Goal: Task Accomplishment & Management: Manage account settings

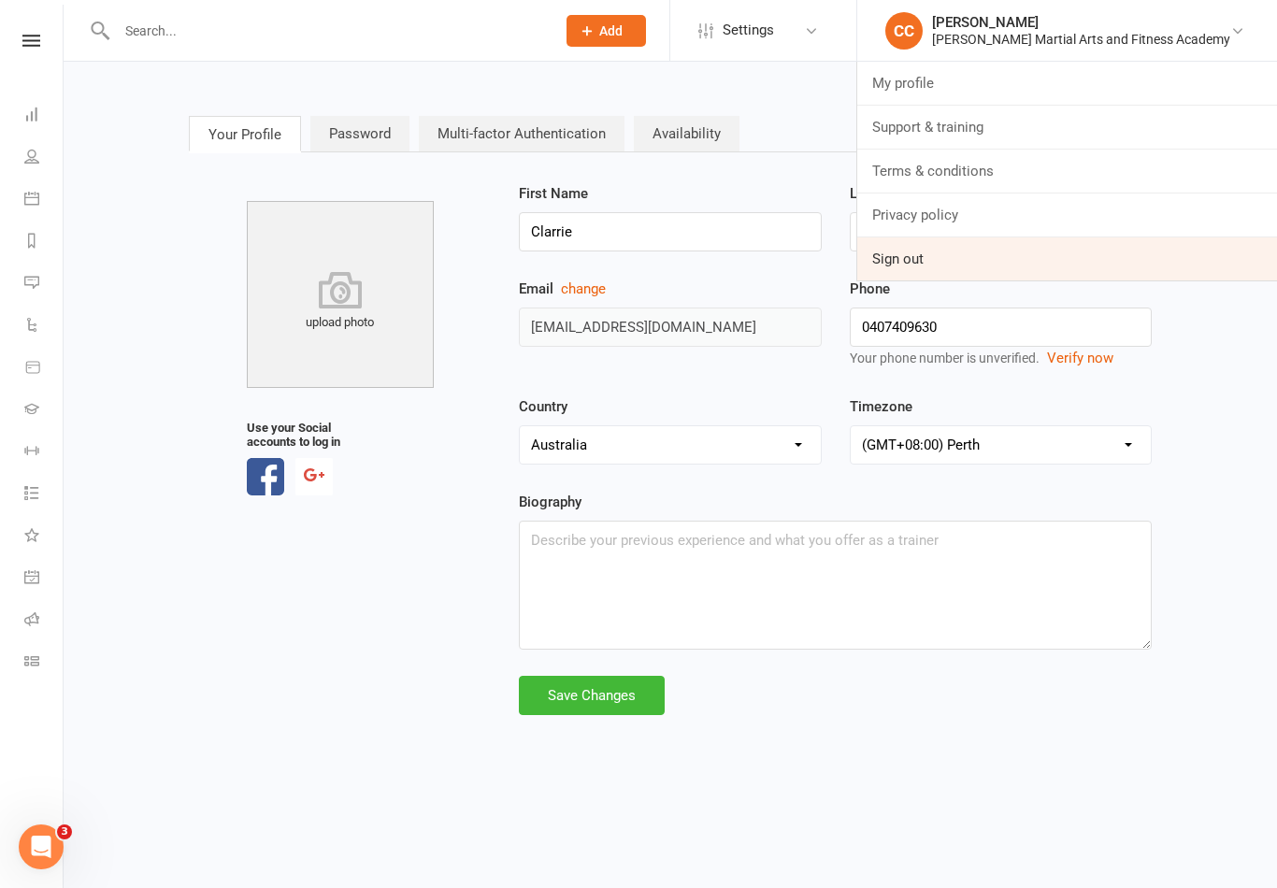
click at [983, 264] on link "Sign out" at bounding box center [1067, 258] width 420 height 43
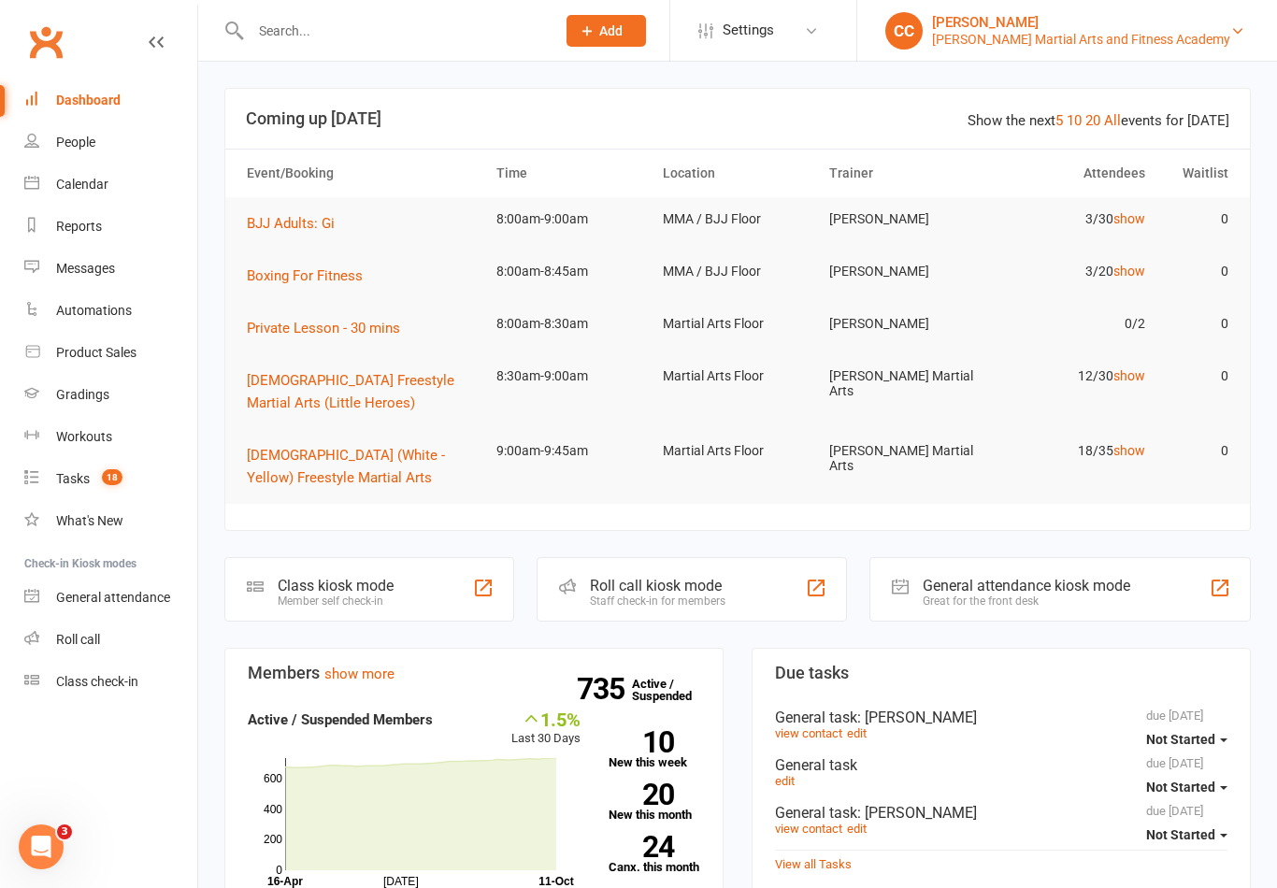
click at [1079, 28] on div "[PERSON_NAME]" at bounding box center [1081, 22] width 298 height 17
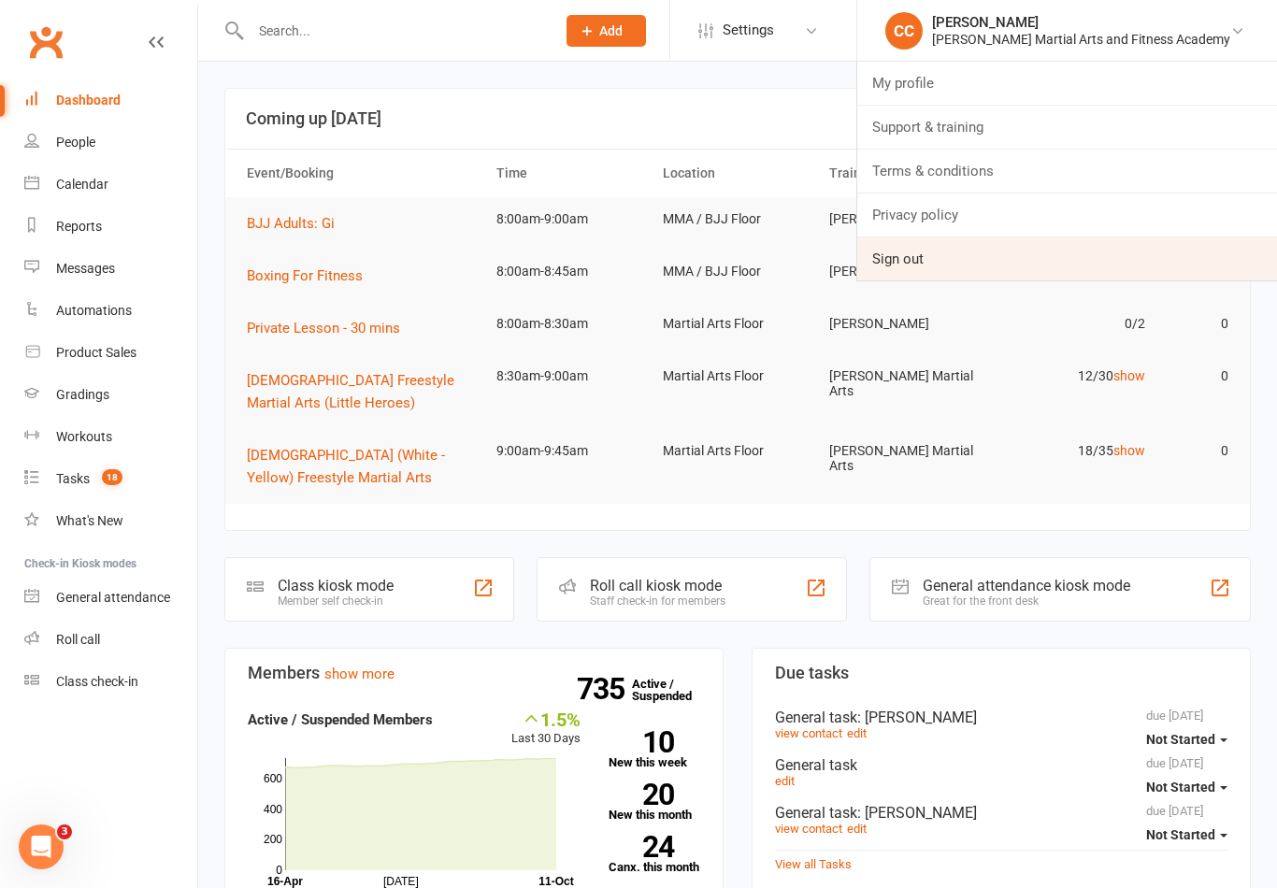
click at [975, 257] on link "Sign out" at bounding box center [1067, 258] width 420 height 43
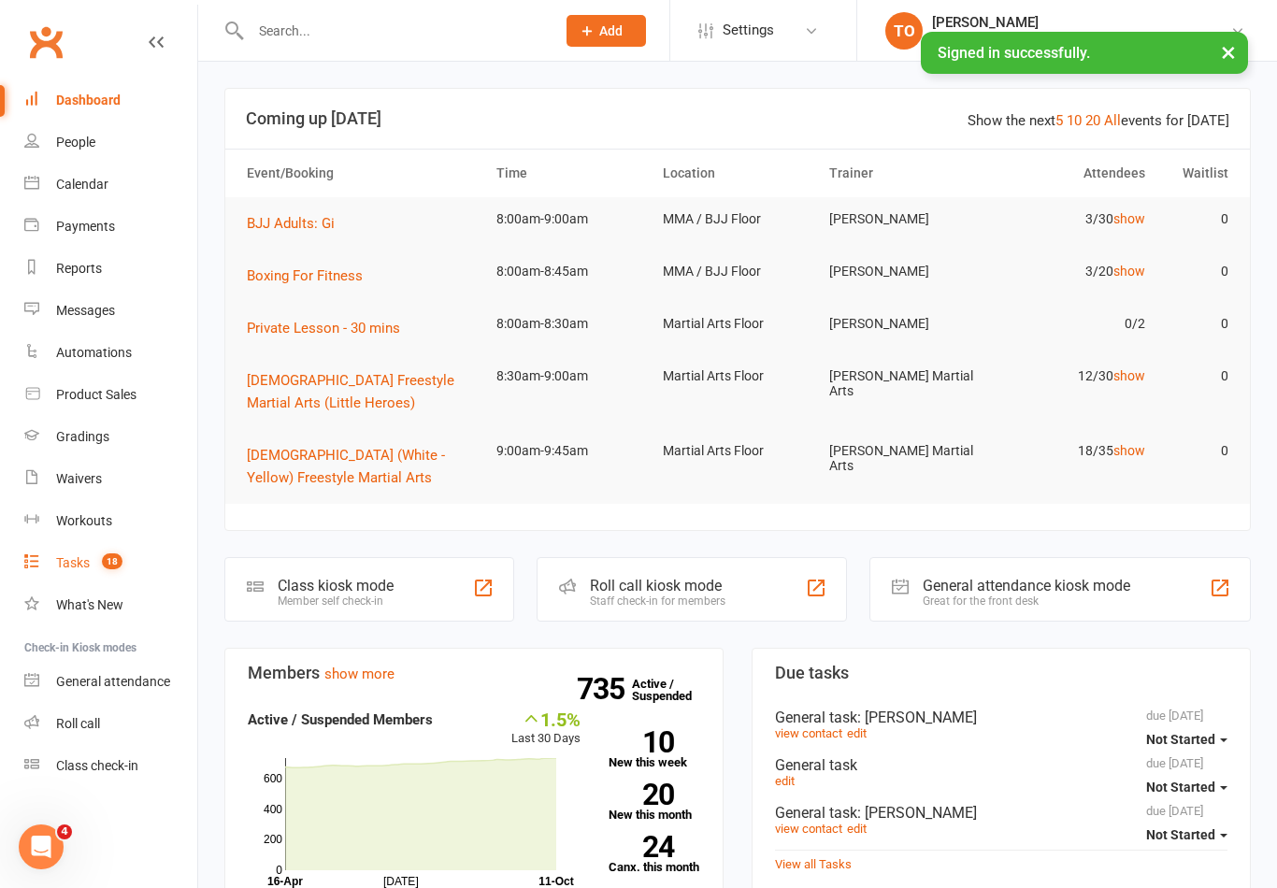
click at [85, 566] on div "Tasks" at bounding box center [73, 562] width 34 height 15
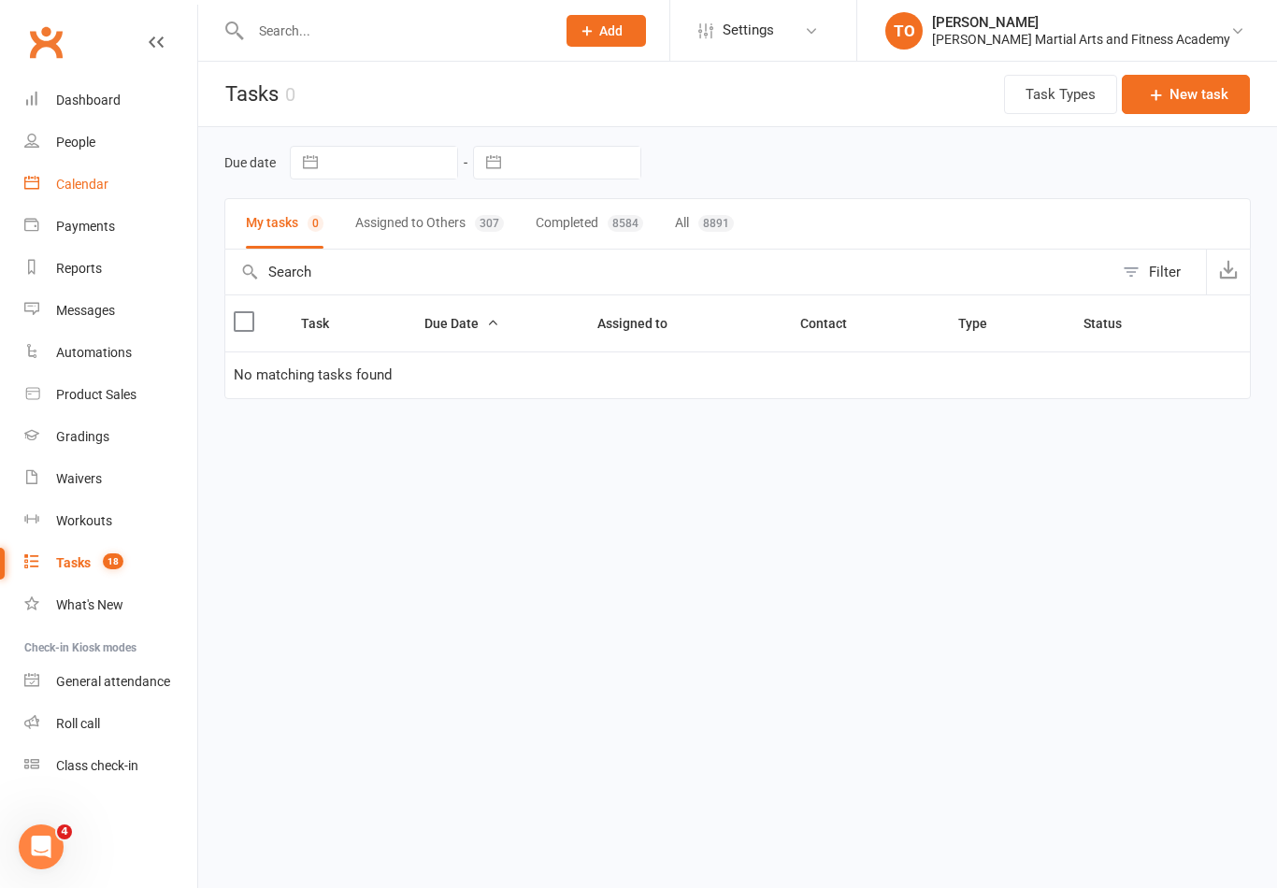
click at [62, 170] on link "Calendar" at bounding box center [110, 185] width 173 height 42
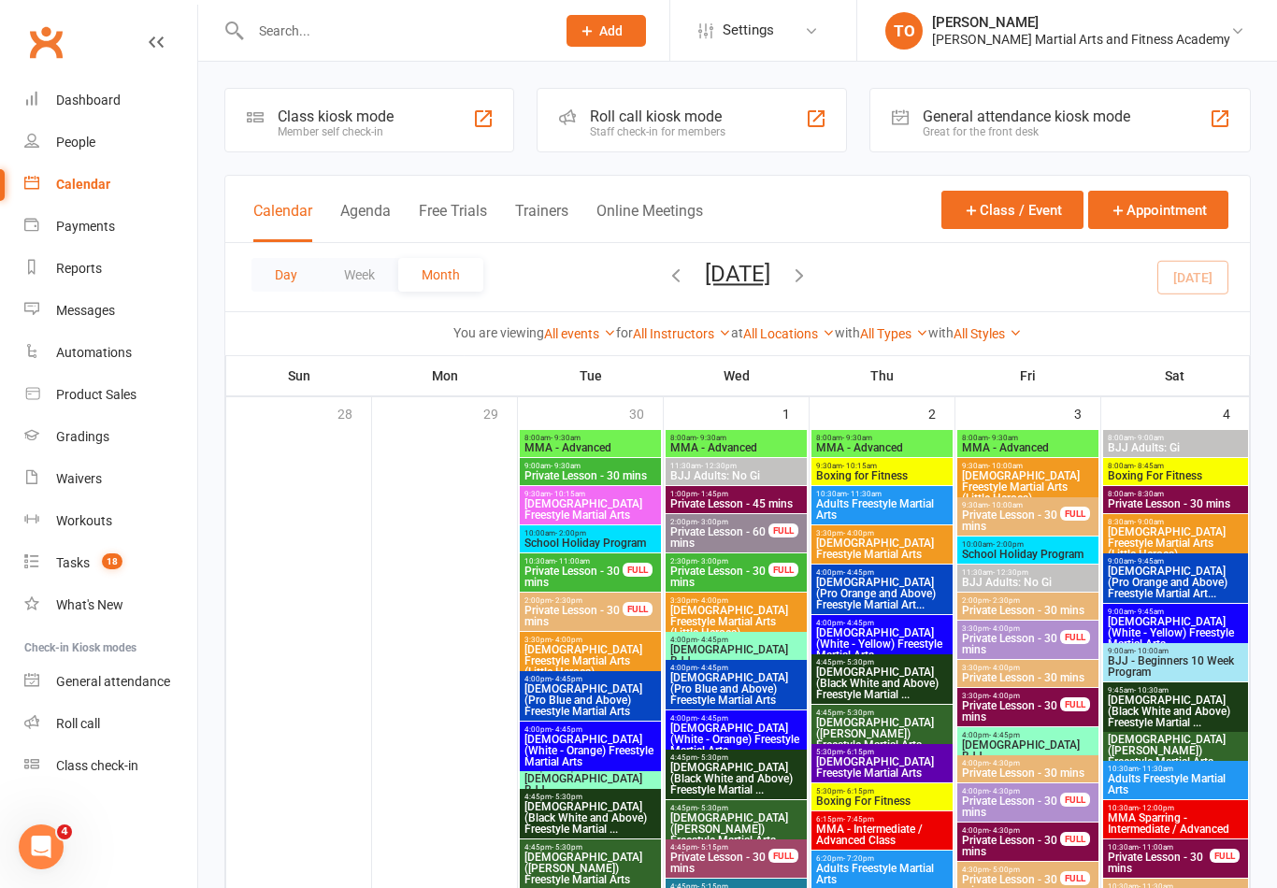
click at [283, 286] on button "Day" at bounding box center [285, 275] width 69 height 34
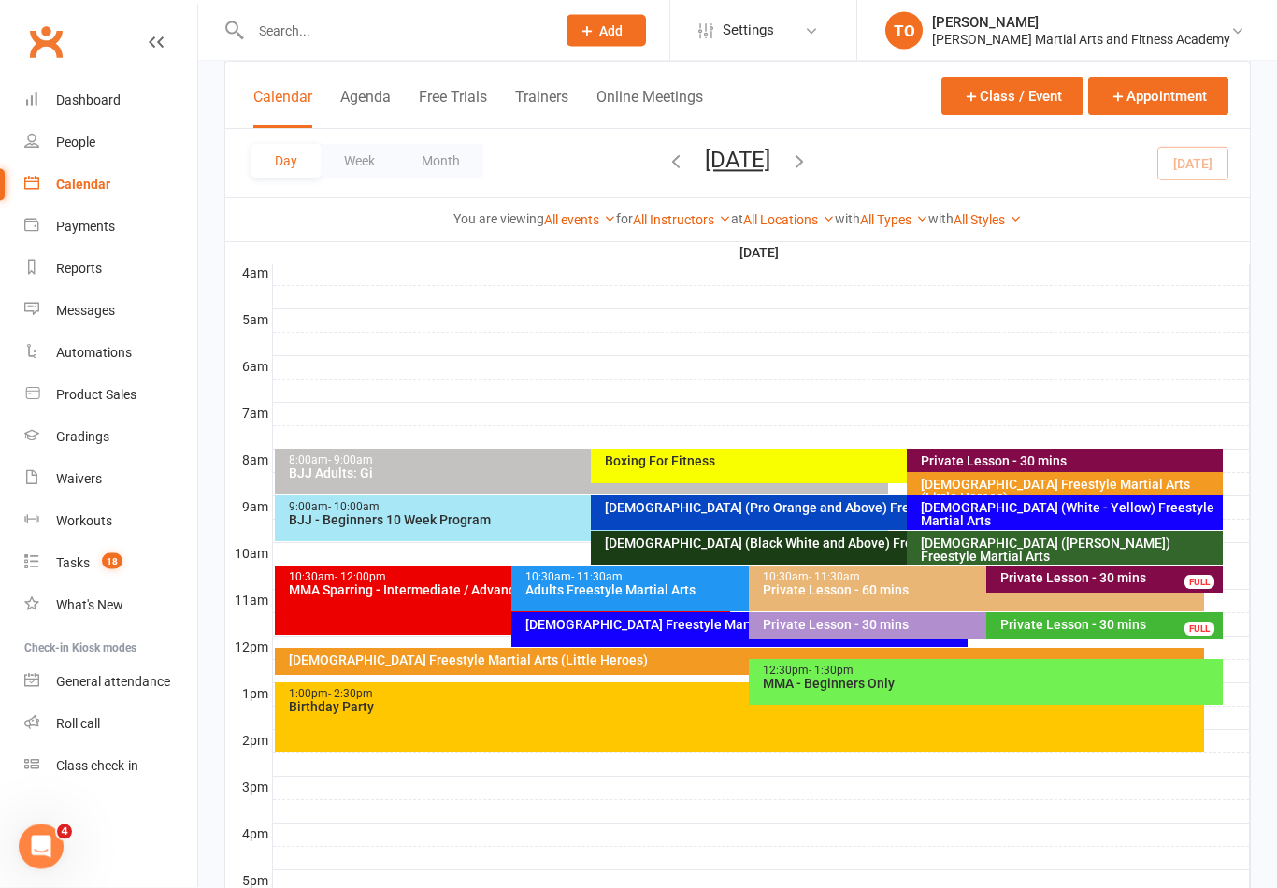
scroll to position [307, 0]
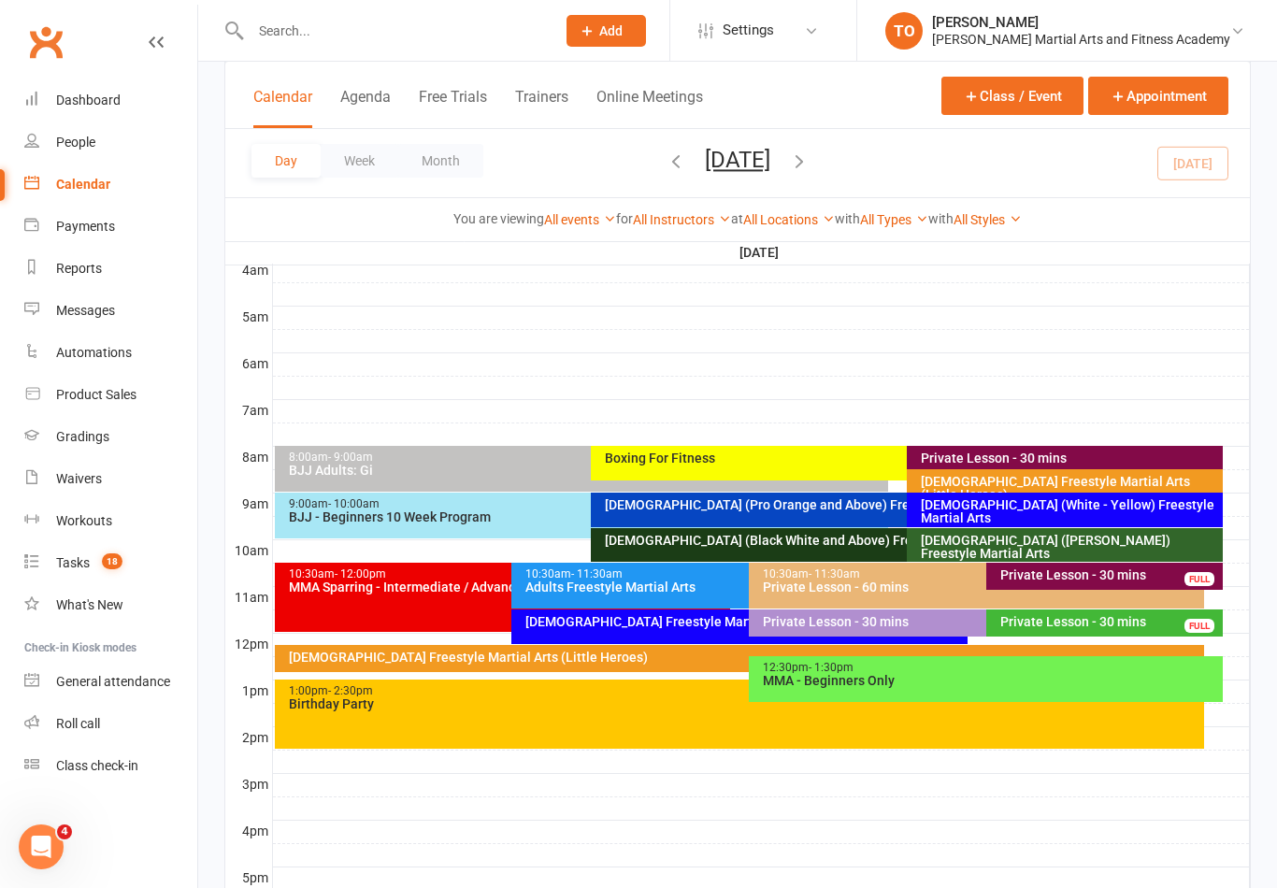
click at [1009, 480] on div "2-5yo Freestyle Martial Arts (Little Heroes)" at bounding box center [1069, 488] width 299 height 26
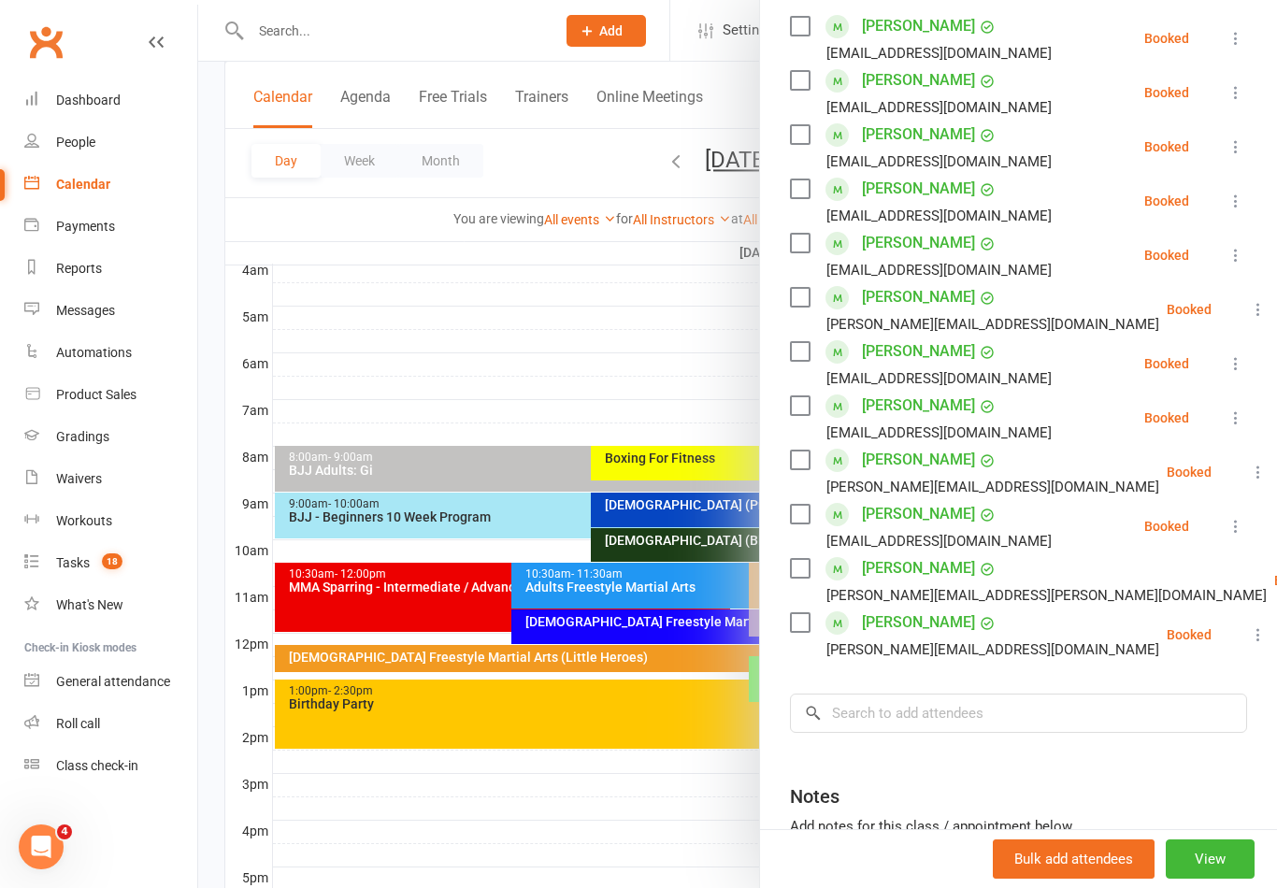
scroll to position [335, 0]
click at [343, 335] on div at bounding box center [737, 444] width 1078 height 888
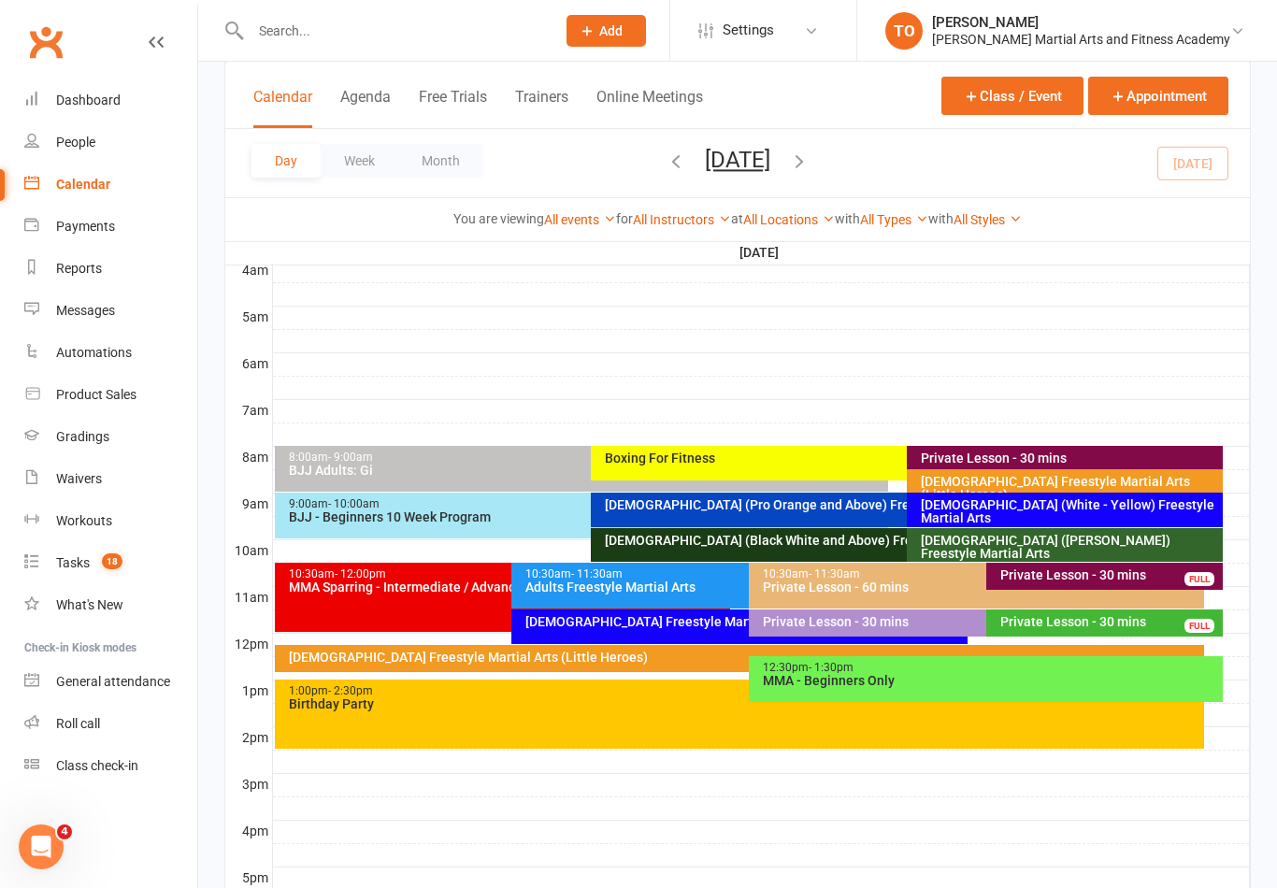
click at [988, 506] on div "6-9yo (White - Yellow) Freestyle Martial Arts" at bounding box center [1069, 511] width 299 height 26
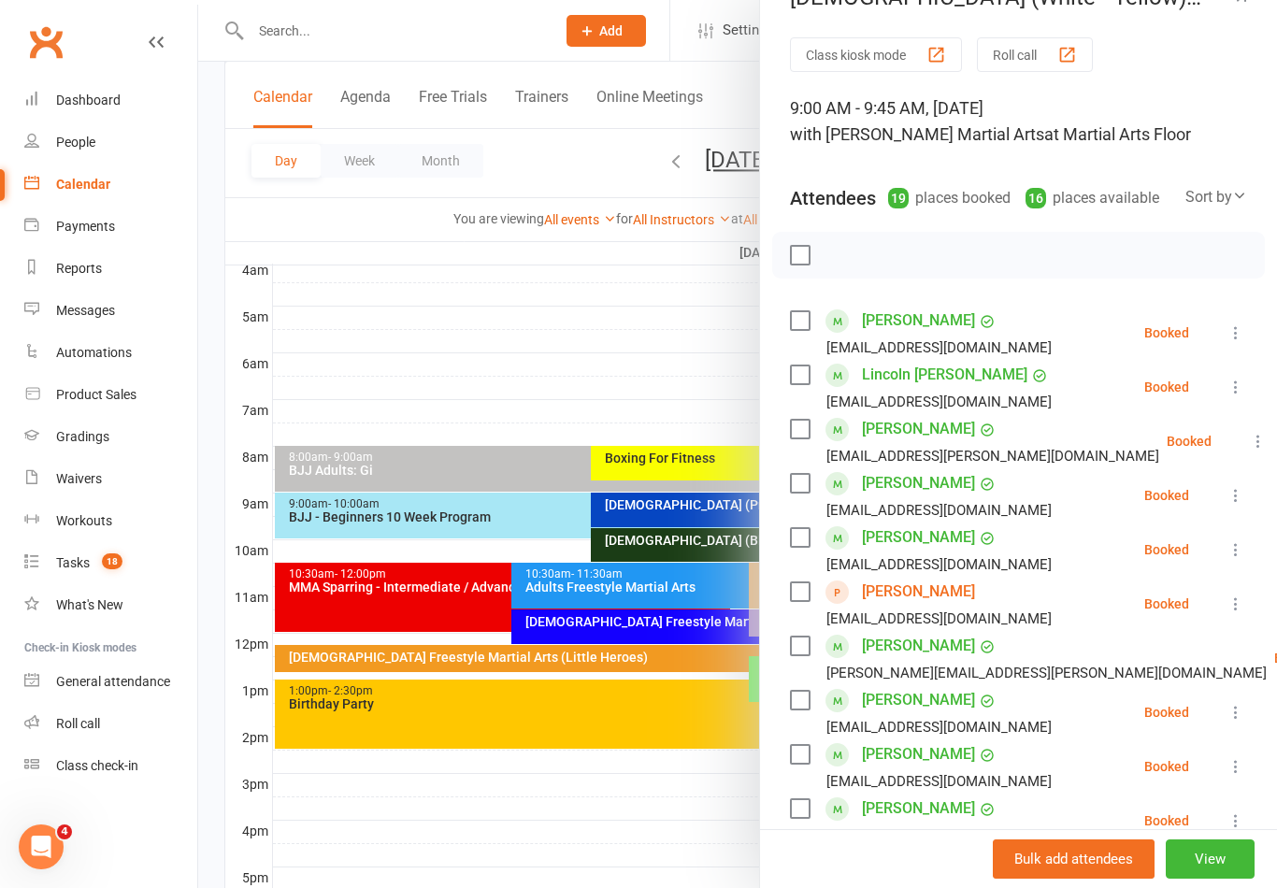
click at [406, 327] on div at bounding box center [737, 444] width 1078 height 888
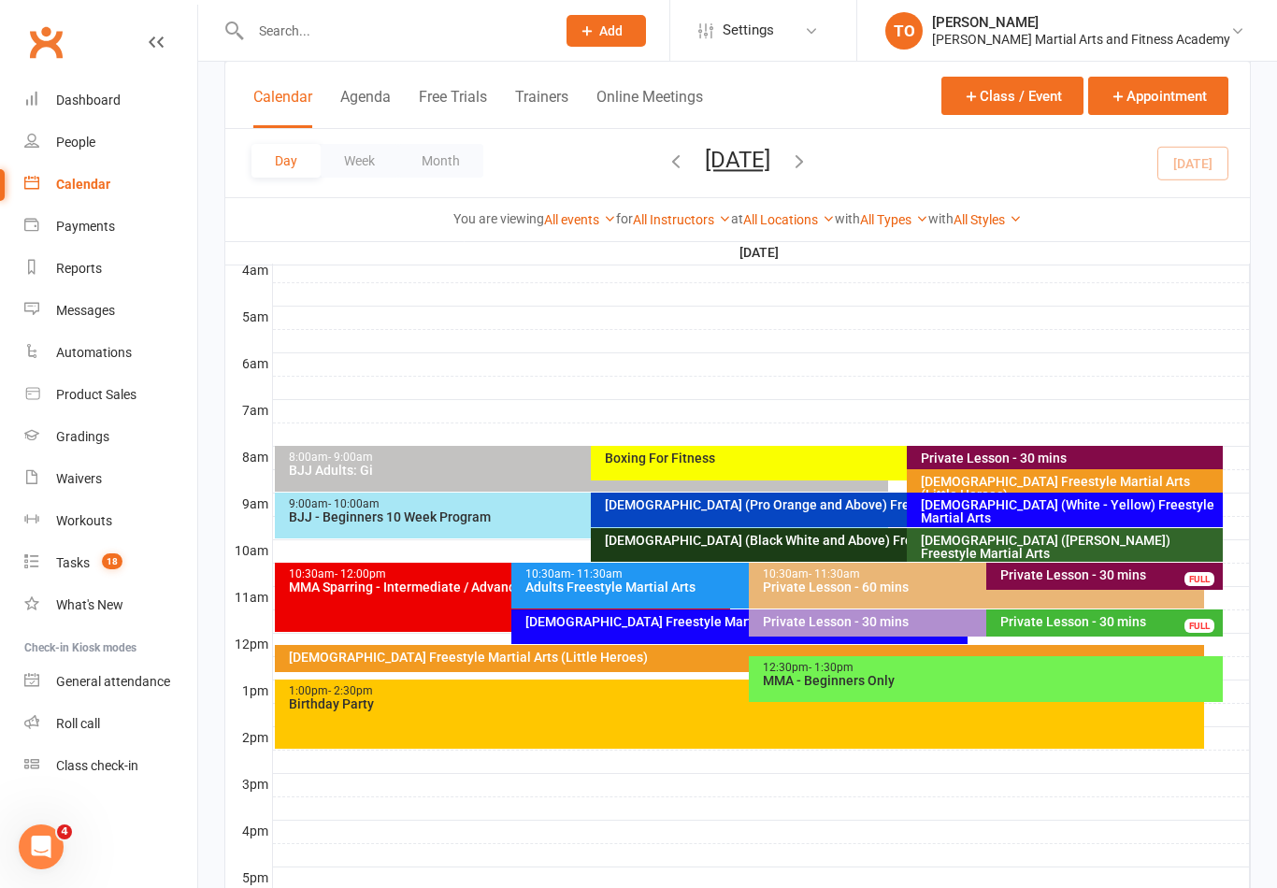
click at [815, 519] on div "6-9yo (Pro Orange and Above) Freestyle Martial Art..." at bounding box center [898, 509] width 614 height 35
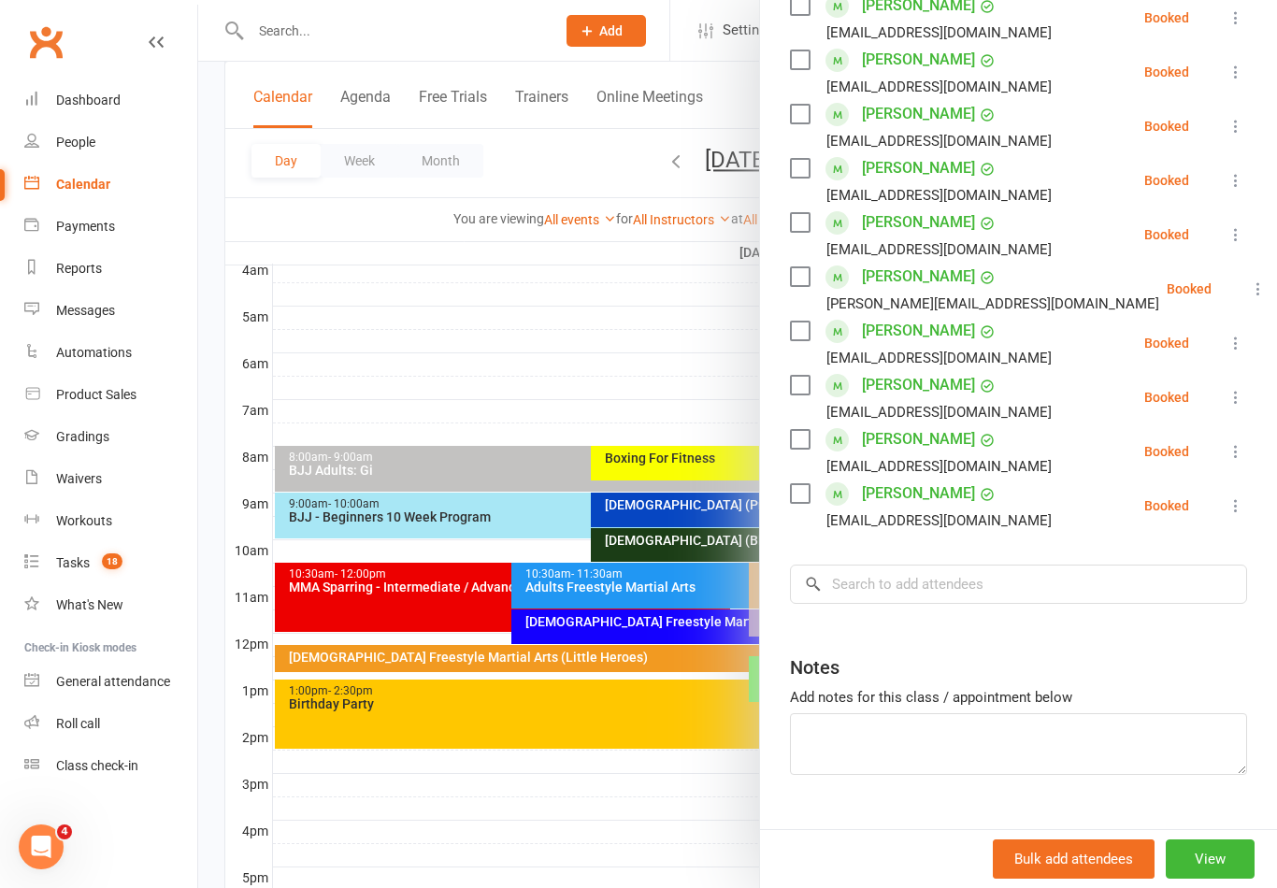
scroll to position [474, 0]
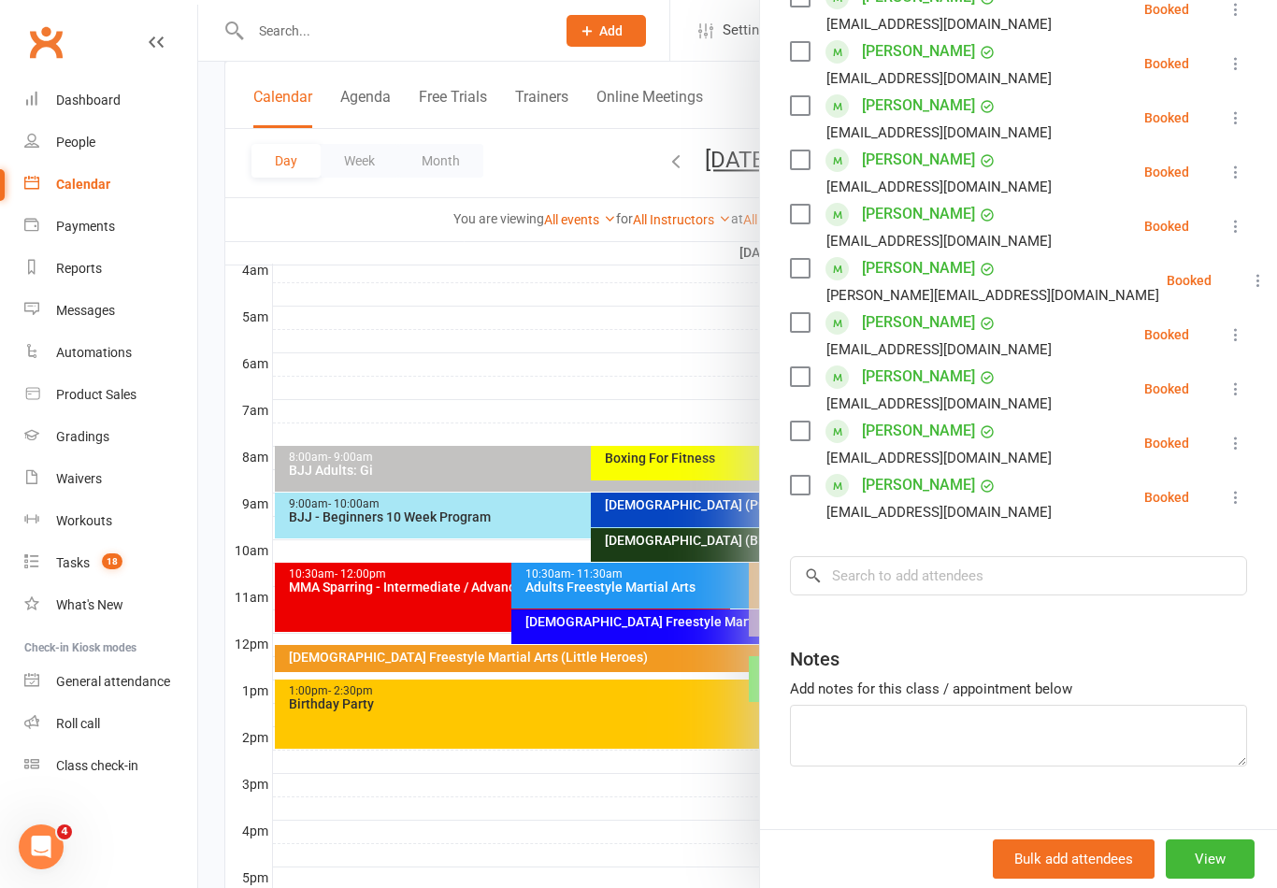
click at [395, 325] on div at bounding box center [737, 444] width 1078 height 888
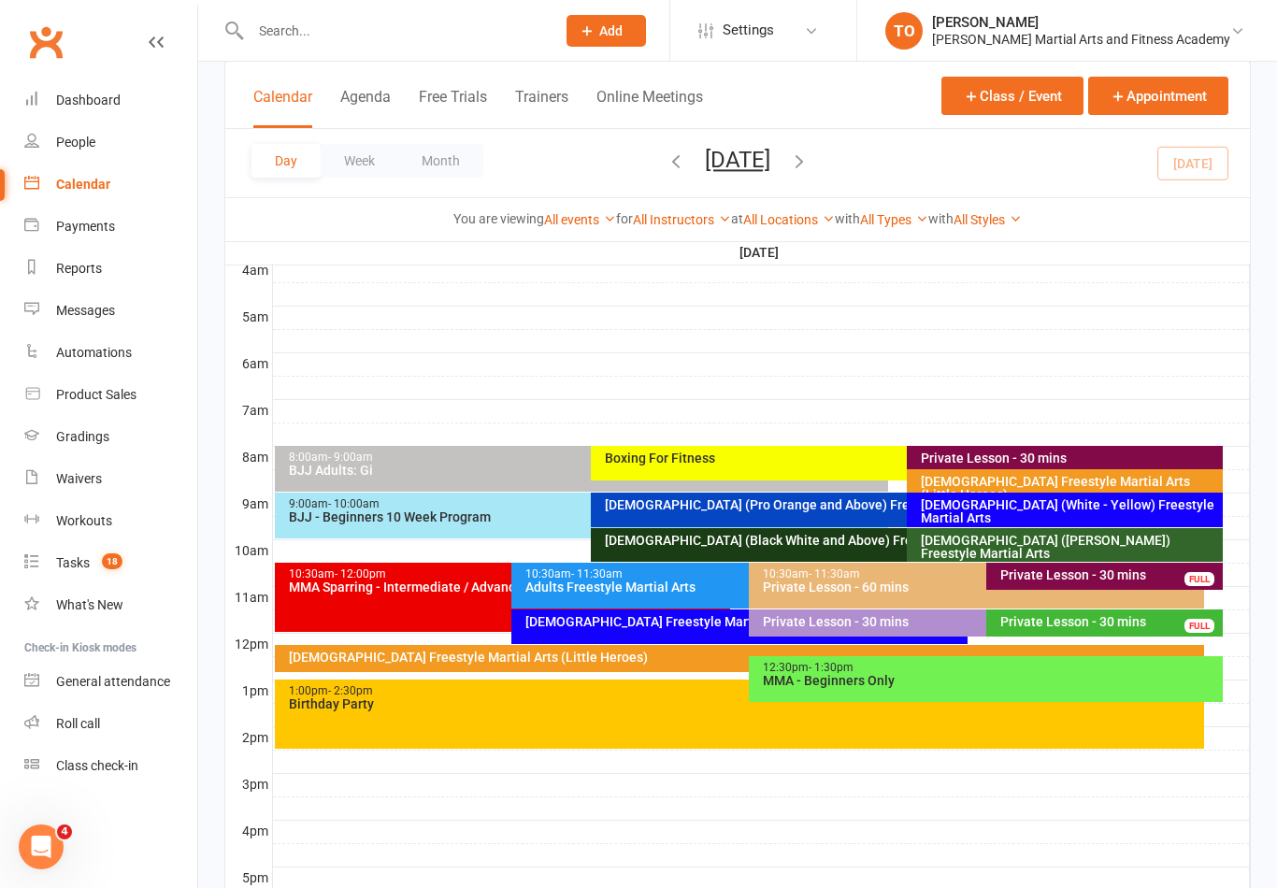
click at [990, 549] on div "10-13yo (White - Brown) Freestyle Martial Arts" at bounding box center [1064, 545] width 316 height 34
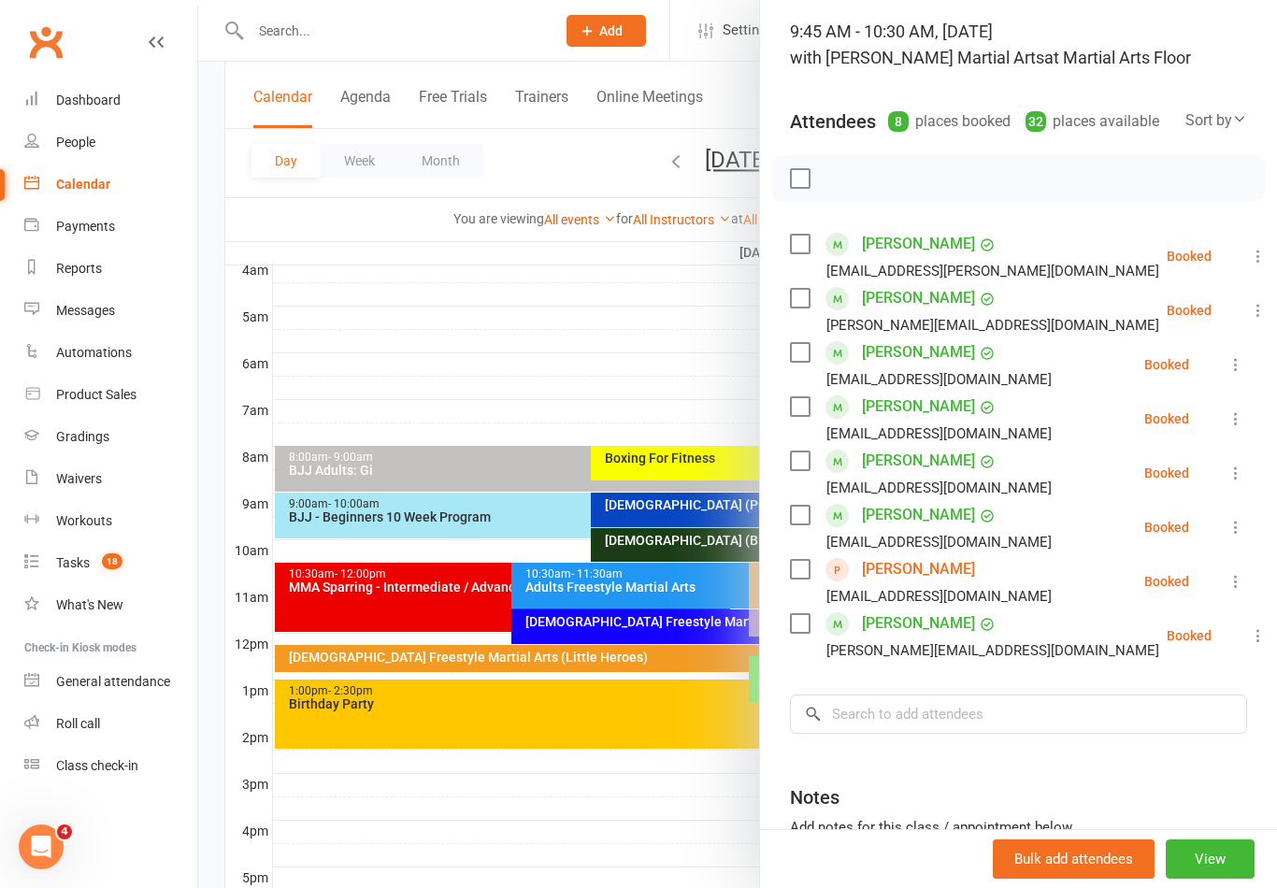
scroll to position [120, 0]
click at [389, 324] on div at bounding box center [737, 444] width 1078 height 888
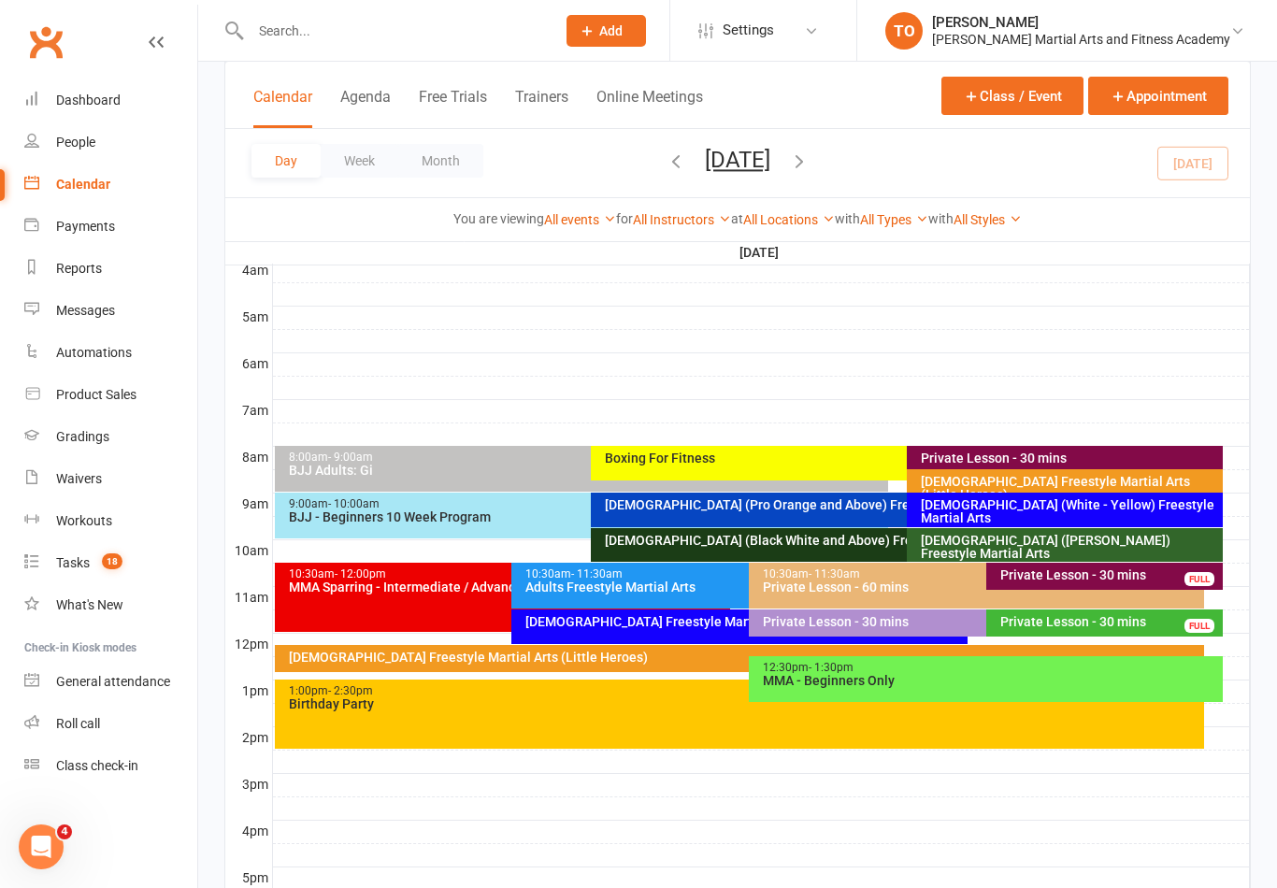
click at [1057, 515] on div "6-9yo (White - Yellow) Freestyle Martial Arts" at bounding box center [1064, 509] width 316 height 35
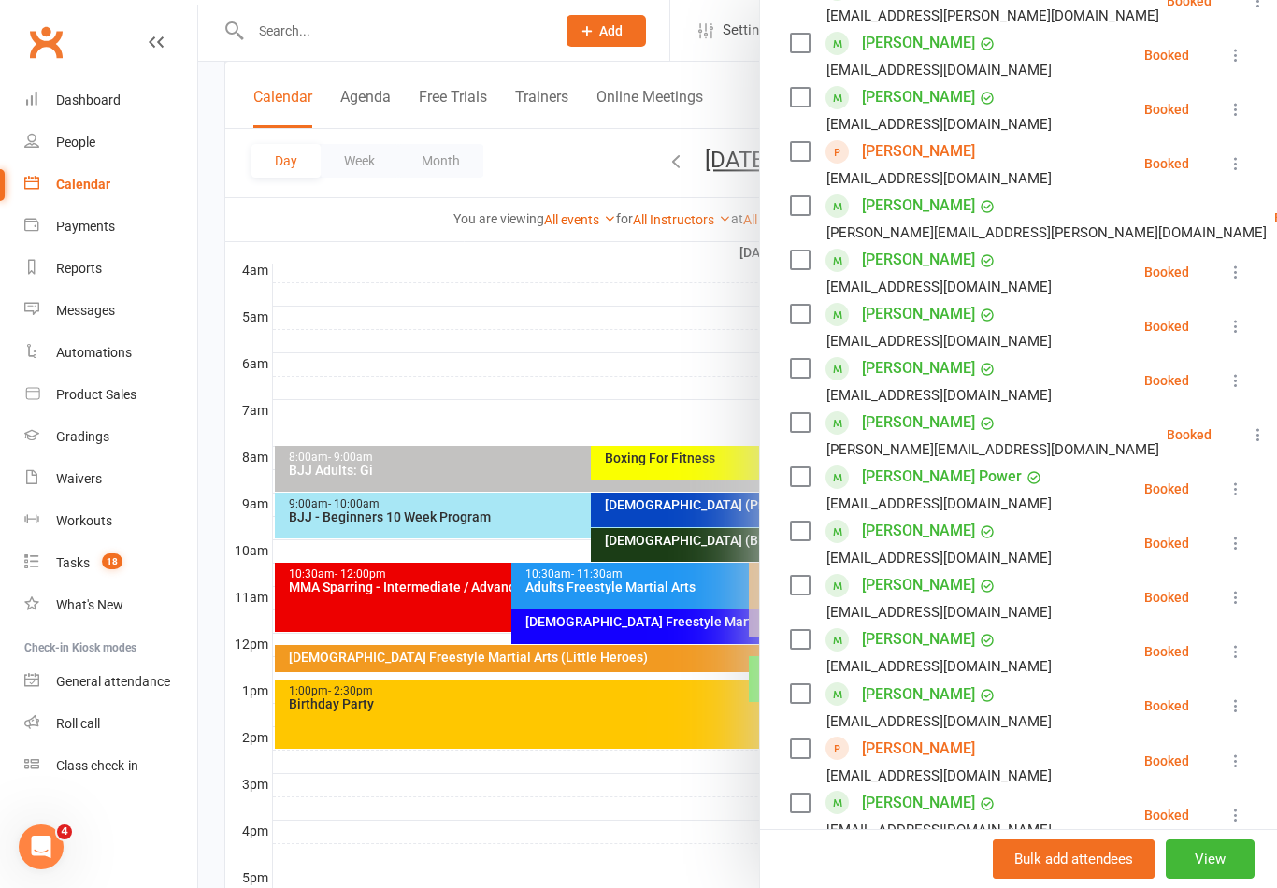
scroll to position [490, 0]
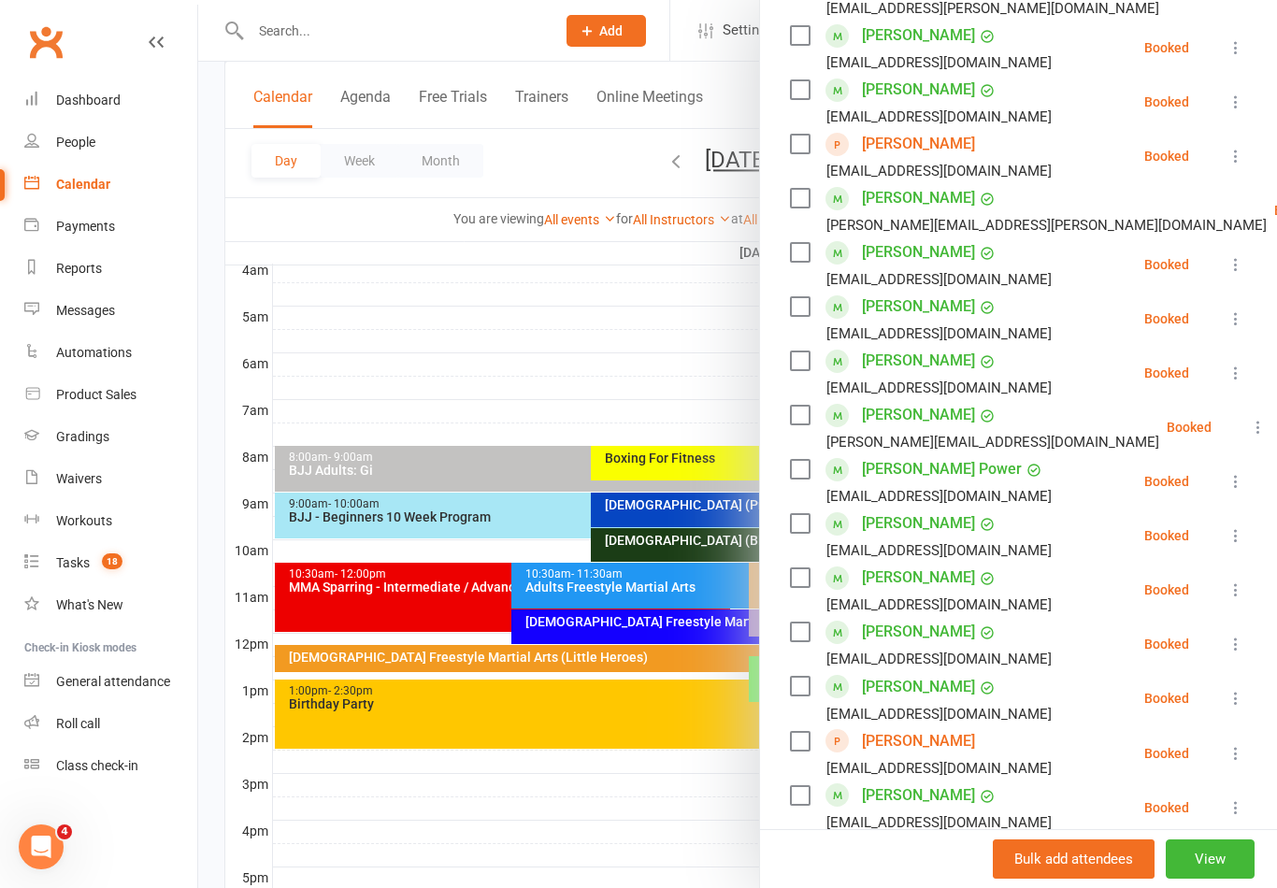
click at [420, 322] on div at bounding box center [737, 444] width 1078 height 888
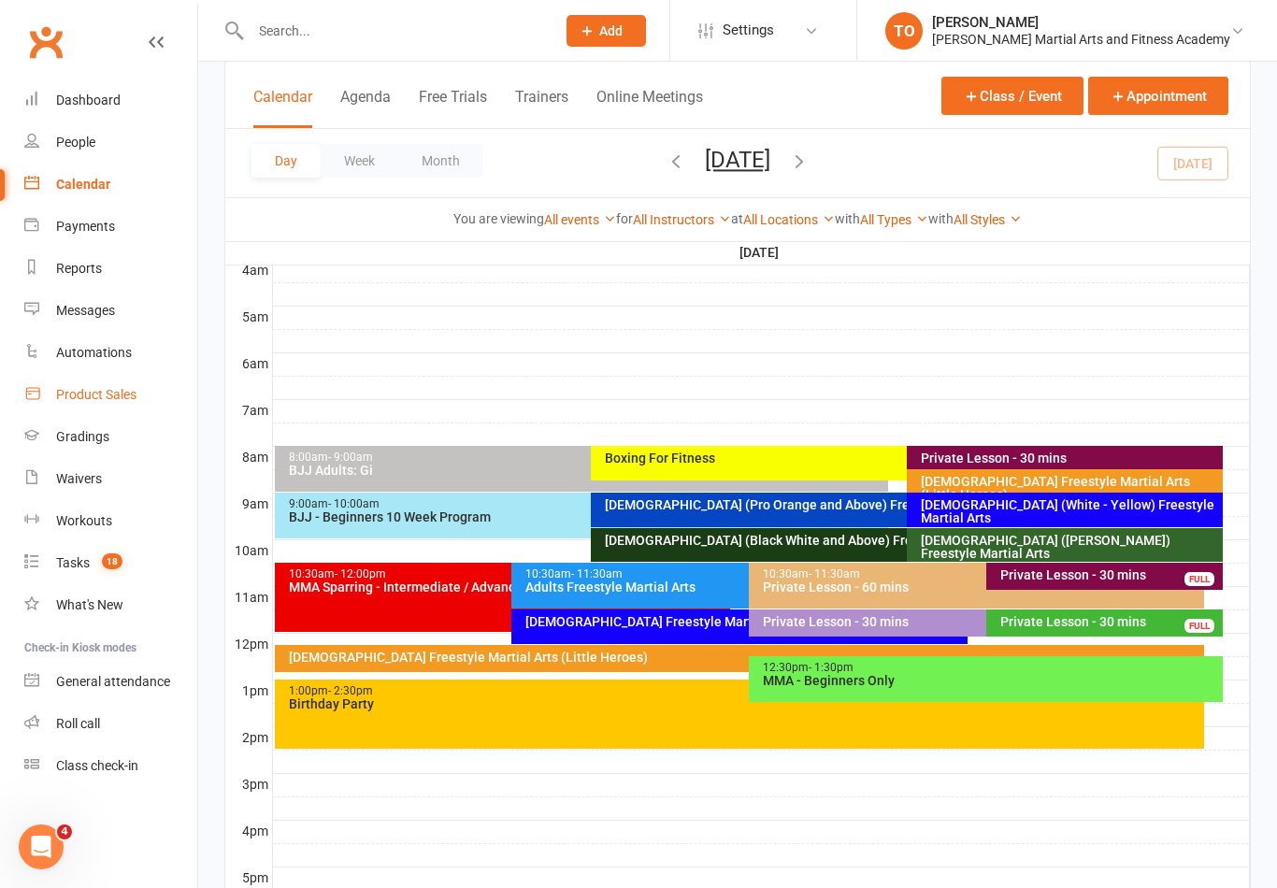
click at [111, 407] on link "Product Sales" at bounding box center [110, 395] width 173 height 42
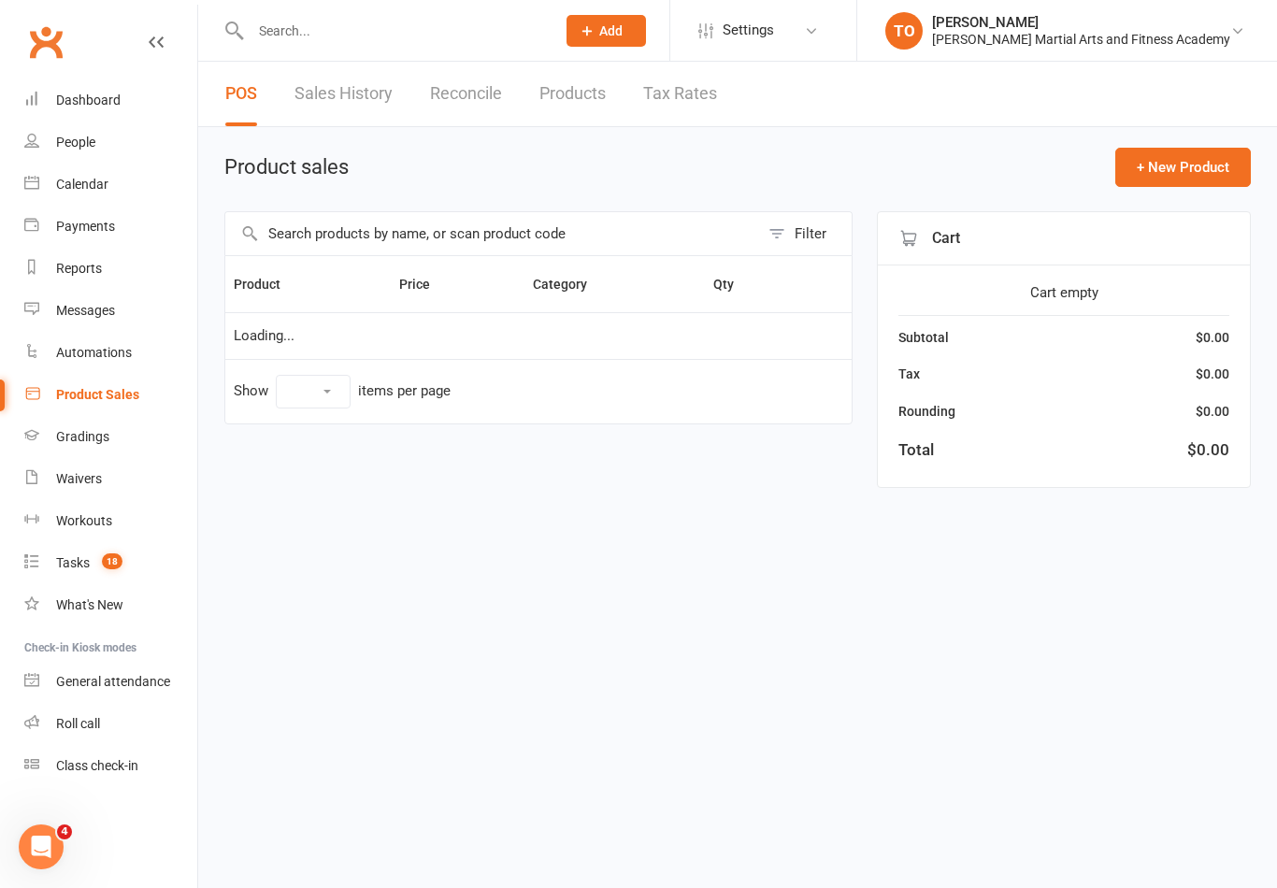
select select "100"
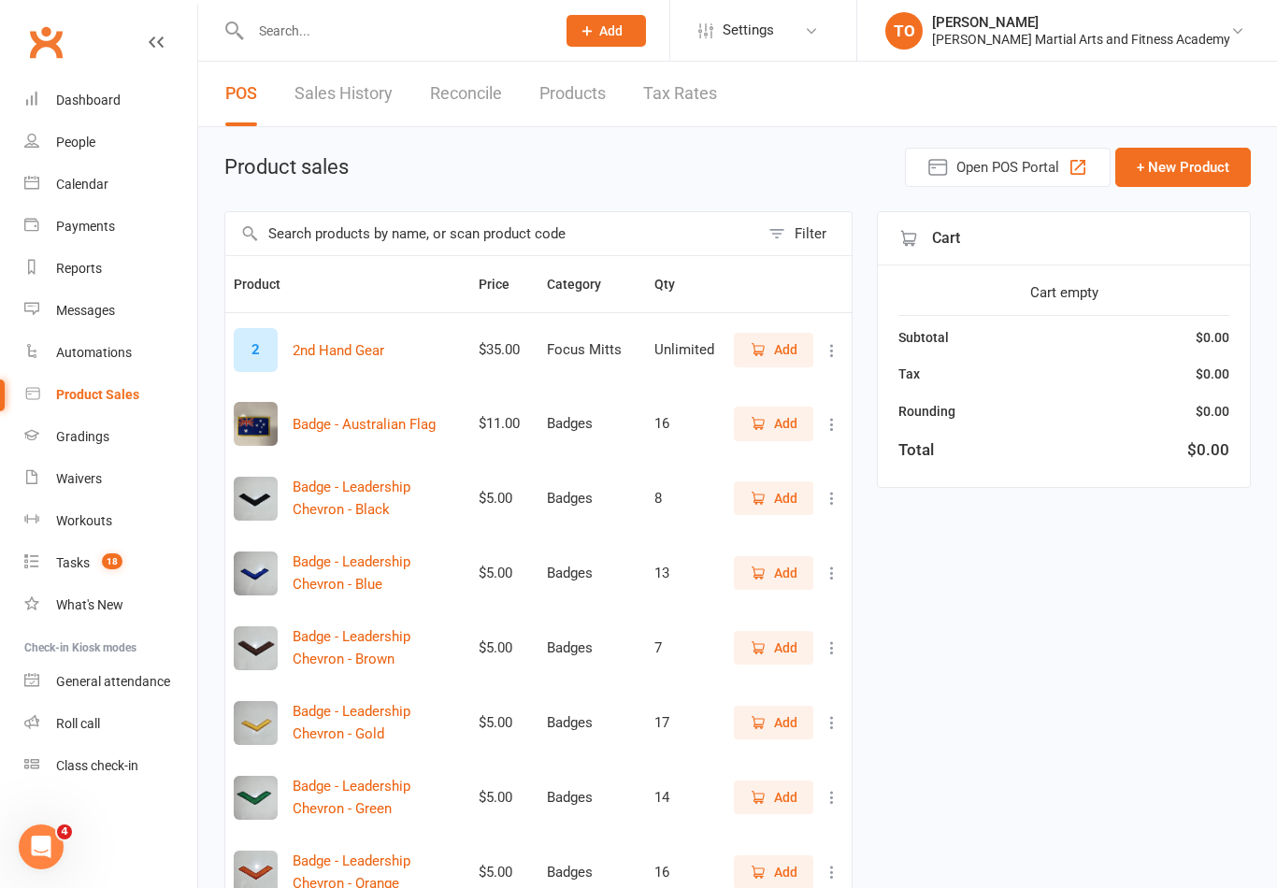
click at [448, 93] on link "Reconcile" at bounding box center [466, 94] width 72 height 64
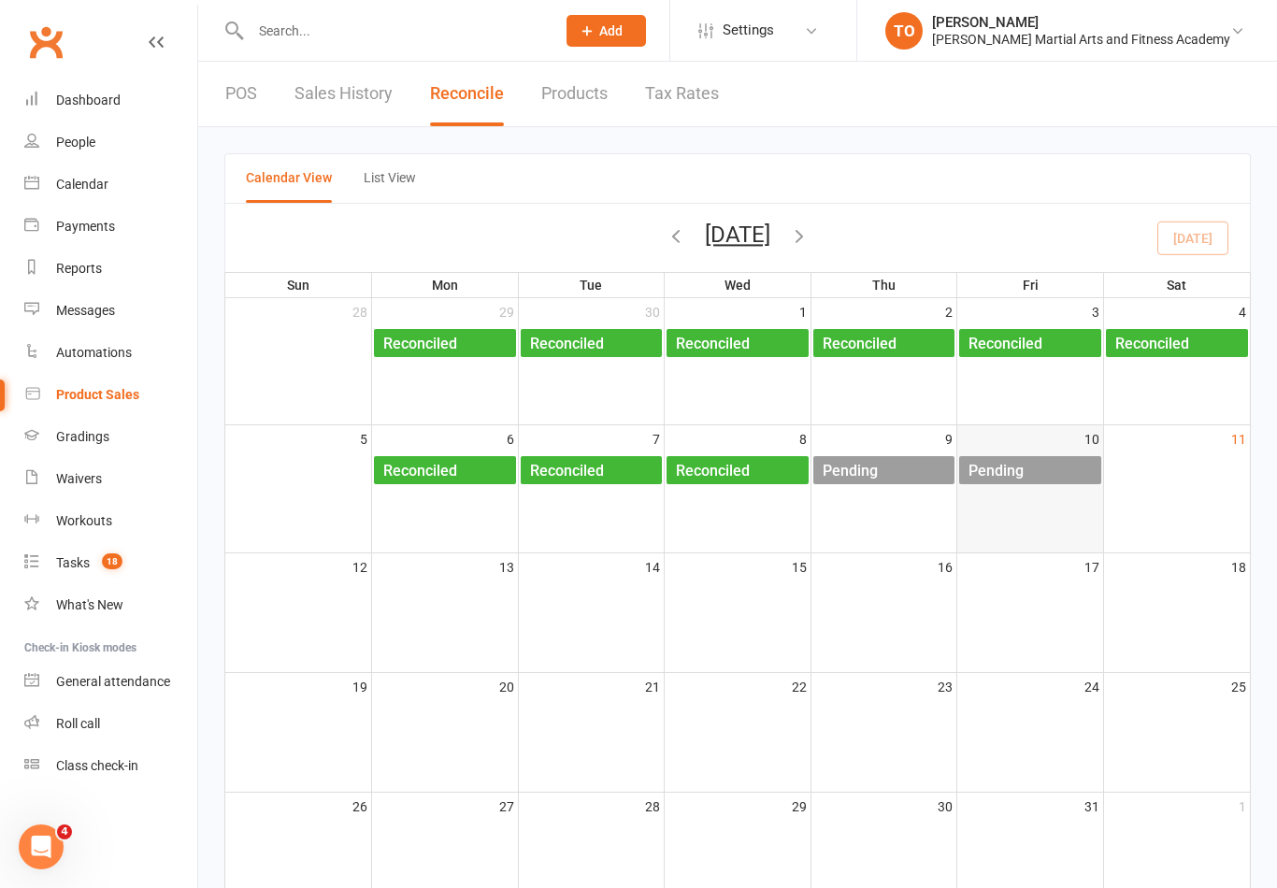
click at [1045, 467] on div "Pending" at bounding box center [1034, 471] width 134 height 30
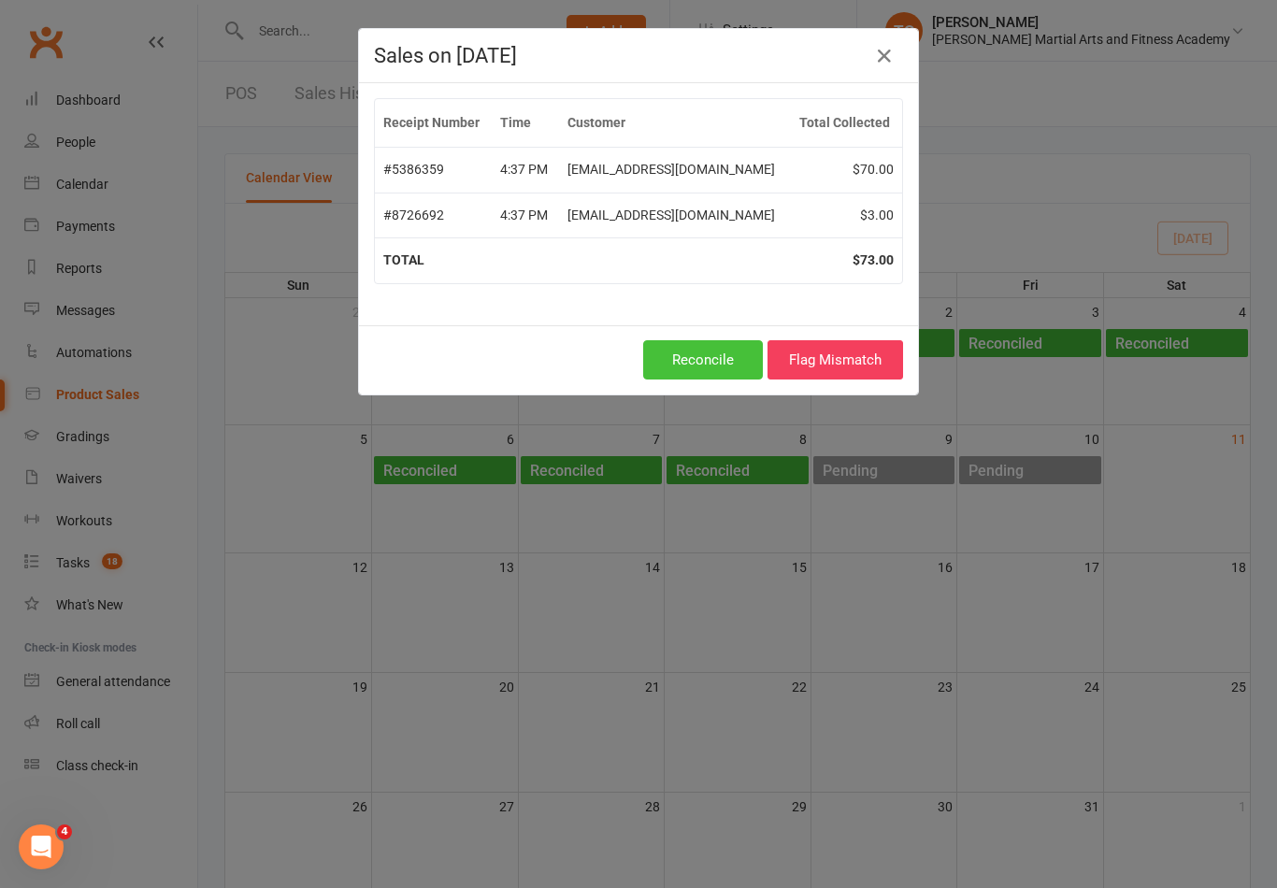
click at [714, 377] on button "Reconcile" at bounding box center [703, 359] width 120 height 39
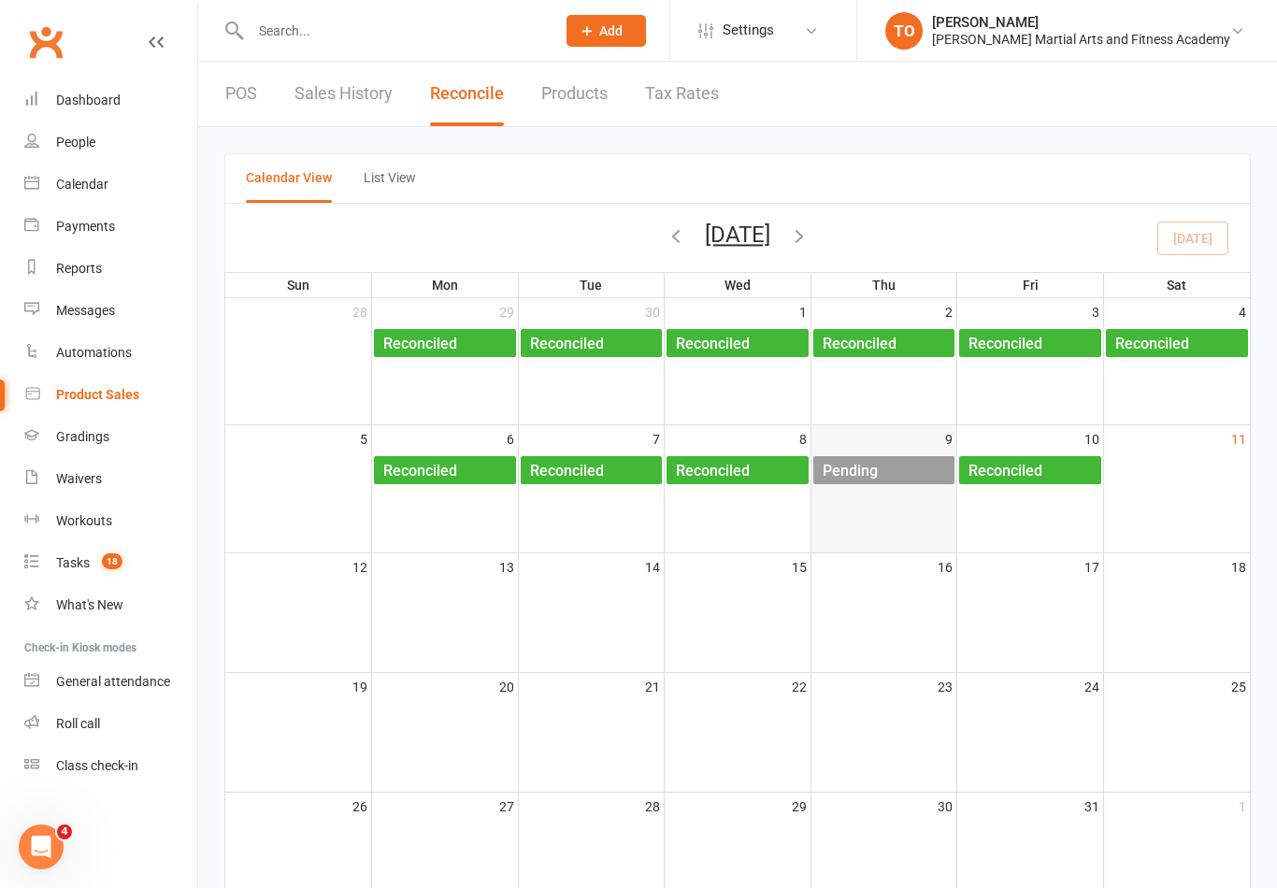
click at [894, 461] on div "Pending" at bounding box center [888, 471] width 134 height 30
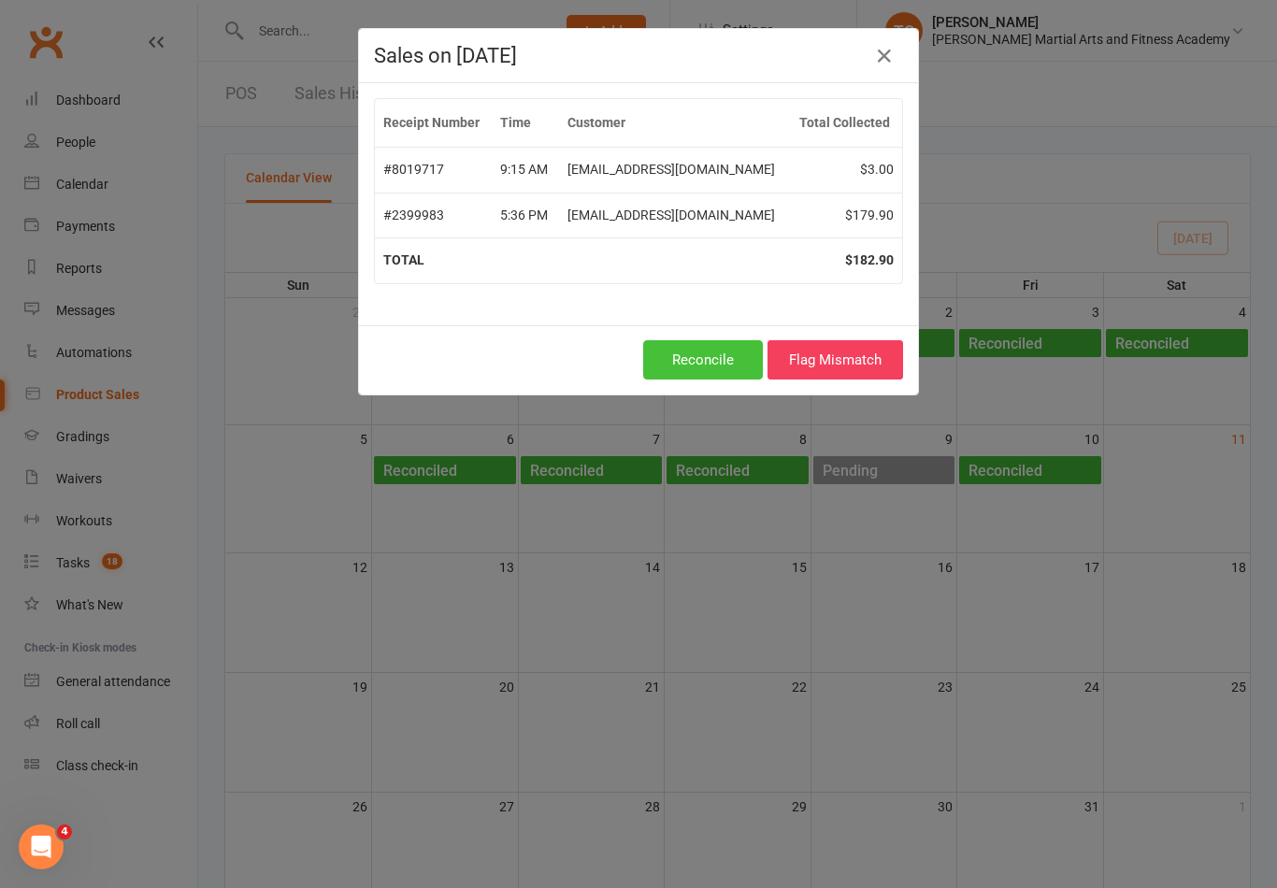
click at [707, 370] on button "Reconcile" at bounding box center [703, 359] width 120 height 39
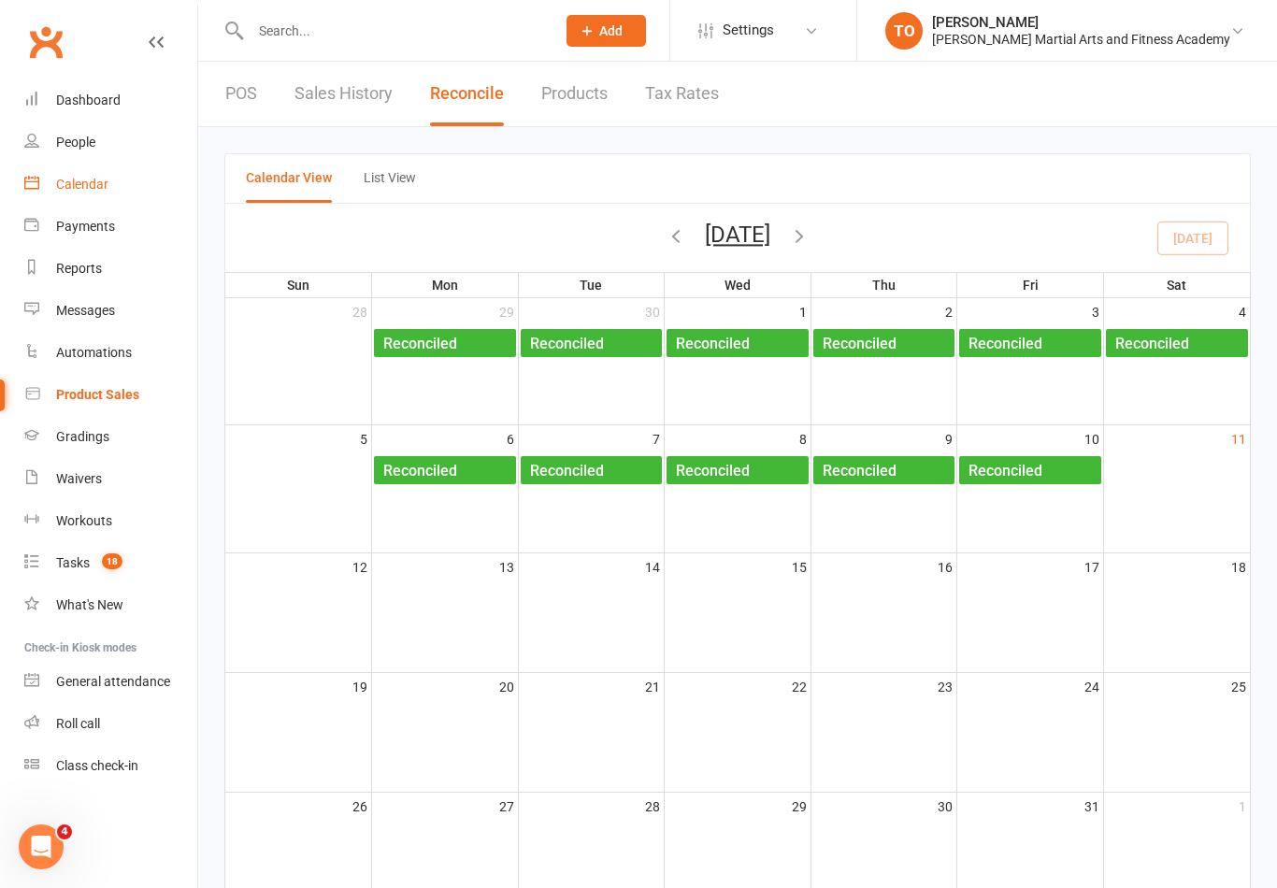
click at [71, 188] on div "Calendar" at bounding box center [82, 184] width 52 height 15
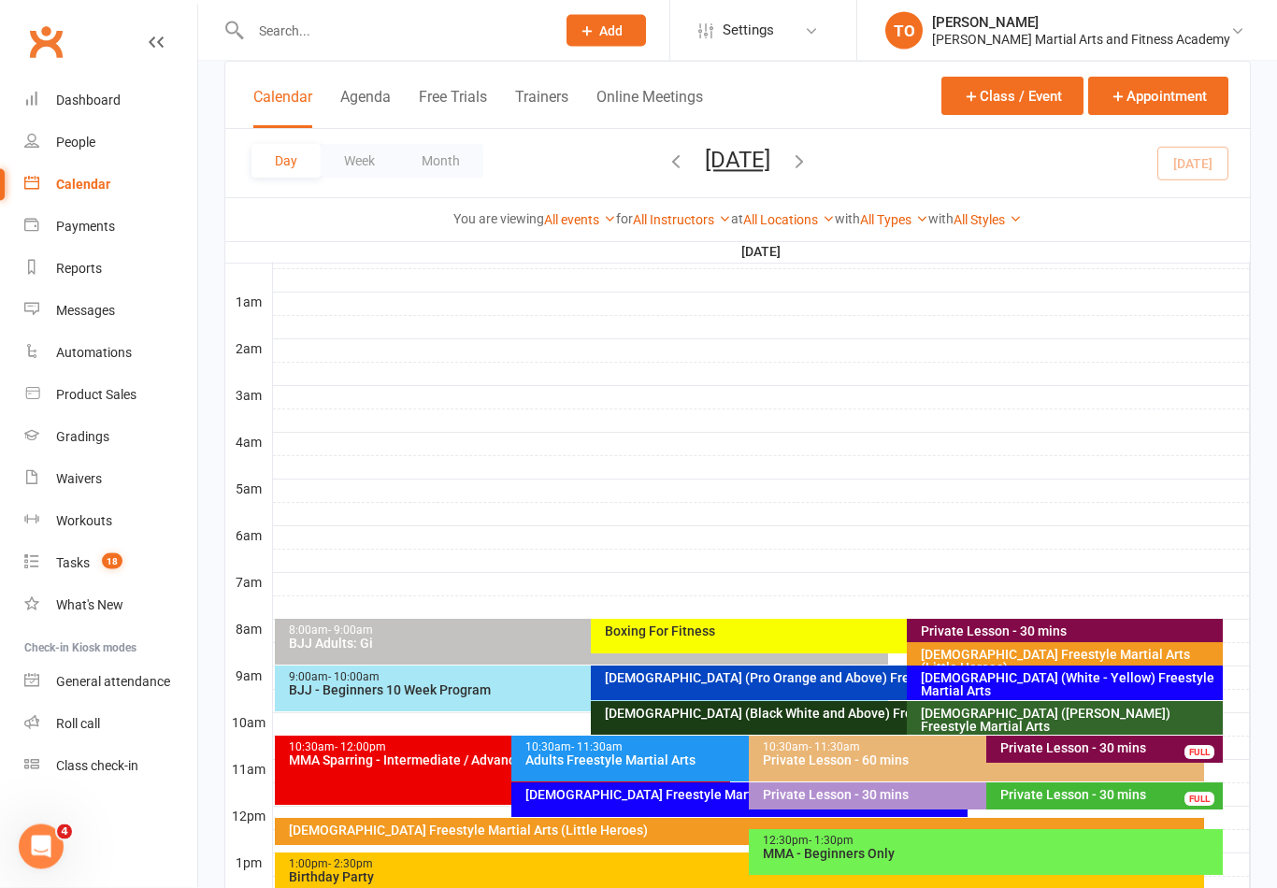
scroll to position [133, 0]
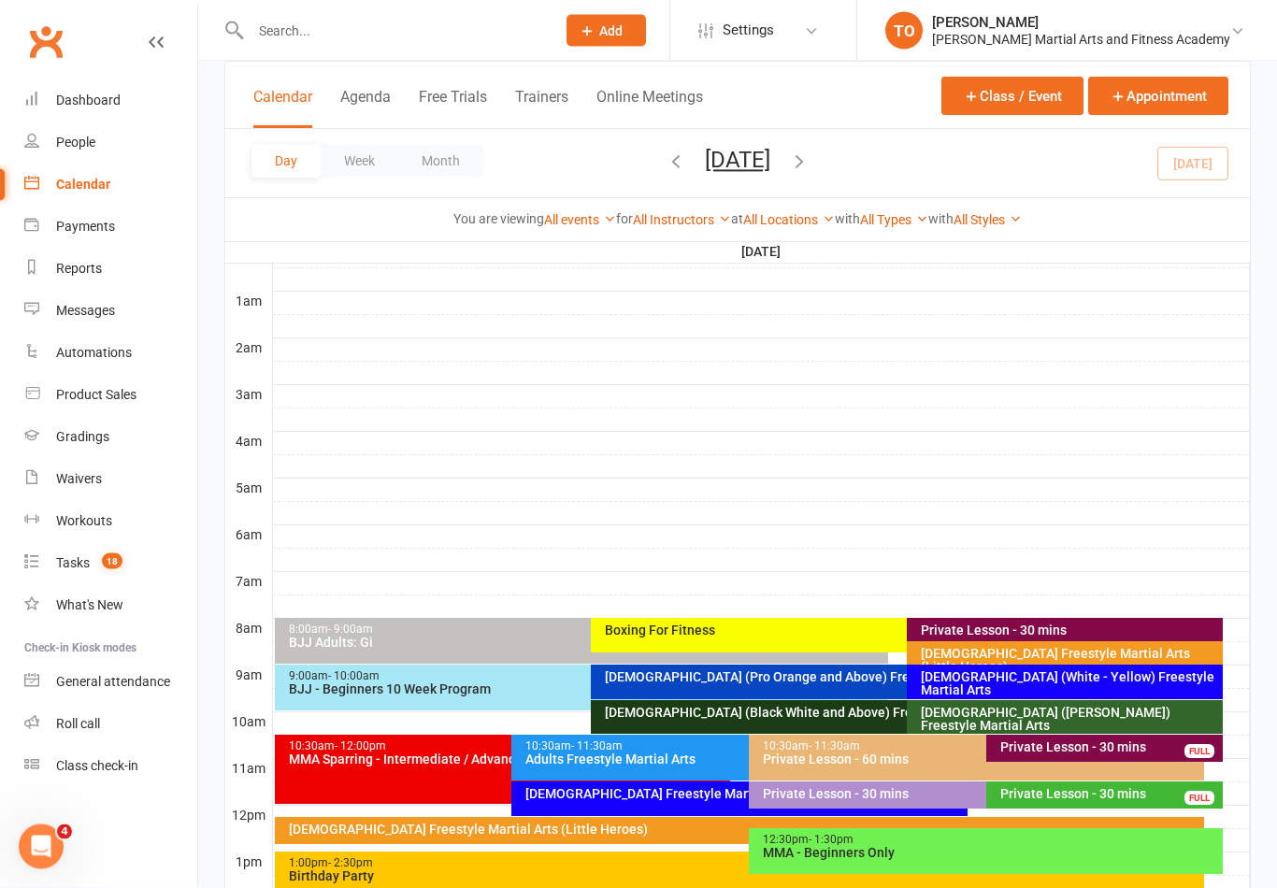
click at [824, 682] on div "6-9yo (Pro Orange and Above) Freestyle Martial Art..." at bounding box center [902, 677] width 597 height 13
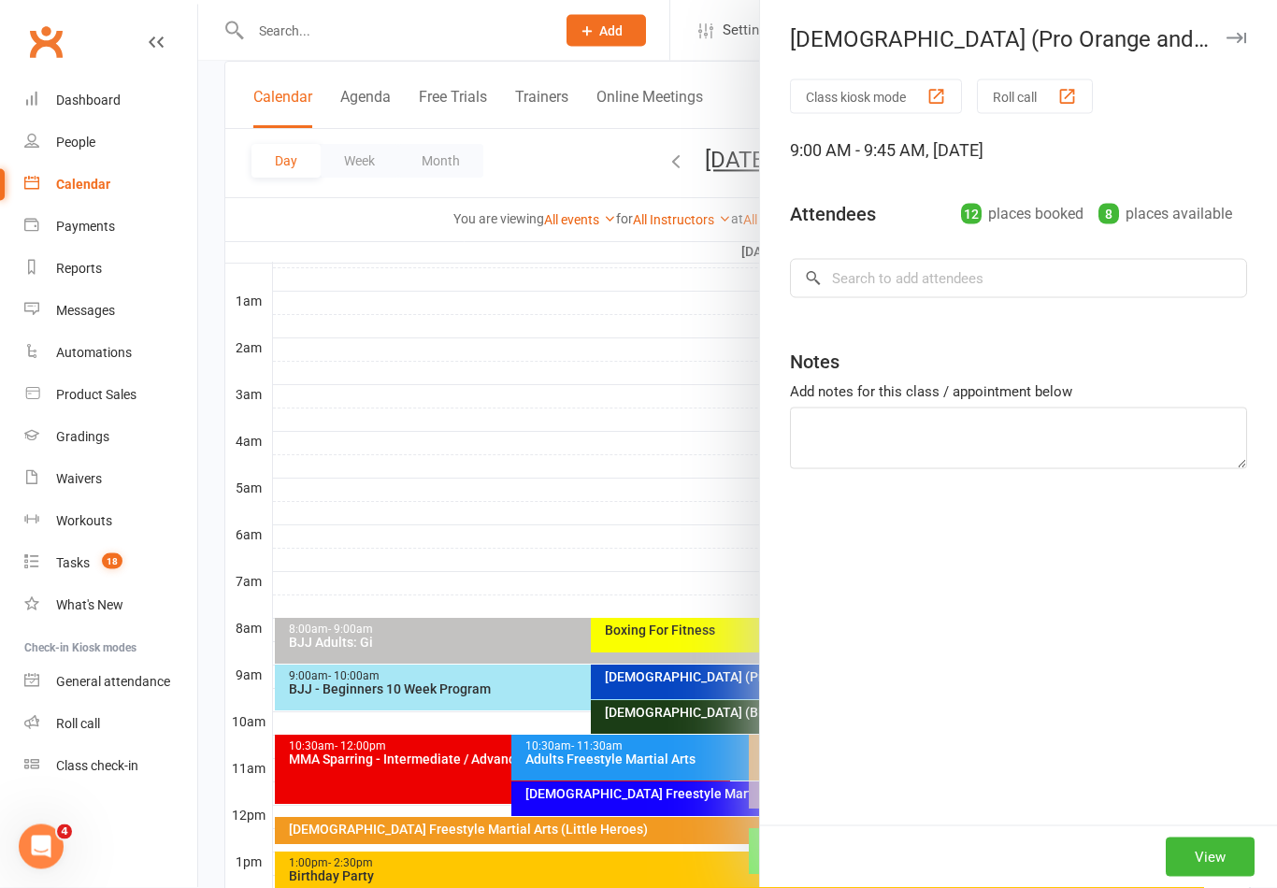
scroll to position [134, 0]
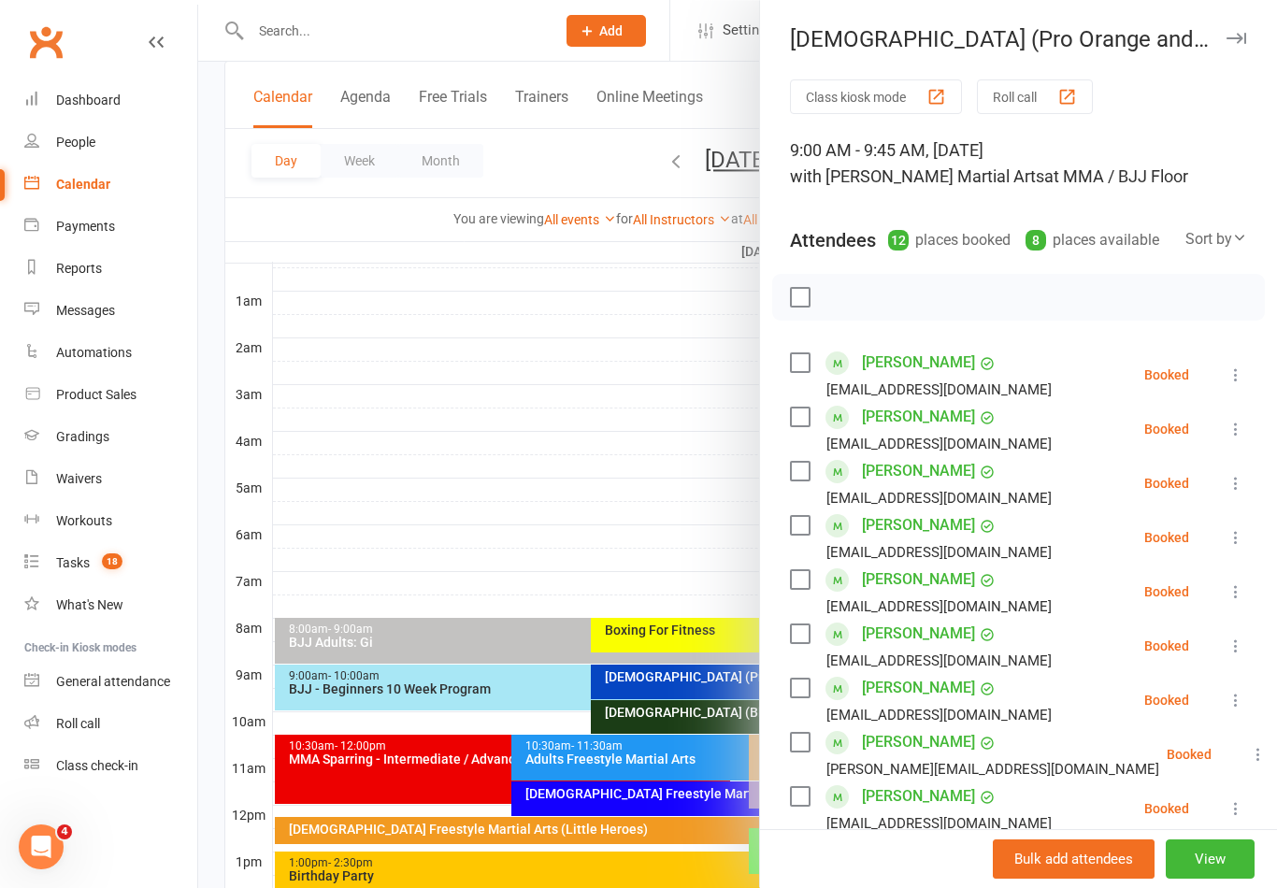
click at [616, 437] on div at bounding box center [737, 444] width 1078 height 888
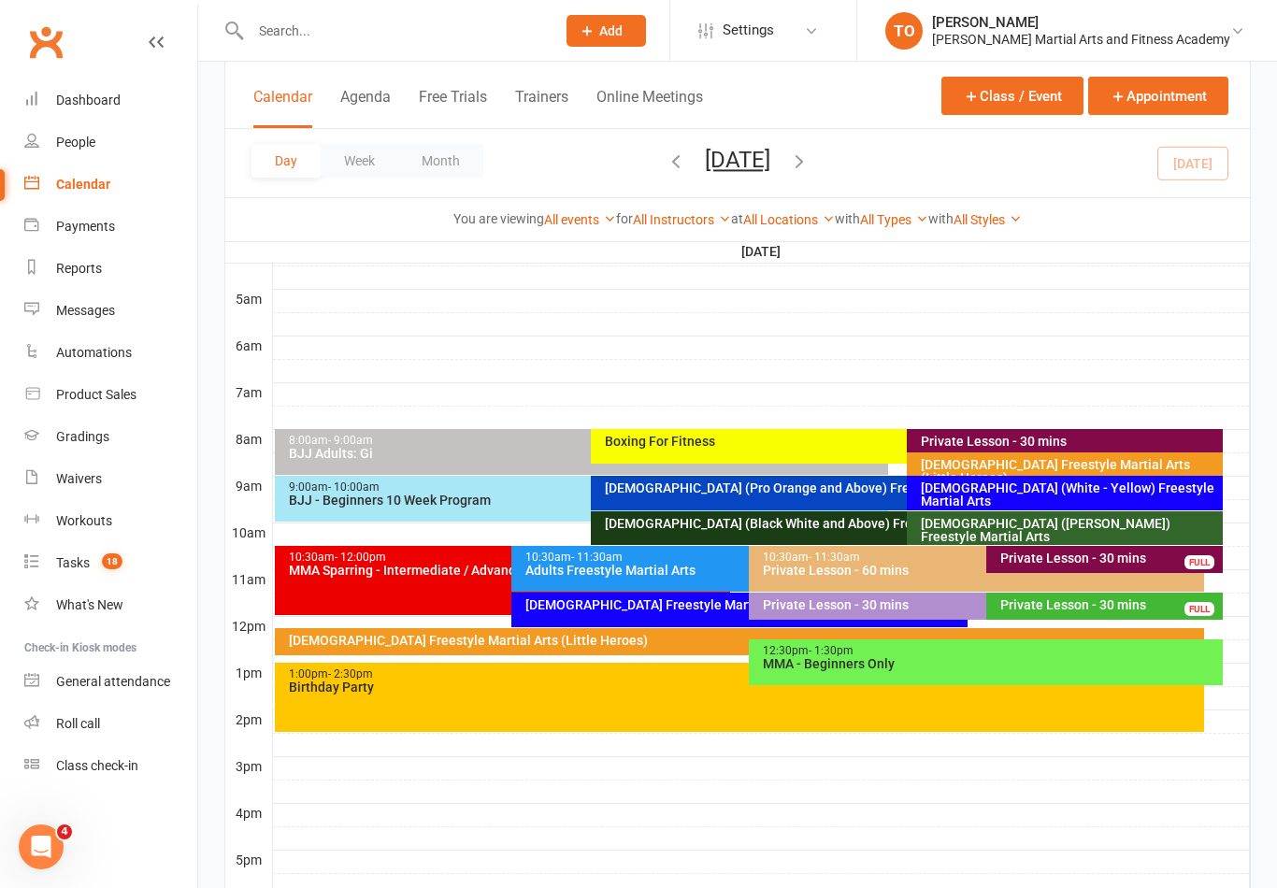
scroll to position [326, 0]
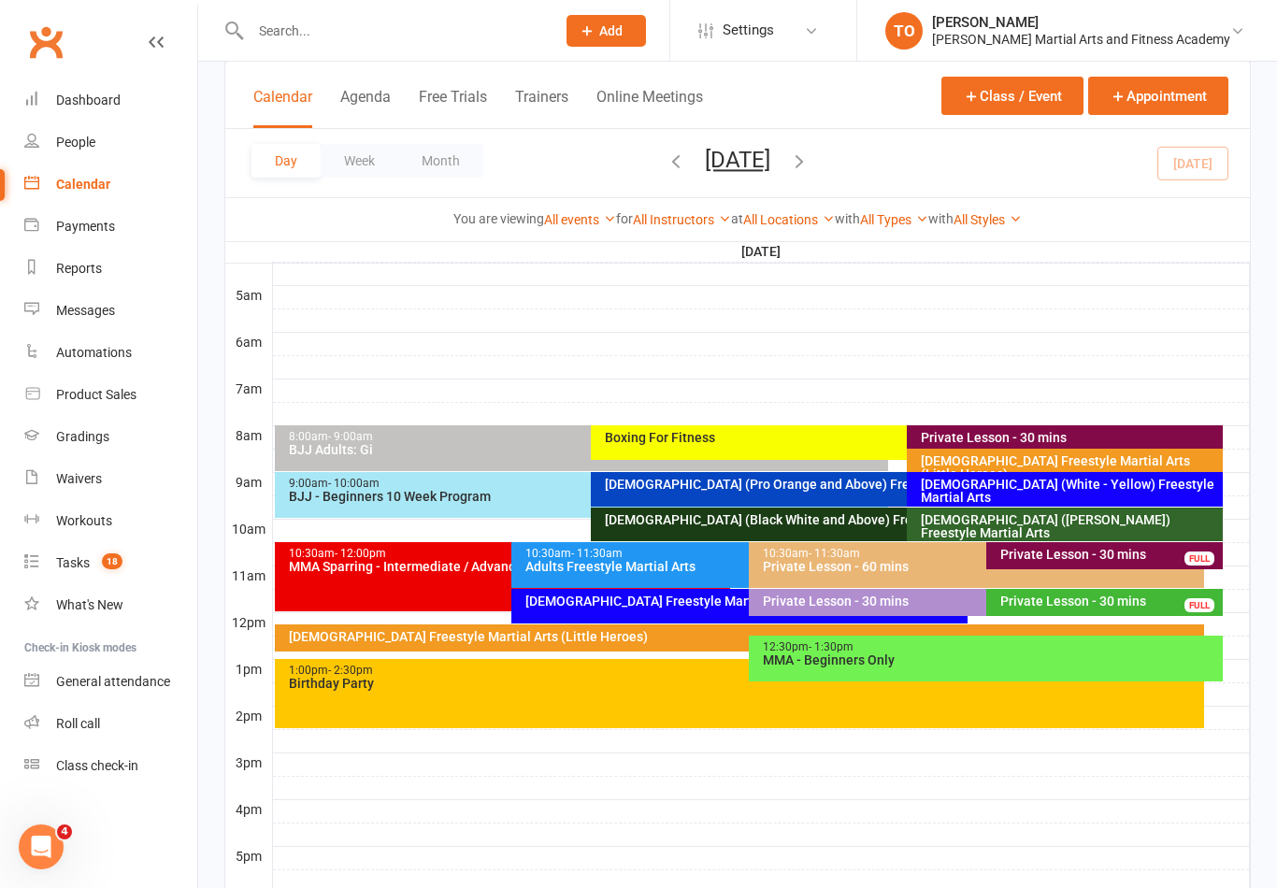
click at [418, 43] on input "text" at bounding box center [393, 31] width 297 height 26
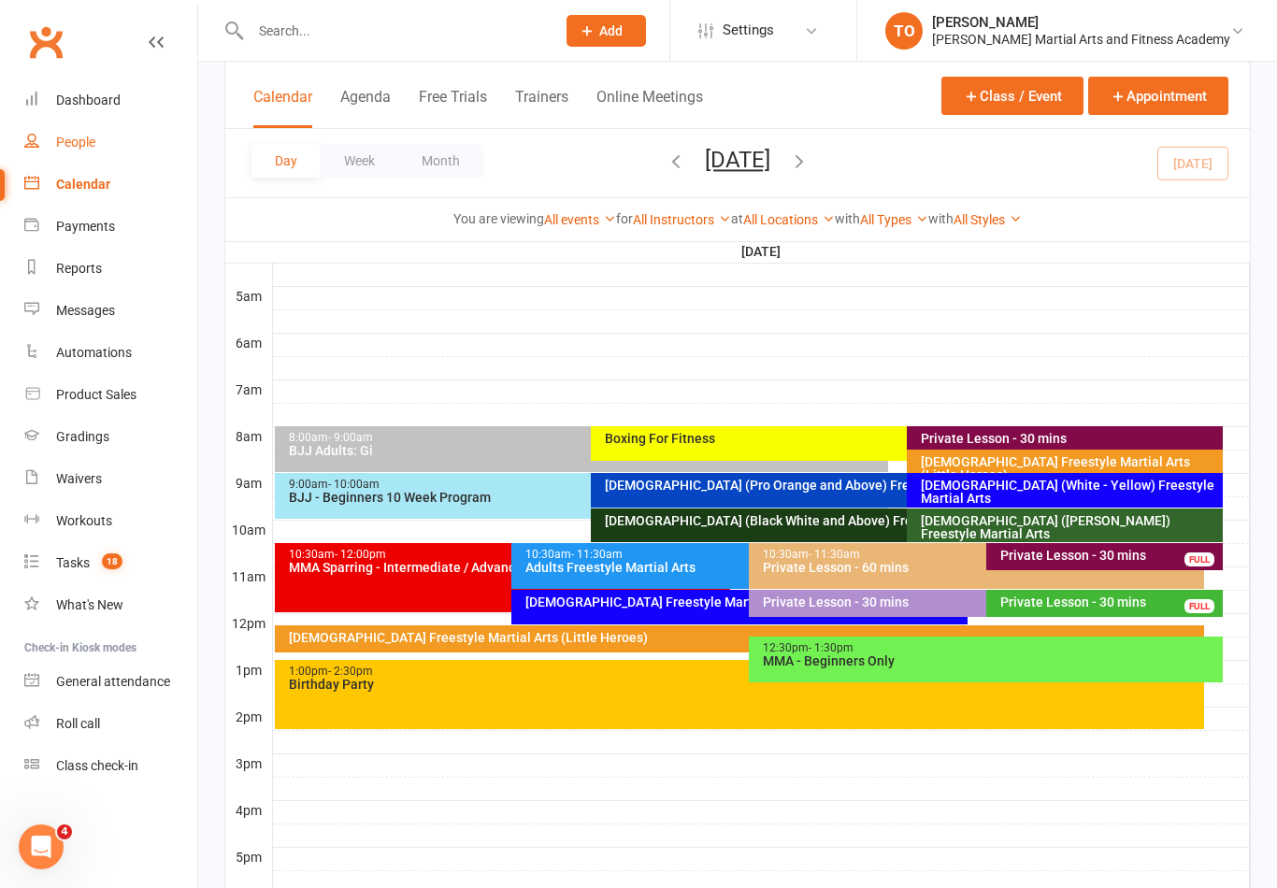
click at [91, 145] on div "People" at bounding box center [75, 142] width 39 height 15
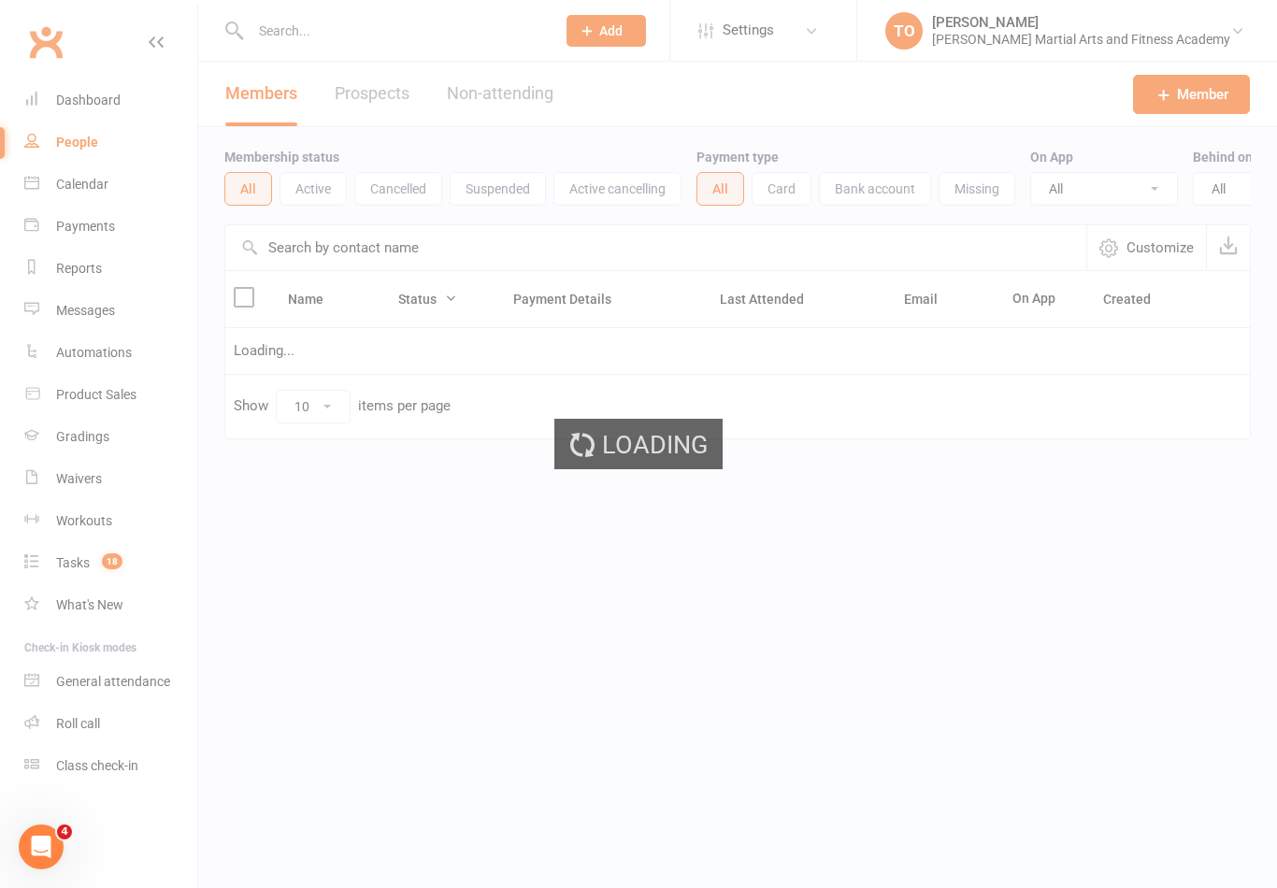
click at [330, 42] on input "text" at bounding box center [393, 31] width 297 height 26
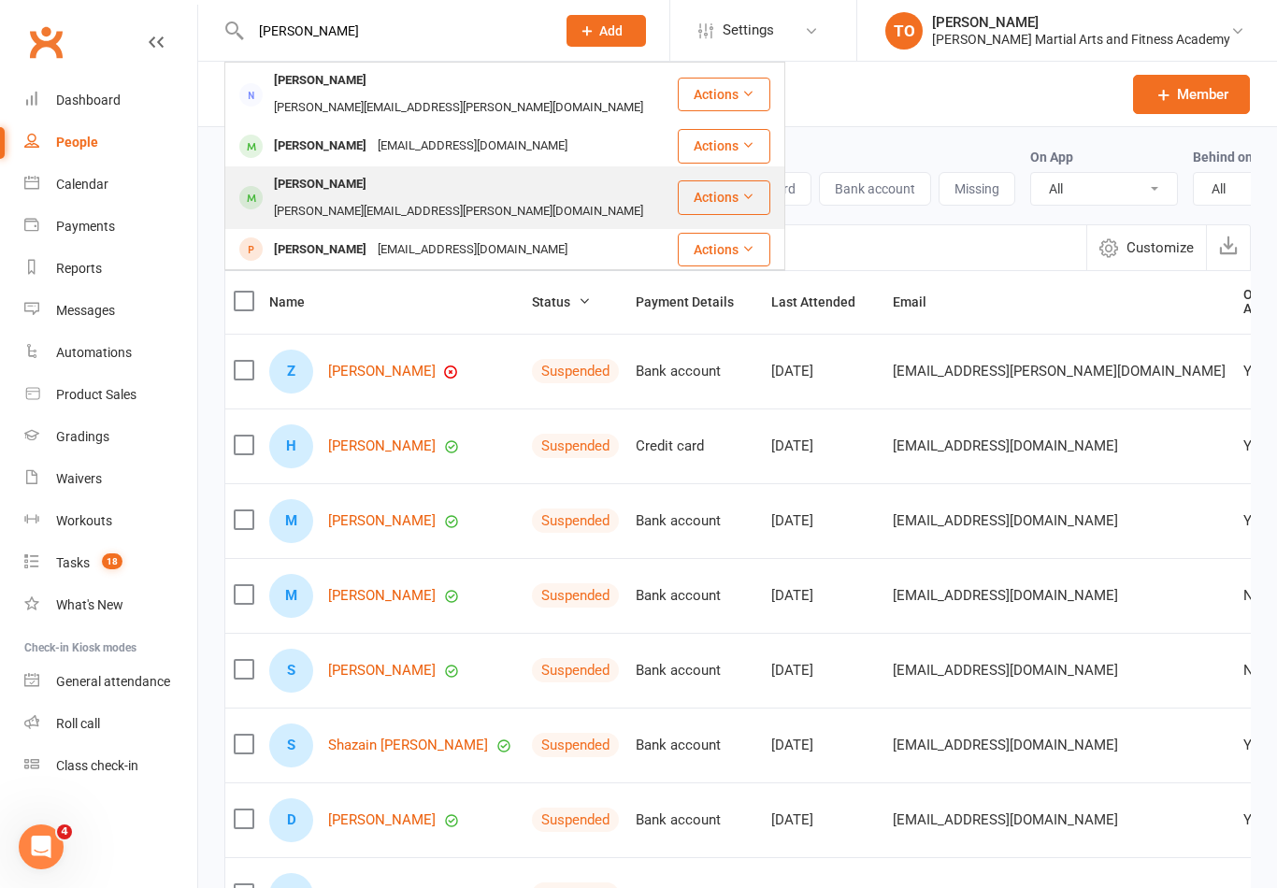
type input "Earl"
click at [297, 171] on div "Lachlan Earl" at bounding box center [320, 184] width 104 height 27
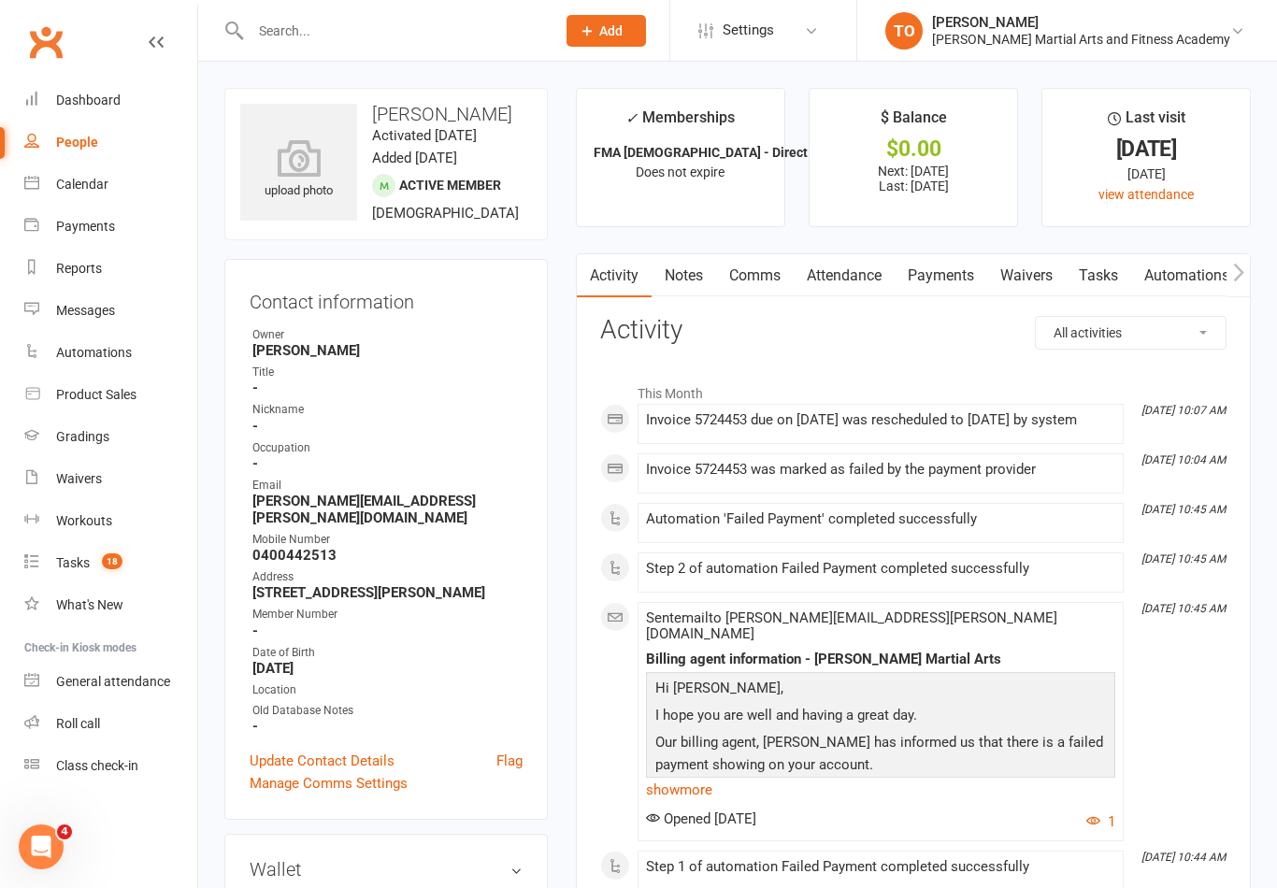
click at [951, 279] on link "Payments" at bounding box center [940, 275] width 93 height 43
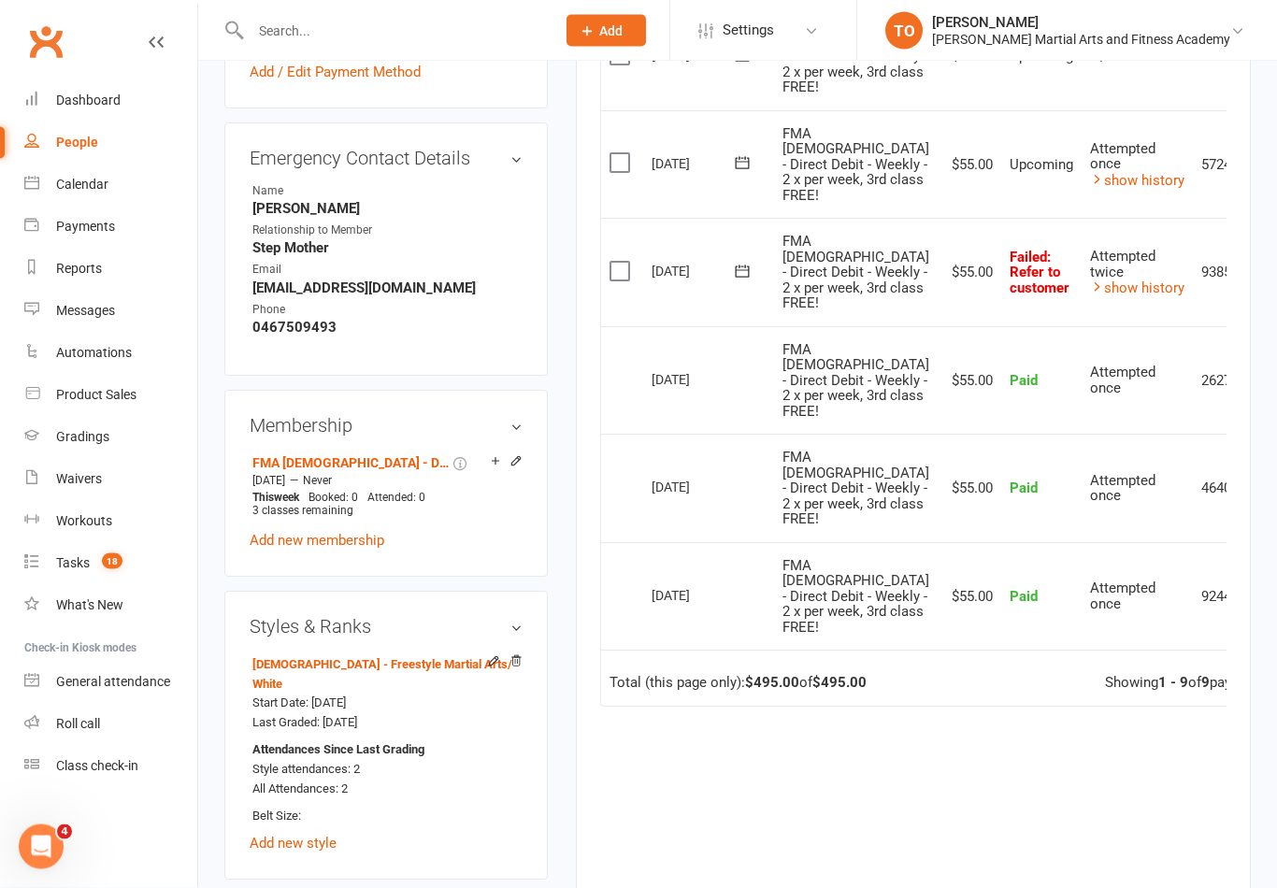
scroll to position [906, 0]
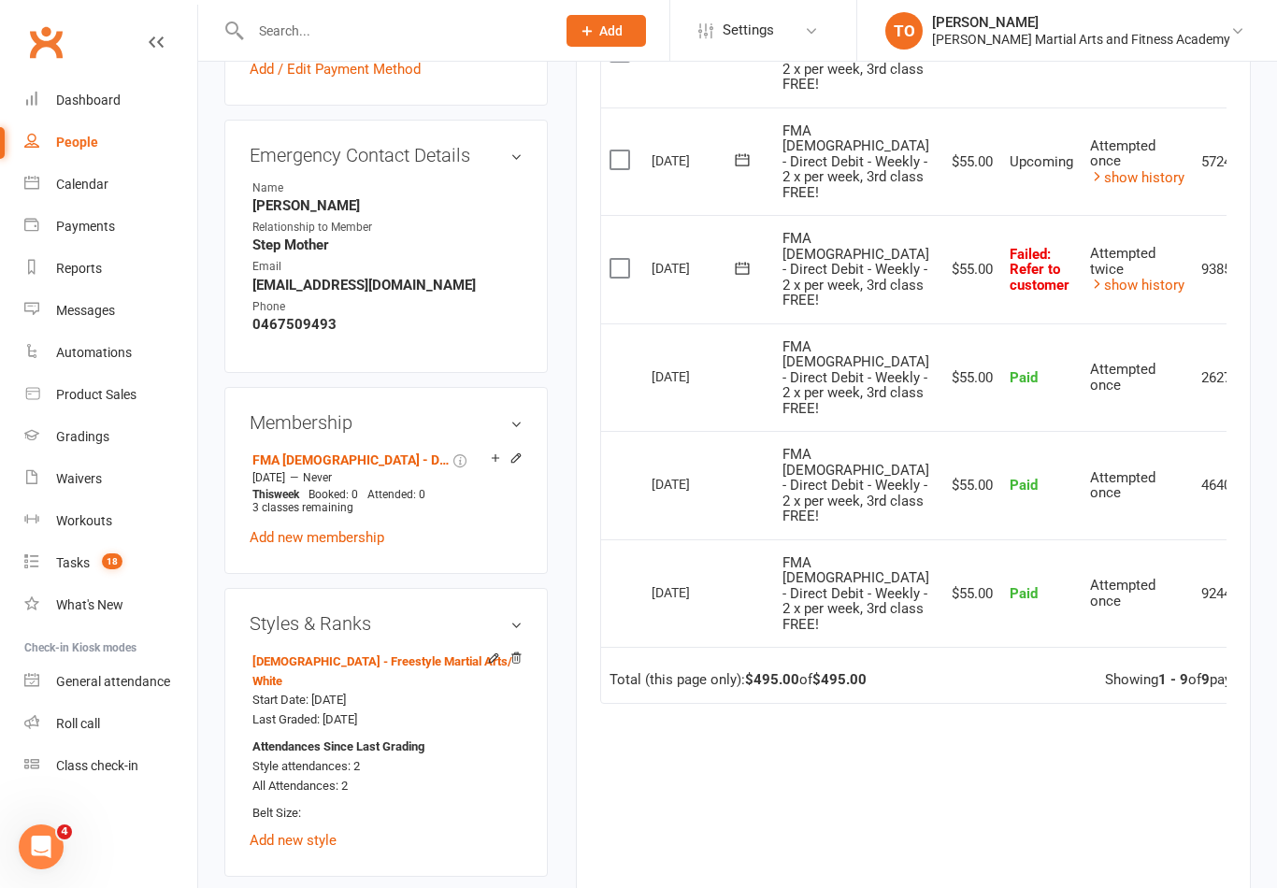
click at [1273, 278] on icon at bounding box center [1282, 269] width 19 height 19
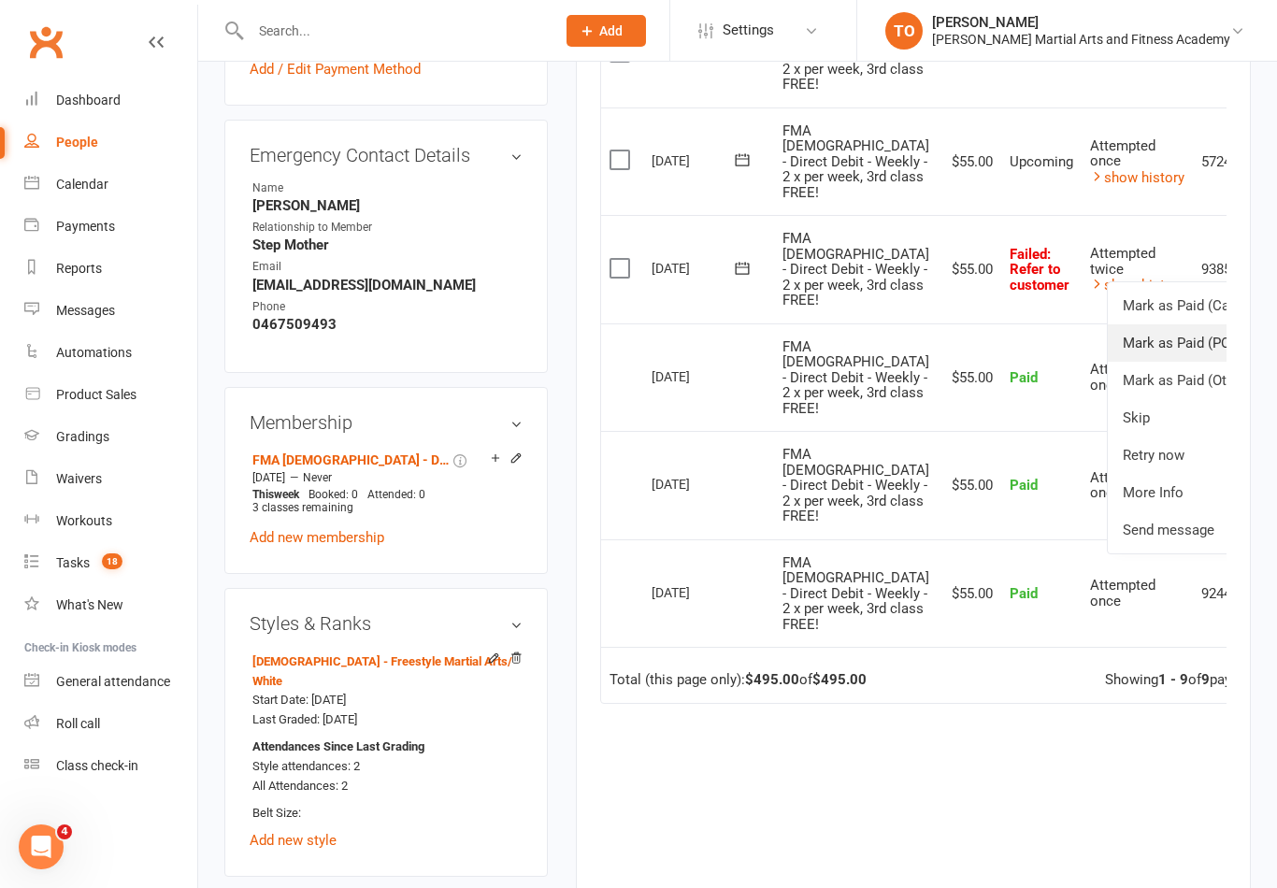
click at [1142, 362] on link "Mark as Paid (POS)" at bounding box center [1199, 342] width 185 height 37
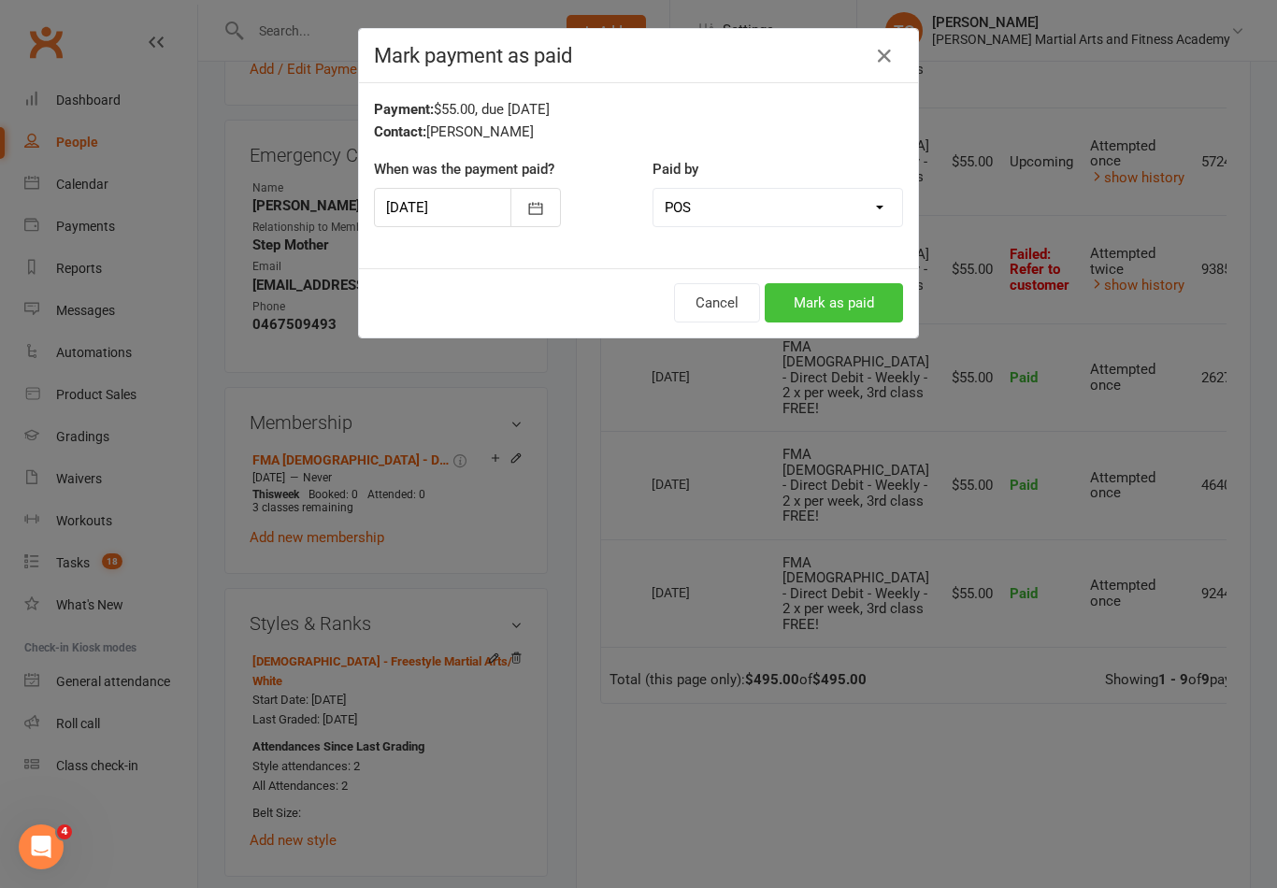
click at [829, 307] on button "Mark as paid" at bounding box center [833, 302] width 138 height 39
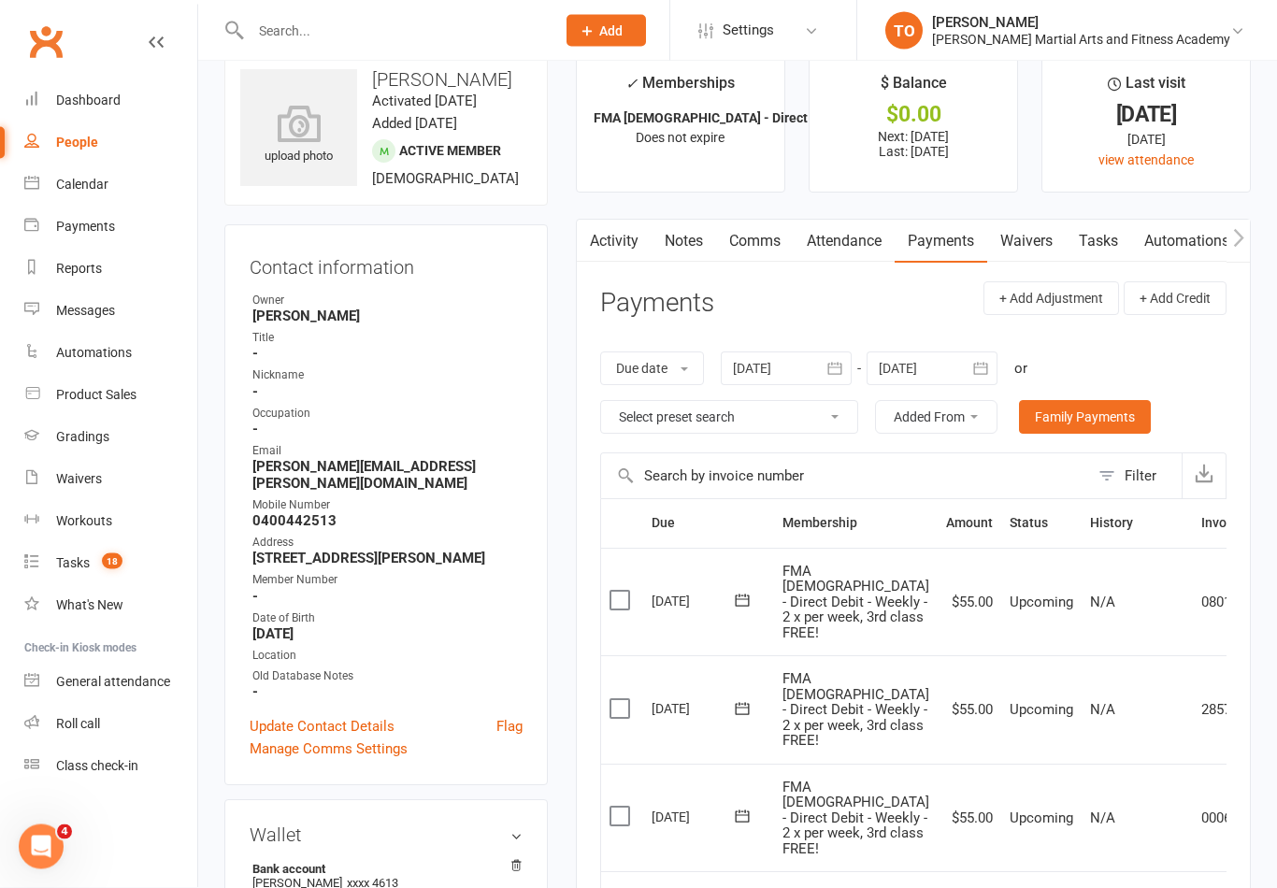
scroll to position [0, 0]
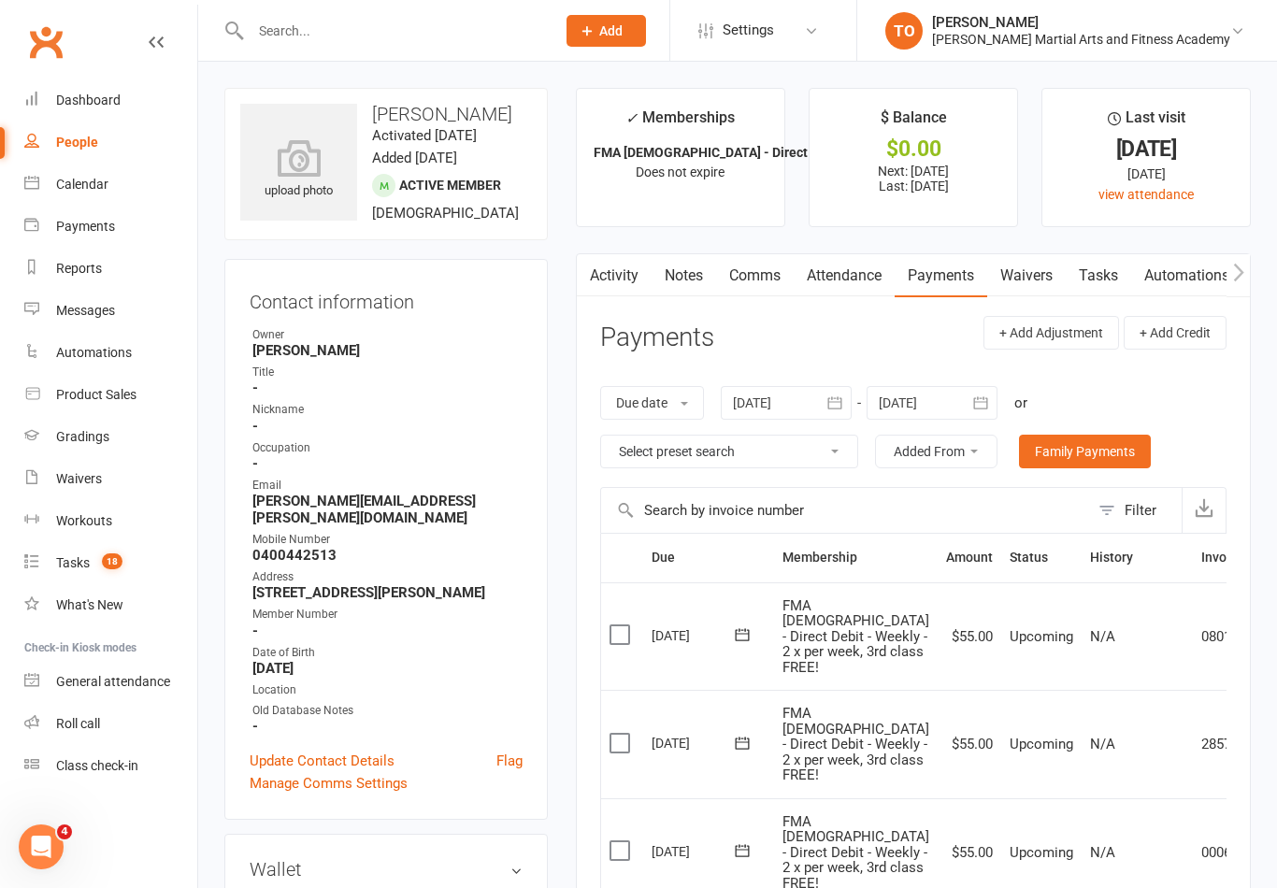
click at [850, 284] on link "Attendance" at bounding box center [843, 275] width 101 height 43
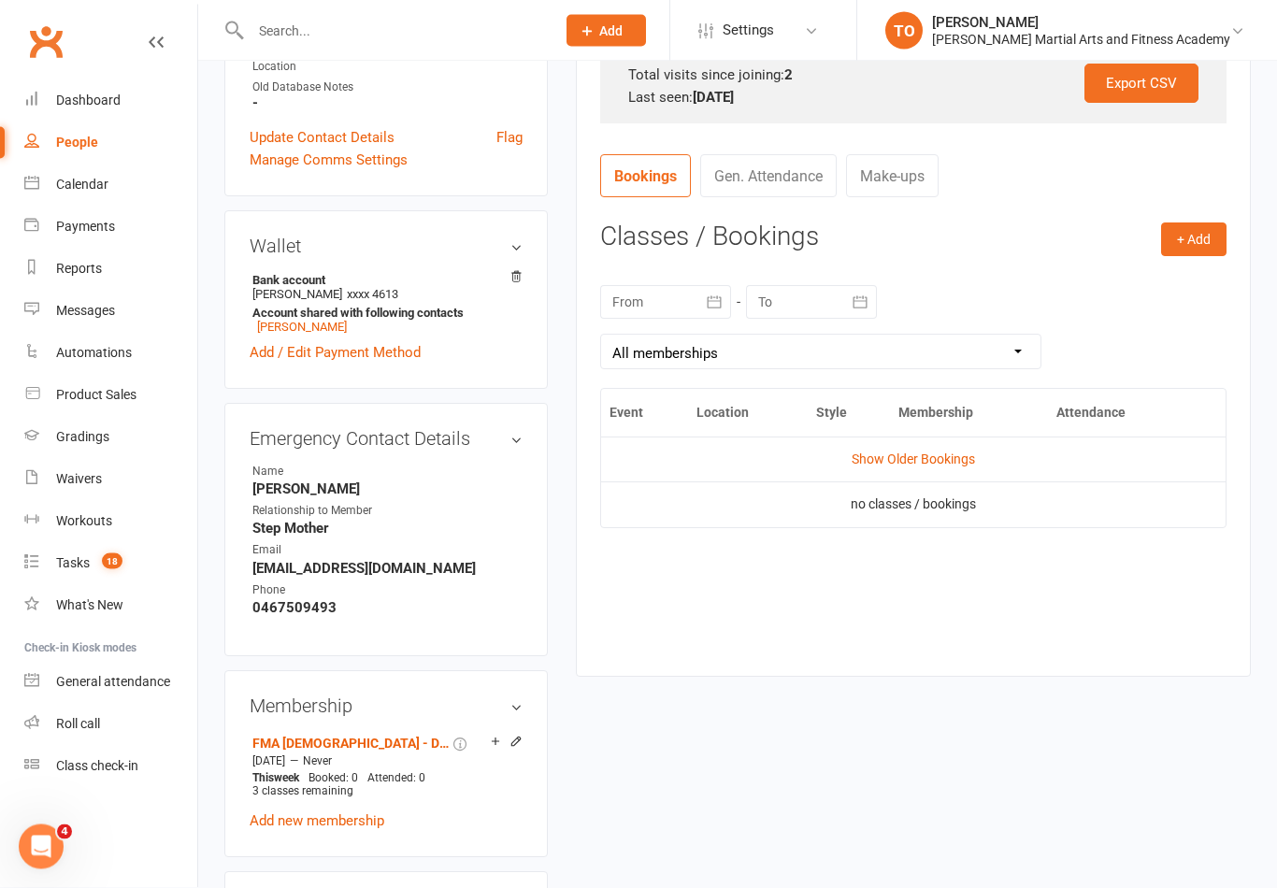
scroll to position [582, 0]
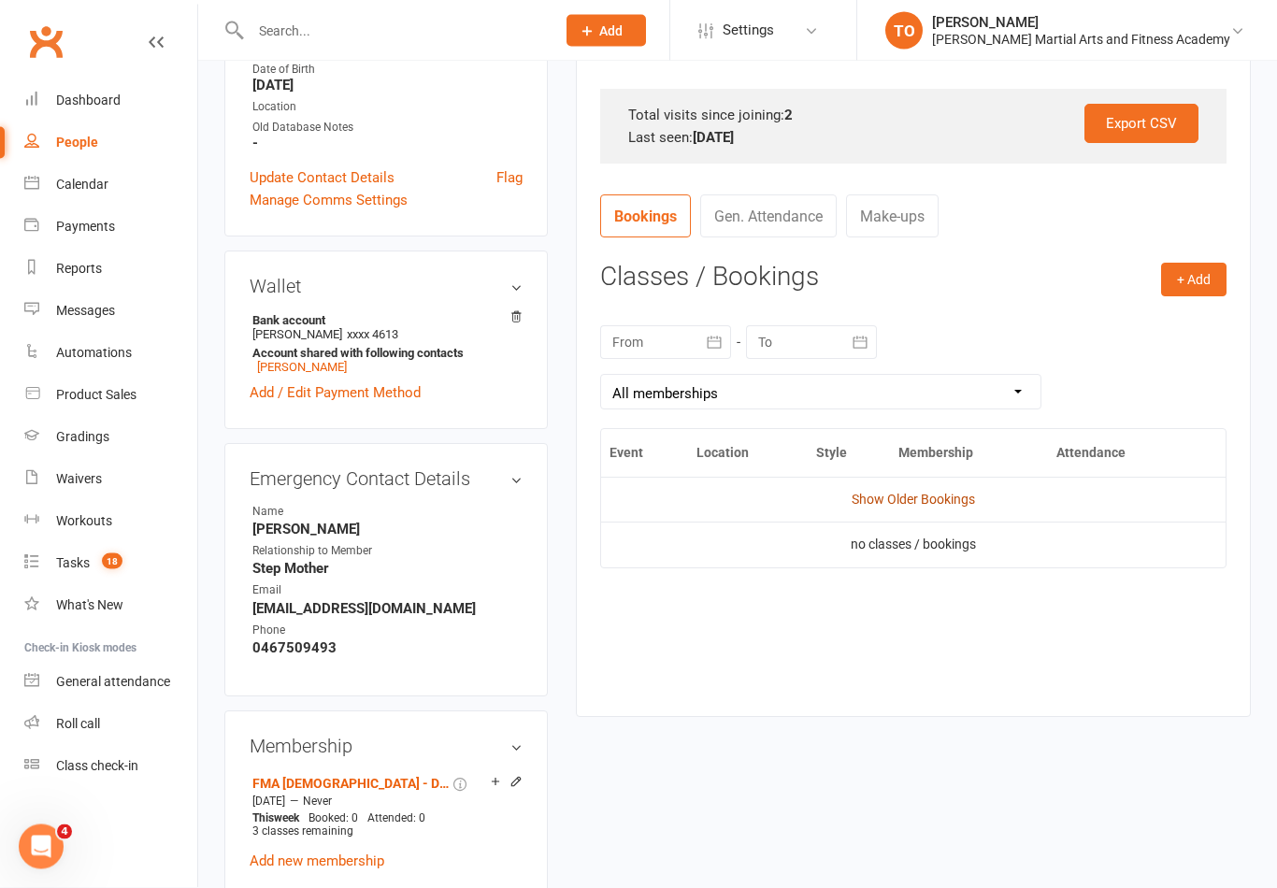
click at [966, 498] on link "Show Older Bookings" at bounding box center [912, 499] width 123 height 15
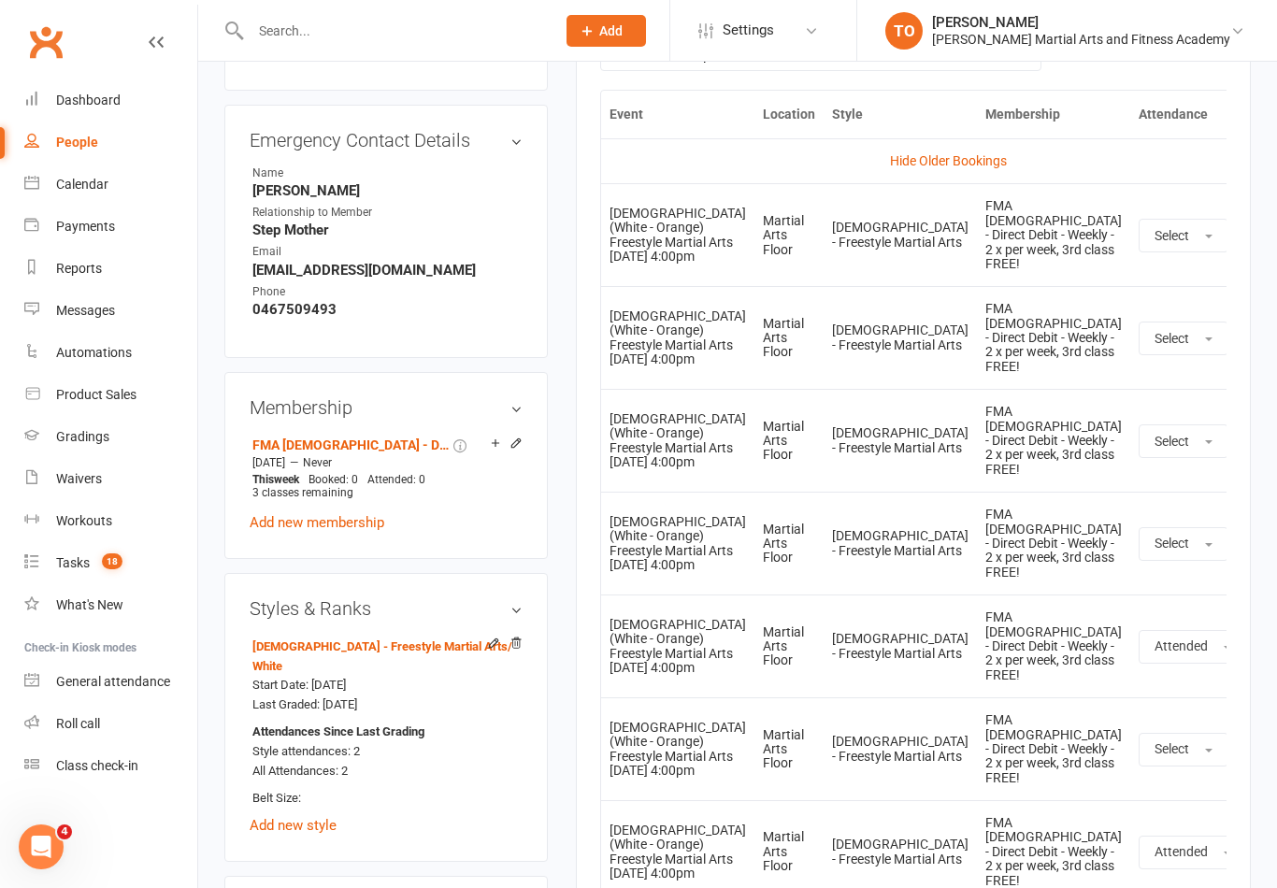
scroll to position [926, 0]
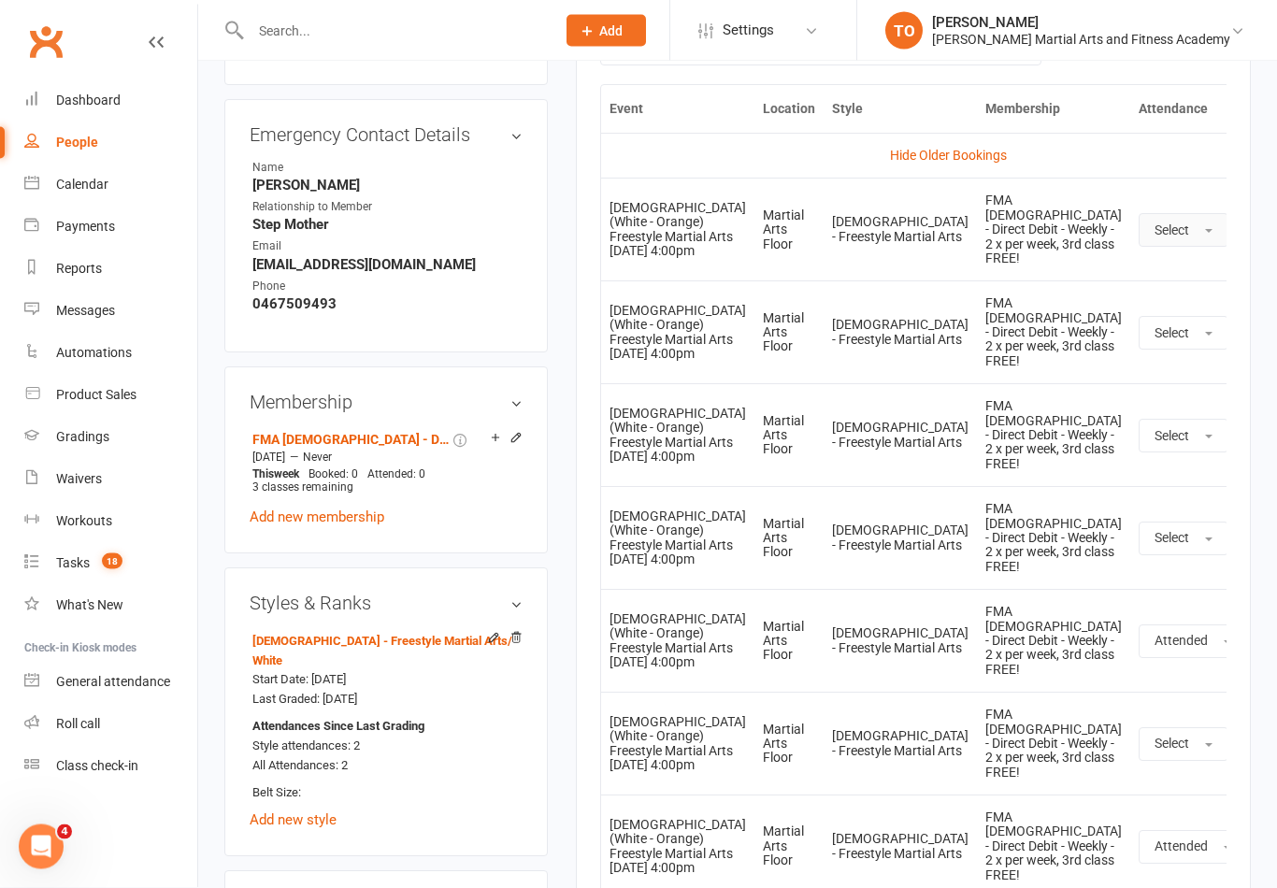
click at [1149, 224] on button "Select" at bounding box center [1183, 231] width 90 height 34
click at [1148, 266] on link "Attended" at bounding box center [1231, 271] width 185 height 37
click at [1155, 325] on button "Select" at bounding box center [1183, 333] width 90 height 34
click at [1154, 367] on span "Attended" at bounding box center [1182, 374] width 56 height 17
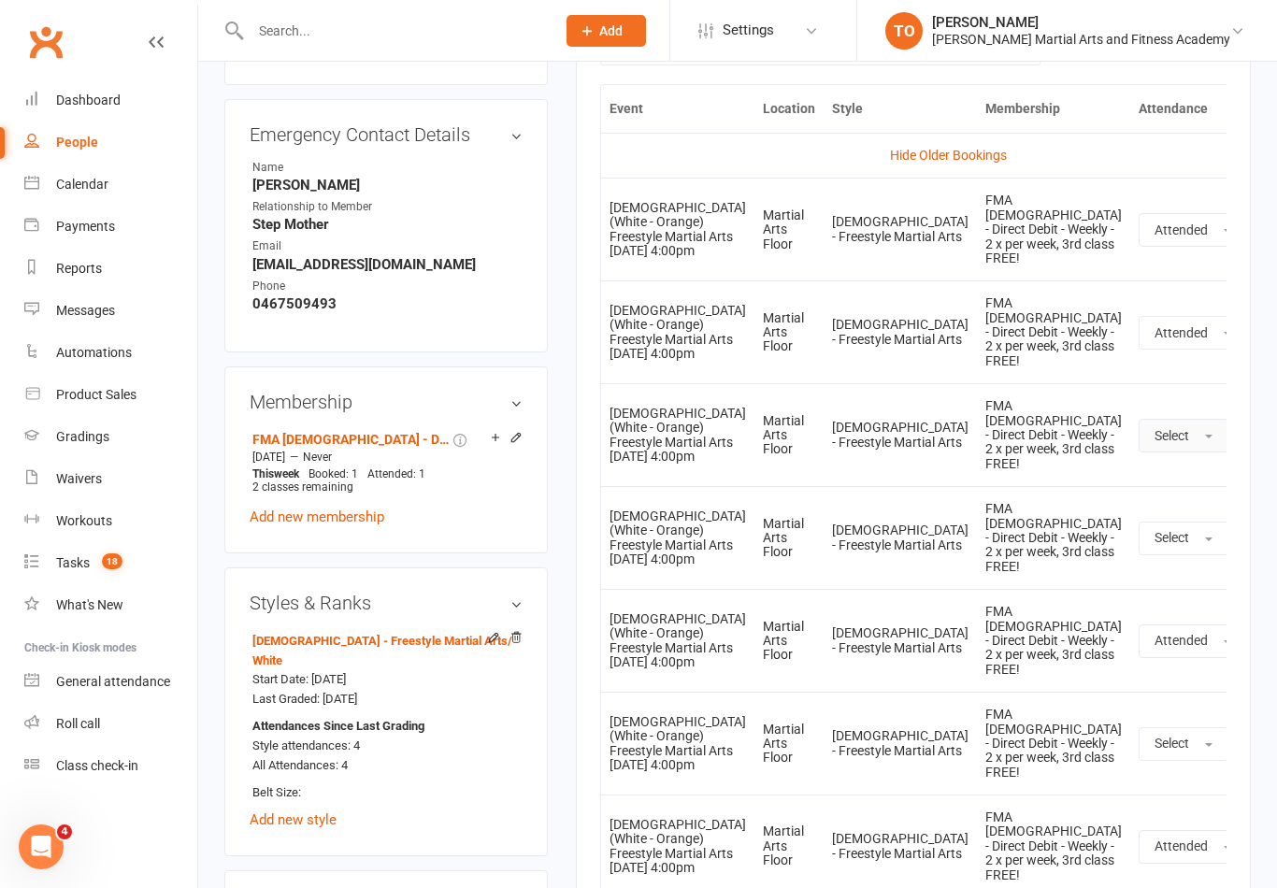
click at [1150, 422] on button "Select" at bounding box center [1183, 436] width 90 height 34
click at [1154, 469] on span "Attended" at bounding box center [1182, 477] width 56 height 17
click at [1153, 527] on button "Select" at bounding box center [1183, 538] width 90 height 34
click at [1154, 572] on span "Attended" at bounding box center [1182, 580] width 56 height 17
click at [1159, 727] on button "Select" at bounding box center [1183, 744] width 90 height 34
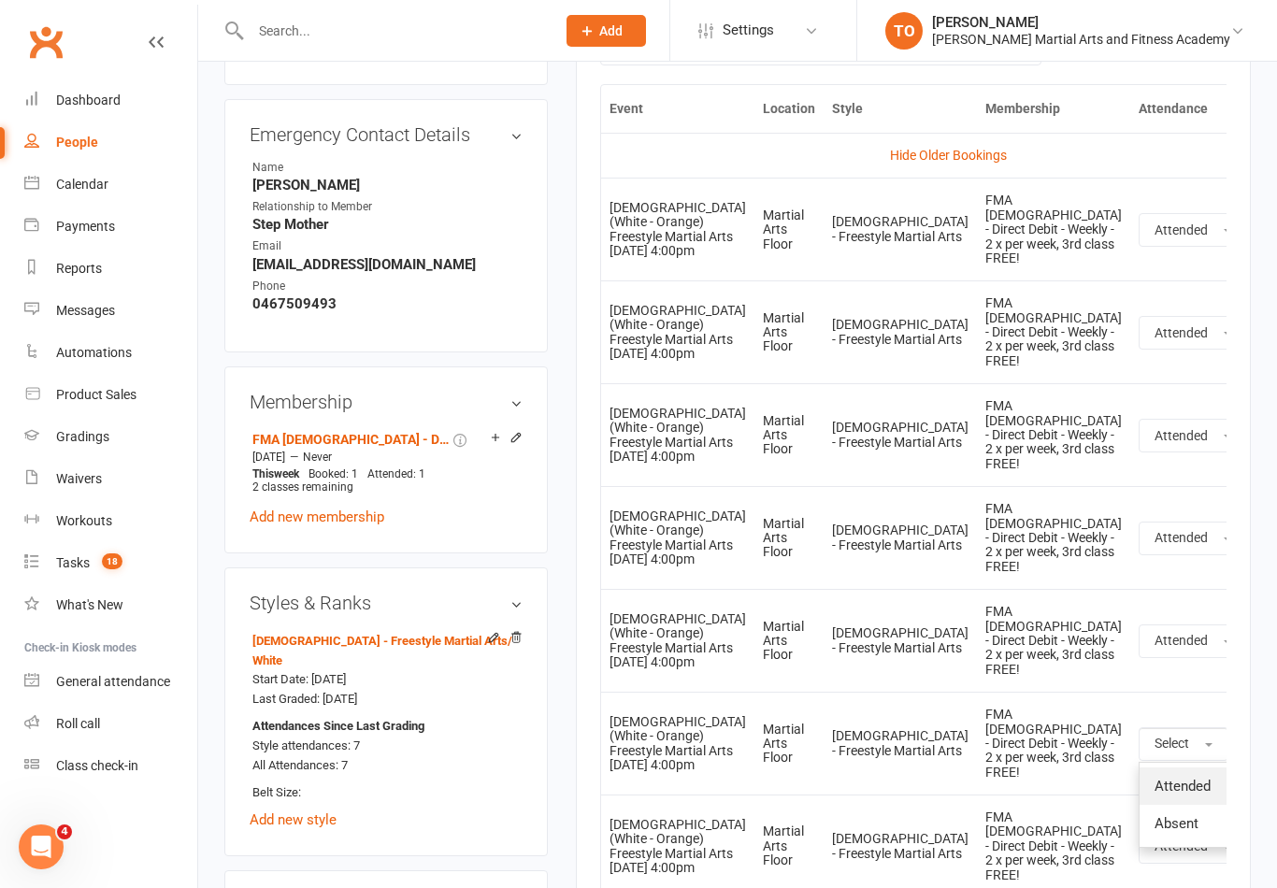
click at [1151, 767] on link "Attended" at bounding box center [1231, 785] width 185 height 37
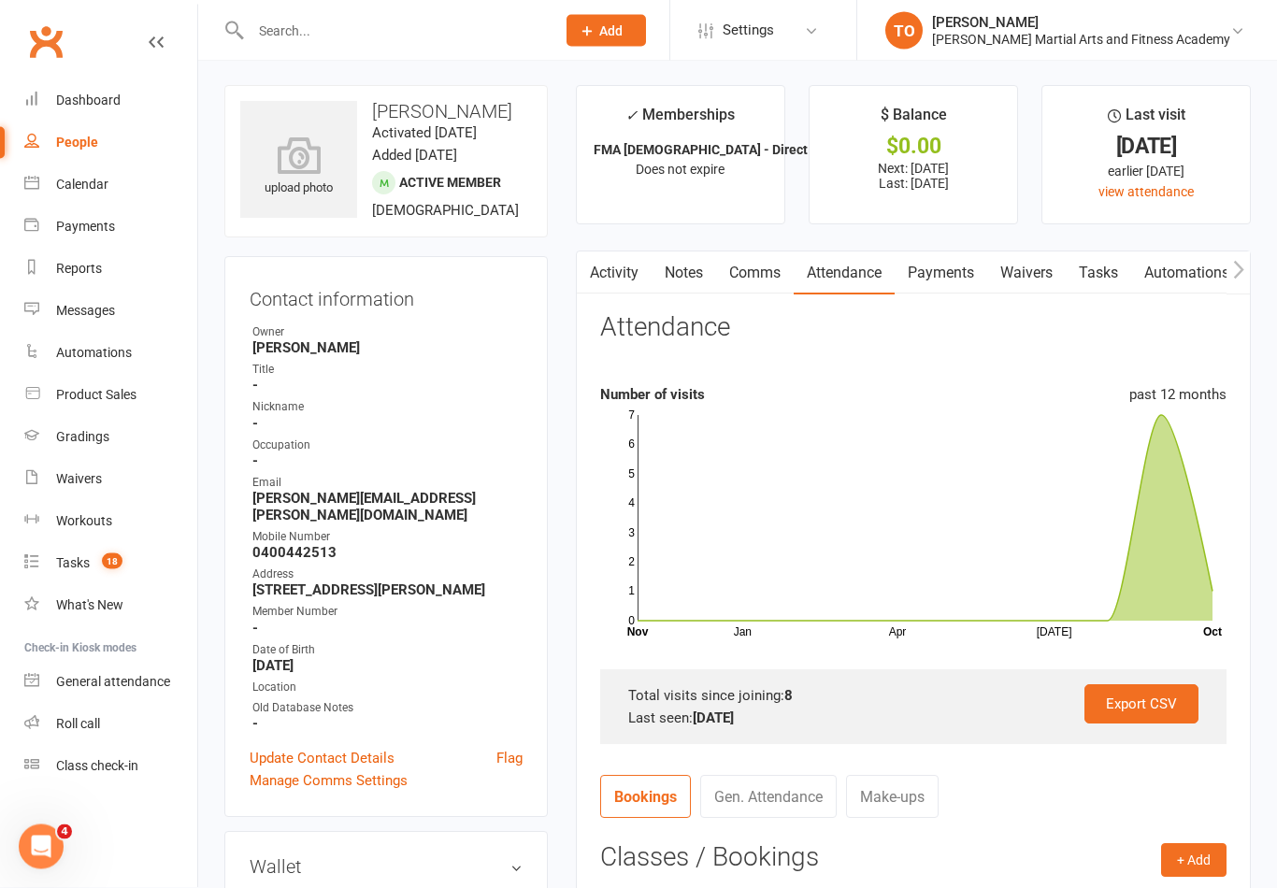
click at [283, 30] on input "text" at bounding box center [393, 31] width 297 height 26
type input "B"
click at [95, 190] on div "Calendar" at bounding box center [82, 184] width 52 height 15
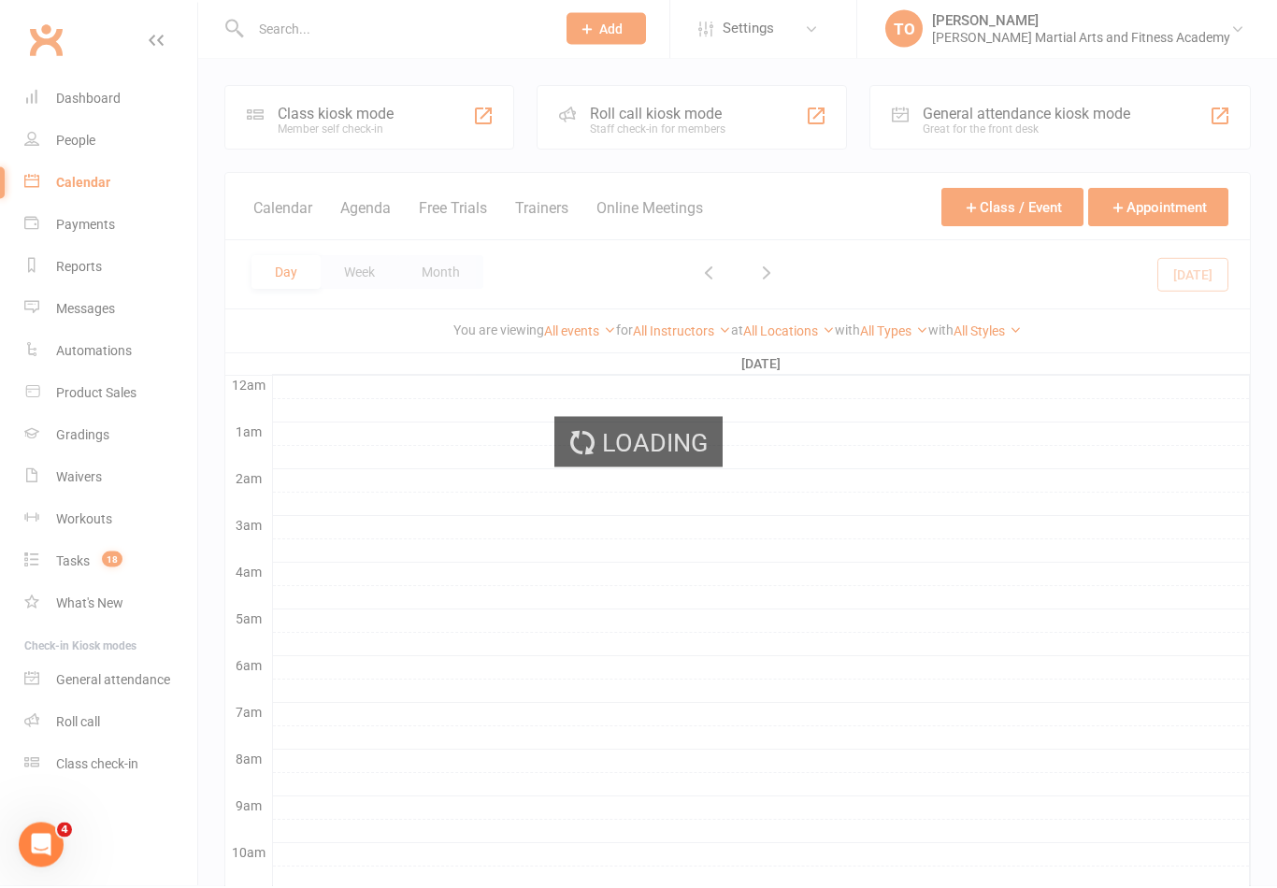
scroll to position [3, 0]
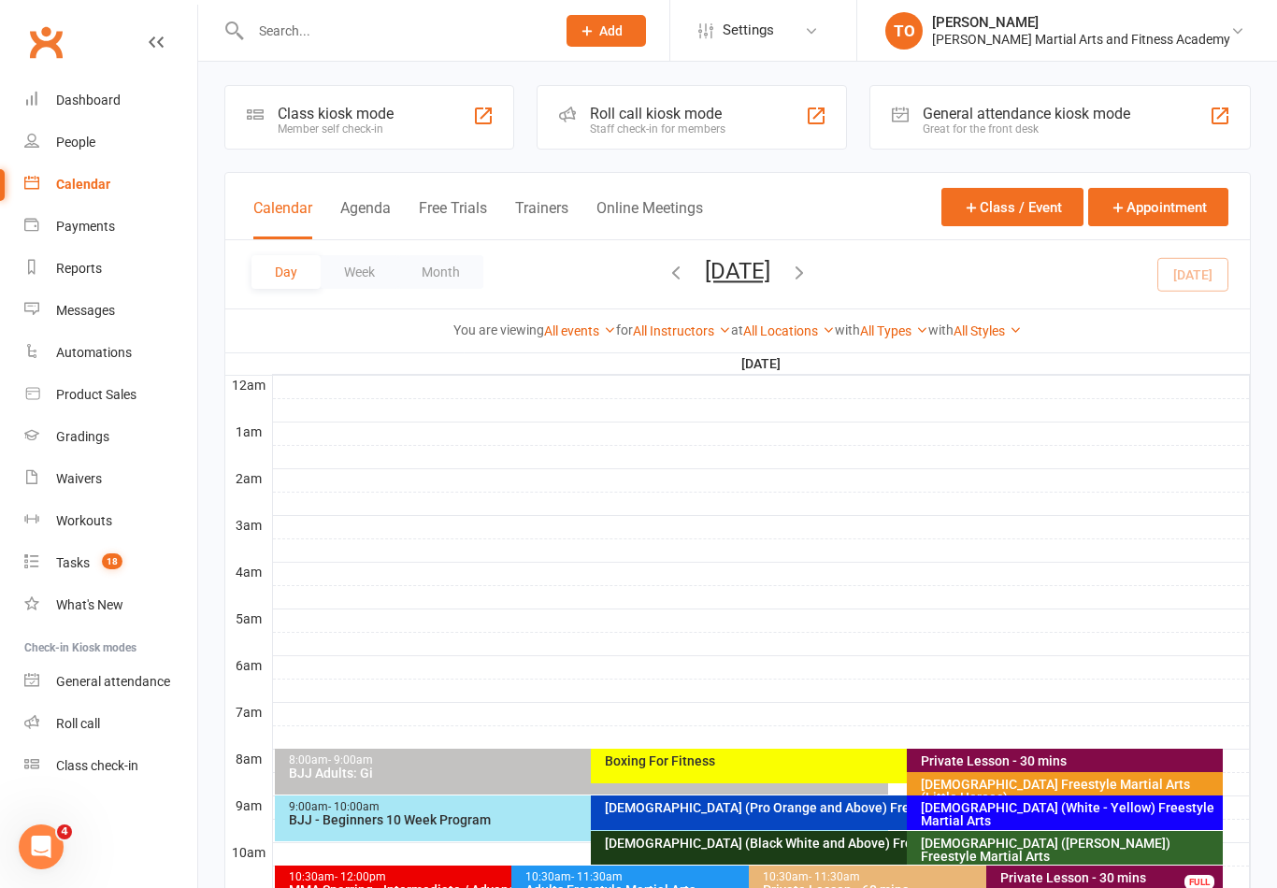
click at [307, 53] on div at bounding box center [383, 30] width 318 height 61
click at [488, 29] on input "text" at bounding box center [393, 31] width 297 height 26
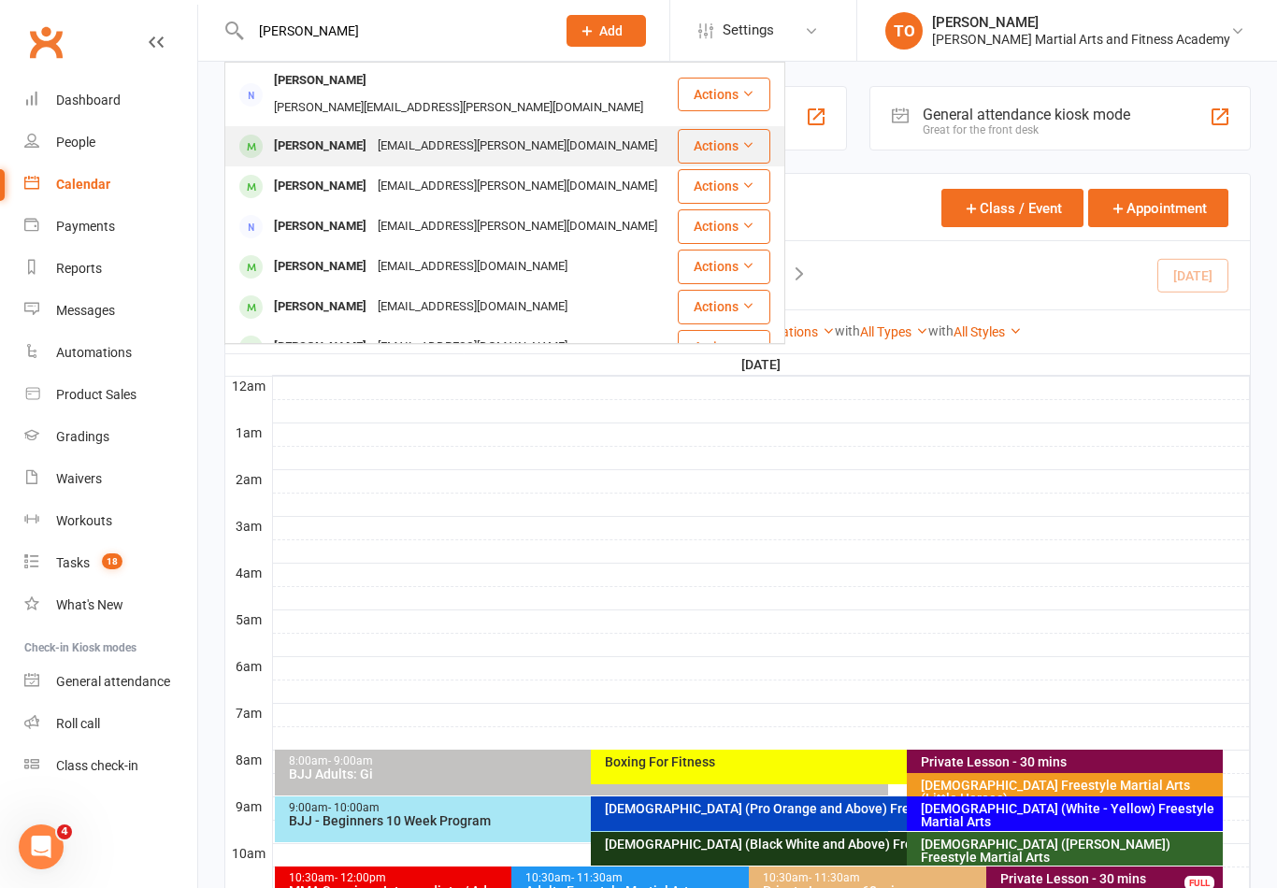
type input "Boyer"
click at [291, 133] on div "Arlen Boyer" at bounding box center [320, 146] width 104 height 27
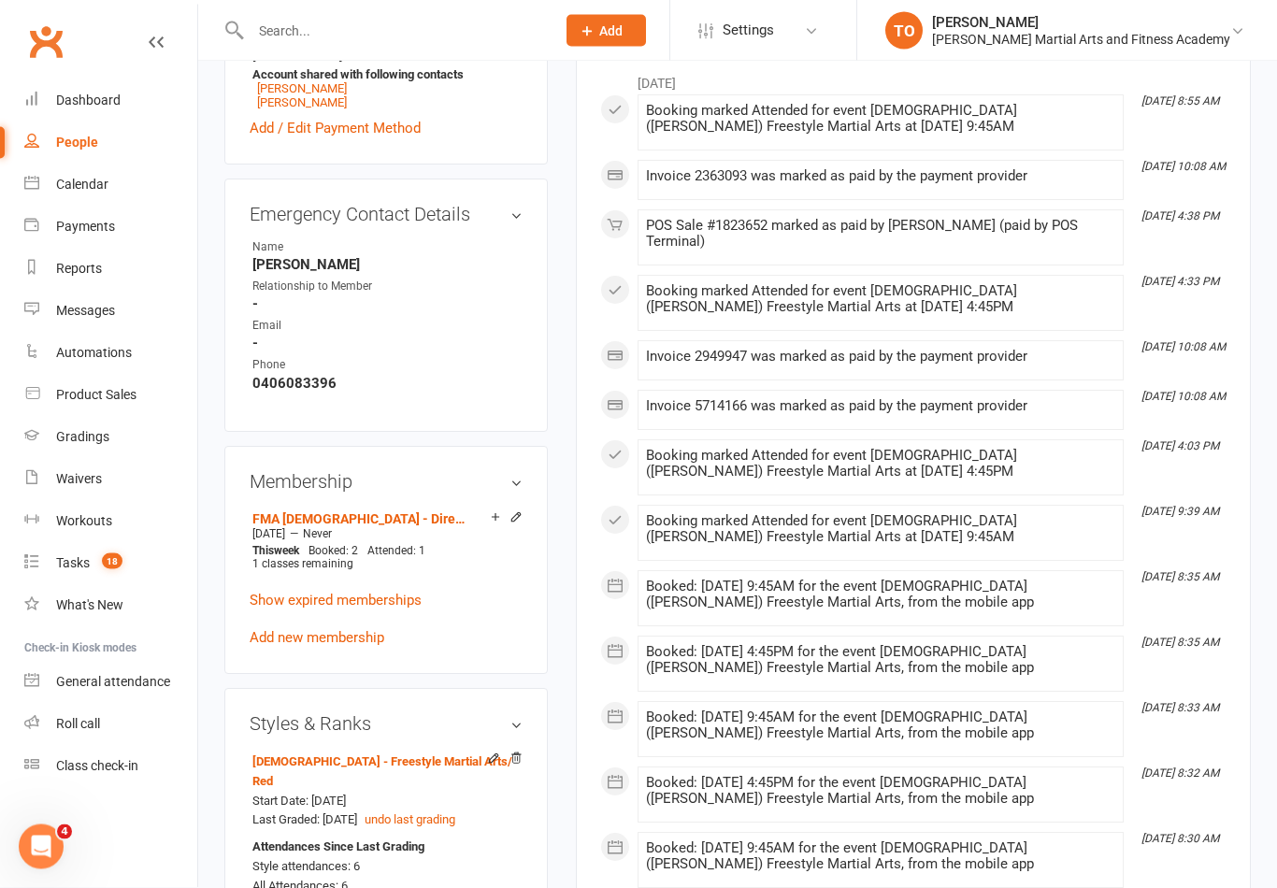
scroll to position [925, 0]
click at [72, 188] on div "Calendar" at bounding box center [82, 184] width 52 height 15
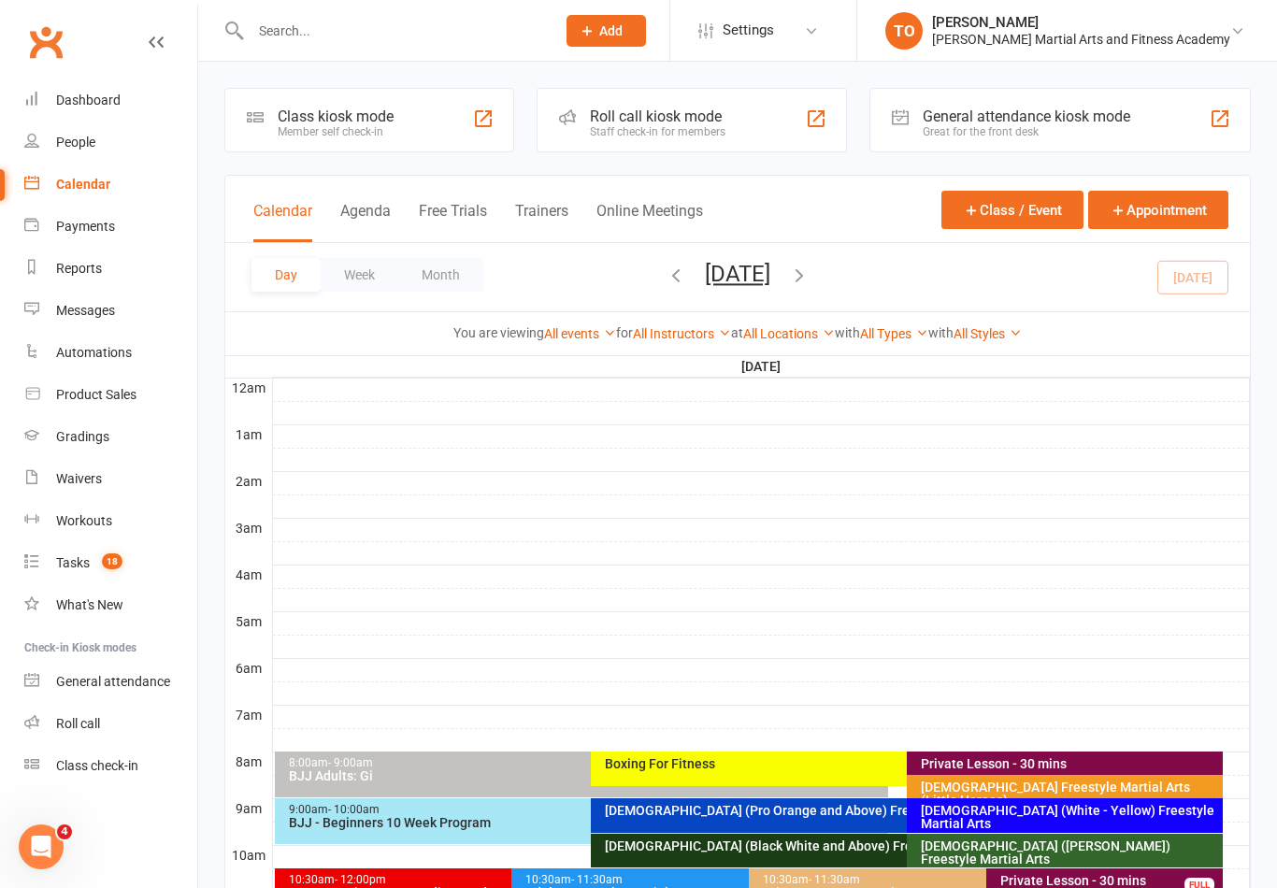
click at [705, 268] on button "Saturday, Oct 11, 2025" at bounding box center [737, 274] width 65 height 26
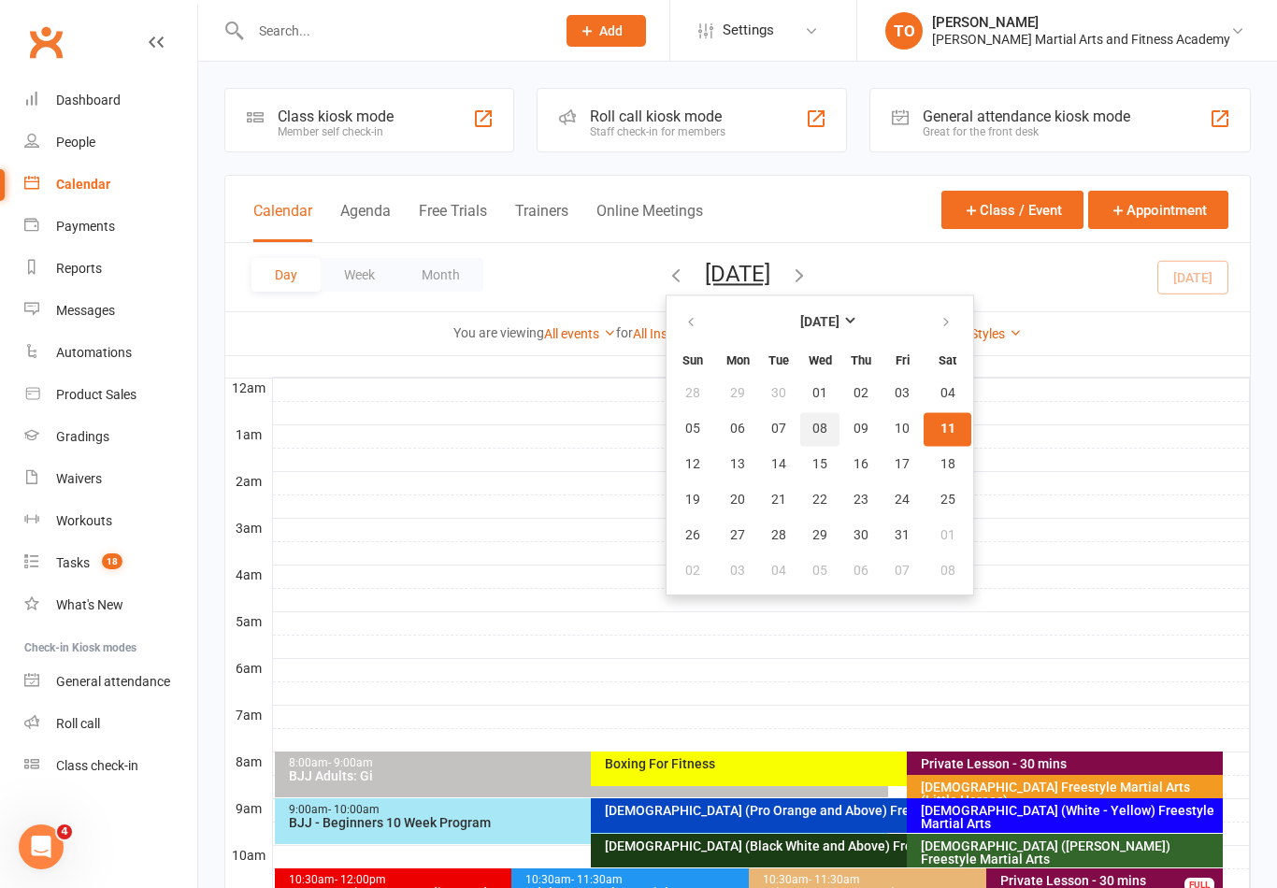
click at [812, 427] on span "08" at bounding box center [819, 428] width 15 height 15
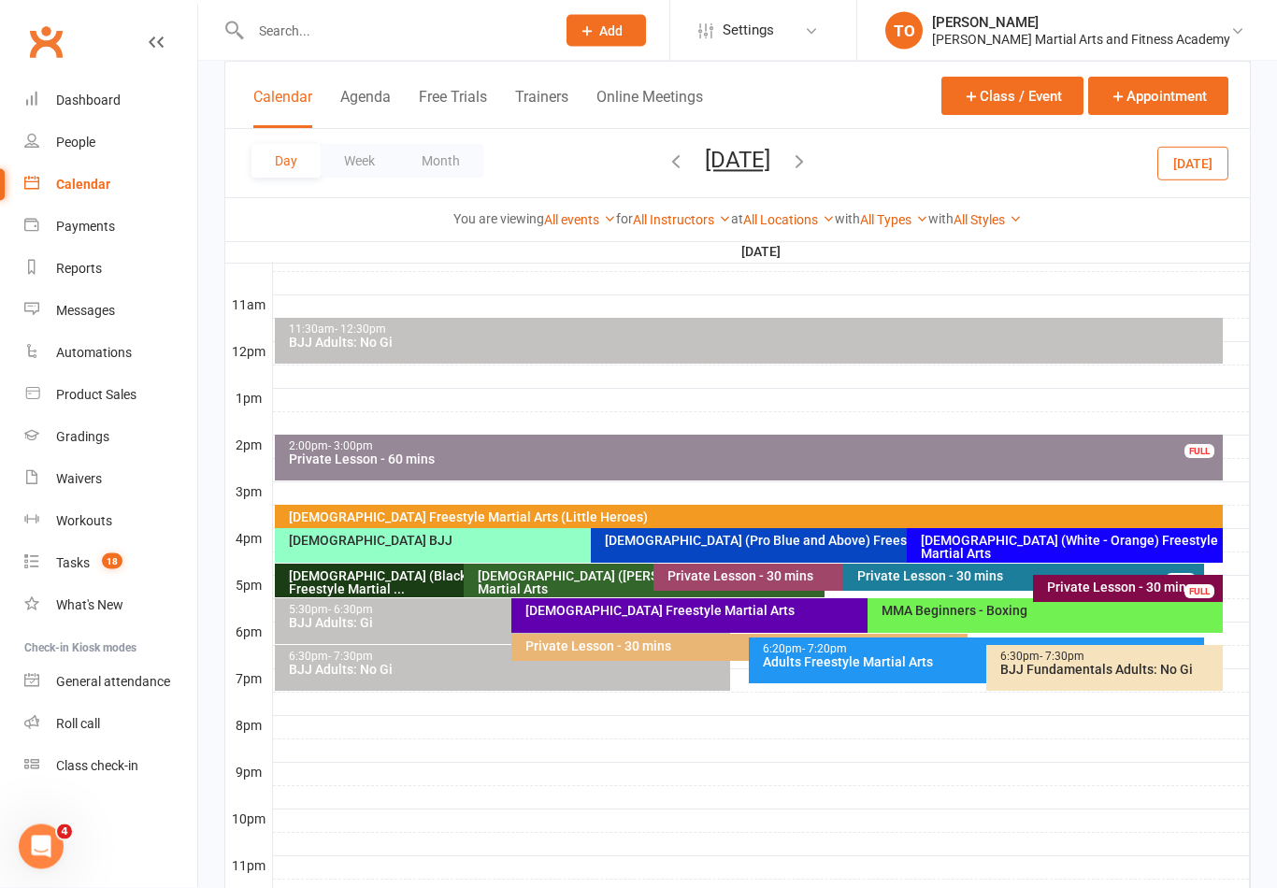
scroll to position [597, 0]
click at [580, 578] on div "10-13yo (White - Brown) Freestyle Martial Arts" at bounding box center [649, 582] width 344 height 26
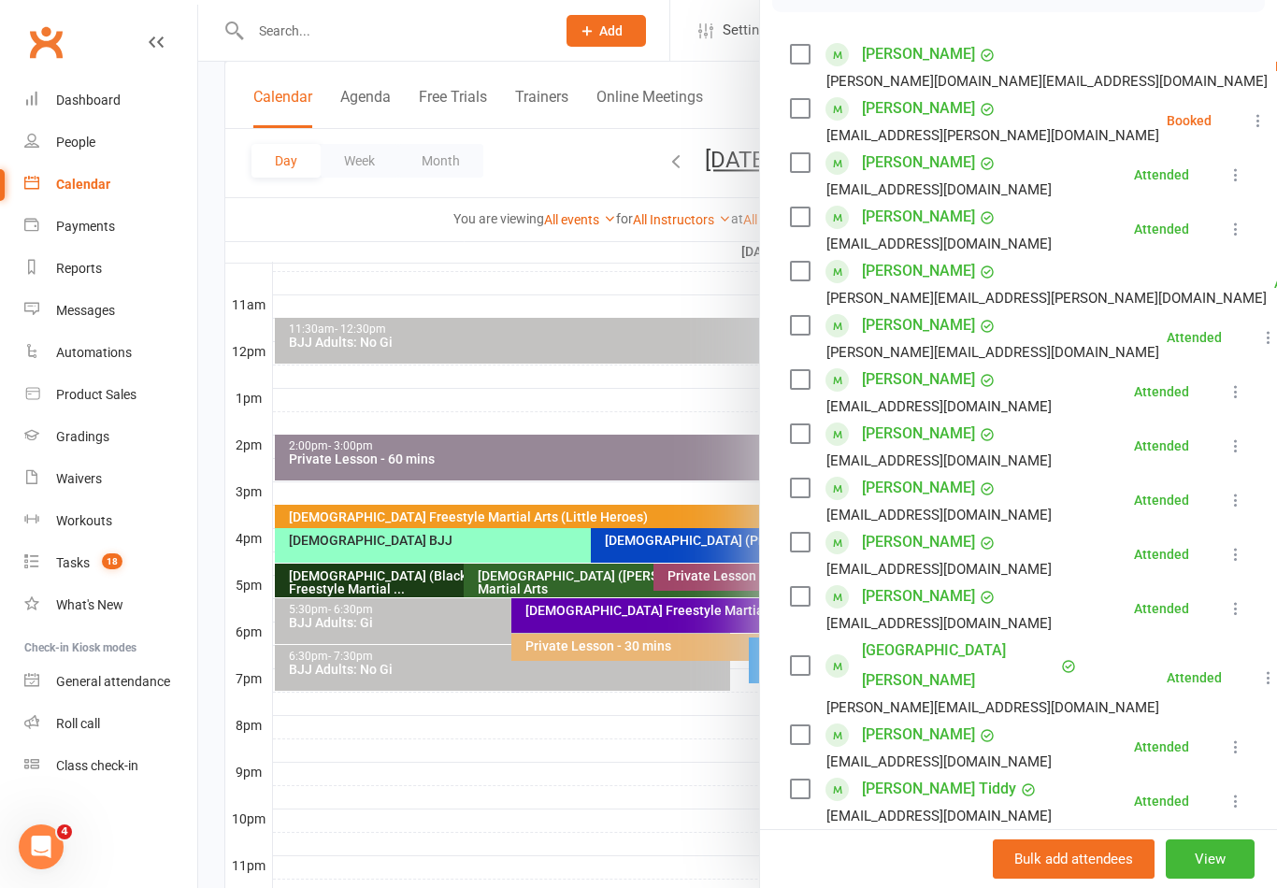
scroll to position [309, 0]
click at [1220, 114] on li "Arlen Boyer caz.boyer@gmail.com Booked More info Remove Check in Mark absent Se…" at bounding box center [1018, 120] width 457 height 54
click at [1215, 121] on li "Arlen Boyer caz.boyer@gmail.com Booked More info Remove Check in Mark absent Se…" at bounding box center [1018, 120] width 457 height 54
click at [1248, 123] on icon at bounding box center [1257, 119] width 19 height 19
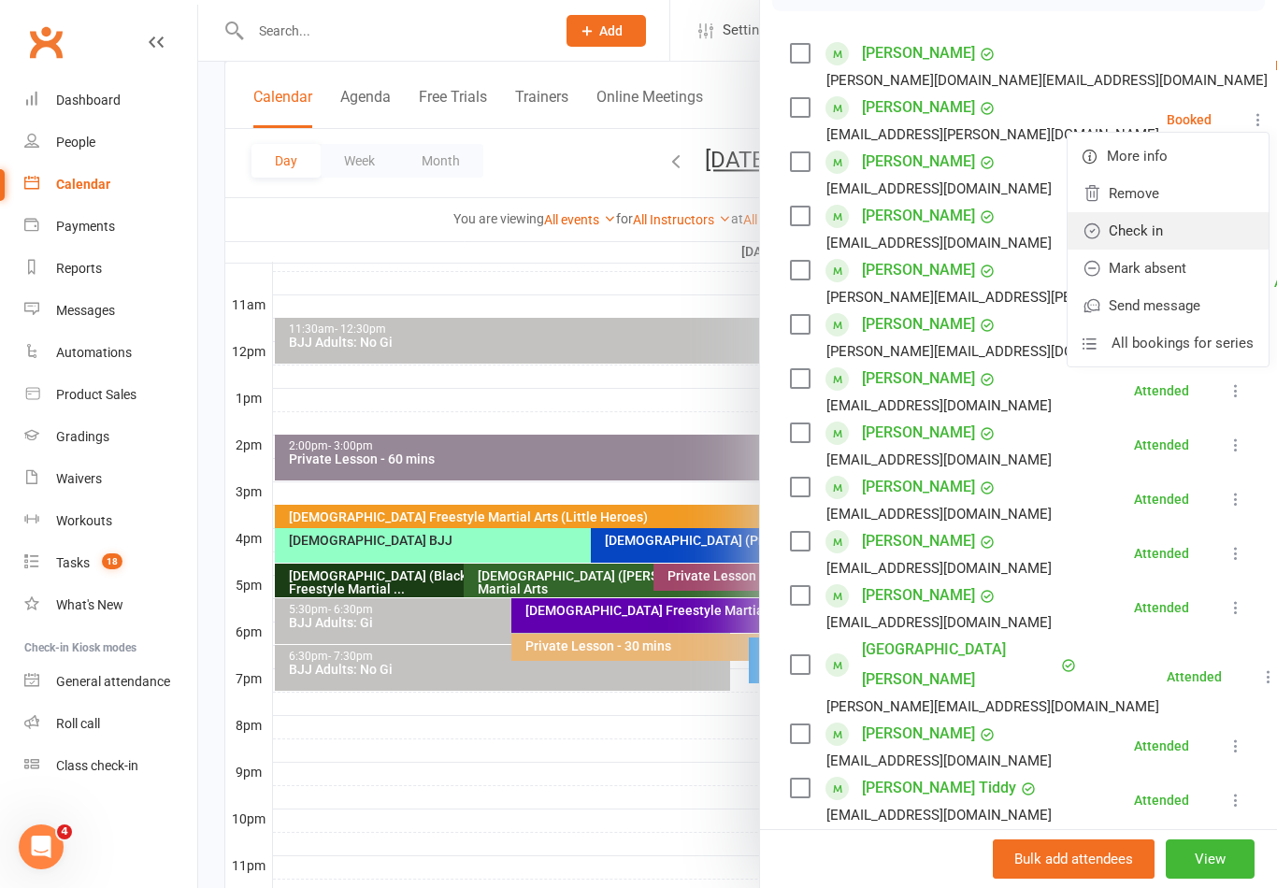
click at [1099, 240] on link "Check in" at bounding box center [1167, 230] width 201 height 37
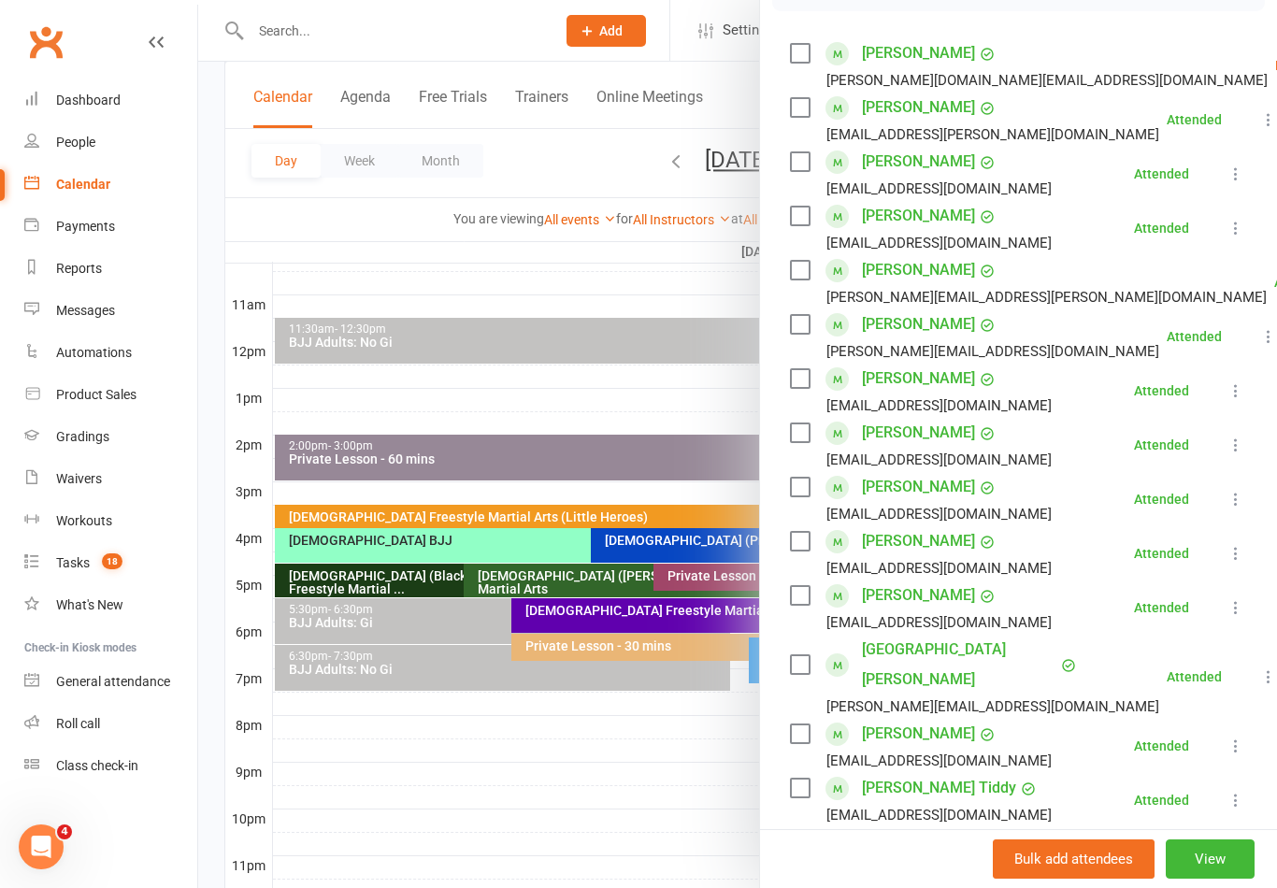
click at [596, 767] on div at bounding box center [737, 444] width 1078 height 888
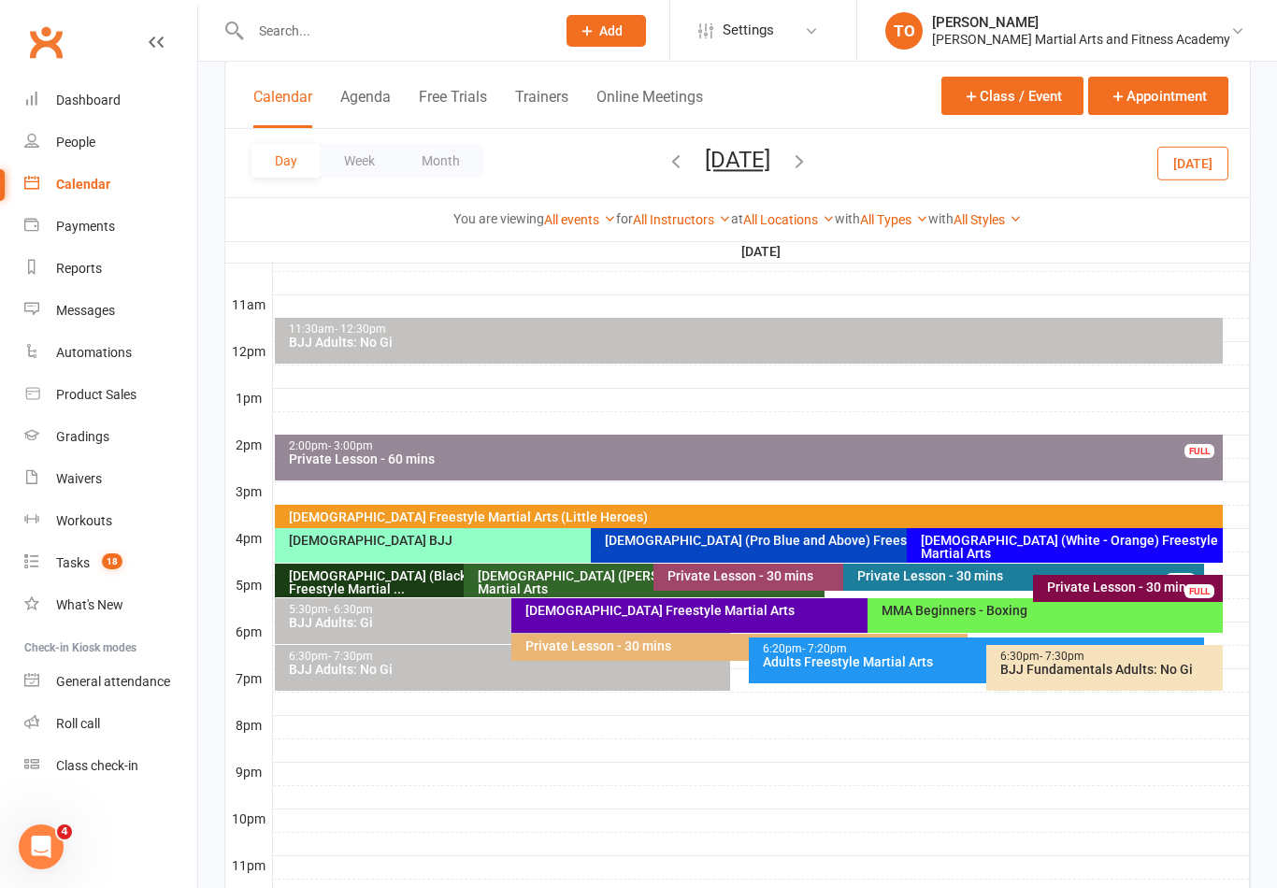
click at [334, 31] on input "text" at bounding box center [393, 31] width 297 height 26
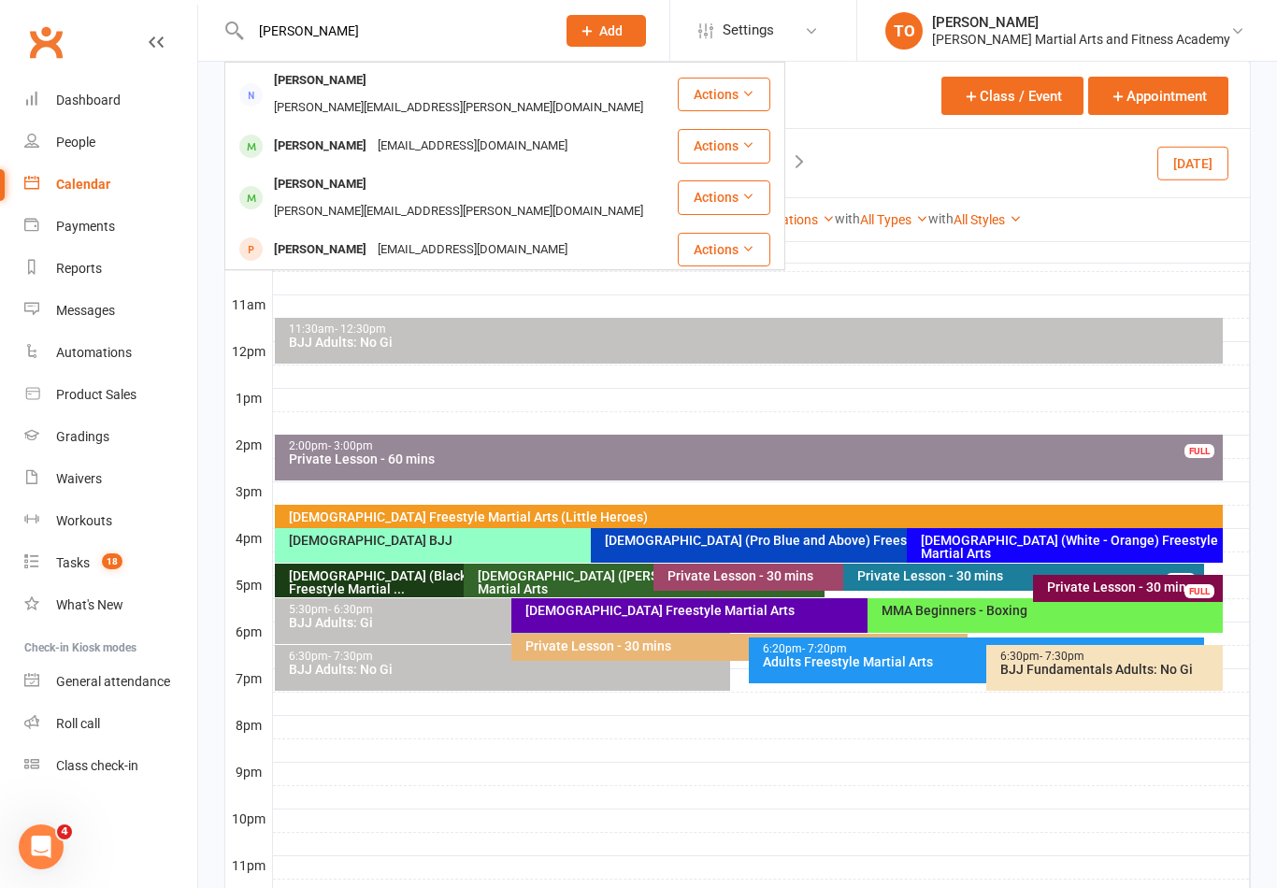
type input "Earl"
click at [553, 418] on div at bounding box center [761, 423] width 977 height 22
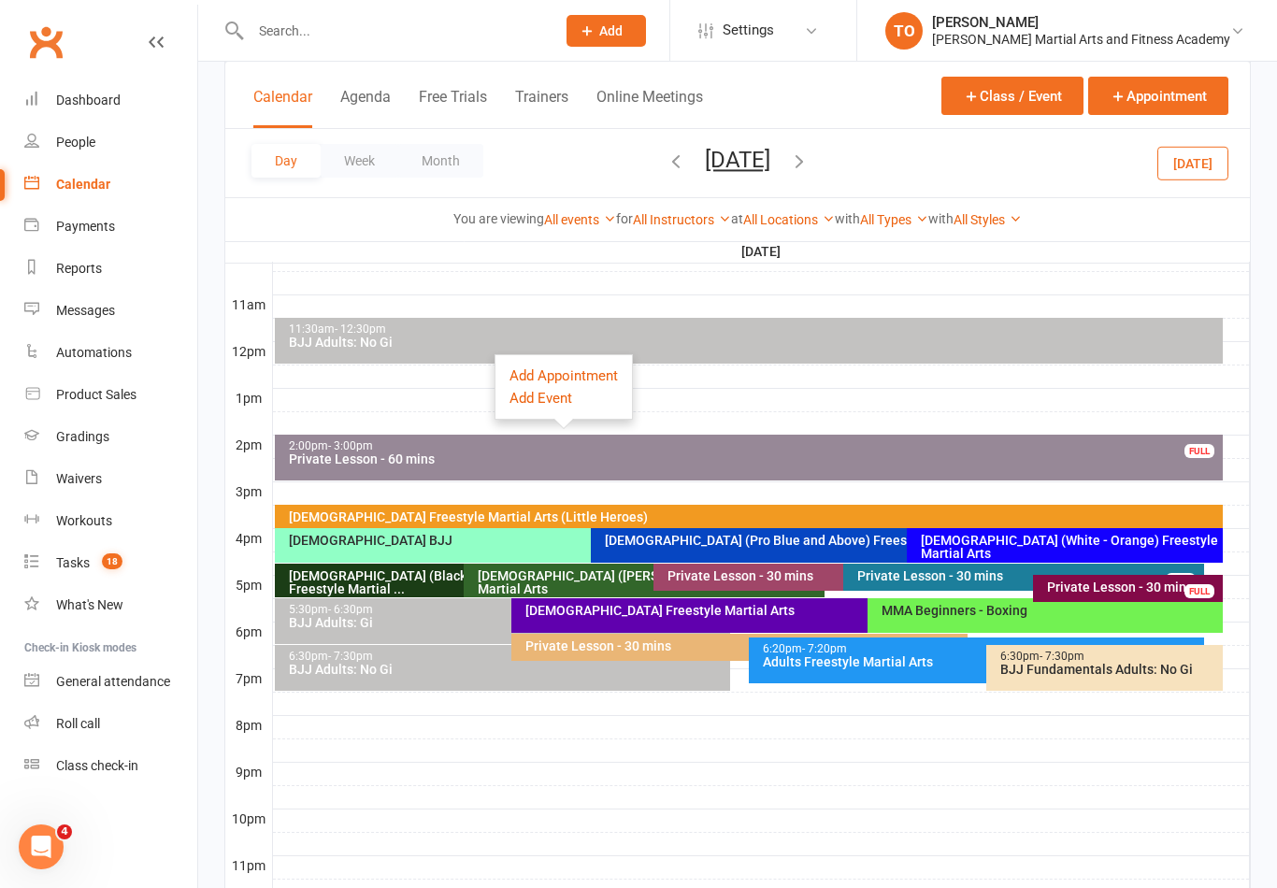
click at [764, 155] on button "Wednesday, Oct 8, 2025" at bounding box center [737, 160] width 65 height 26
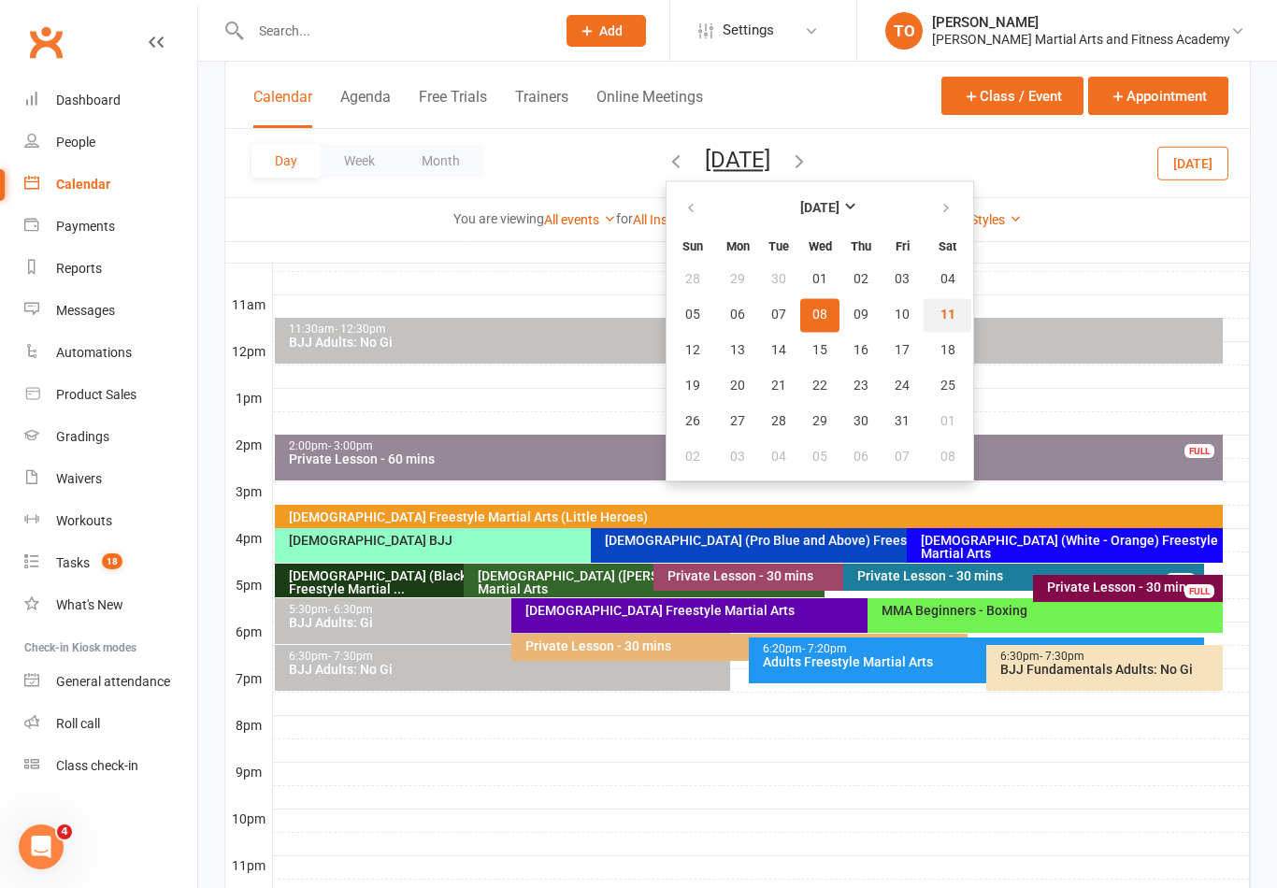
click at [940, 316] on span "11" at bounding box center [947, 314] width 15 height 15
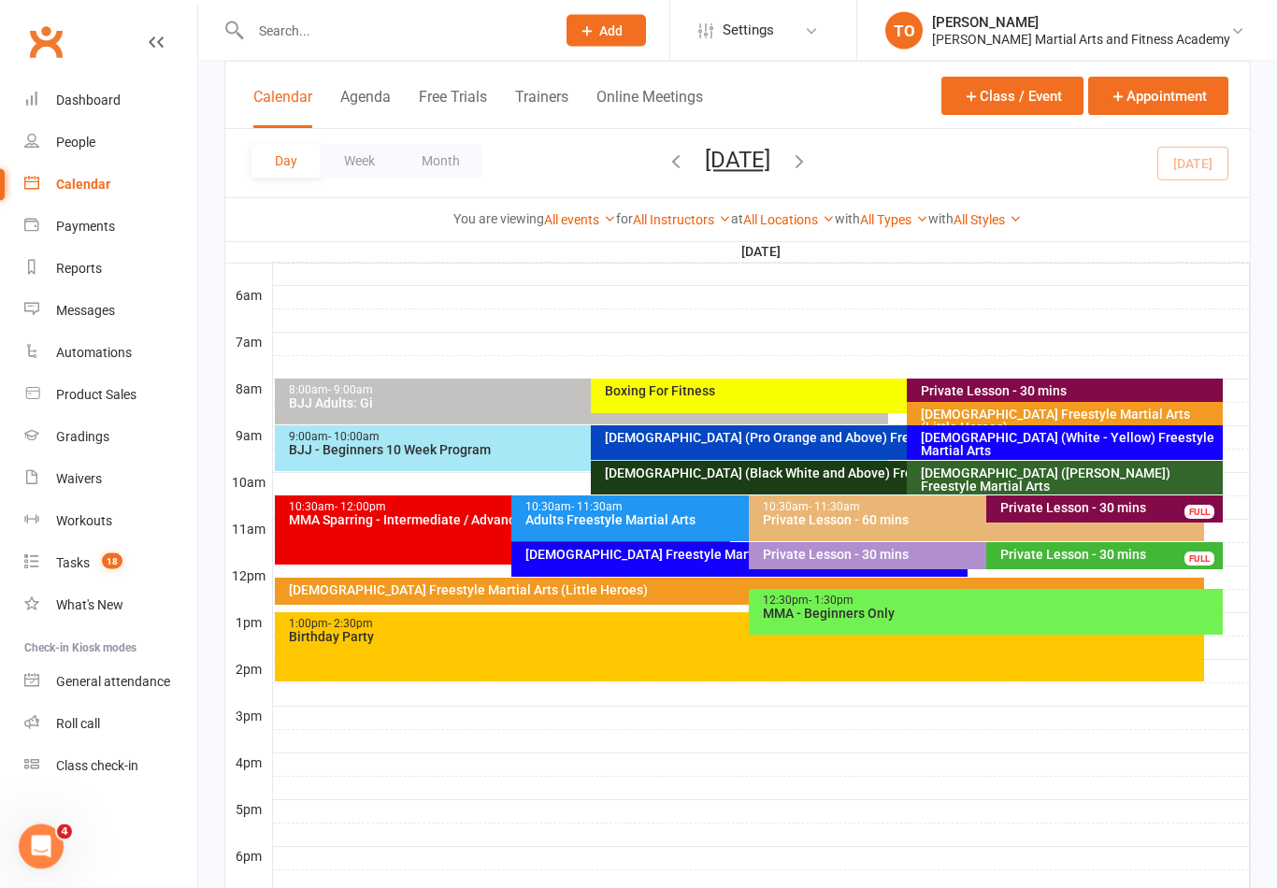
click at [977, 445] on div "6-9yo (White - Yellow) Freestyle Martial Arts" at bounding box center [1064, 443] width 316 height 35
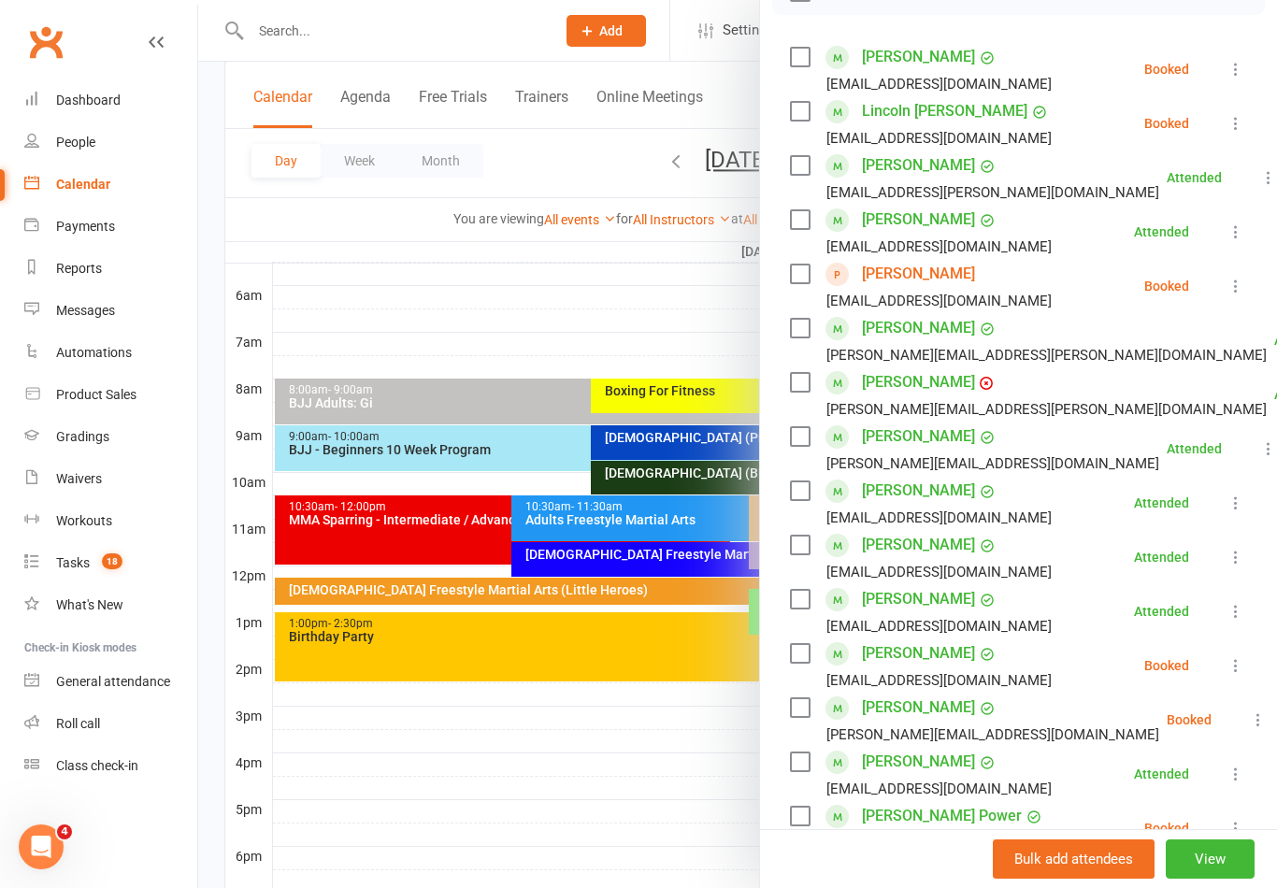
scroll to position [308, 0]
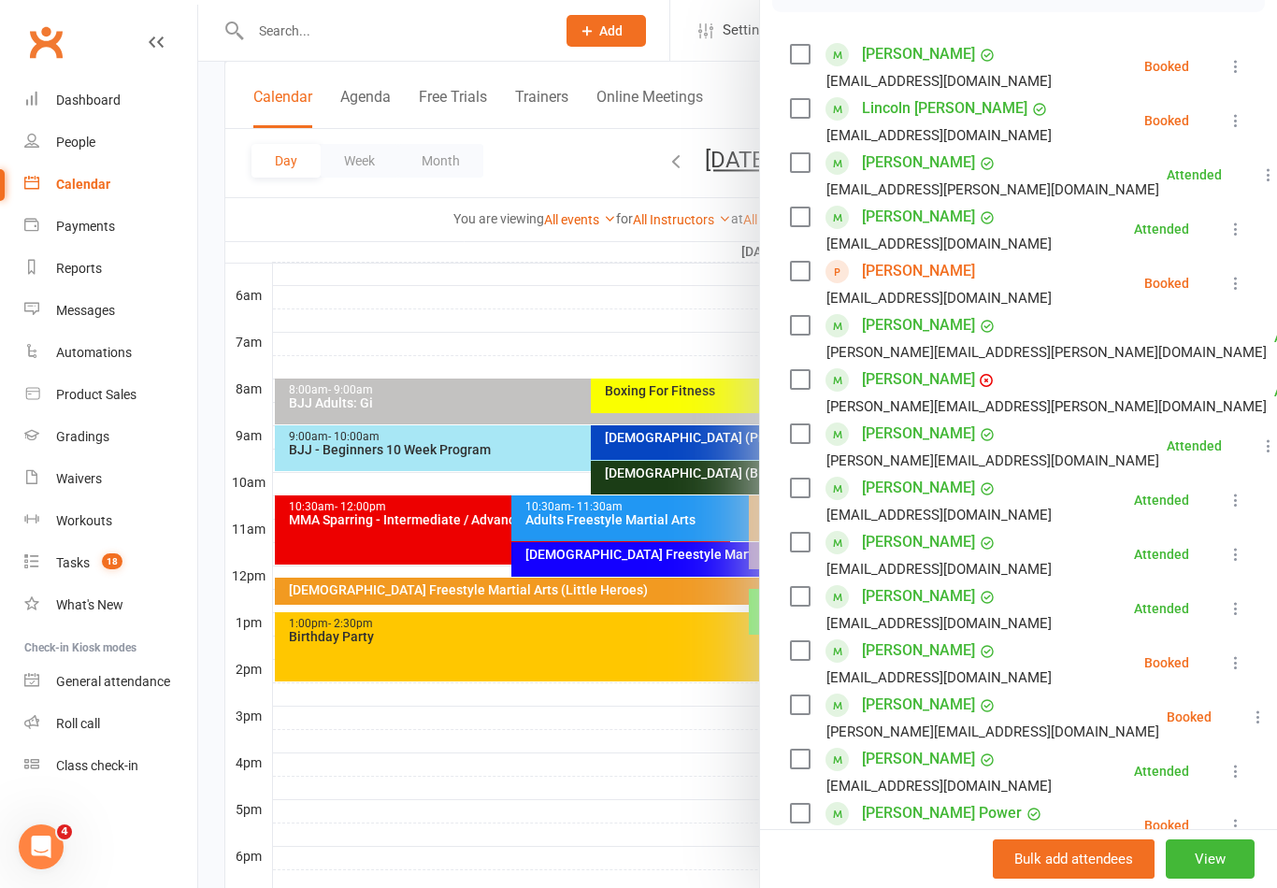
click at [1245, 274] on button at bounding box center [1235, 283] width 22 height 22
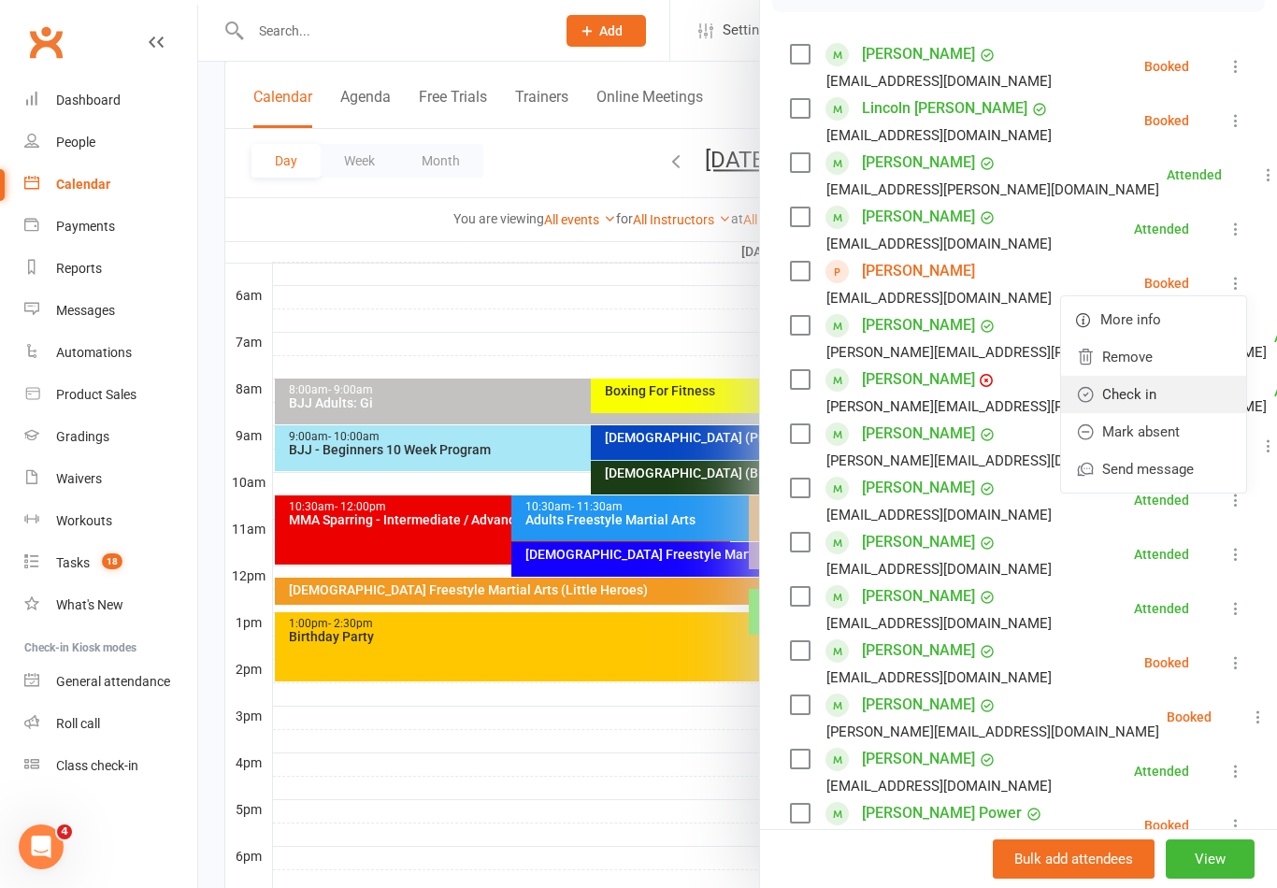
click at [1148, 396] on link "Check in" at bounding box center [1153, 394] width 185 height 37
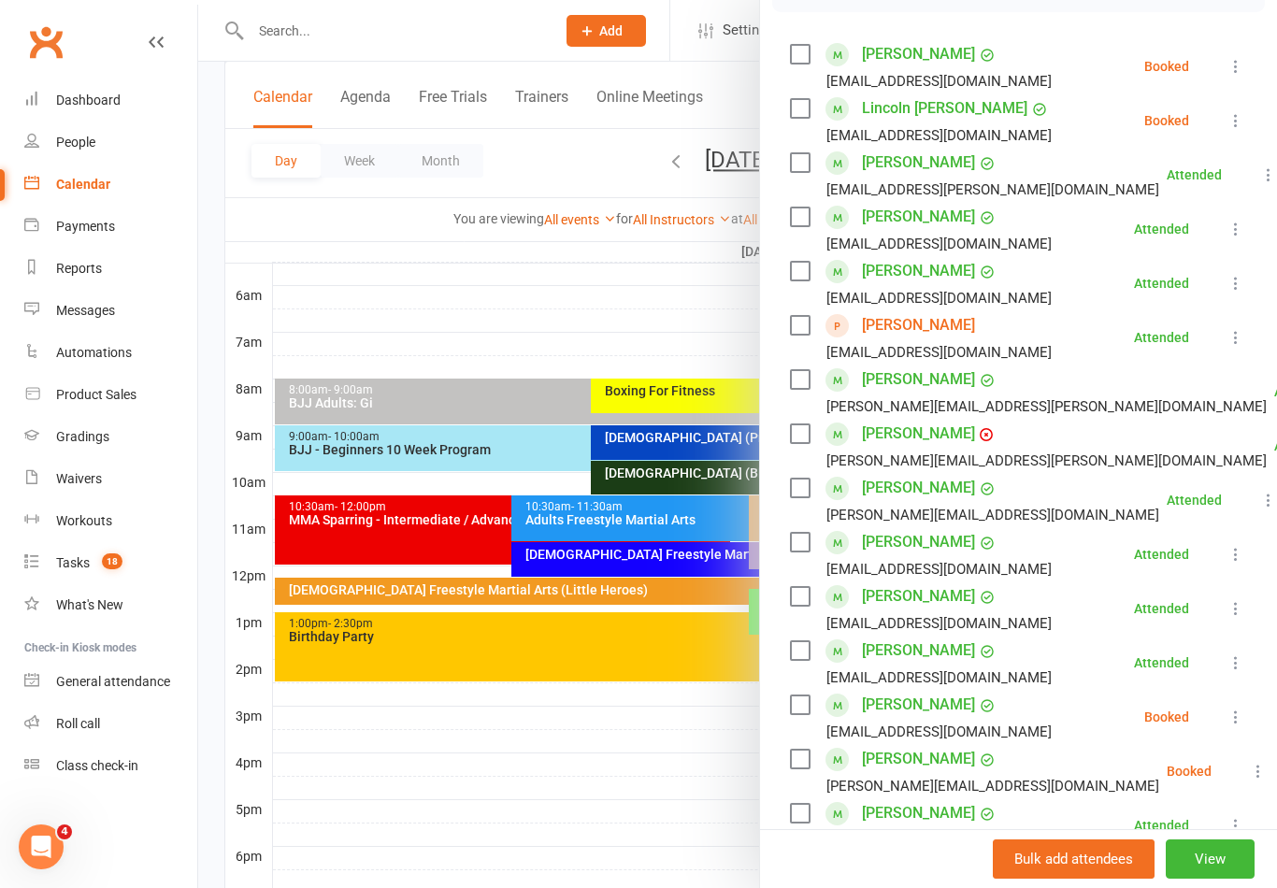
click at [306, 44] on div at bounding box center [737, 444] width 1078 height 888
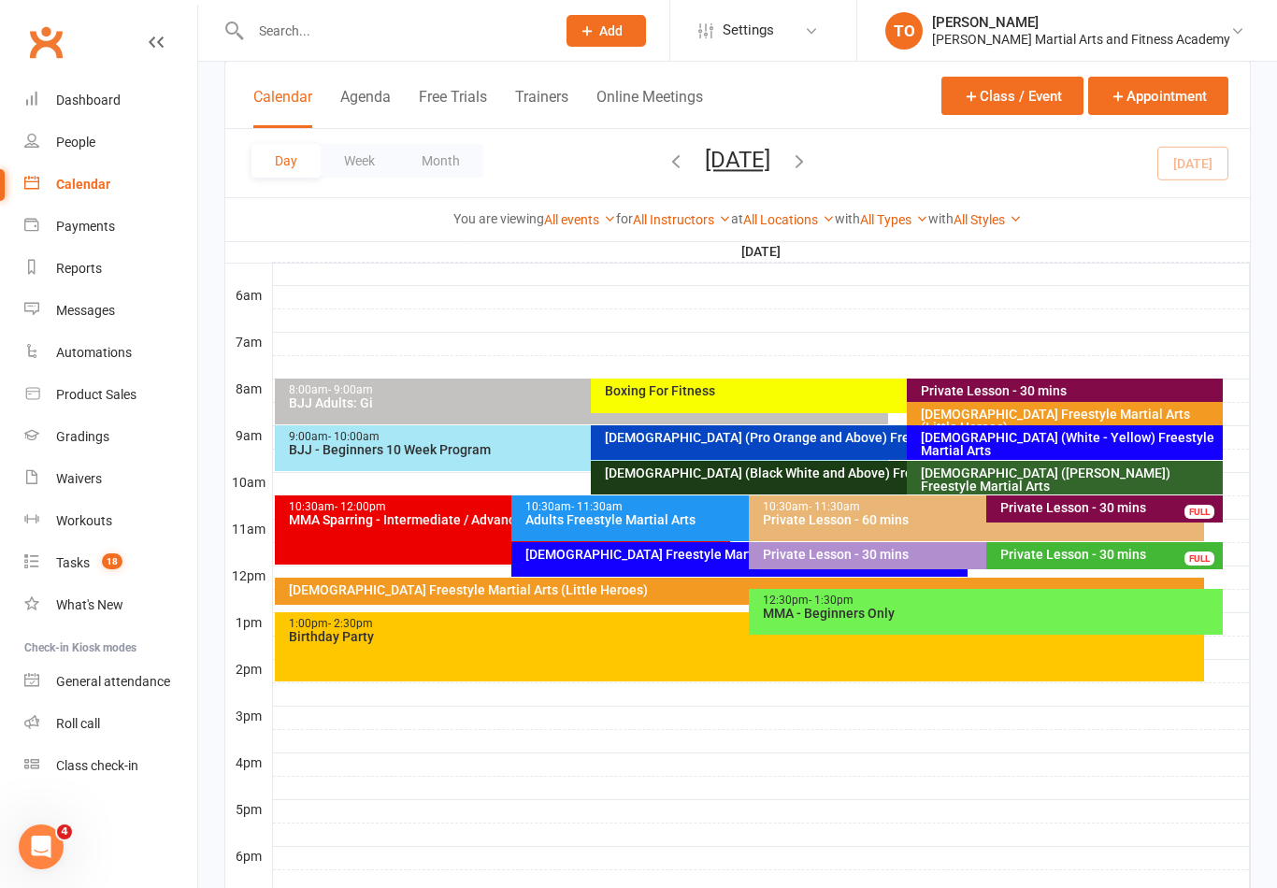
click at [286, 42] on input "text" at bounding box center [393, 31] width 297 height 26
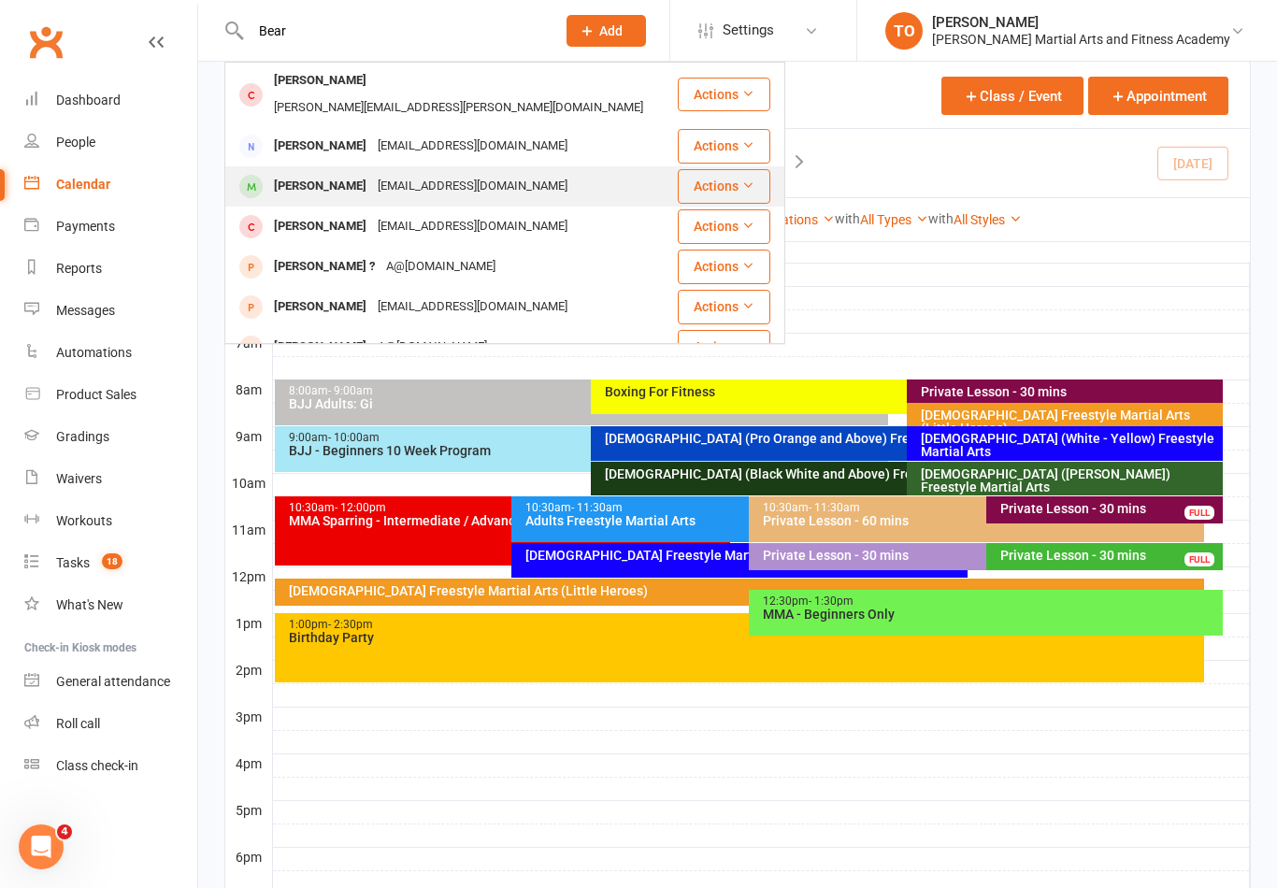
type input "Bear"
click at [303, 176] on div "Bear Roberts" at bounding box center [320, 186] width 104 height 27
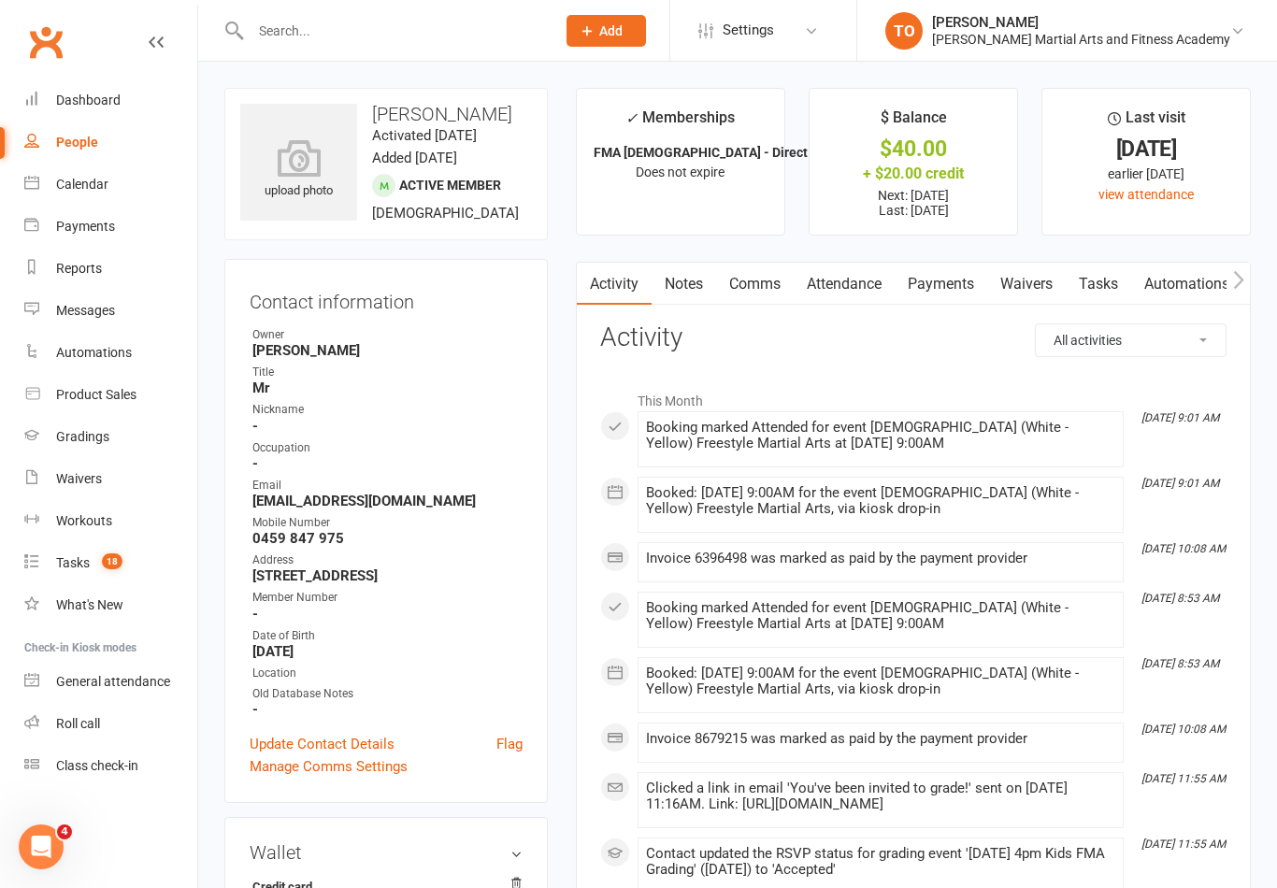
click at [944, 287] on link "Payments" at bounding box center [940, 284] width 93 height 43
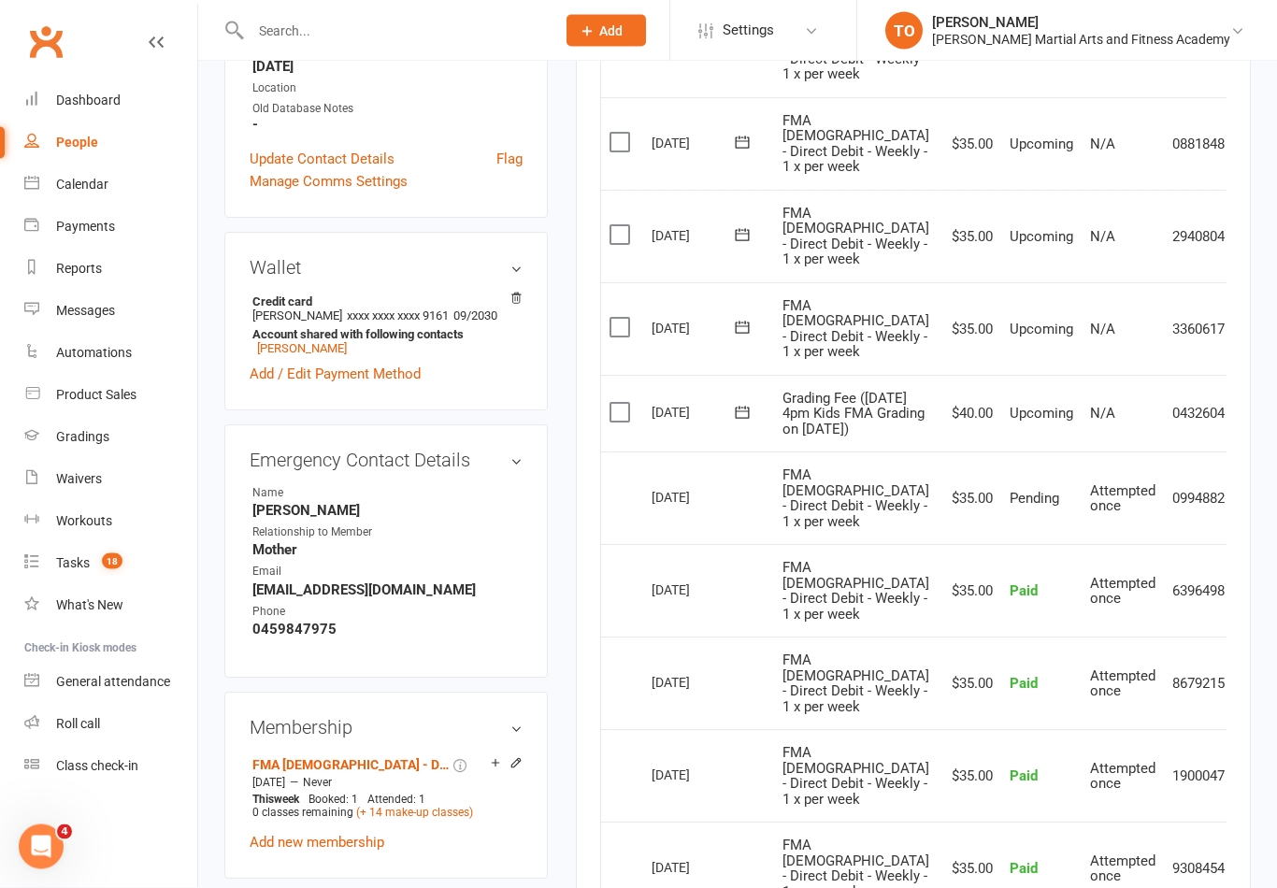
scroll to position [586, 0]
click at [305, 31] on input "text" at bounding box center [393, 31] width 297 height 26
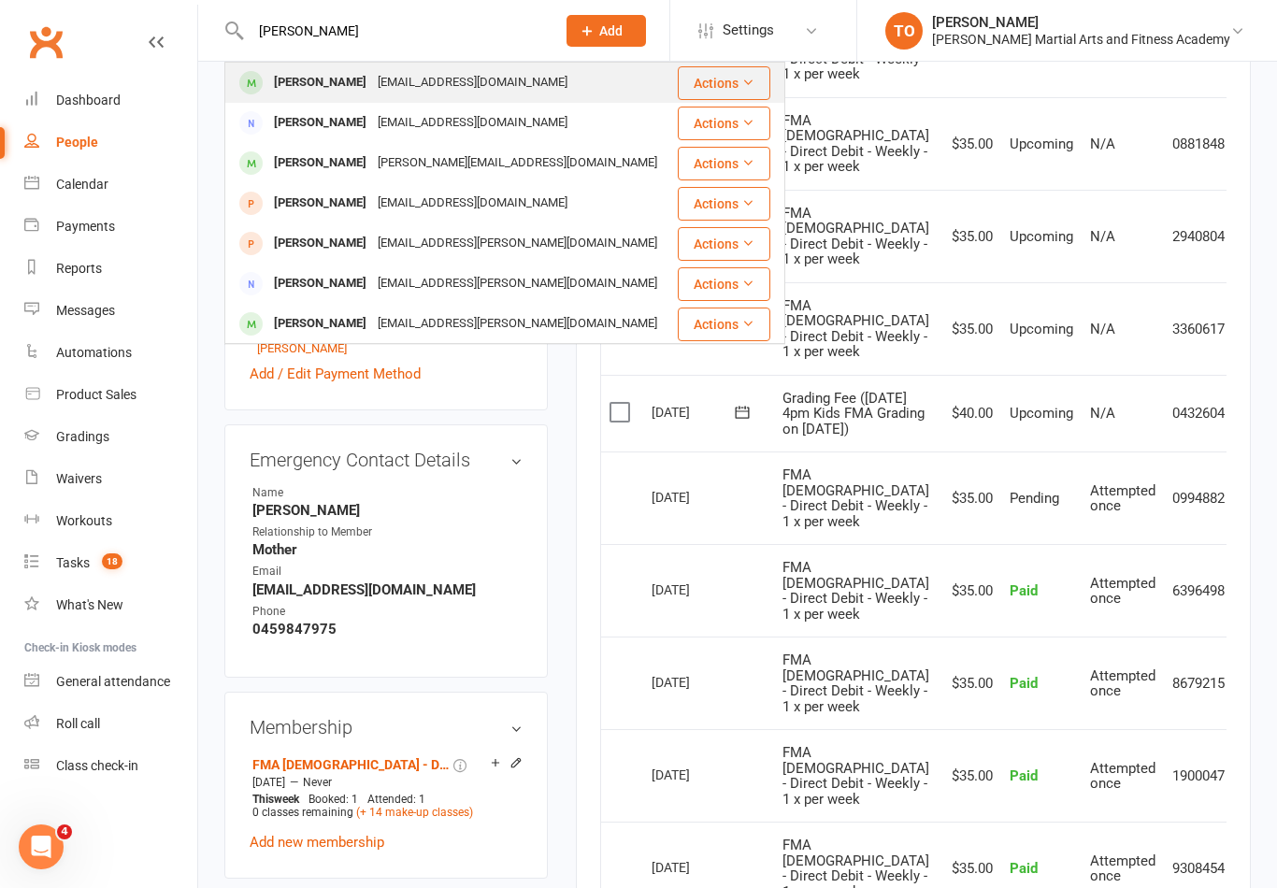
type input "Turnbull"
click at [305, 84] on div "David Turnbull" at bounding box center [320, 82] width 104 height 27
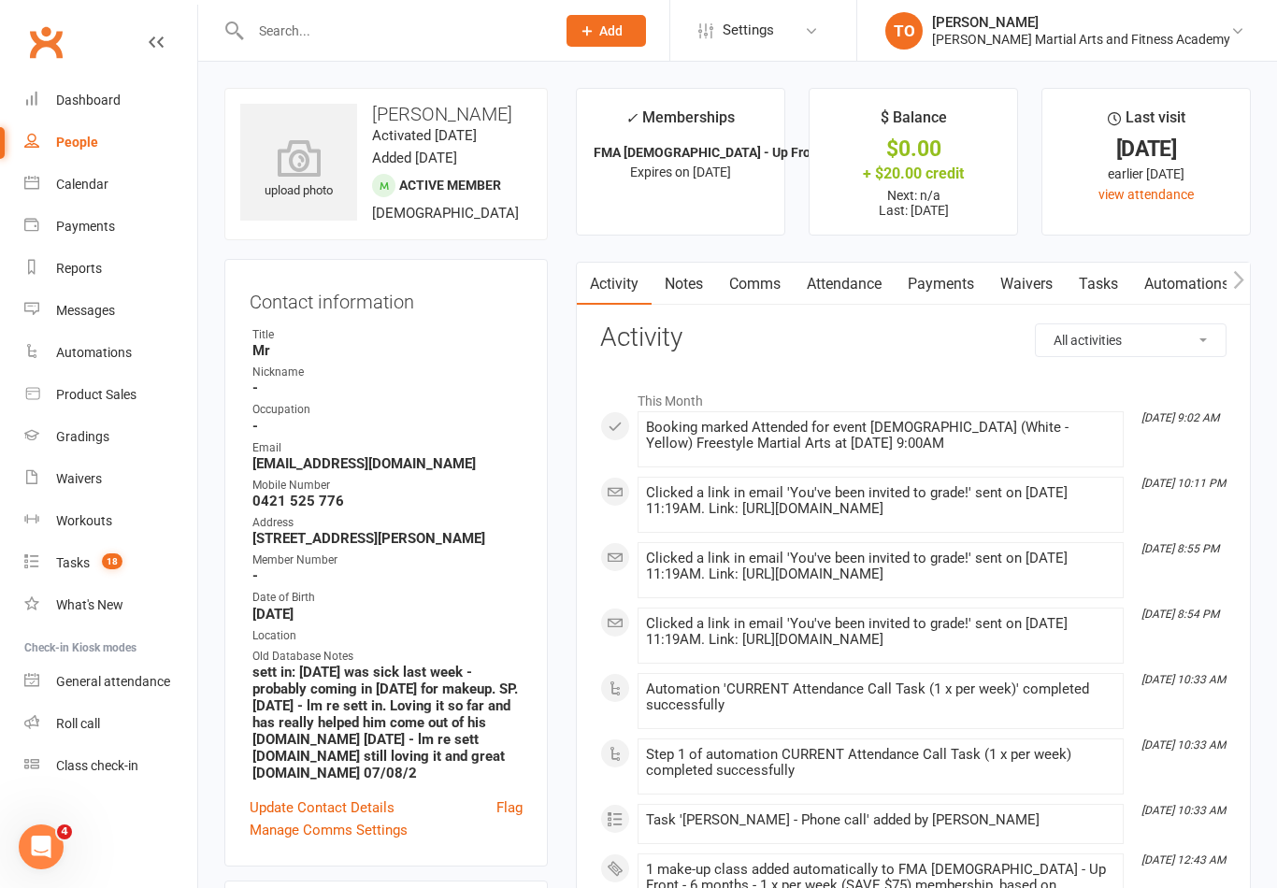
click at [935, 291] on link "Payments" at bounding box center [940, 284] width 93 height 43
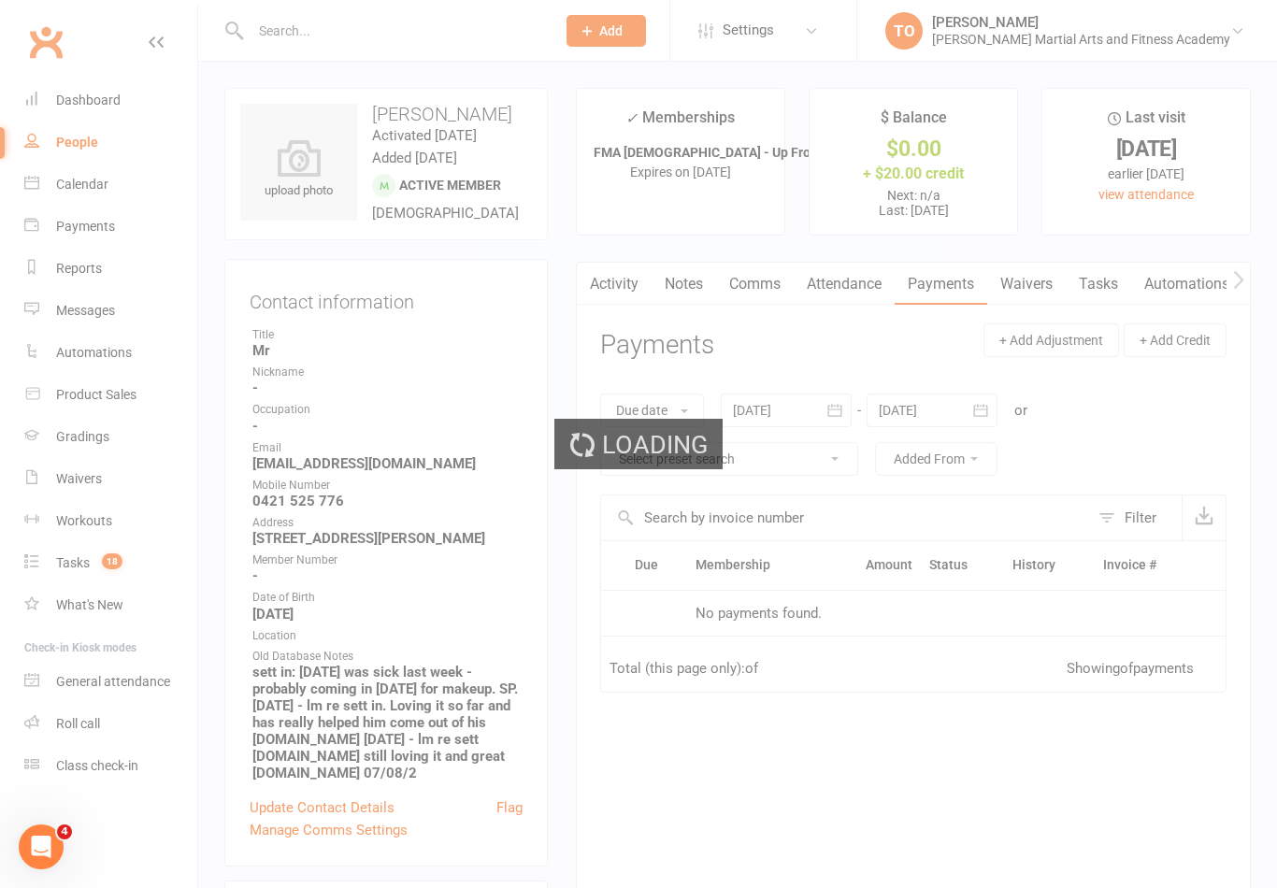
scroll to position [29, 0]
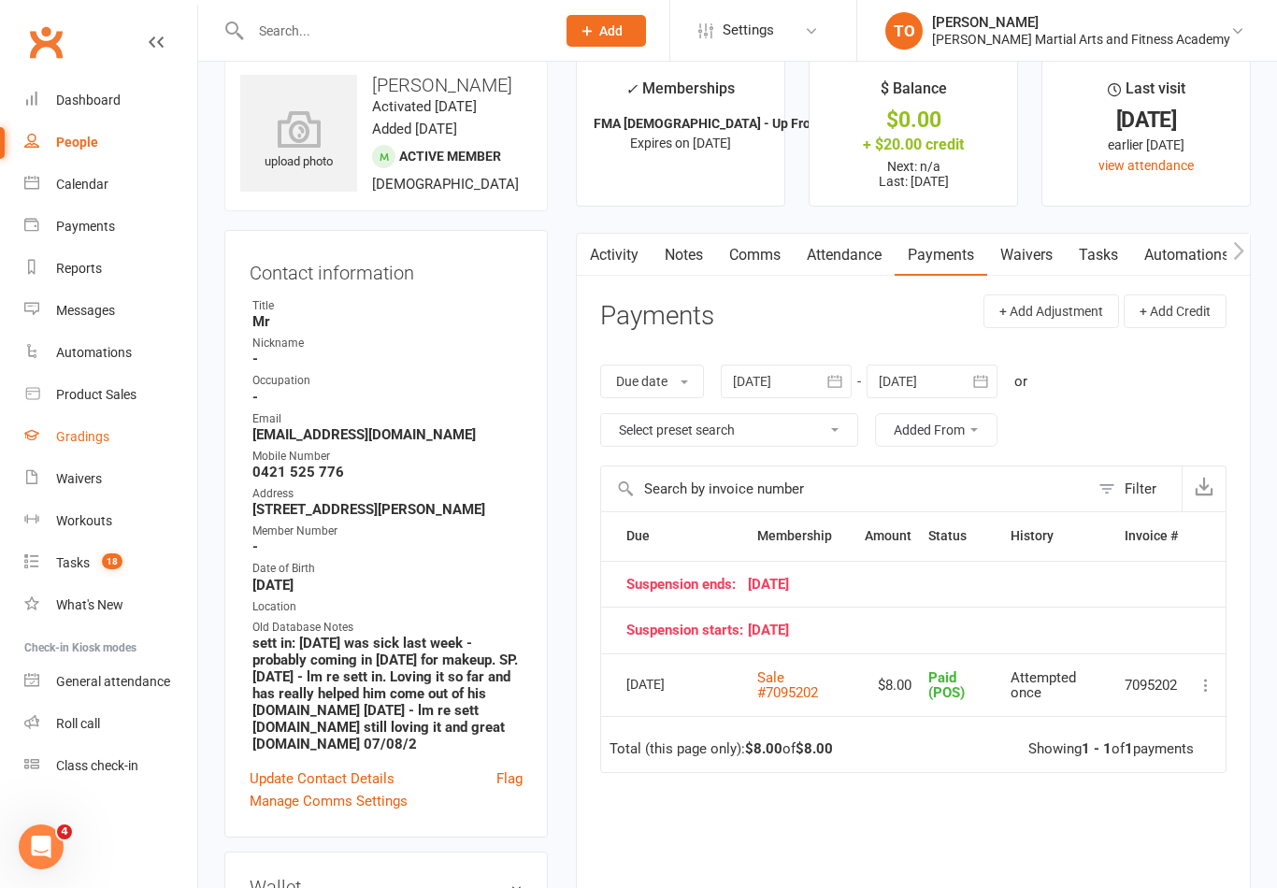
click at [84, 443] on div "Gradings" at bounding box center [82, 436] width 53 height 15
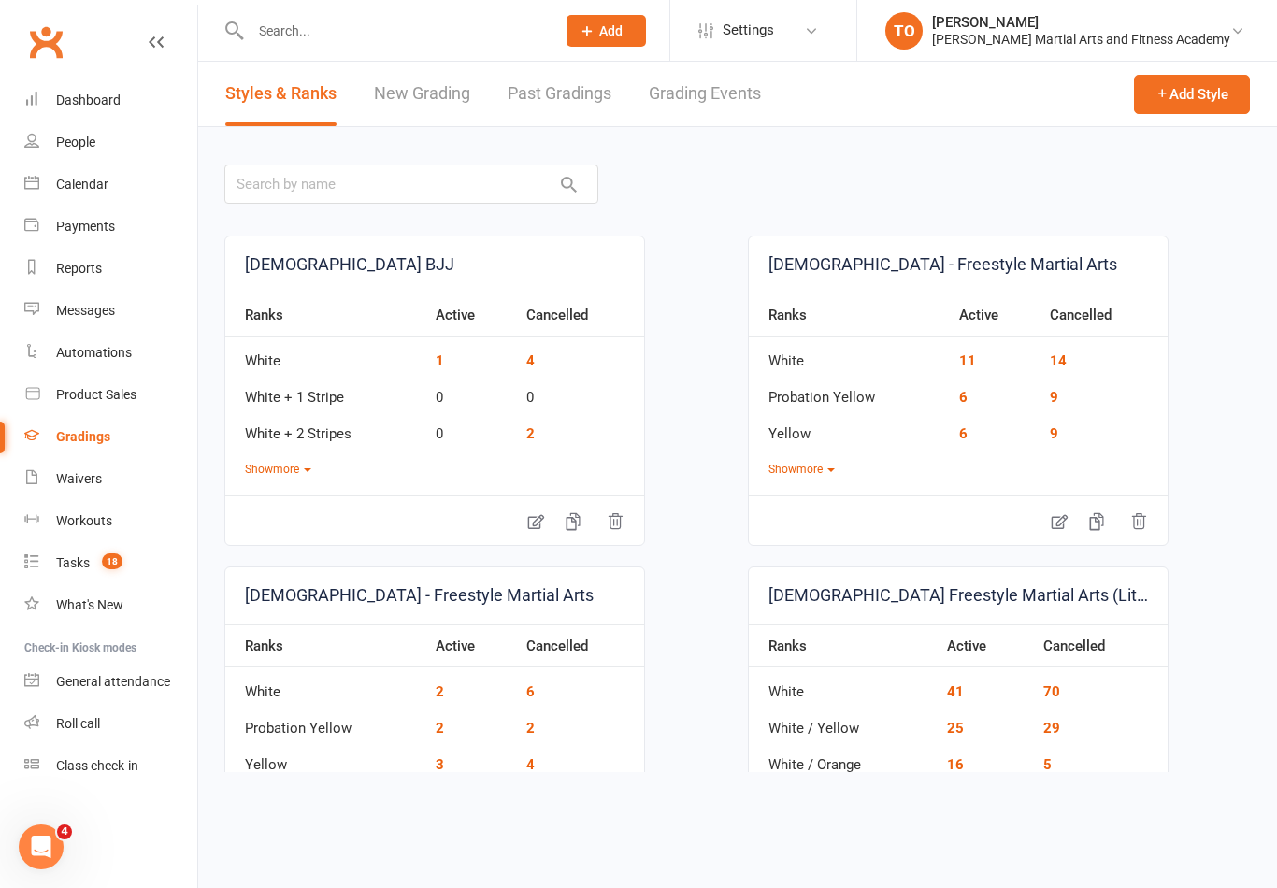
click at [712, 96] on link "Grading Events" at bounding box center [705, 94] width 112 height 64
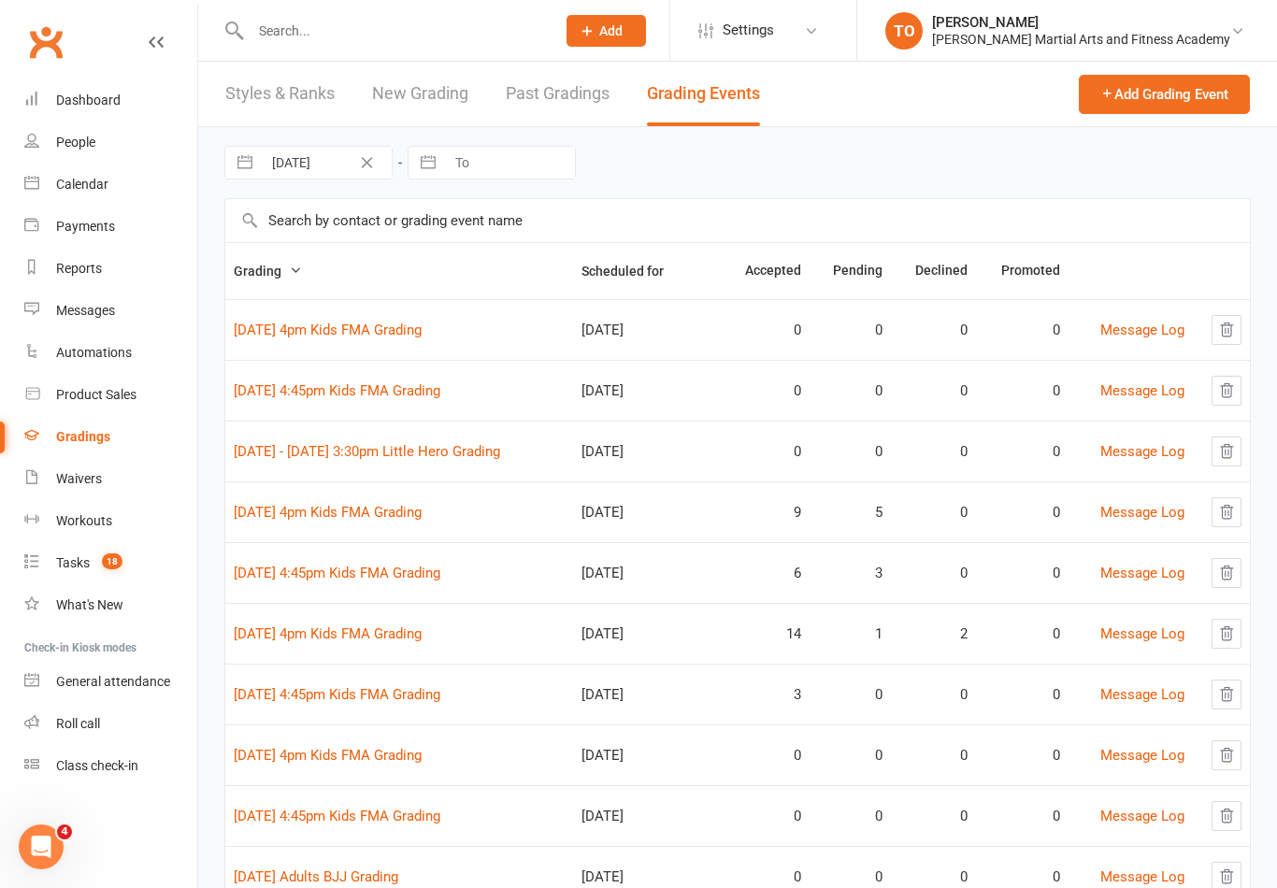
click at [461, 222] on input "text" at bounding box center [737, 220] width 1024 height 43
type input "Turnb"
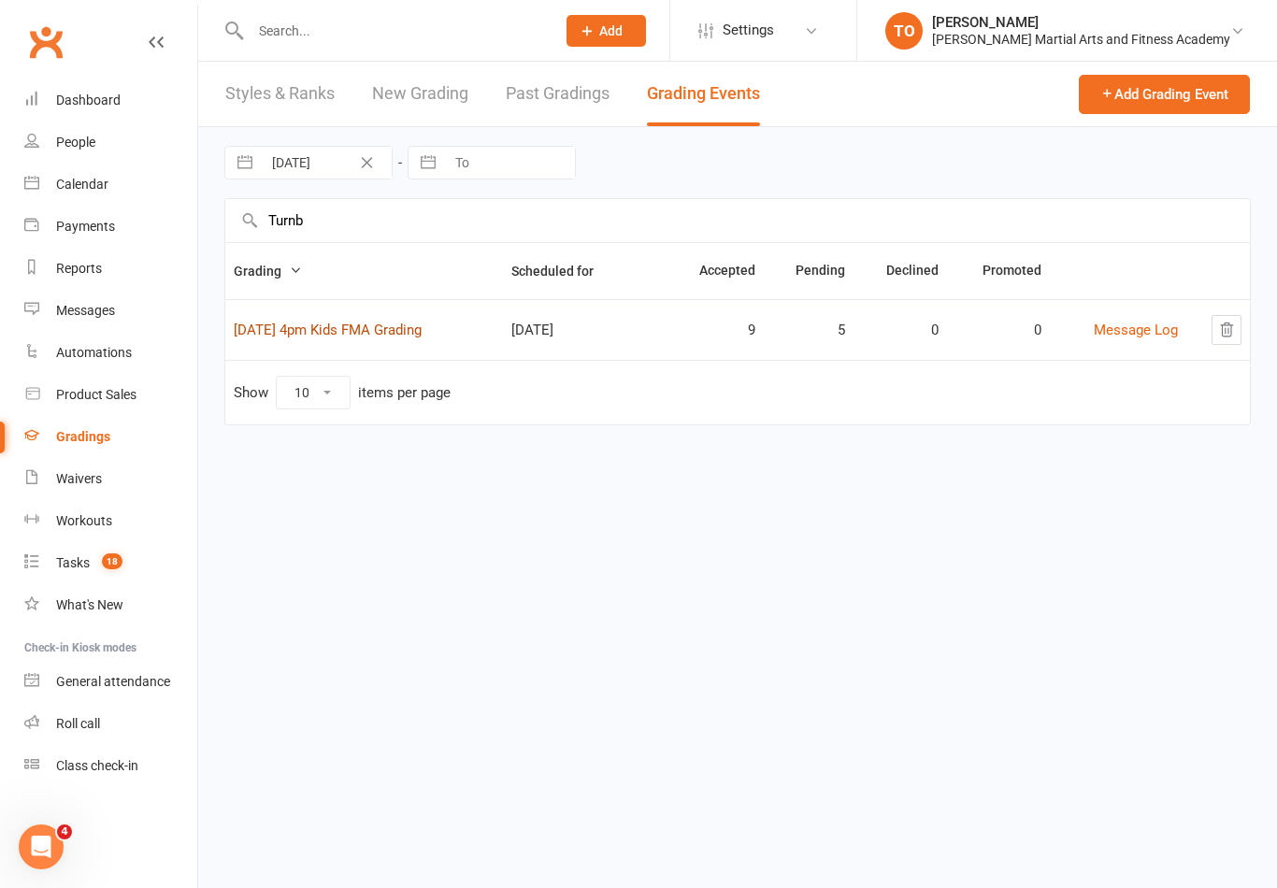
click at [343, 321] on link "16th October 4pm Kids FMA Grading" at bounding box center [328, 329] width 188 height 17
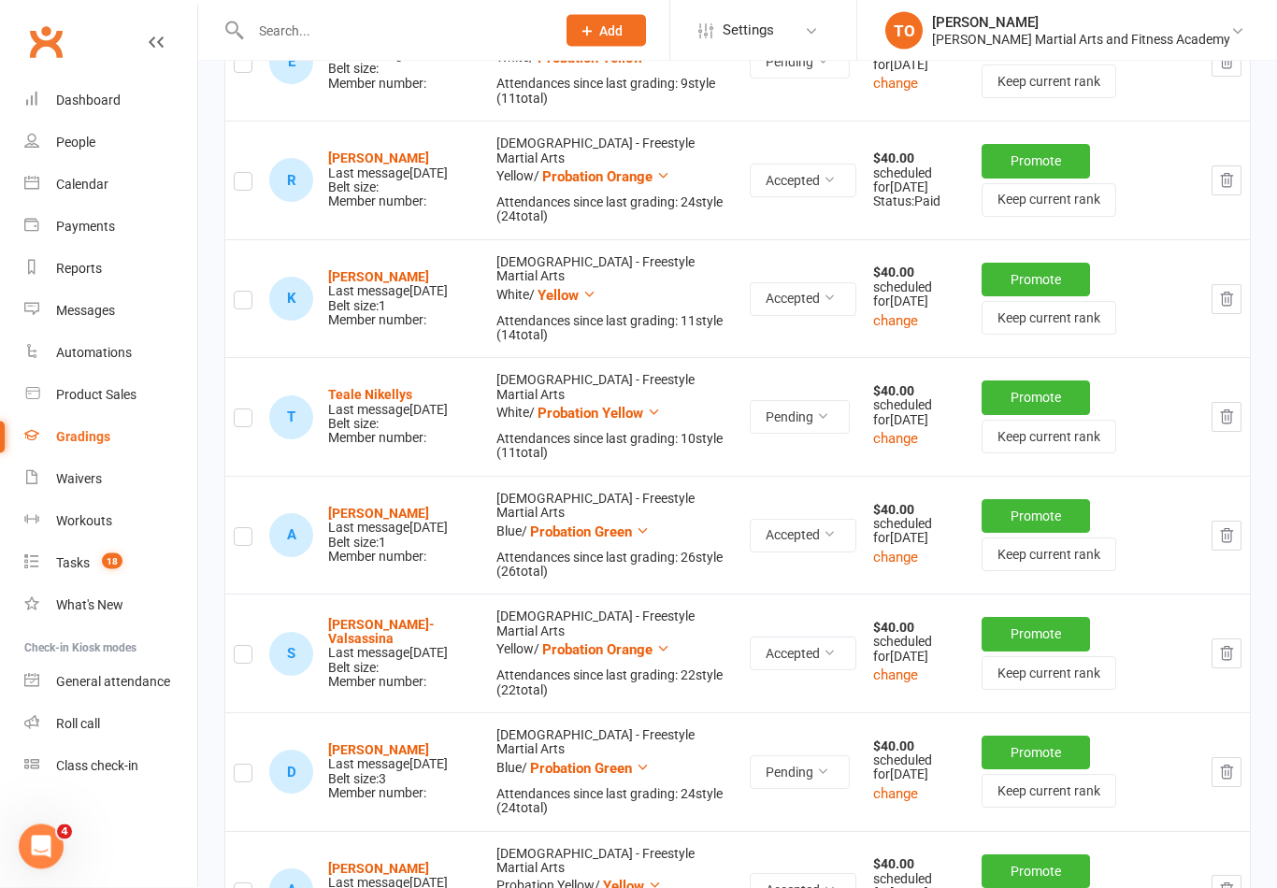
scroll to position [1134, 0]
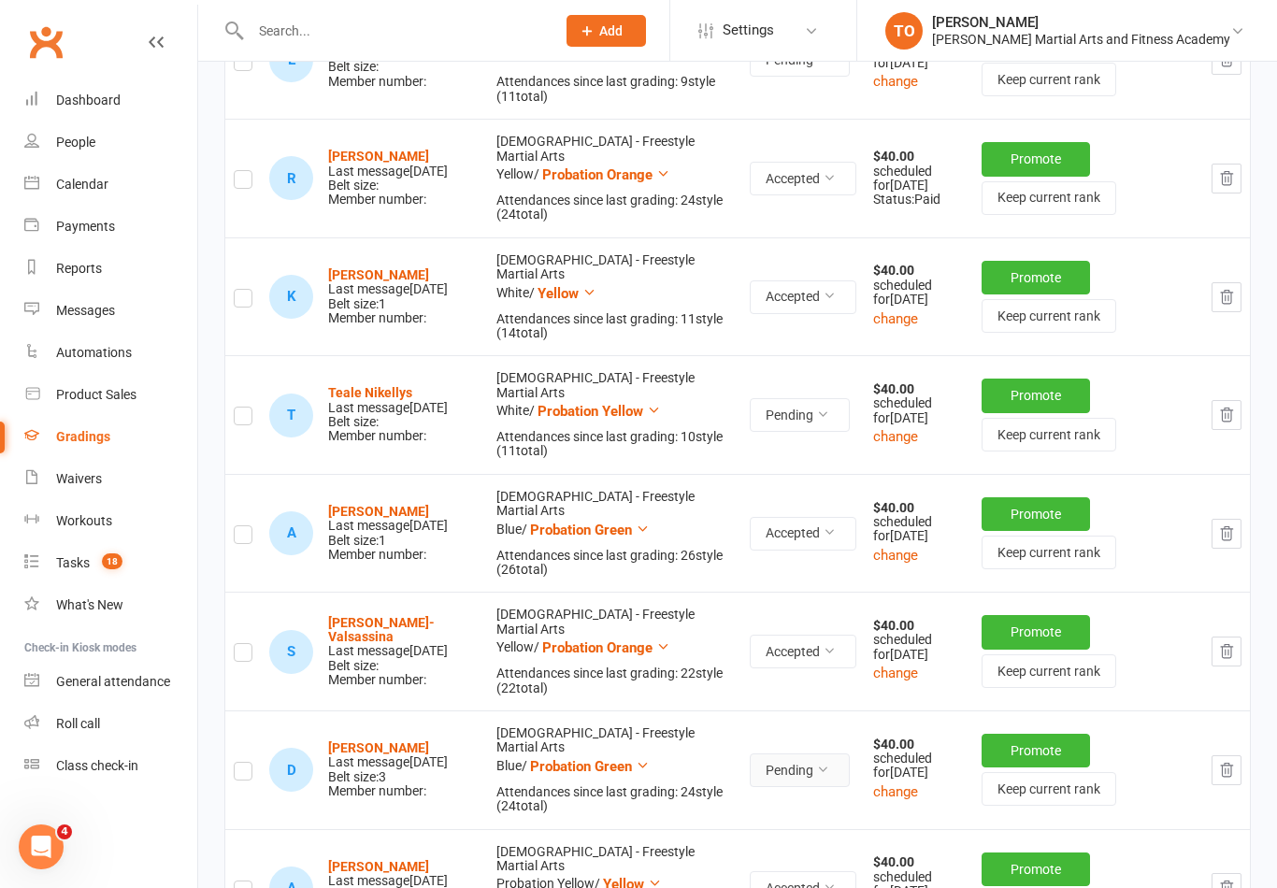
click at [832, 753] on button "Pending" at bounding box center [799, 770] width 100 height 34
click at [713, 694] on link "Accepted" at bounding box center [758, 696] width 185 height 37
click at [374, 740] on strong "David Turnbull" at bounding box center [378, 747] width 101 height 15
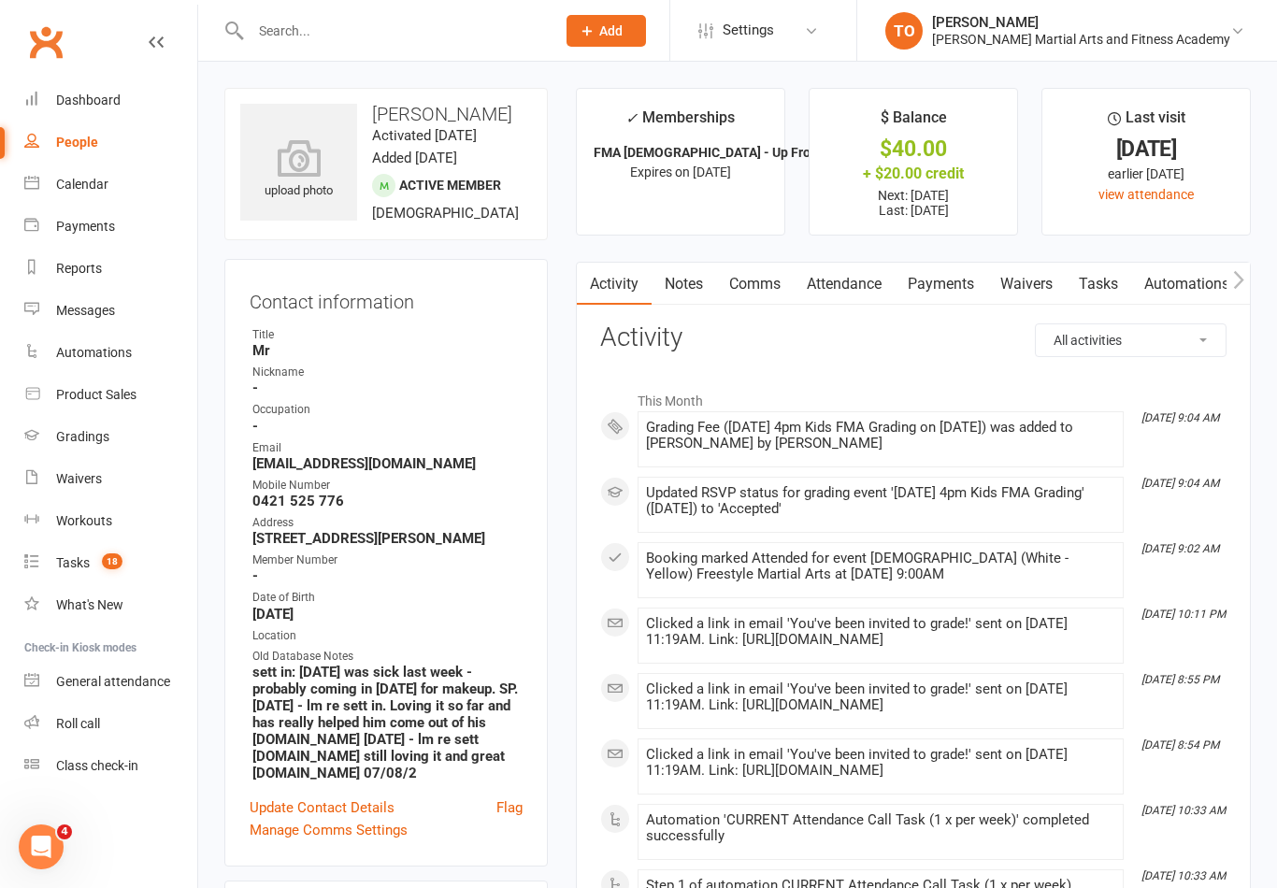
click at [935, 279] on link "Payments" at bounding box center [940, 284] width 93 height 43
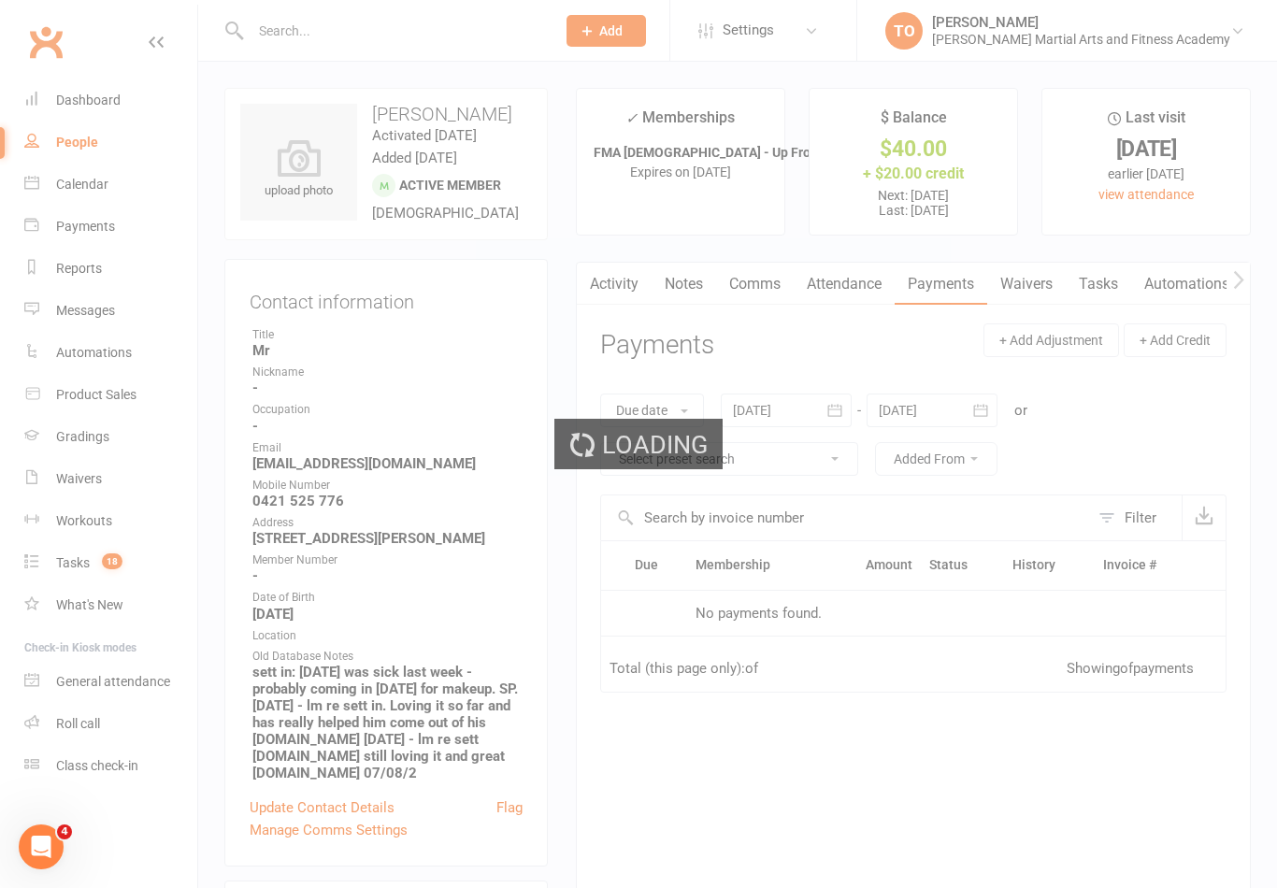
scroll to position [29, 0]
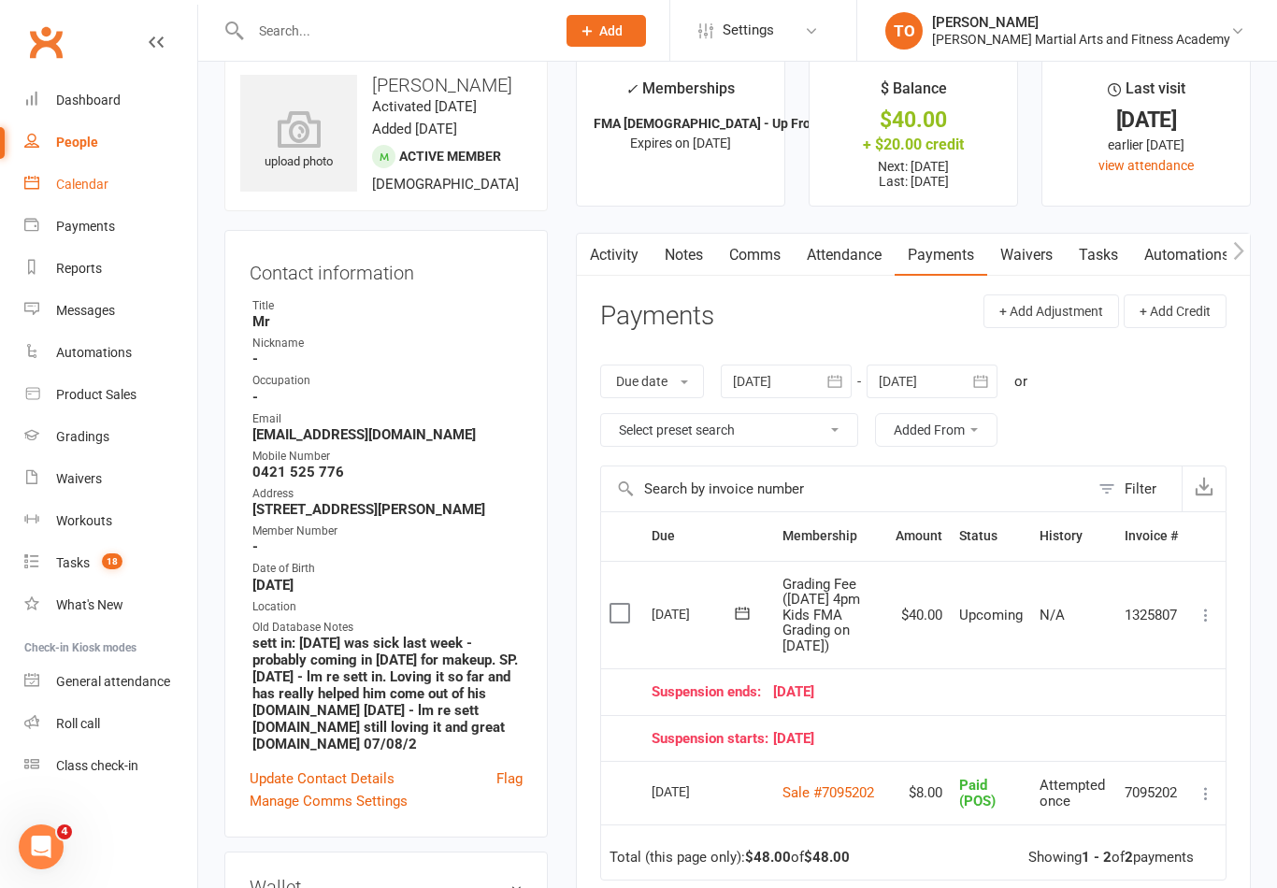
click at [78, 179] on div "Calendar" at bounding box center [82, 184] width 52 height 15
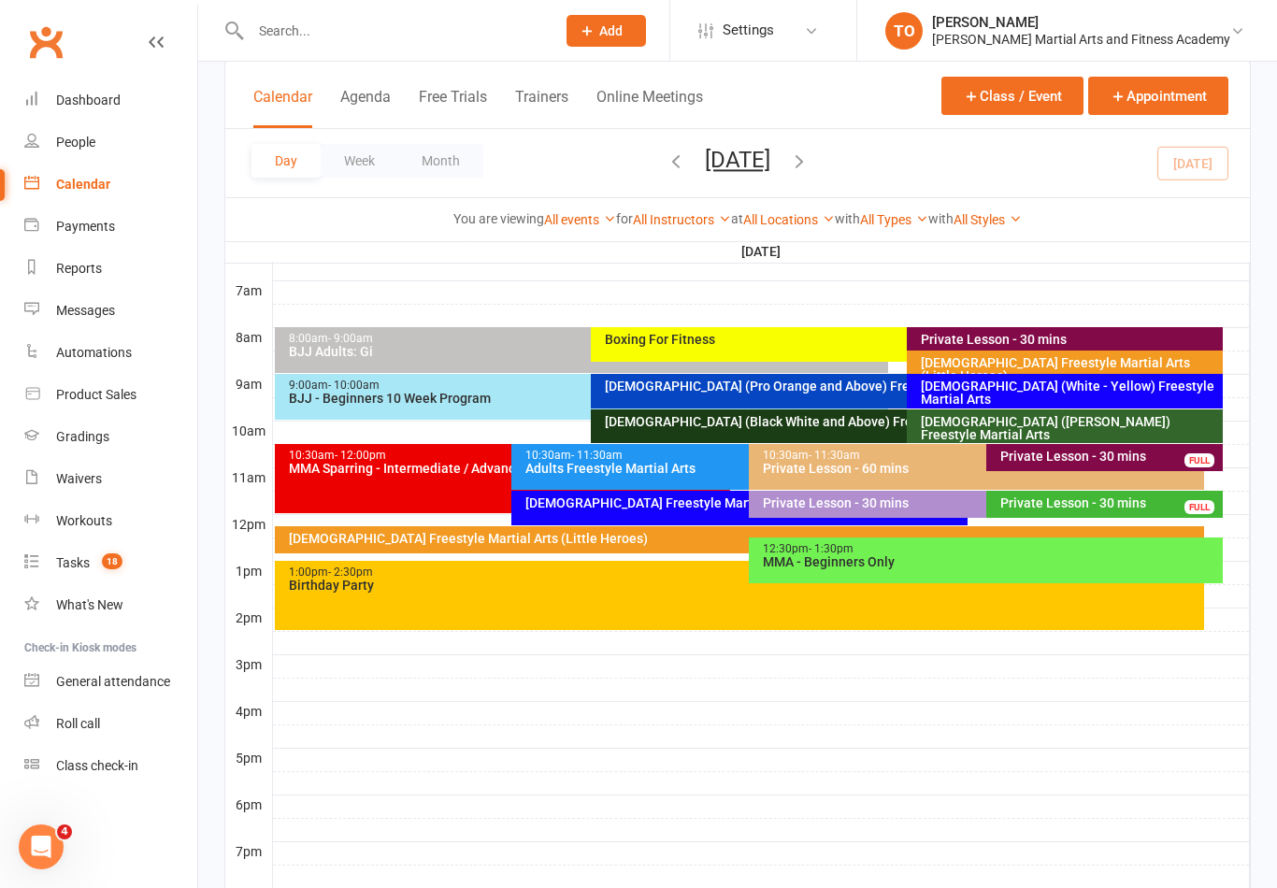
scroll to position [426, 0]
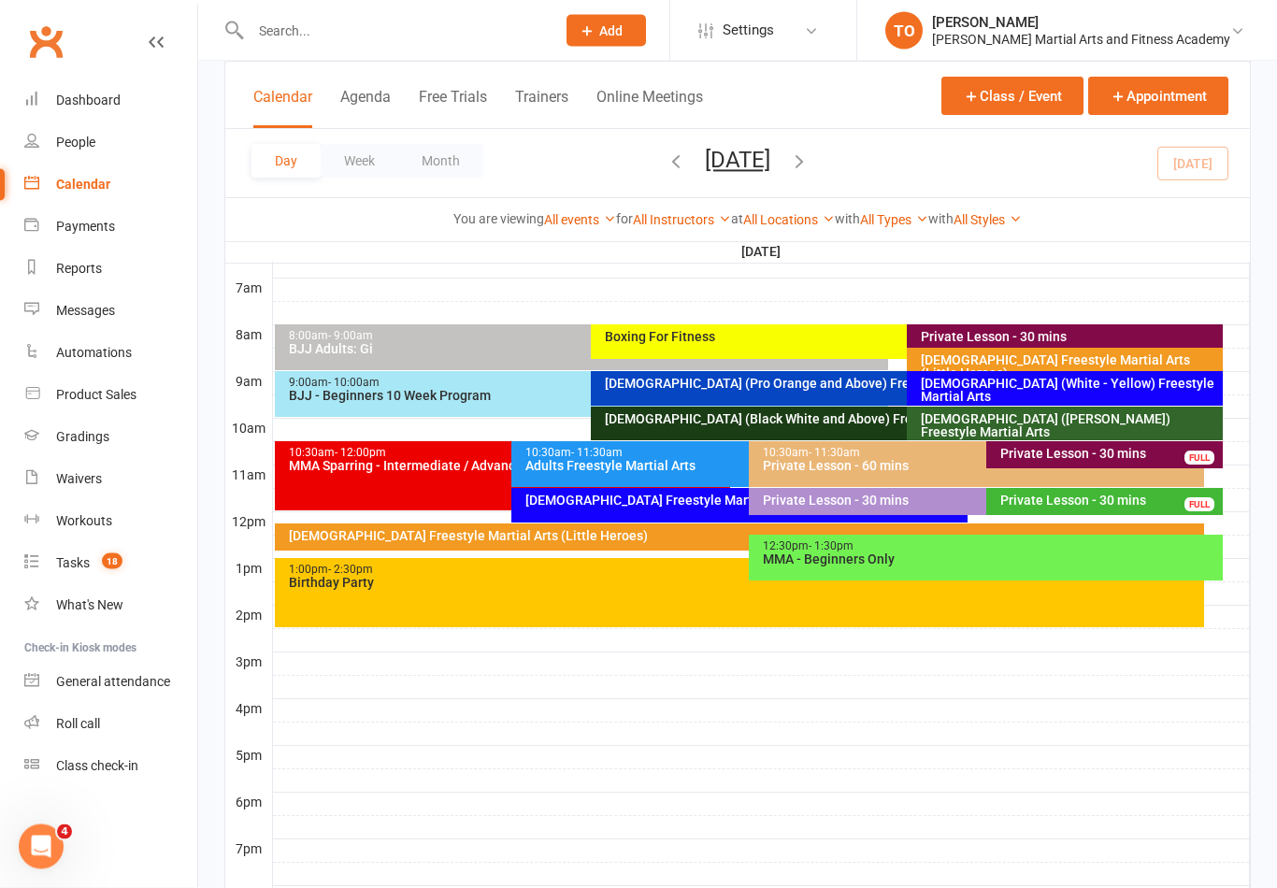
click at [1000, 389] on div "6-9yo (White - Yellow) Freestyle Martial Arts" at bounding box center [1069, 391] width 299 height 26
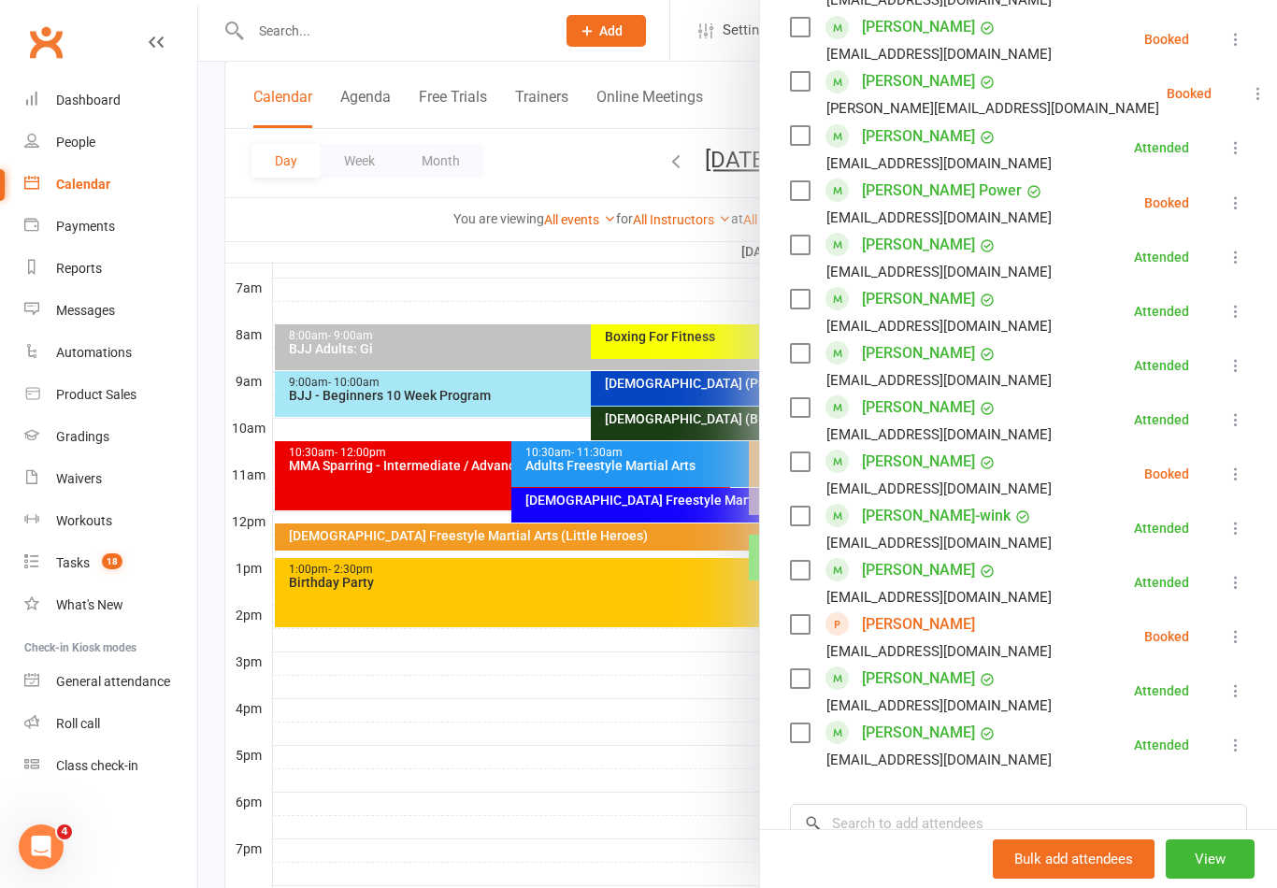
scroll to position [1044, 0]
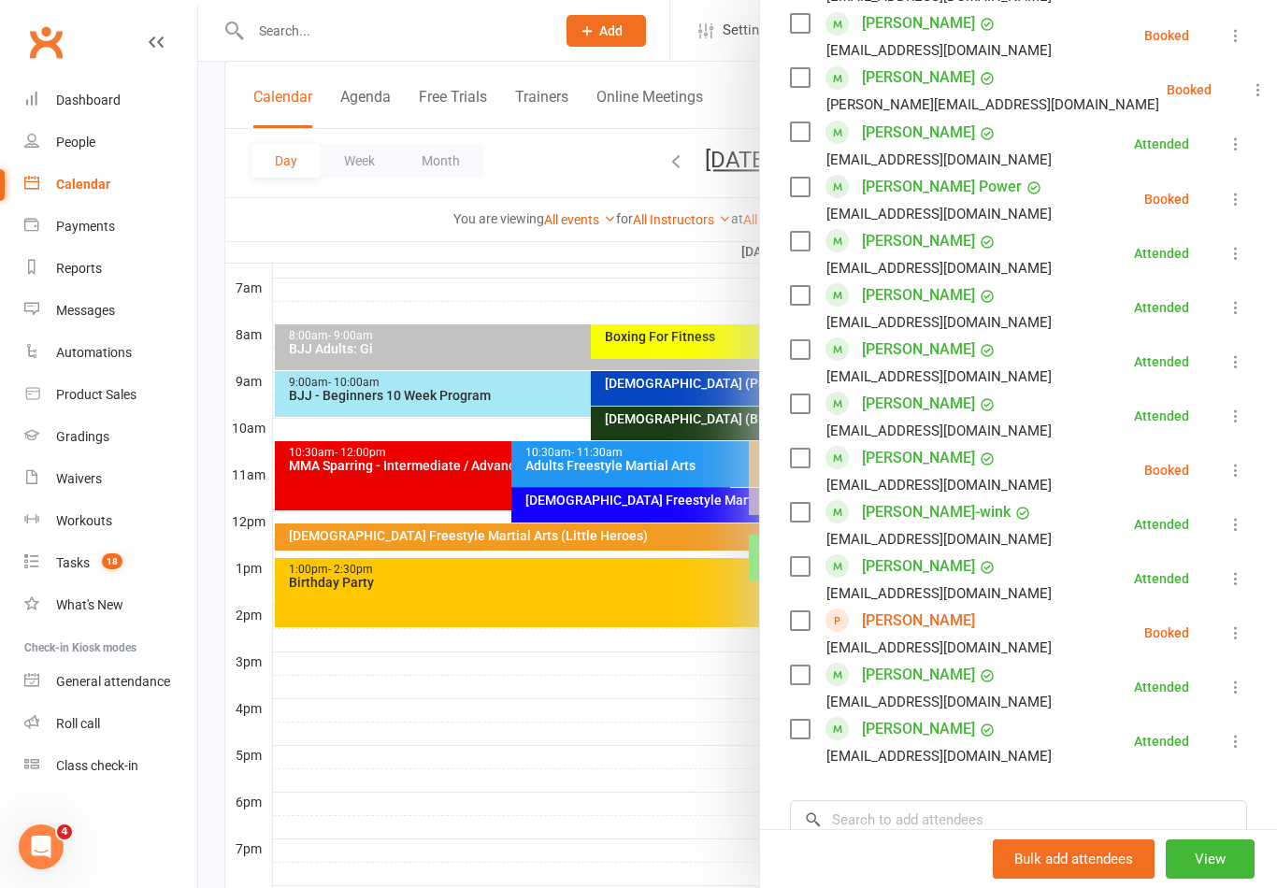
click at [1231, 628] on icon at bounding box center [1235, 632] width 19 height 19
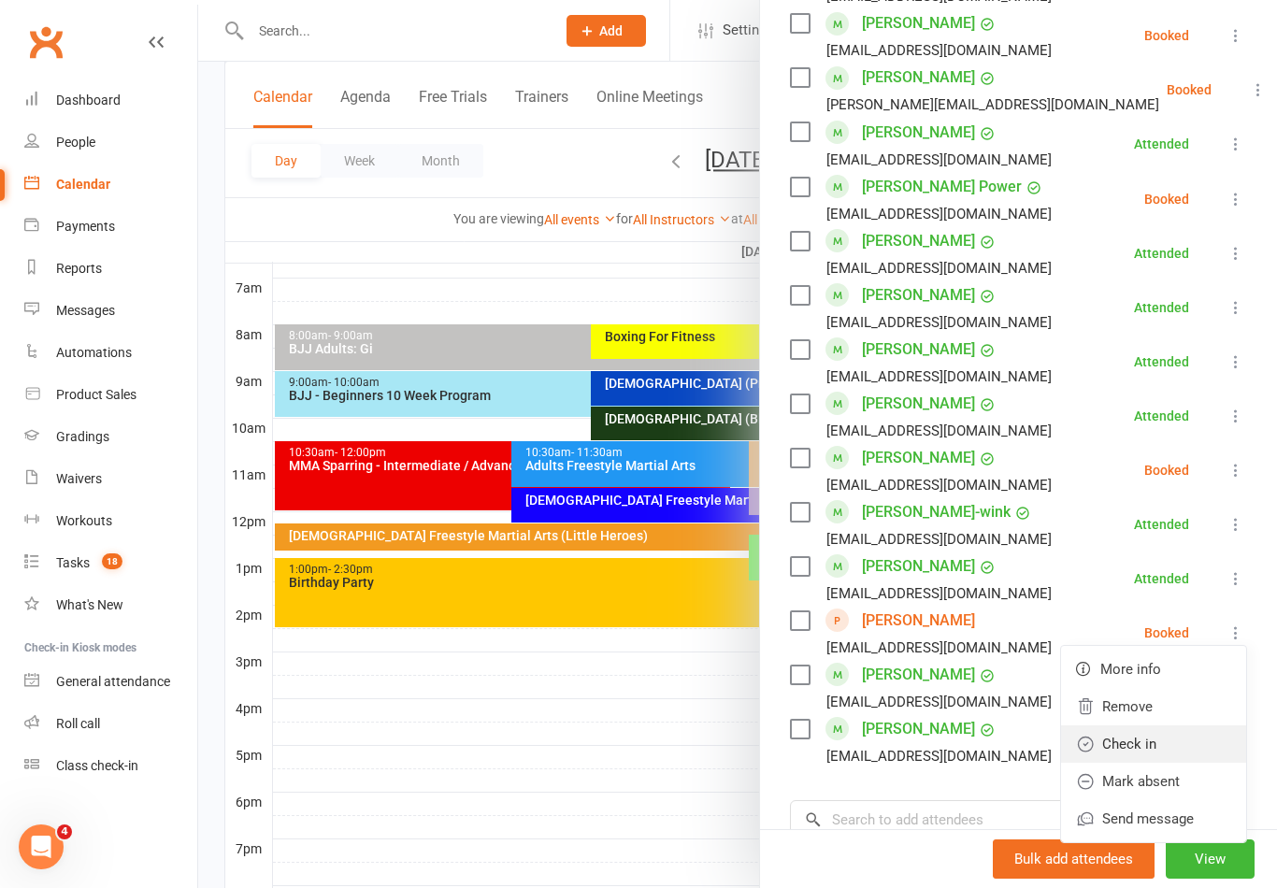
click at [1111, 749] on link "Check in" at bounding box center [1153, 743] width 185 height 37
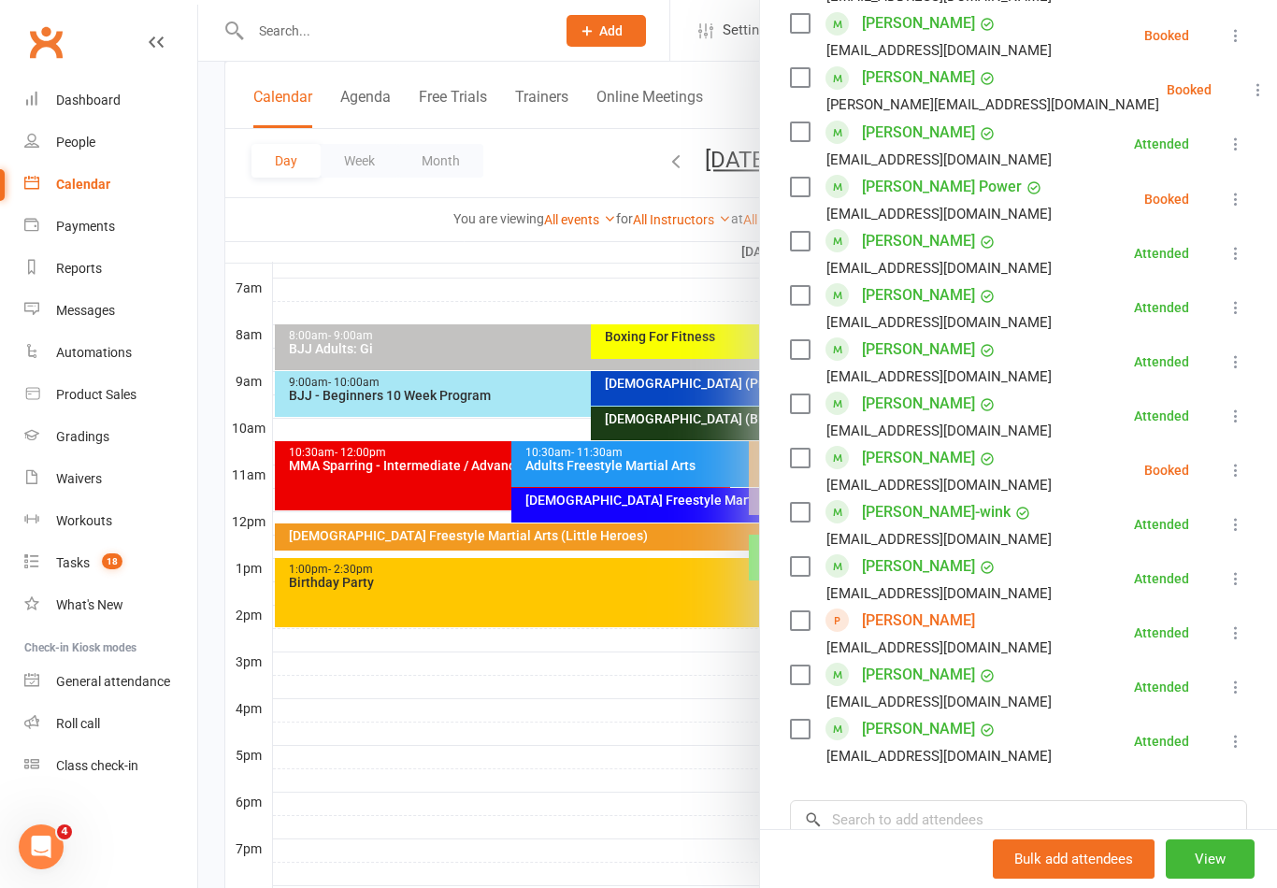
click at [659, 737] on div at bounding box center [737, 444] width 1078 height 888
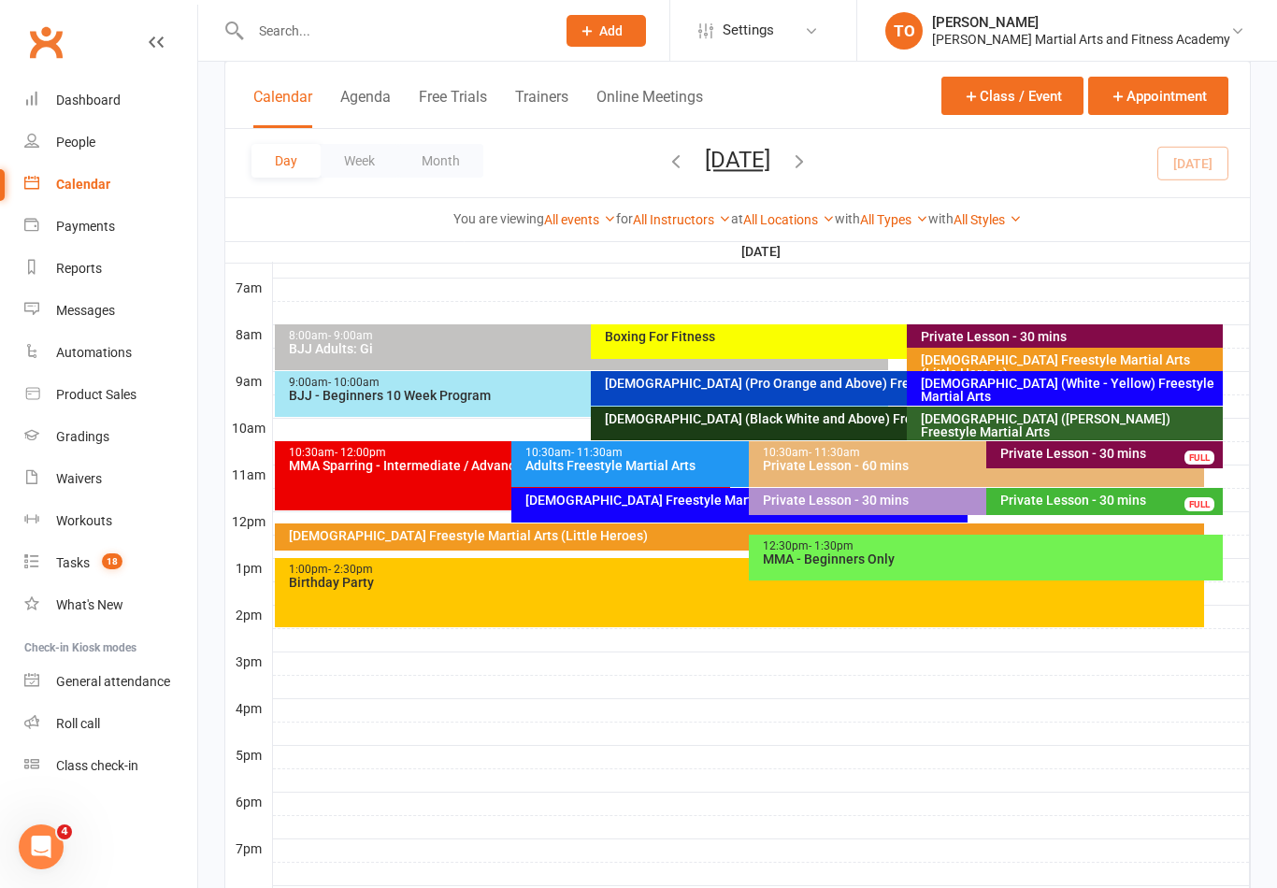
click at [992, 424] on div "10-13yo (White - Brown) Freestyle Martial Arts" at bounding box center [1069, 425] width 299 height 26
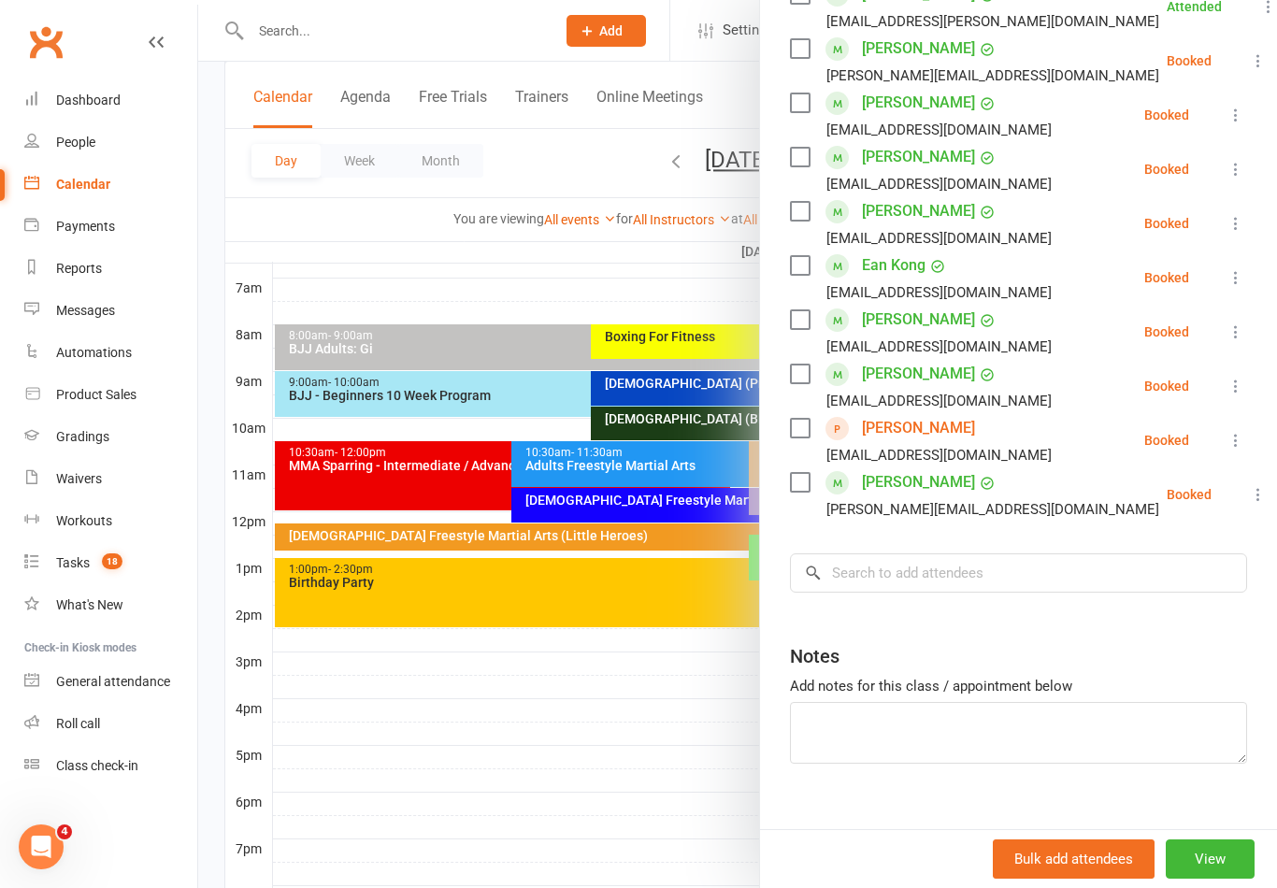
scroll to position [367, 0]
click at [1224, 435] on button at bounding box center [1235, 441] width 22 height 22
click at [1108, 555] on link "Check in" at bounding box center [1153, 552] width 185 height 37
click at [556, 750] on div at bounding box center [737, 444] width 1078 height 888
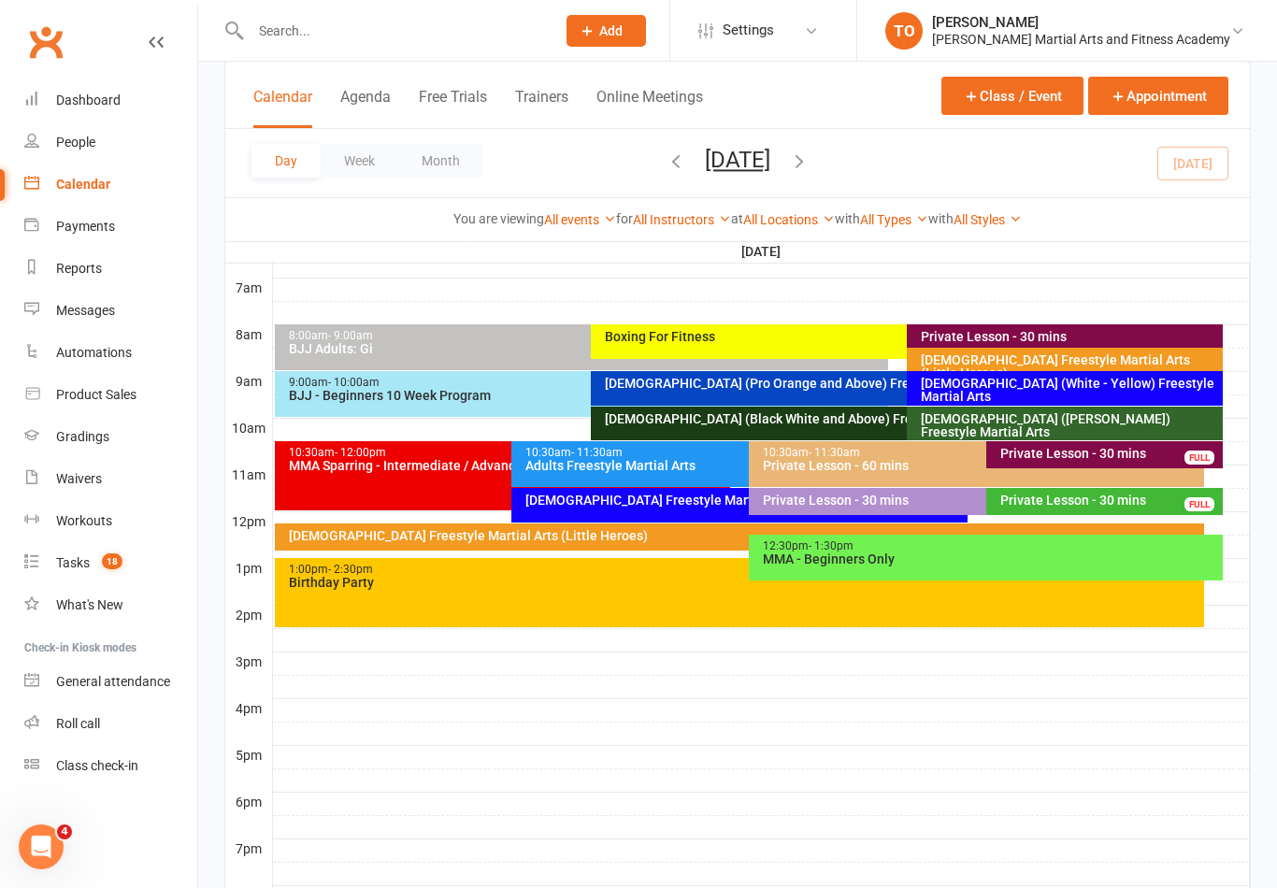
click at [749, 164] on button "Saturday, Oct 11, 2025" at bounding box center [737, 160] width 65 height 26
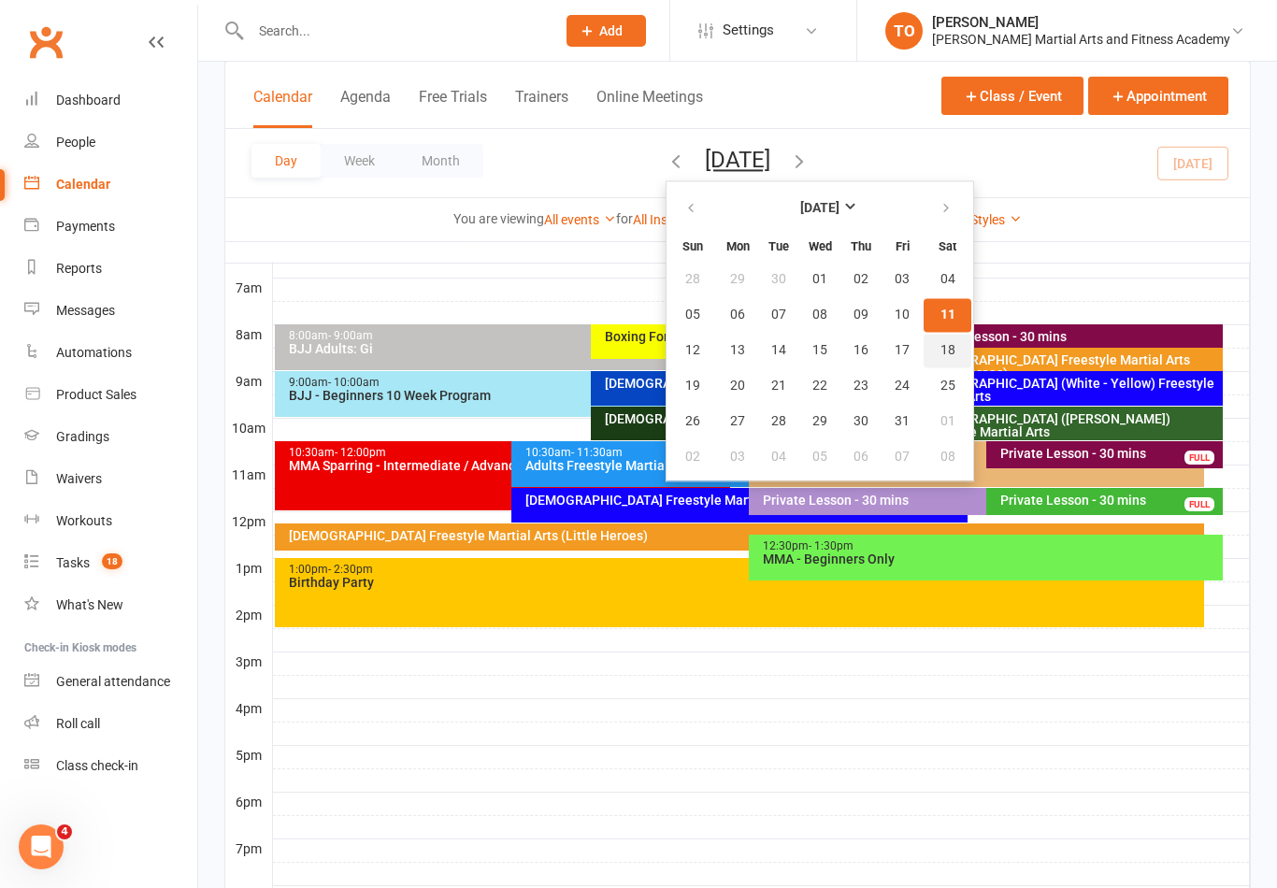
click at [940, 350] on span "18" at bounding box center [947, 350] width 15 height 15
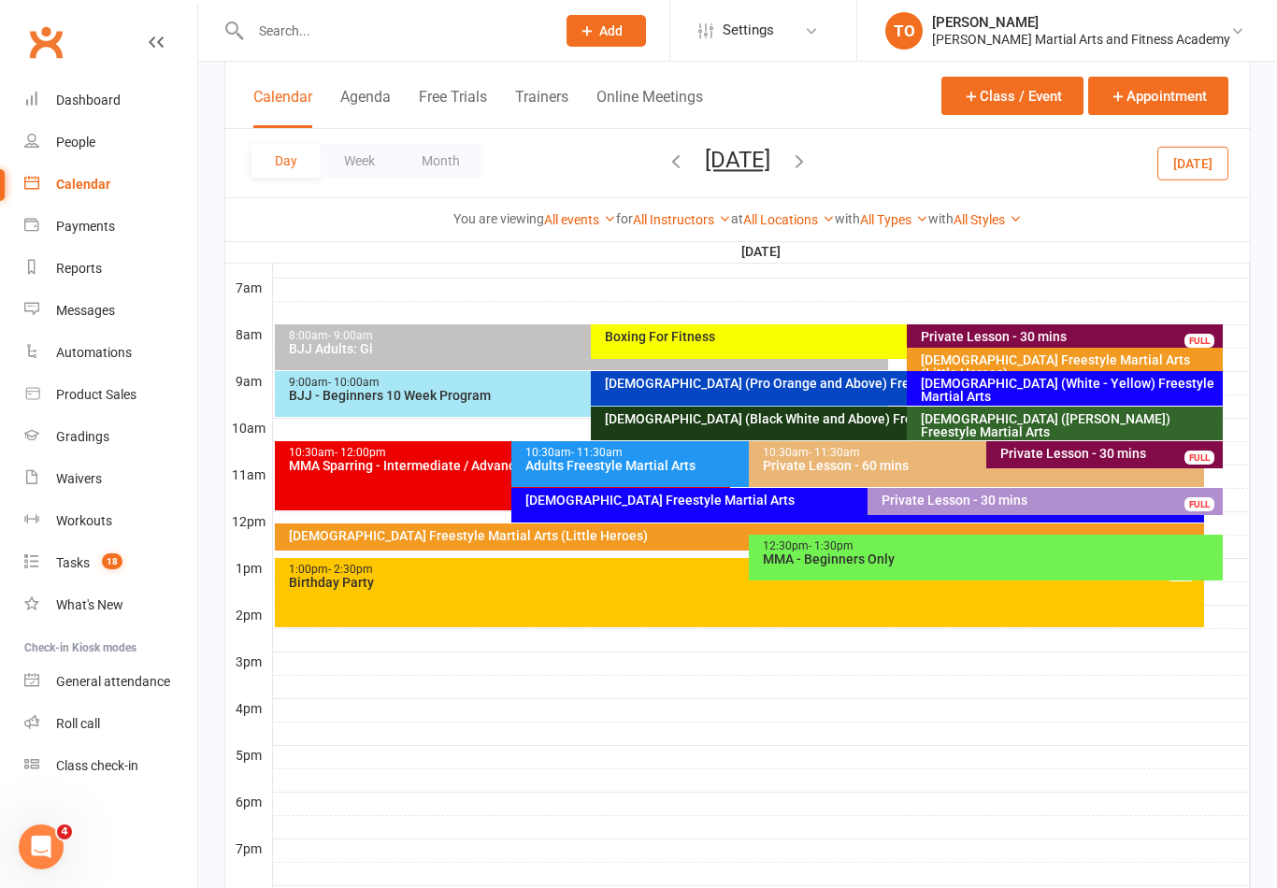
click at [680, 472] on div "Adults Freestyle Martial Arts" at bounding box center [743, 465] width 438 height 13
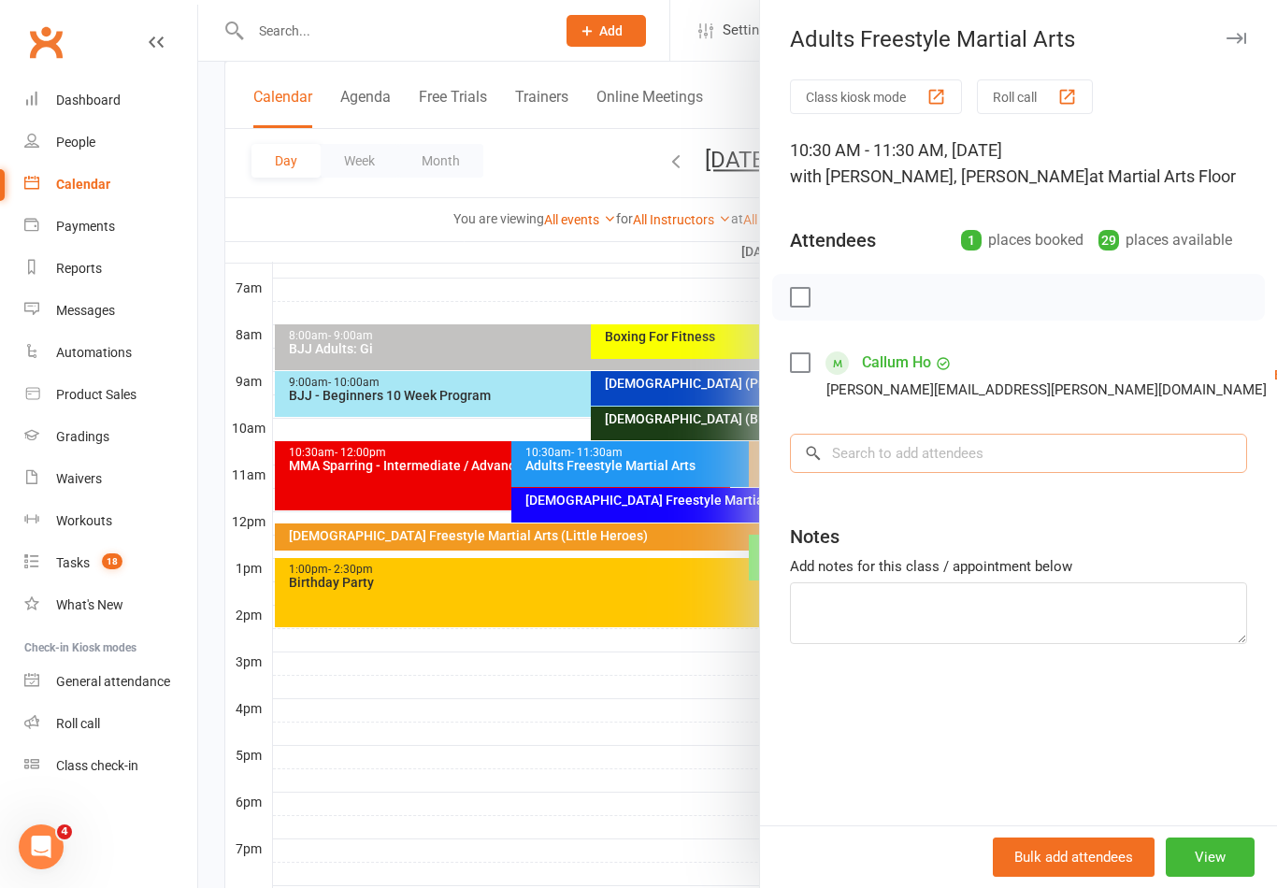
click at [887, 454] on input "search" at bounding box center [1018, 453] width 457 height 39
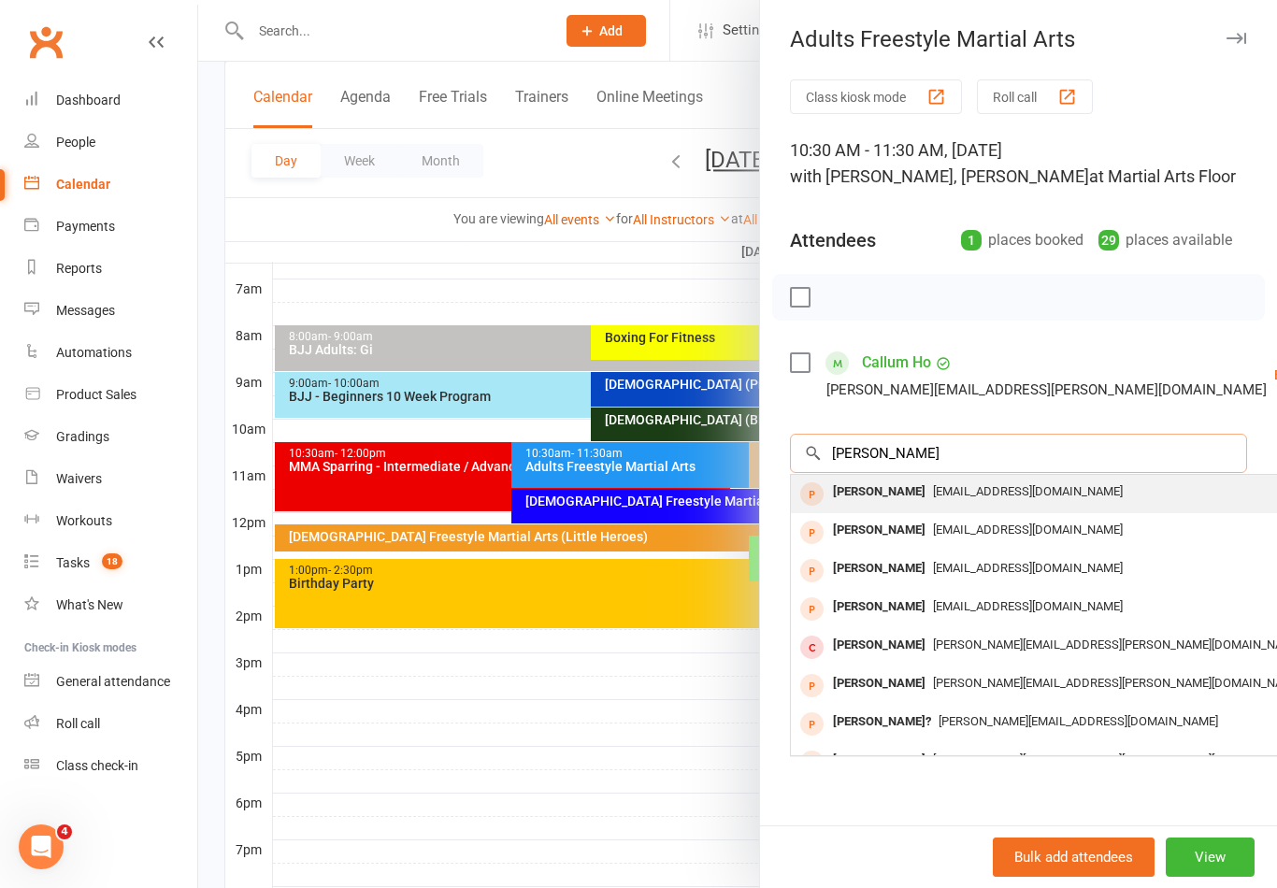
type input "Shelley"
click at [899, 494] on div "Shelley Campos" at bounding box center [878, 491] width 107 height 27
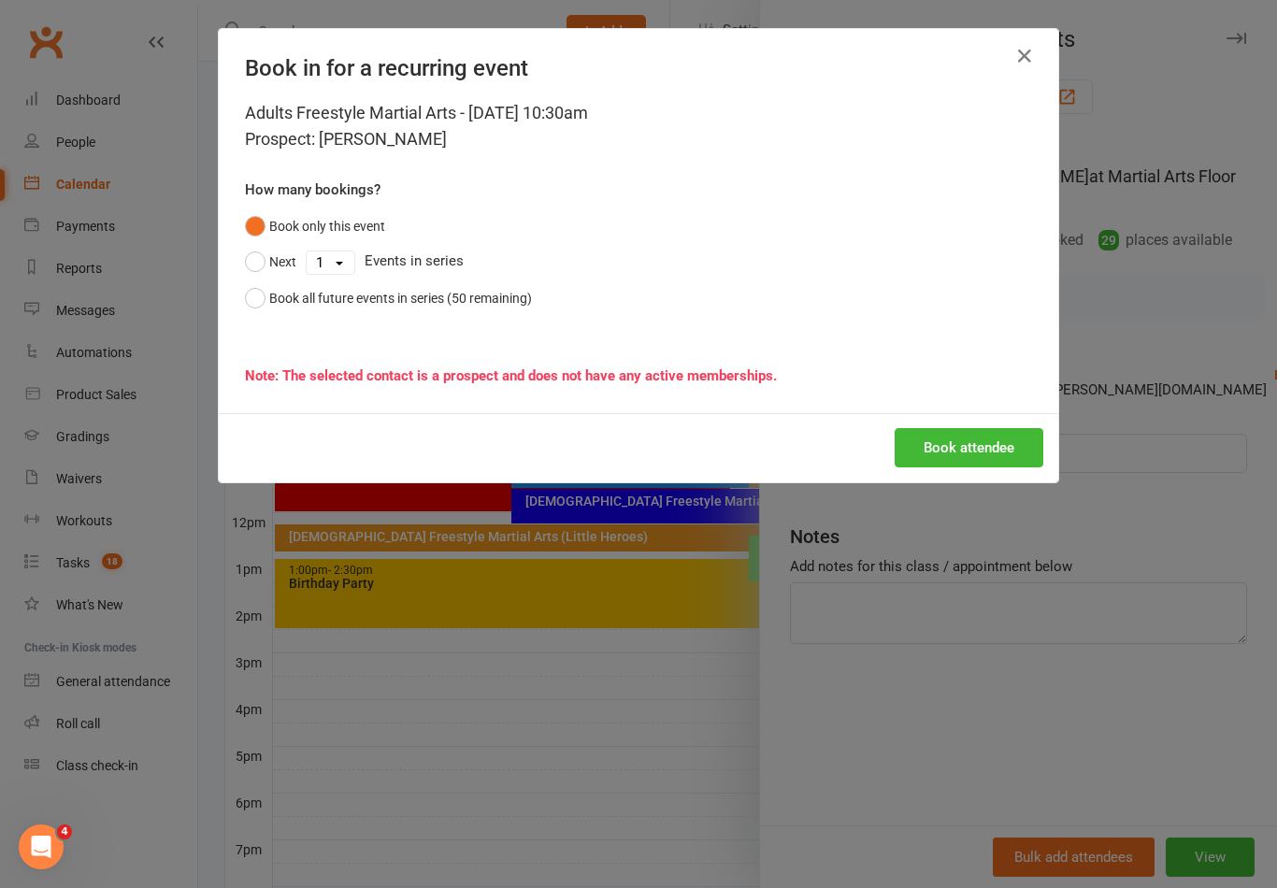
click at [983, 442] on button "Book attendee" at bounding box center [968, 447] width 149 height 39
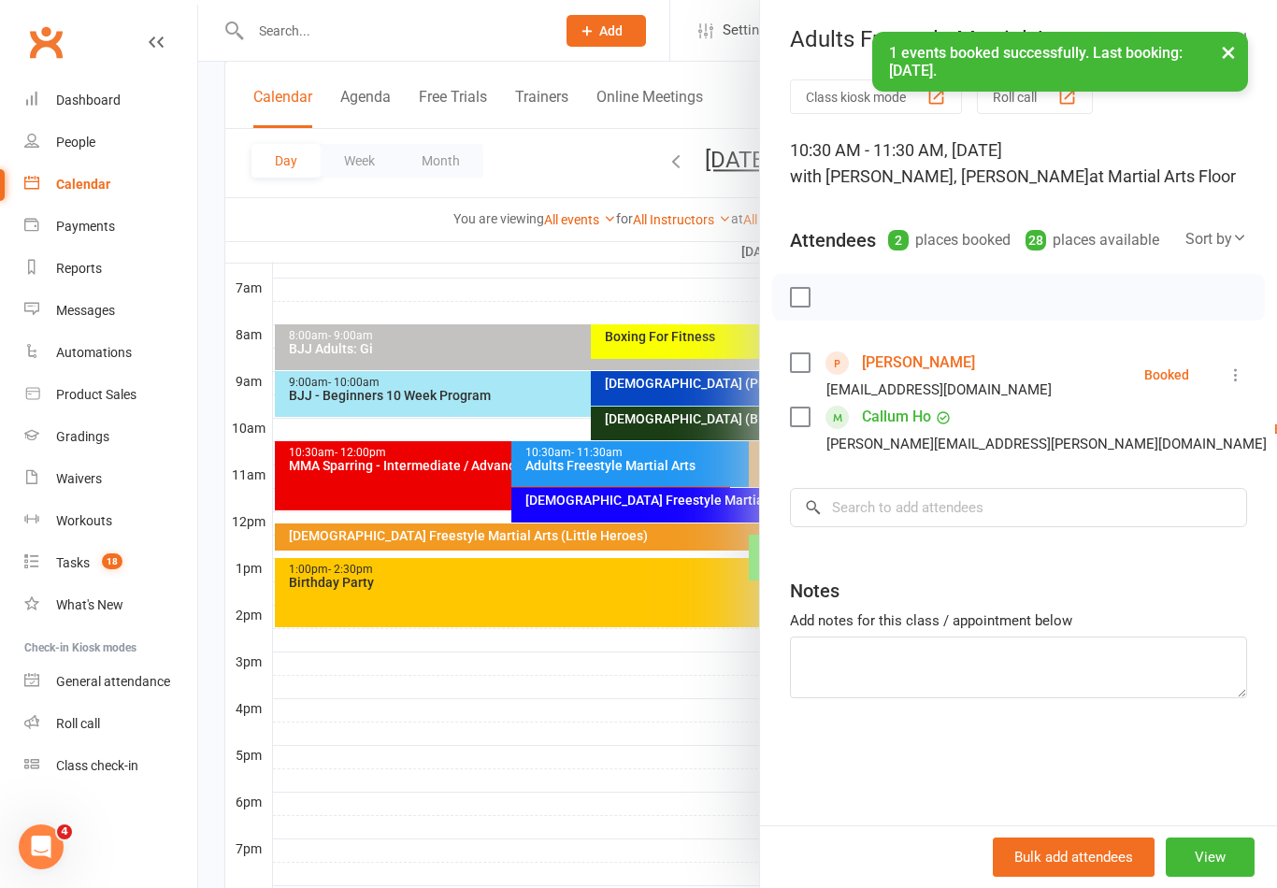
click at [662, 711] on div at bounding box center [737, 444] width 1078 height 888
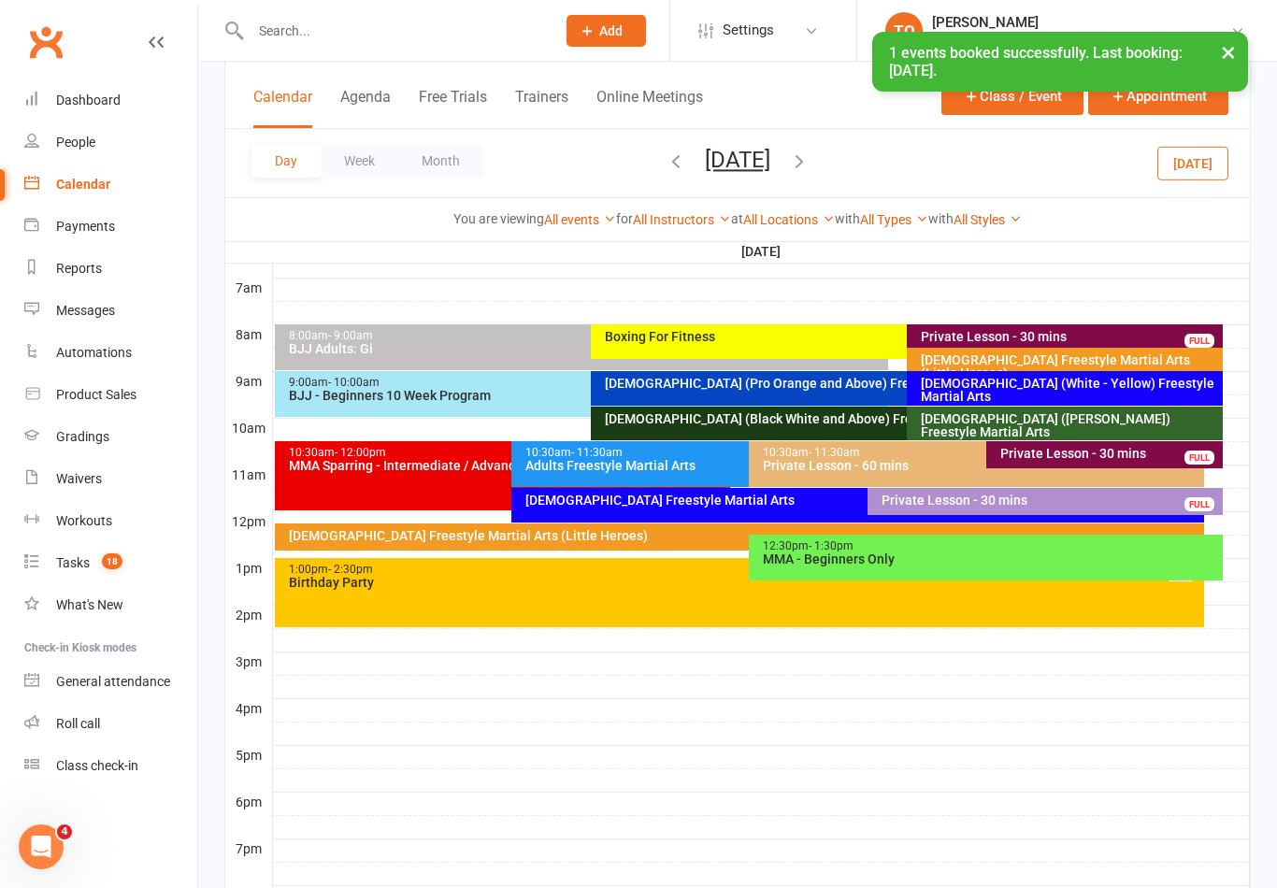
click at [713, 510] on div "6-9yo Freestyle Martial Arts" at bounding box center [857, 505] width 692 height 35
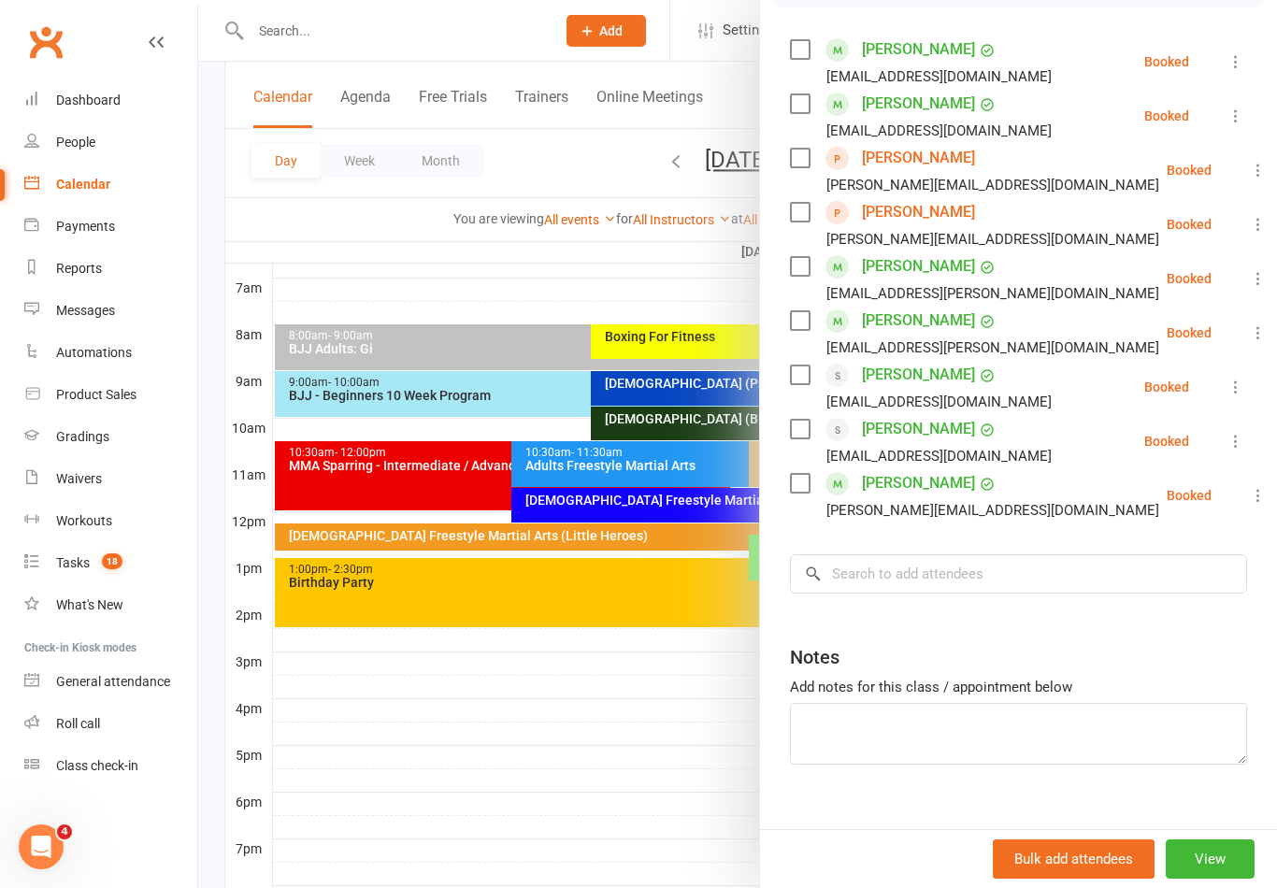
scroll to position [313, 0]
click at [934, 578] on input "search" at bounding box center [1018, 573] width 457 height 39
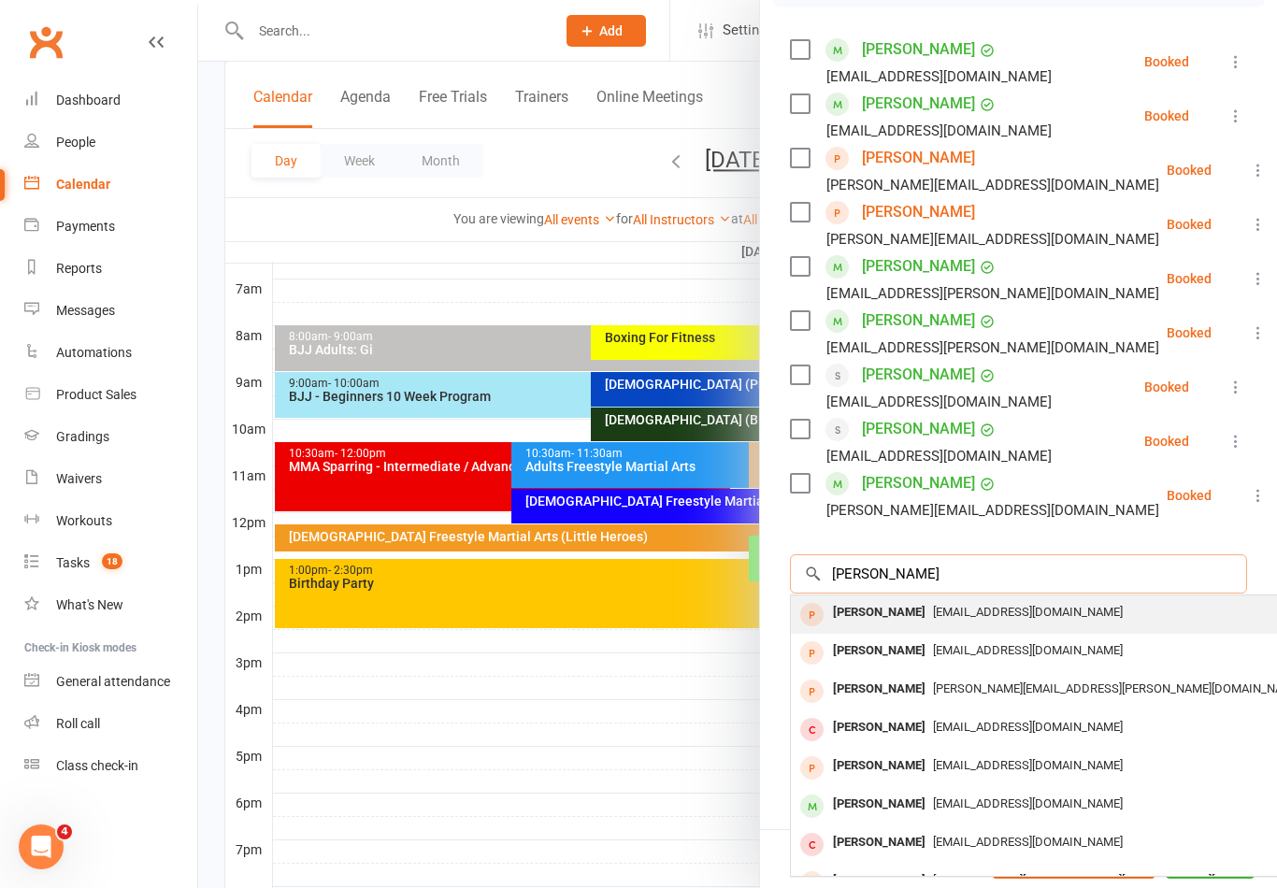
type input "Shalley"
click at [906, 619] on div "Shelley Campos" at bounding box center [878, 612] width 107 height 27
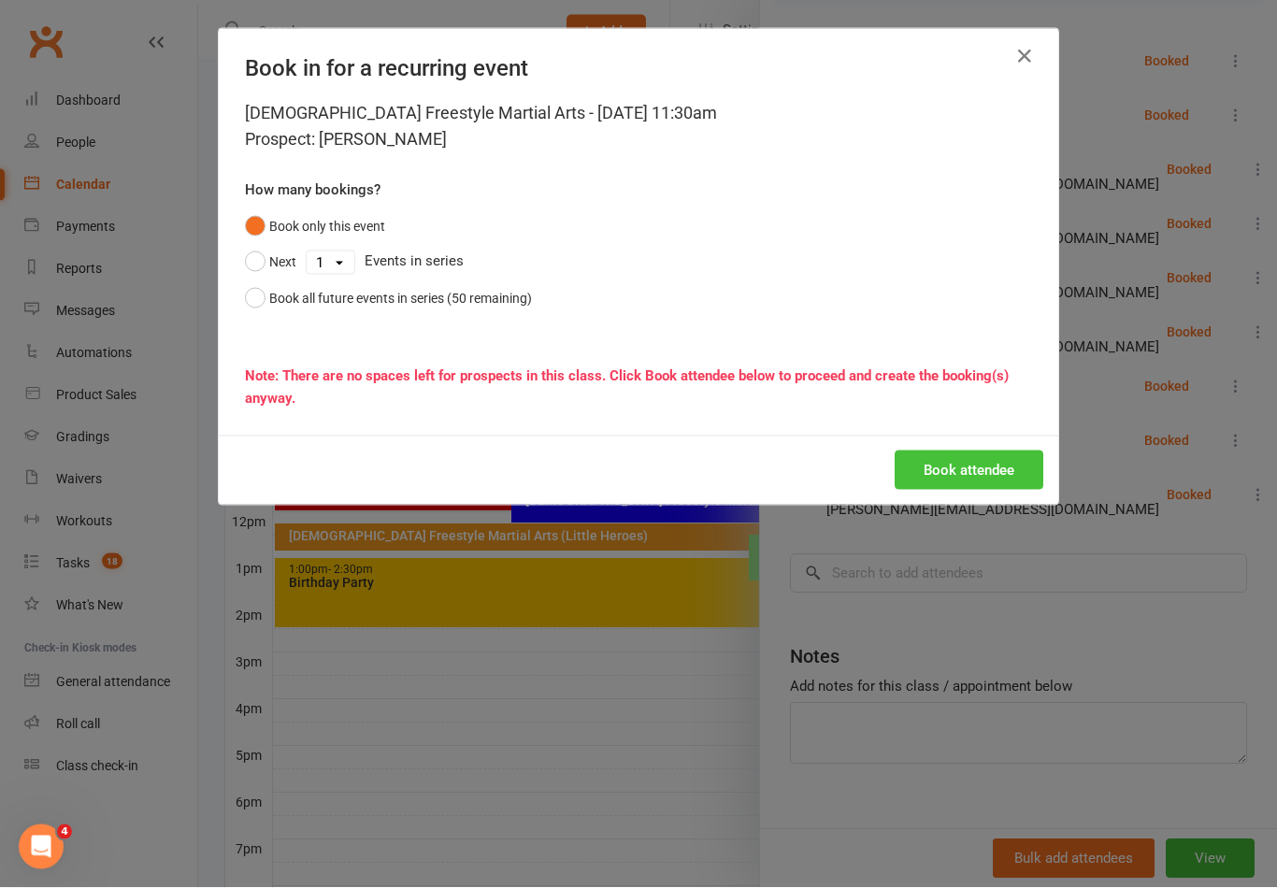
click at [1001, 476] on button "Book attendee" at bounding box center [968, 469] width 149 height 39
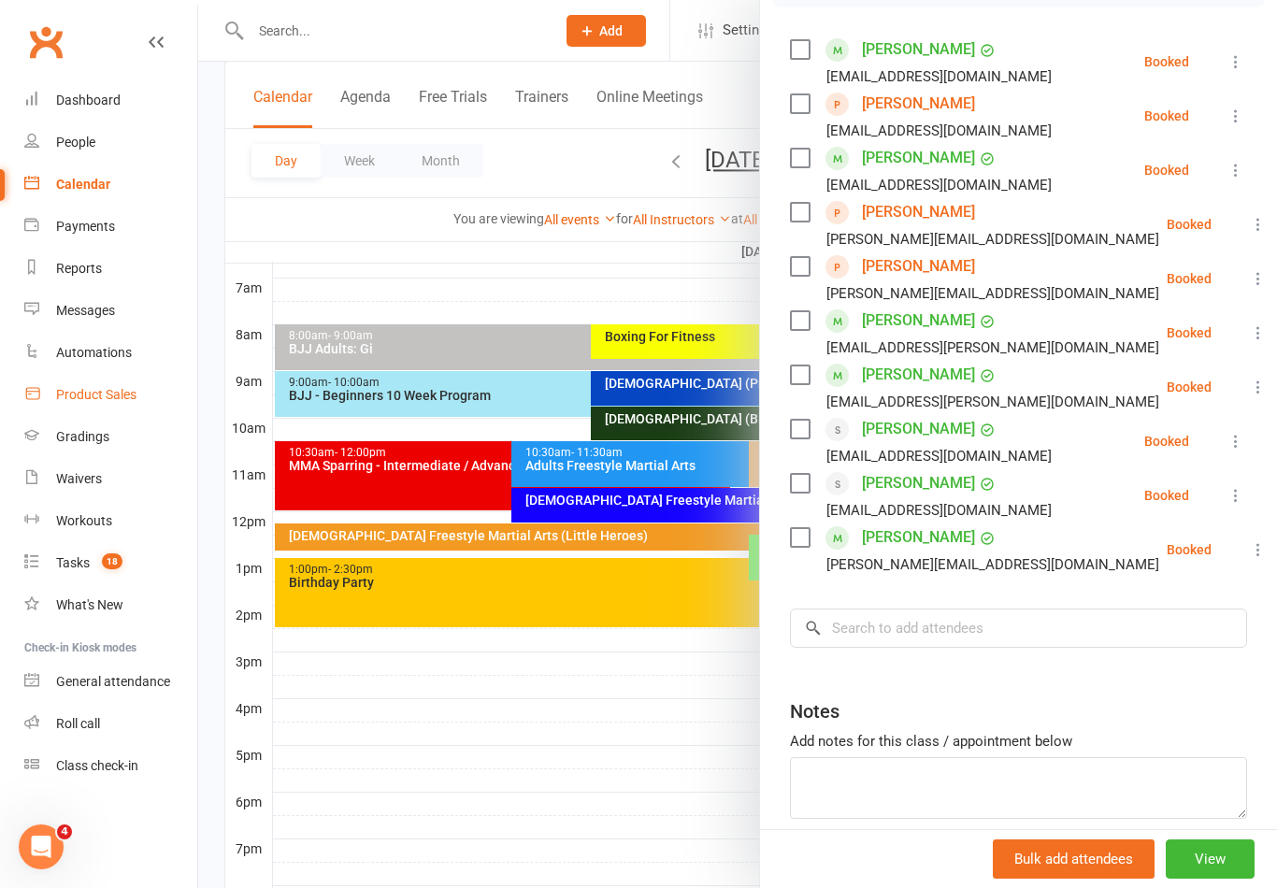
click at [95, 394] on div "Product Sales" at bounding box center [96, 394] width 80 height 15
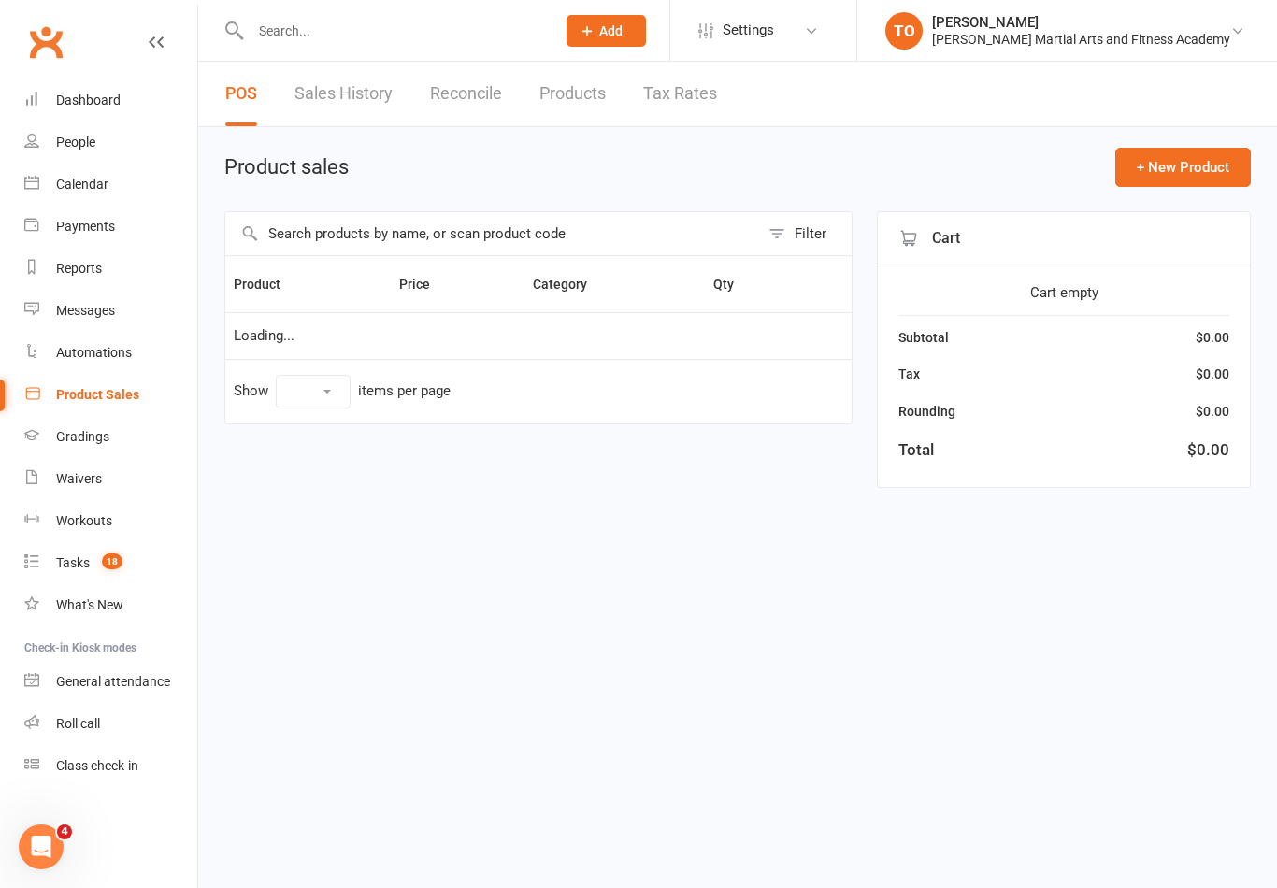
select select "100"
click at [330, 36] on input "text" at bounding box center [393, 31] width 297 height 26
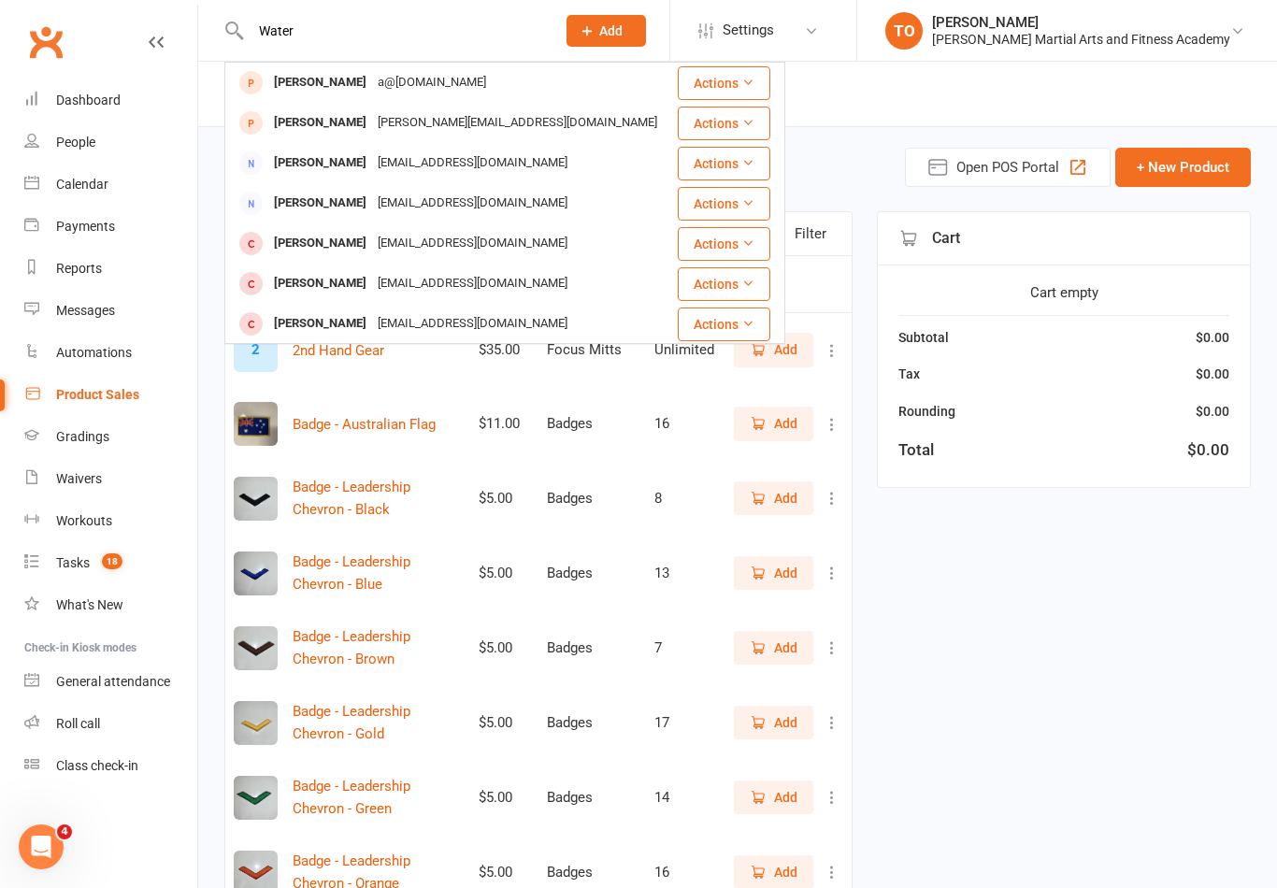
type input "Water"
click at [84, 394] on div "Product Sales" at bounding box center [97, 394] width 83 height 15
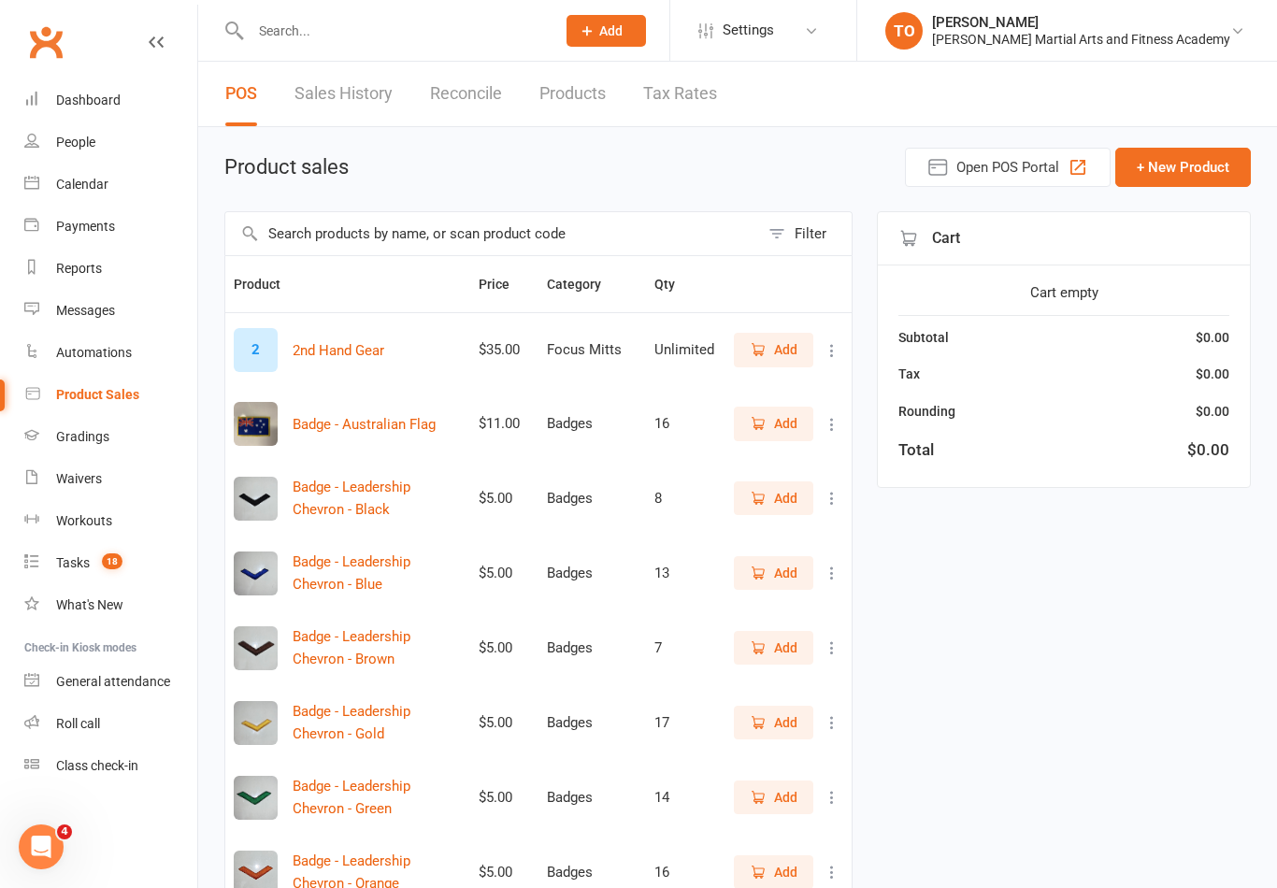
click at [372, 229] on input "text" at bounding box center [492, 233] width 534 height 43
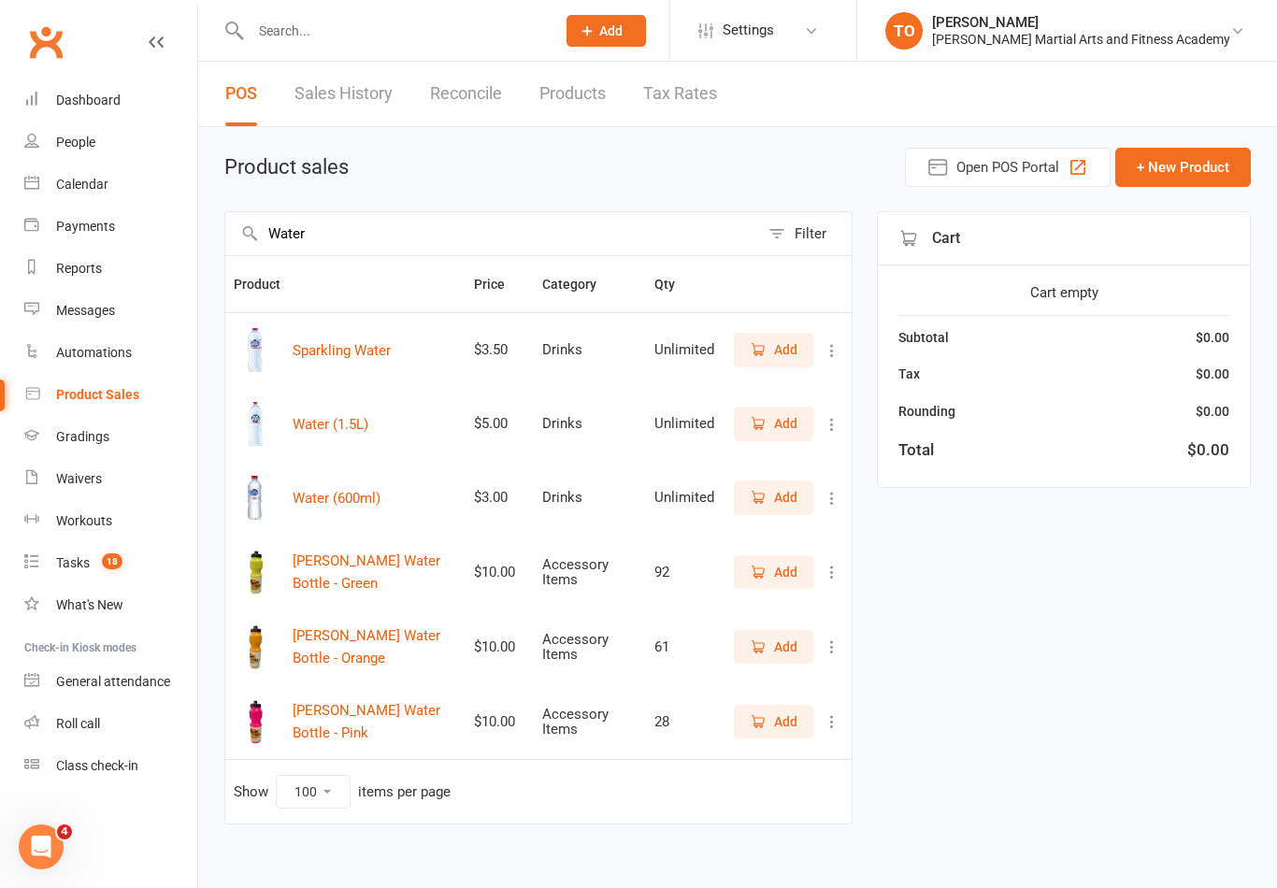
type input "Water"
click at [792, 506] on span "Add" at bounding box center [785, 497] width 23 height 21
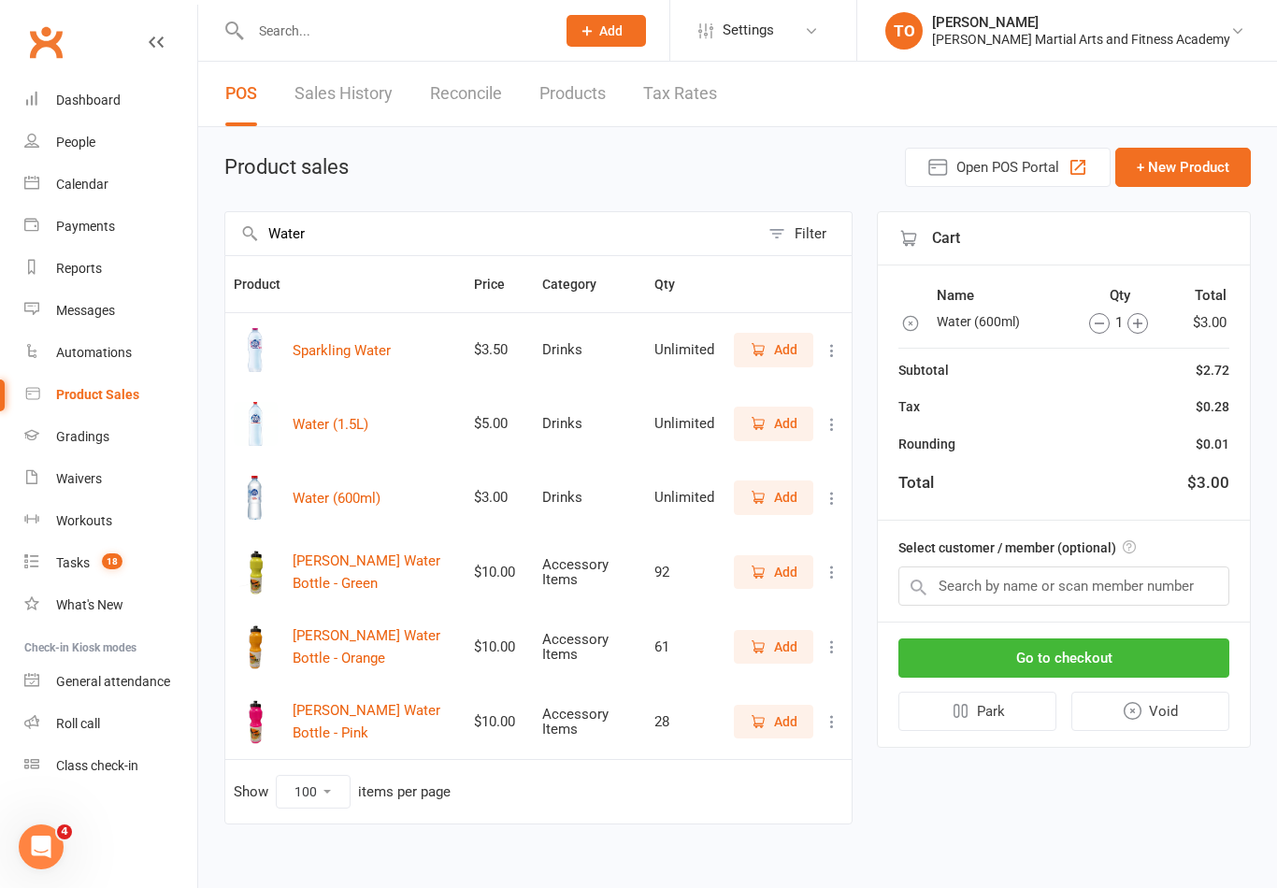
click at [1134, 325] on icon "button" at bounding box center [1137, 323] width 21 height 21
click at [1080, 654] on button "Go to checkout" at bounding box center [1063, 657] width 331 height 39
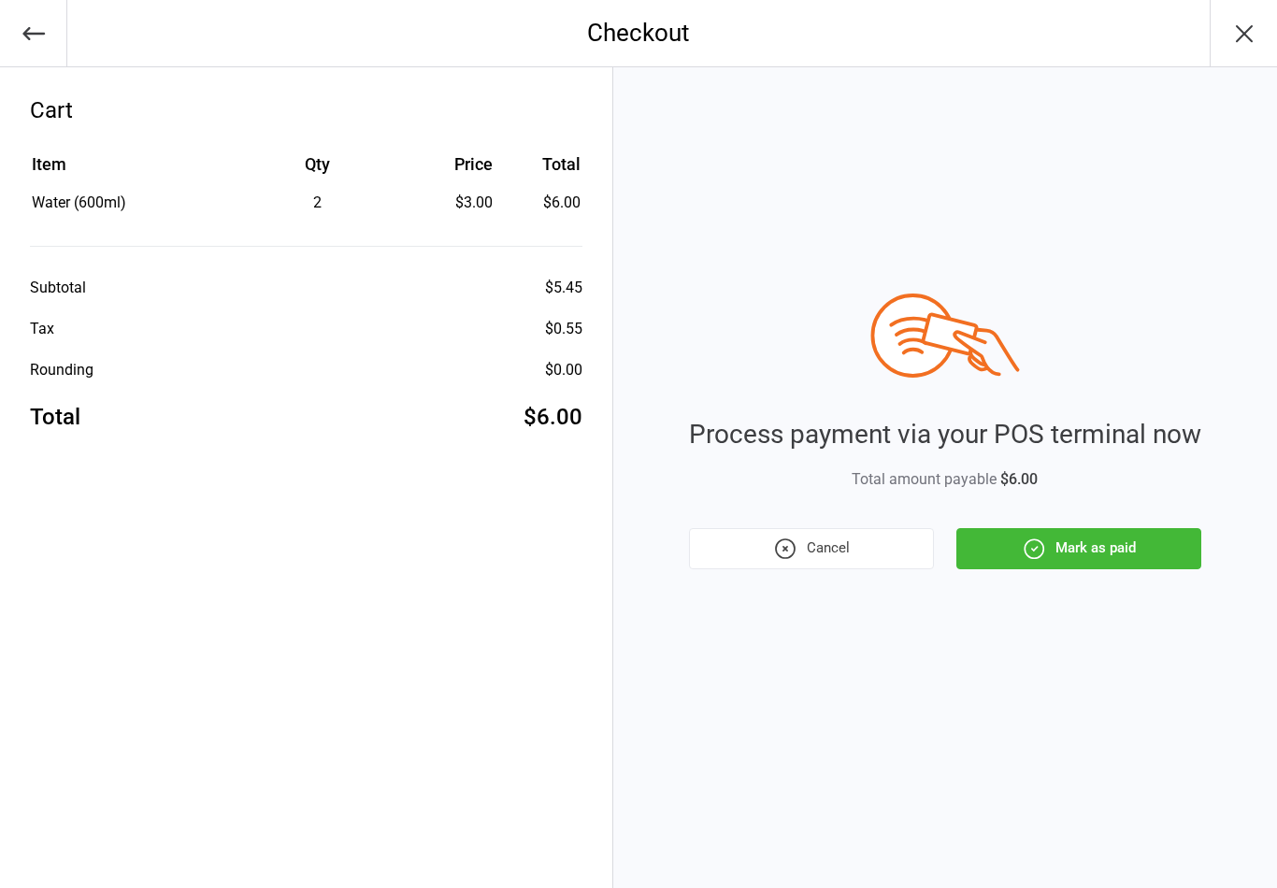
click at [1224, 29] on button "button" at bounding box center [1242, 33] width 67 height 66
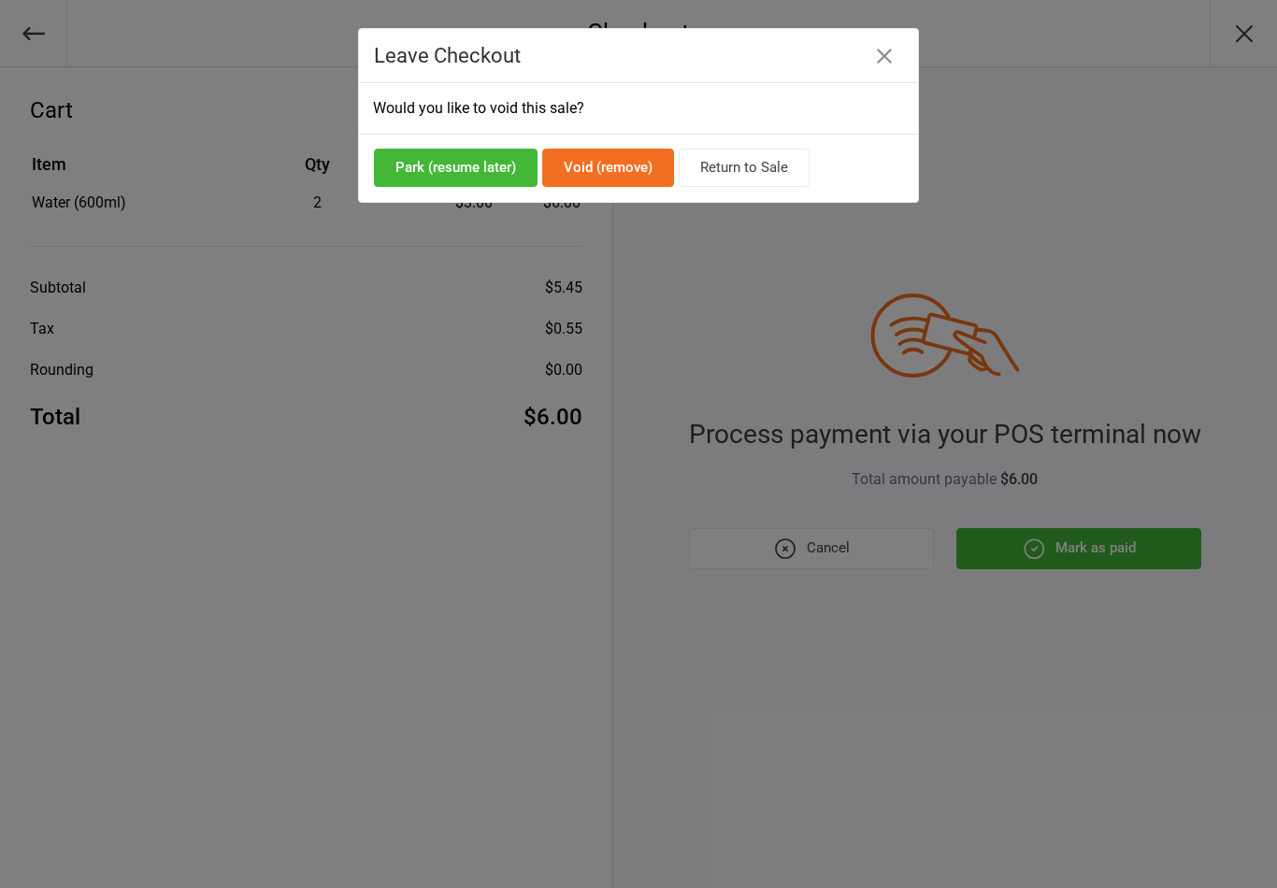
click at [1123, 136] on div at bounding box center [638, 444] width 1277 height 888
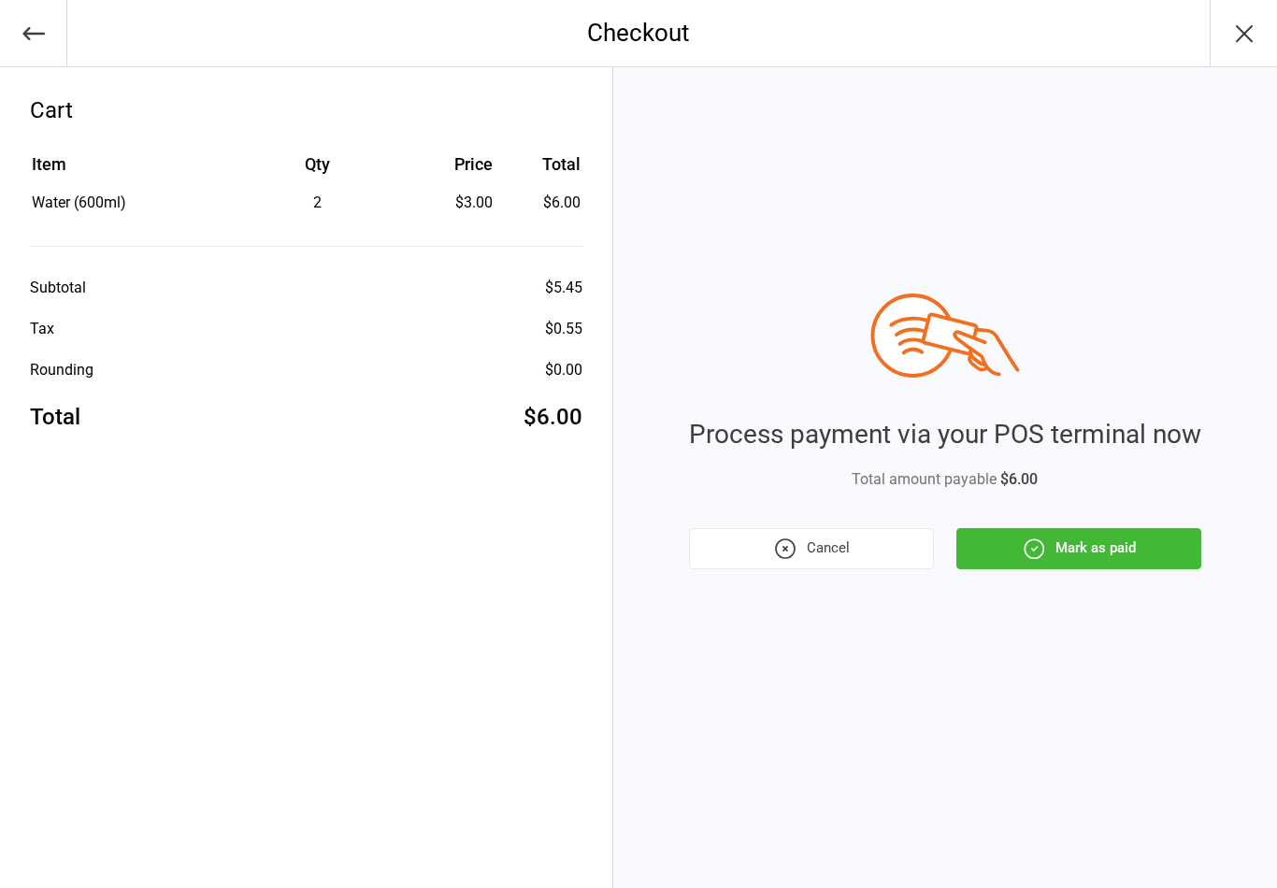
click at [1121, 549] on button "Mark as paid" at bounding box center [1078, 548] width 245 height 41
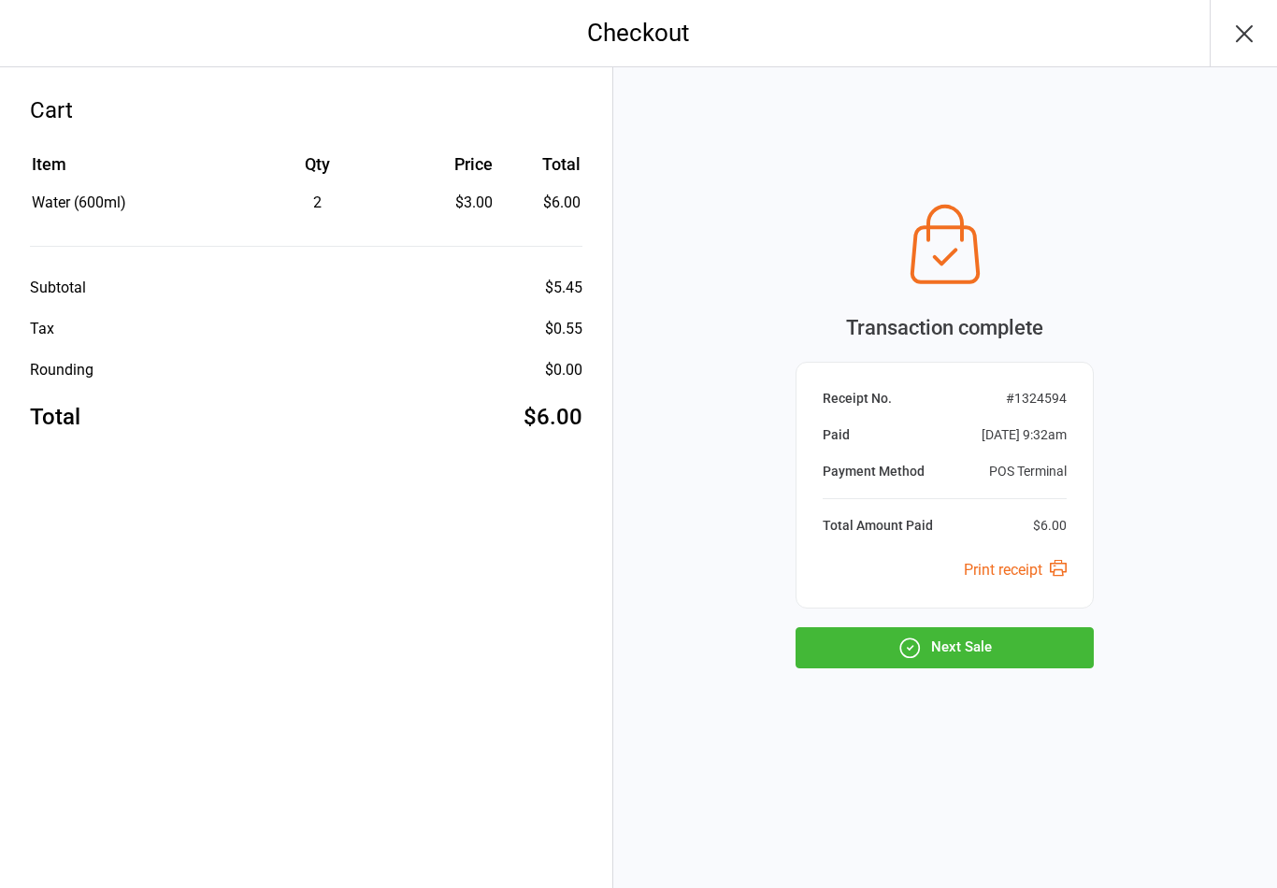
click at [1242, 57] on button "button" at bounding box center [1242, 33] width 67 height 66
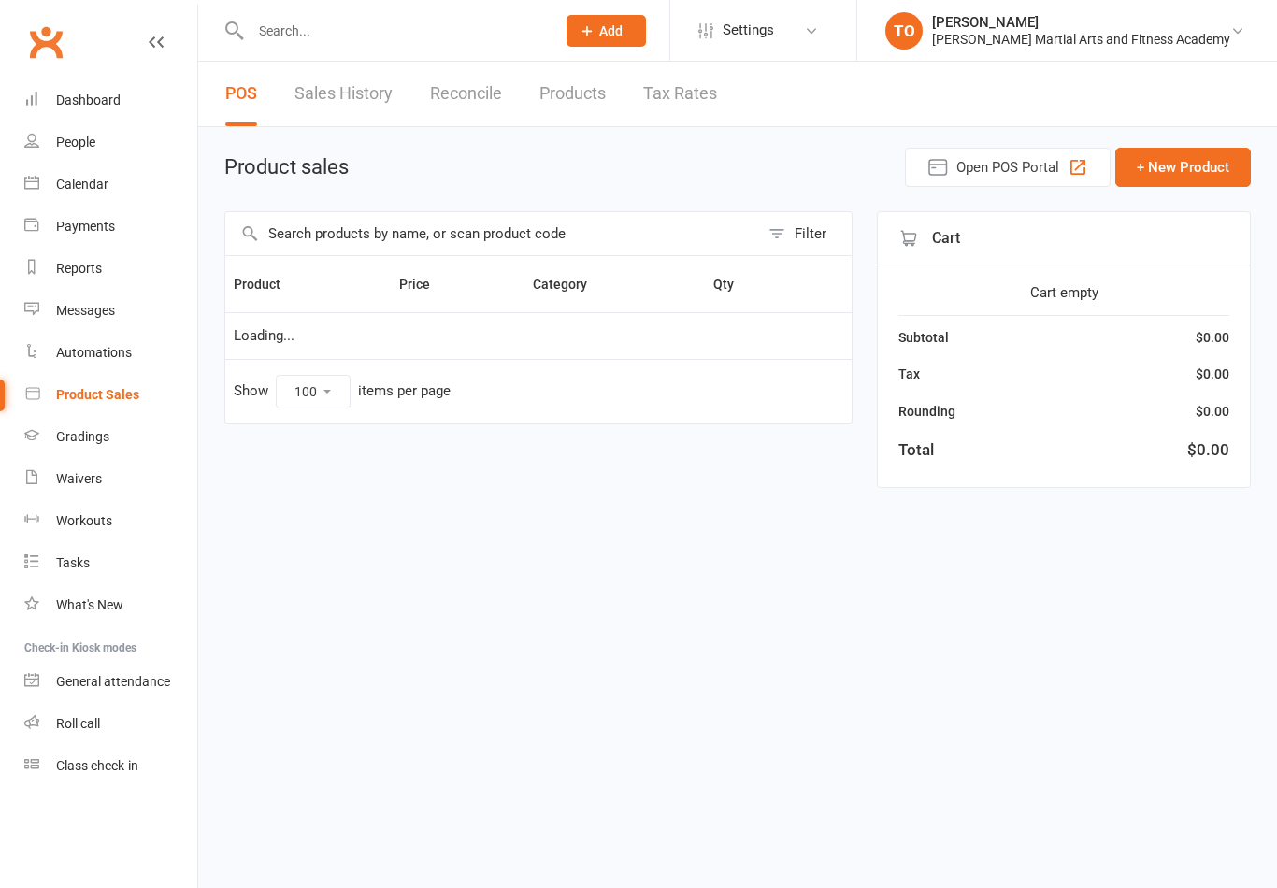
select select "100"
click at [87, 201] on link "Calendar" at bounding box center [110, 185] width 173 height 42
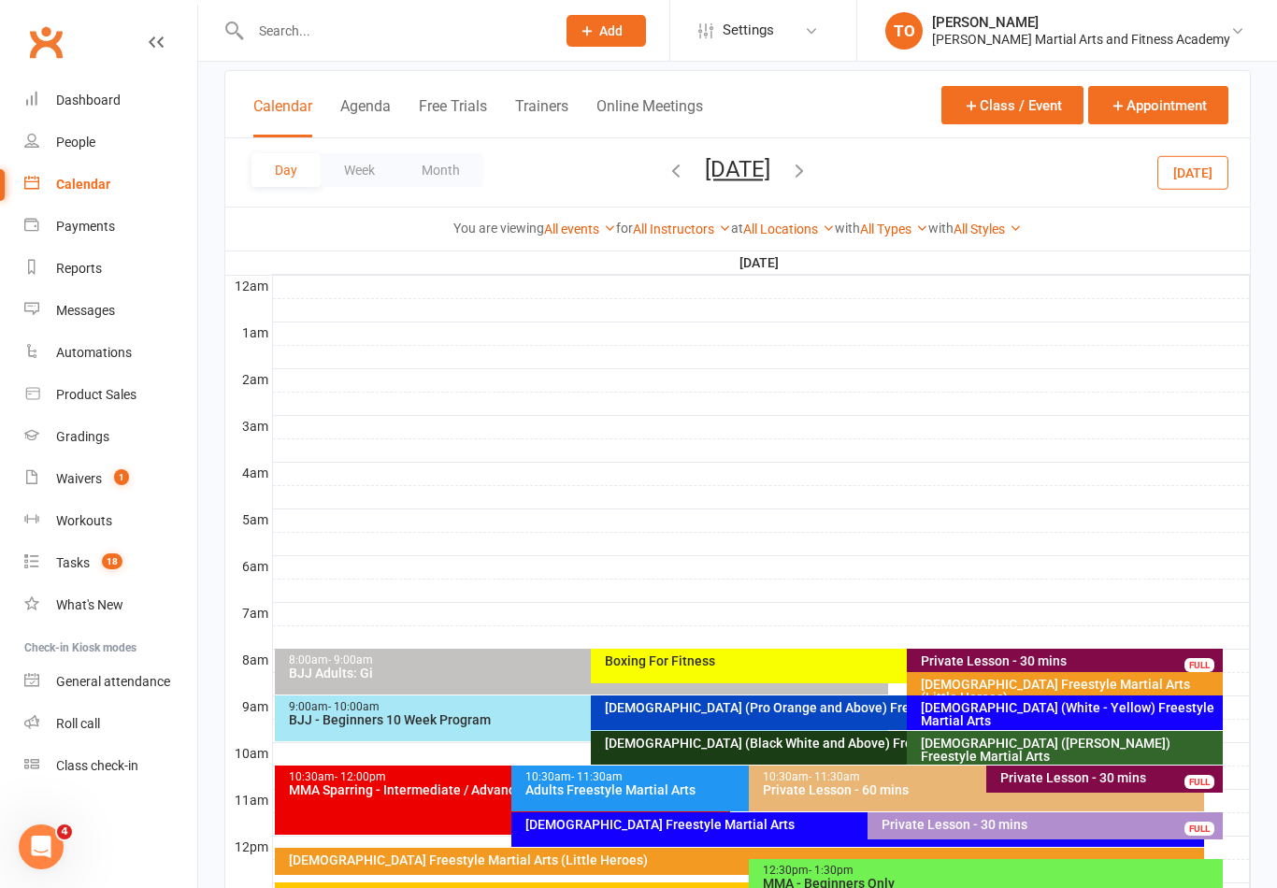
click at [719, 174] on button "Saturday, Oct 18, 2025" at bounding box center [737, 169] width 65 height 26
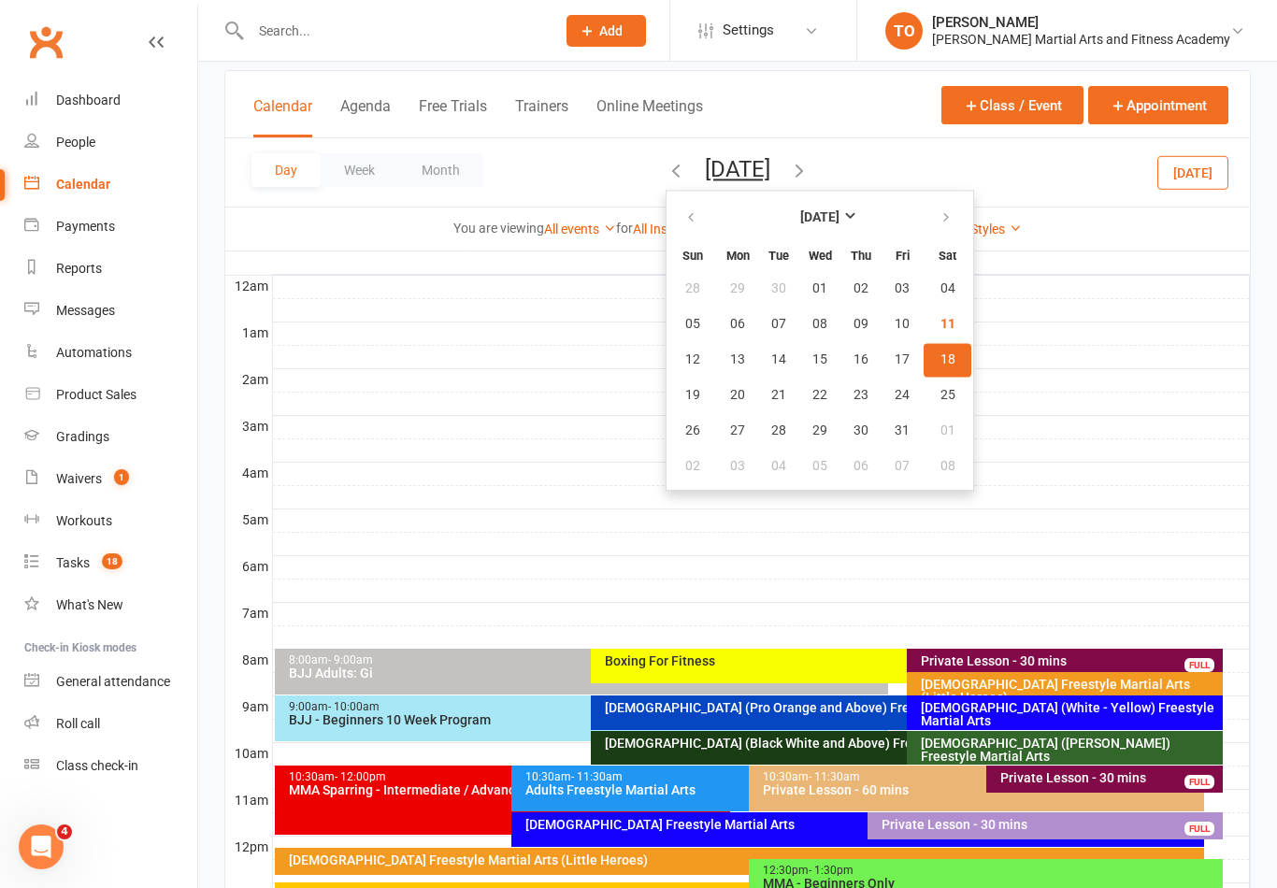
click at [923, 369] on button "18" at bounding box center [947, 360] width 48 height 34
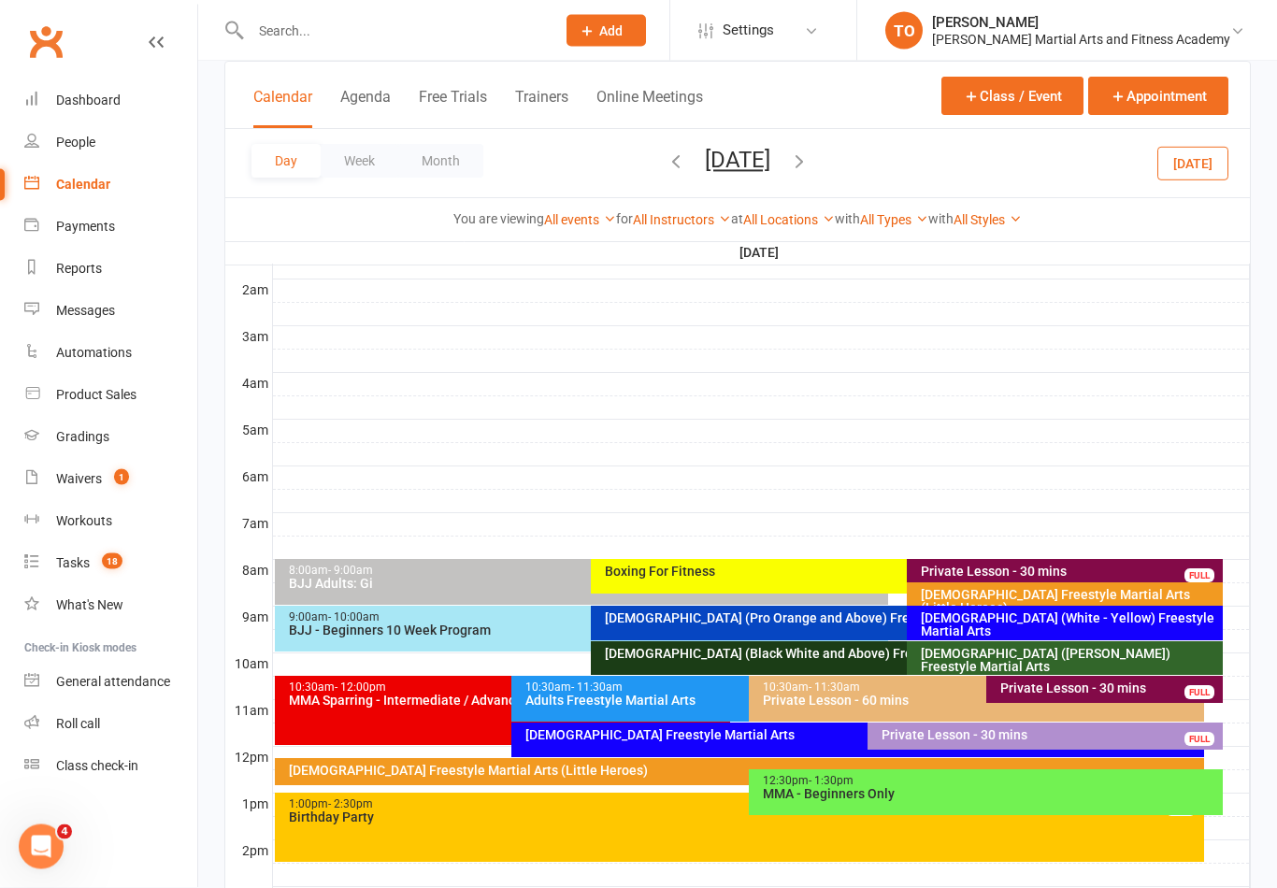
scroll to position [193, 0]
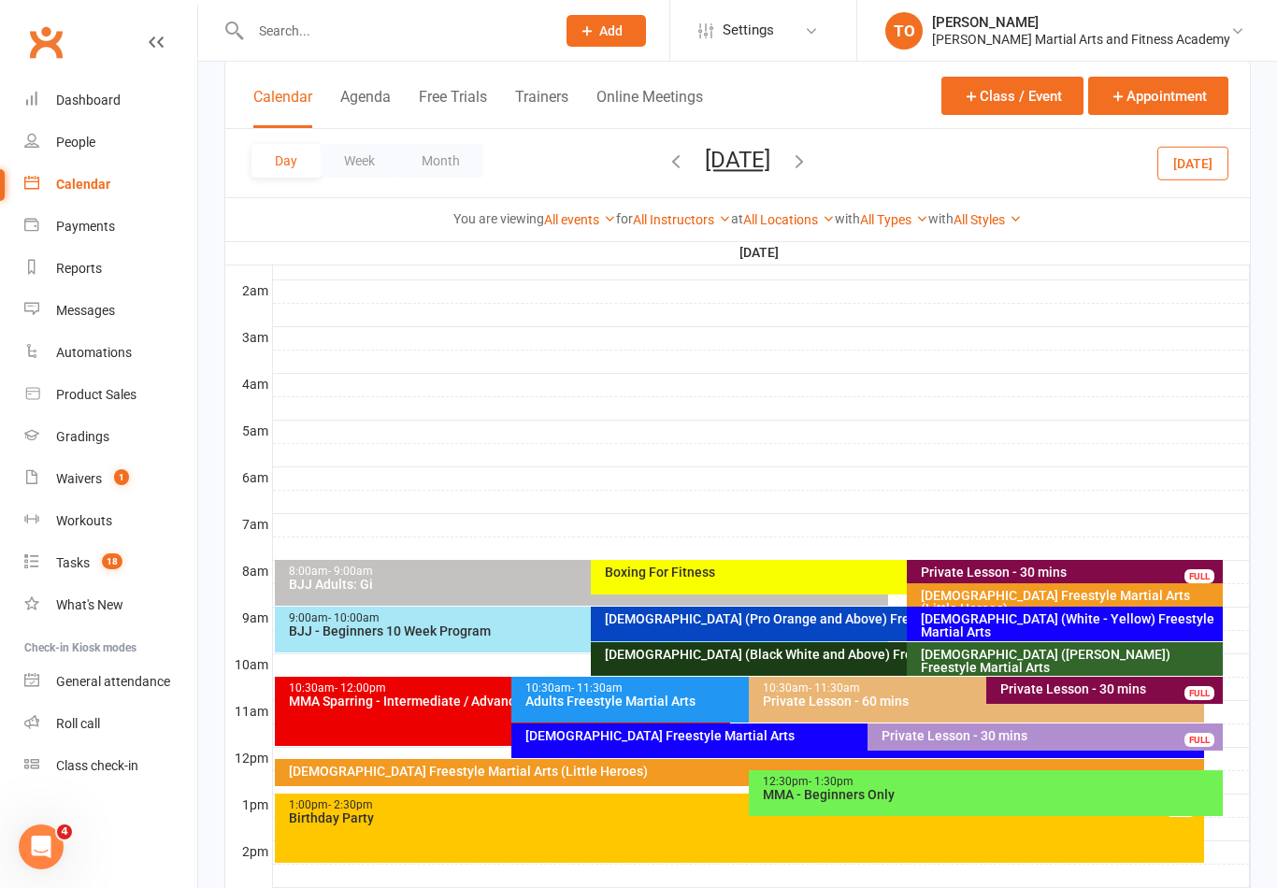
click at [734, 147] on button "Saturday, Oct 18, 2025" at bounding box center [737, 160] width 65 height 26
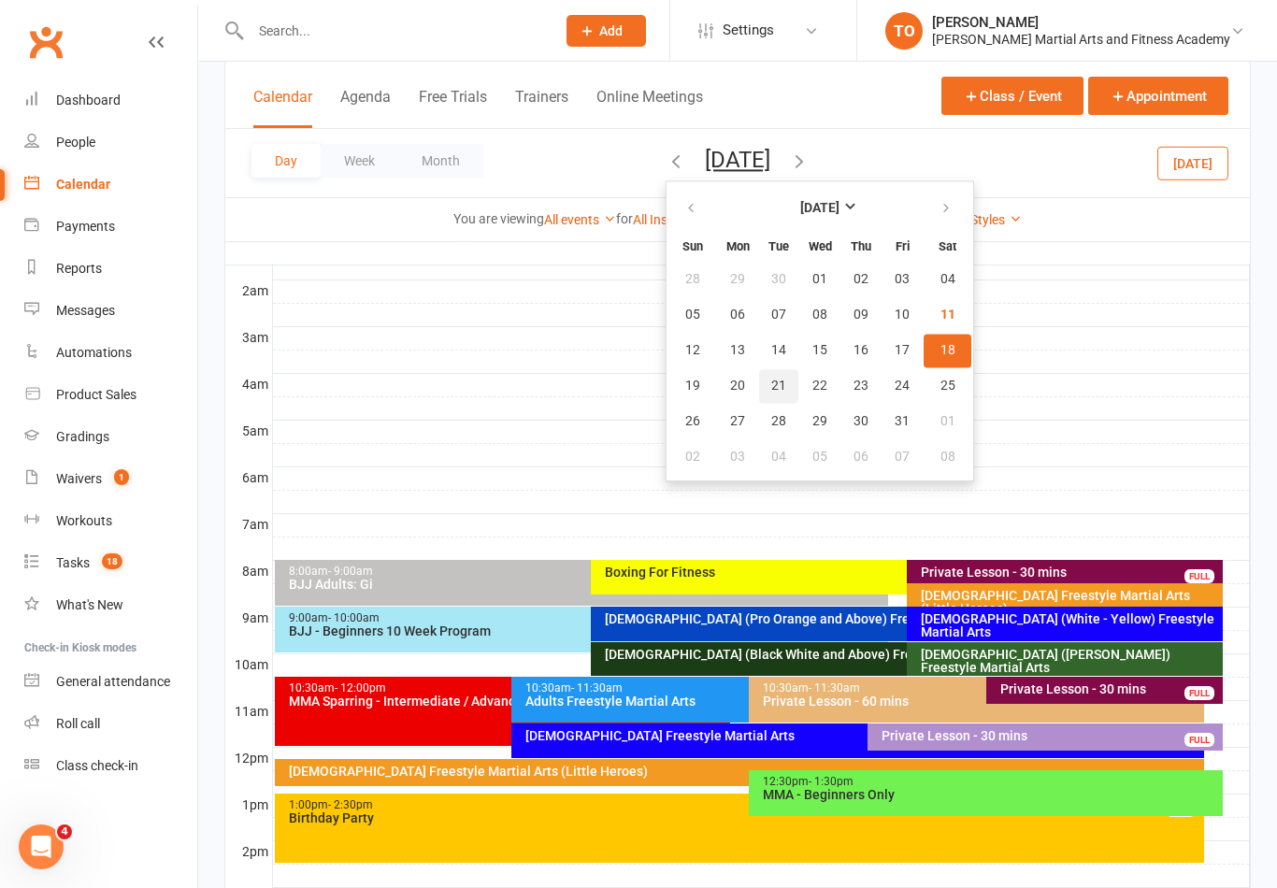
click at [771, 386] on span "21" at bounding box center [778, 385] width 15 height 15
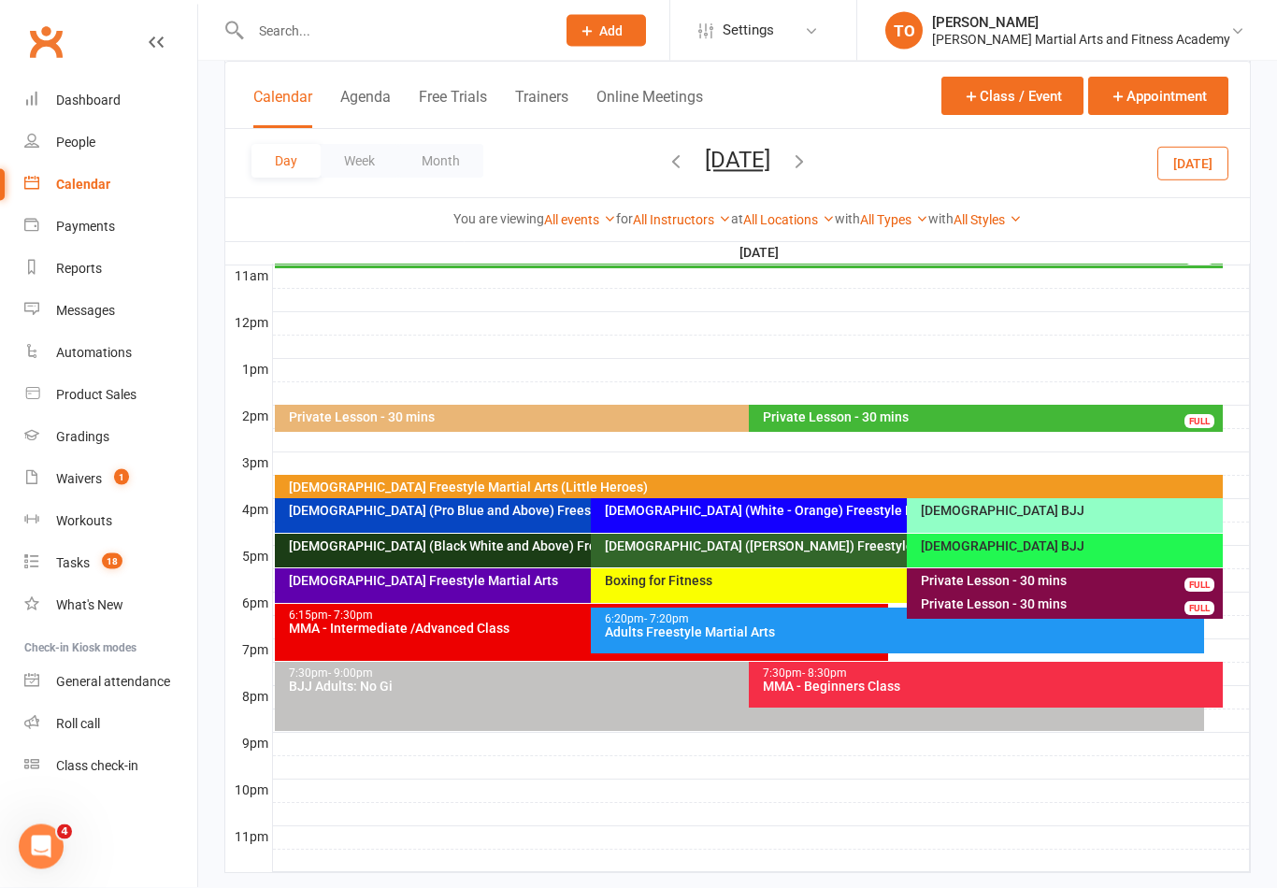
scroll to position [654, 0]
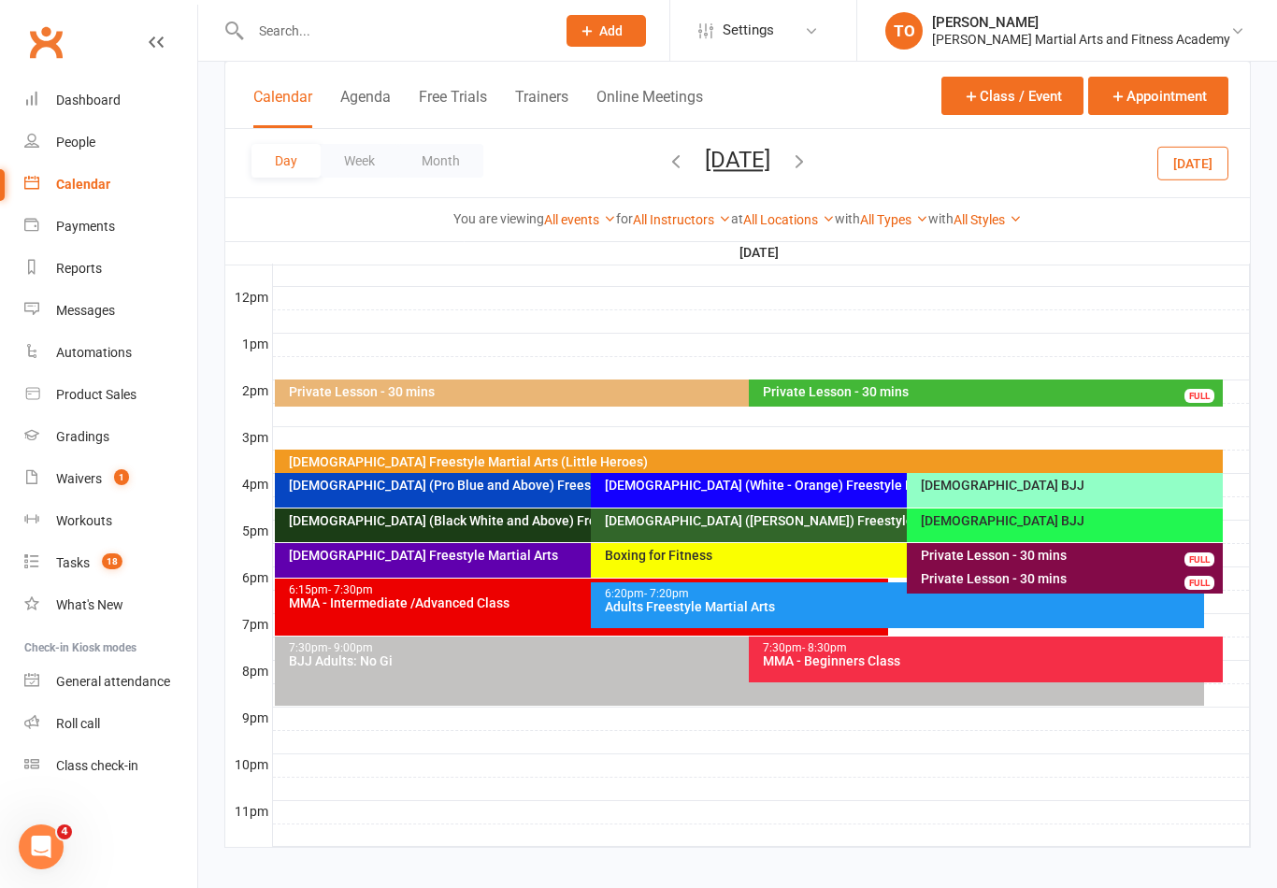
click at [670, 528] on div "10-13yo (White - Brown) Freestyle Martial Arts" at bounding box center [898, 525] width 614 height 34
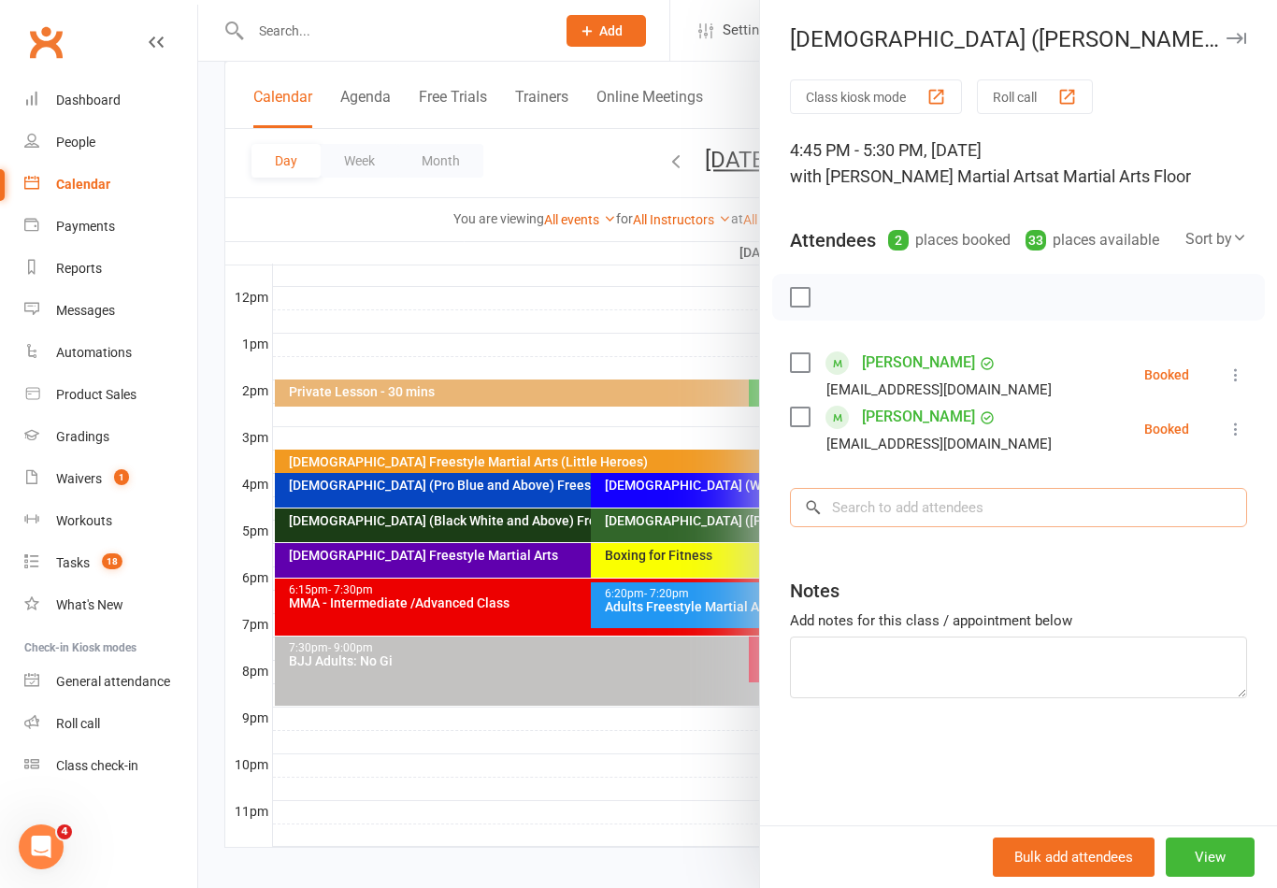
click at [1076, 508] on input "search" at bounding box center [1018, 507] width 457 height 39
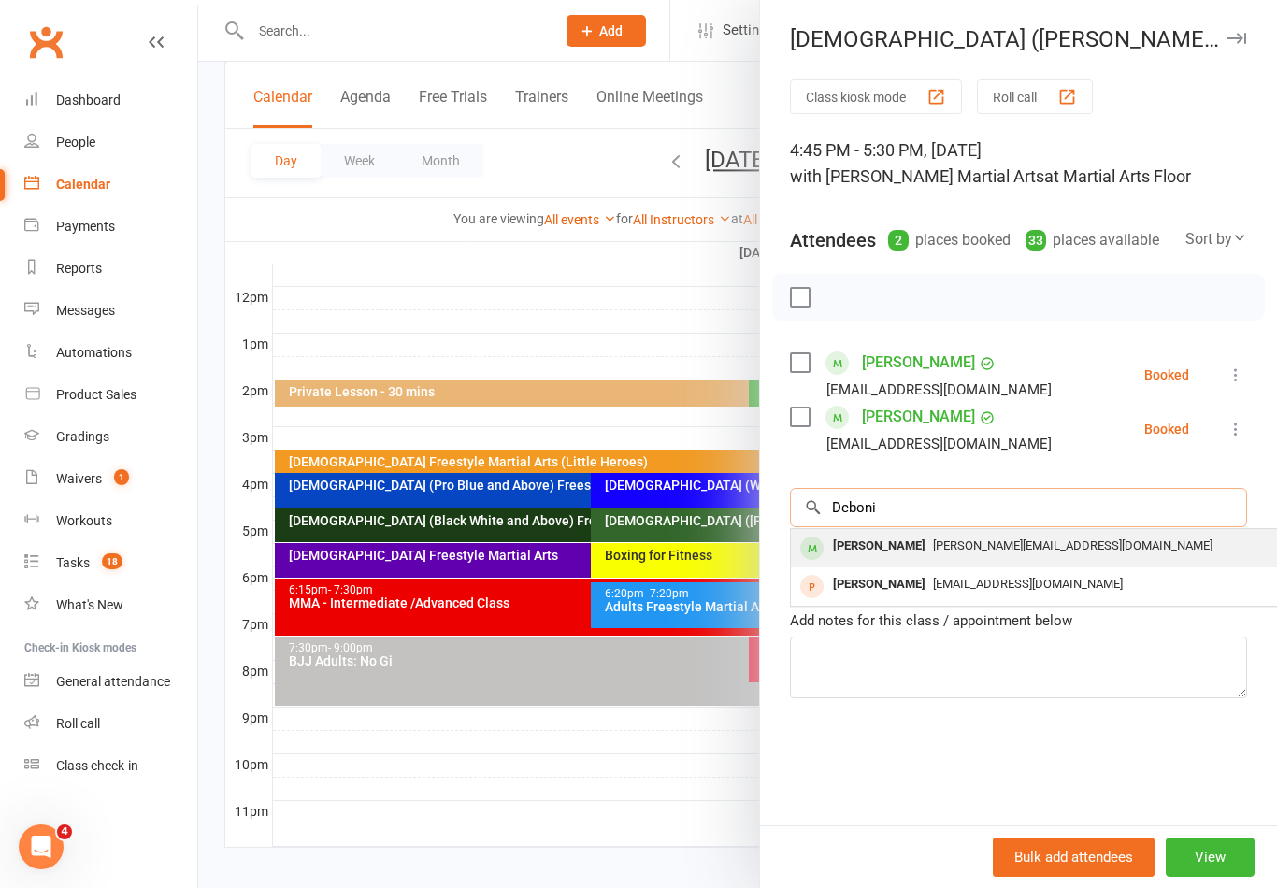
type input "Deboni"
click at [899, 542] on div "Daniel De Boni" at bounding box center [878, 546] width 107 height 27
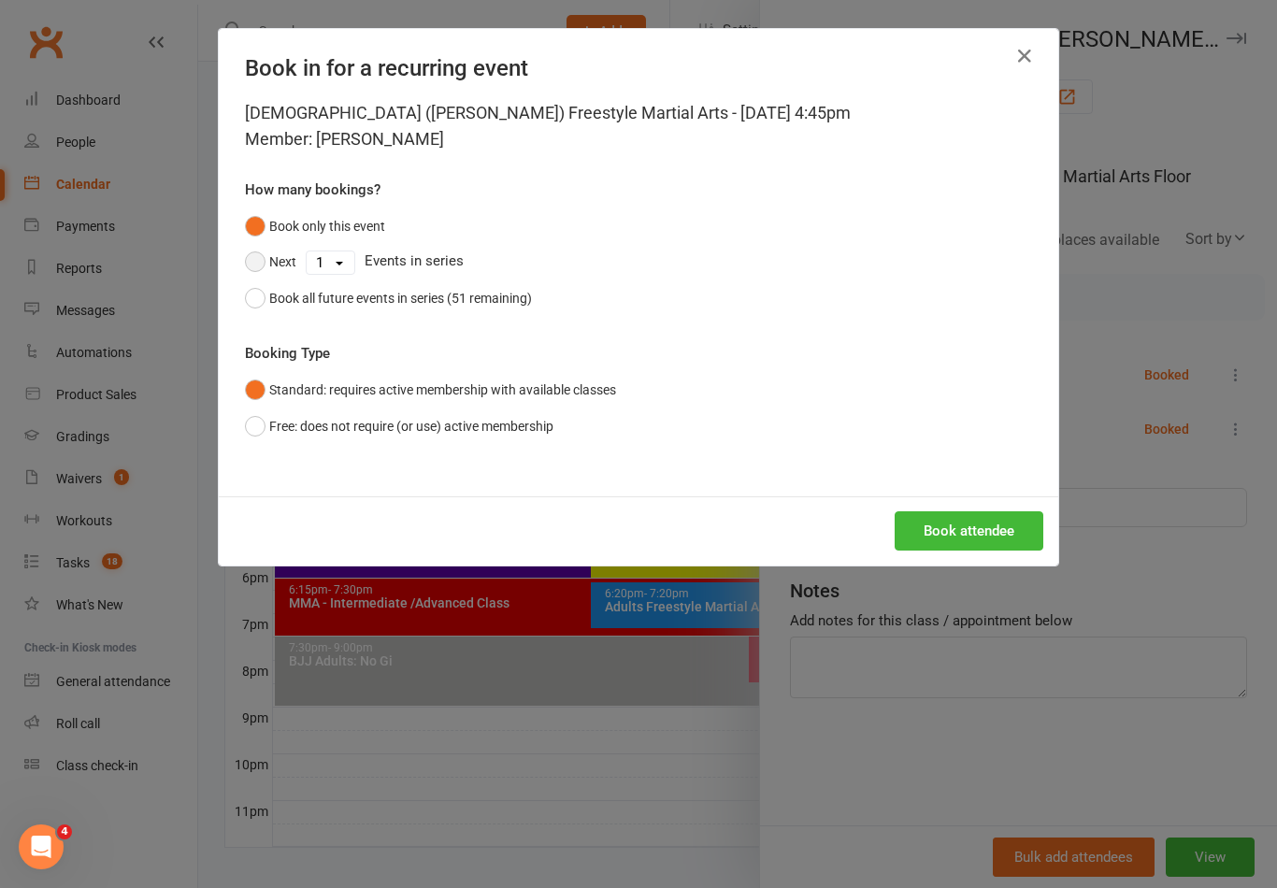
click at [253, 263] on button "Next" at bounding box center [270, 262] width 51 height 36
click at [344, 255] on select "1 2 3 4 5 6 7 8 9 10 11 12 13 14 15 16 17 18 19 20 21 22 23 24 25 26 27 28 29 3…" at bounding box center [331, 262] width 48 height 22
select select "5"
click at [979, 535] on button "Book attendee" at bounding box center [968, 530] width 149 height 39
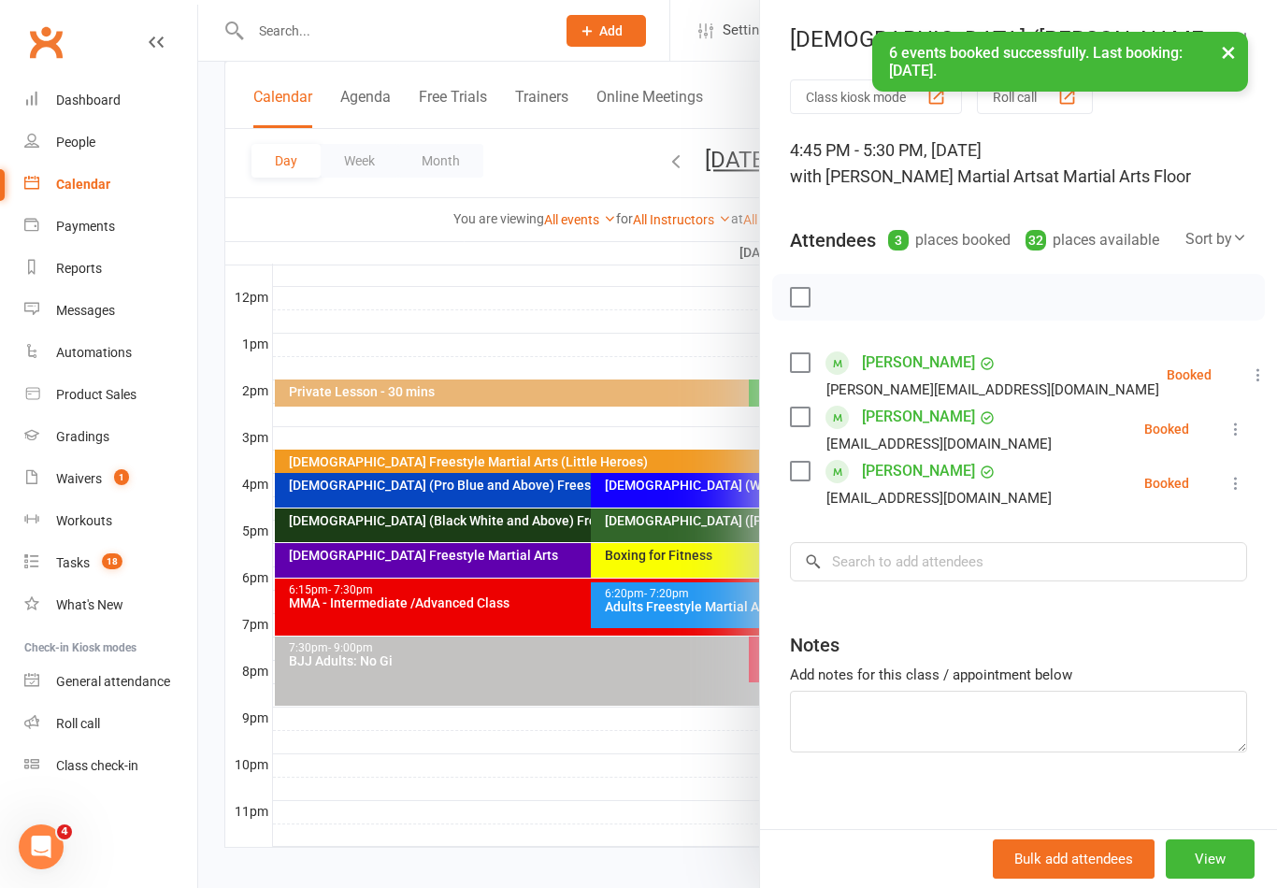
click at [582, 758] on div at bounding box center [737, 444] width 1078 height 888
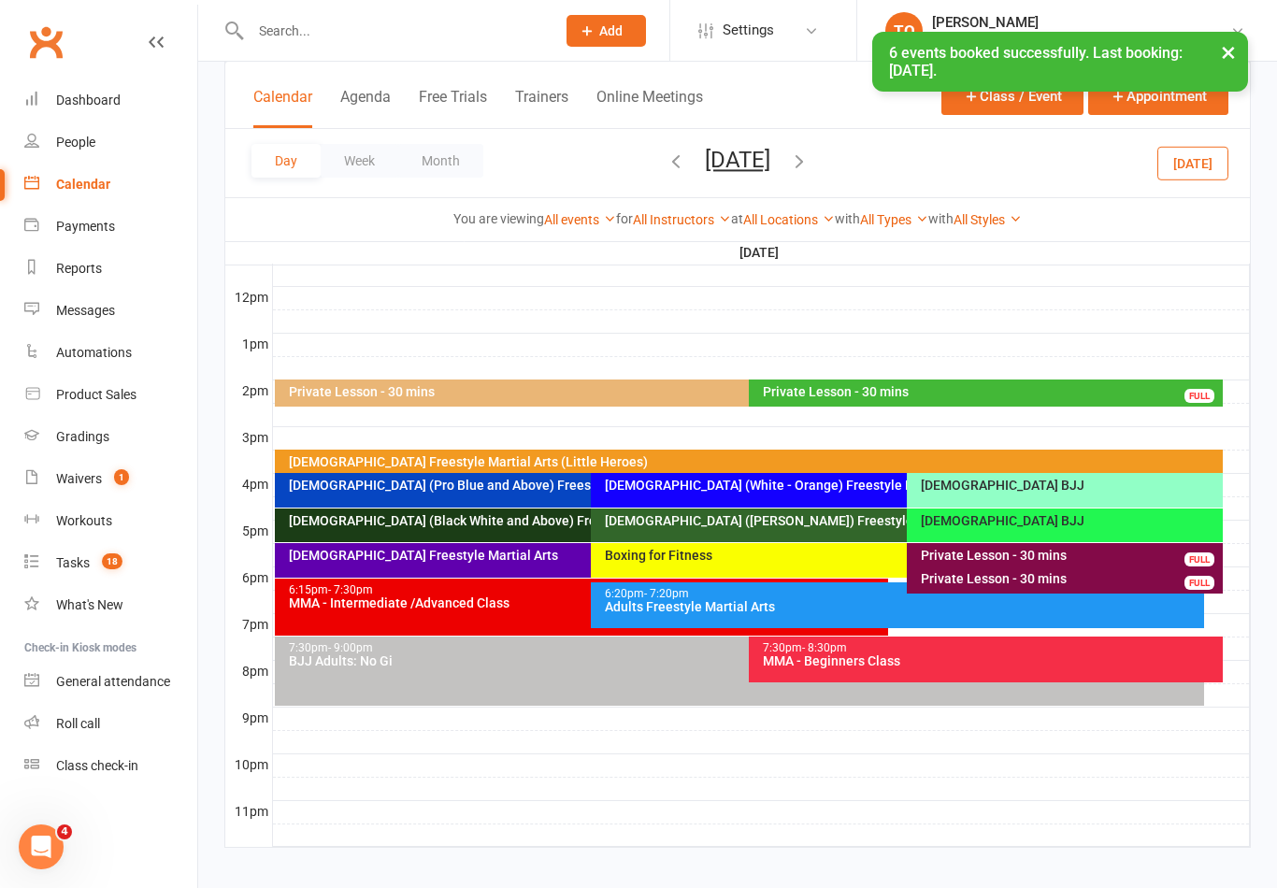
click at [705, 161] on button "Tuesday, Oct 21, 2025" at bounding box center [737, 160] width 65 height 26
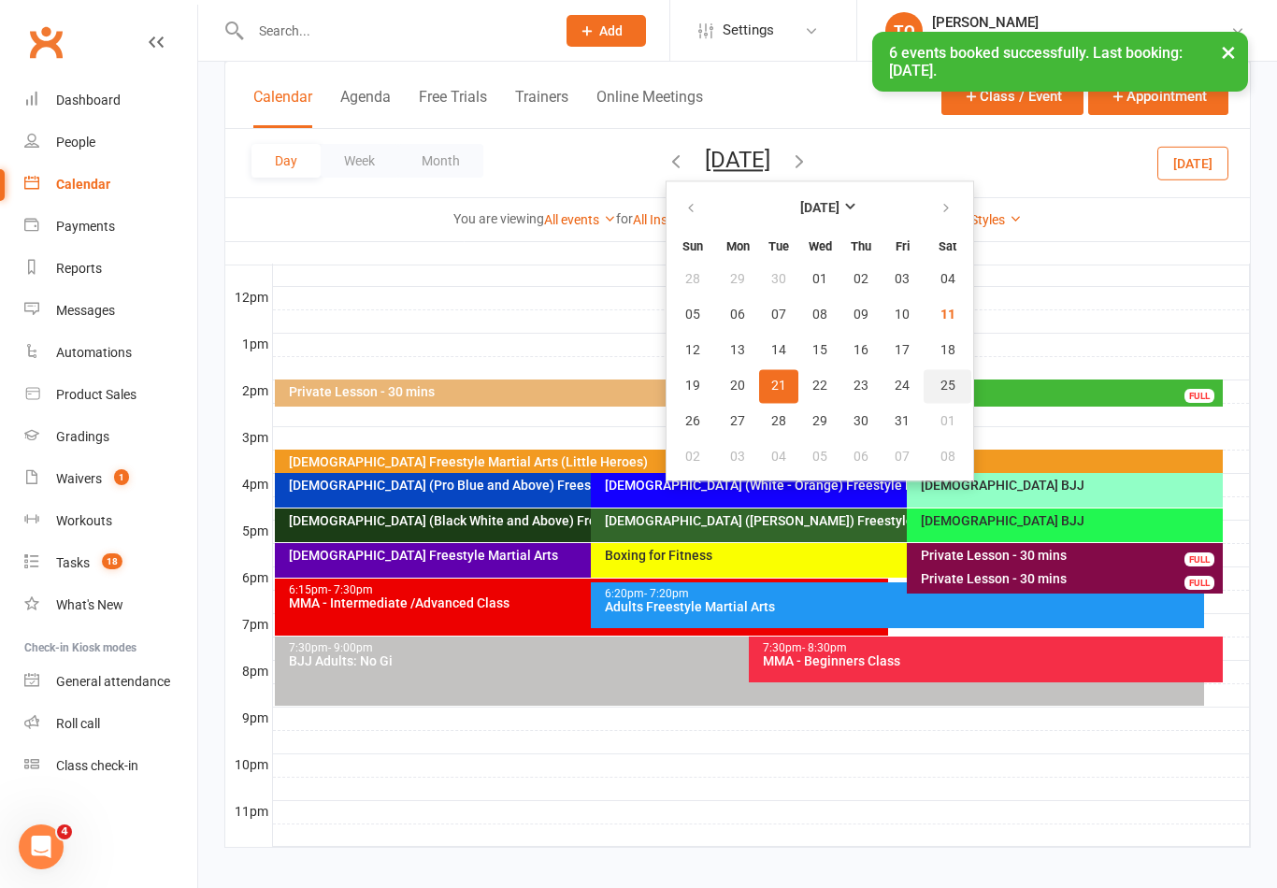
click at [940, 391] on span "25" at bounding box center [947, 385] width 15 height 15
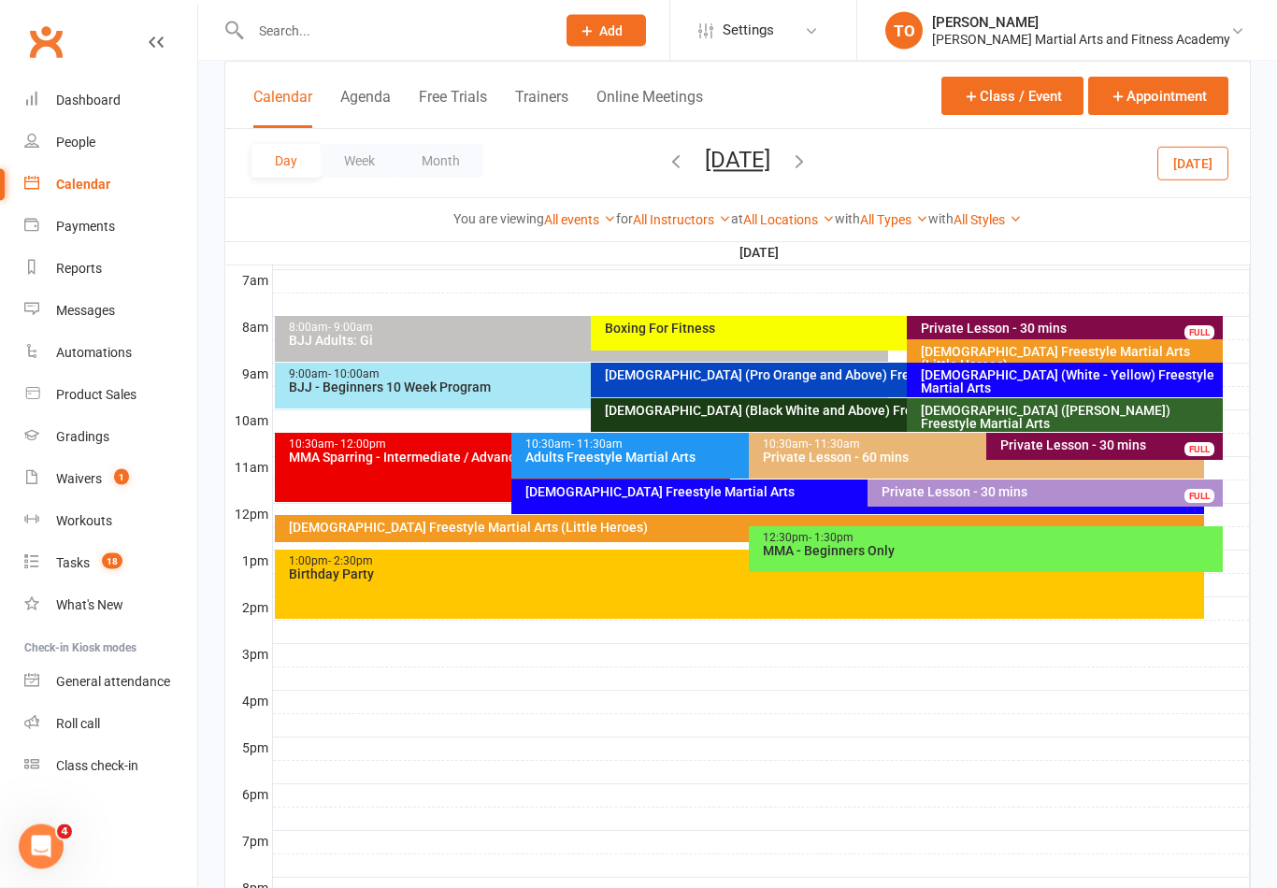
click at [1071, 408] on div "10-13yo (White - Brown) Freestyle Martial Arts" at bounding box center [1069, 418] width 299 height 26
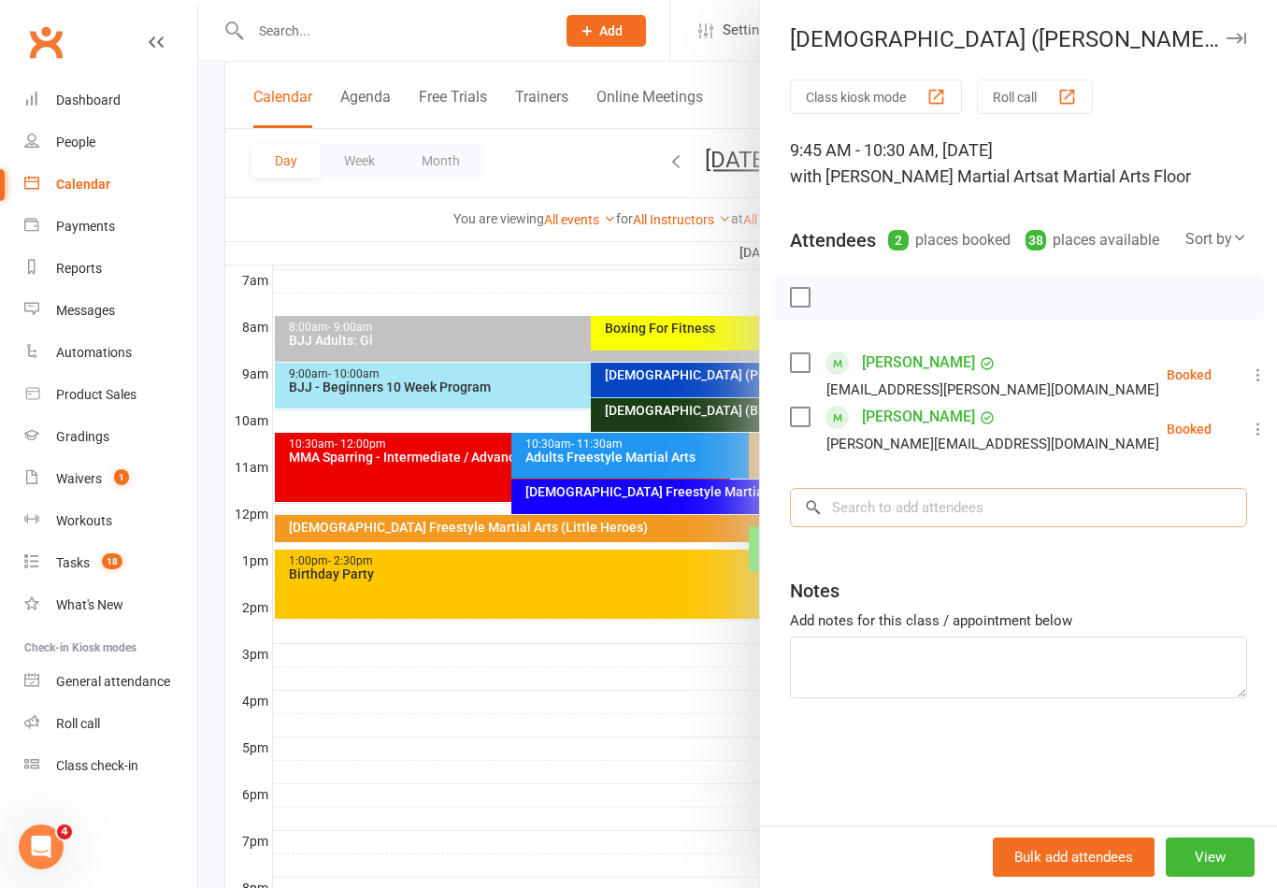
click at [1010, 516] on input "search" at bounding box center [1018, 507] width 457 height 39
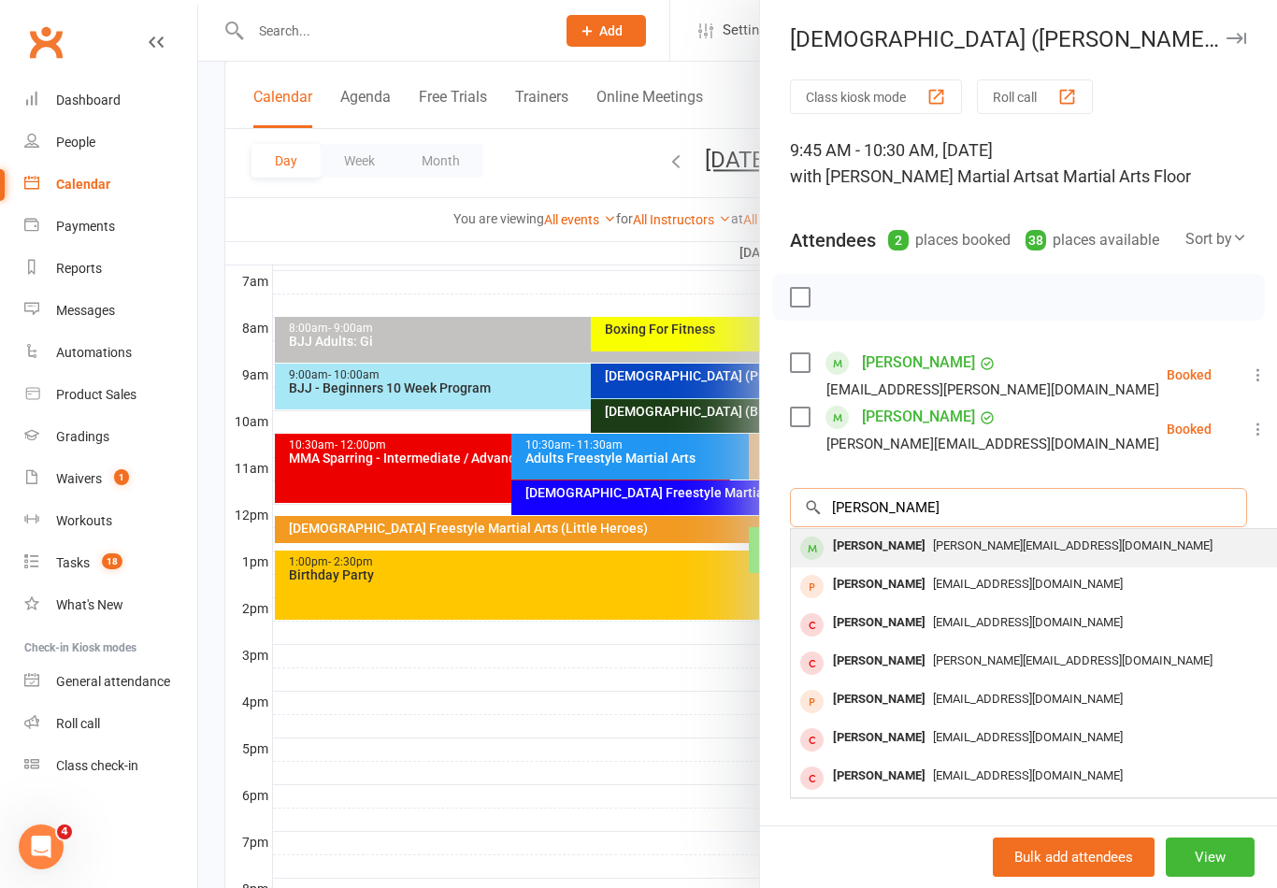
type input "De boni"
click at [915, 547] on div "Daniel De Boni" at bounding box center [878, 546] width 107 height 27
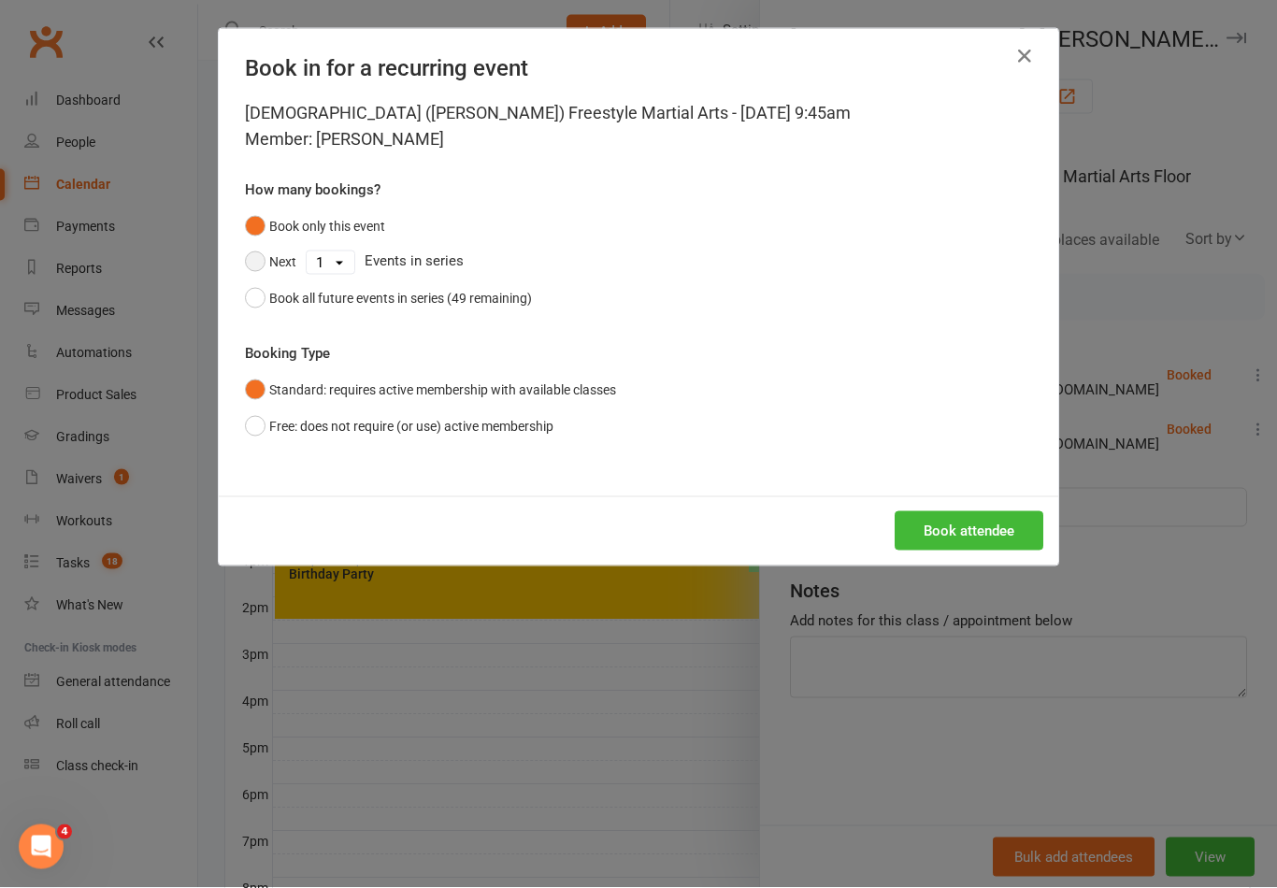
click at [257, 267] on button "Next" at bounding box center [270, 262] width 51 height 36
click at [336, 254] on select "1 2 3 4 5 6 7 8 9 10 11 12 13 14 15 16 17 18 19 20 21 22 23 24 25 26 27 28 29 3…" at bounding box center [331, 262] width 48 height 22
select select "5"
click at [998, 540] on button "Book attendee" at bounding box center [968, 530] width 149 height 39
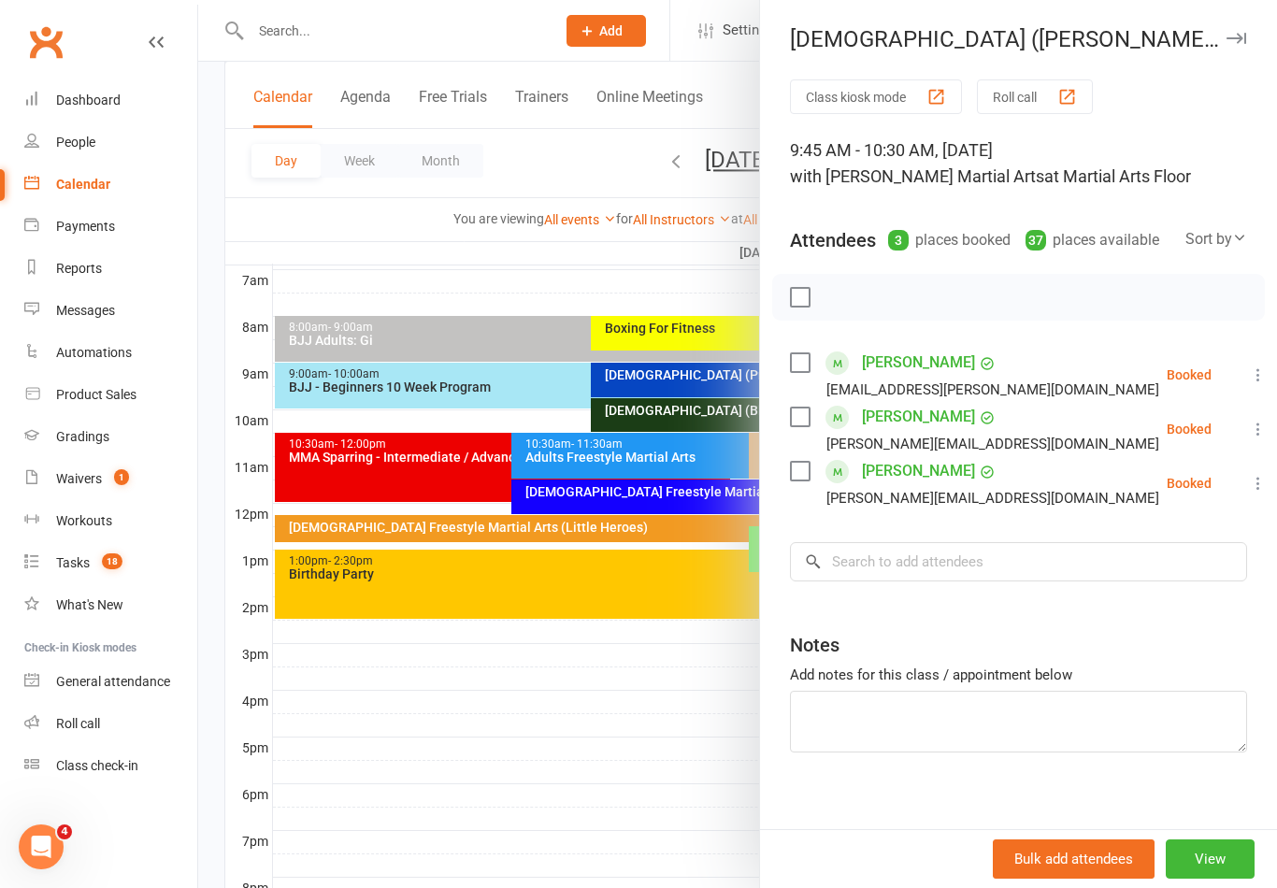
click at [668, 740] on div at bounding box center [737, 444] width 1078 height 888
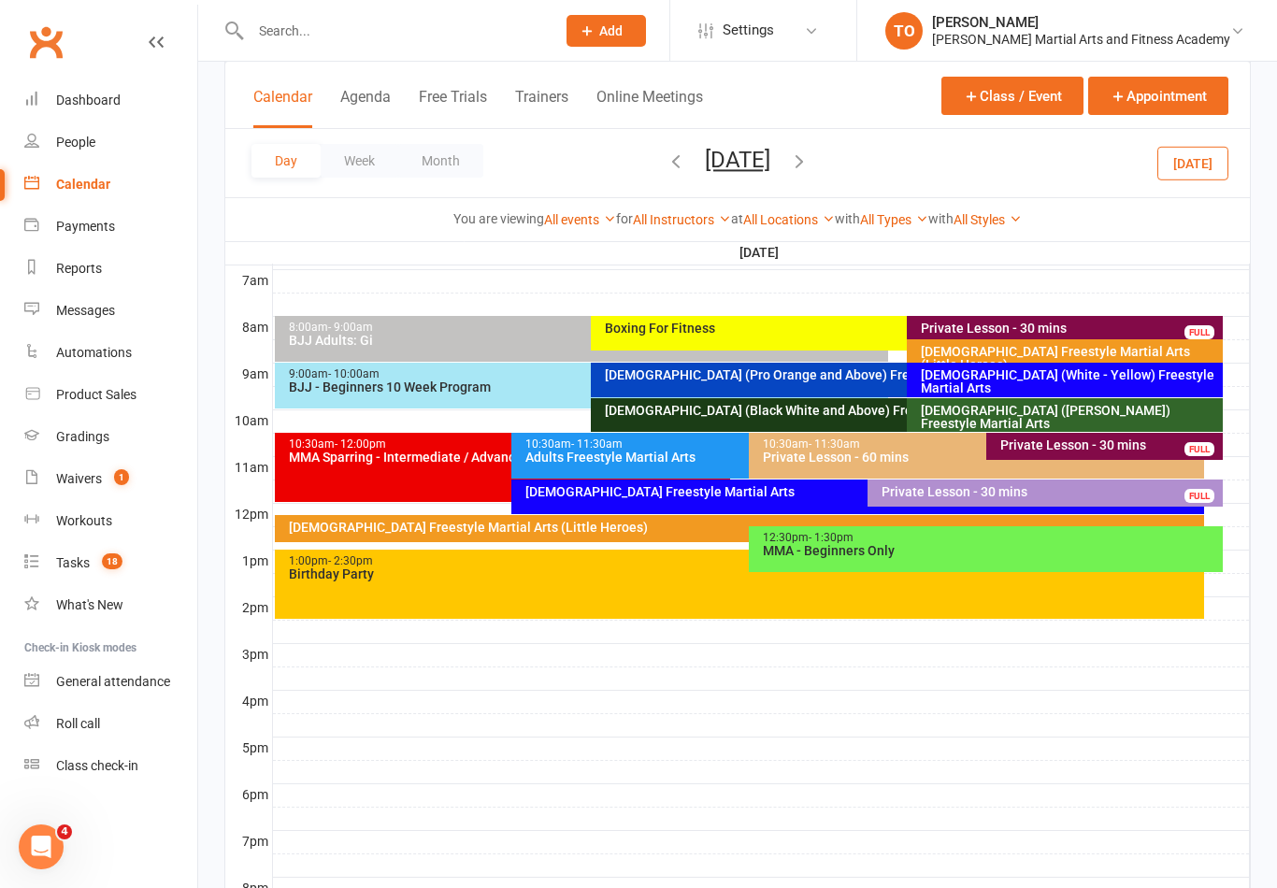
click at [1008, 417] on div "10-13yo (White - Brown) Freestyle Martial Arts" at bounding box center [1069, 417] width 299 height 26
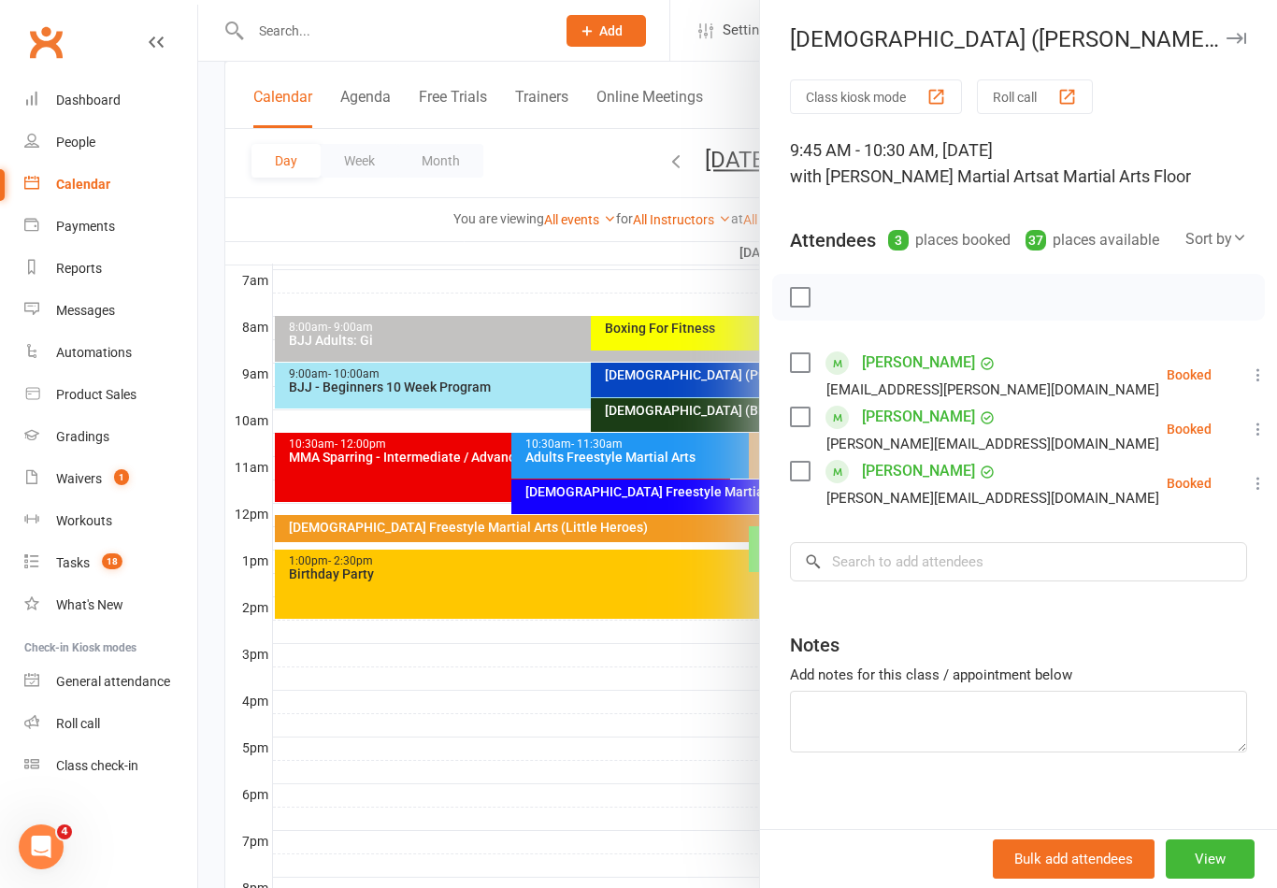
click at [1248, 433] on icon at bounding box center [1257, 429] width 19 height 19
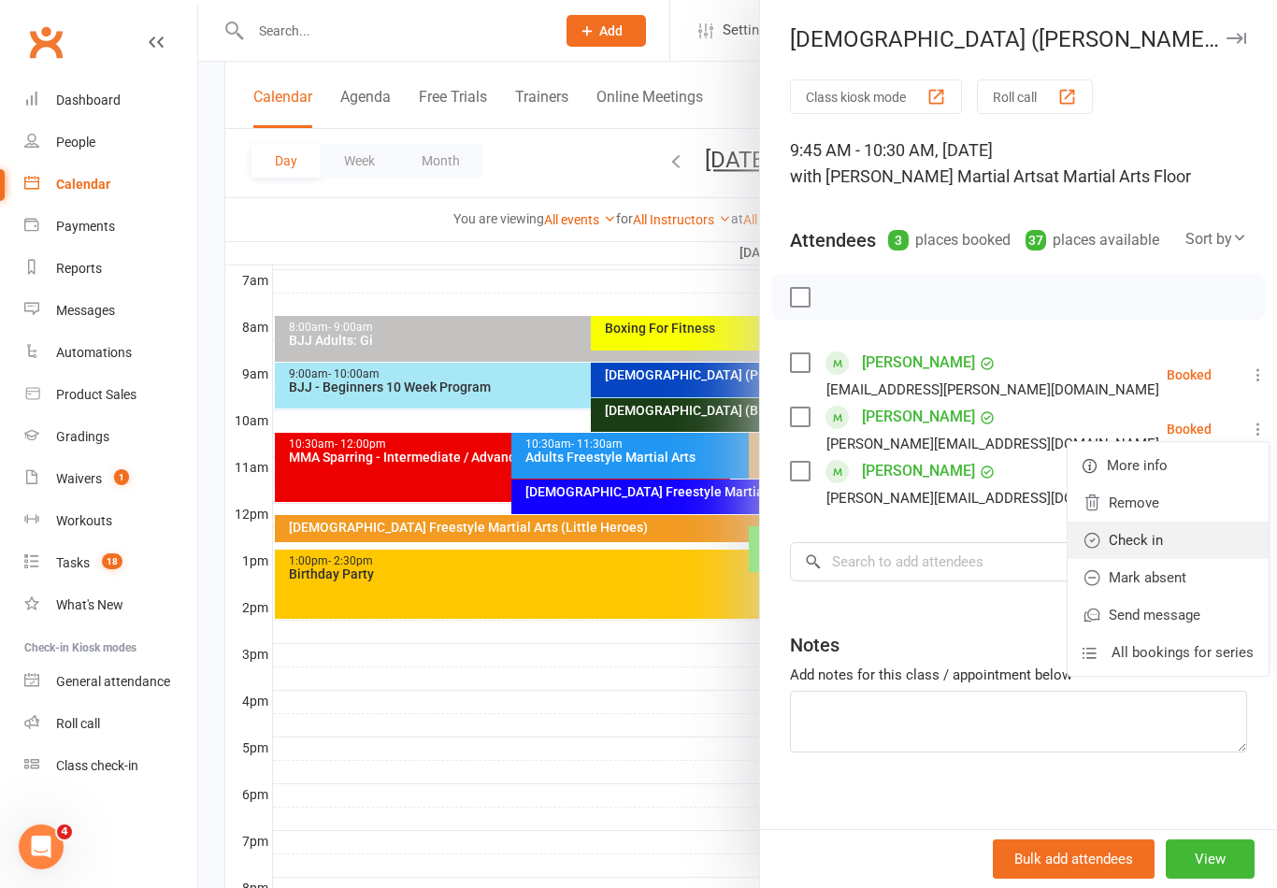
click at [1137, 541] on link "Check in" at bounding box center [1167, 539] width 201 height 37
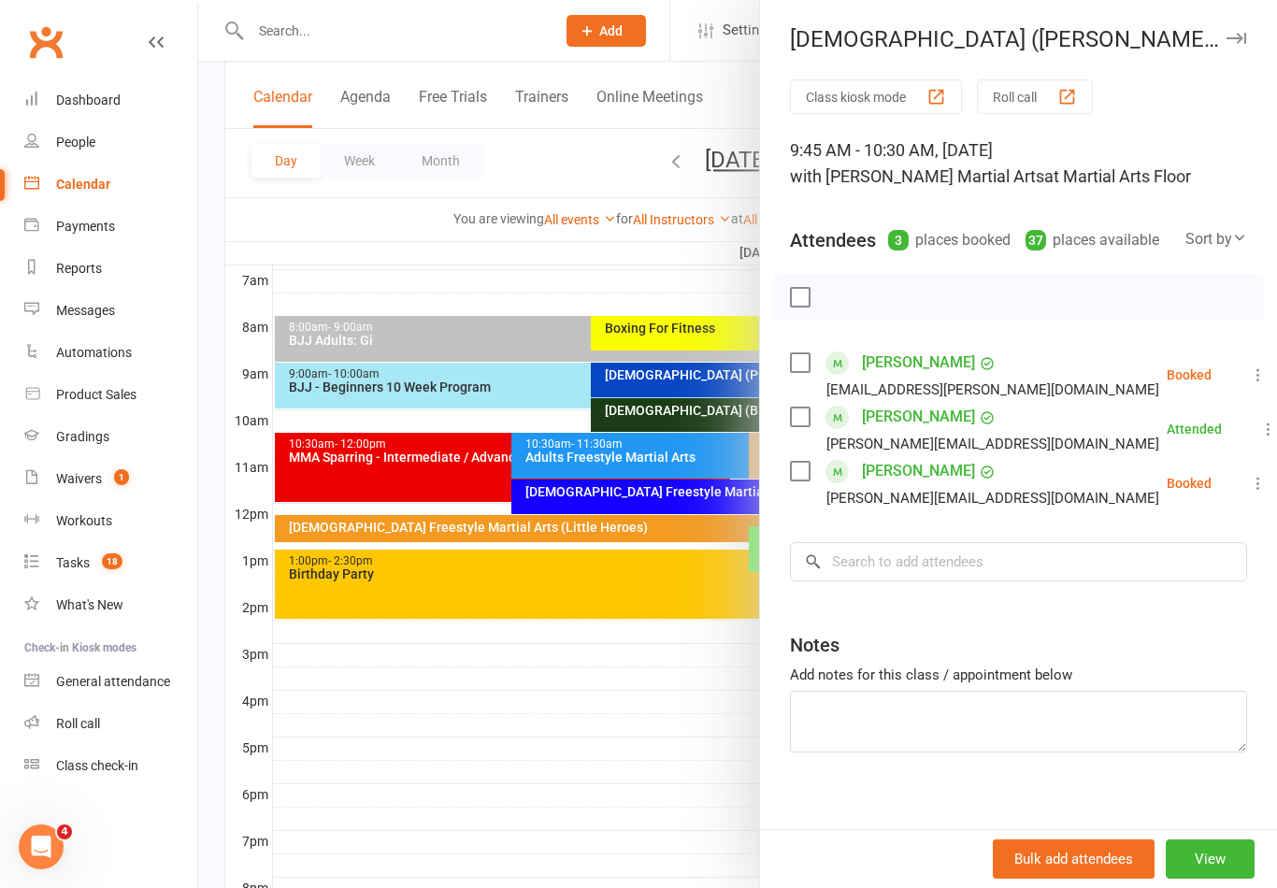
click at [624, 684] on div at bounding box center [737, 444] width 1078 height 888
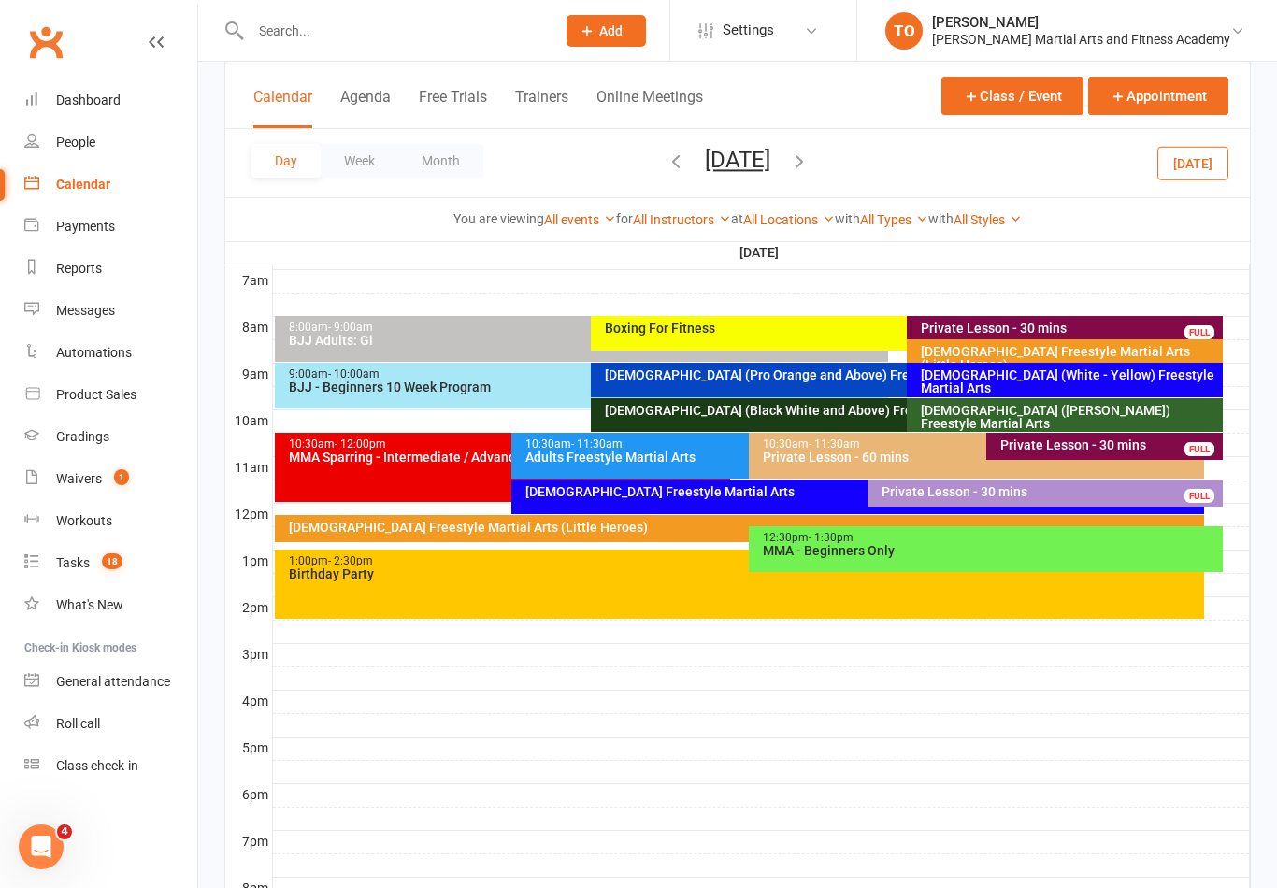
click at [711, 163] on button "Saturday, Oct 25, 2025" at bounding box center [737, 160] width 65 height 26
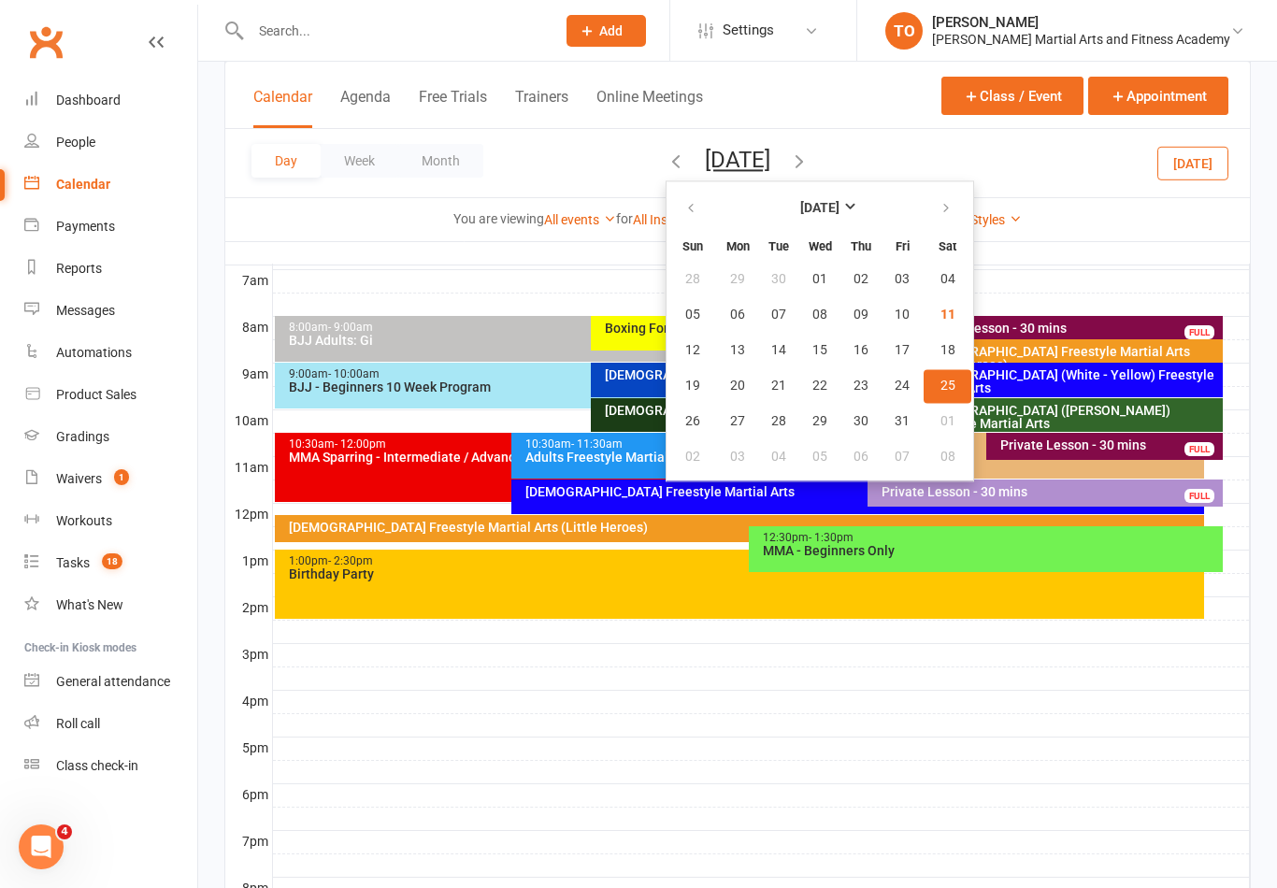
click at [777, 644] on div at bounding box center [761, 655] width 977 height 22
click at [951, 412] on div "10-13yo (White - Brown) Freestyle Martial Arts" at bounding box center [1069, 417] width 299 height 26
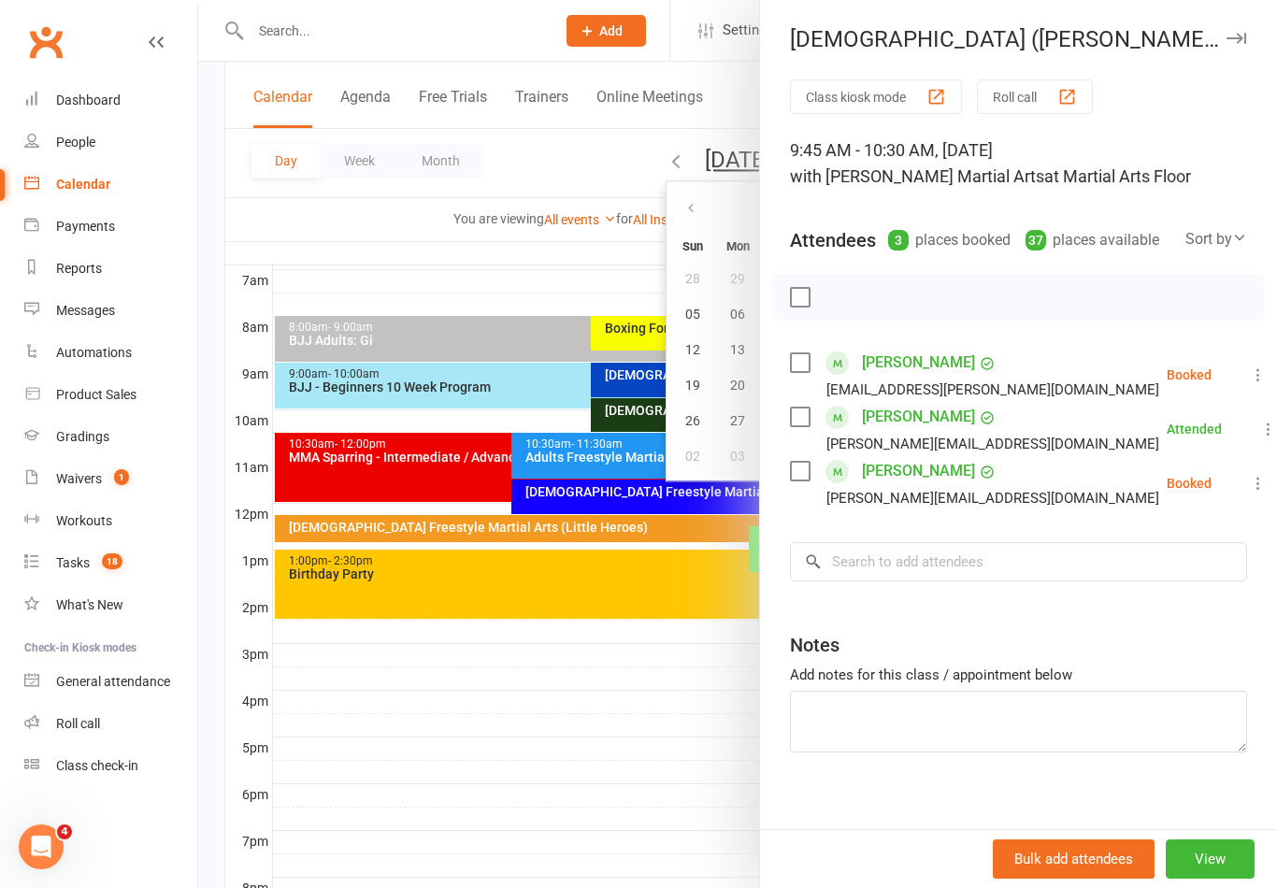
click at [1220, 433] on li "Daniel De Boni cathy_nf@hotmail.com Attended More info Remove Mark absent Undo …" at bounding box center [1018, 429] width 457 height 54
click at [1257, 419] on button at bounding box center [1268, 429] width 22 height 22
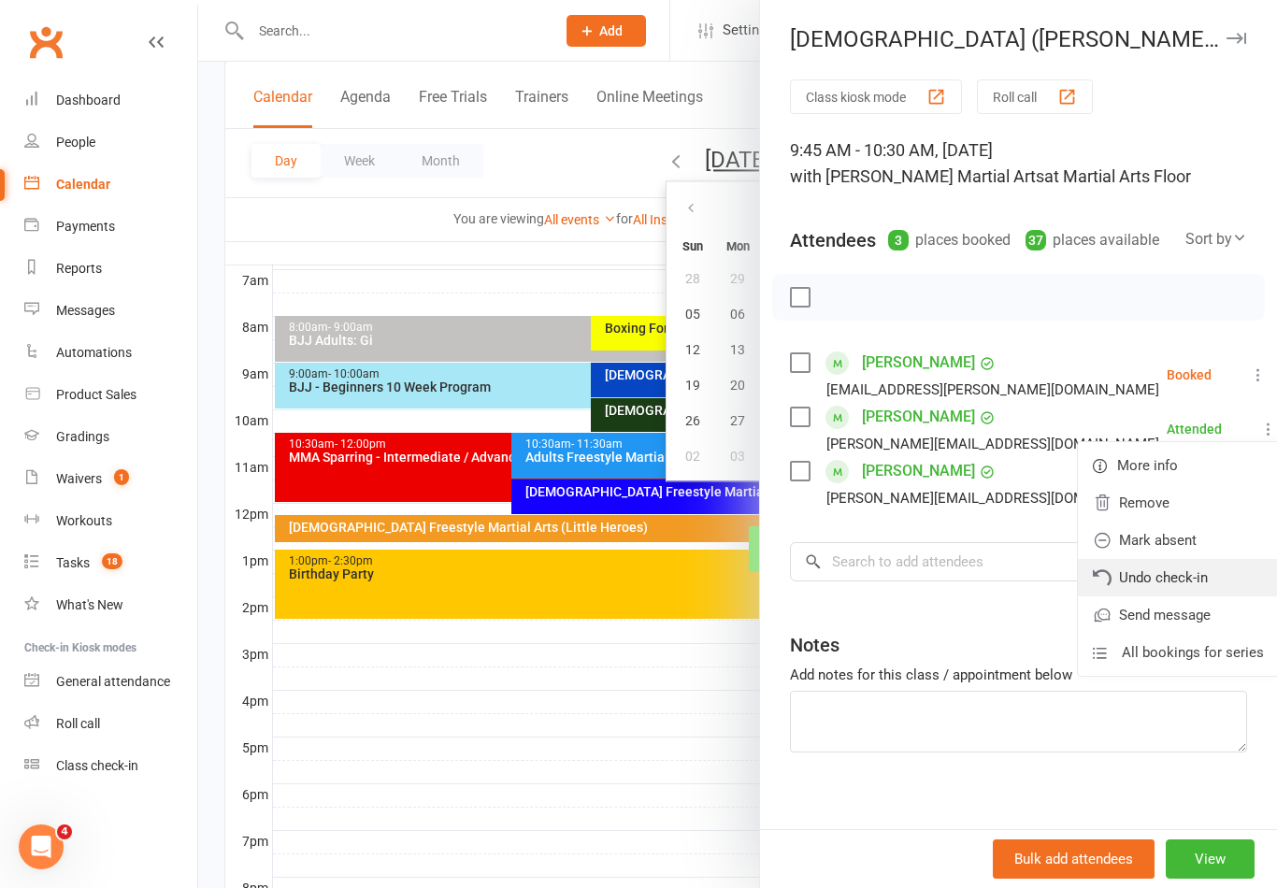
click at [1146, 573] on link "Undo check-in" at bounding box center [1177, 577] width 201 height 37
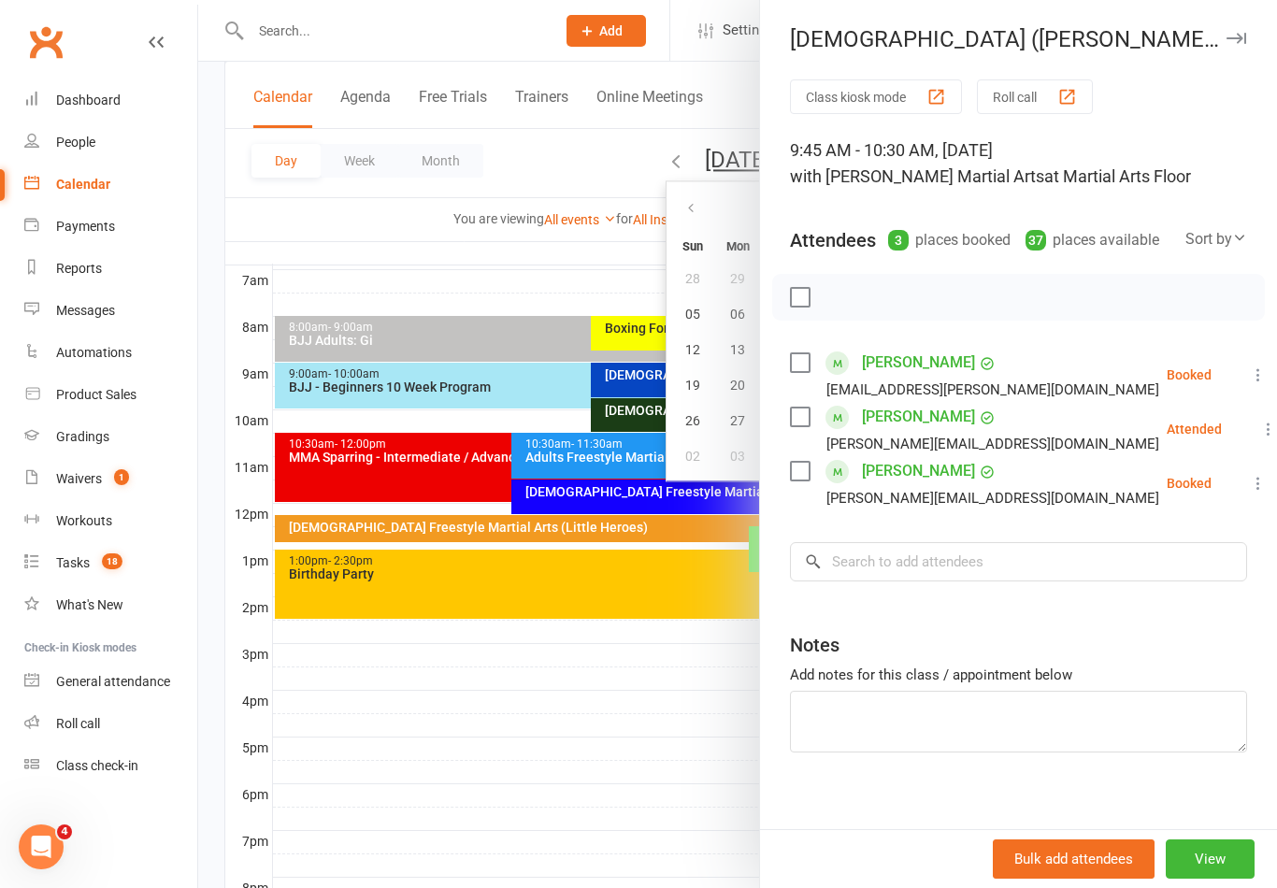
scroll to position [466, 0]
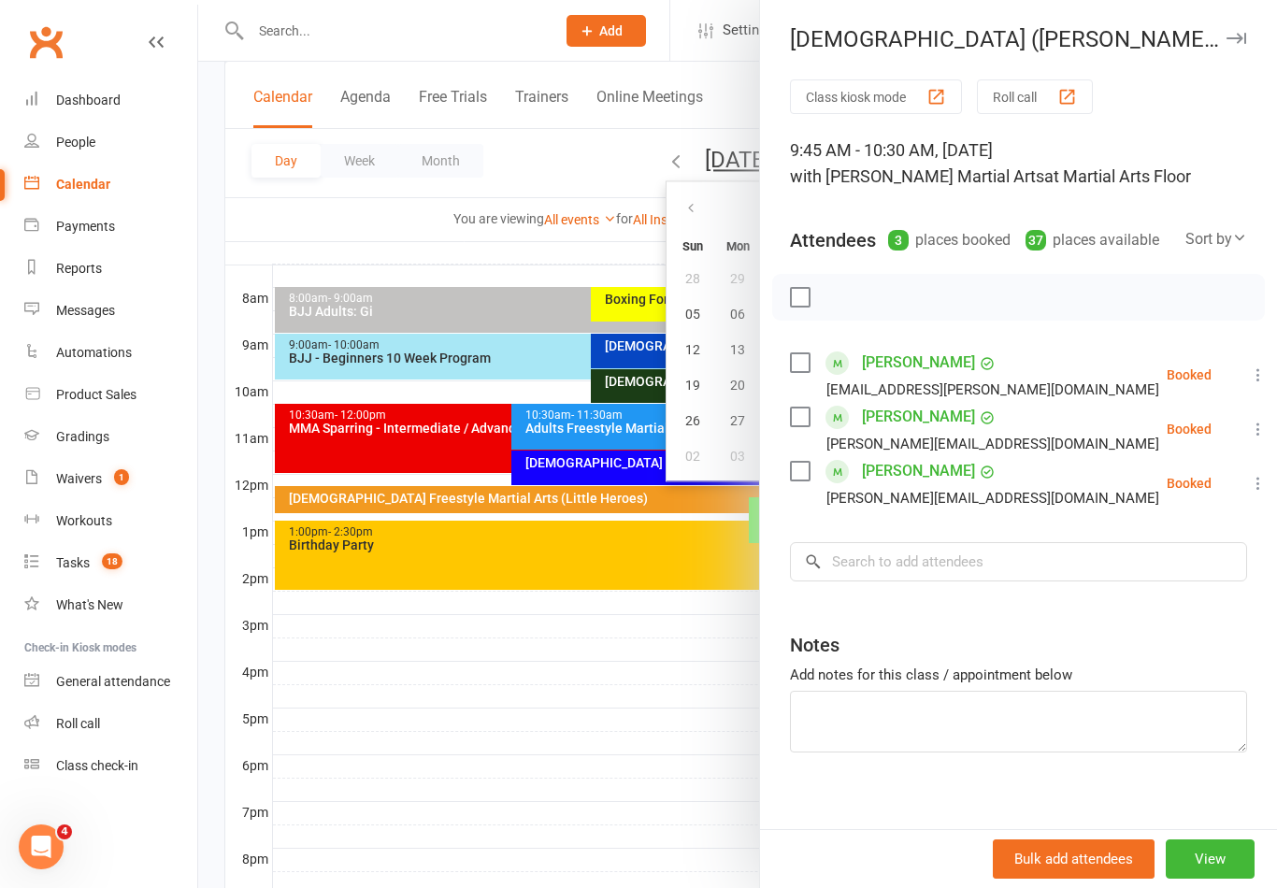
click at [652, 670] on div at bounding box center [737, 444] width 1078 height 888
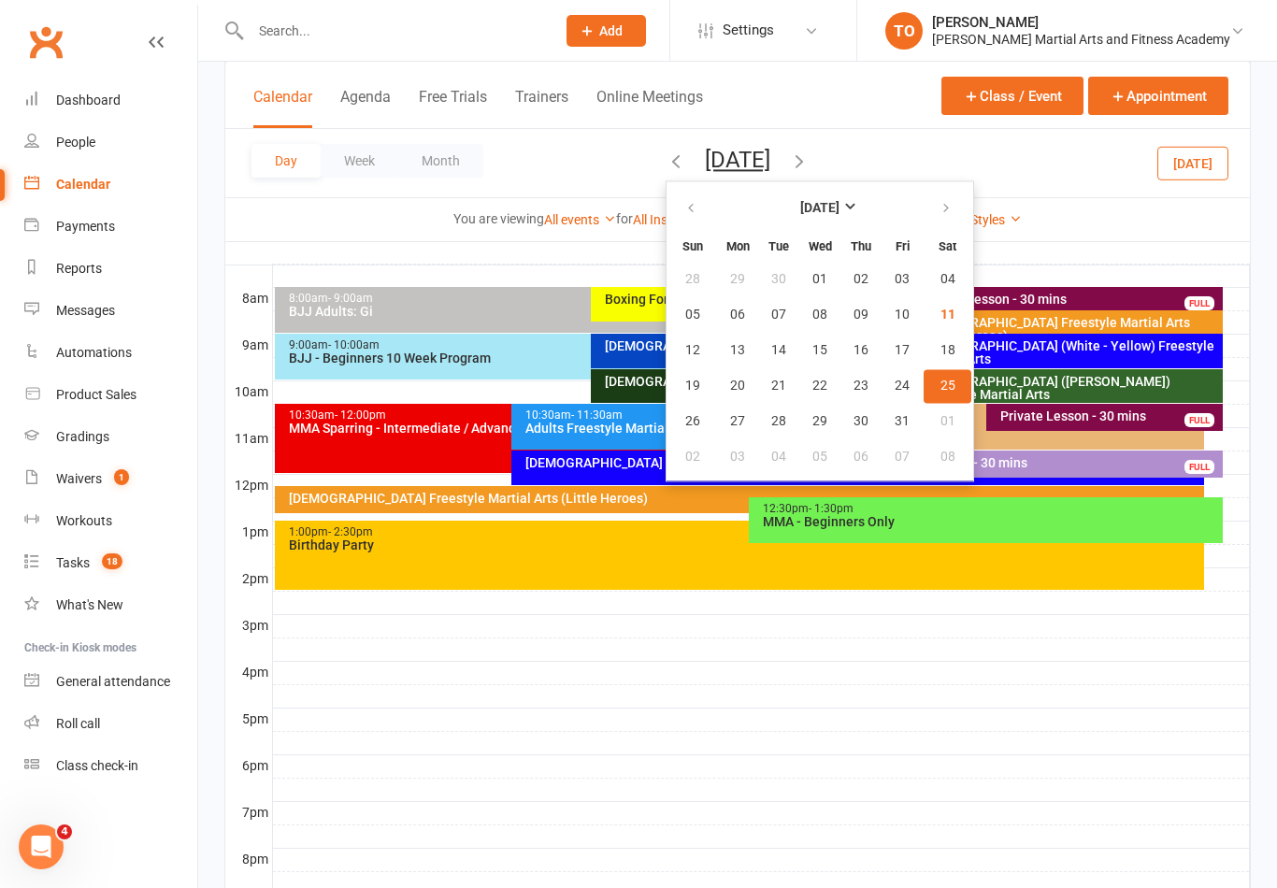
click at [759, 155] on button "Saturday, Oct 25, 2025" at bounding box center [737, 160] width 65 height 26
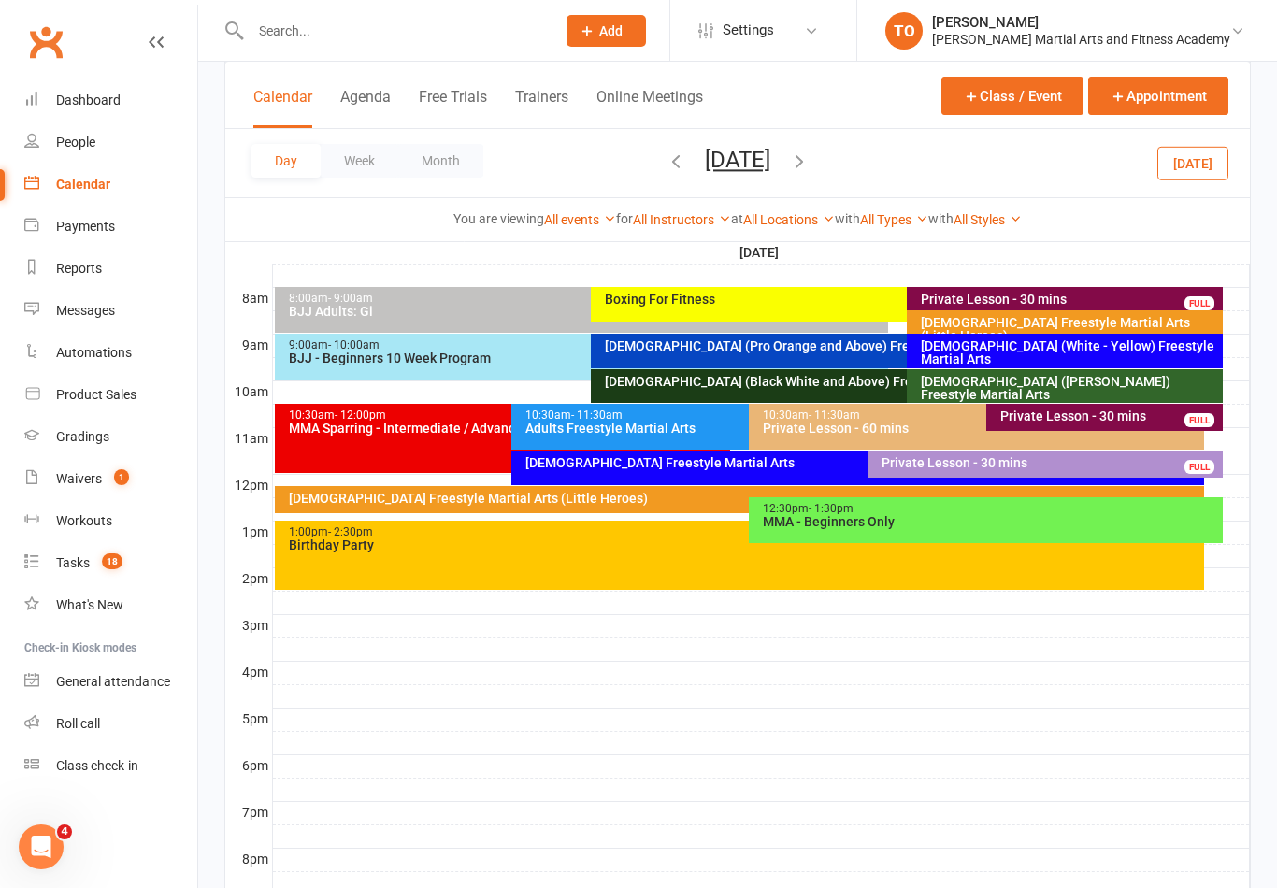
click at [756, 150] on button "Saturday, Oct 25, 2025" at bounding box center [737, 160] width 65 height 26
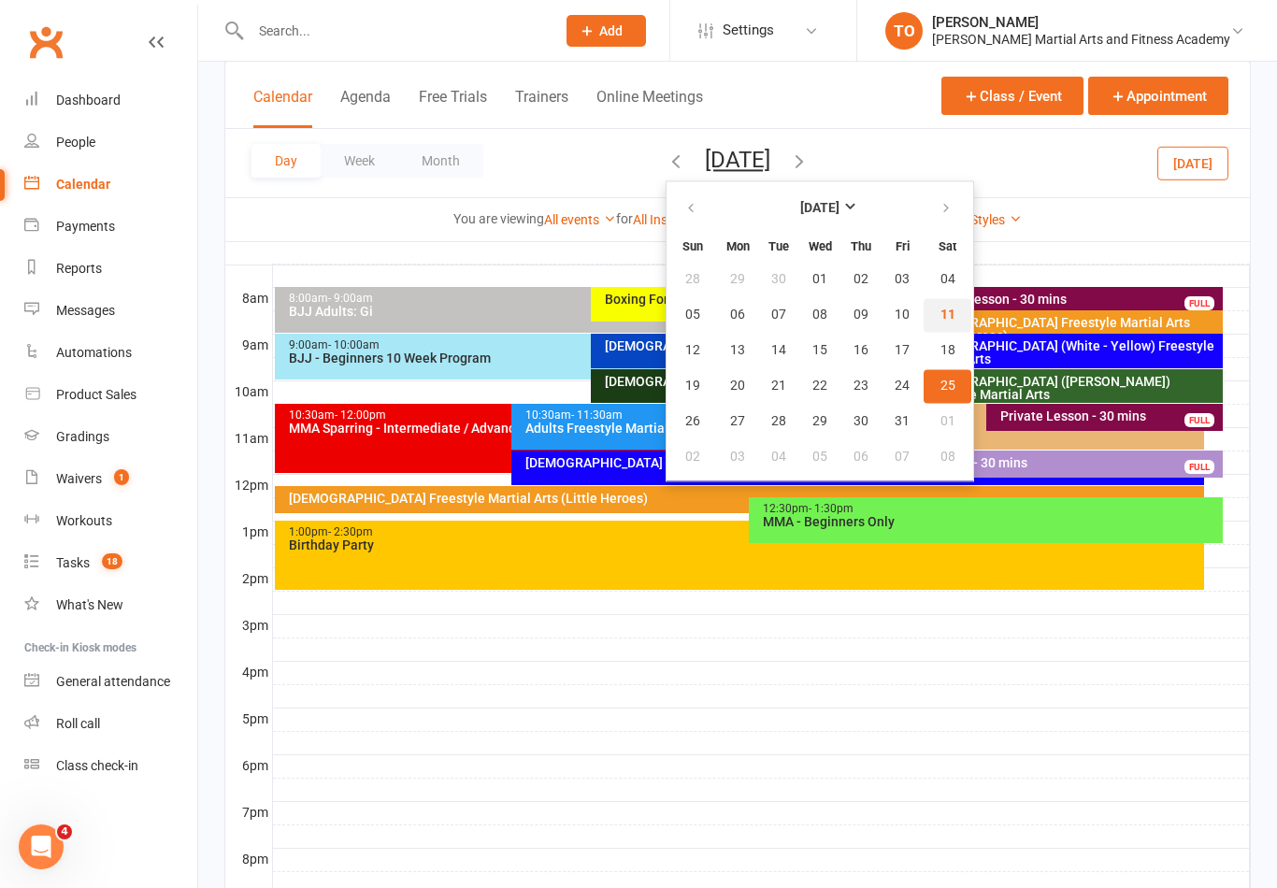
click at [923, 308] on button "11" at bounding box center [947, 315] width 48 height 34
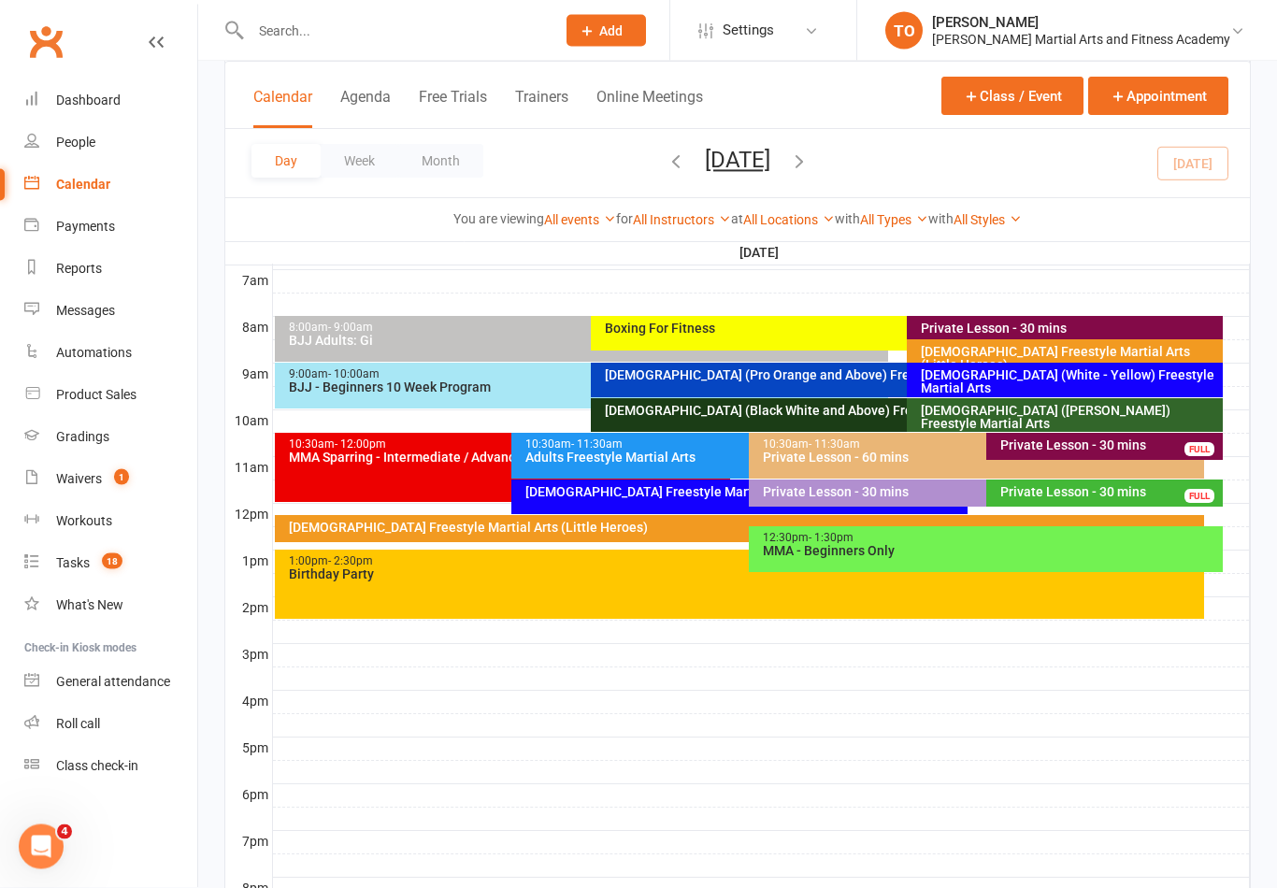
scroll to position [400, 0]
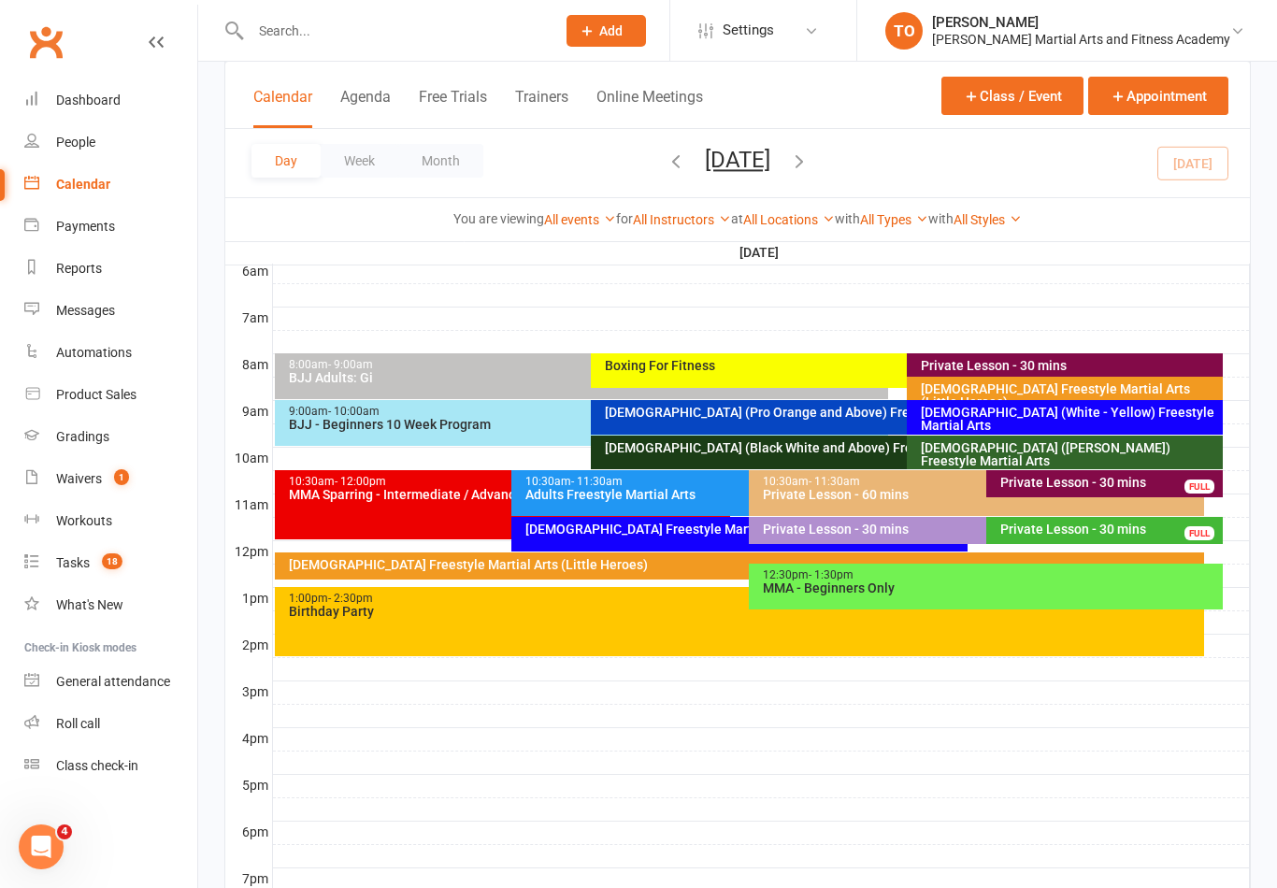
click at [975, 411] on div "6-9yo (White - Yellow) Freestyle Martial Arts" at bounding box center [1069, 419] width 299 height 26
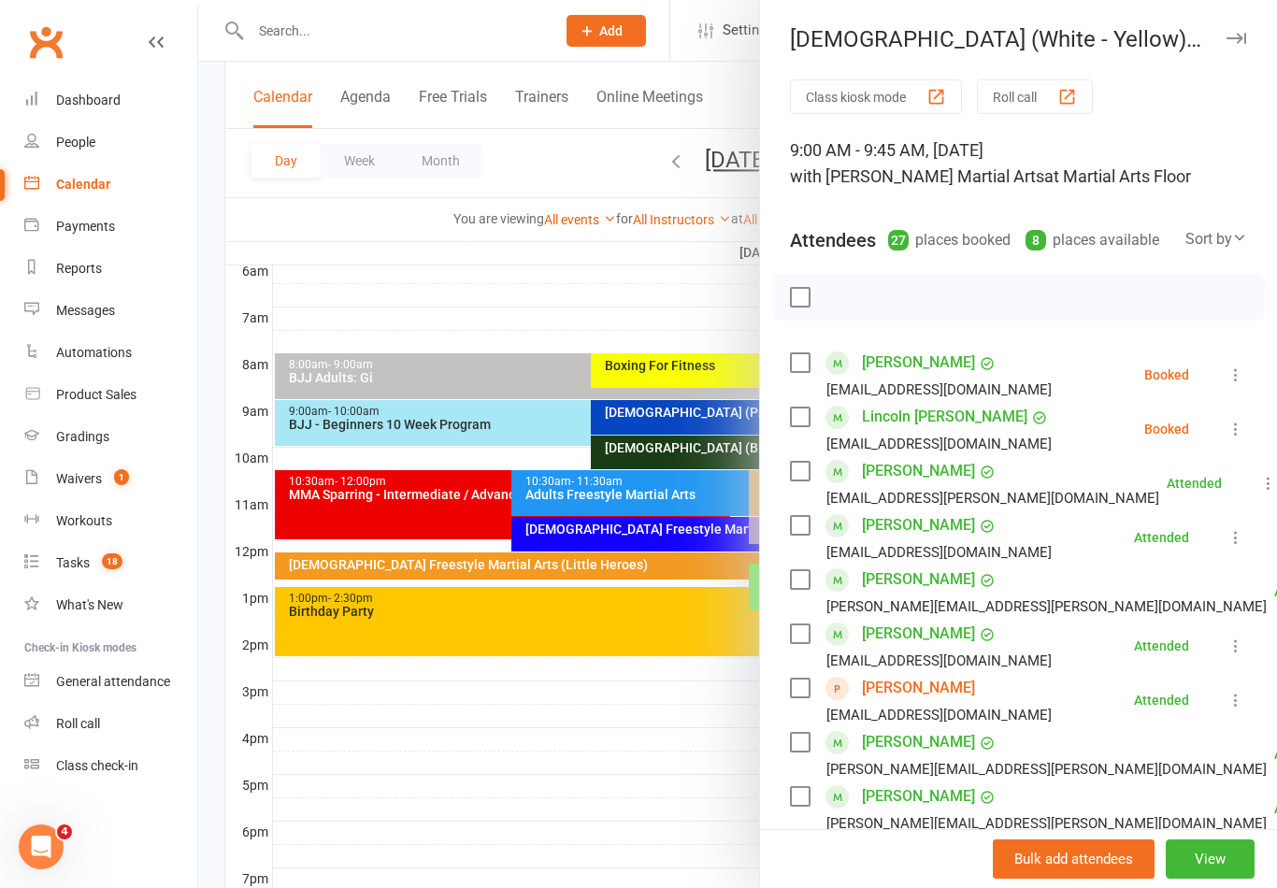
click at [682, 698] on div at bounding box center [737, 444] width 1078 height 888
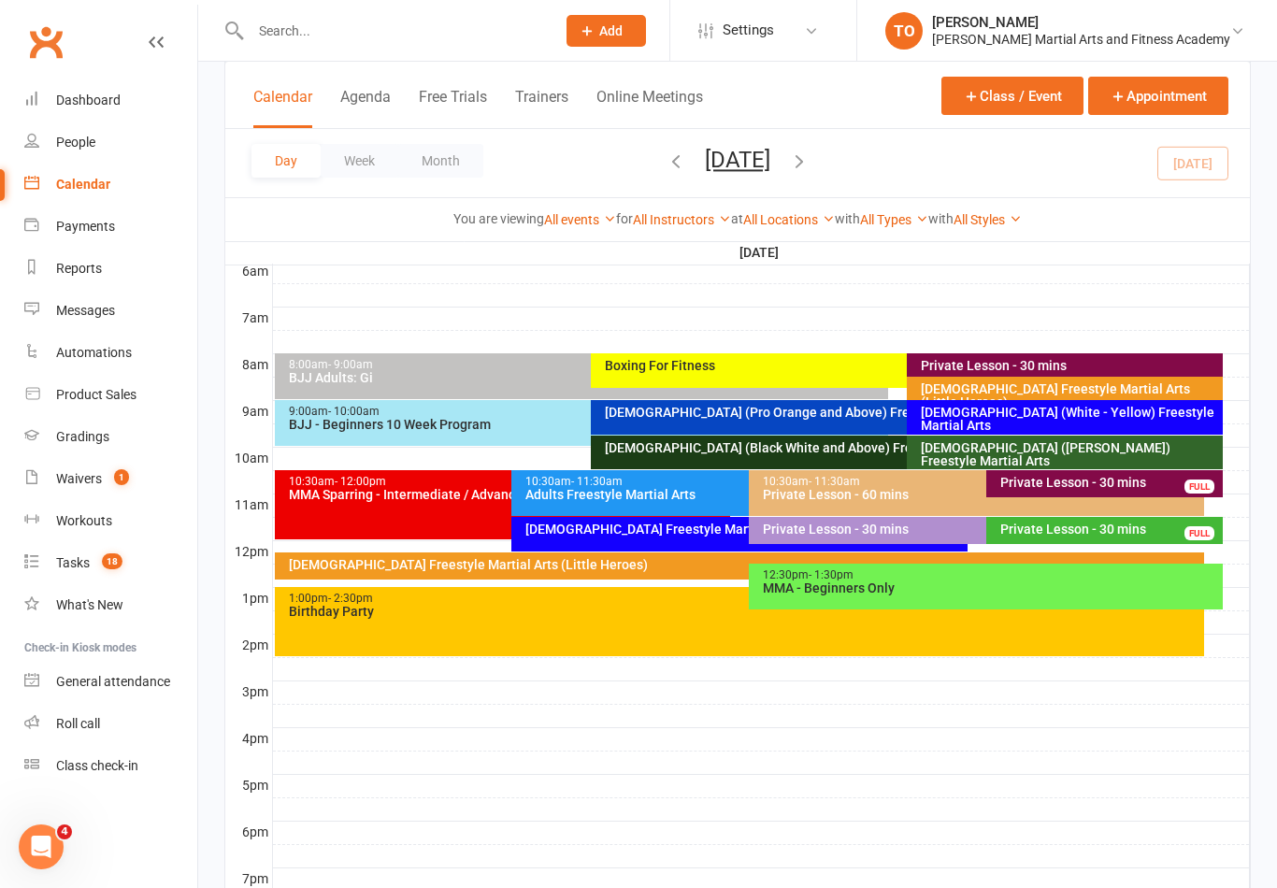
click at [1108, 454] on div "10-13yo (White - Brown) Freestyle Martial Arts" at bounding box center [1069, 454] width 299 height 26
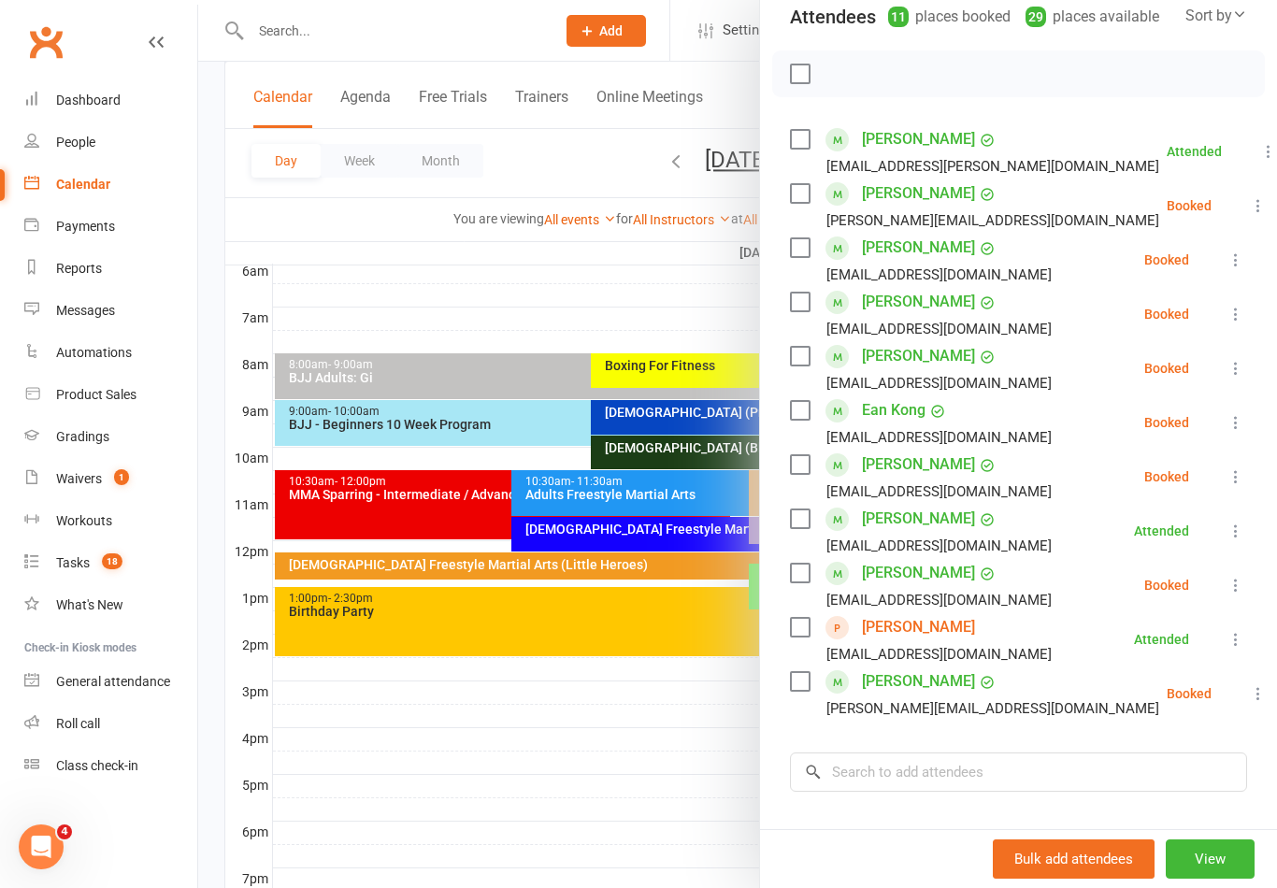
scroll to position [230, 0]
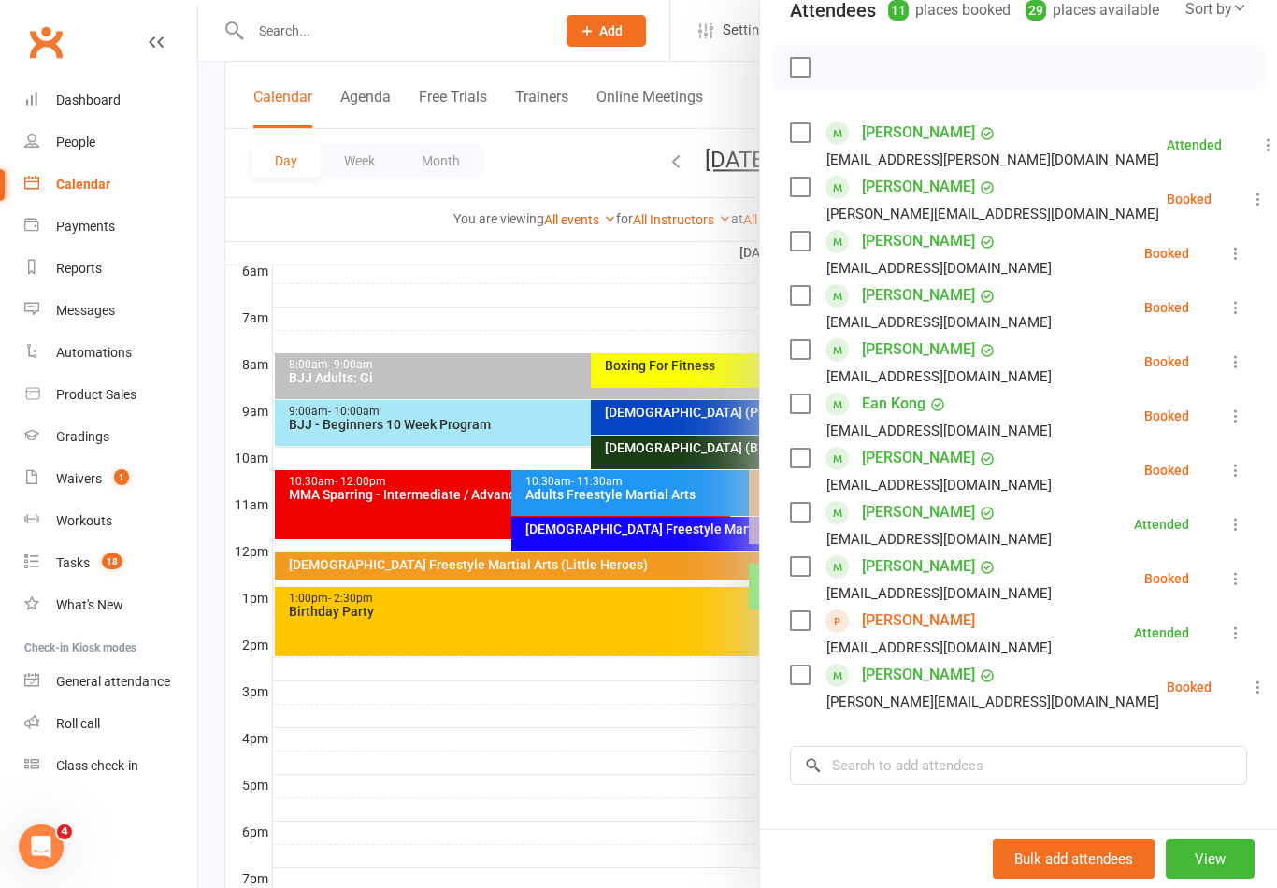
click at [1248, 204] on icon at bounding box center [1257, 199] width 19 height 19
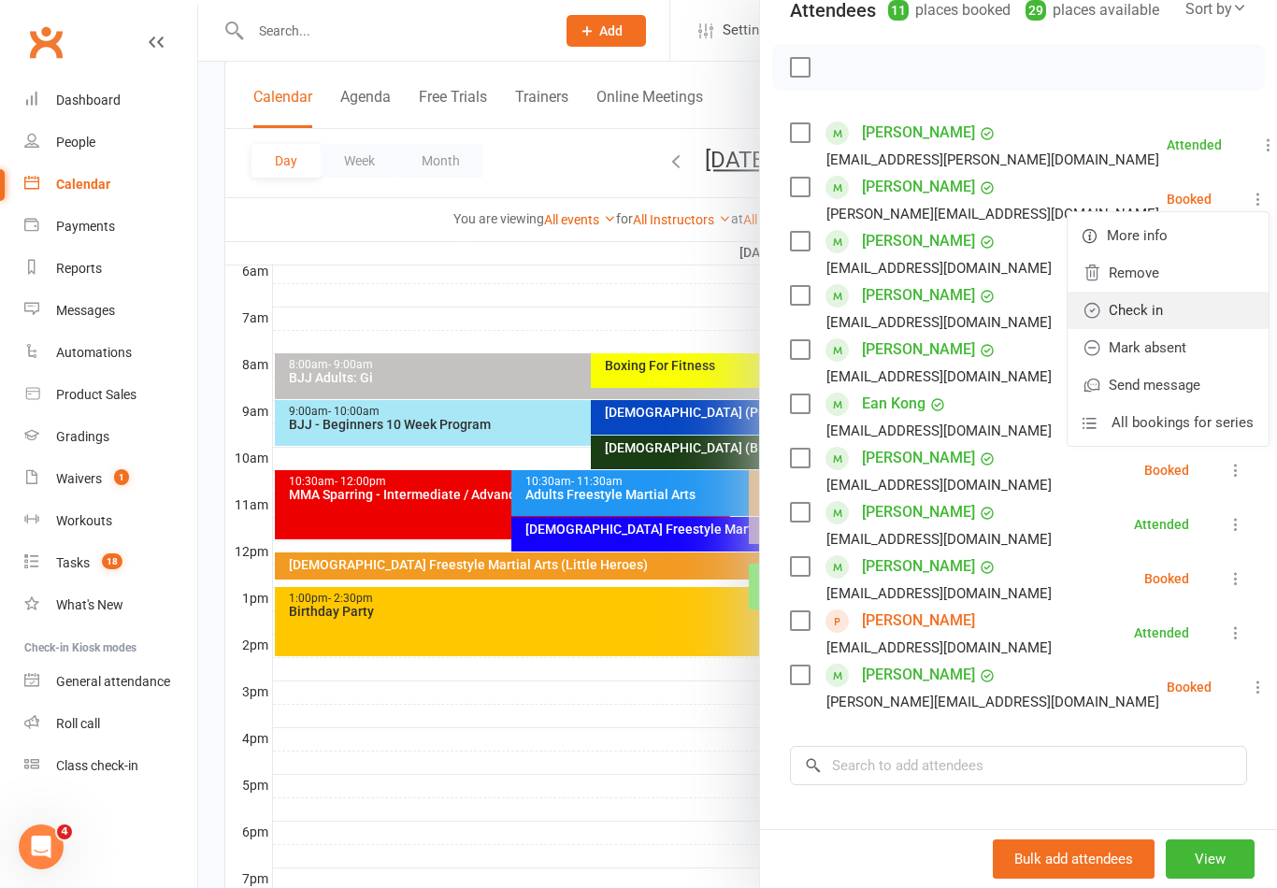
click at [1146, 320] on link "Check in" at bounding box center [1167, 310] width 201 height 37
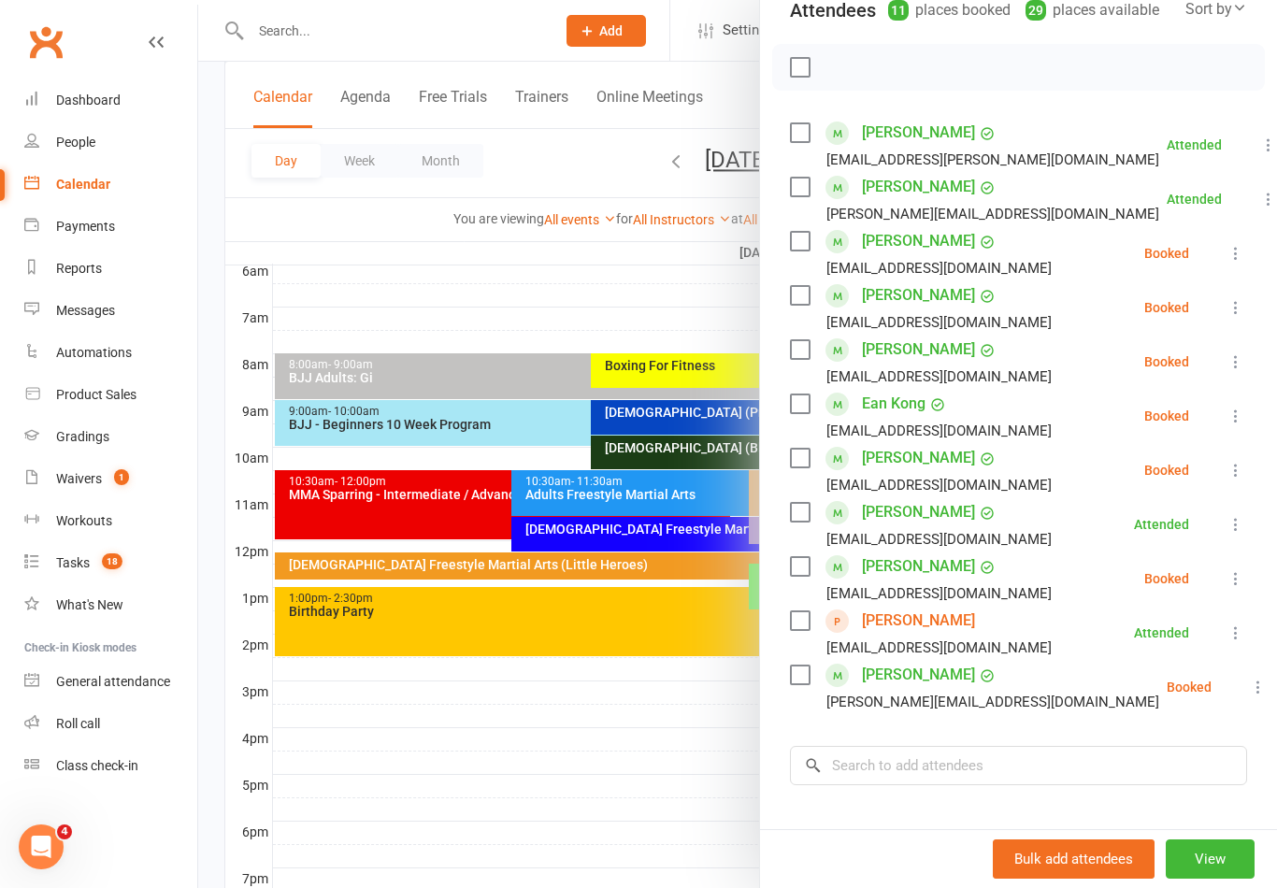
click at [585, 765] on div at bounding box center [737, 444] width 1078 height 888
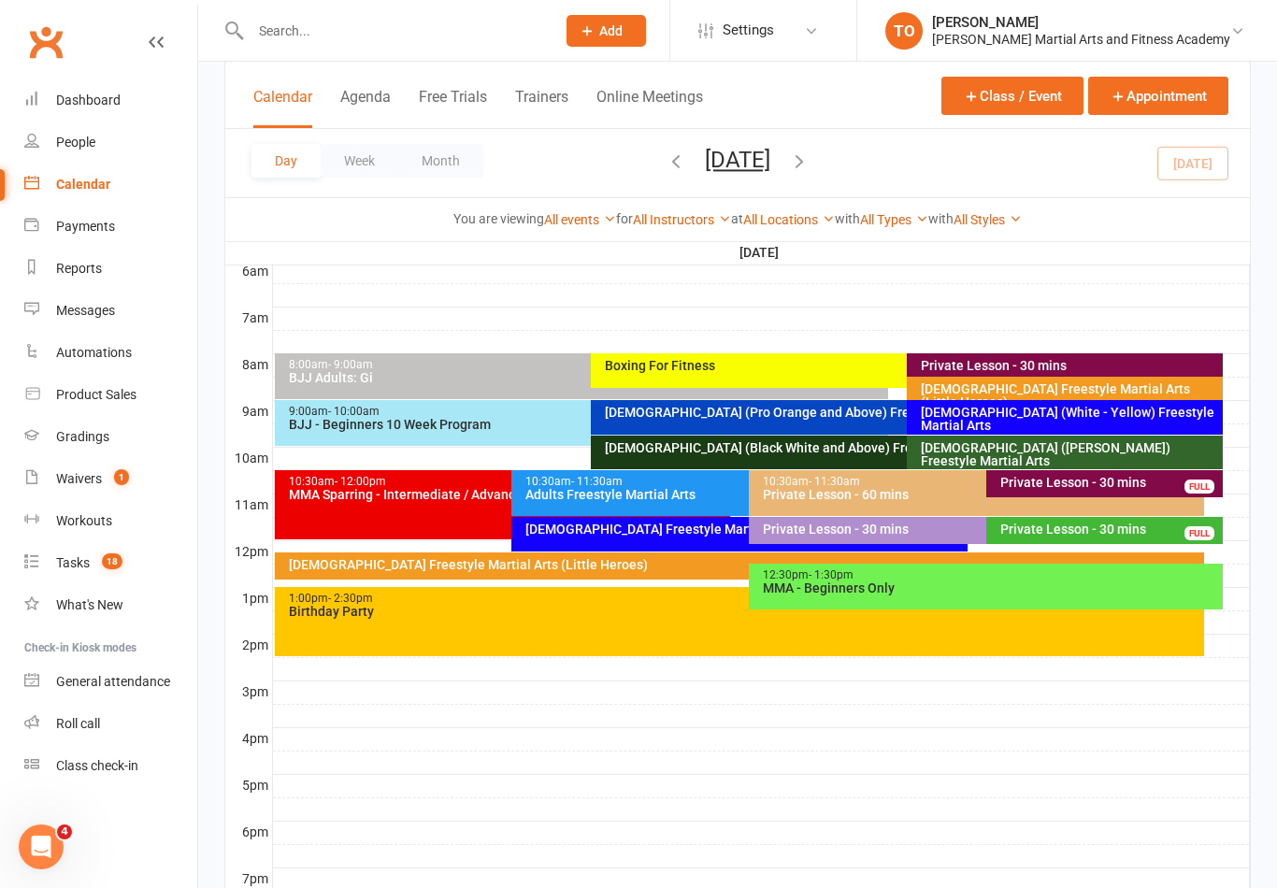
click at [1070, 452] on div "10-13yo (White - Brown) Freestyle Martial Arts" at bounding box center [1069, 454] width 299 height 26
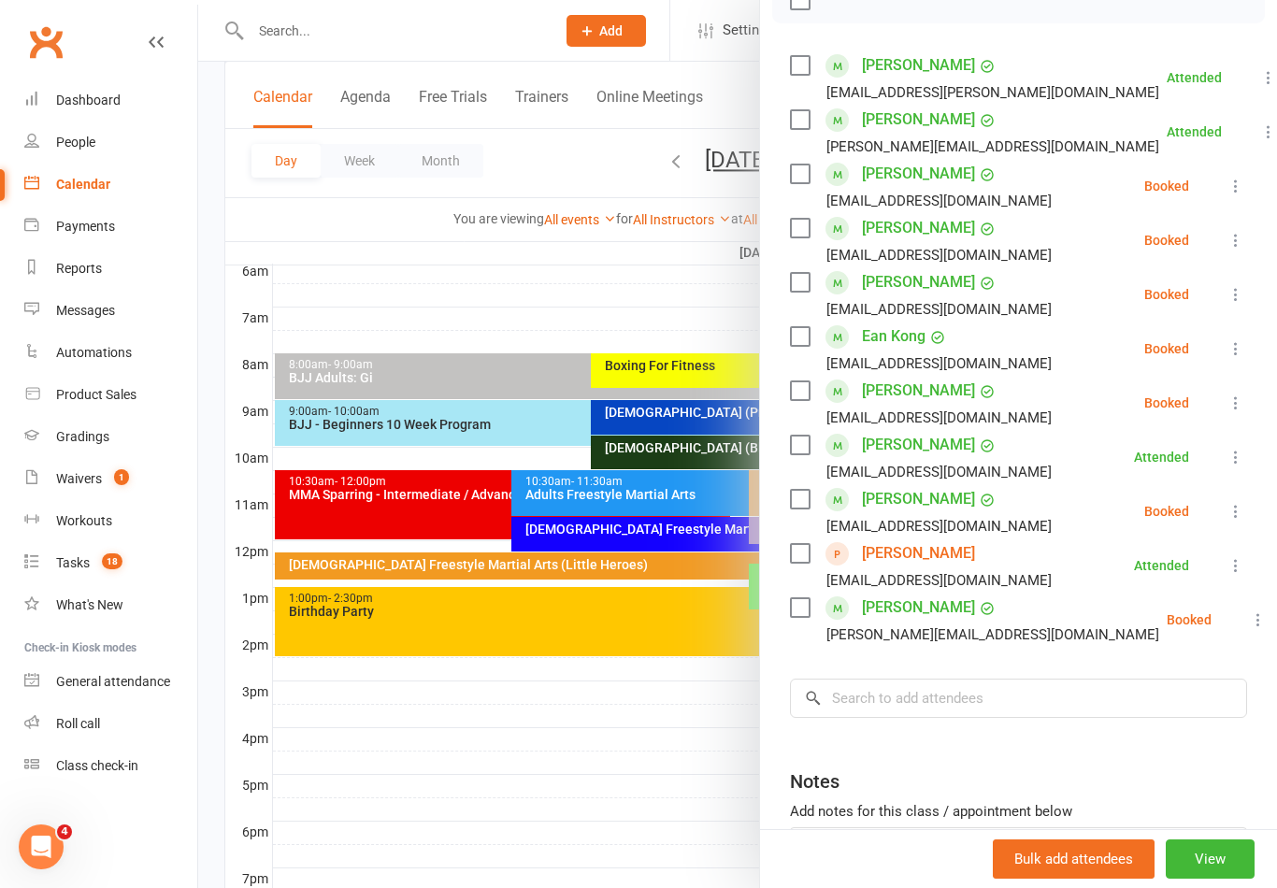
scroll to position [308, 0]
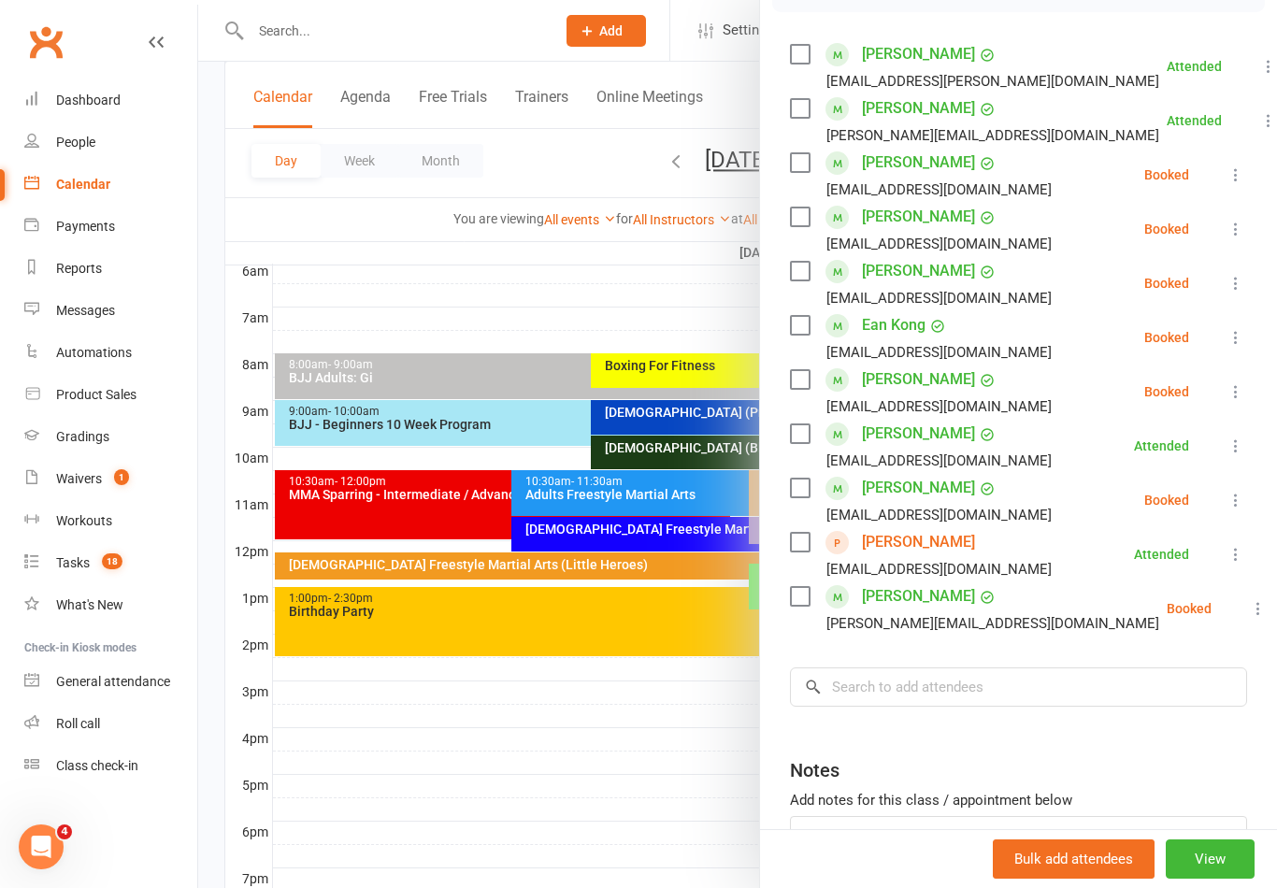
click at [697, 692] on div at bounding box center [737, 444] width 1078 height 888
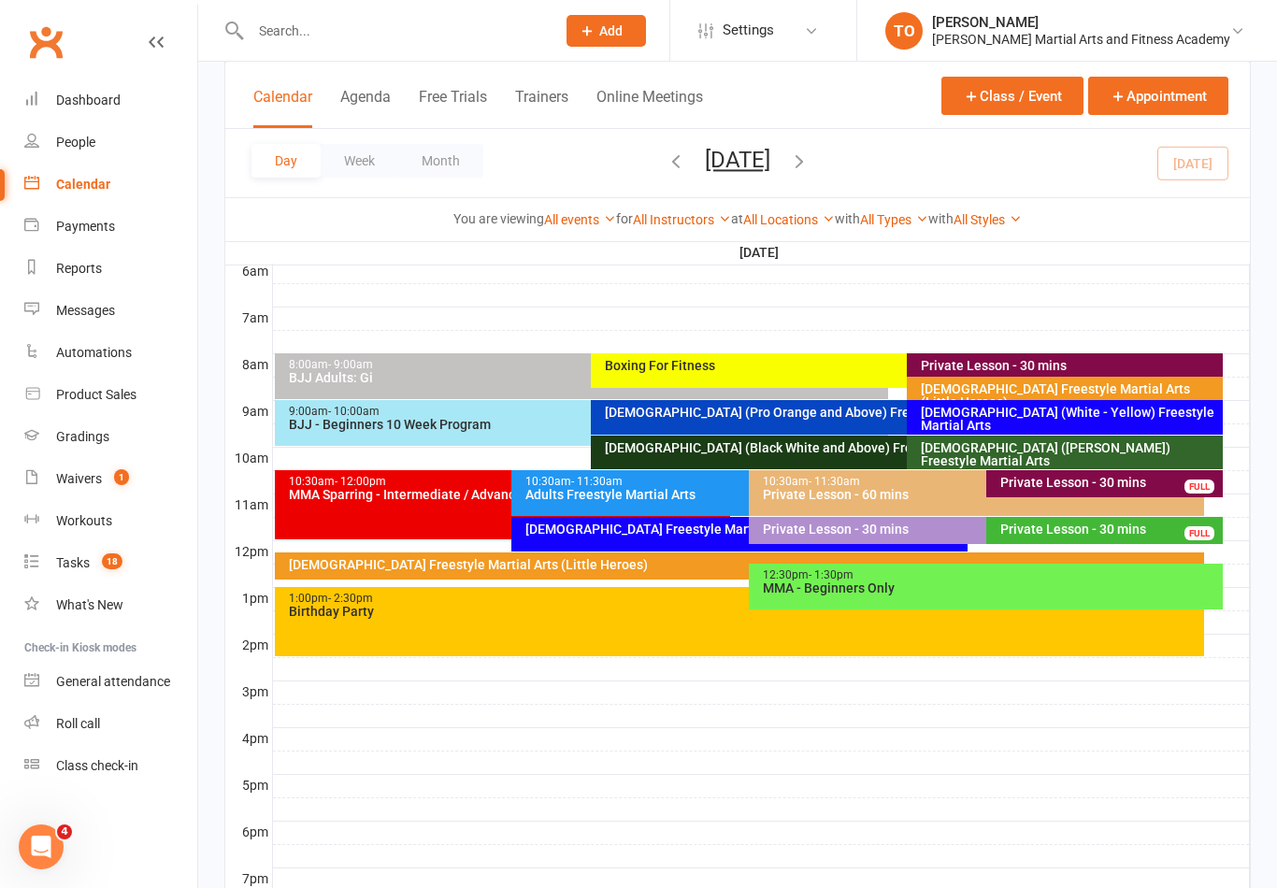
click at [1073, 459] on div "10-13yo (White - Brown) Freestyle Martial Arts" at bounding box center [1064, 452] width 316 height 34
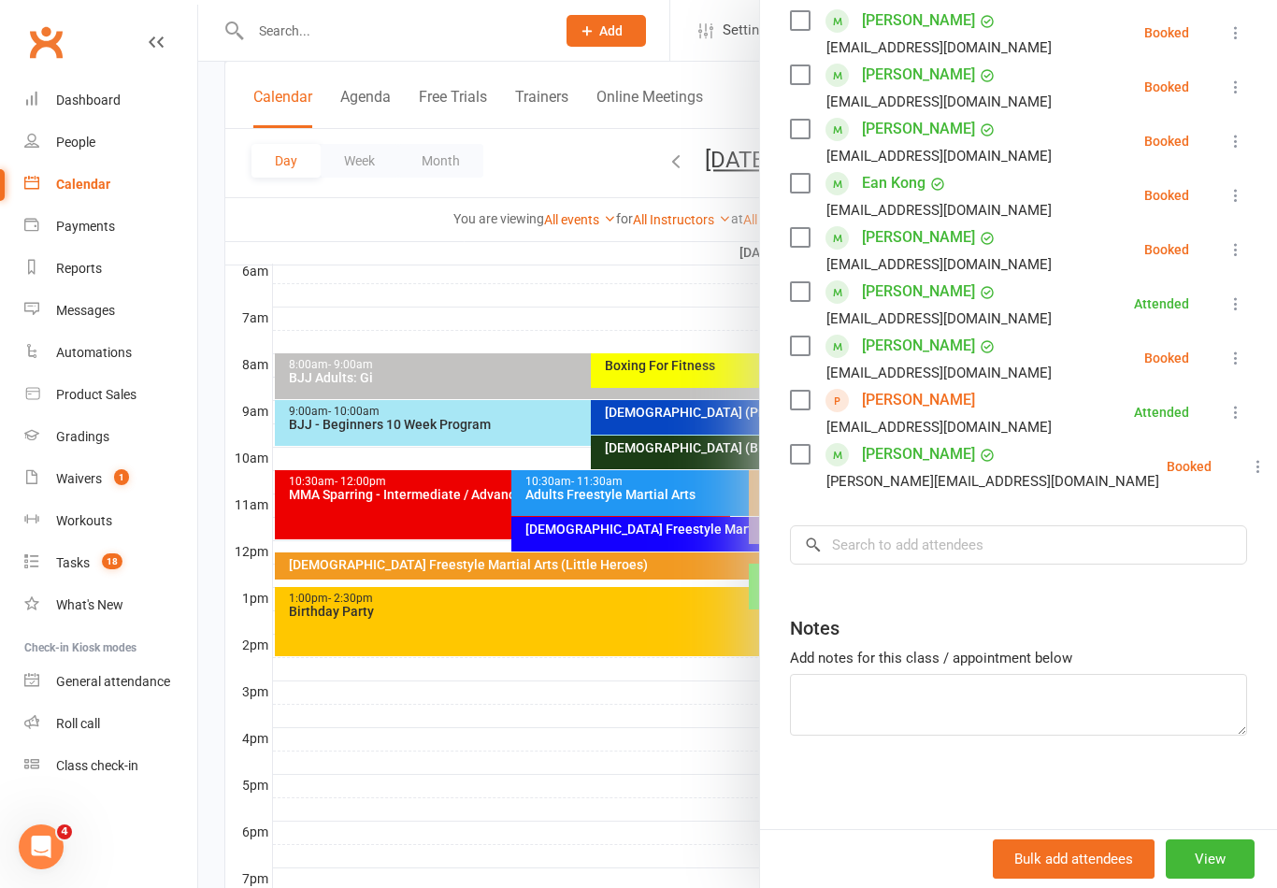
scroll to position [450, 0]
click at [609, 734] on div at bounding box center [737, 444] width 1078 height 888
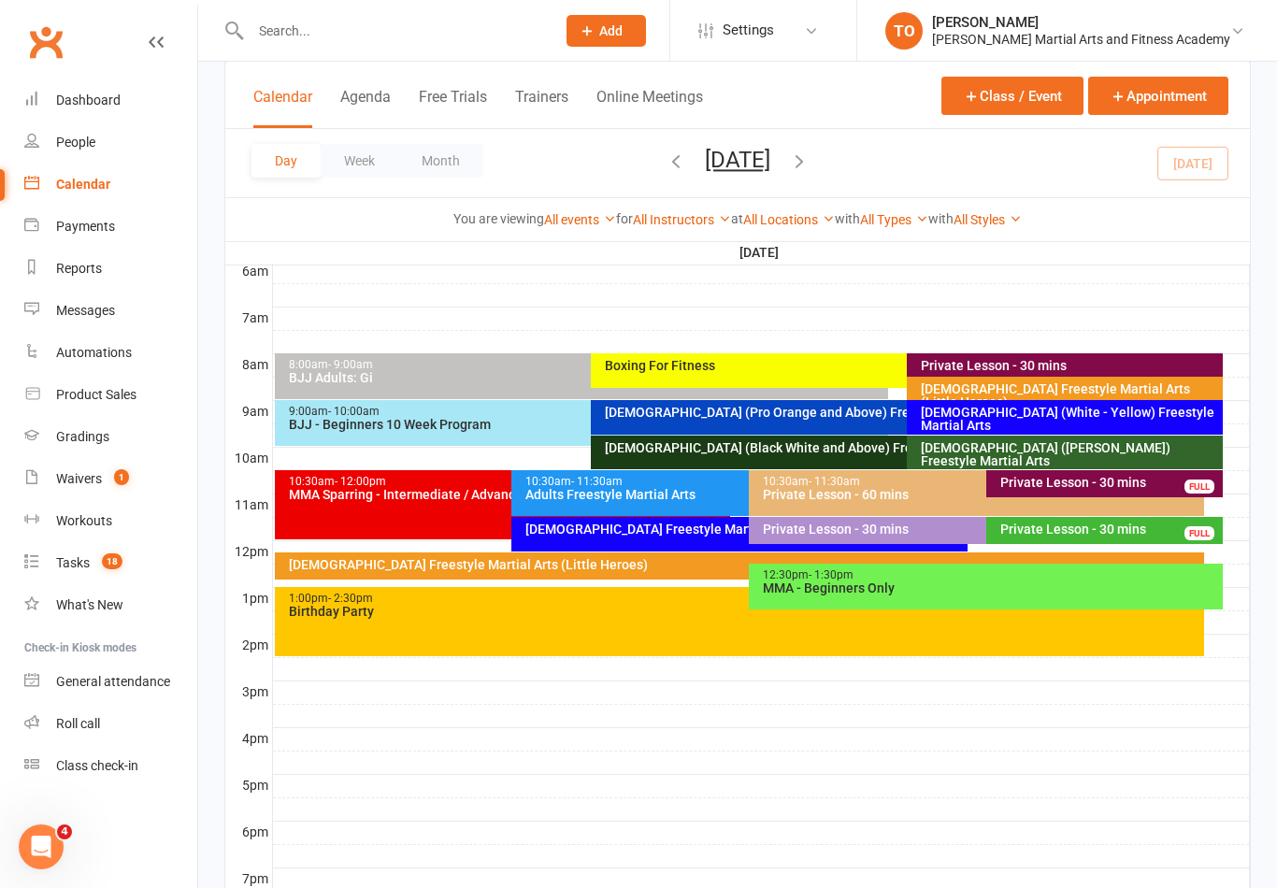
click at [319, 29] on input "text" at bounding box center [393, 31] width 297 height 26
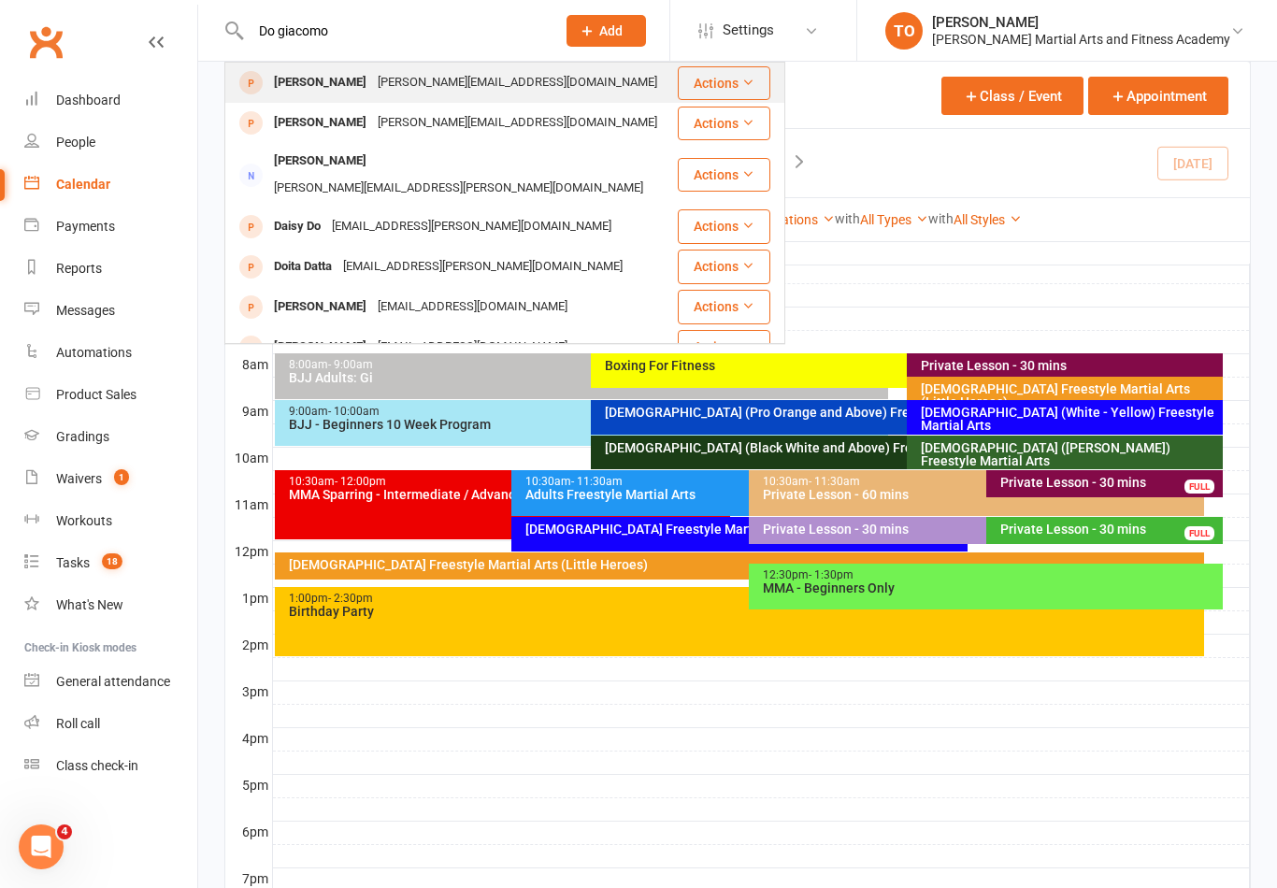
type input "Do giacomo"
click at [309, 87] on div "Jo Di Giacomo" at bounding box center [320, 82] width 104 height 27
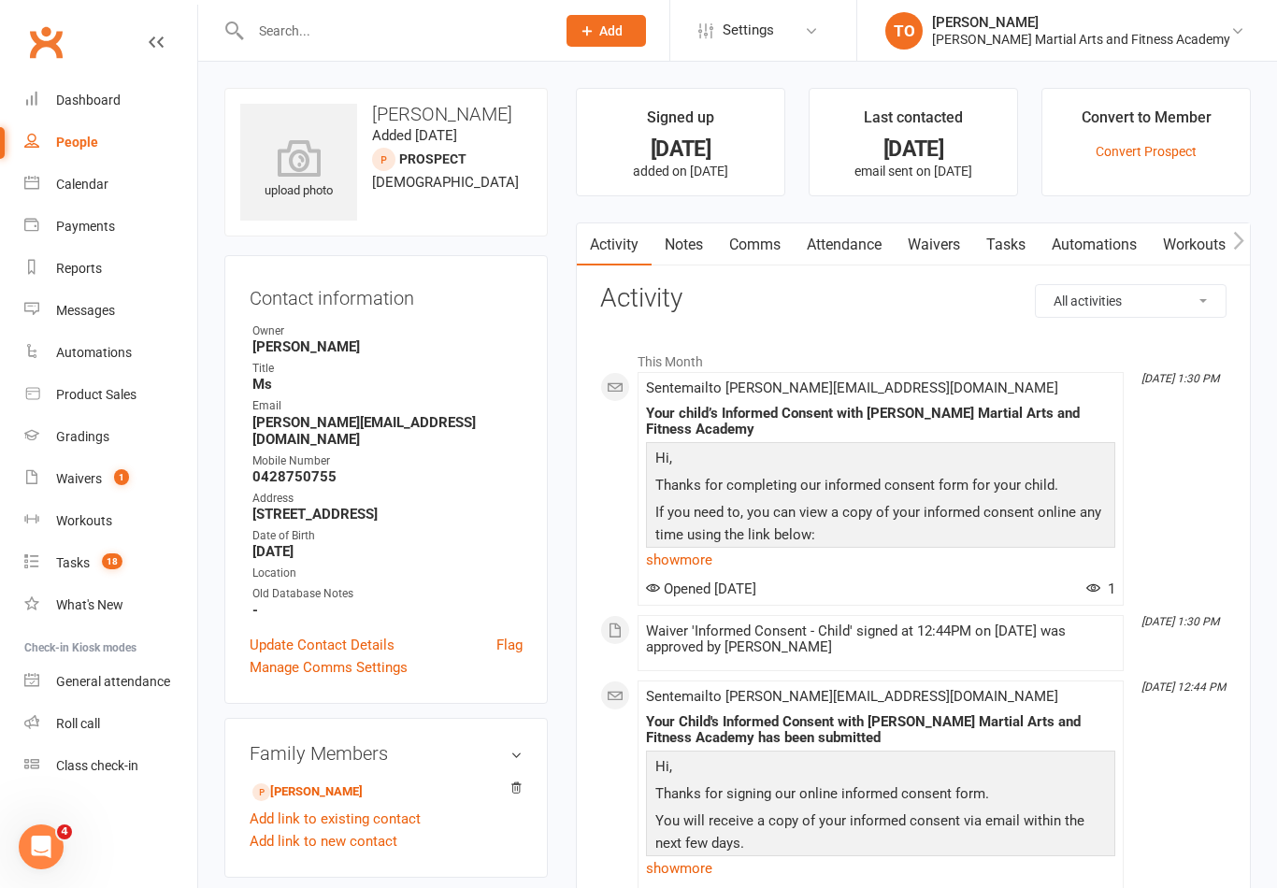
click at [950, 240] on link "Waivers" at bounding box center [933, 244] width 78 height 43
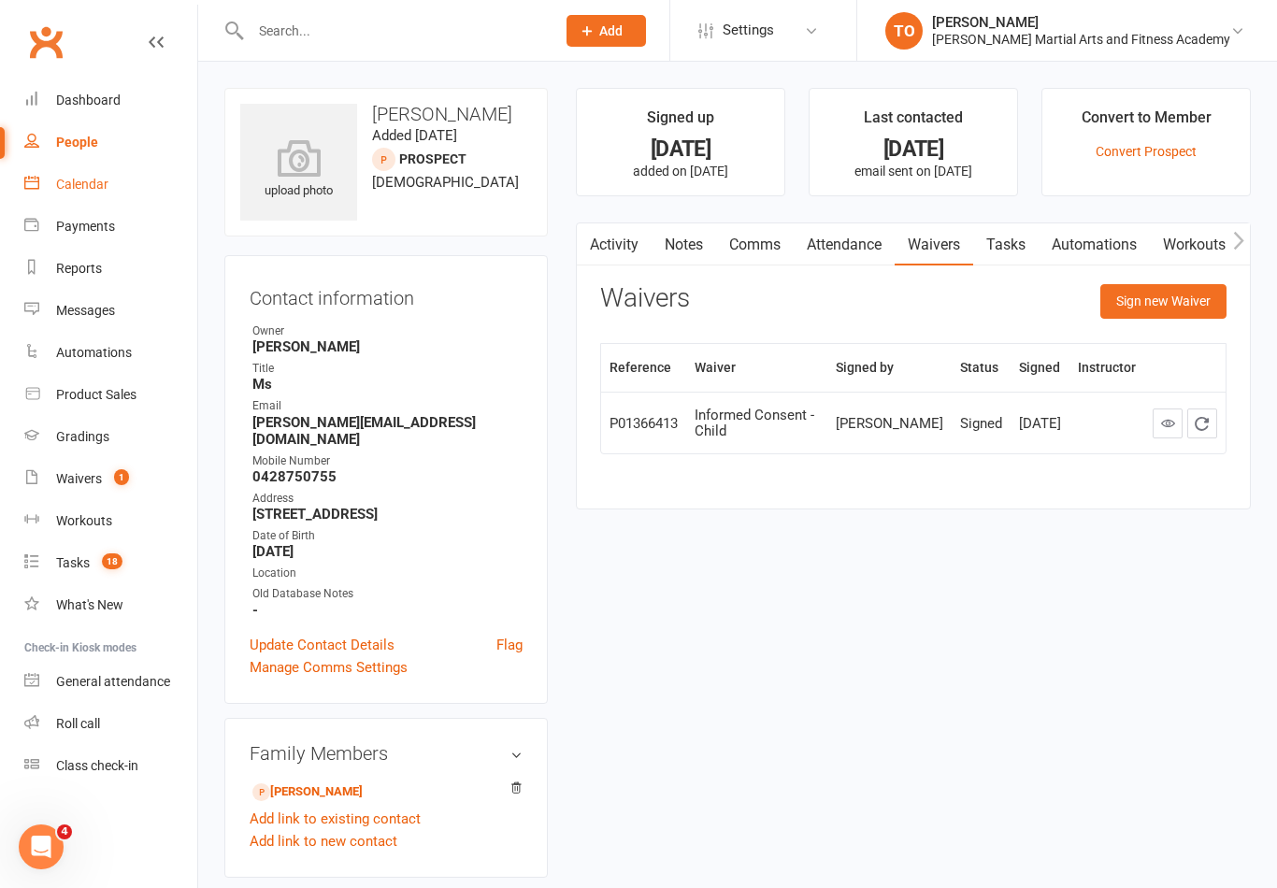
click at [87, 193] on link "Calendar" at bounding box center [110, 185] width 173 height 42
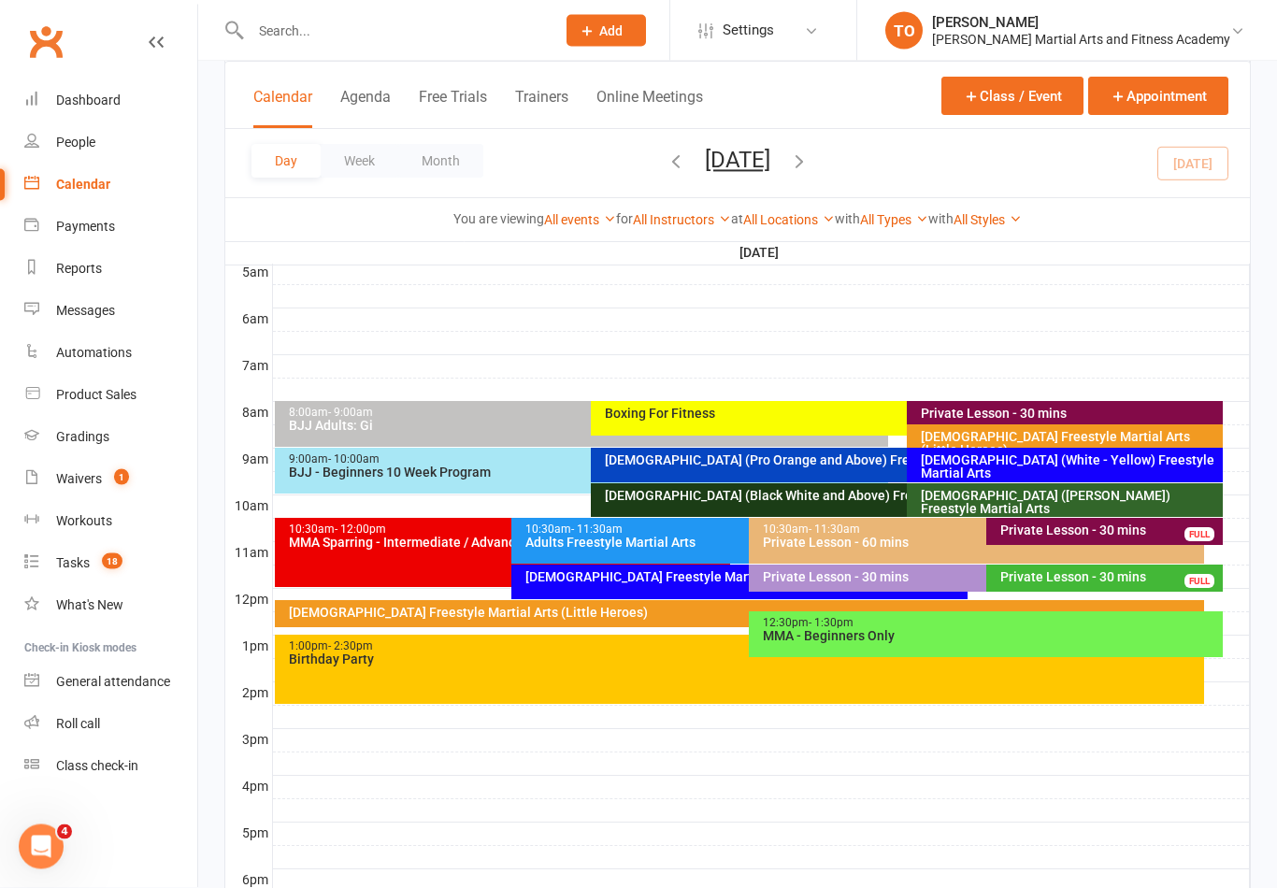
scroll to position [354, 0]
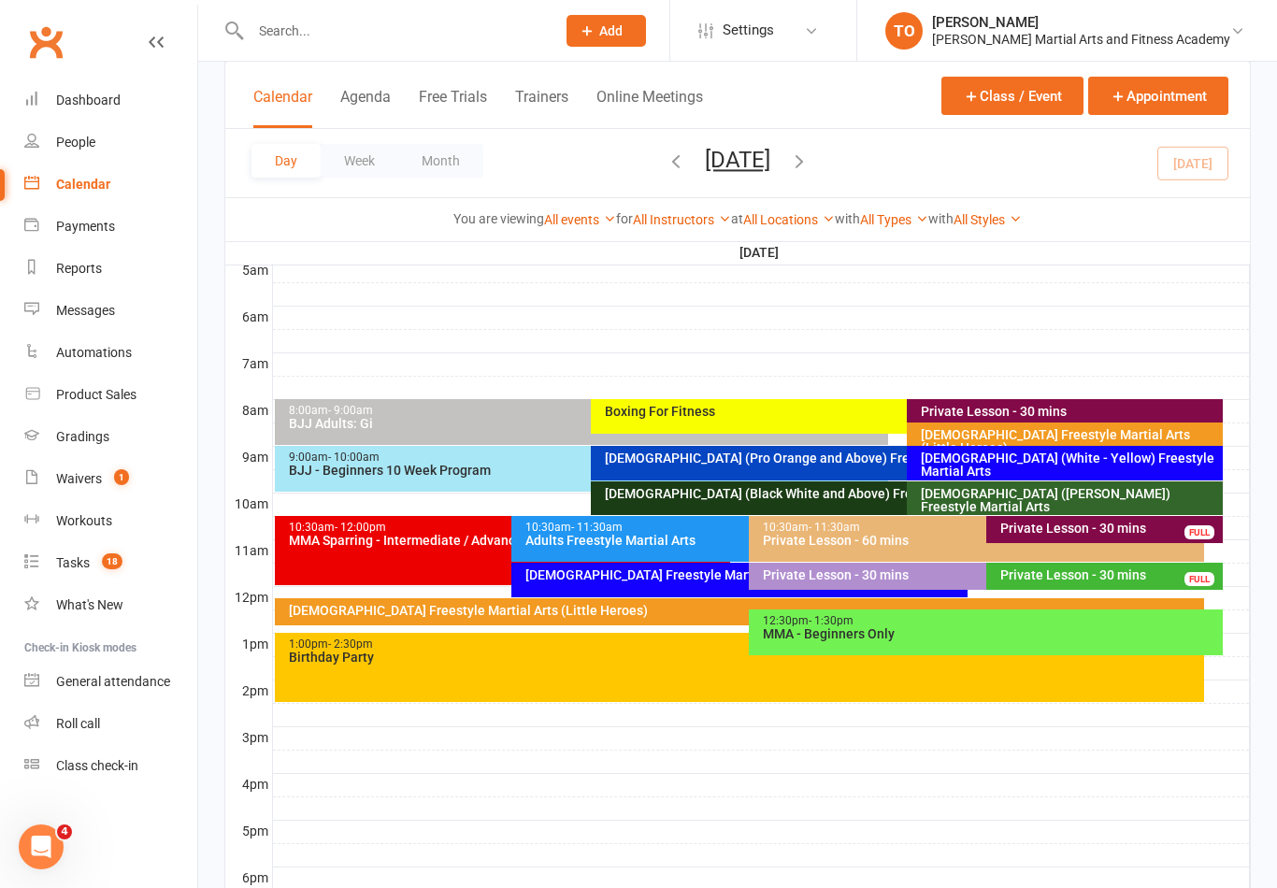
click at [1066, 496] on div "10-13yo (White - Brown) Freestyle Martial Arts" at bounding box center [1069, 500] width 299 height 26
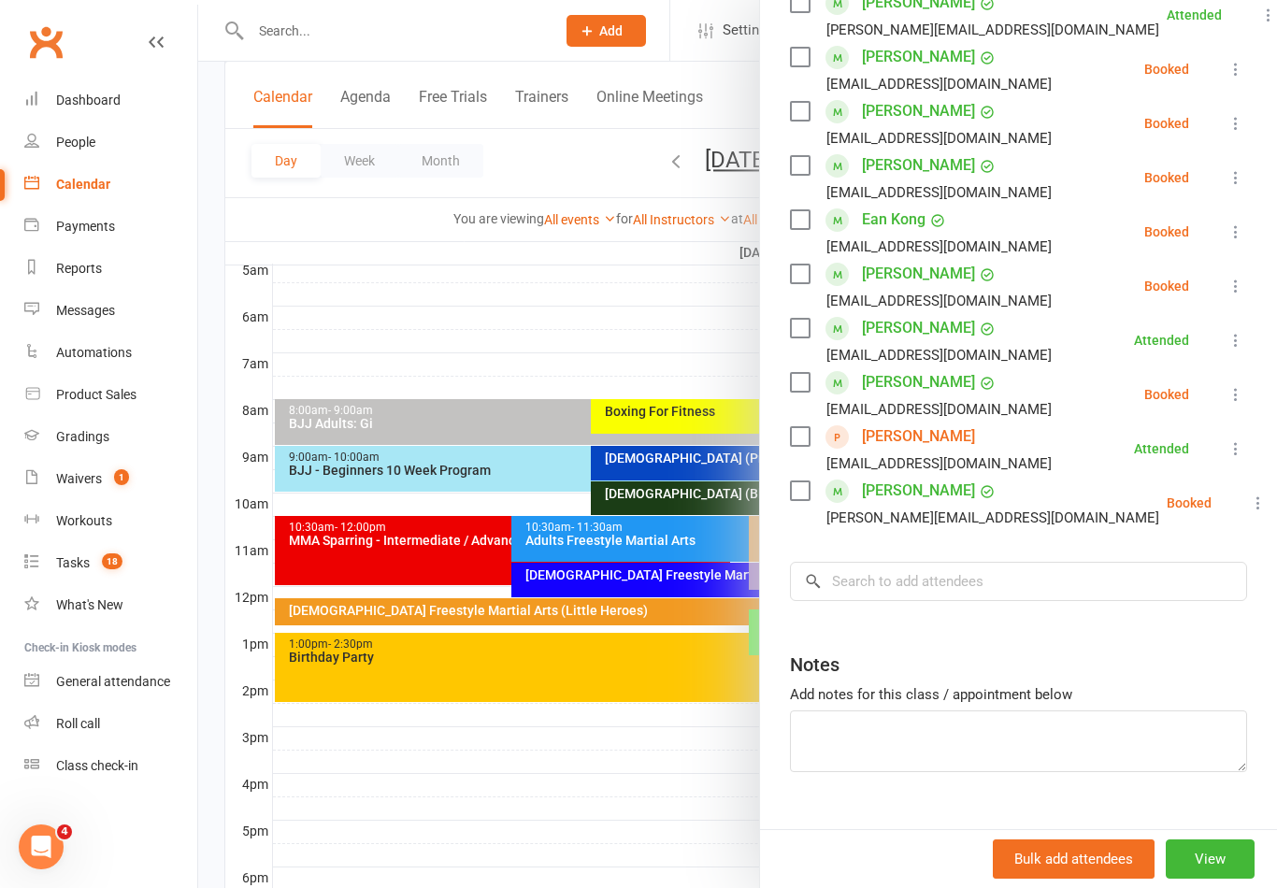
scroll to position [407, 0]
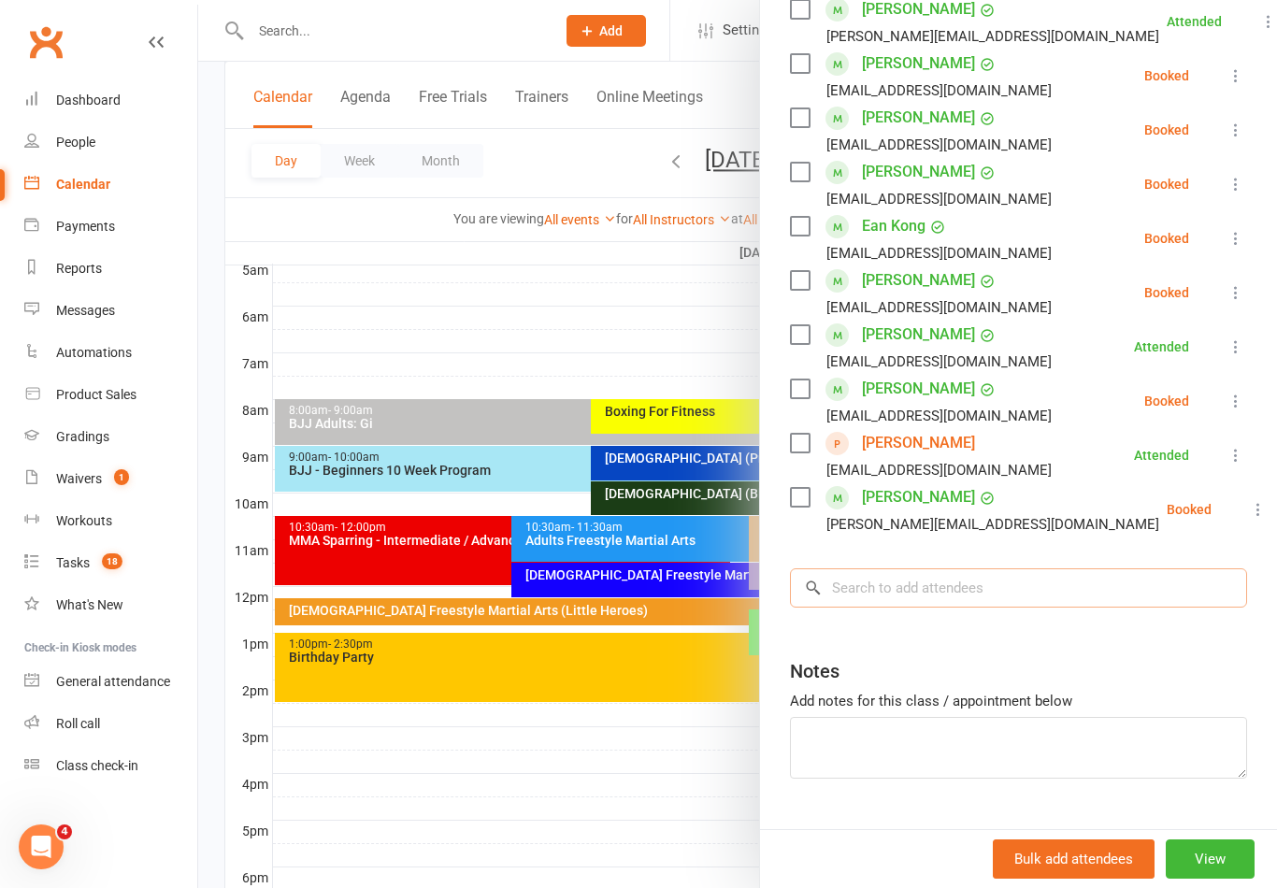
click at [952, 596] on input "search" at bounding box center [1018, 587] width 457 height 39
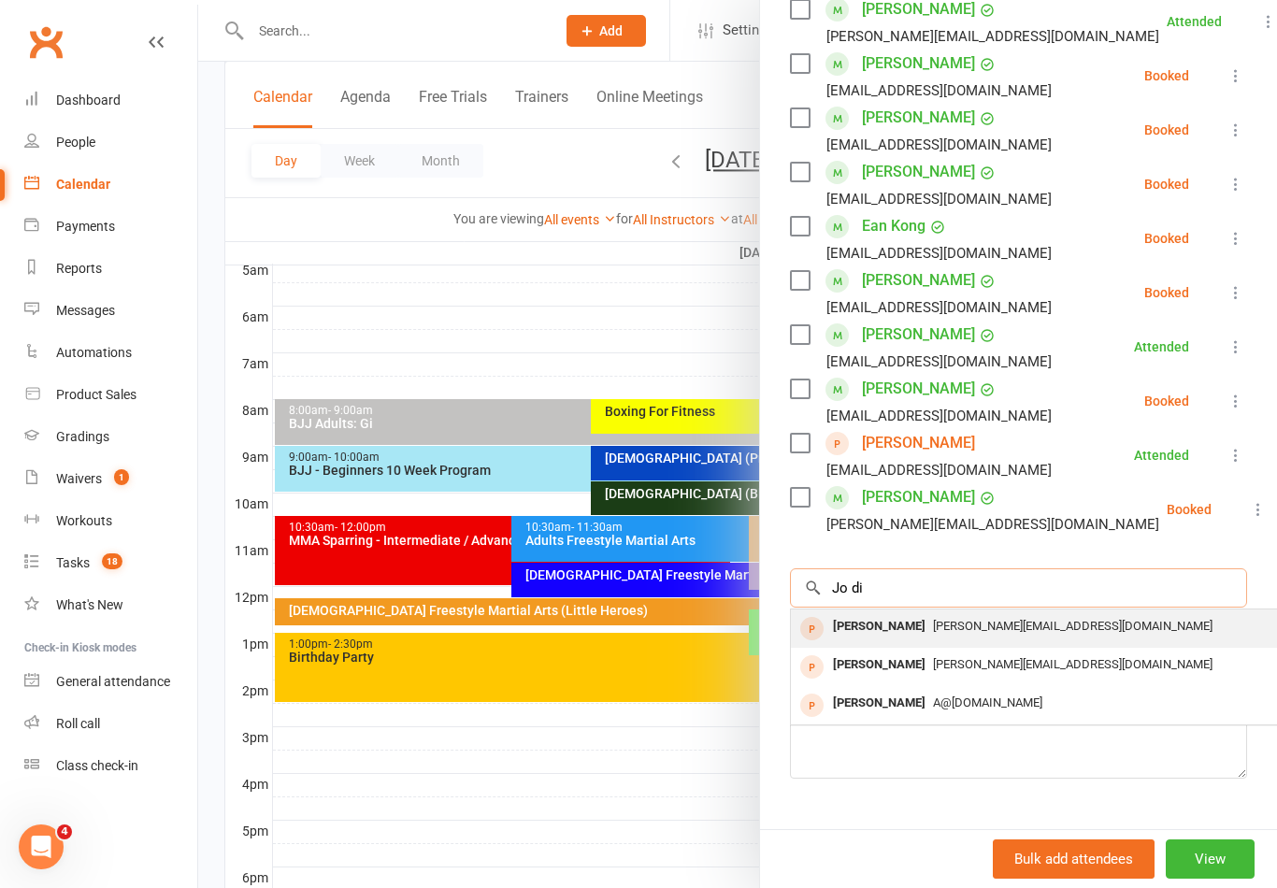
type input "Jo di"
click at [936, 632] on span "josorensen@hotmail.com" at bounding box center [1072, 626] width 279 height 14
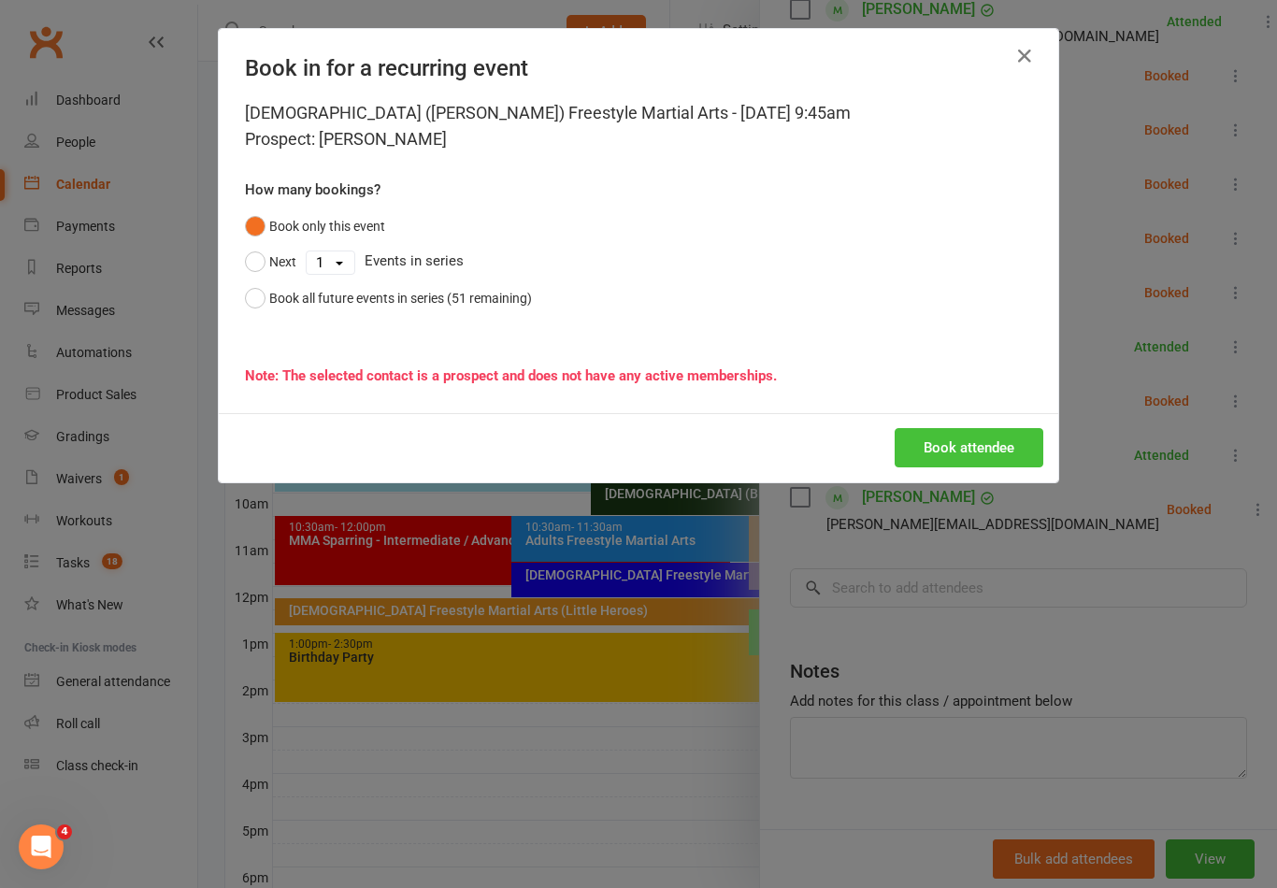
click at [976, 453] on button "Book attendee" at bounding box center [968, 447] width 149 height 39
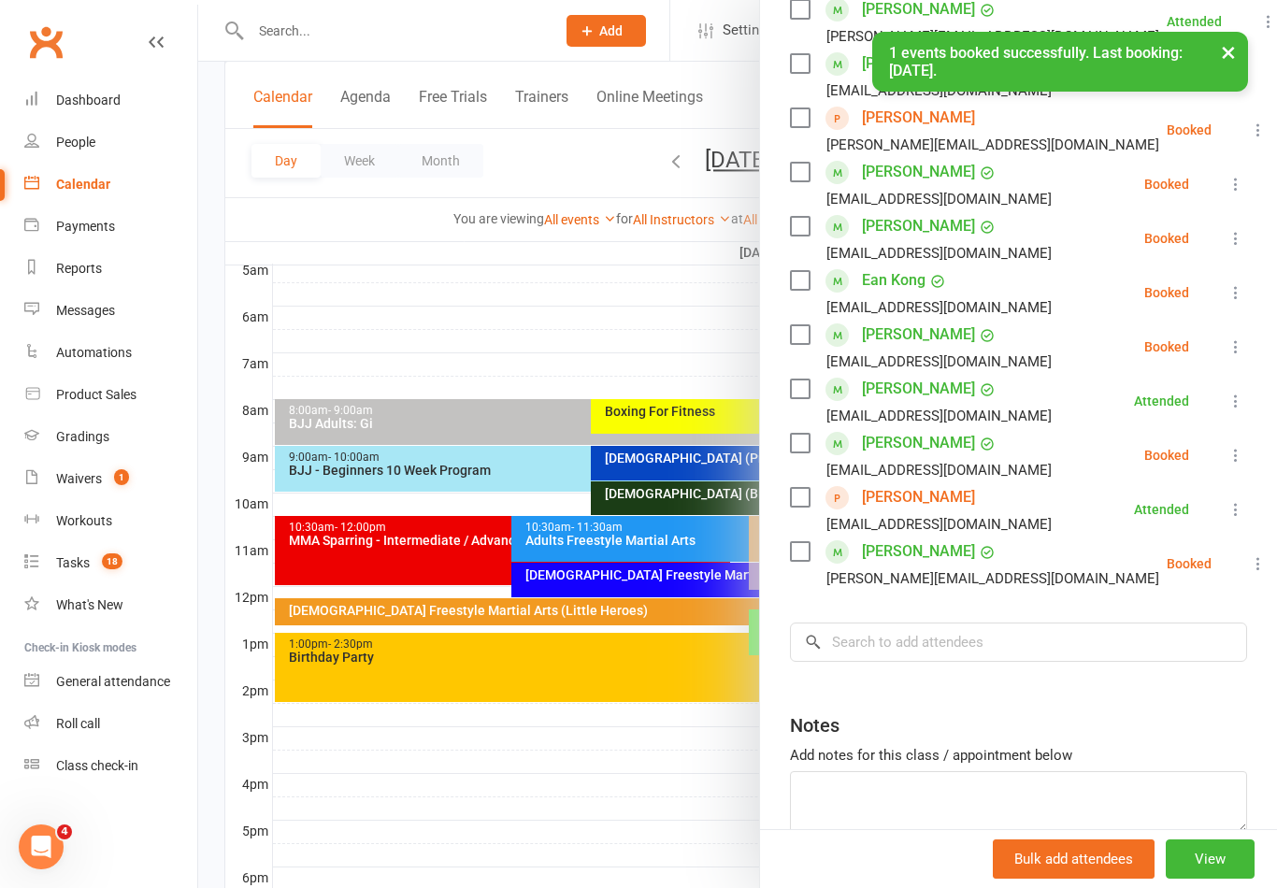
click at [1248, 127] on icon at bounding box center [1257, 130] width 19 height 19
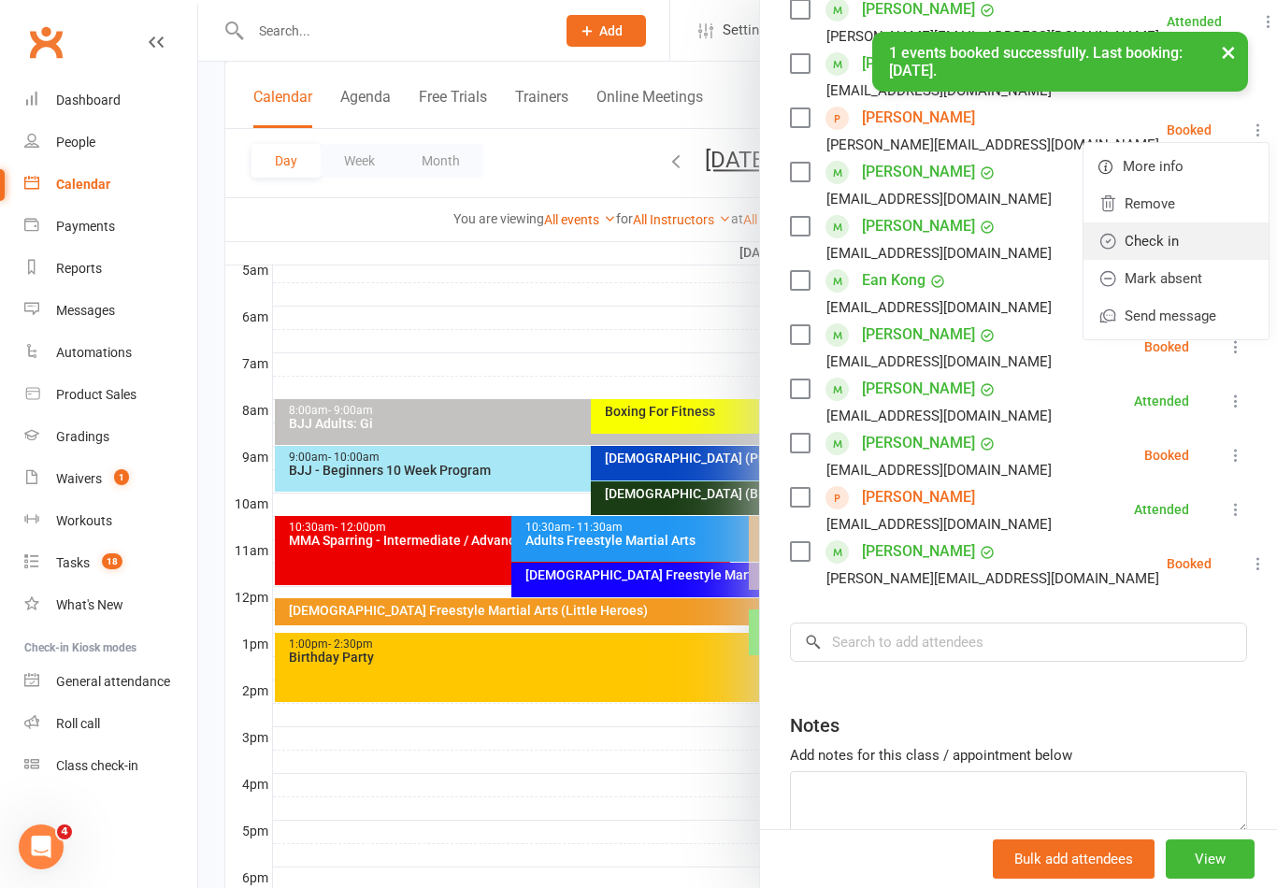
click at [1146, 244] on link "Check in" at bounding box center [1175, 240] width 185 height 37
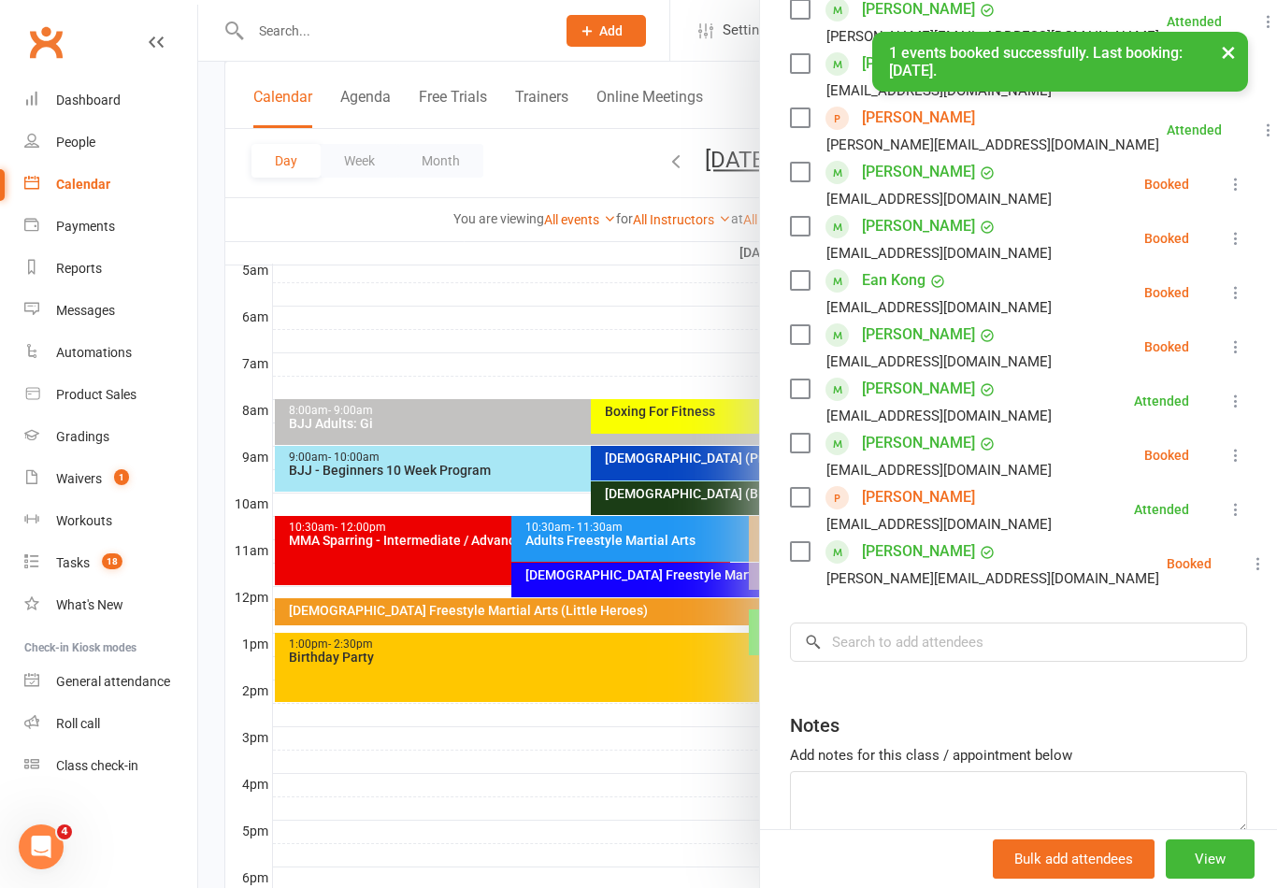
click at [602, 321] on div at bounding box center [737, 444] width 1078 height 888
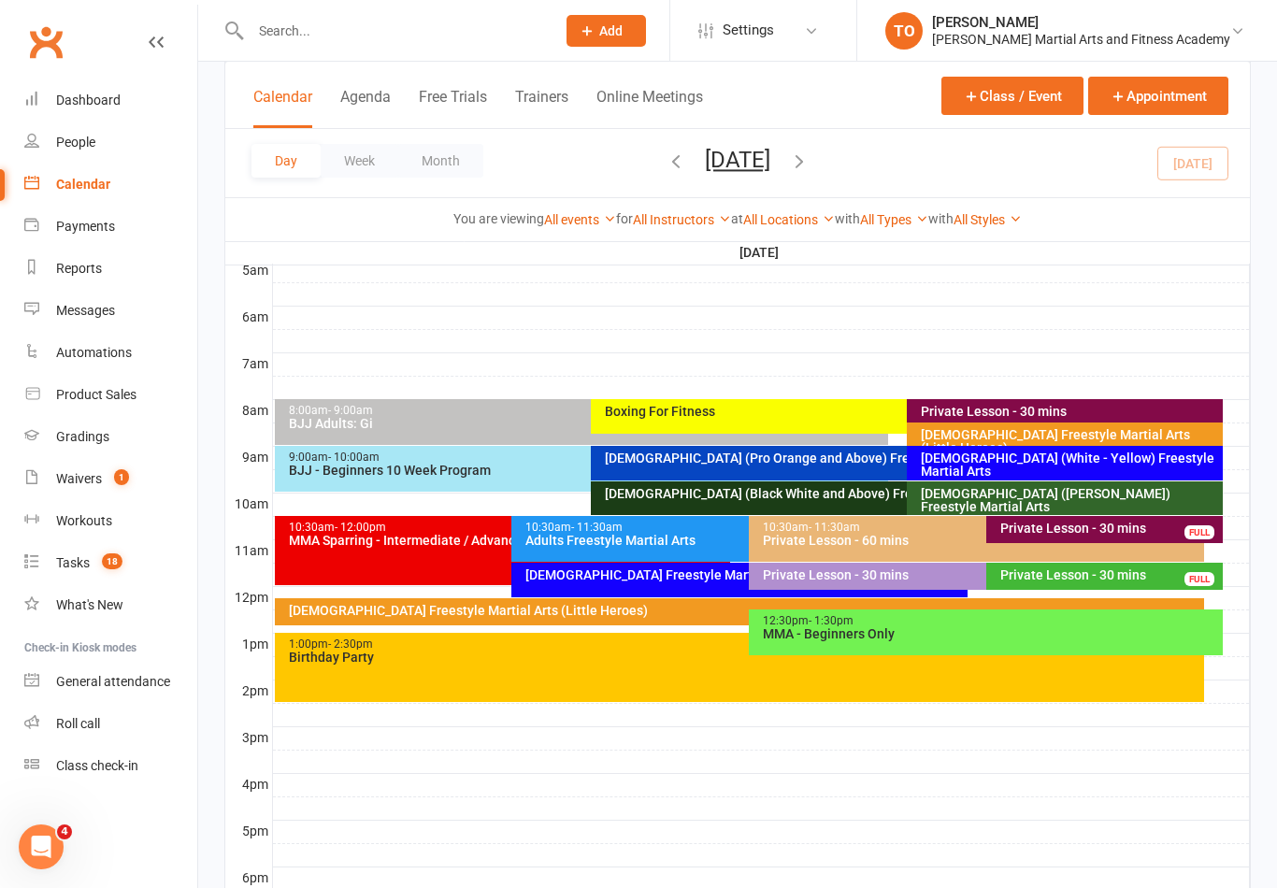
click at [720, 165] on button "Saturday, Oct 11, 2025" at bounding box center [737, 160] width 65 height 26
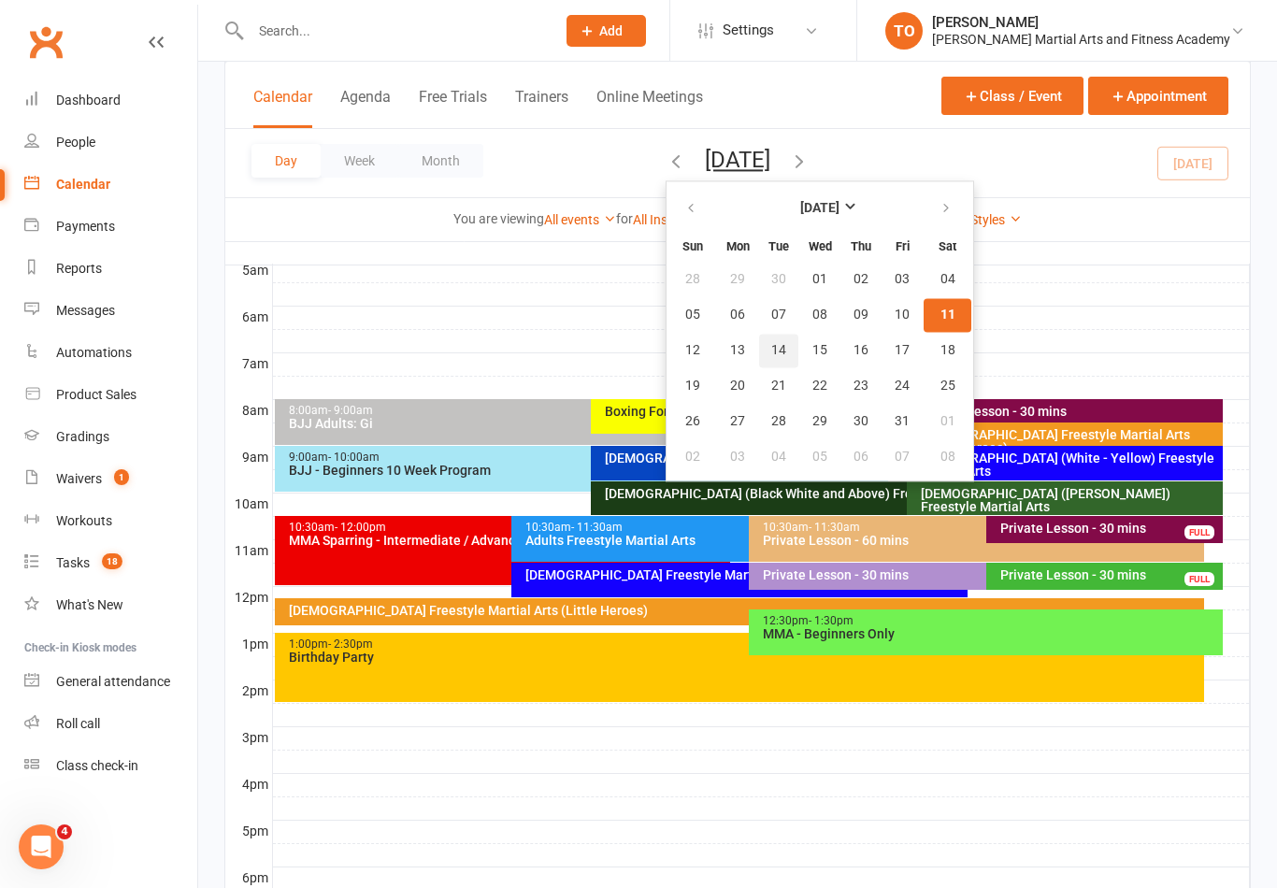
click at [771, 353] on span "14" at bounding box center [778, 350] width 15 height 15
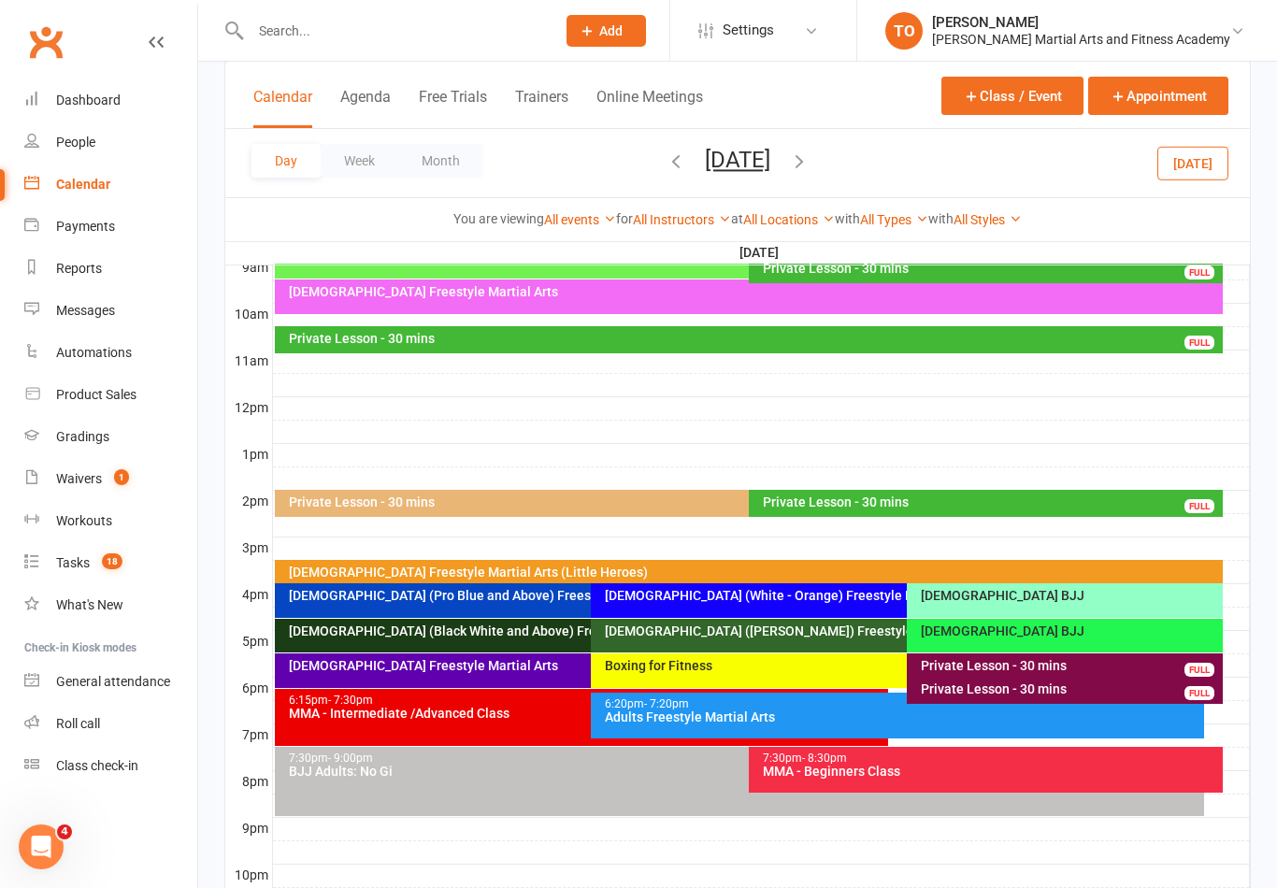
scroll to position [654, 0]
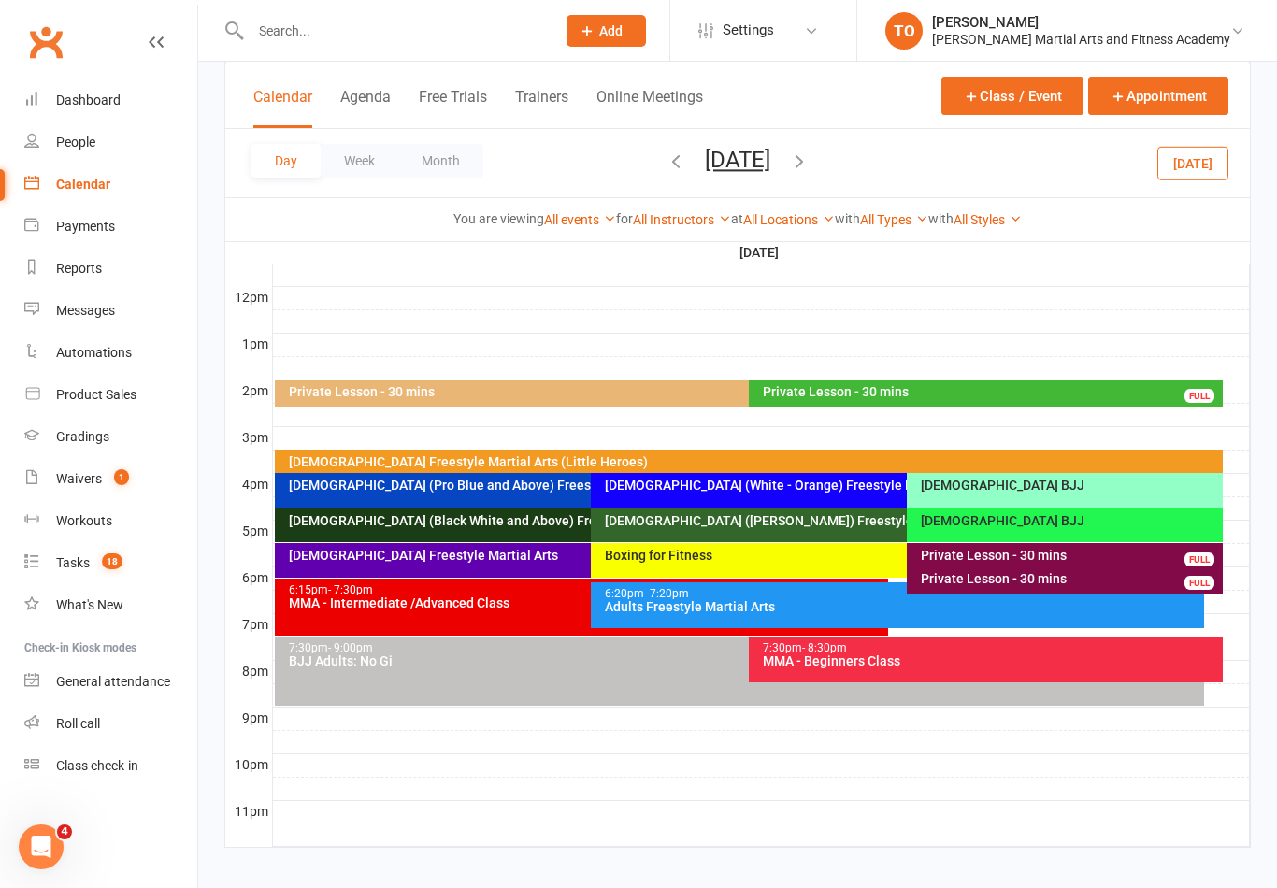
click at [717, 528] on div "10-13yo (White - Brown) Freestyle Martial Arts" at bounding box center [898, 525] width 614 height 34
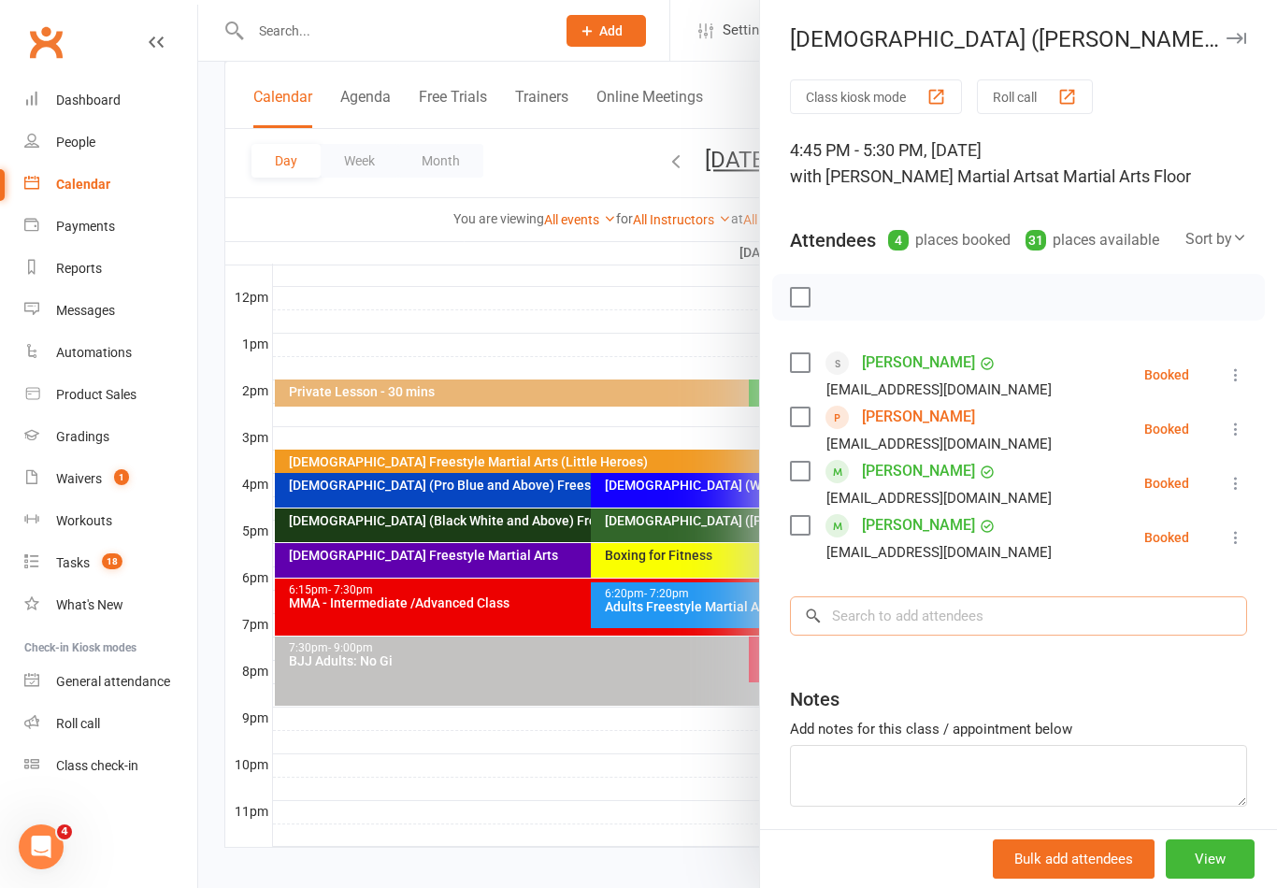
click at [960, 620] on input "search" at bounding box center [1018, 615] width 457 height 39
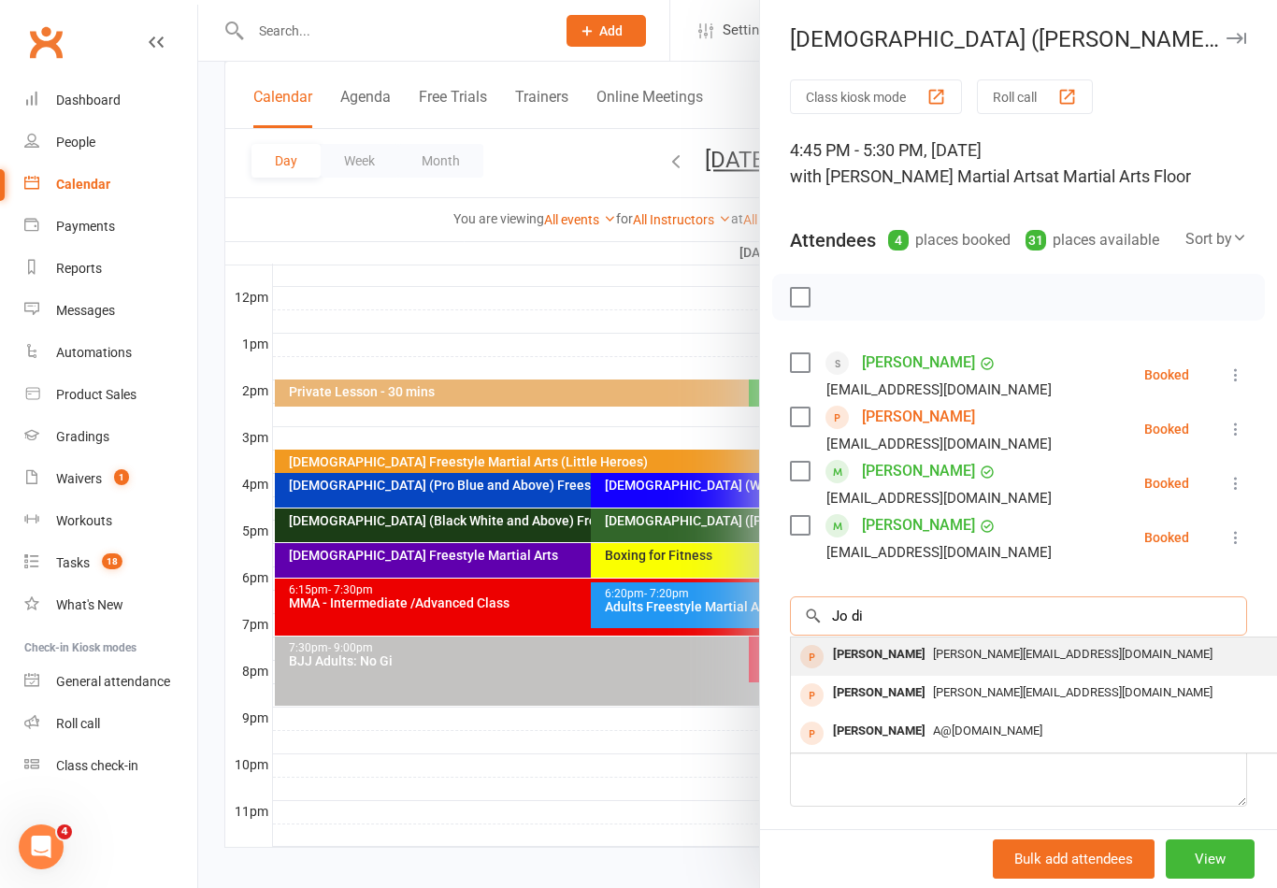
type input "Jo di"
click at [934, 658] on span "josorensen@hotmail.com" at bounding box center [1072, 654] width 279 height 14
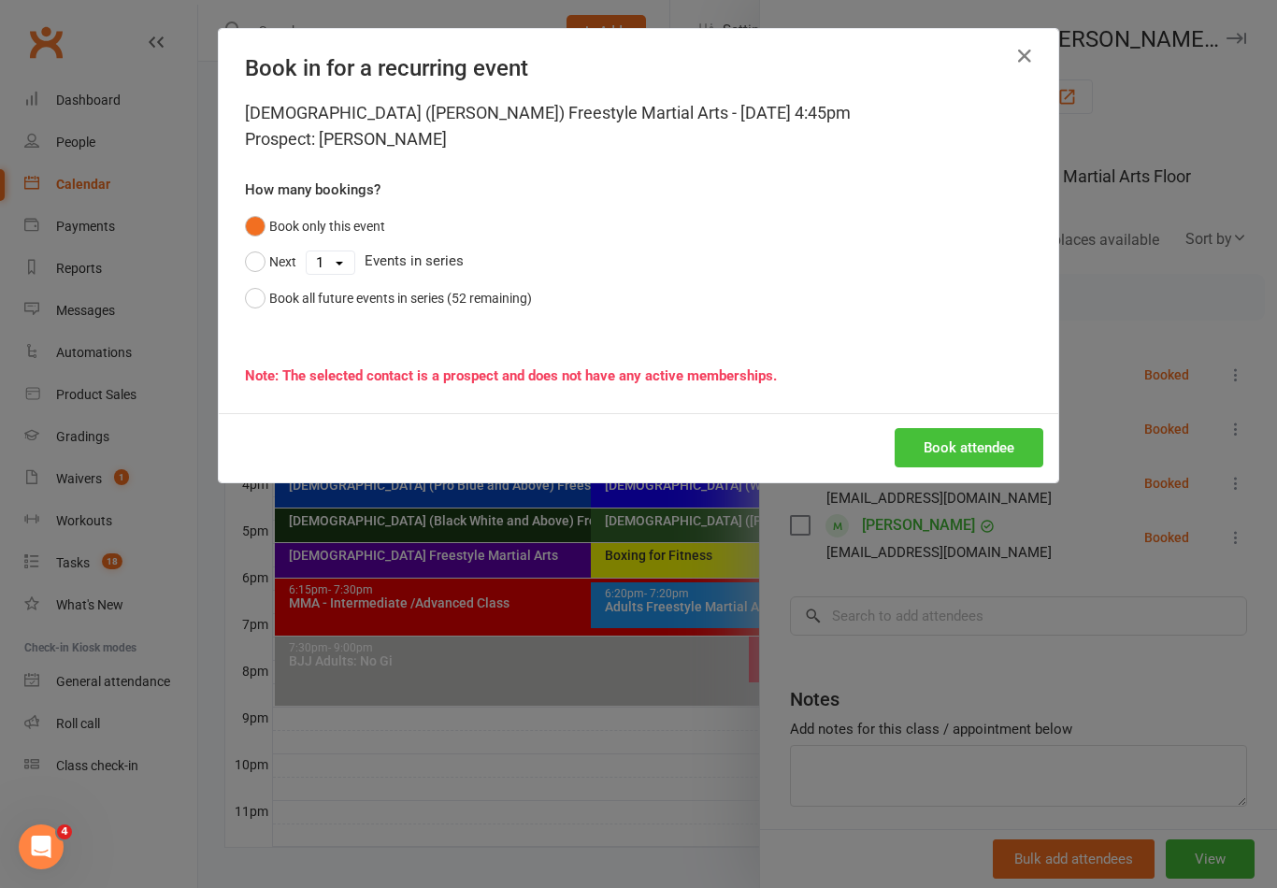
click at [987, 452] on button "Book attendee" at bounding box center [968, 447] width 149 height 39
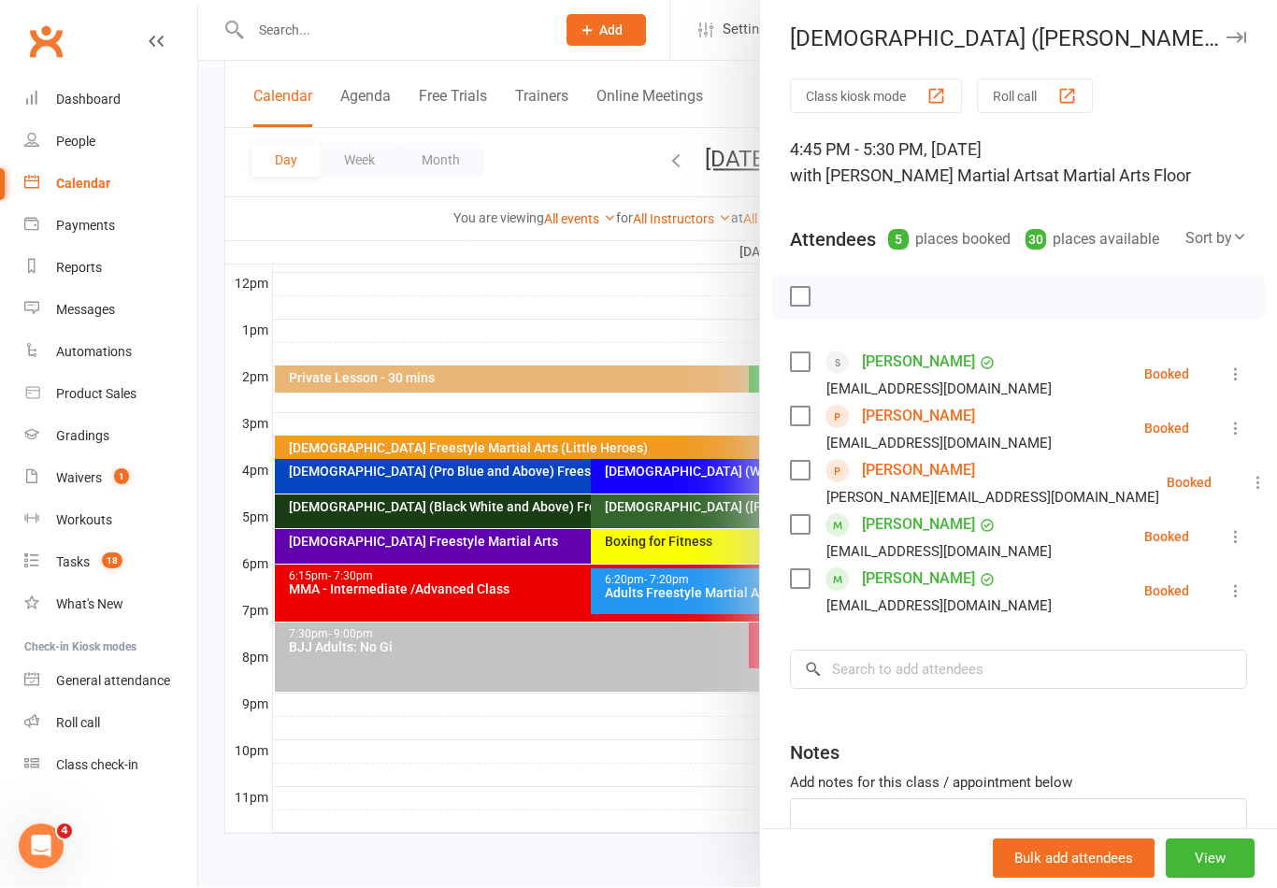
scroll to position [683, 0]
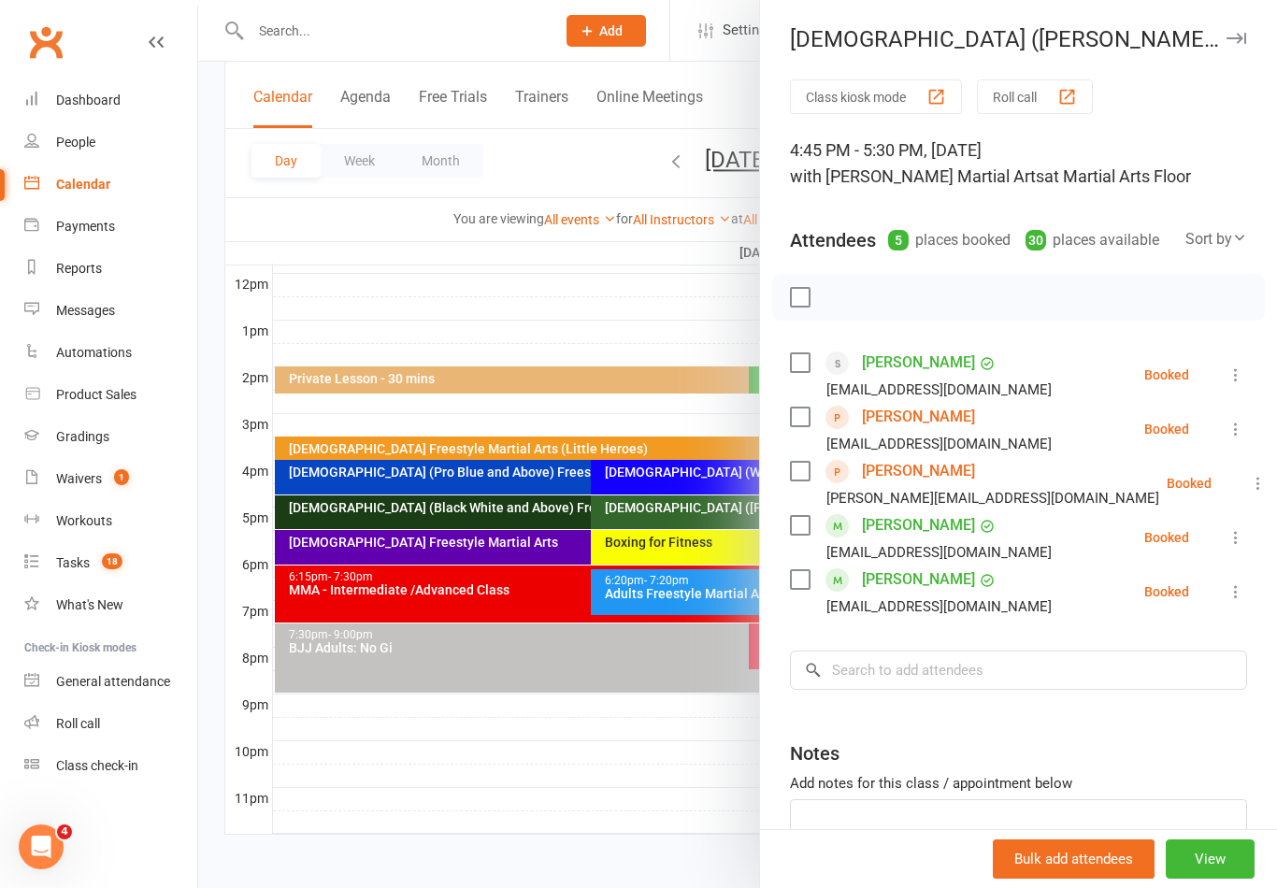
click at [286, 42] on div at bounding box center [737, 444] width 1078 height 888
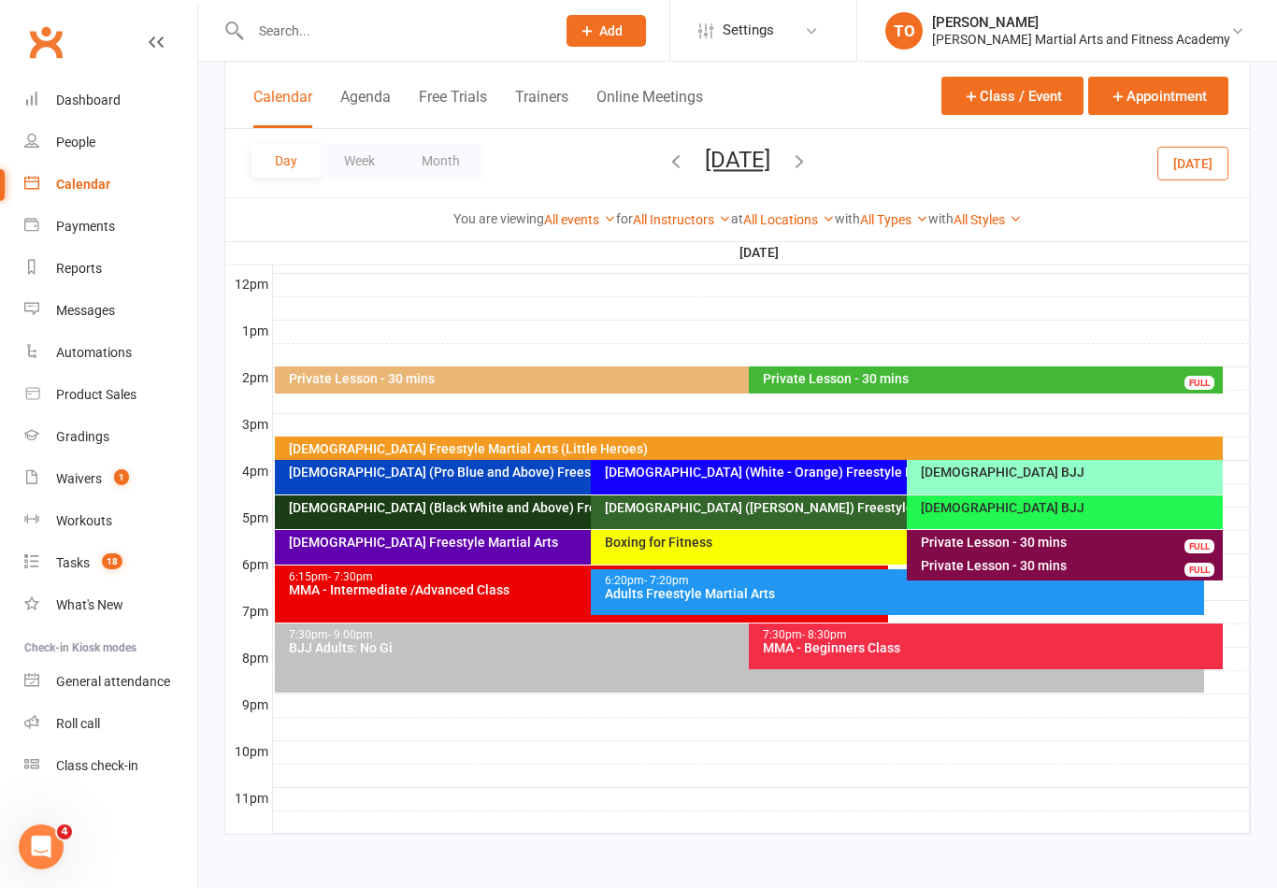
click at [304, 41] on input "text" at bounding box center [393, 31] width 297 height 26
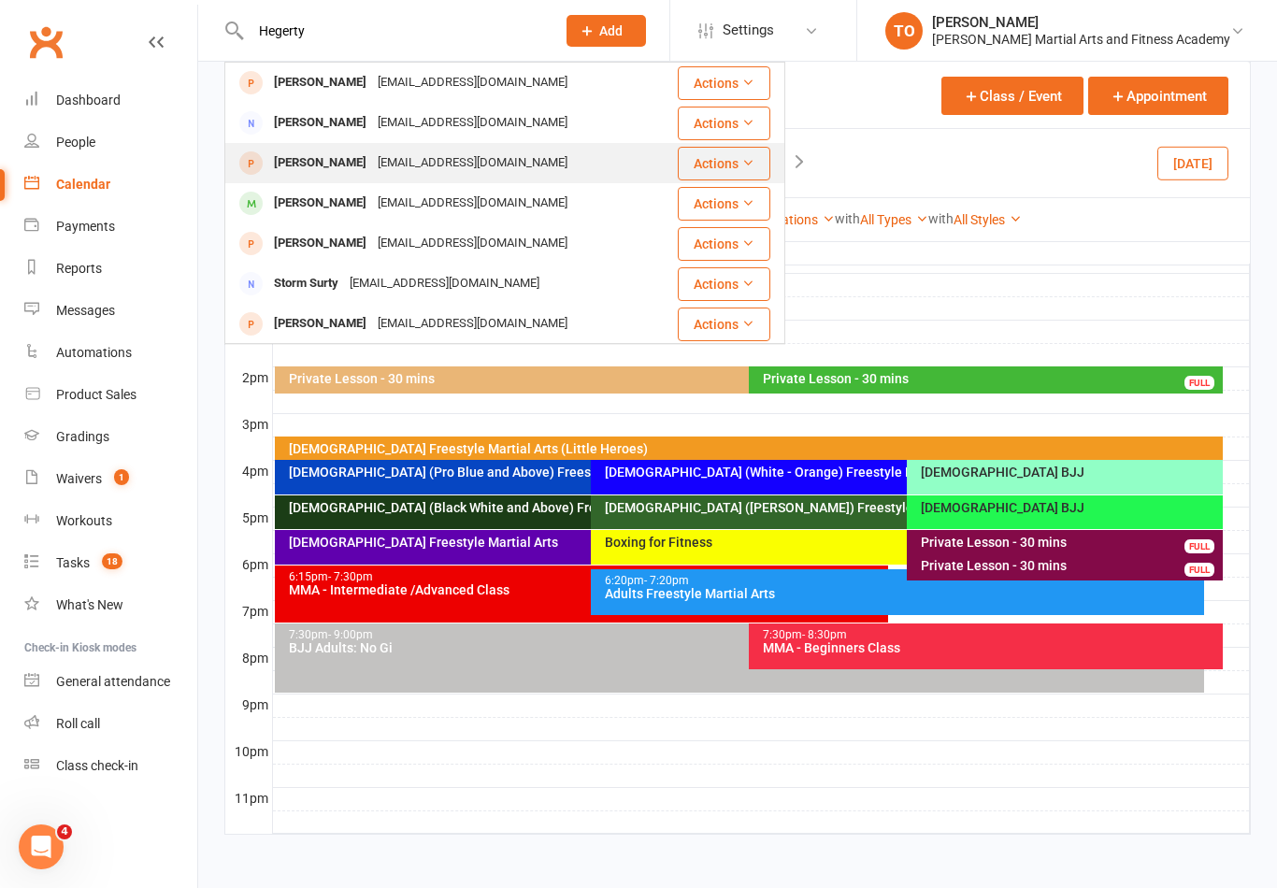
type input "Hegerty"
click at [311, 159] on div "Neve Hegerty" at bounding box center [320, 163] width 104 height 27
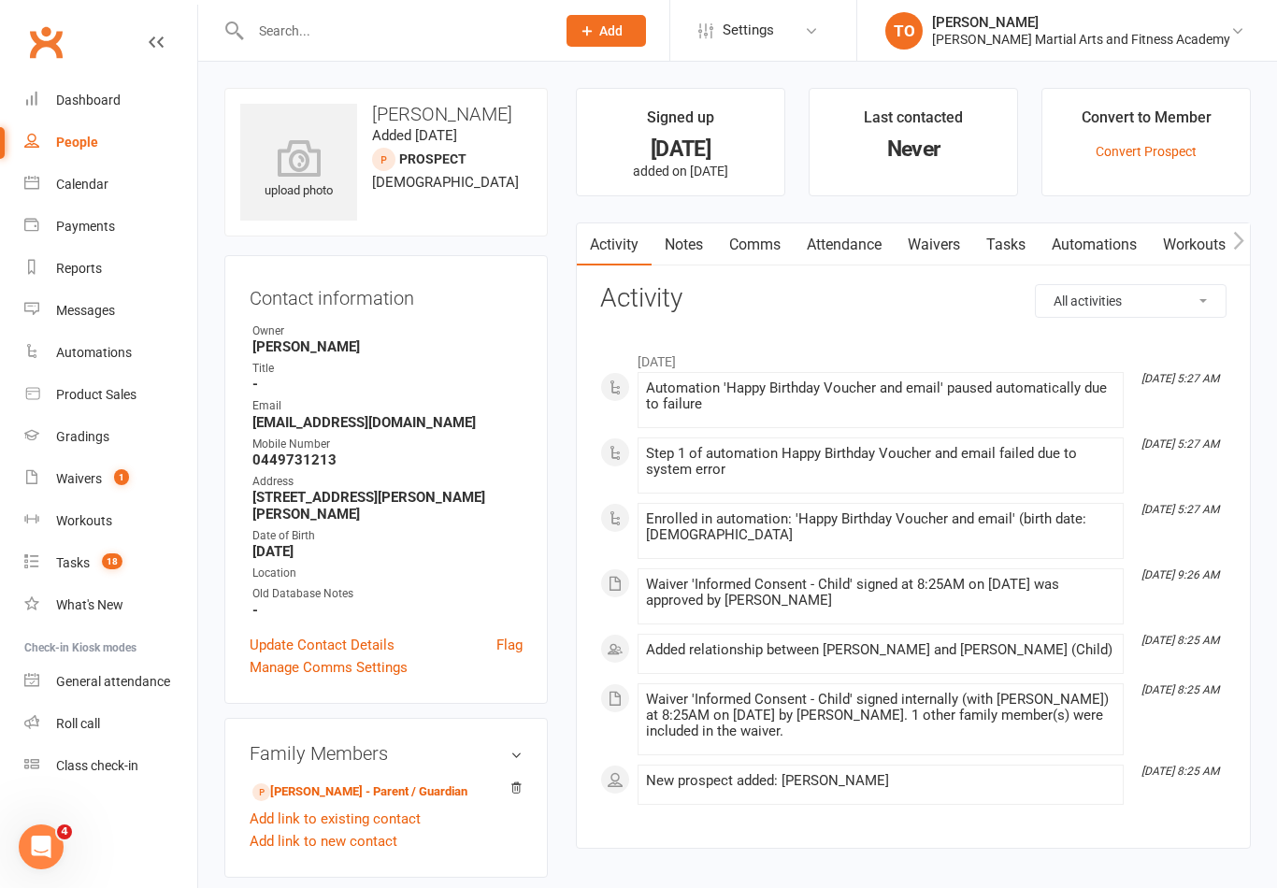
click at [949, 245] on link "Waivers" at bounding box center [933, 244] width 78 height 43
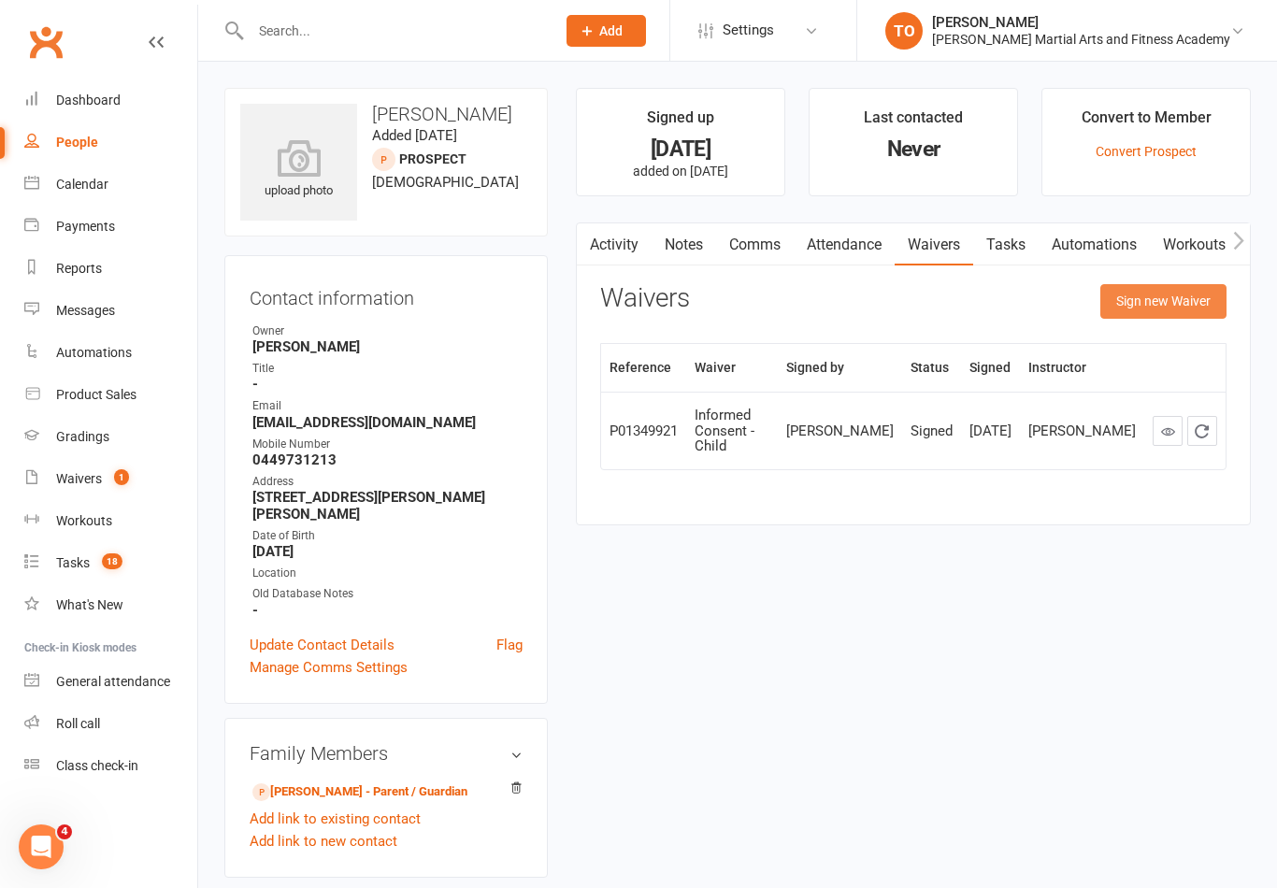
click at [1177, 307] on button "Sign new Waiver" at bounding box center [1163, 301] width 126 height 34
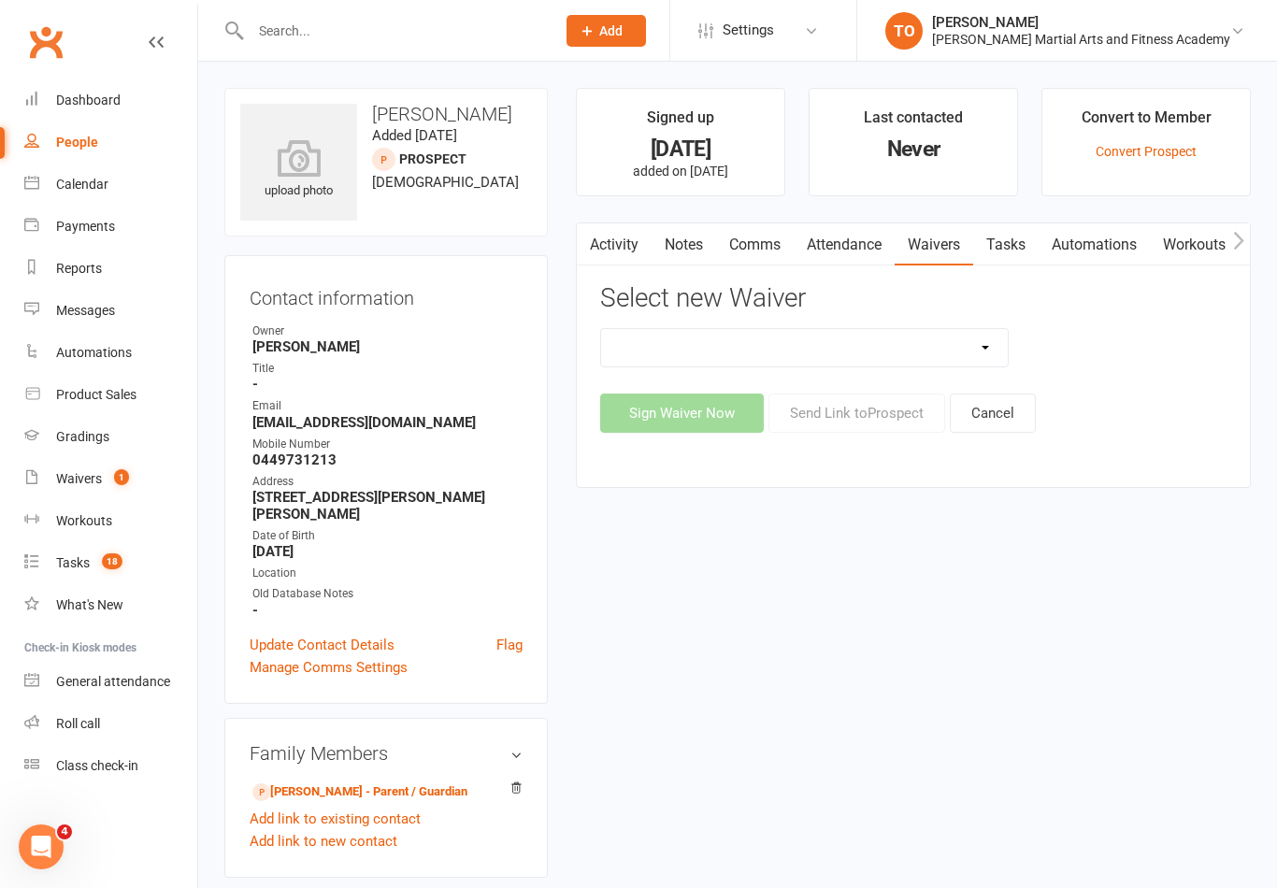
click at [984, 350] on select "Adult Grading Form ALL ACCESS Adults Membership B4F - Adults - 10 Class Pass + …" at bounding box center [804, 347] width 407 height 37
select select "10342"
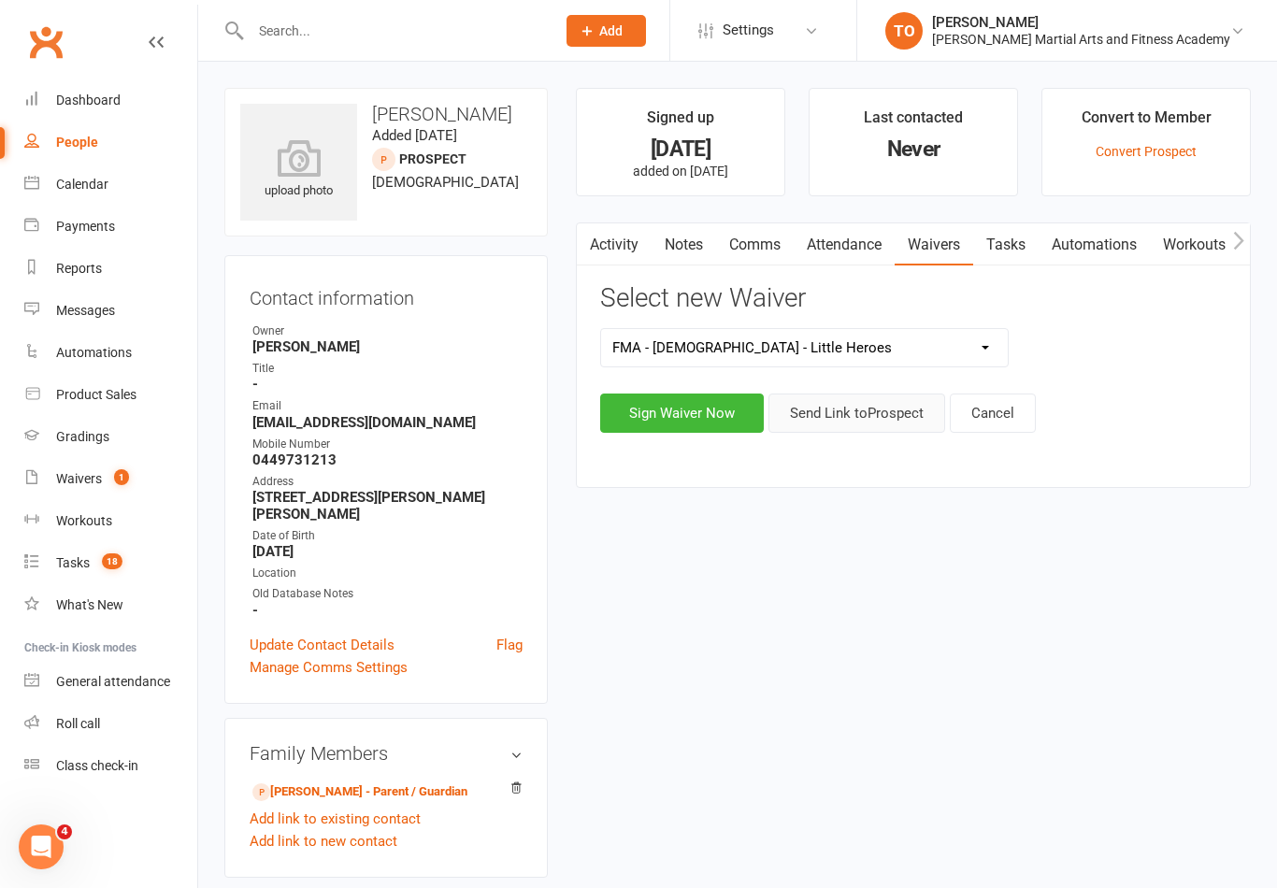
click at [838, 417] on button "Send Link to Prospect" at bounding box center [856, 412] width 177 height 39
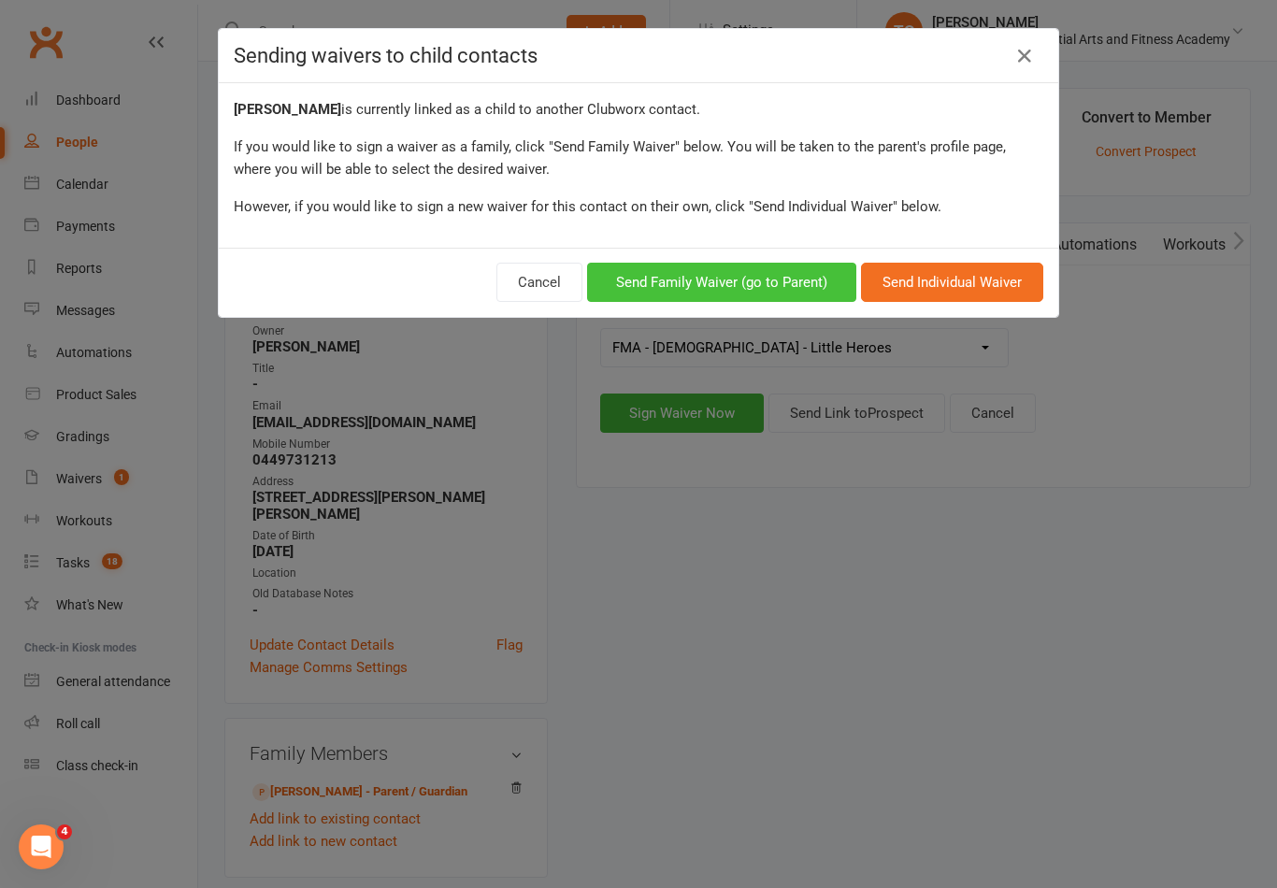
click at [746, 293] on button "Send Family Waiver (go to Parent)" at bounding box center [721, 282] width 269 height 39
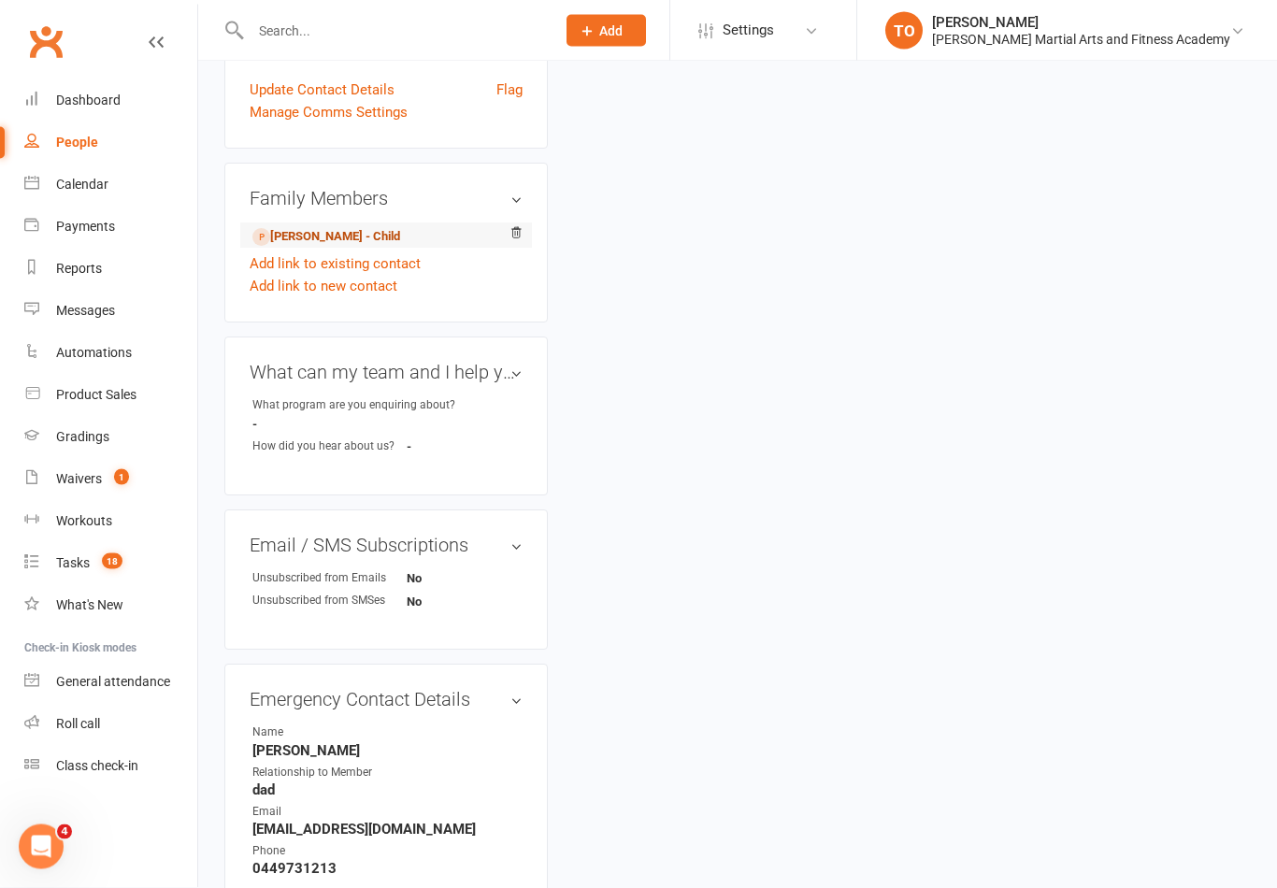
scroll to position [538, 0]
click at [316, 228] on link "Neve Hegerty - Child" at bounding box center [326, 237] width 148 height 20
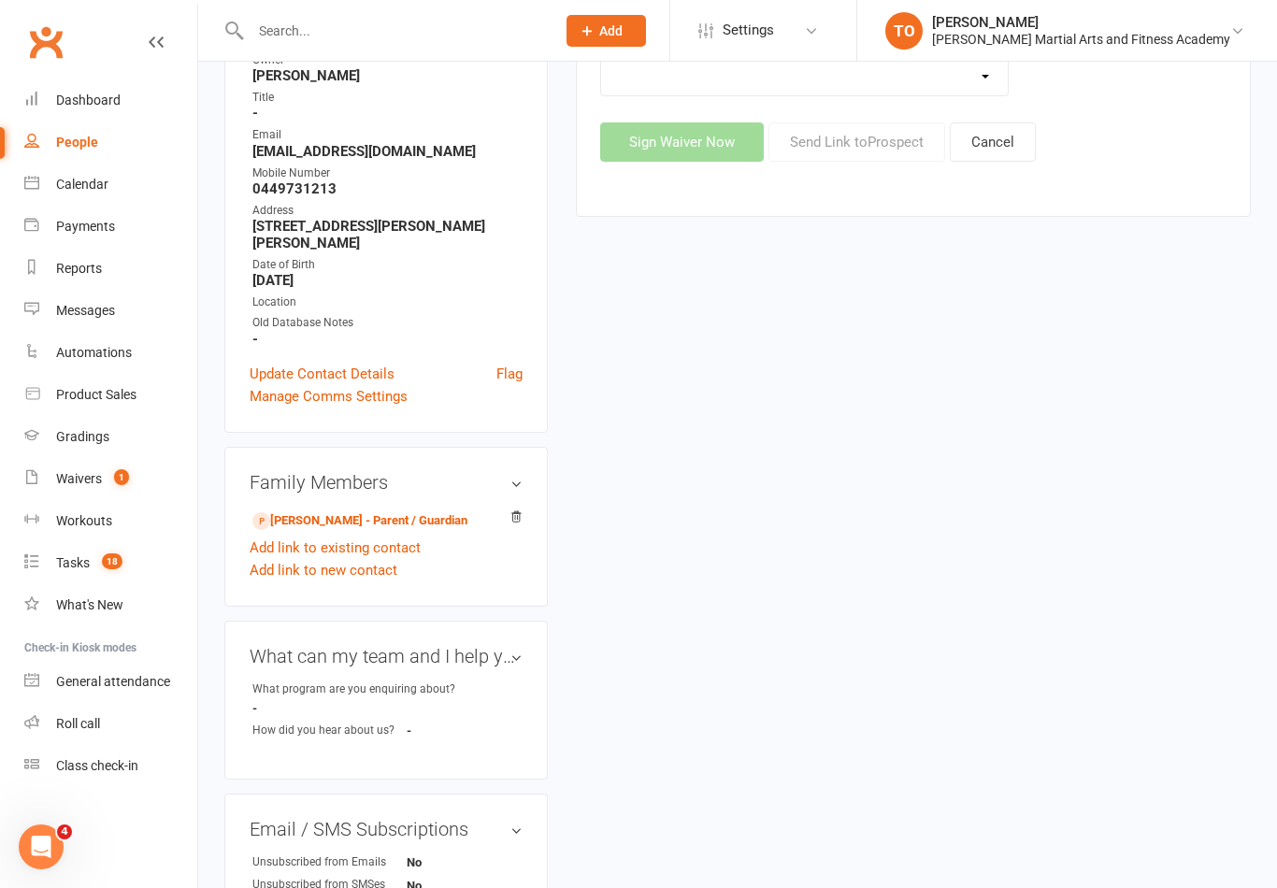
scroll to position [272, 0]
click at [318, 510] on link "Will hegerty - Parent / Guardian" at bounding box center [359, 520] width 215 height 20
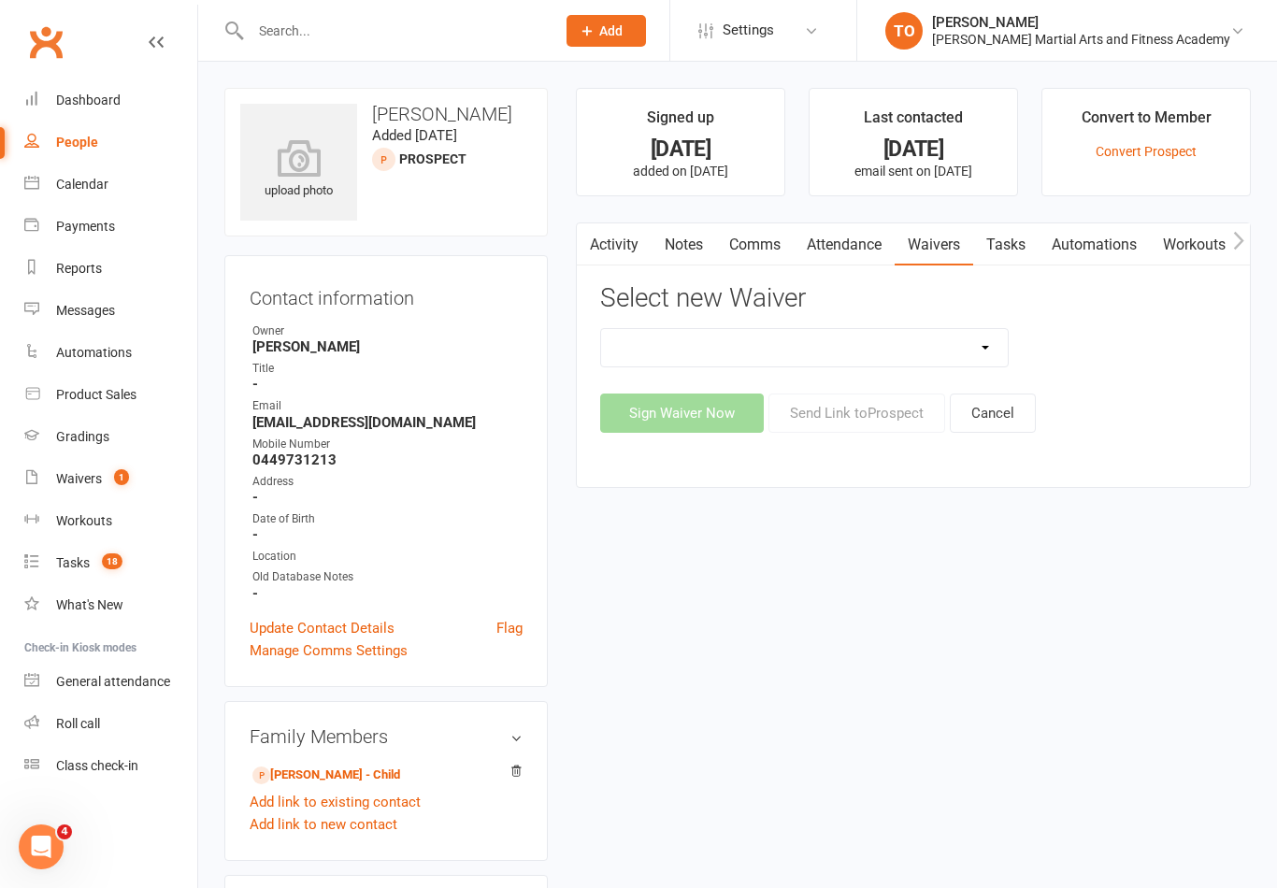
click at [361, 39] on input "text" at bounding box center [393, 31] width 297 height 26
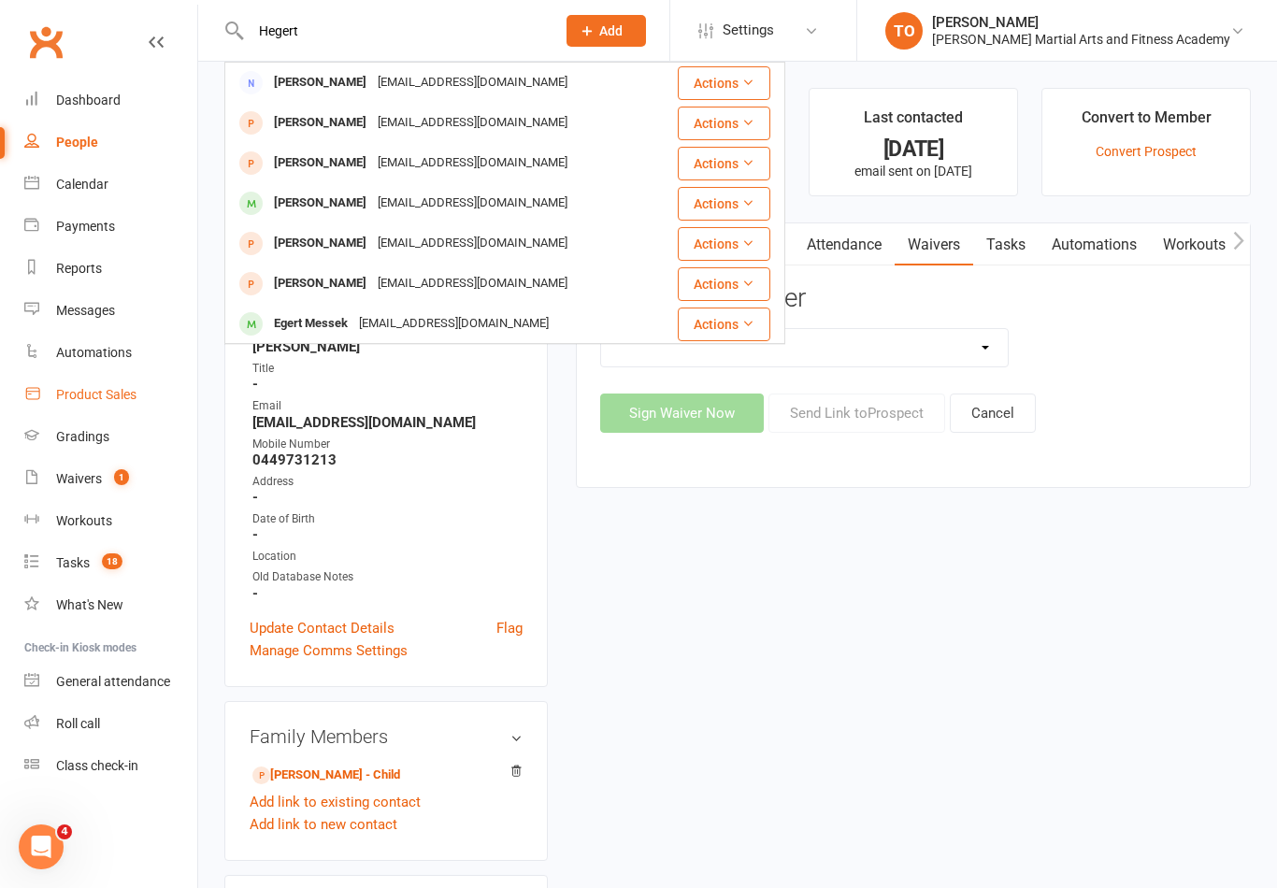
type input "Hegert"
click at [91, 404] on link "Product Sales" at bounding box center [110, 395] width 173 height 42
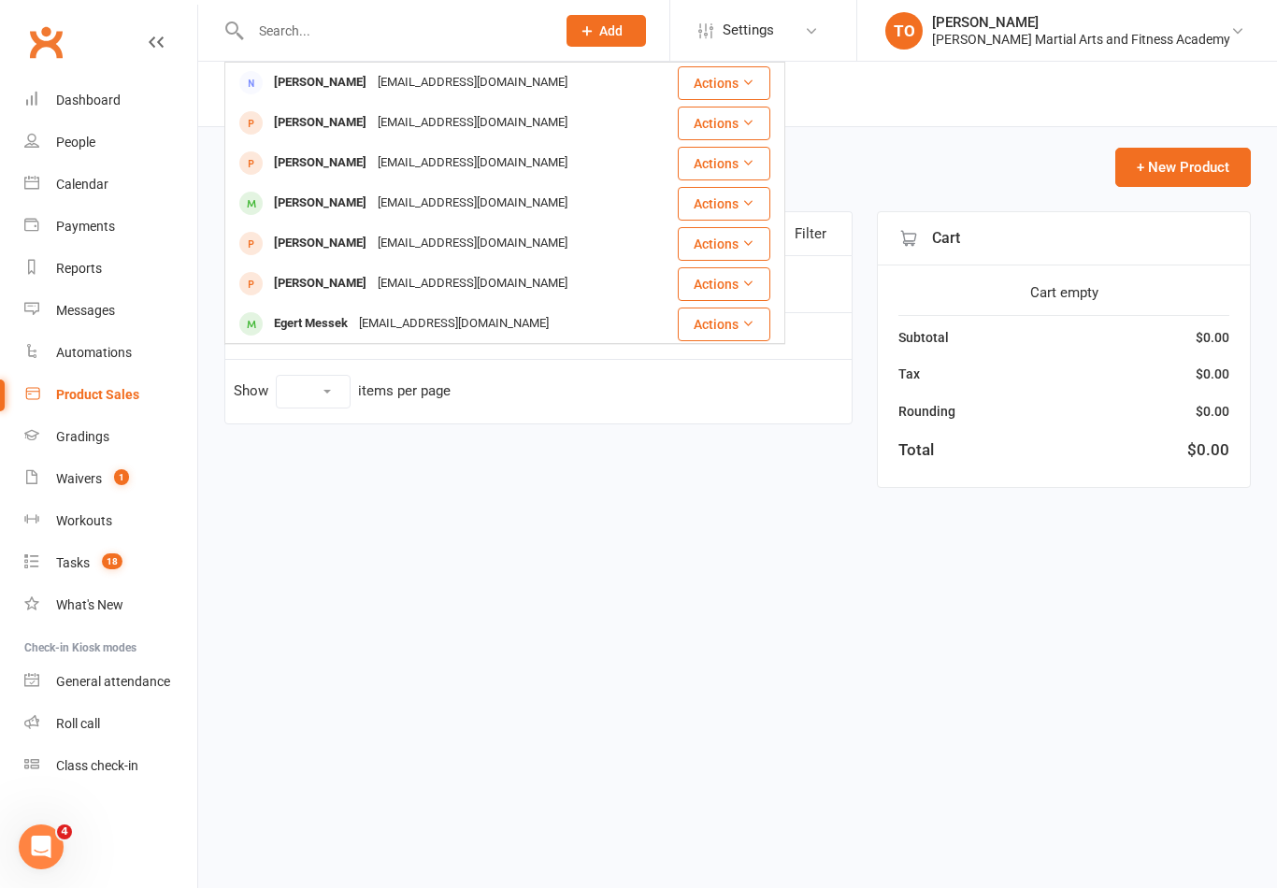
select select "100"
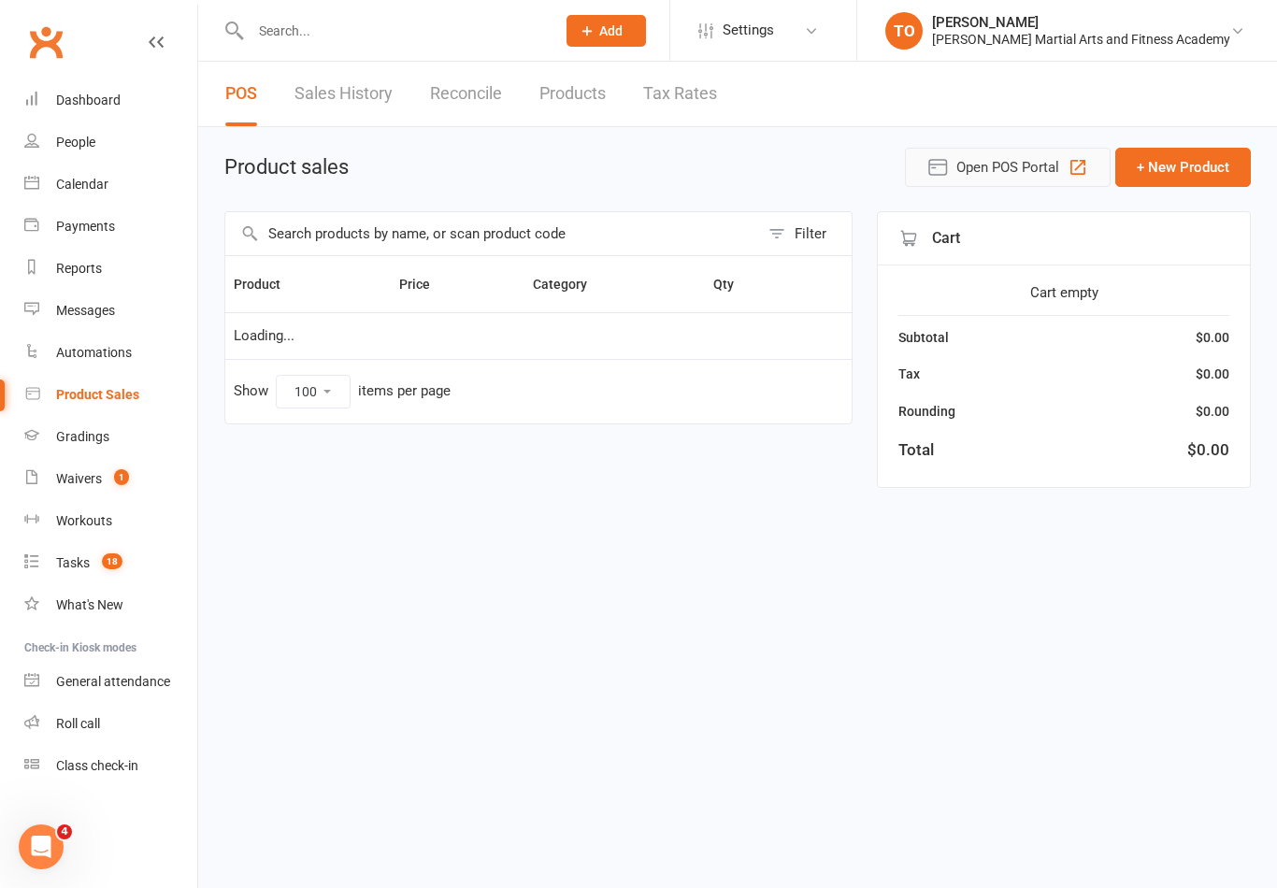
click at [974, 184] on button "Open POS Portal" at bounding box center [1008, 167] width 206 height 39
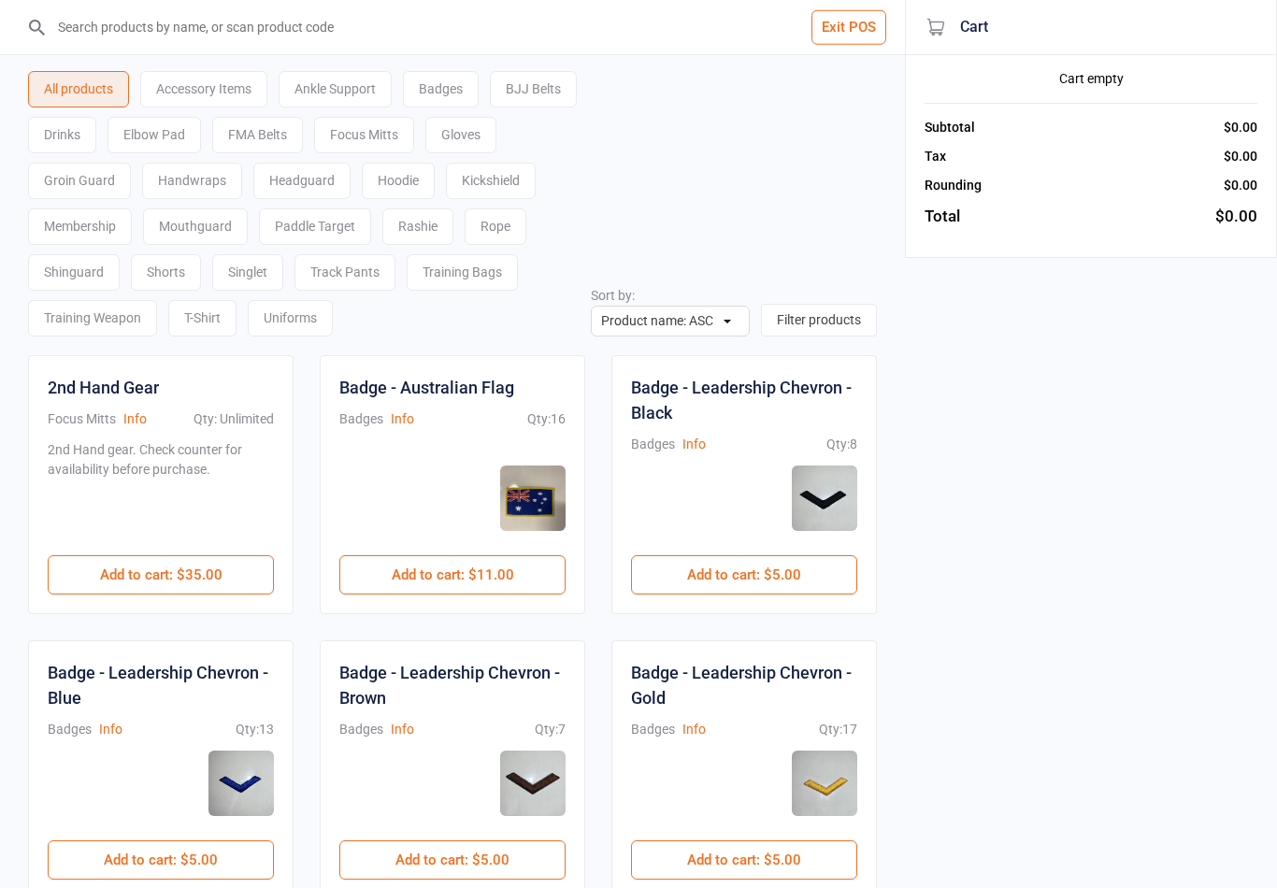
click at [333, 333] on div "Uniforms" at bounding box center [290, 318] width 85 height 36
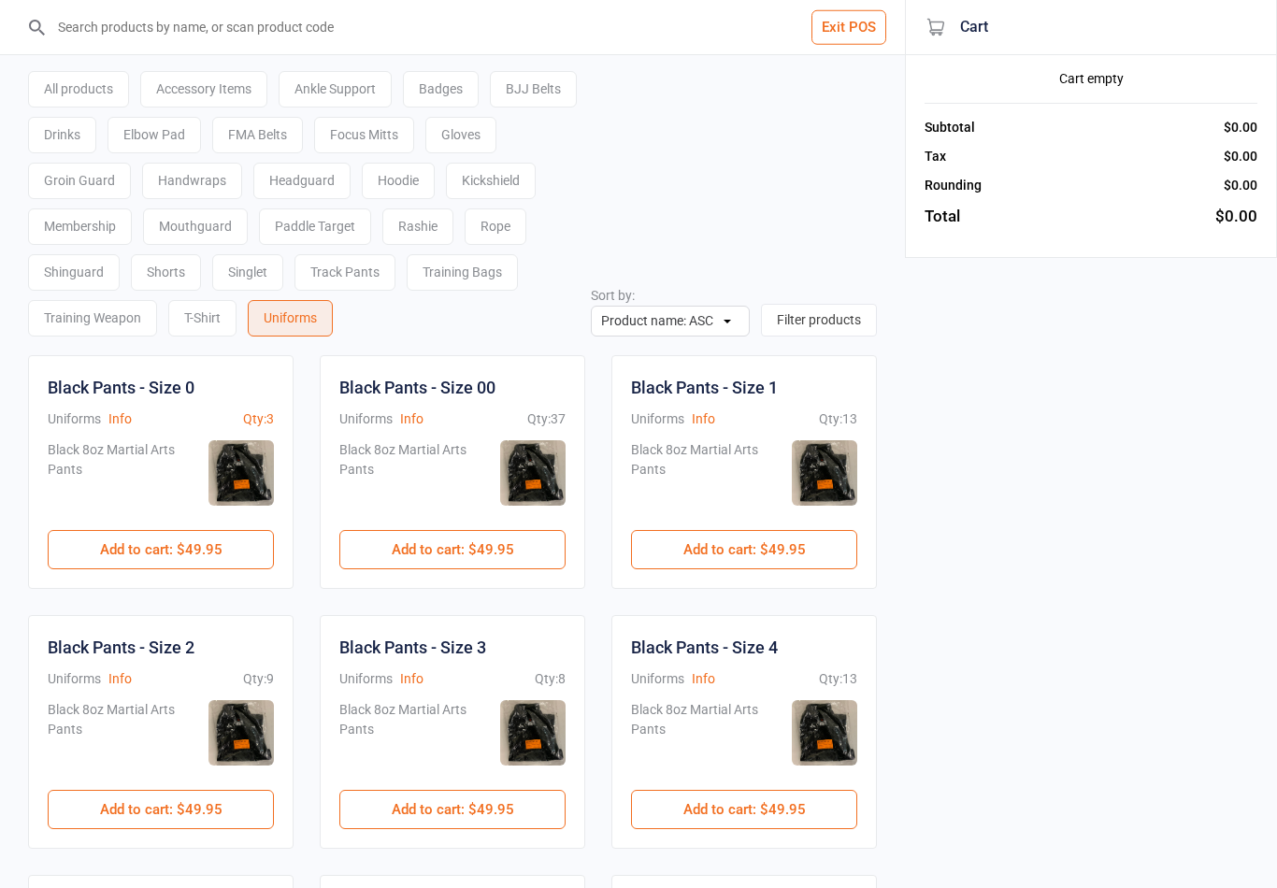
click at [461, 34] on input "search" at bounding box center [464, 27] width 830 height 54
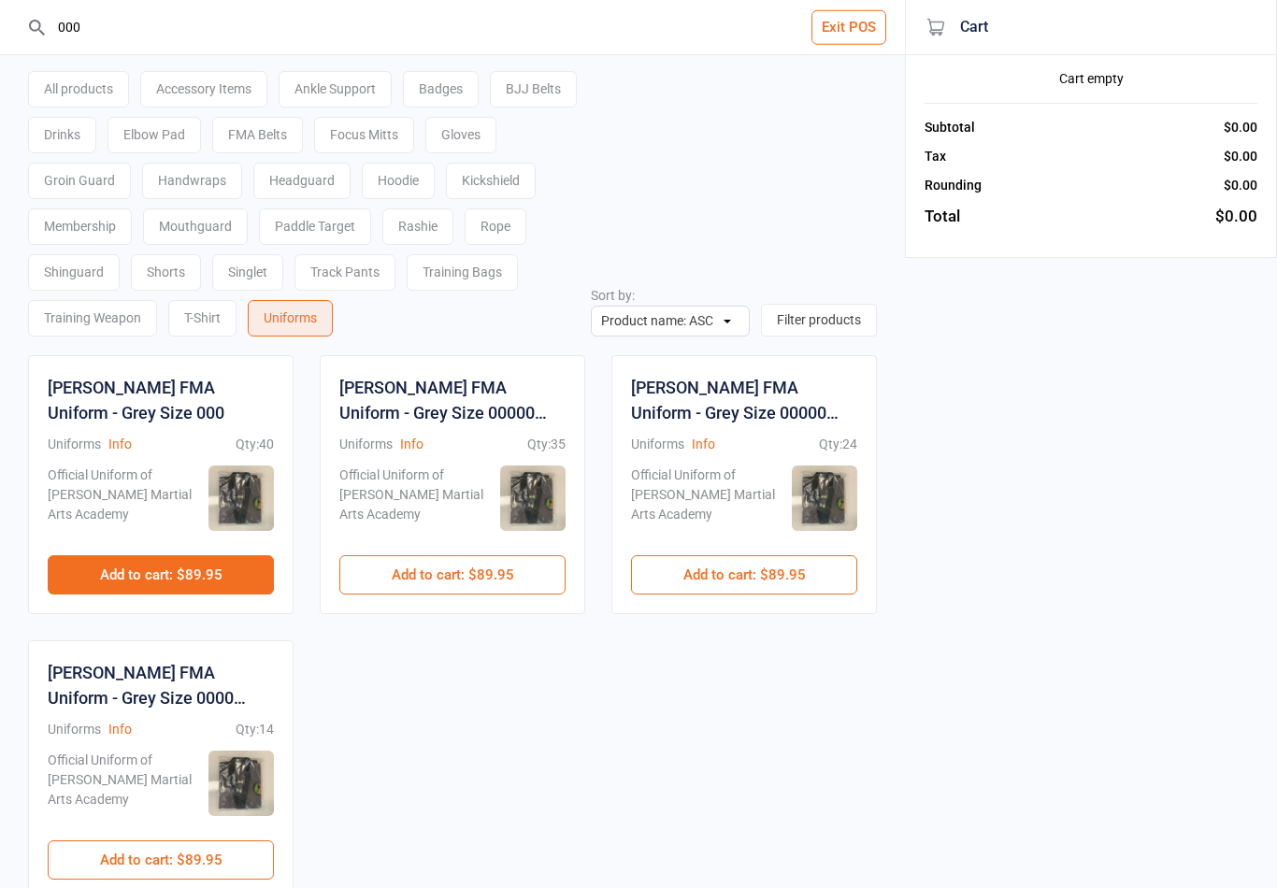
type input "000"
click at [185, 568] on button "Add to cart : $89.95" at bounding box center [161, 574] width 226 height 39
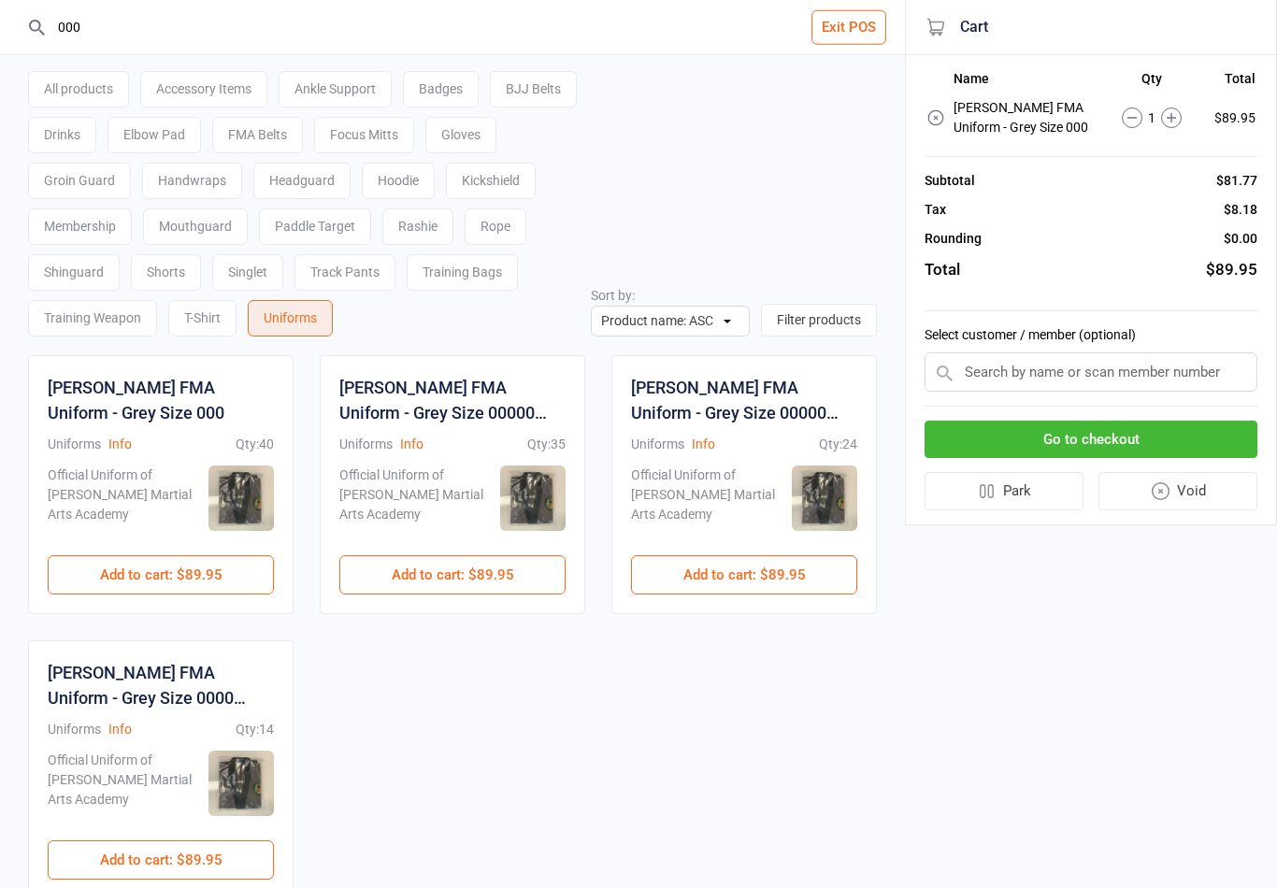
click at [1034, 370] on input "text" at bounding box center [1090, 371] width 333 height 39
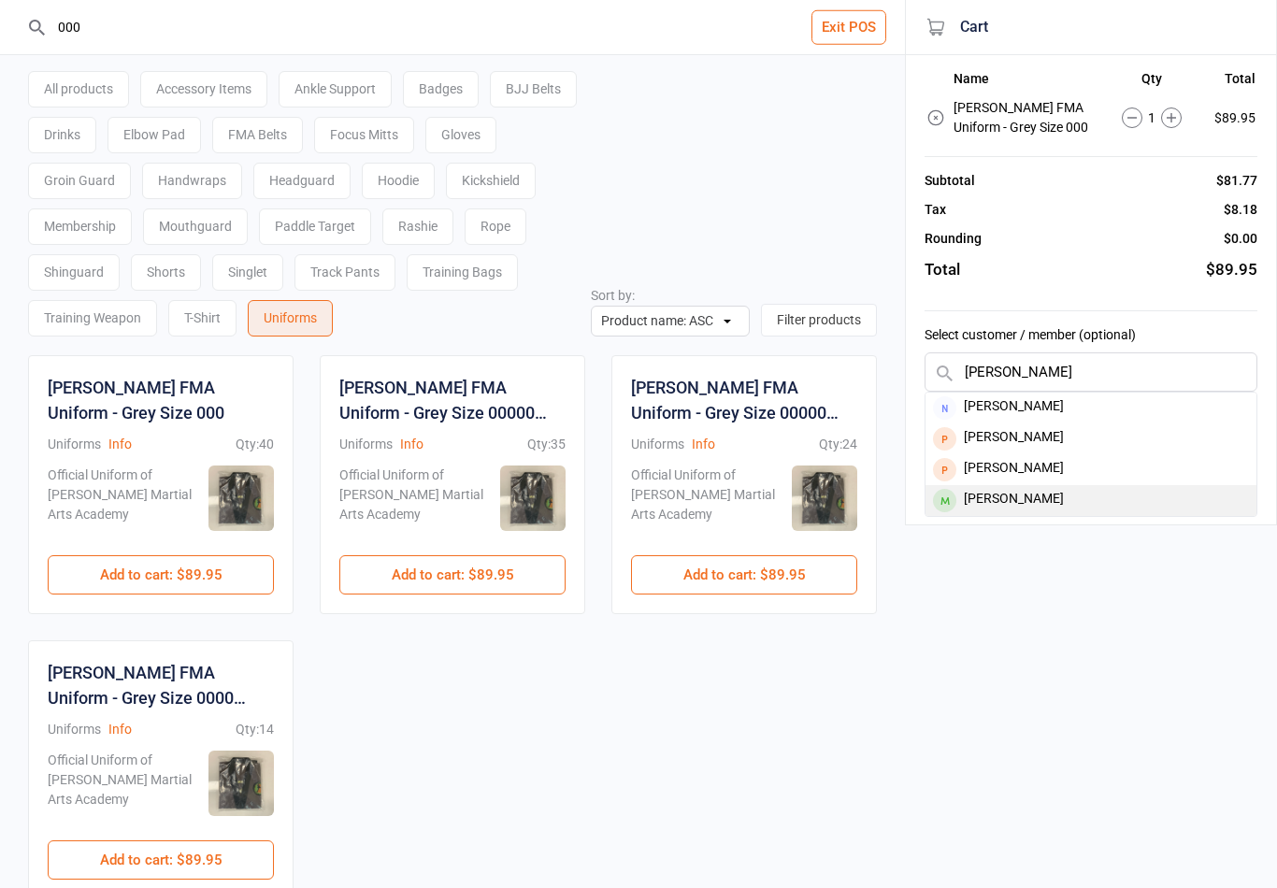
type input "[PERSON_NAME]"
click at [1030, 496] on div "[PERSON_NAME]" at bounding box center [1090, 500] width 331 height 31
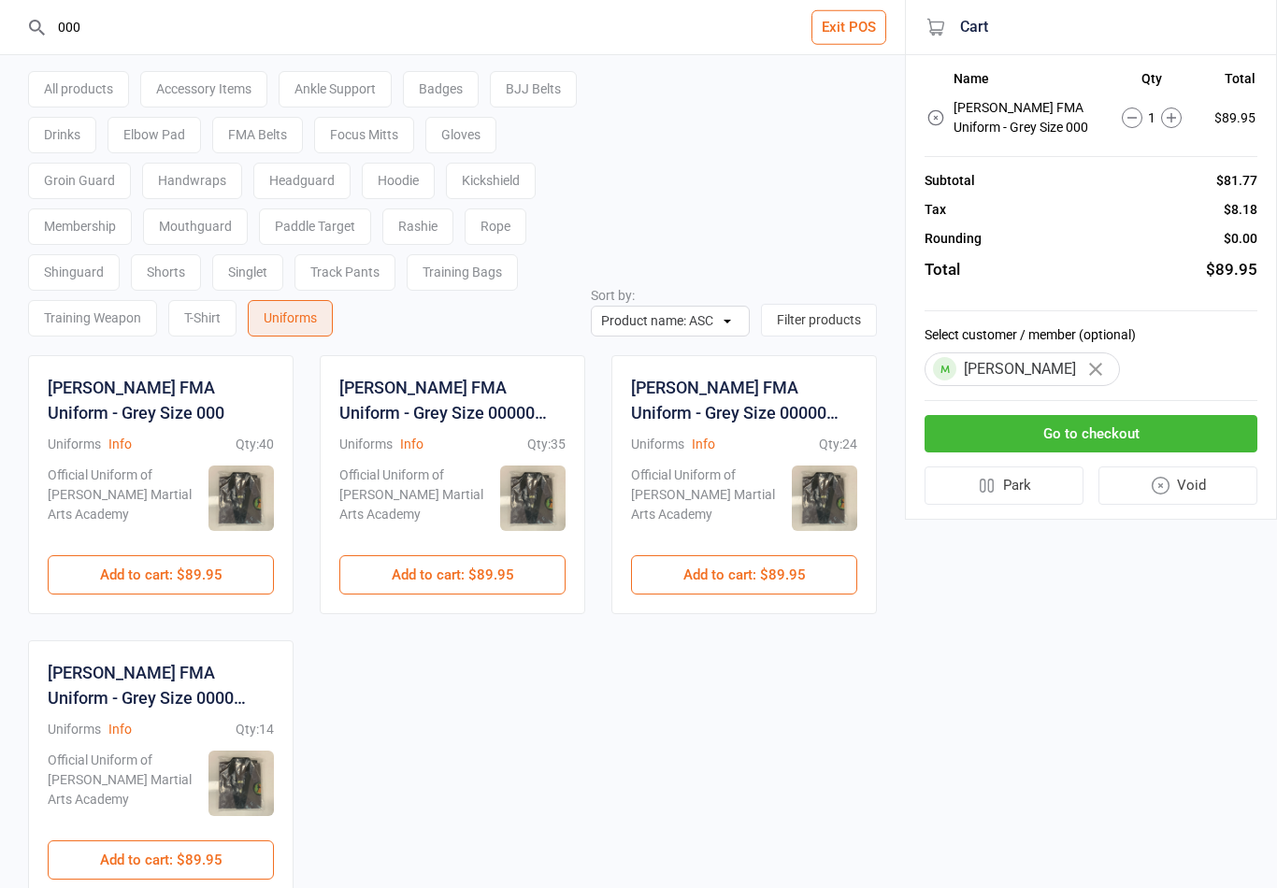
click at [1122, 435] on button "Go to checkout" at bounding box center [1090, 434] width 333 height 38
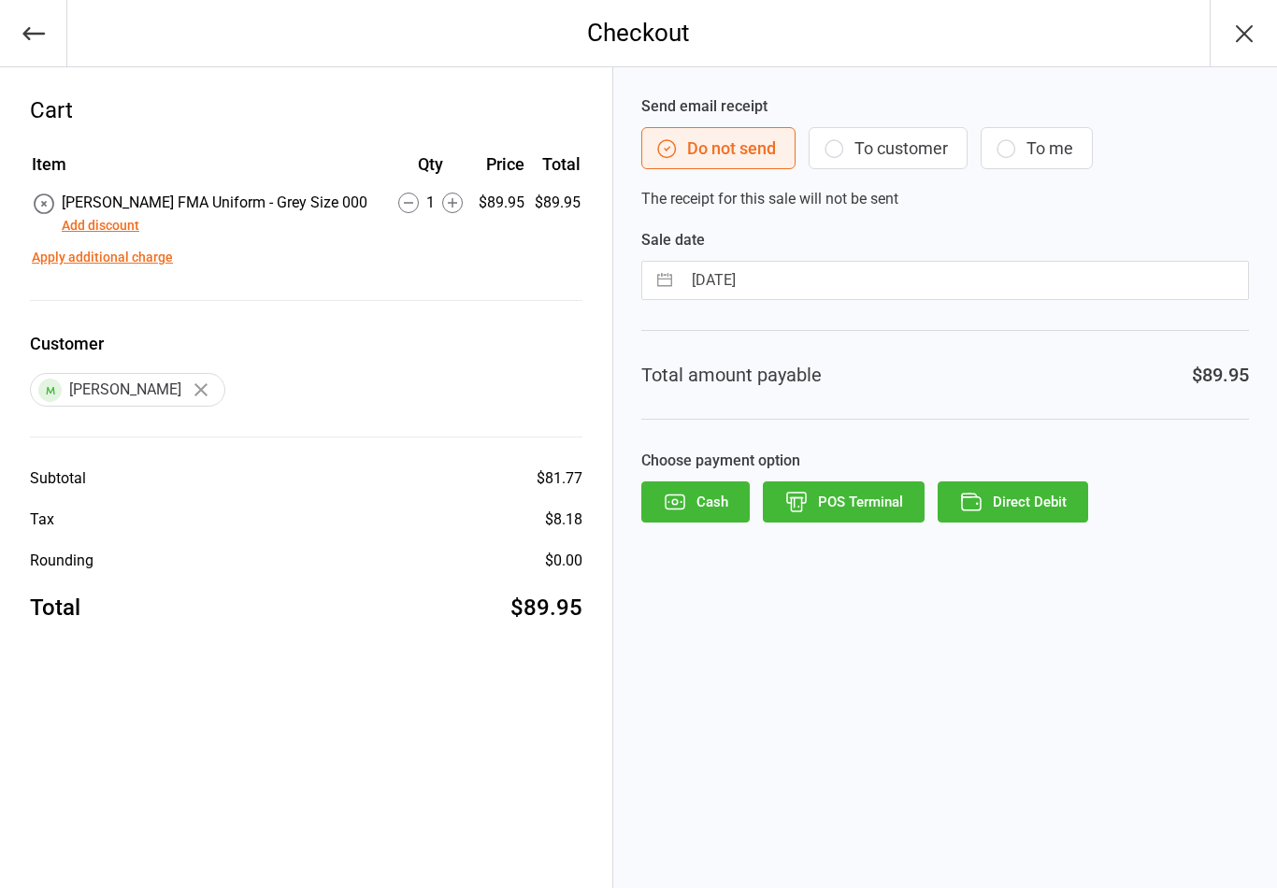
click at [885, 502] on button "POS Terminal" at bounding box center [844, 501] width 162 height 41
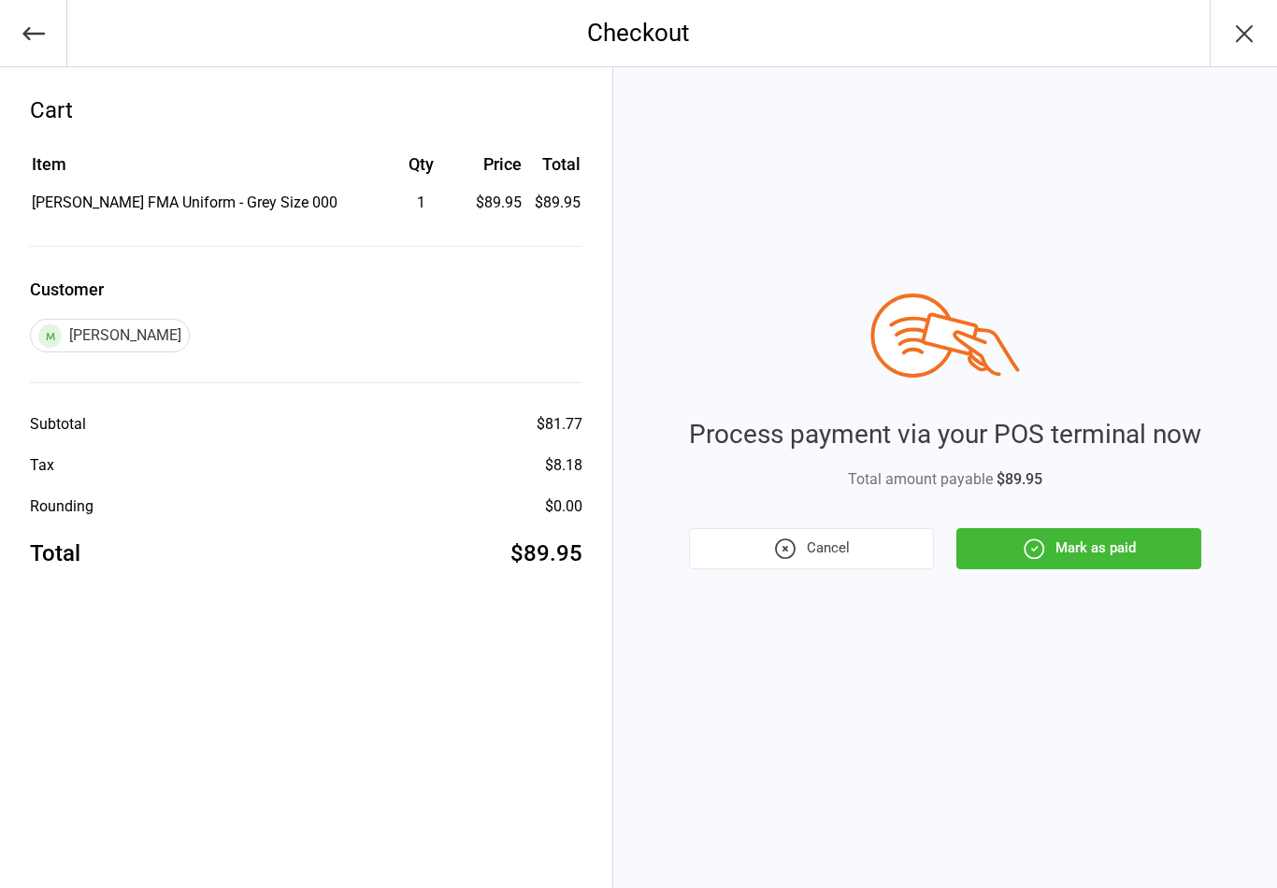
click at [1117, 548] on button "Mark as paid" at bounding box center [1078, 548] width 245 height 41
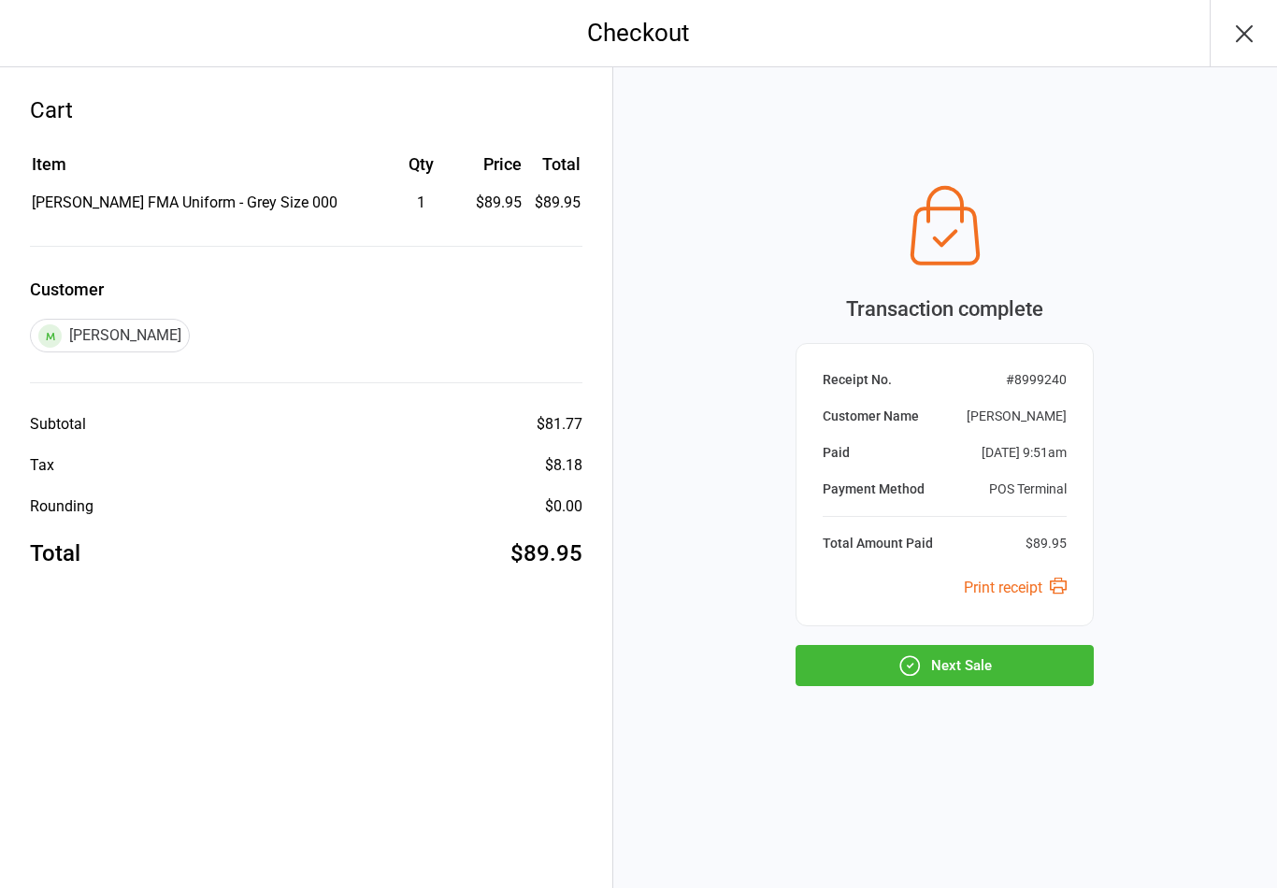
click at [975, 679] on button "Next Sale" at bounding box center [944, 665] width 298 height 41
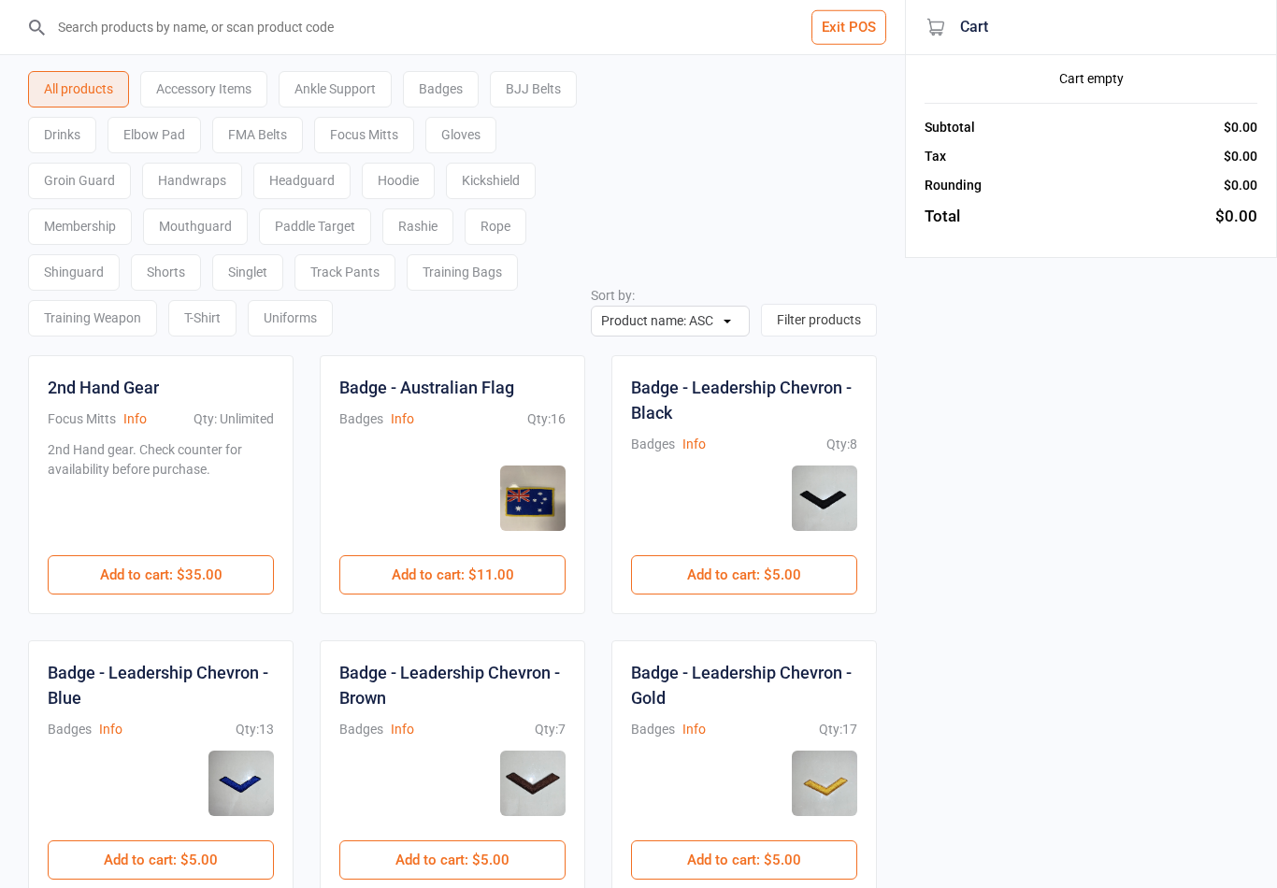
click at [857, 34] on button "Exit POS" at bounding box center [848, 27] width 75 height 35
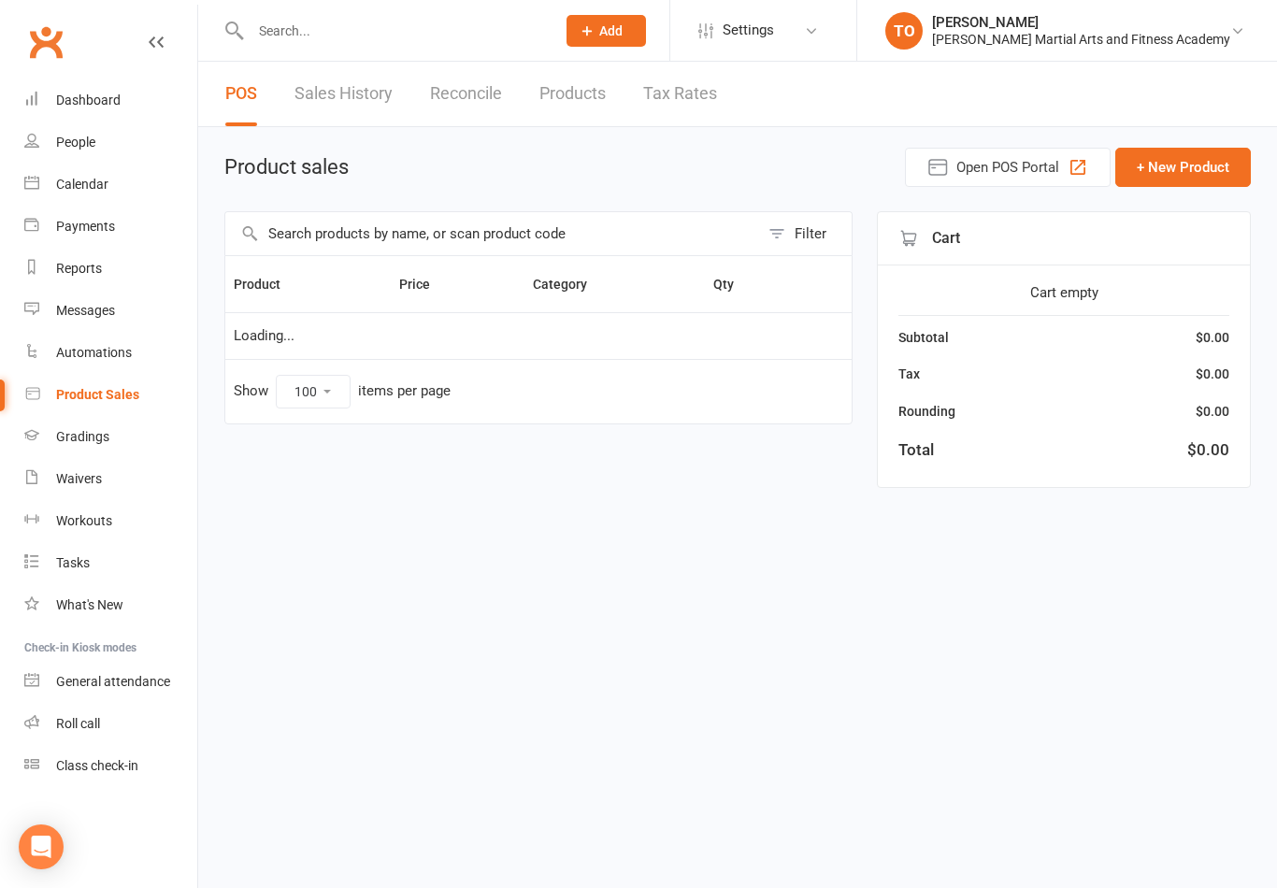
select select "100"
click at [272, 36] on input "text" at bounding box center [393, 31] width 297 height 26
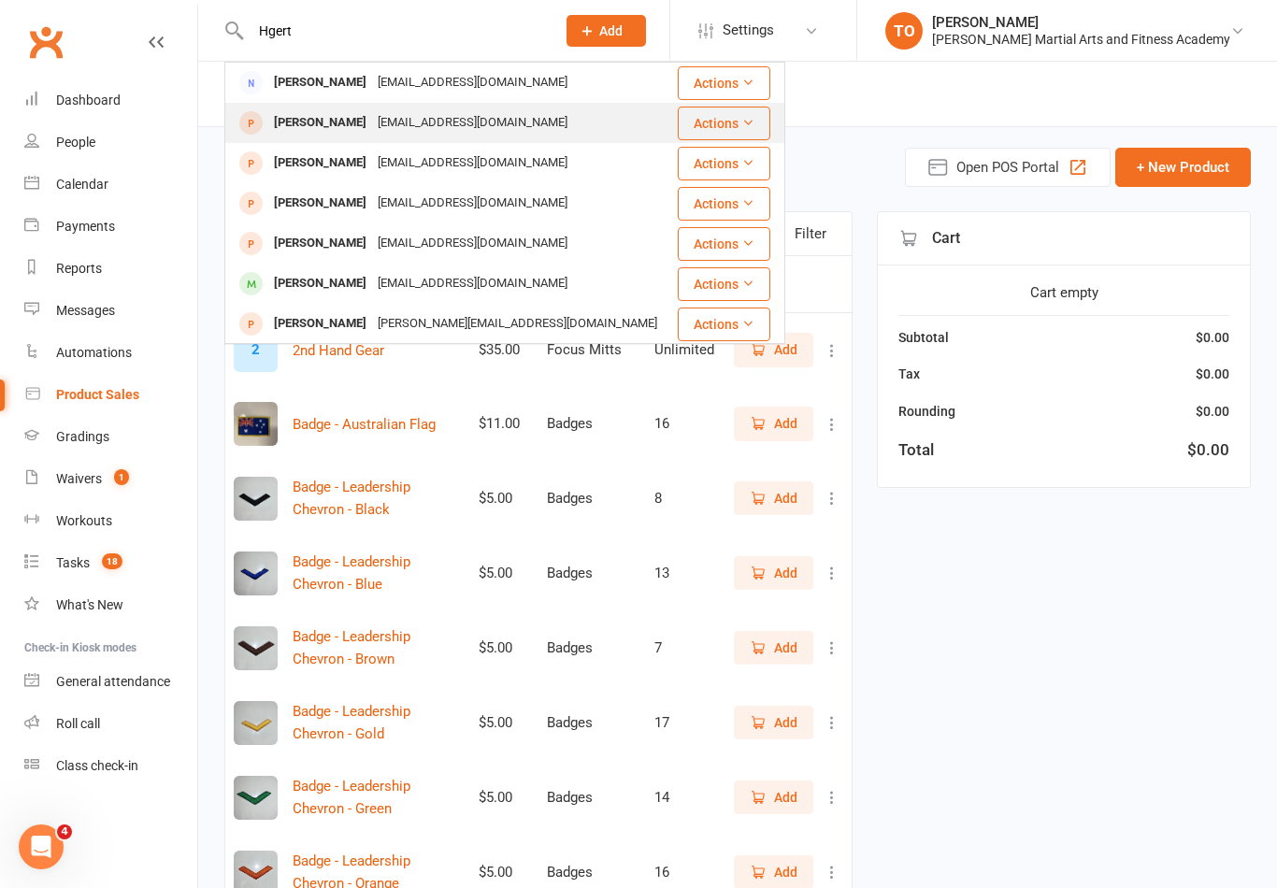
type input "Hgert"
click at [313, 123] on div "[PERSON_NAME]" at bounding box center [320, 122] width 104 height 27
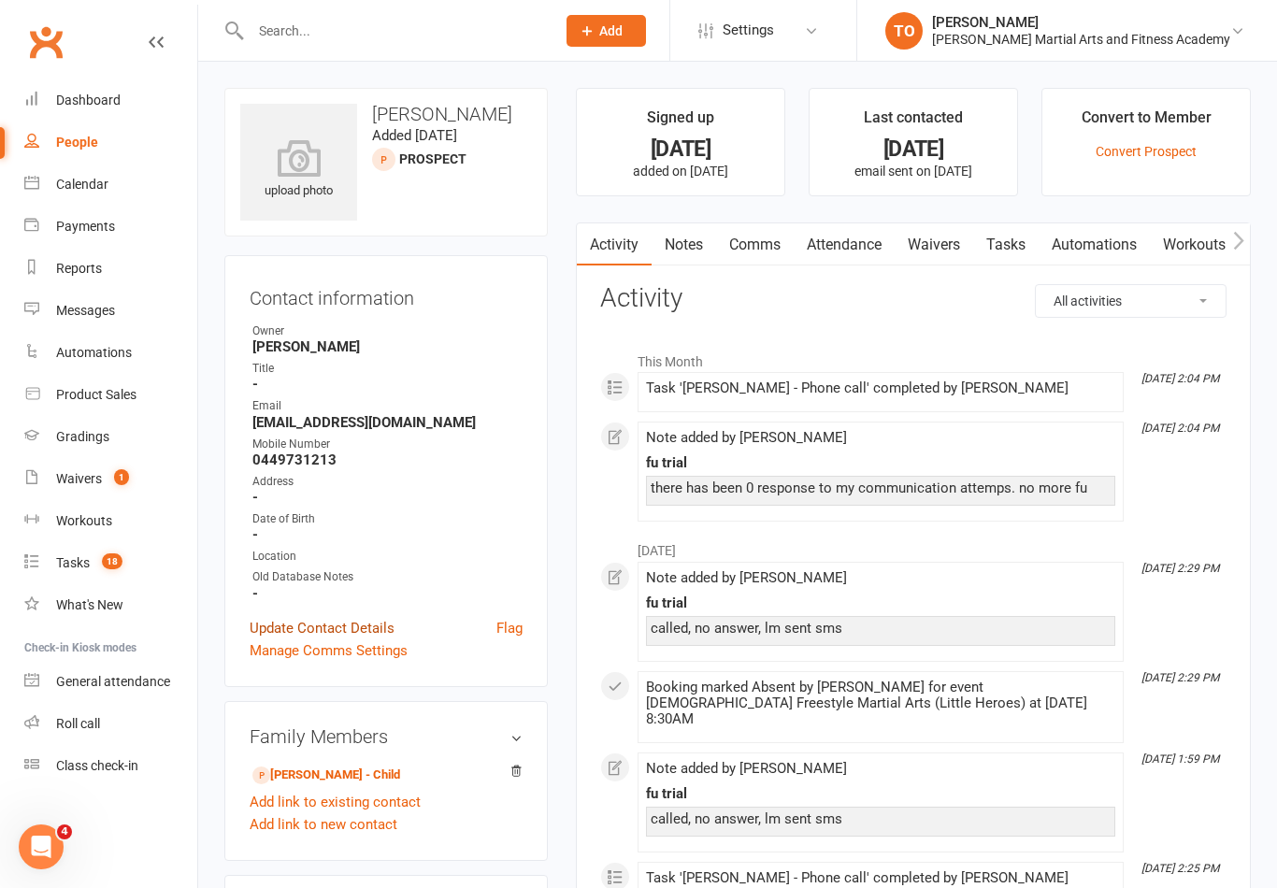
click at [350, 629] on link "Update Contact Details" at bounding box center [322, 628] width 145 height 22
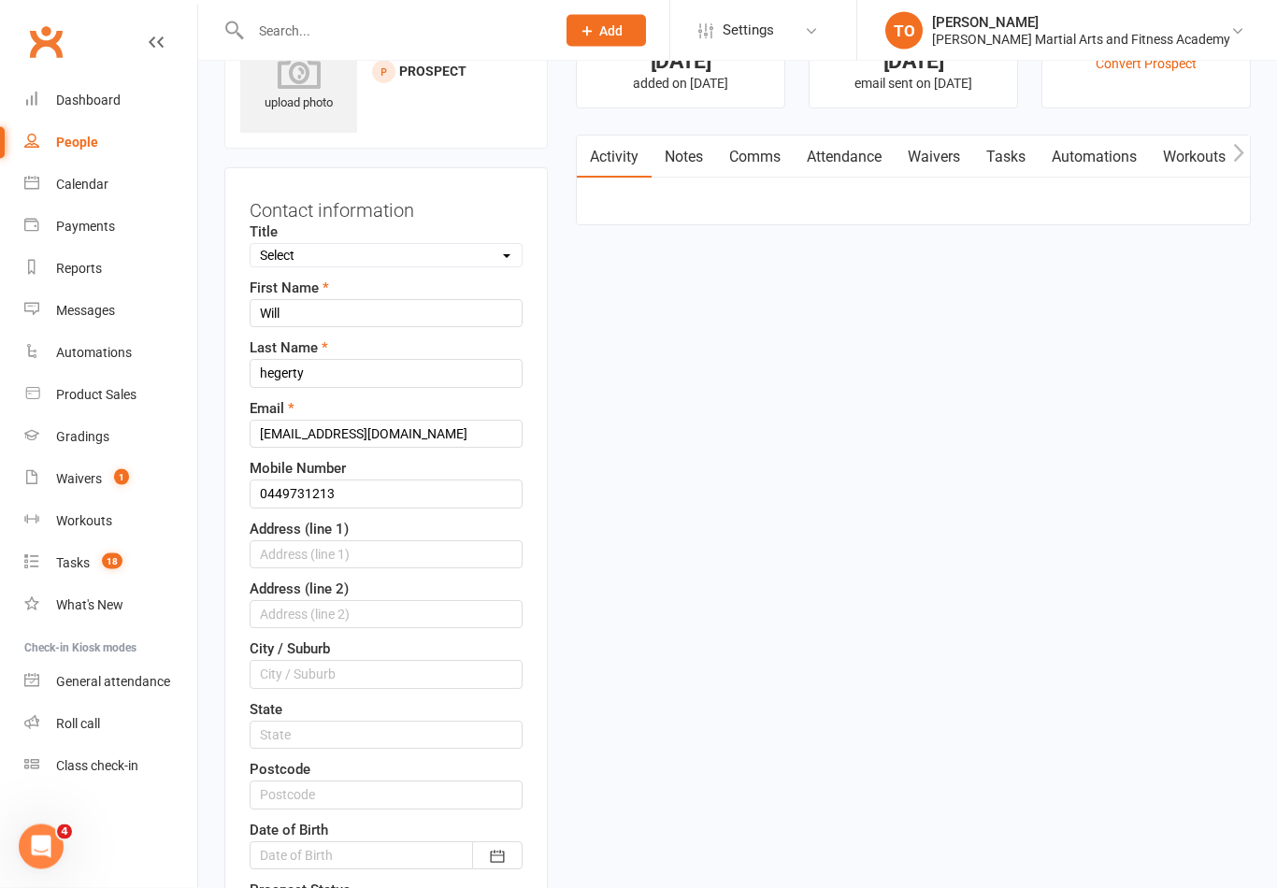
scroll to position [88, 0]
click at [376, 372] on input "hegerty" at bounding box center [386, 373] width 273 height 28
click at [410, 370] on input "hegerty" at bounding box center [386, 373] width 273 height 28
click at [391, 317] on input "Will" at bounding box center [386, 313] width 273 height 28
click at [277, 383] on input "hegerty" at bounding box center [386, 373] width 273 height 28
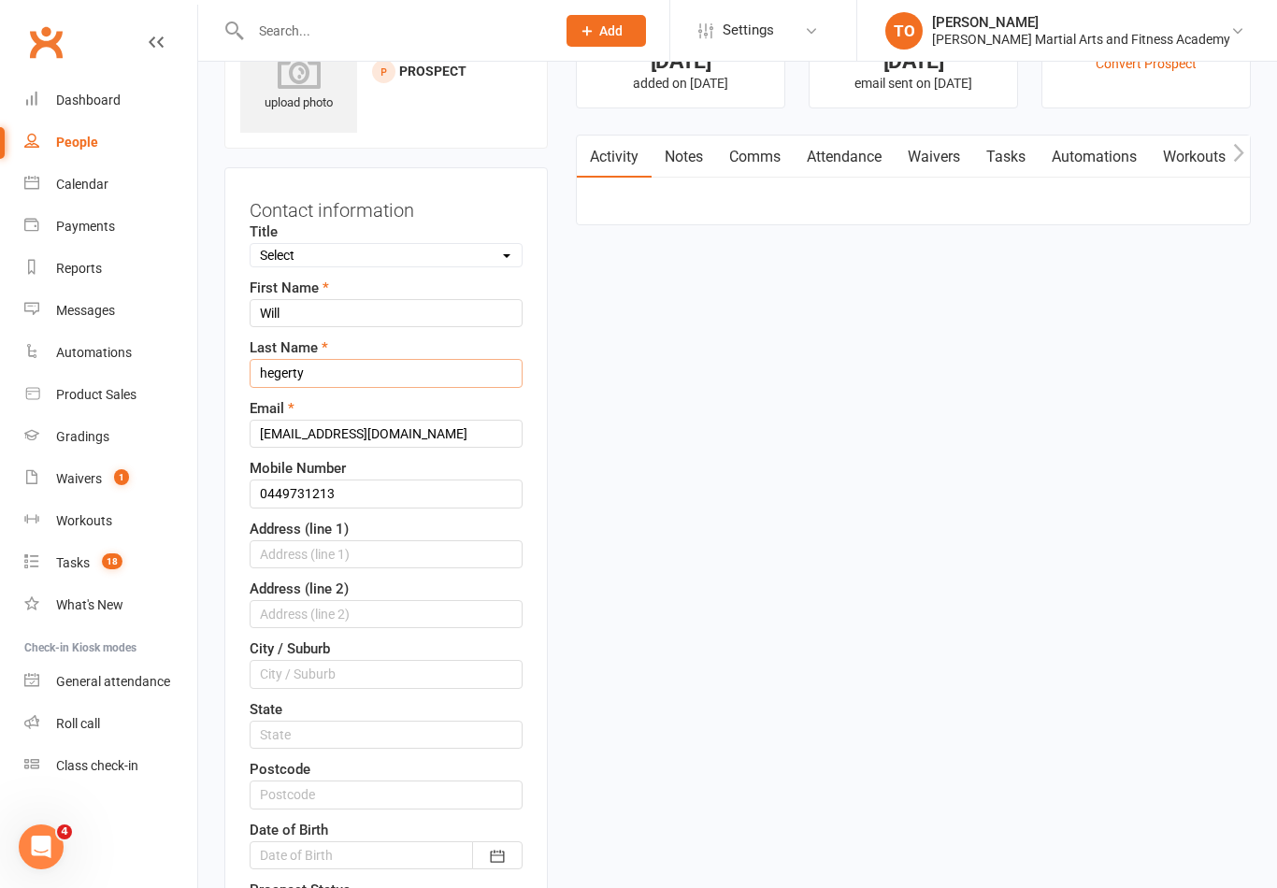
click at [275, 382] on input "hegerty" at bounding box center [386, 373] width 273 height 28
click at [368, 384] on input "hegerty" at bounding box center [386, 373] width 273 height 28
click at [299, 380] on input "hegerty Hegerty" at bounding box center [386, 373] width 273 height 28
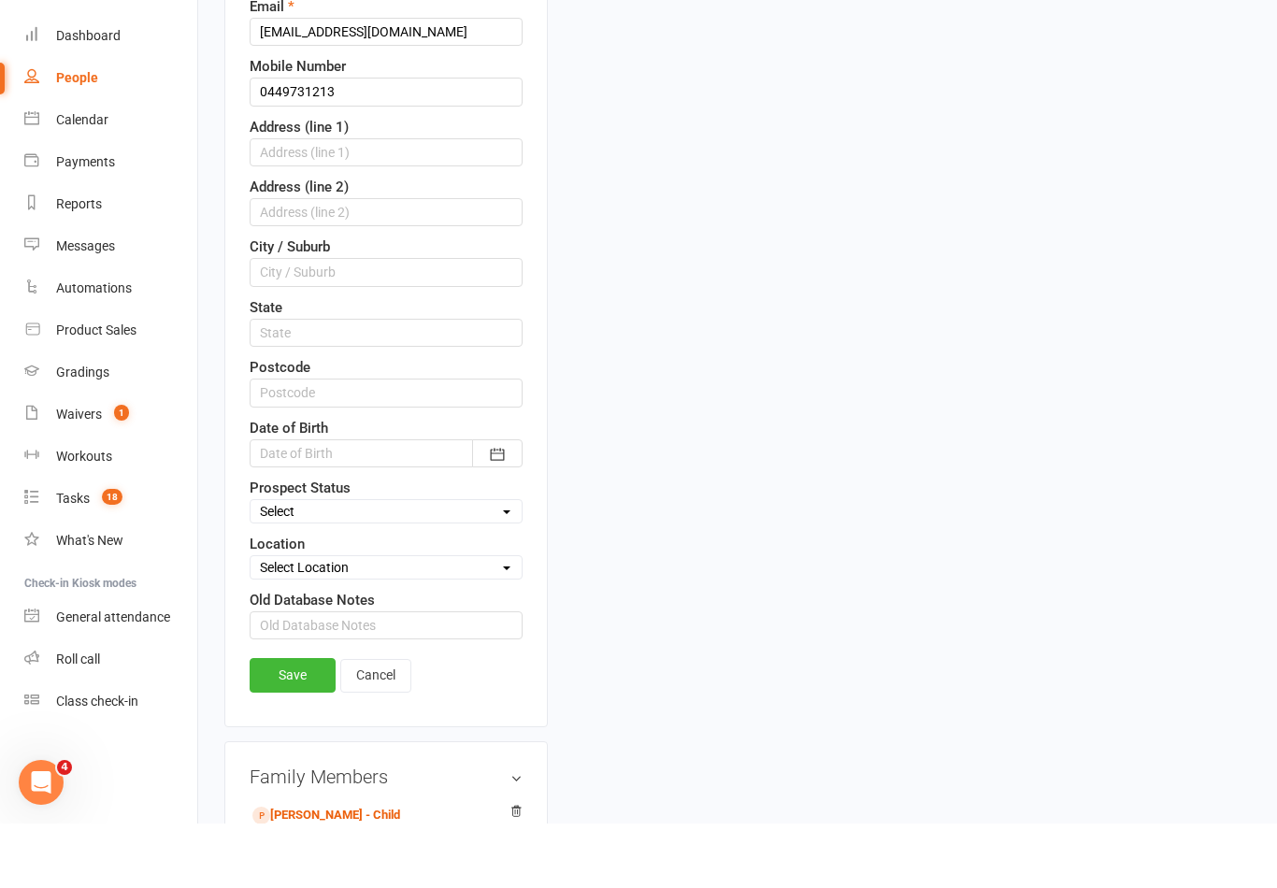
scroll to position [434, 0]
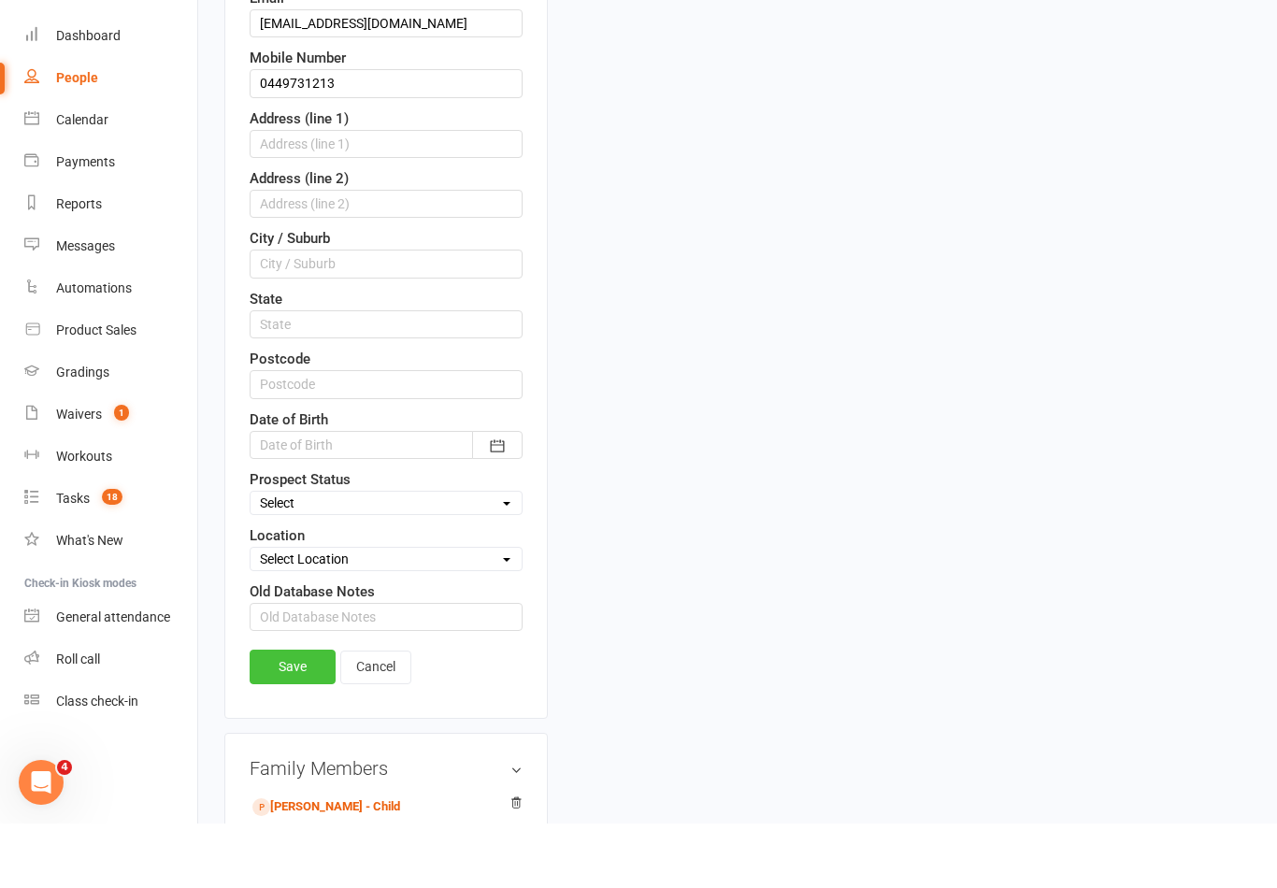
type input "Hegerty"
click at [305, 714] on link "Save" at bounding box center [293, 731] width 86 height 34
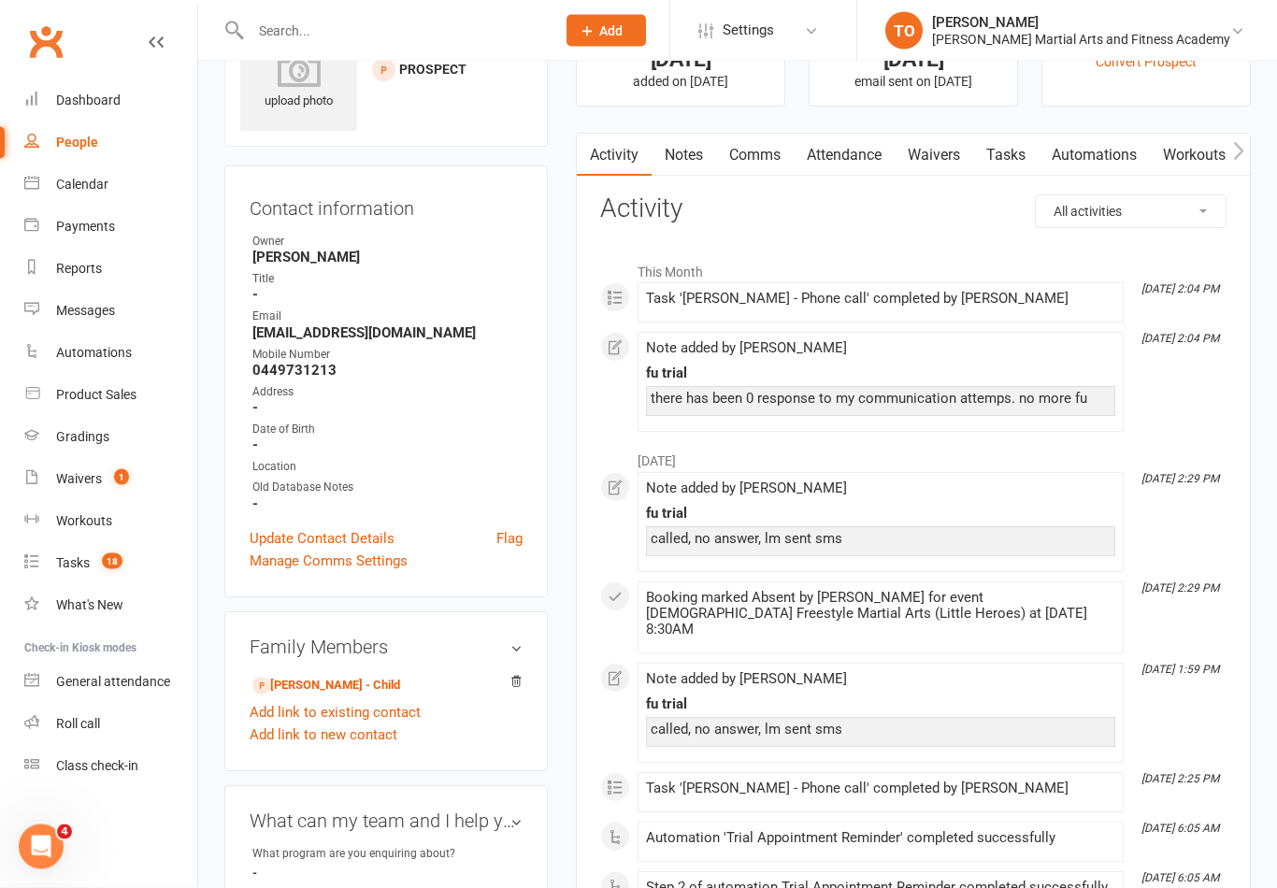
scroll to position [0, 0]
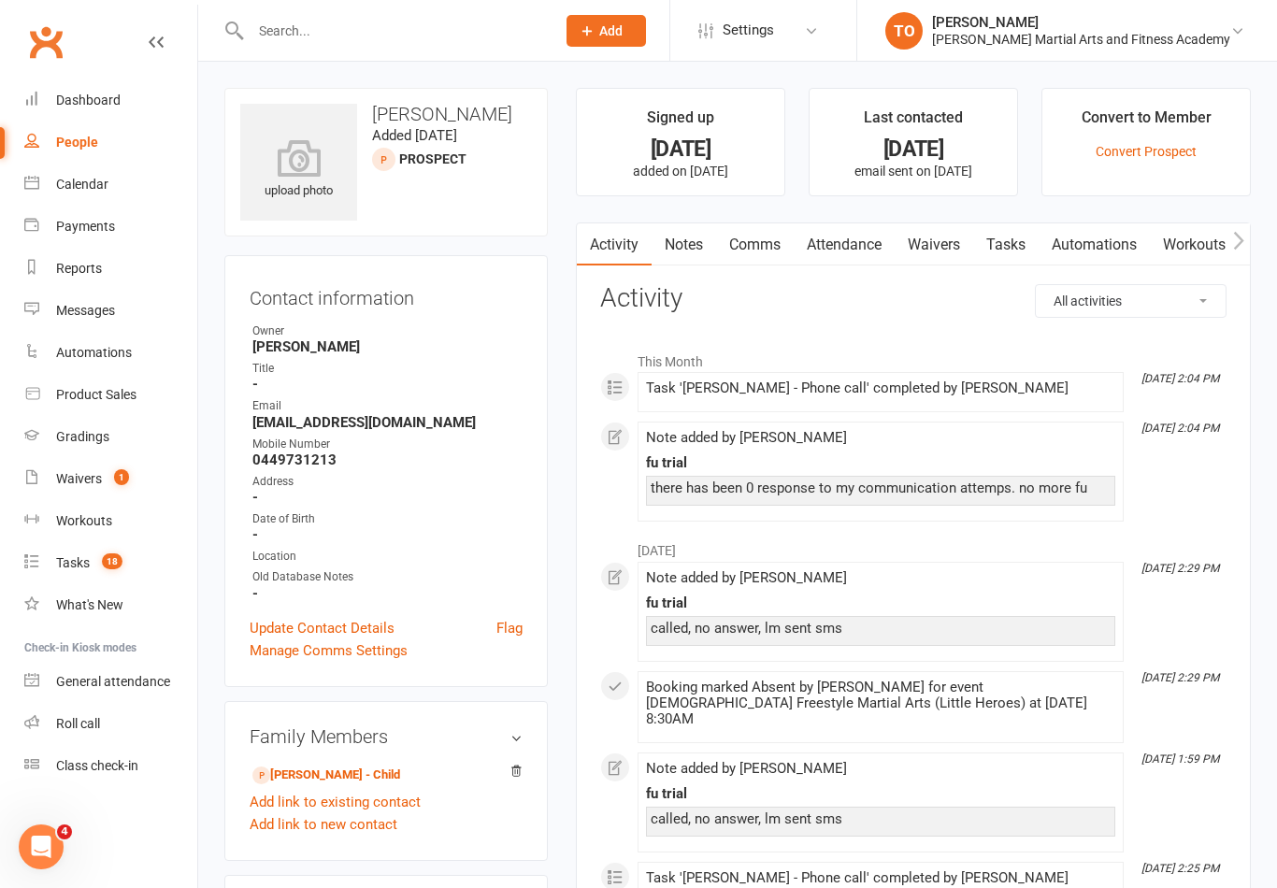
click at [364, 40] on input "text" at bounding box center [393, 31] width 297 height 26
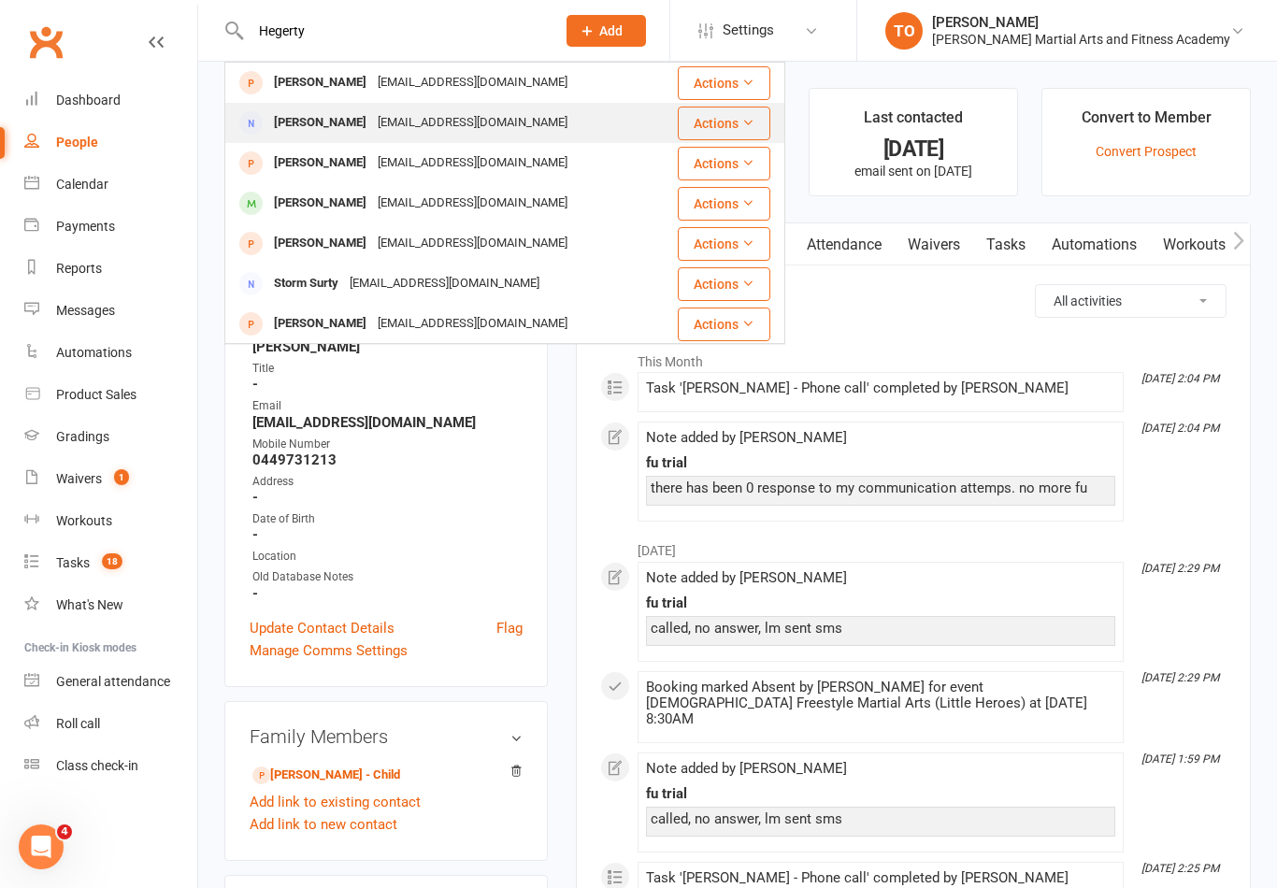
type input "Hegerty"
click at [321, 132] on div "[PERSON_NAME]" at bounding box center [320, 122] width 104 height 27
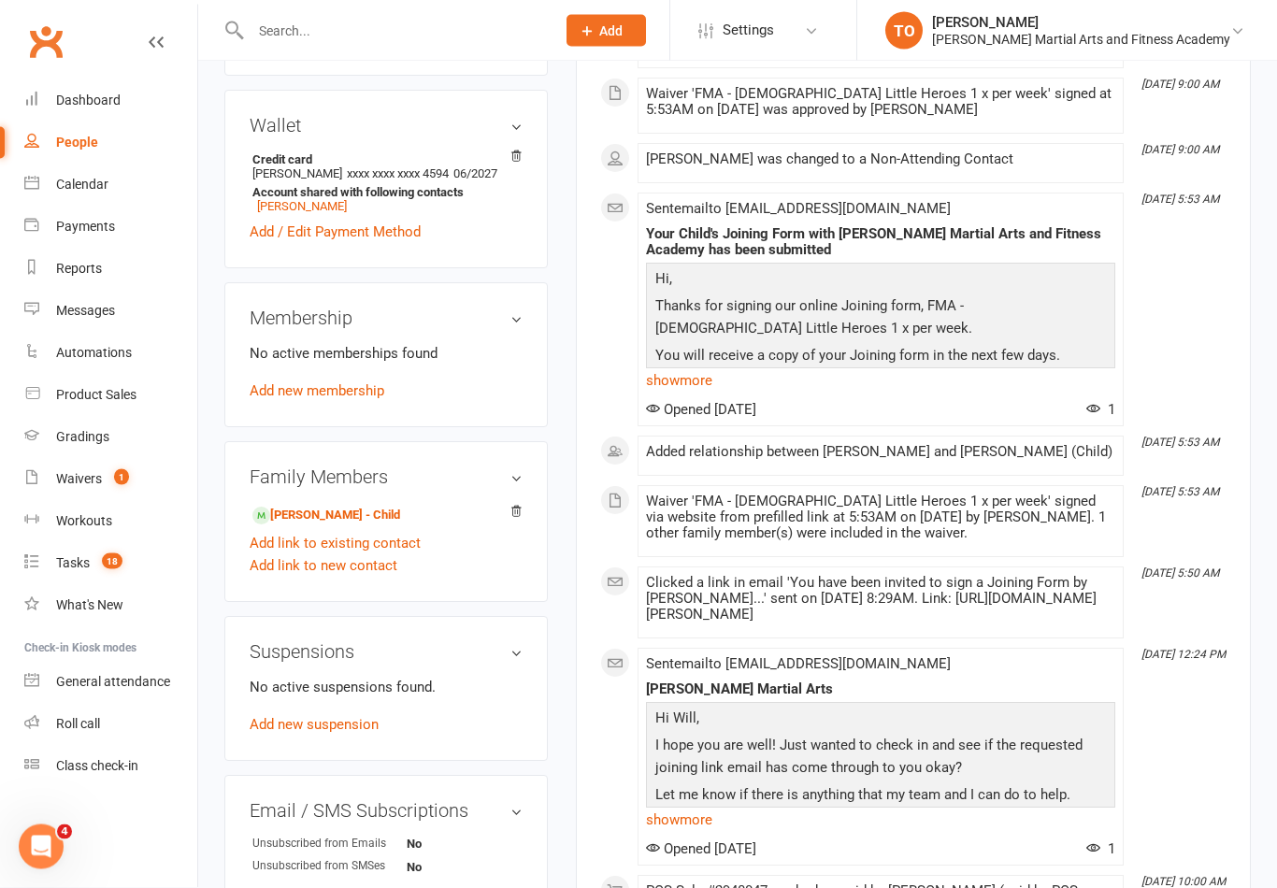
scroll to position [553, 0]
click at [363, 549] on link "Add link to existing contact" at bounding box center [335, 542] width 171 height 22
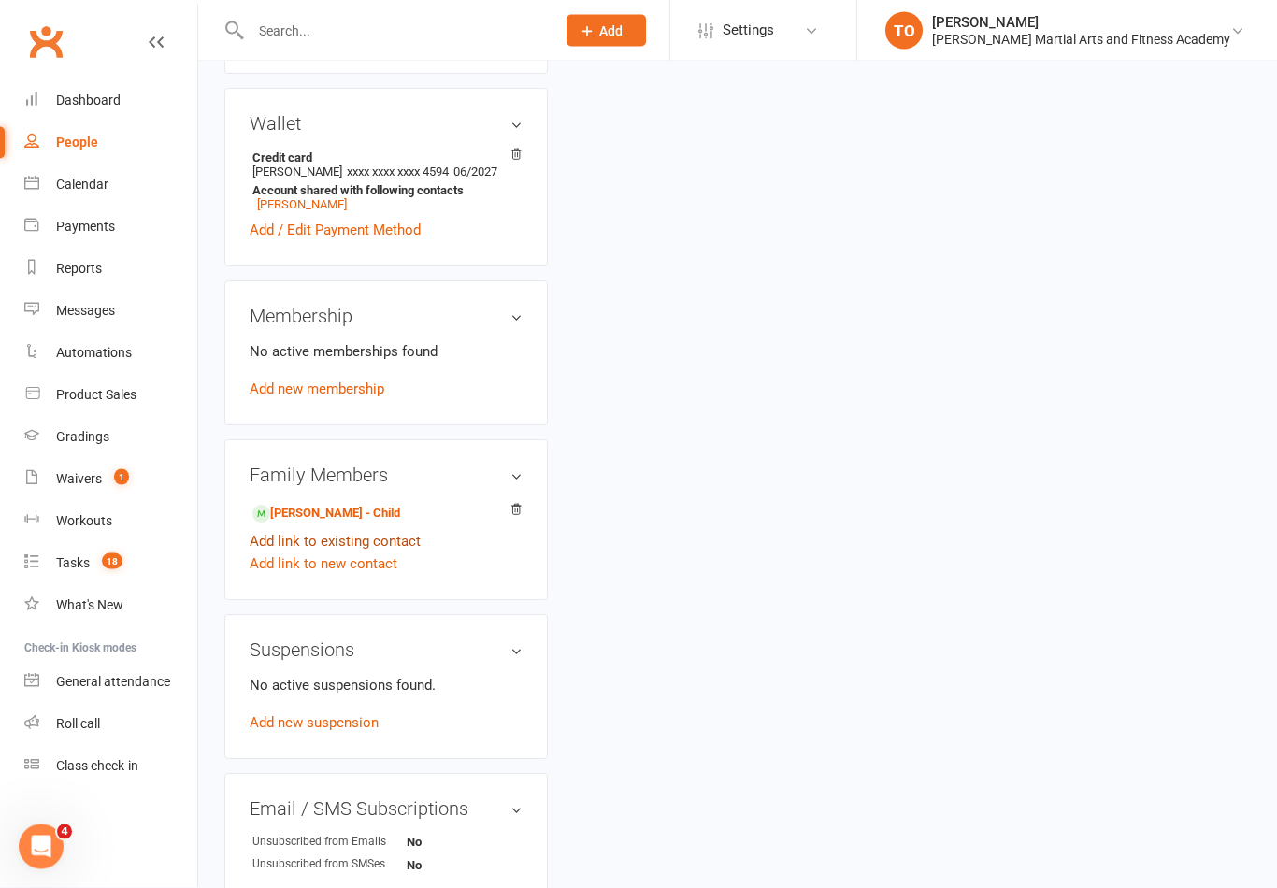
scroll to position [0, 0]
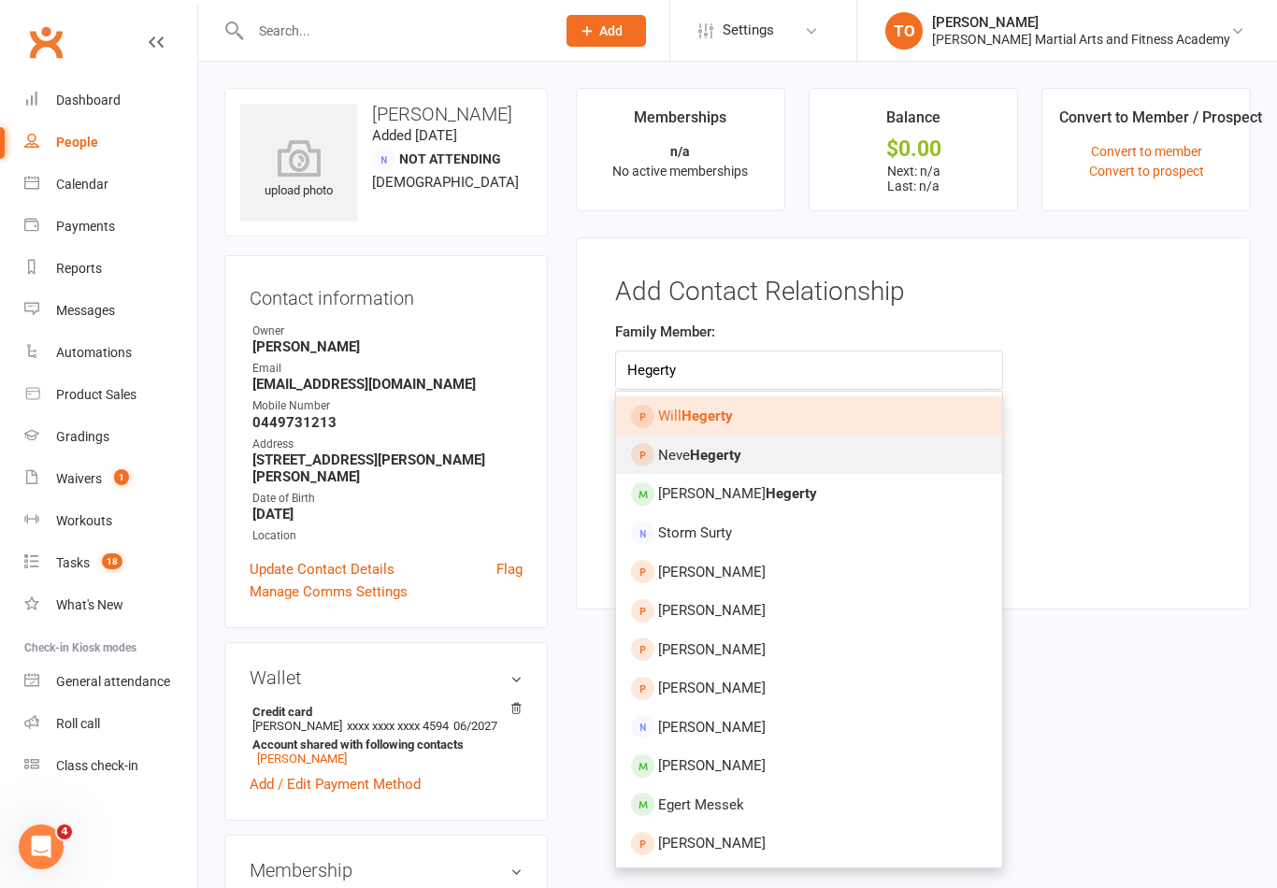
click at [739, 456] on strong "Hegerty" at bounding box center [715, 455] width 51 height 17
type input "[PERSON_NAME]"
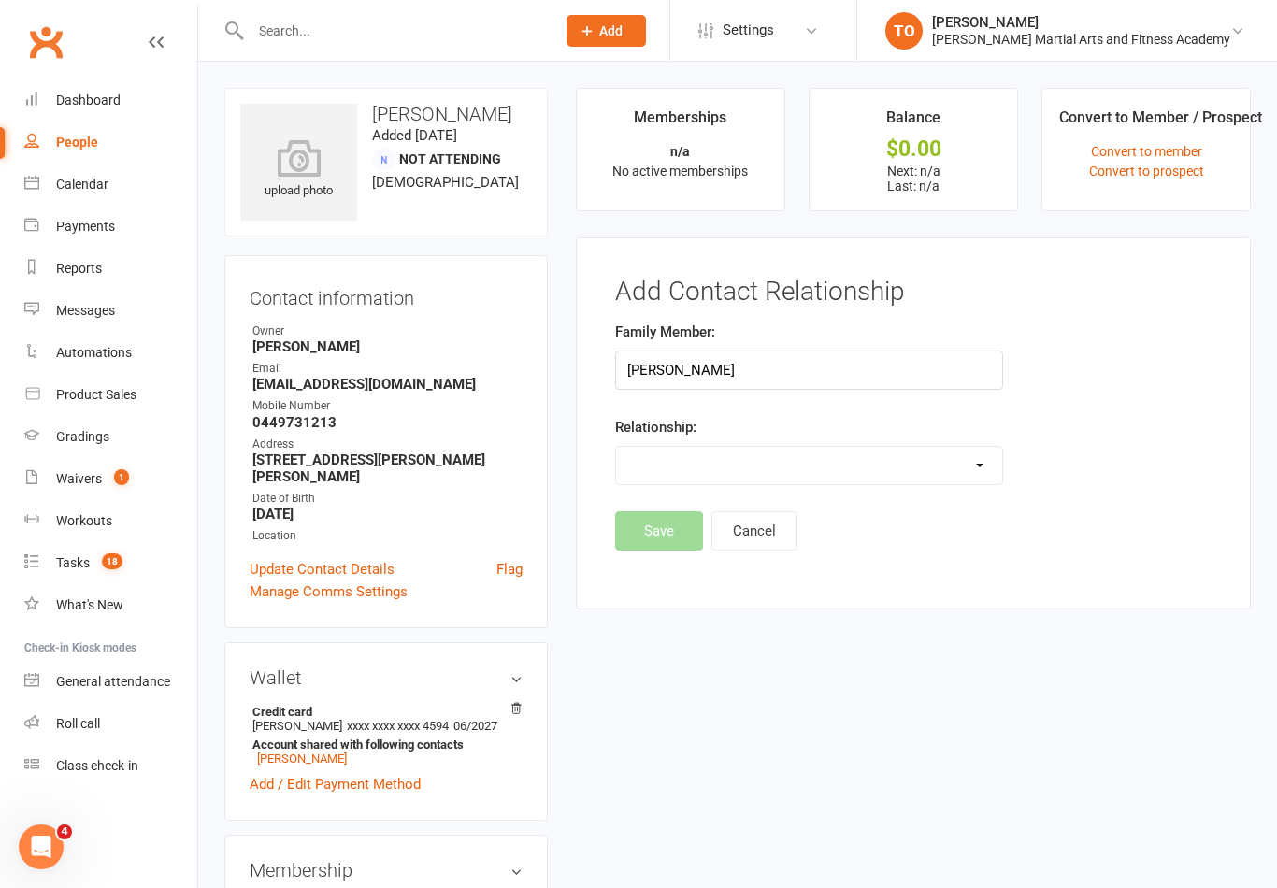
click at [804, 465] on select "Parent / Guardian Child Sibling (parent not in system) Spouse / Partner Cousin …" at bounding box center [809, 465] width 386 height 37
select select "1"
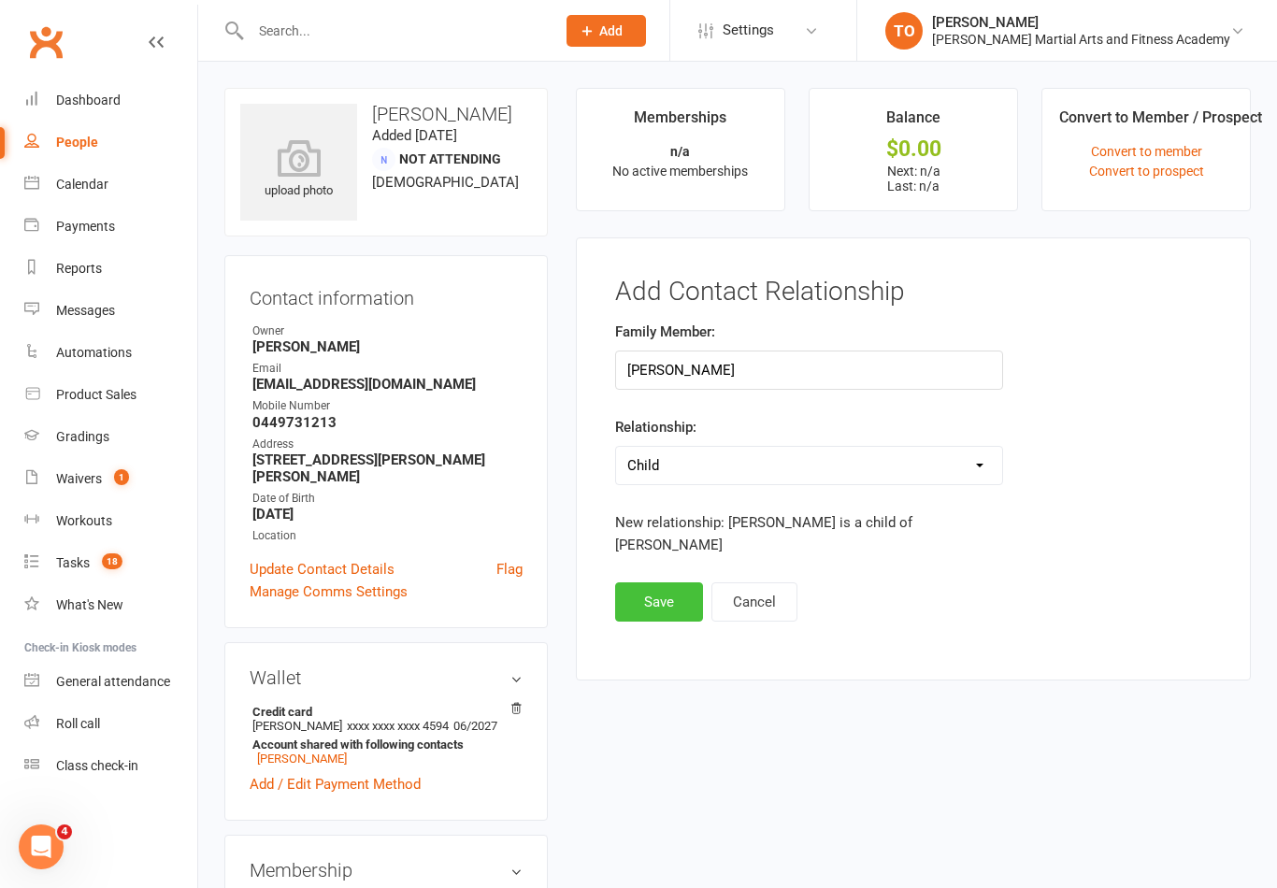
click at [668, 582] on button "Save" at bounding box center [659, 601] width 88 height 39
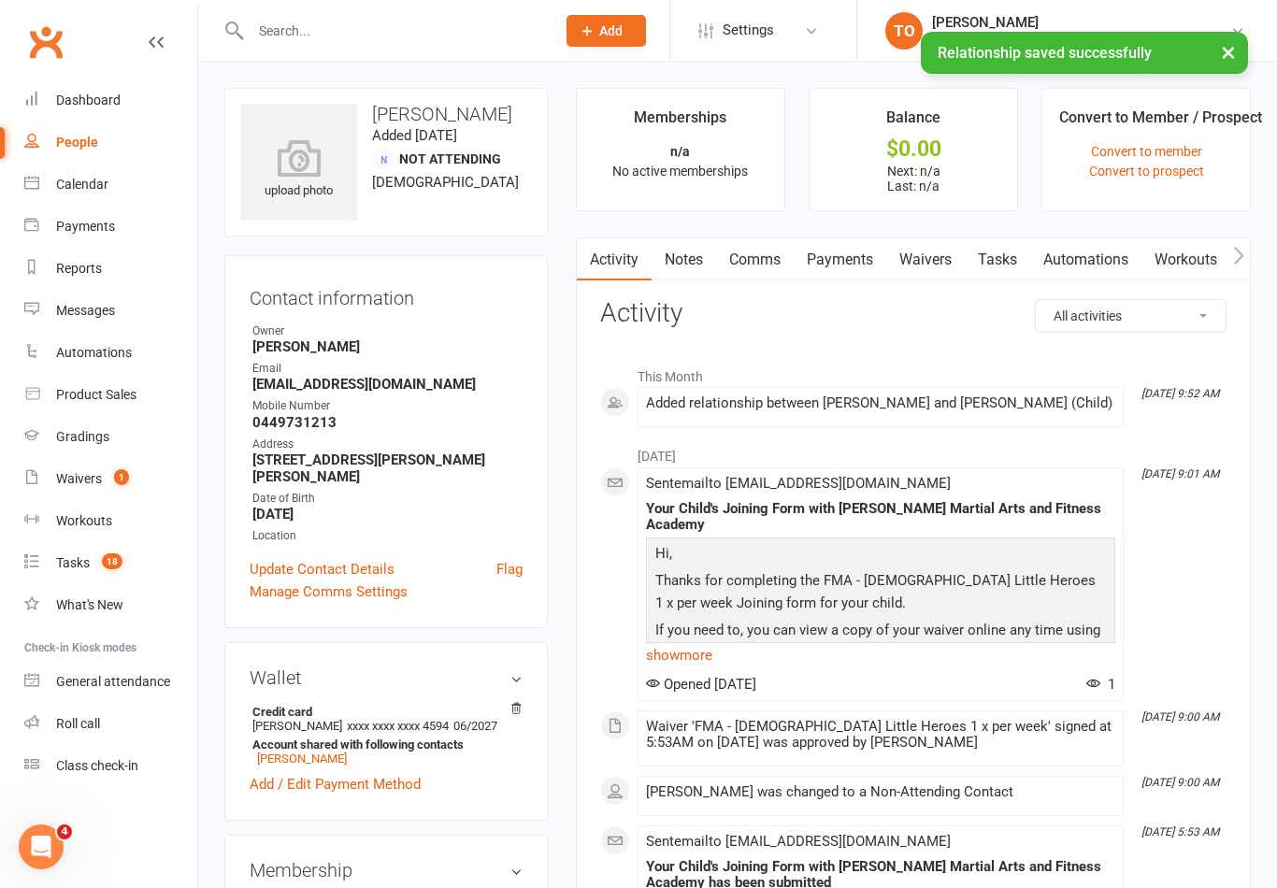
click at [403, 32] on div "× Relationship saved successfully" at bounding box center [626, 32] width 1252 height 0
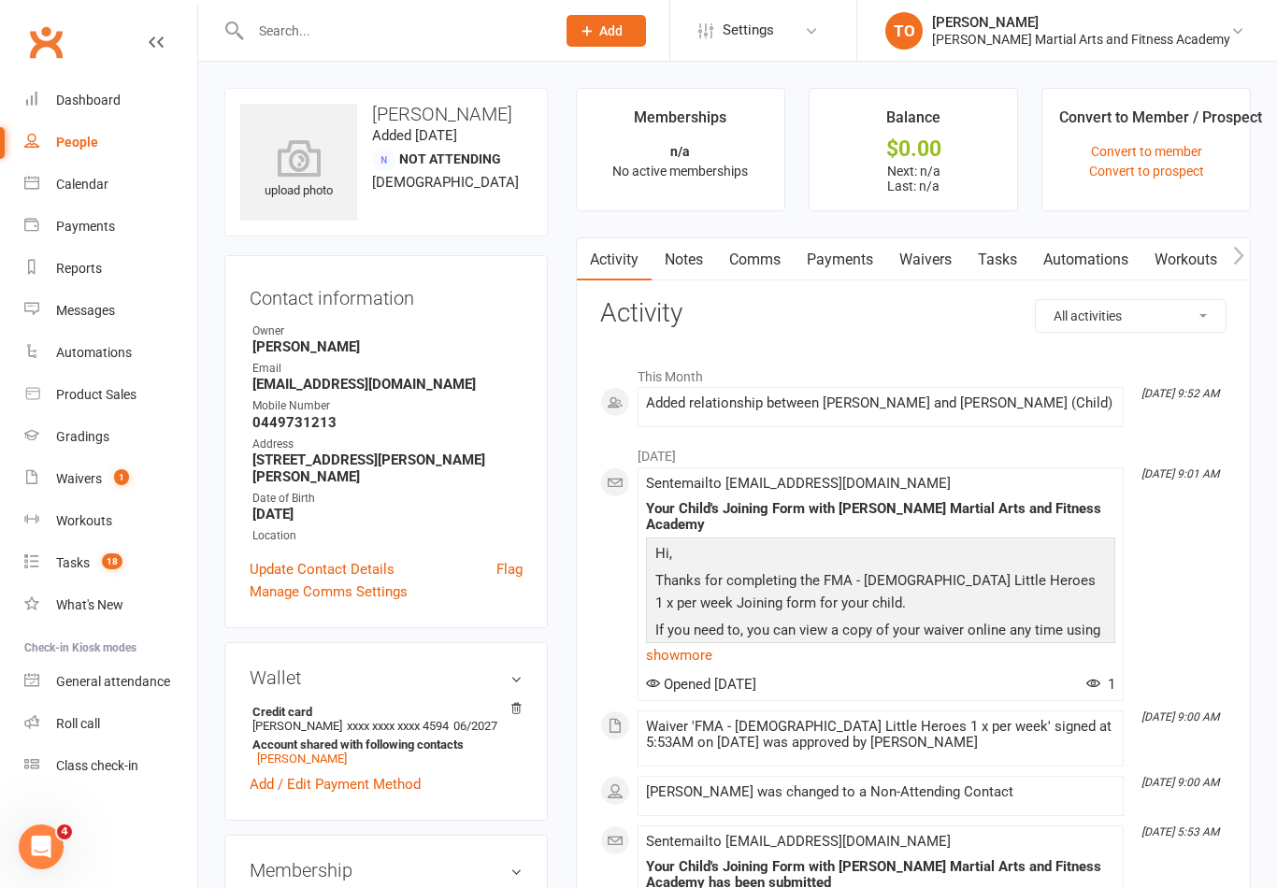
click at [406, 40] on input "text" at bounding box center [393, 31] width 297 height 26
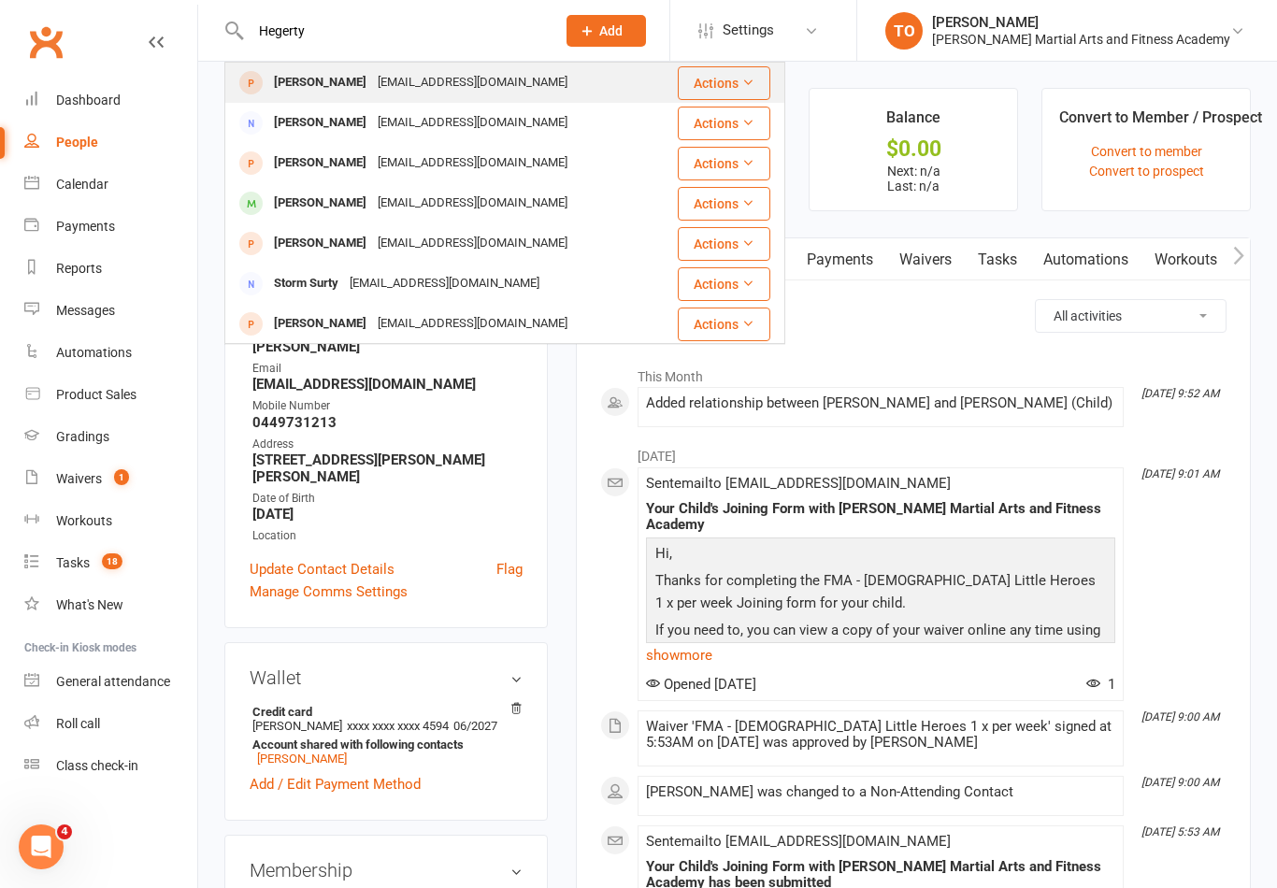
type input "Hegerty"
click at [309, 83] on div "[PERSON_NAME]" at bounding box center [320, 82] width 104 height 27
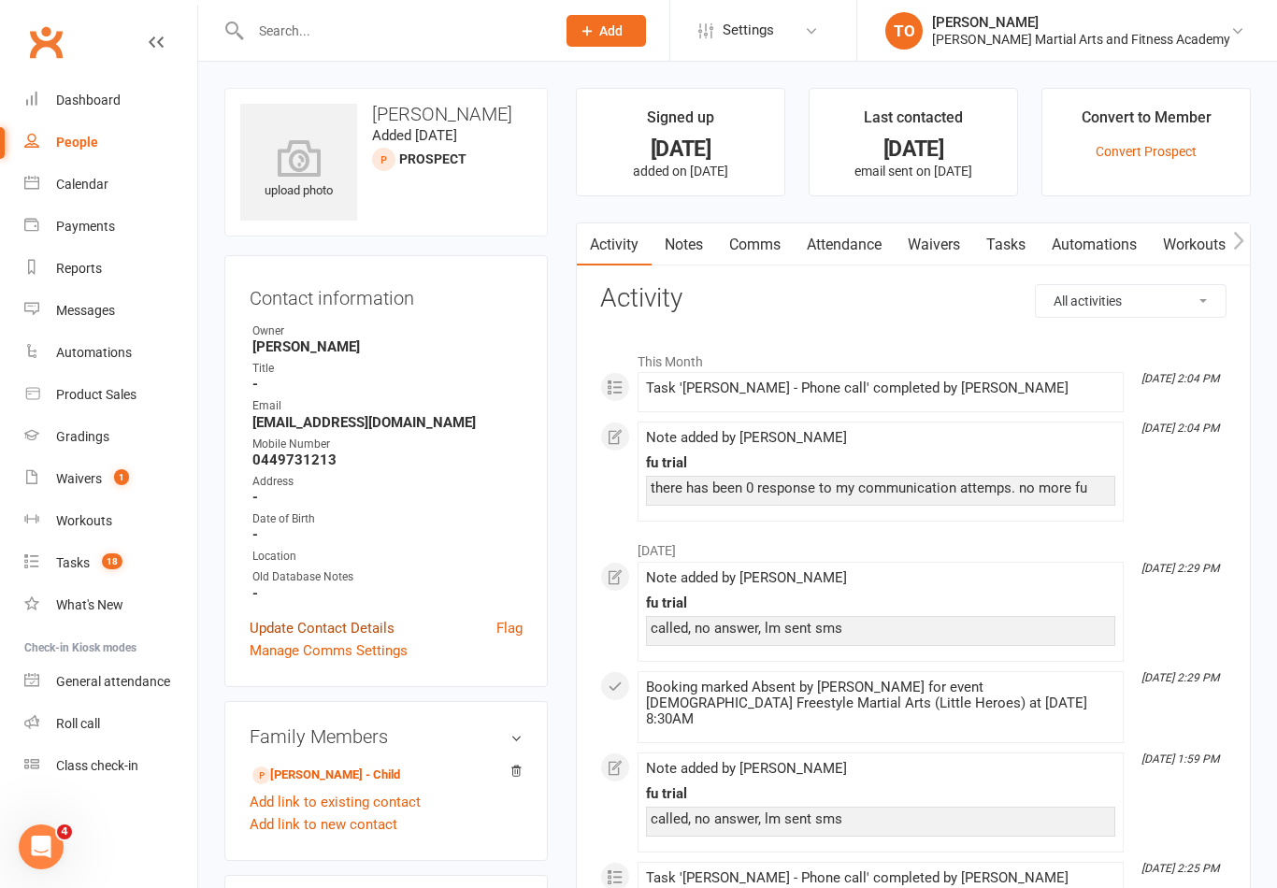
click at [326, 622] on link "Update Contact Details" at bounding box center [322, 628] width 145 height 22
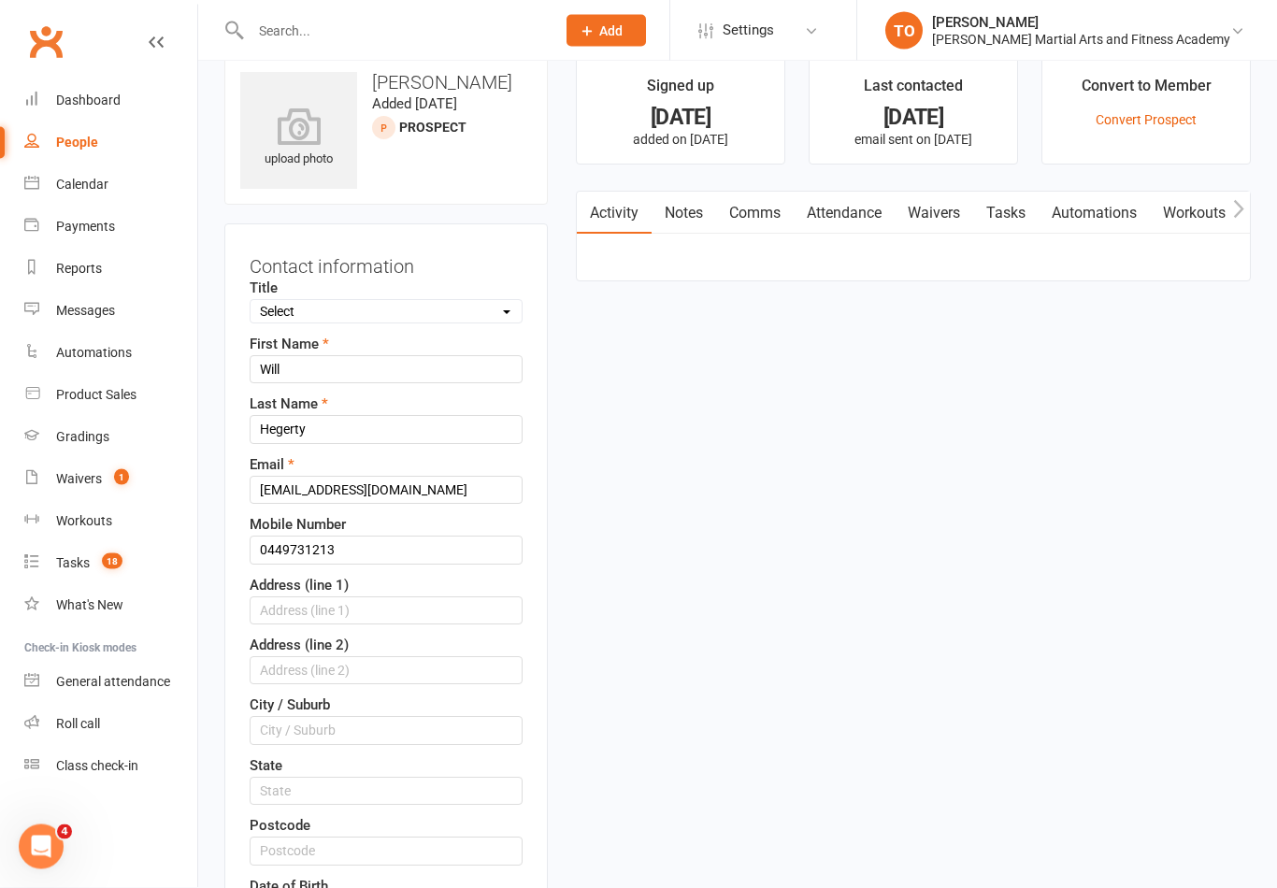
scroll to position [87, 0]
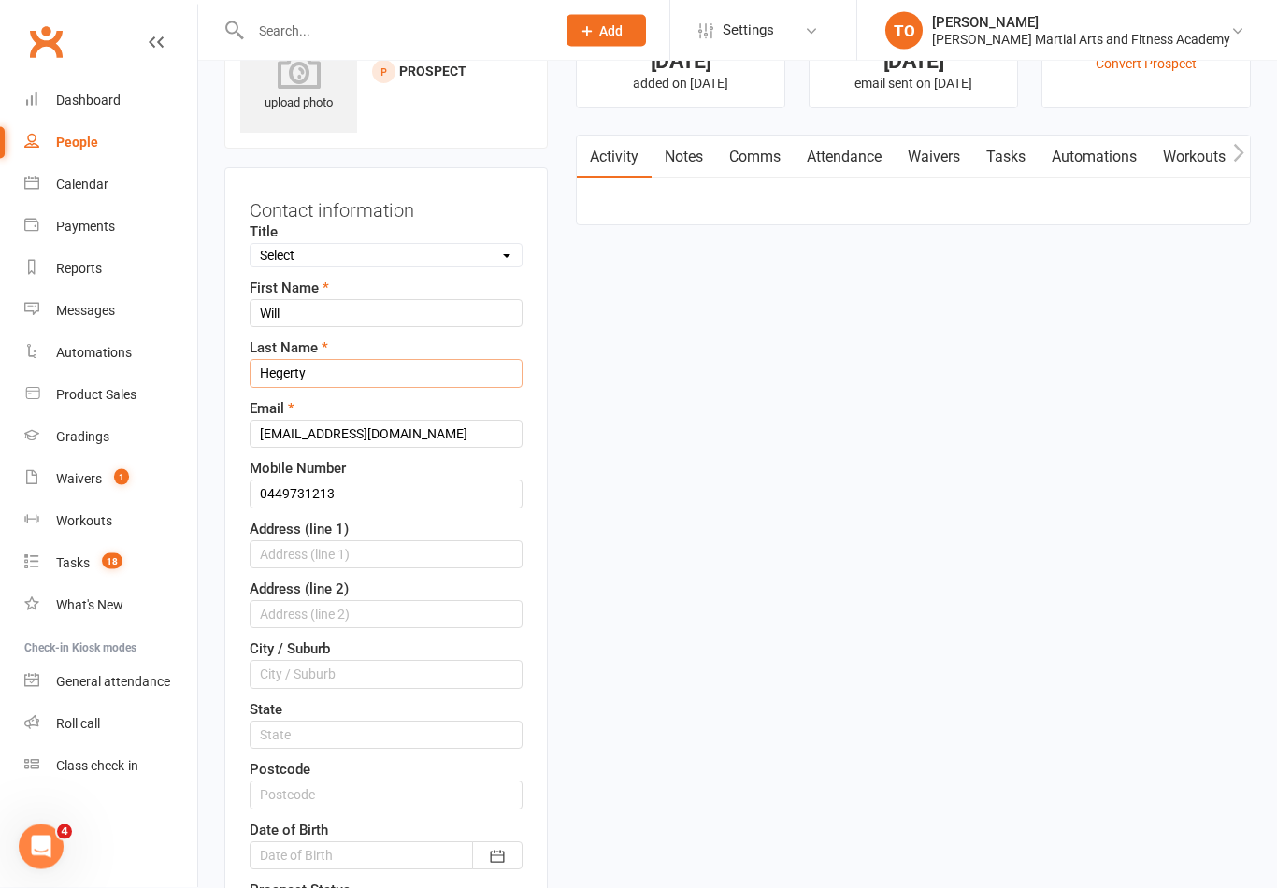
click at [395, 379] on input "Hegerty" at bounding box center [386, 374] width 273 height 28
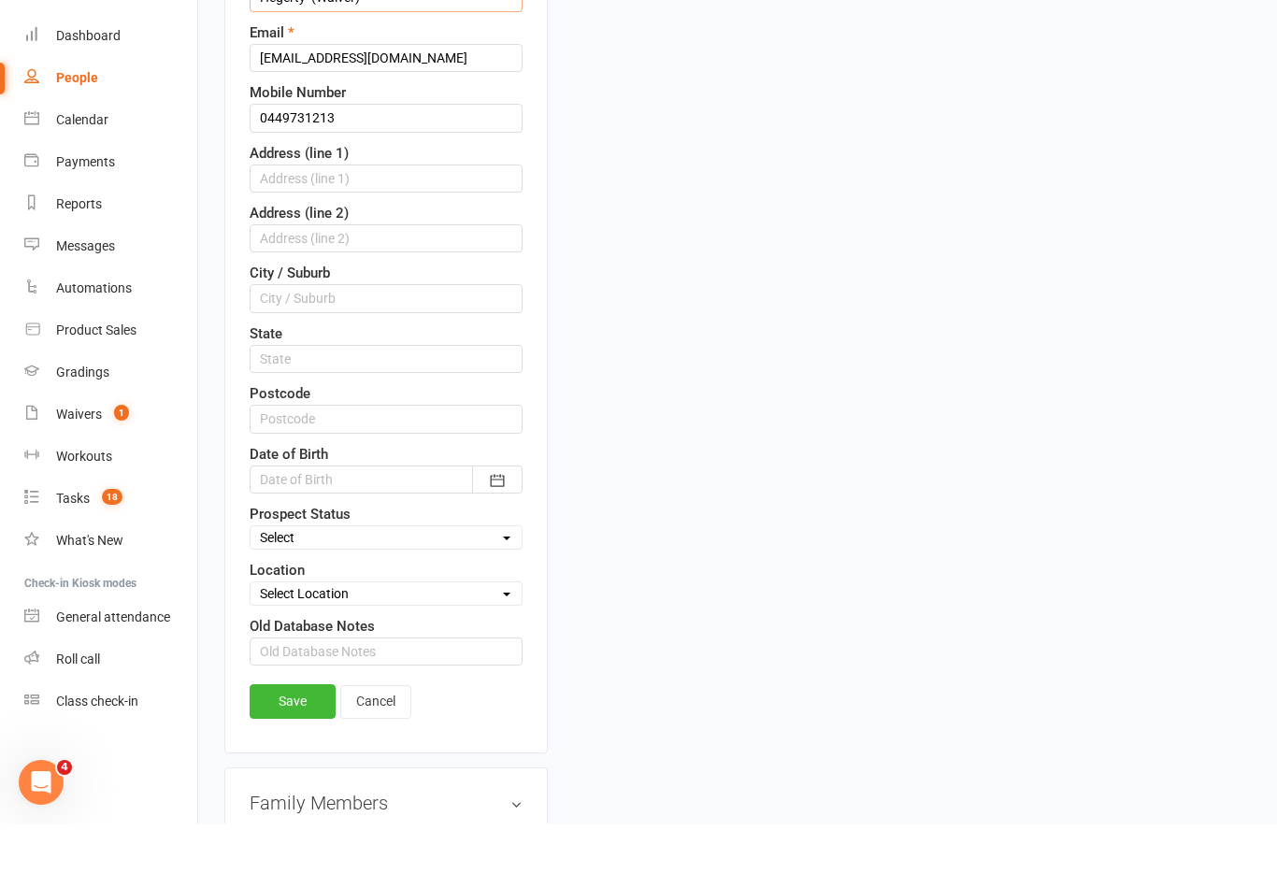
scroll to position [403, 0]
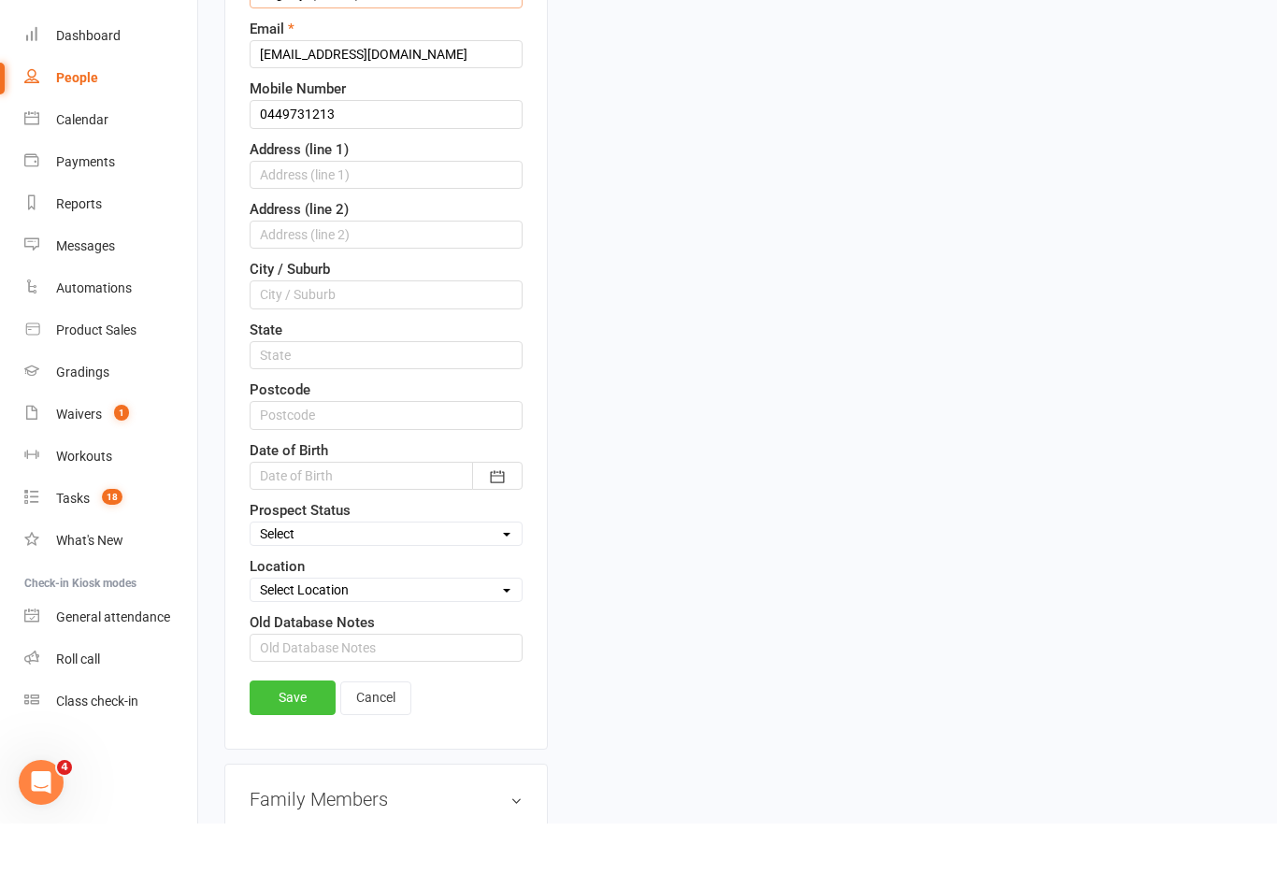
type input "Hegerty (Waiver)"
click at [302, 745] on link "Save" at bounding box center [293, 762] width 86 height 34
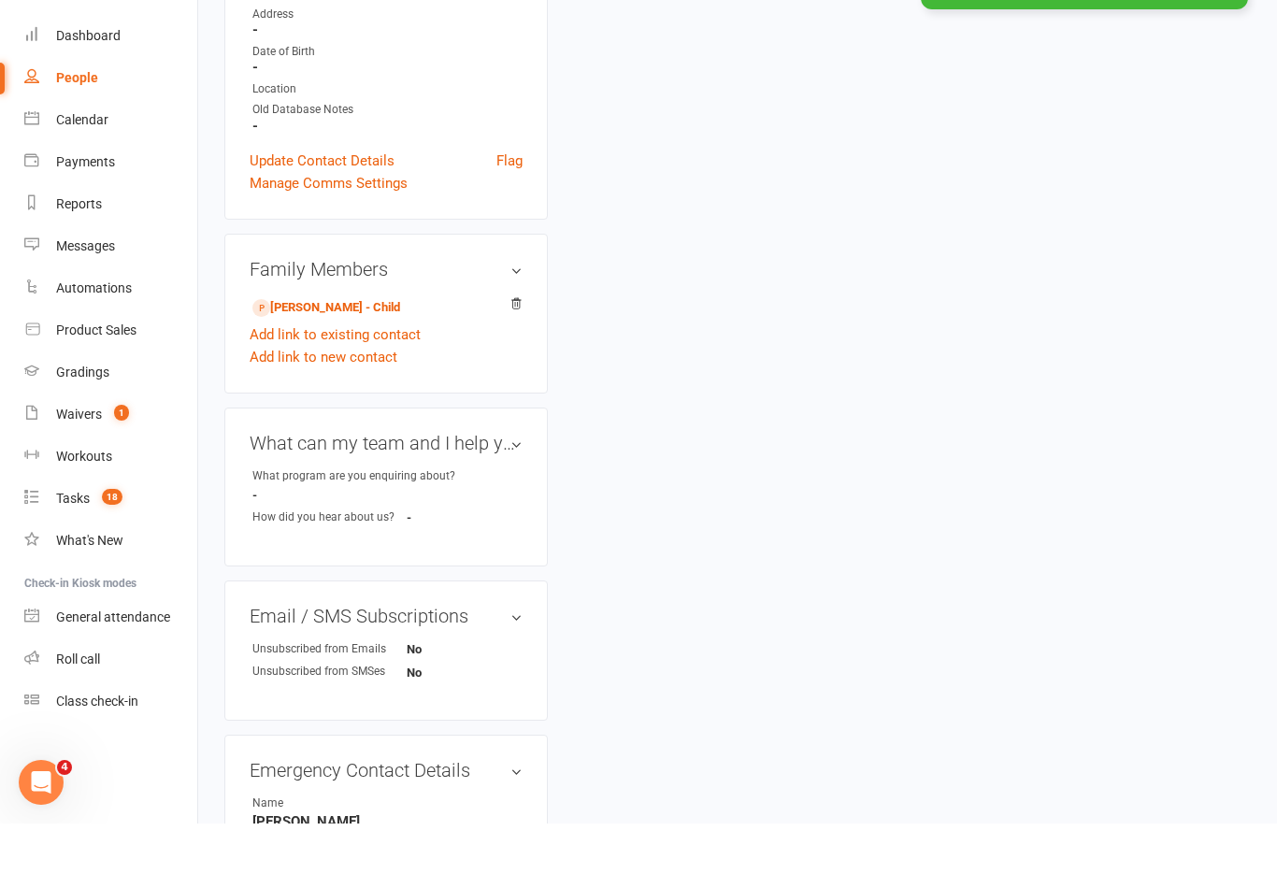
scroll to position [467, 0]
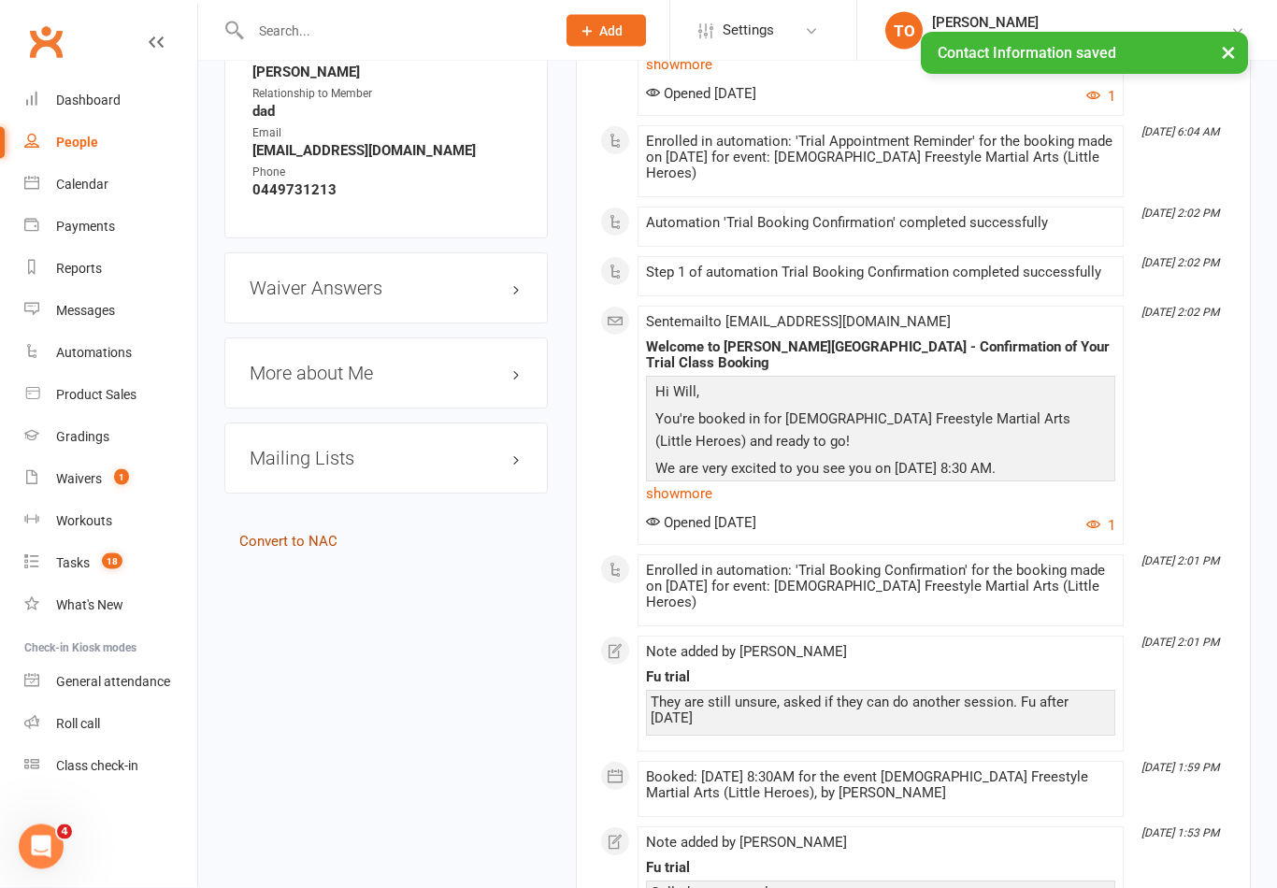
click at [292, 546] on link "Convert to NAC" at bounding box center [288, 542] width 98 height 17
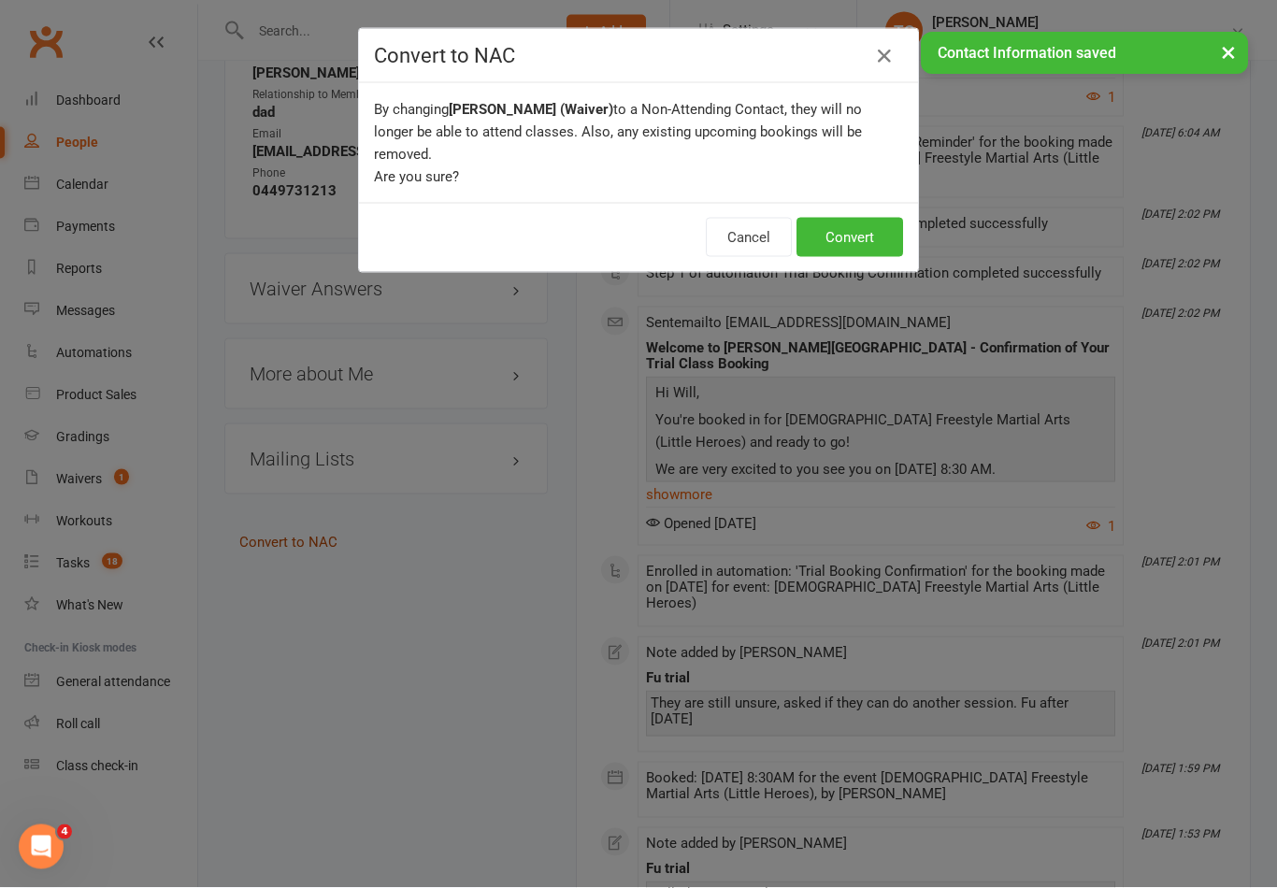
scroll to position [1217, 0]
click at [856, 218] on button "Convert" at bounding box center [849, 237] width 107 height 39
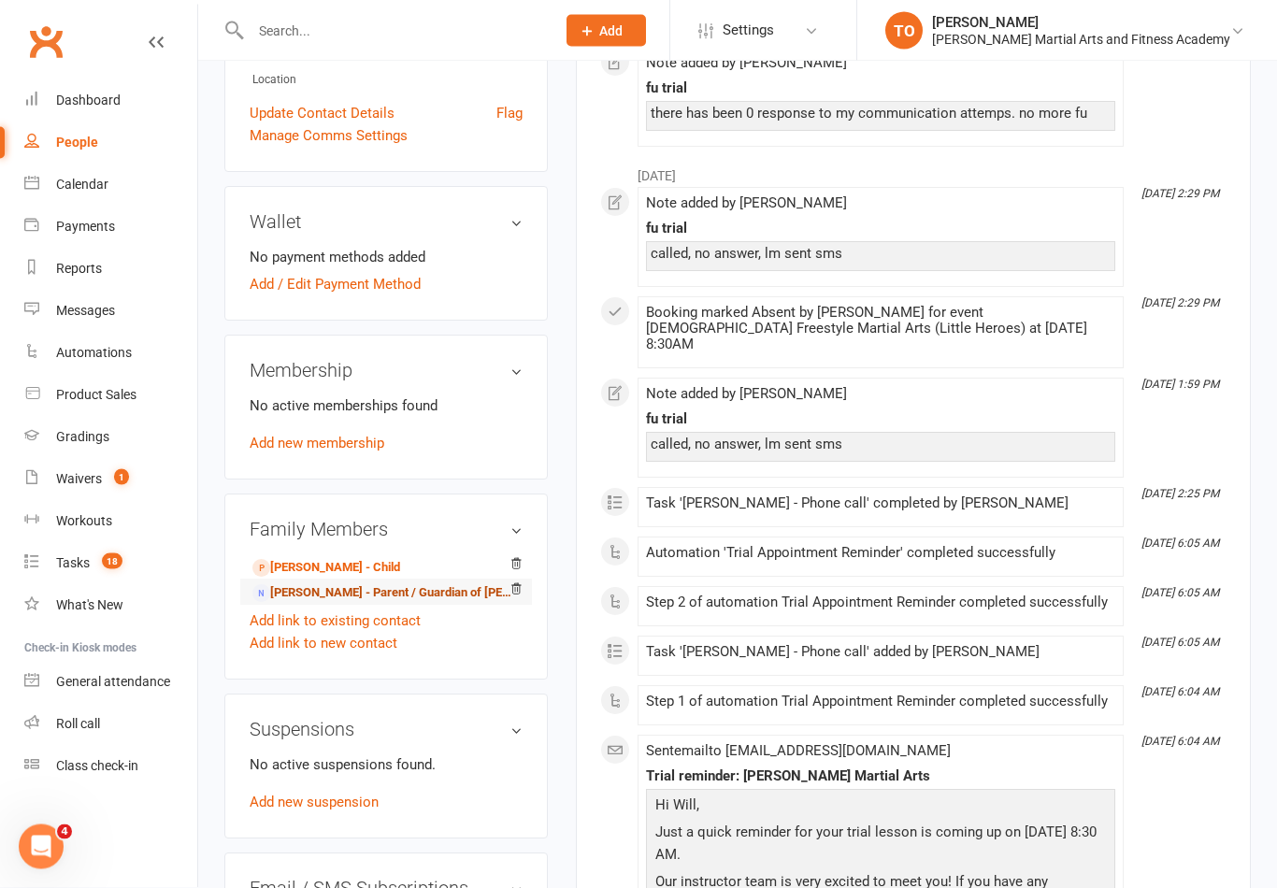
scroll to position [439, 0]
click at [321, 587] on link "Will Hegerty - Parent / Guardian of Neve Hegerty" at bounding box center [382, 593] width 261 height 20
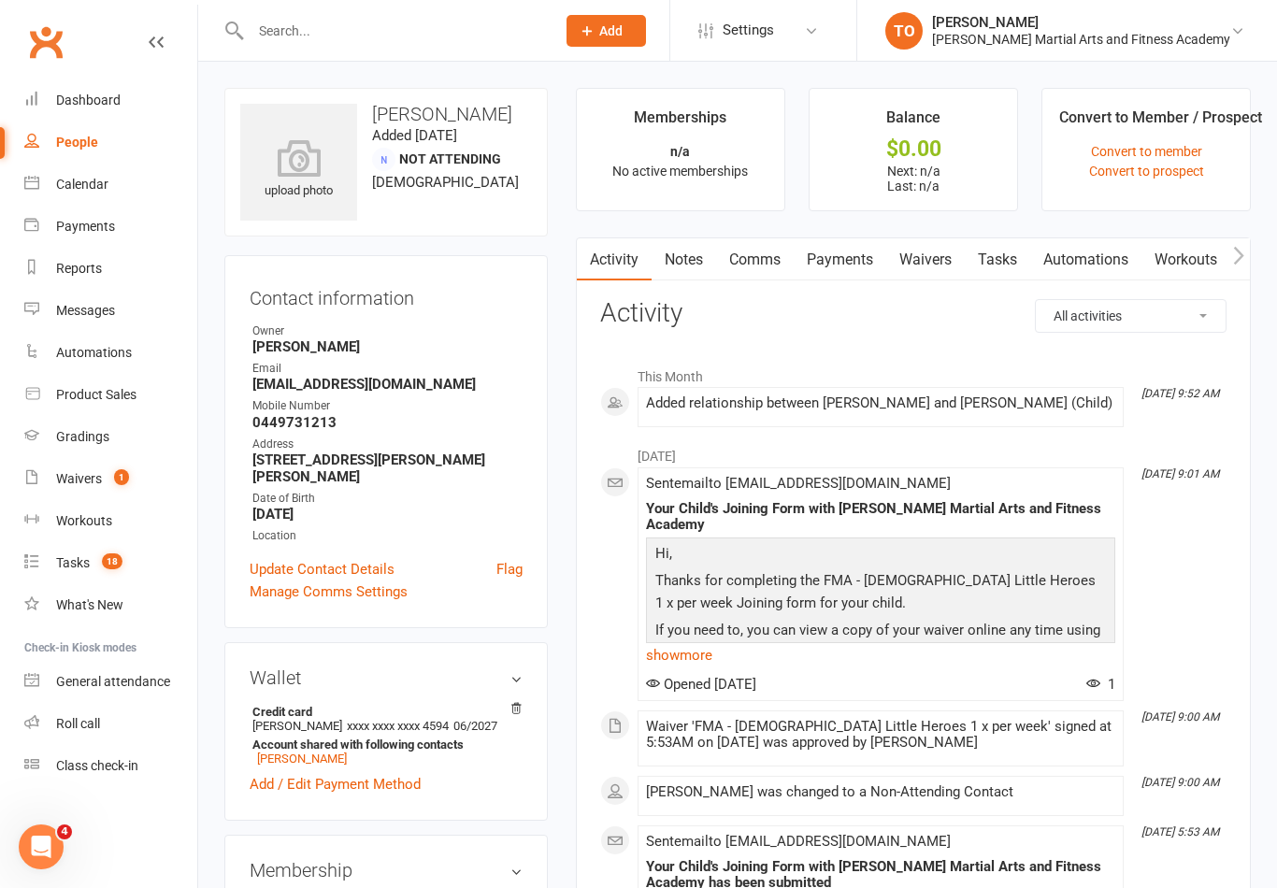
click at [418, 28] on input "text" at bounding box center [393, 31] width 297 height 26
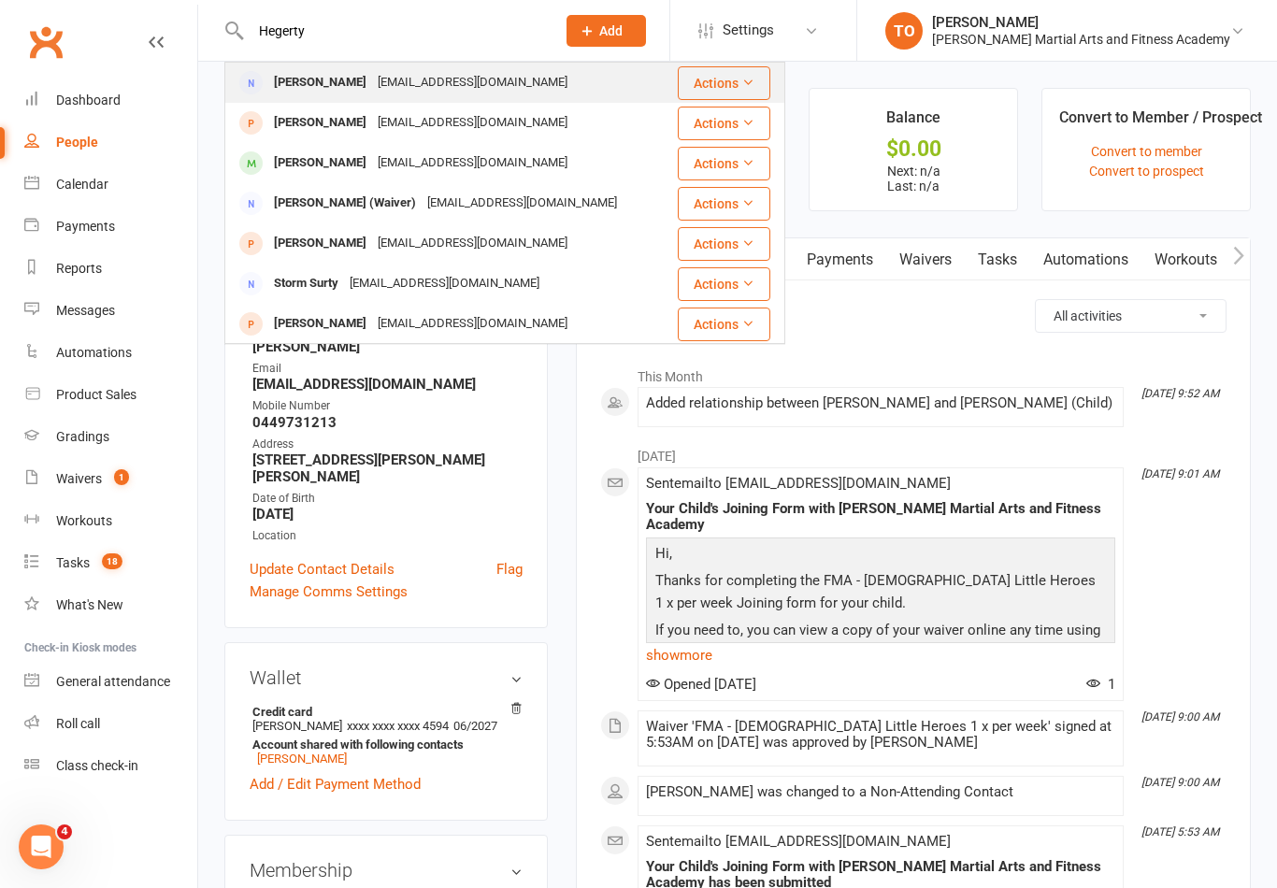
type input "Hegerty"
click at [320, 83] on div "[PERSON_NAME]" at bounding box center [320, 82] width 104 height 27
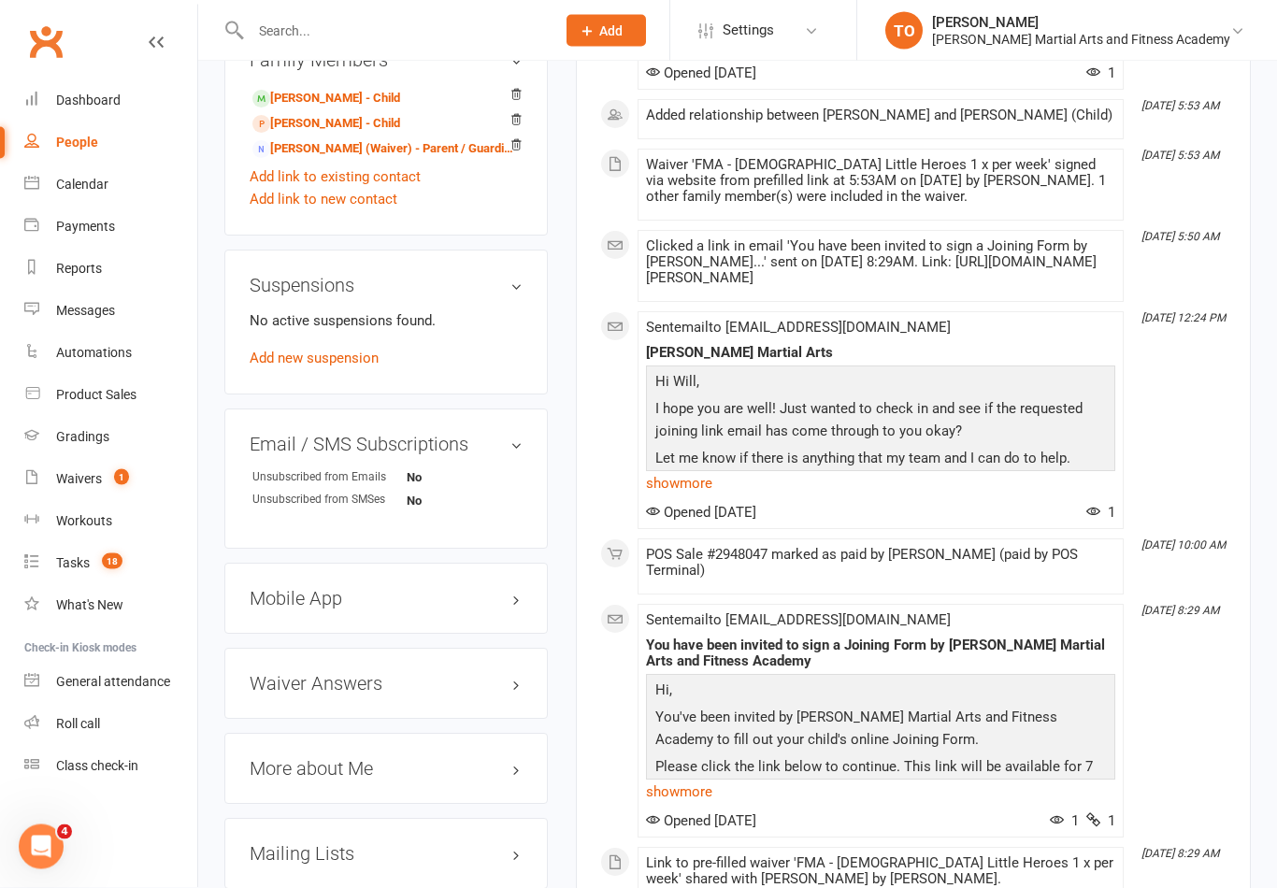
click at [459, 595] on h3 "Mobile App" at bounding box center [386, 599] width 273 height 21
click at [321, 640] on span at bounding box center [311, 636] width 19 height 19
click at [305, 634] on input "checkbox" at bounding box center [305, 634] width 0 height 0
checkbox input "true"
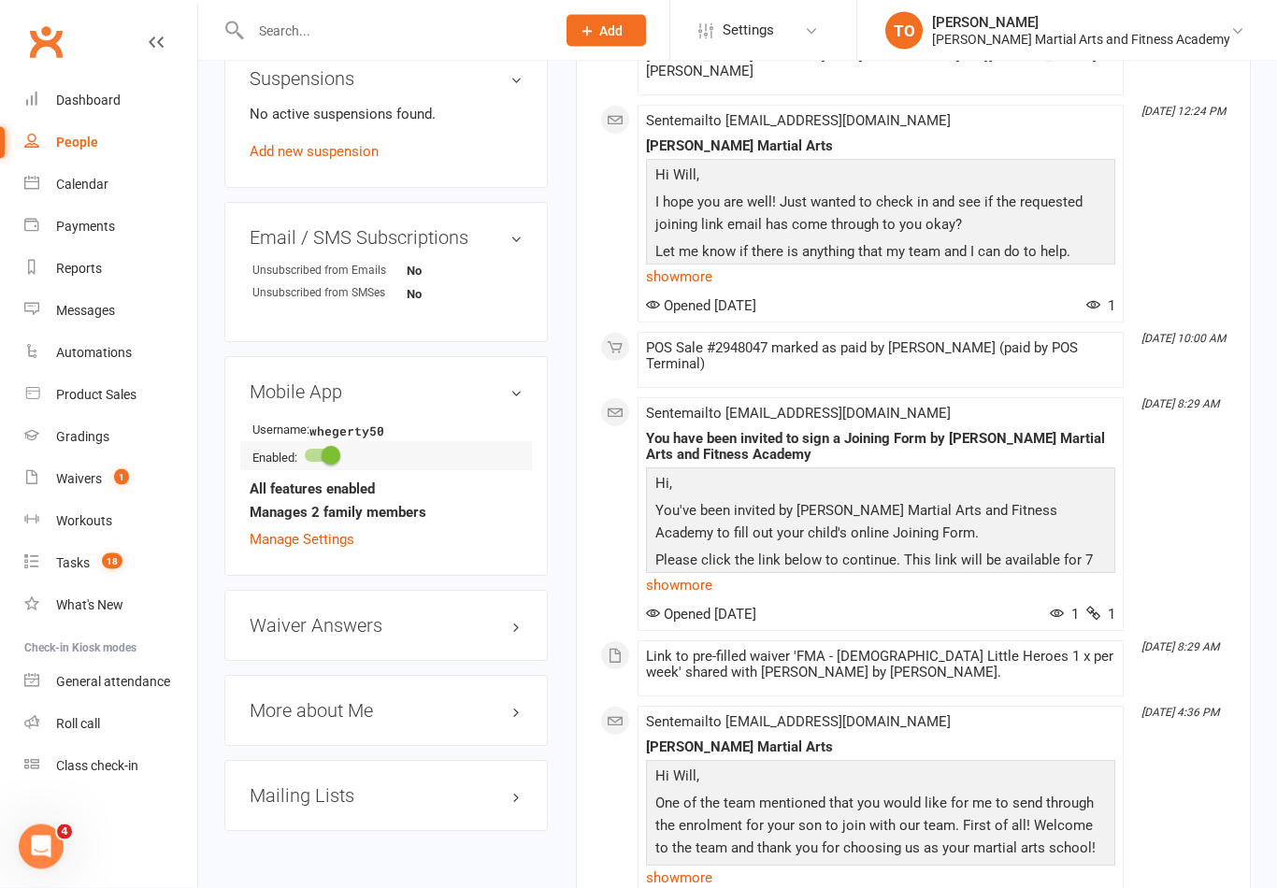
scroll to position [1175, 0]
click at [329, 547] on link "Manage Settings" at bounding box center [302, 540] width 105 height 17
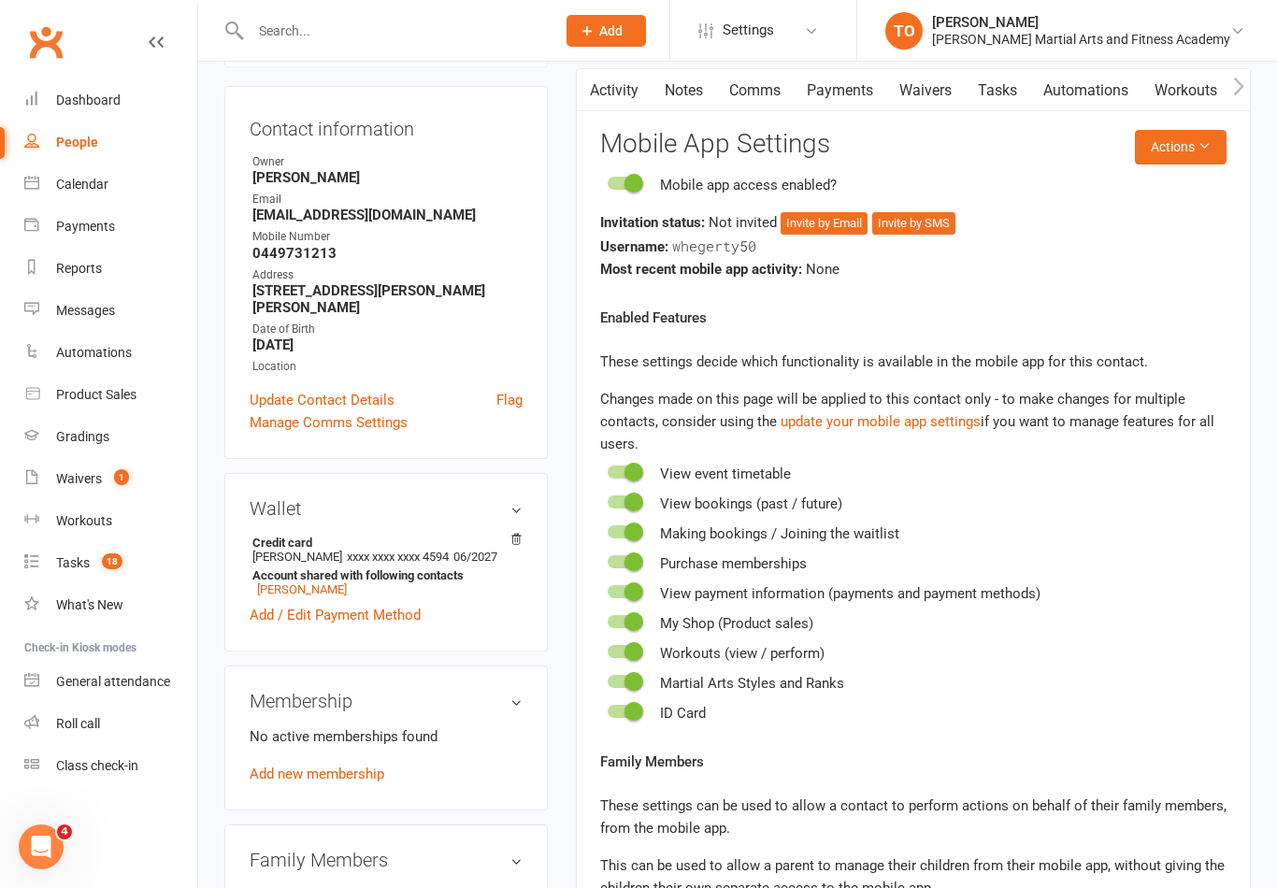
scroll to position [157, 0]
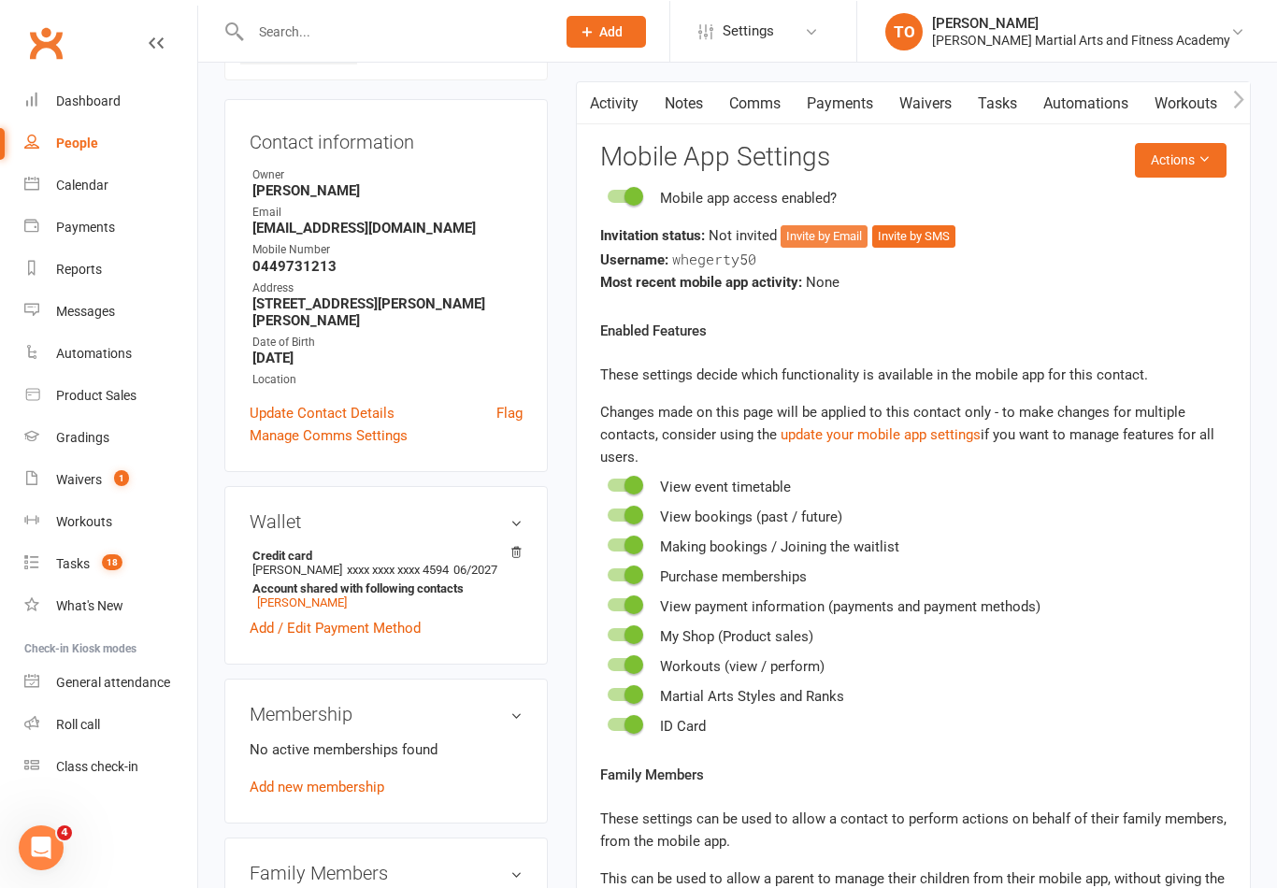
click at [828, 245] on button "Invite by Email" at bounding box center [823, 235] width 87 height 22
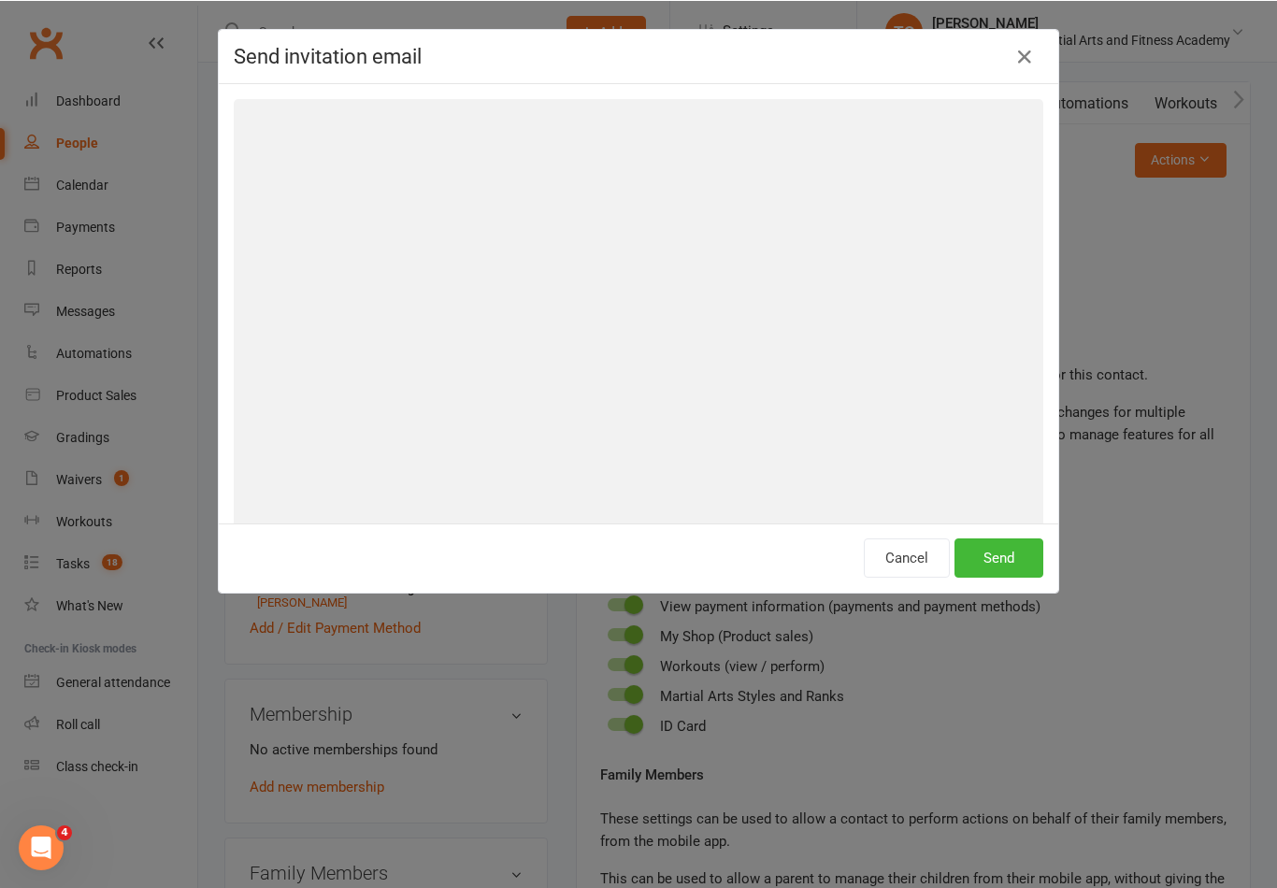
scroll to position [156, 0]
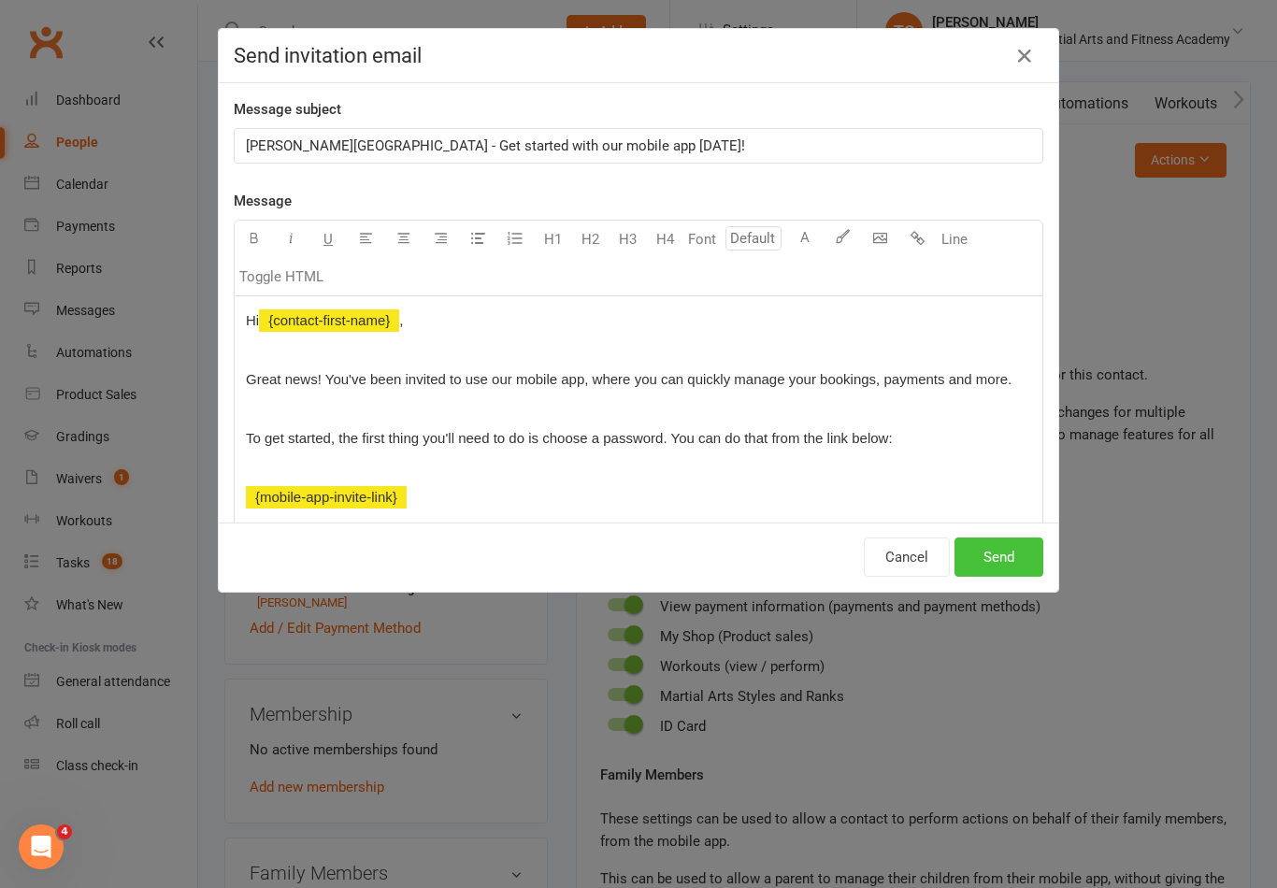
click at [1014, 553] on button "Send" at bounding box center [998, 556] width 89 height 39
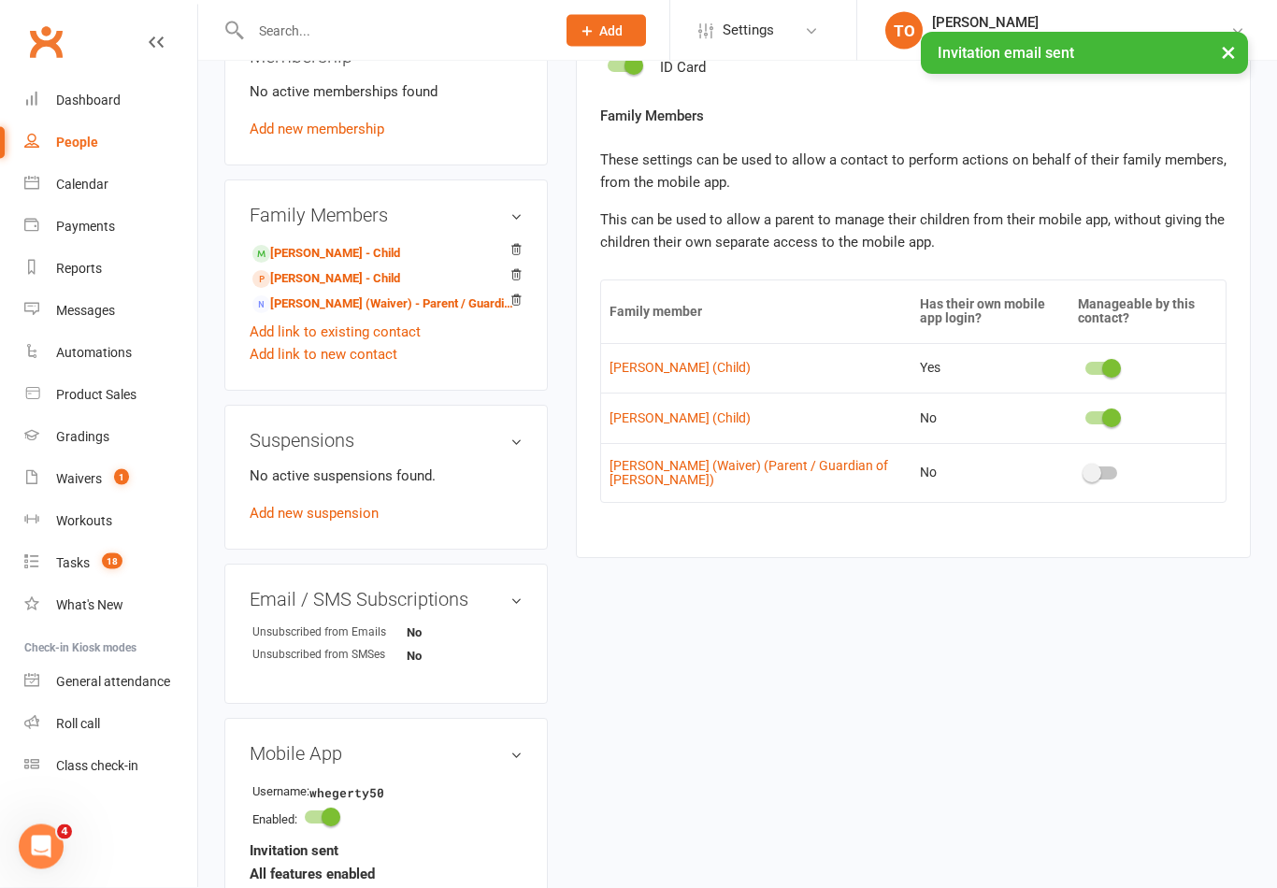
scroll to position [806, 0]
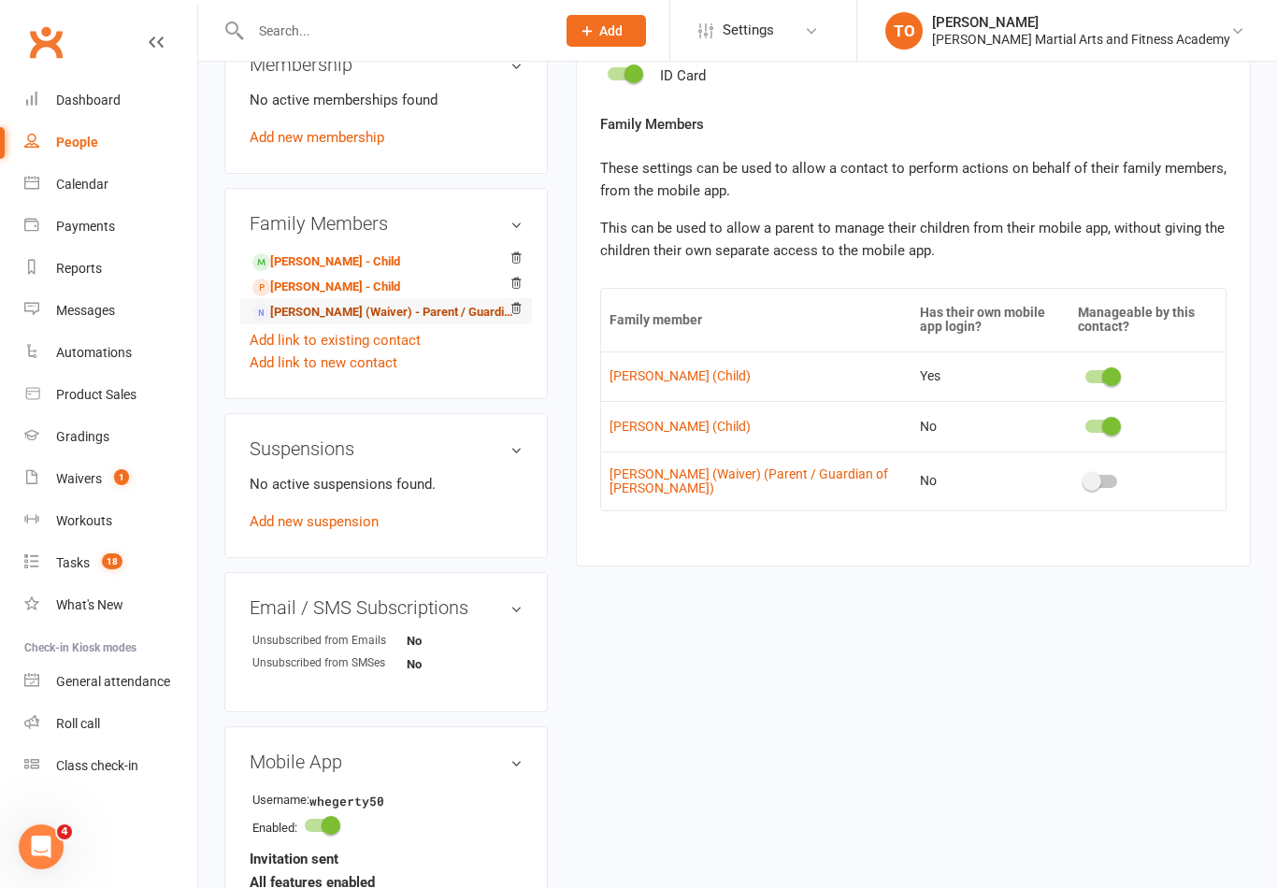
click at [327, 322] on link "Will Hegerty (Waiver) - Parent / Guardian of Neve Hegerty" at bounding box center [382, 313] width 261 height 20
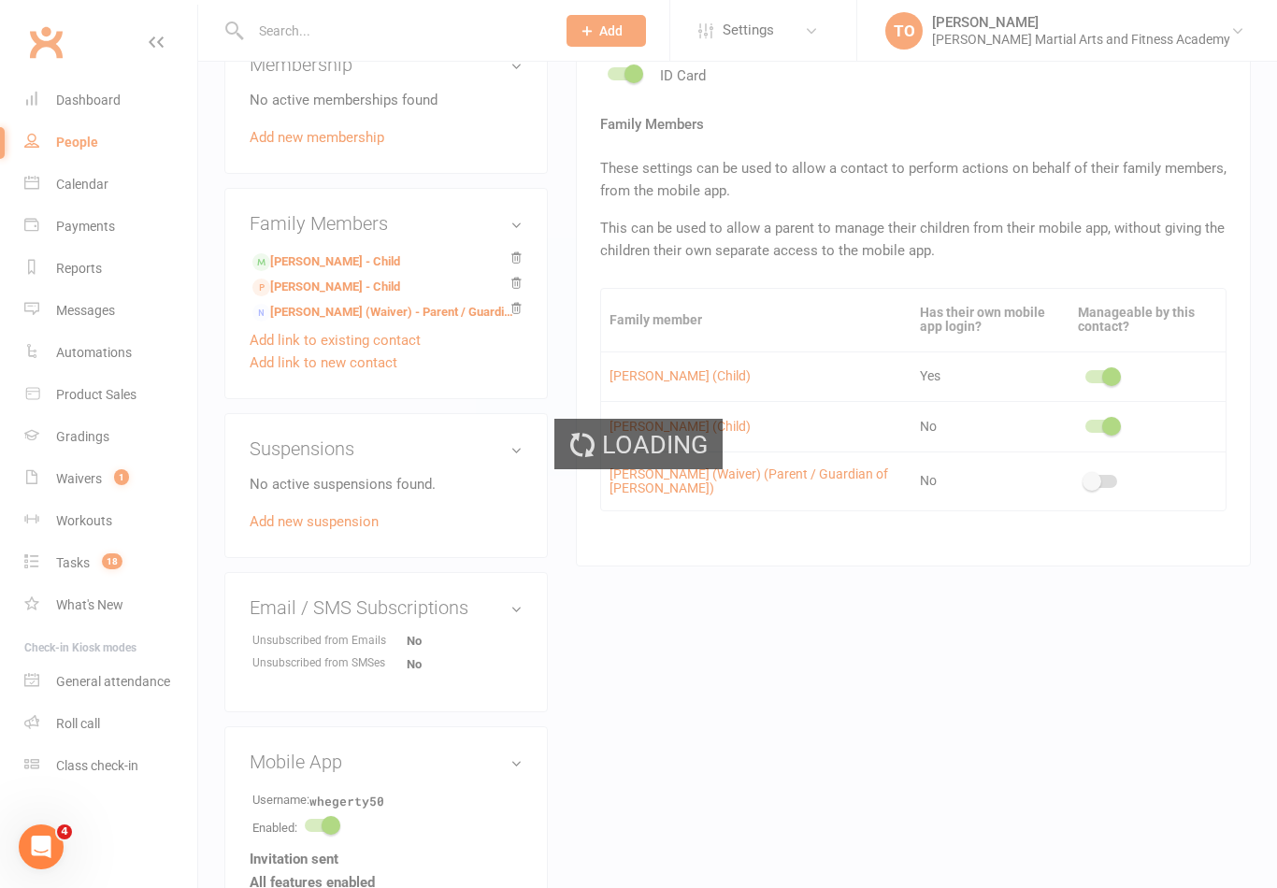
click at [342, 317] on div "Loading" at bounding box center [638, 444] width 1277 height 888
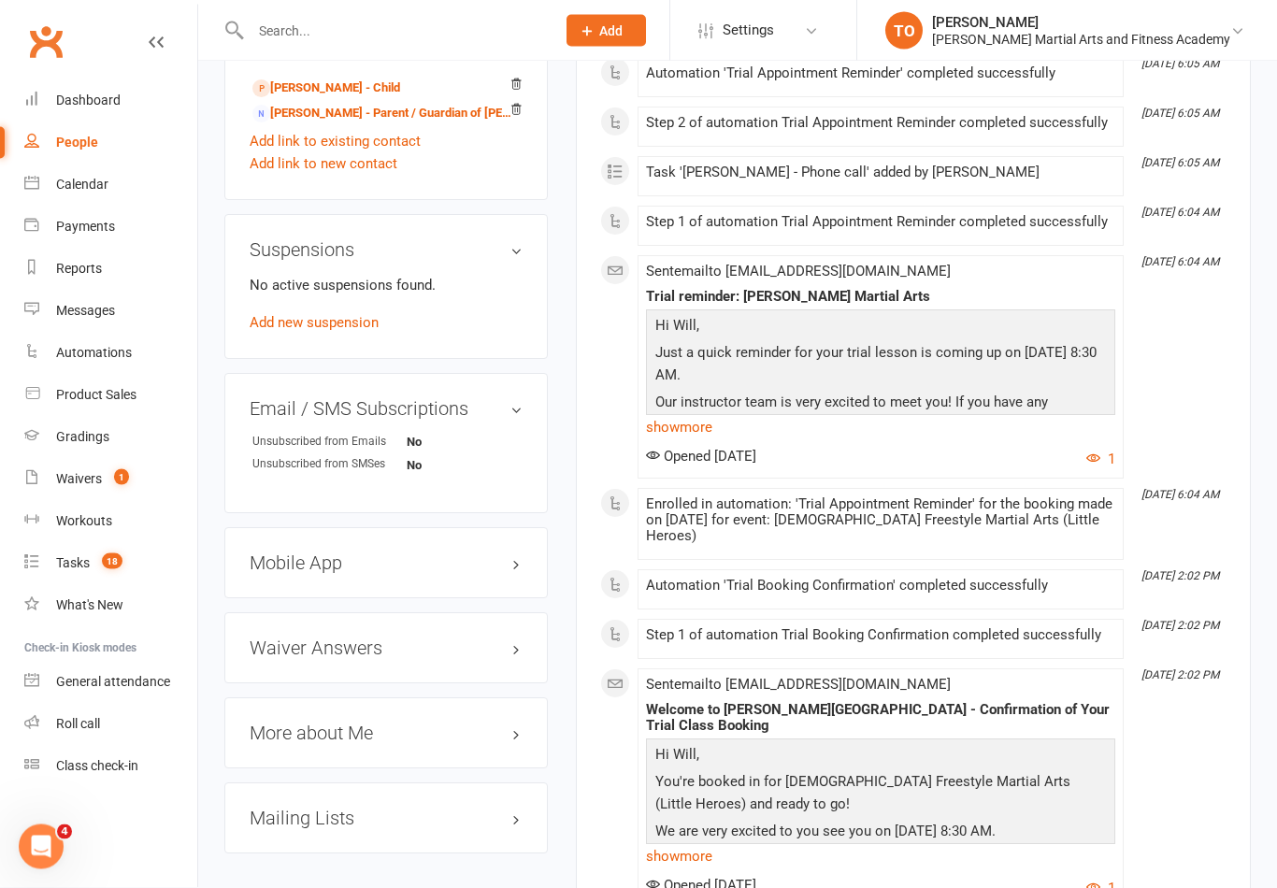
scroll to position [919, 0]
click at [353, 559] on h3 "Mobile App" at bounding box center [386, 562] width 273 height 21
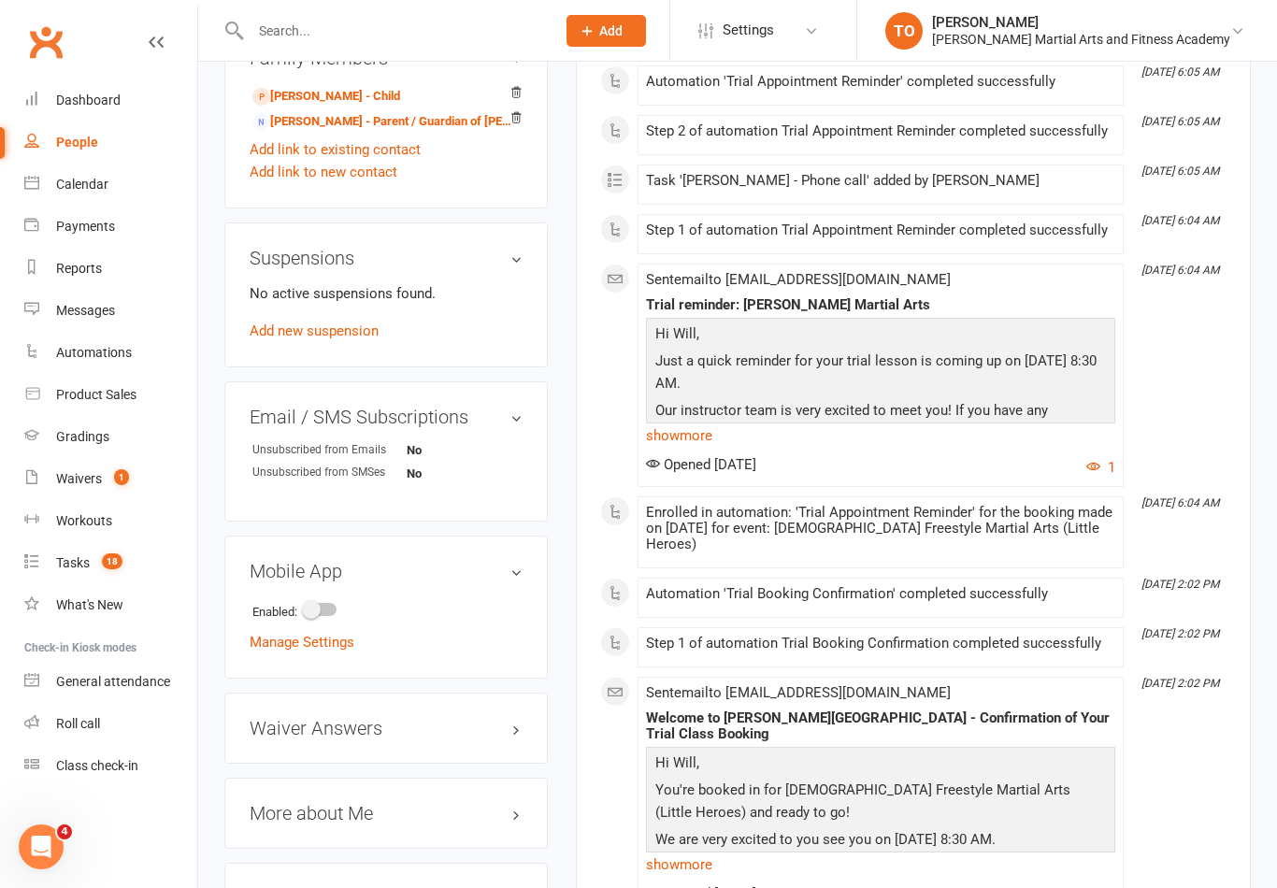
scroll to position [813, 0]
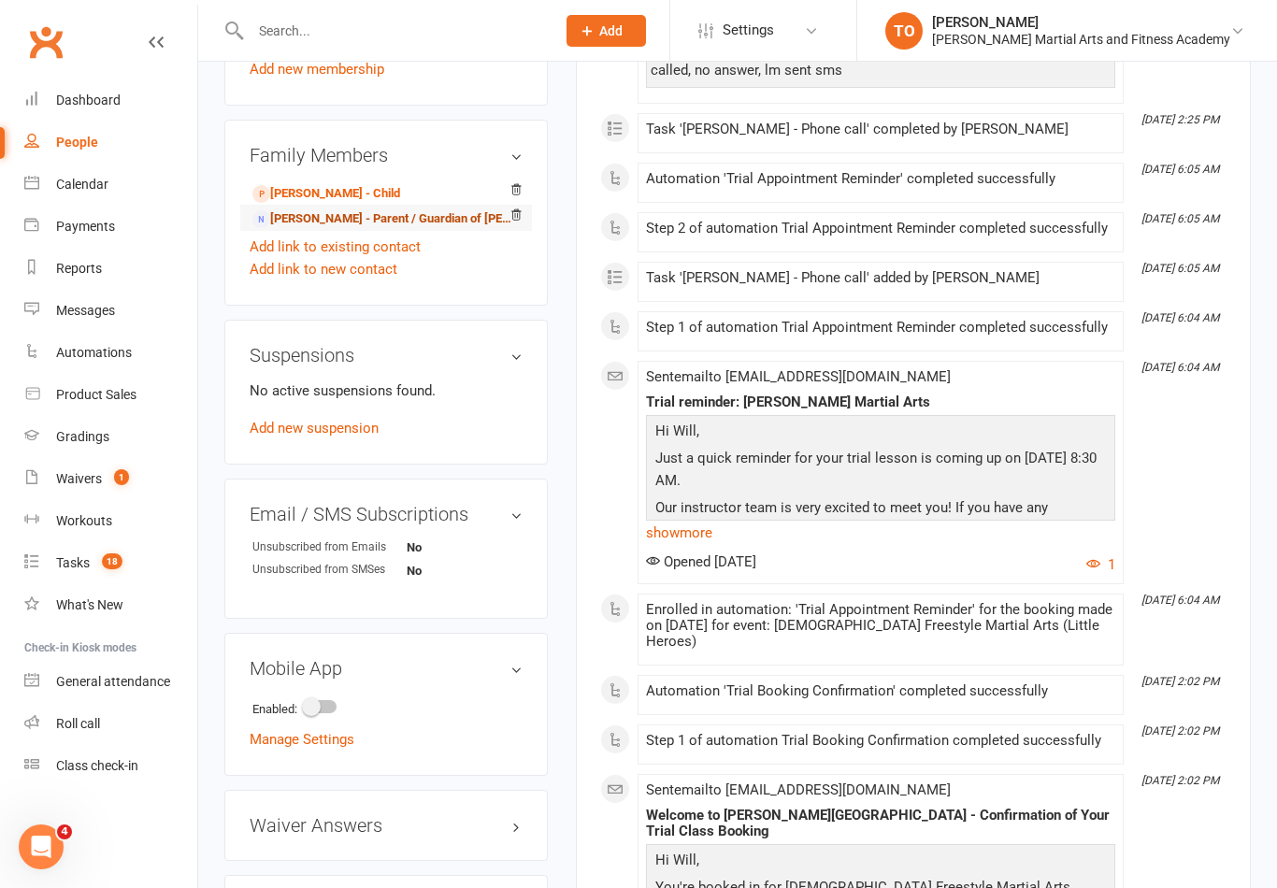
click at [336, 226] on link "Will Hegerty - Parent / Guardian of Neve Hegerty" at bounding box center [382, 219] width 261 height 20
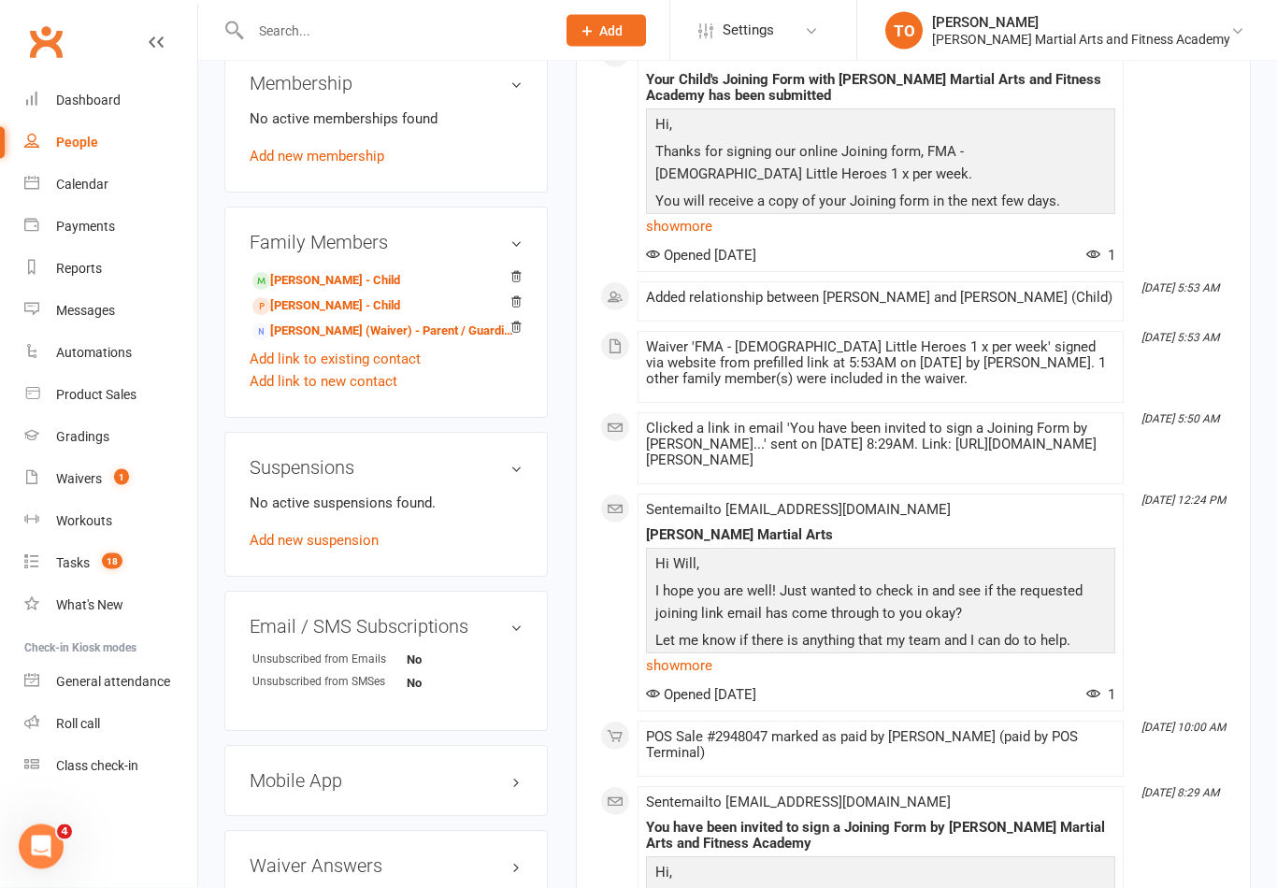
scroll to position [787, 0]
click at [324, 288] on link "Dylan Hegerty - Child" at bounding box center [326, 281] width 148 height 20
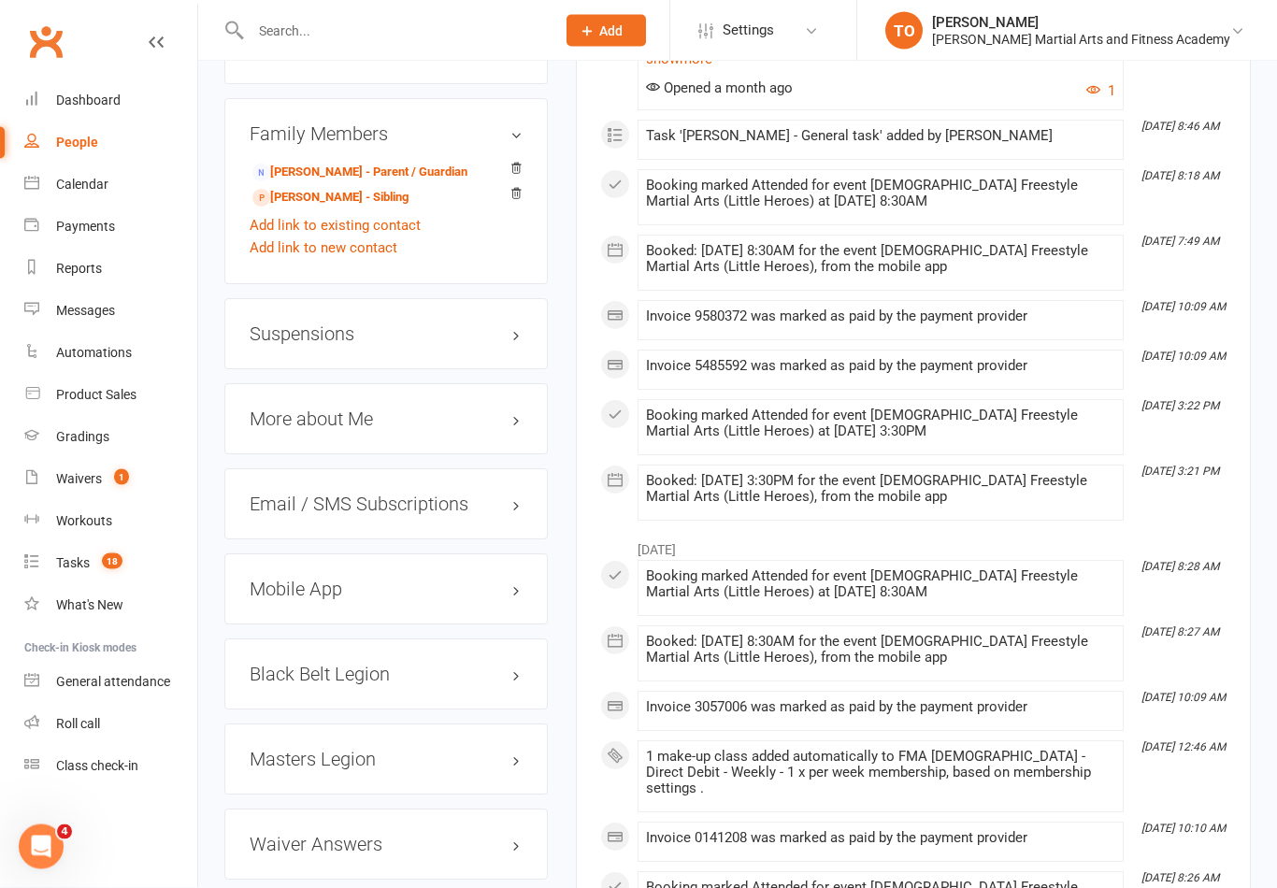
scroll to position [1822, 0]
click at [387, 578] on h3 "Mobile App" at bounding box center [386, 588] width 273 height 21
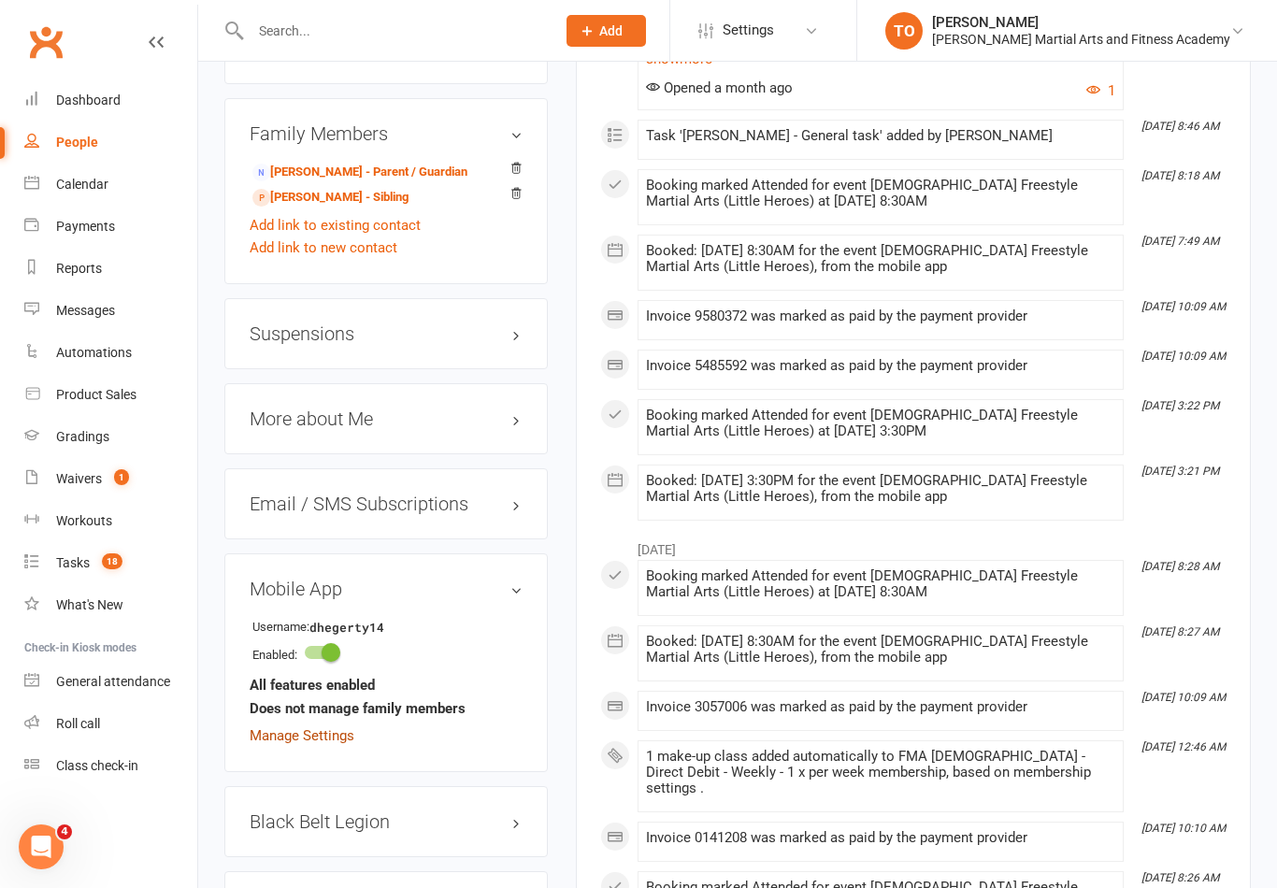
click at [320, 727] on link "Manage Settings" at bounding box center [302, 735] width 105 height 17
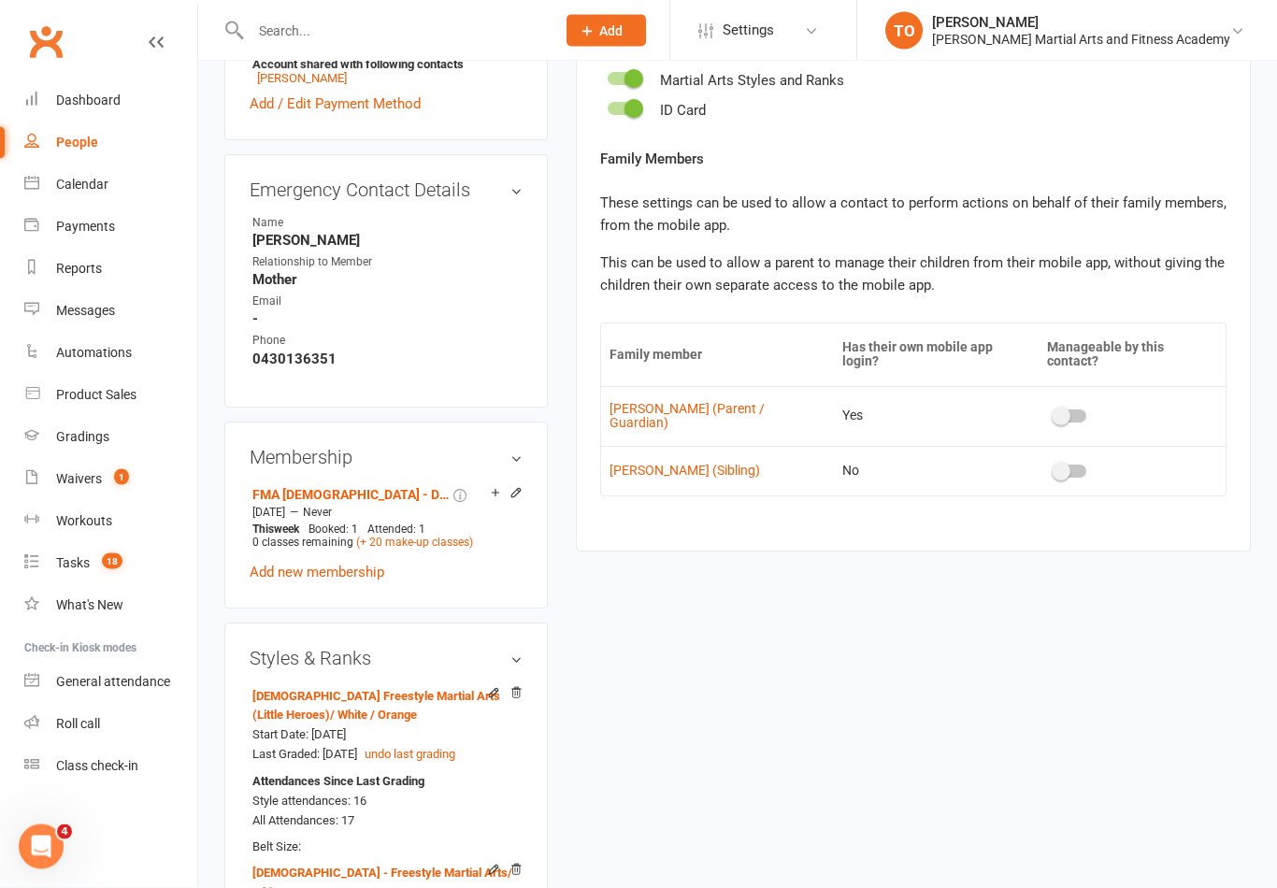
scroll to position [821, 0]
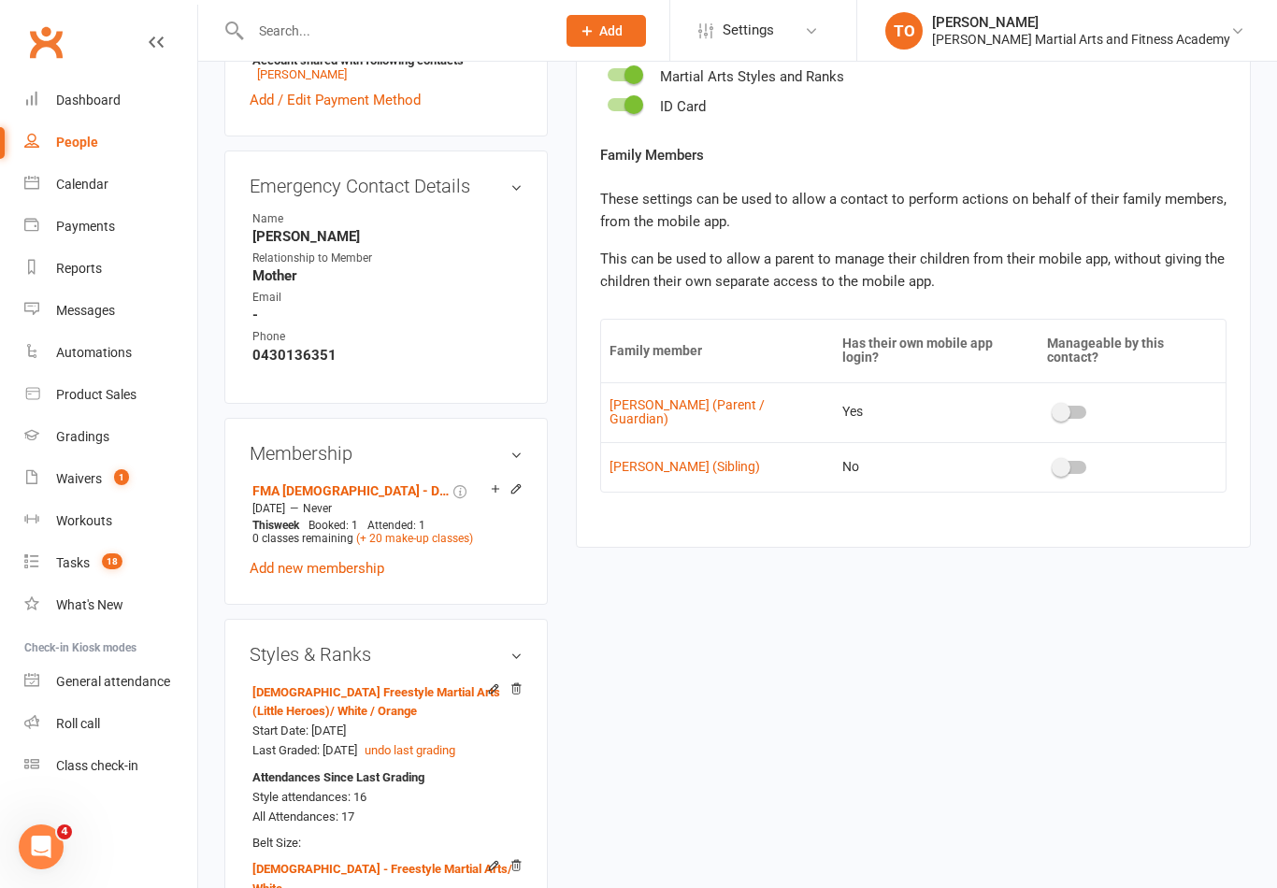
click at [1062, 406] on div at bounding box center [1070, 412] width 32 height 13
click at [1054, 409] on input "checkbox" at bounding box center [1054, 409] width 0 height 0
checkbox input "true"
click at [1062, 461] on div at bounding box center [1070, 467] width 32 height 13
click at [1054, 464] on input "checkbox" at bounding box center [1054, 464] width 0 height 0
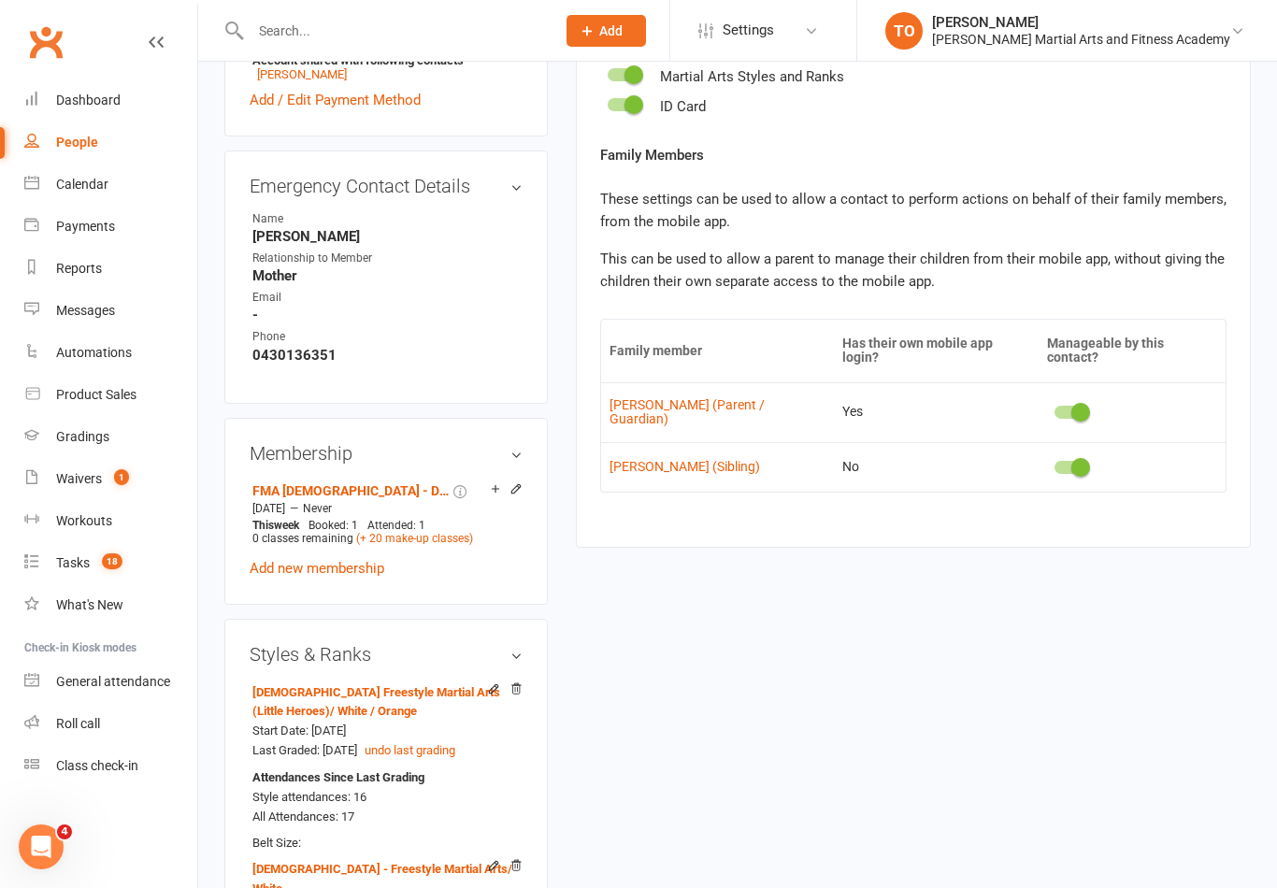
click at [1142, 600] on div "upload photo Dylan Hegerty Activated 14 March, 2024 Added 14 March, 2024 Active…" at bounding box center [737, 761] width 1054 height 2990
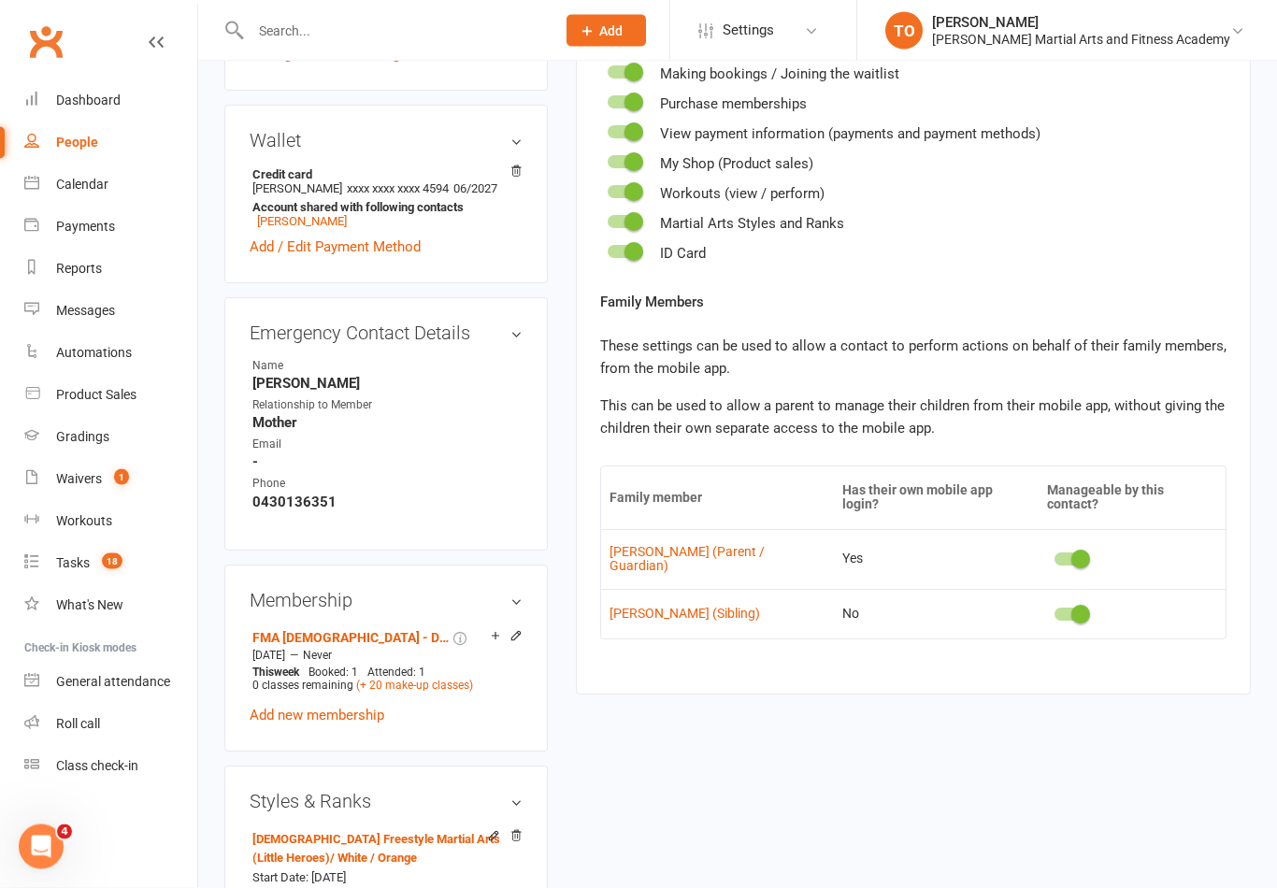
scroll to position [675, 0]
click at [1071, 605] on span at bounding box center [1080, 614] width 19 height 19
click at [1054, 611] on input "checkbox" at bounding box center [1054, 611] width 0 height 0
checkbox input "false"
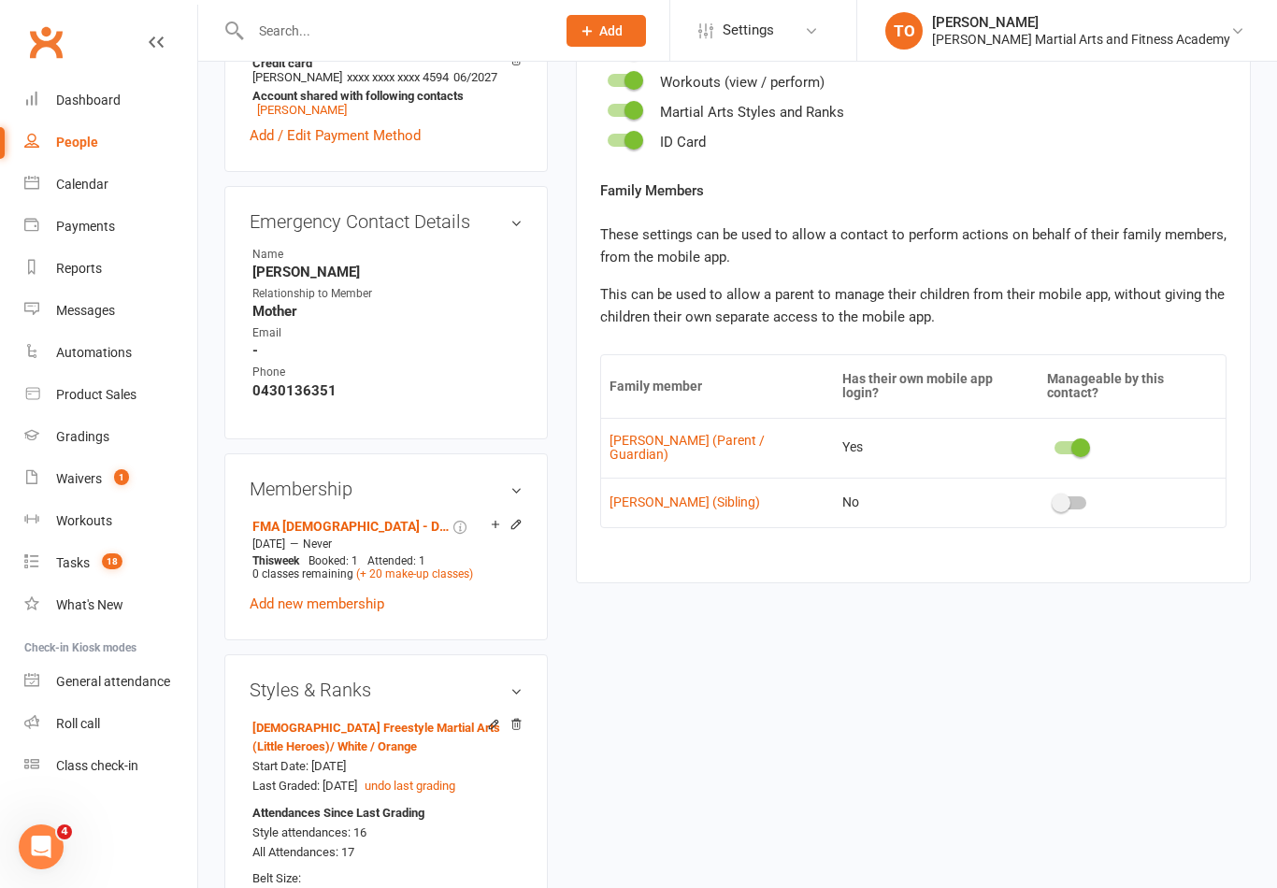
scroll to position [787, 0]
click at [1077, 437] on span at bounding box center [1080, 446] width 19 height 19
click at [1054, 444] on input "checkbox" at bounding box center [1054, 444] width 0 height 0
checkbox input "false"
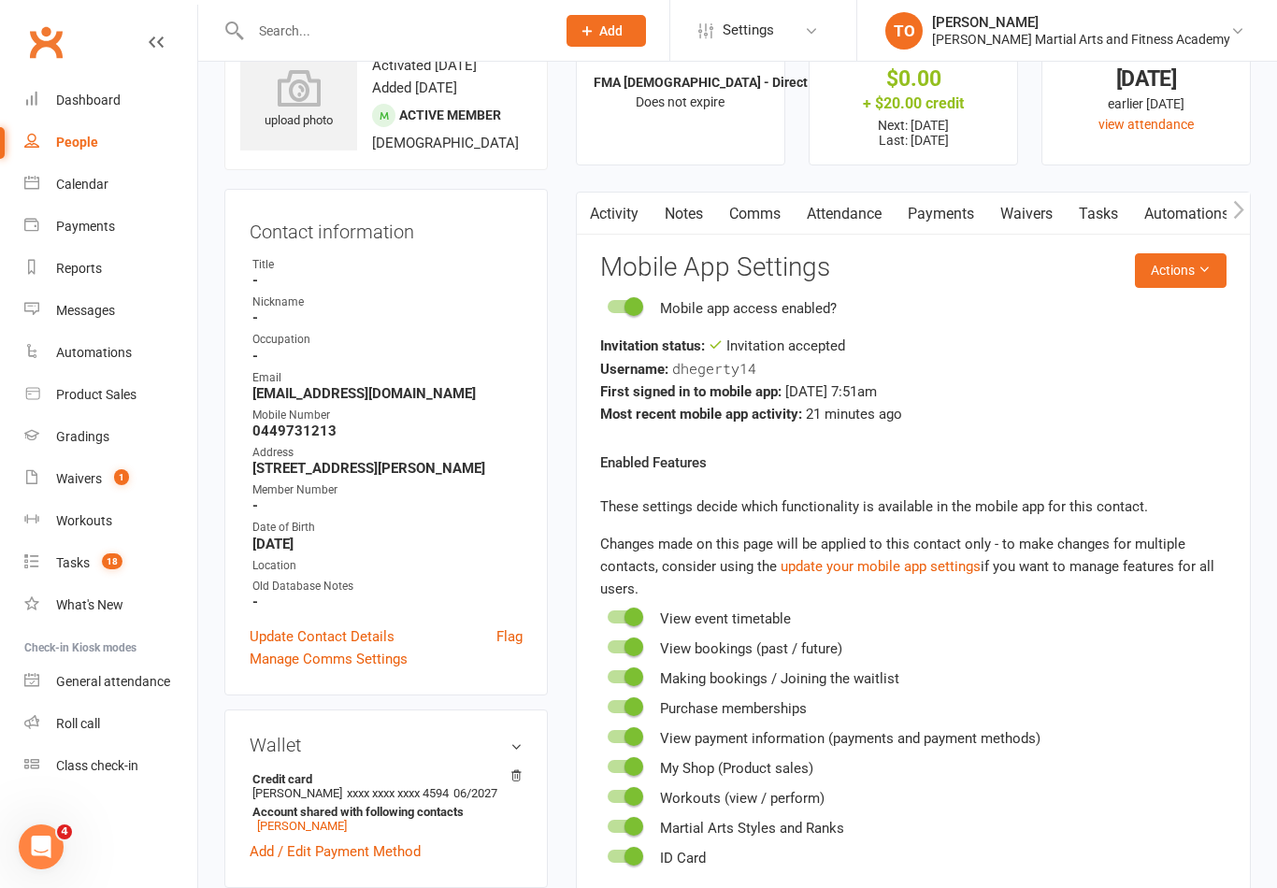
scroll to position [71, 0]
click at [632, 311] on span at bounding box center [633, 305] width 19 height 19
click at [607, 303] on input "checkbox" at bounding box center [607, 303] width 0 height 0
checkbox input "false"
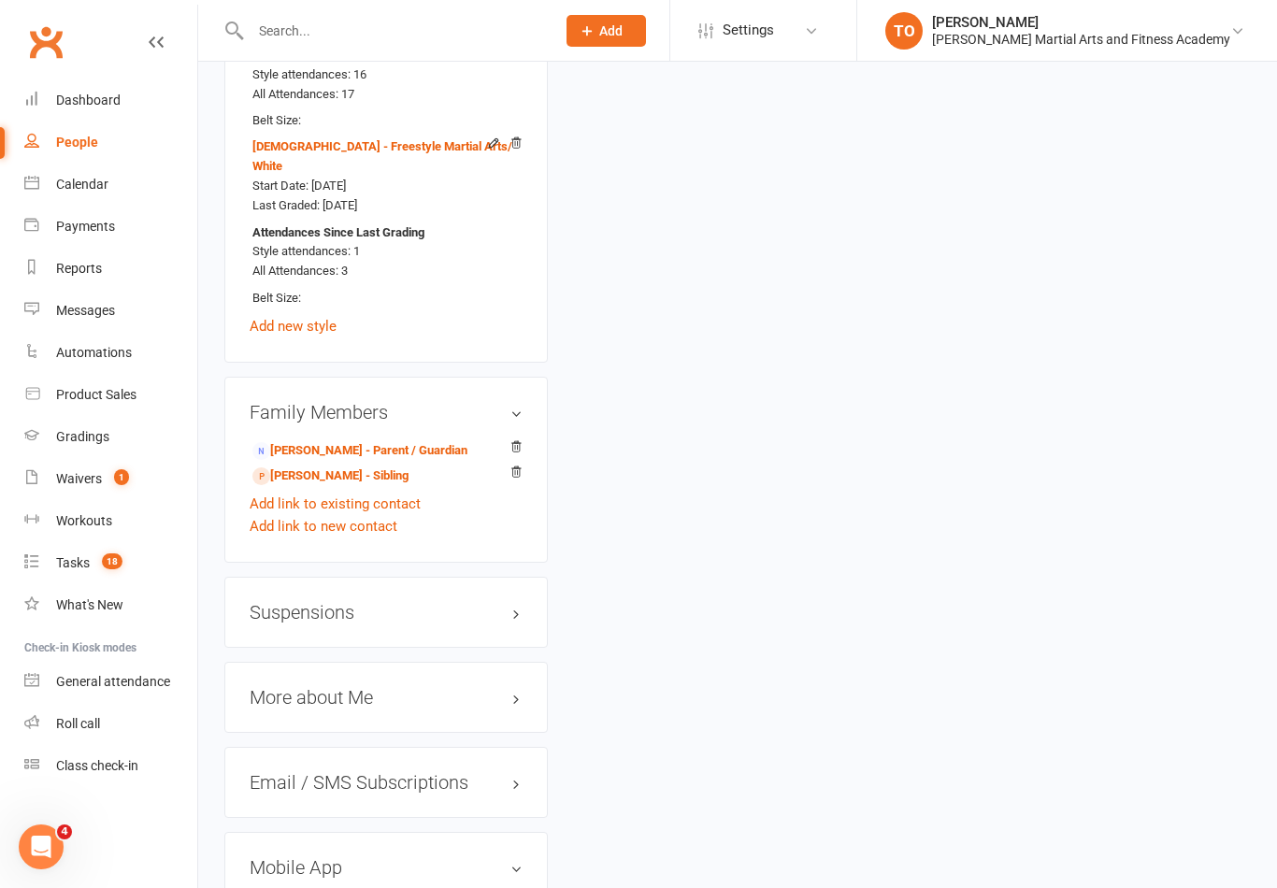
scroll to position [1613, 0]
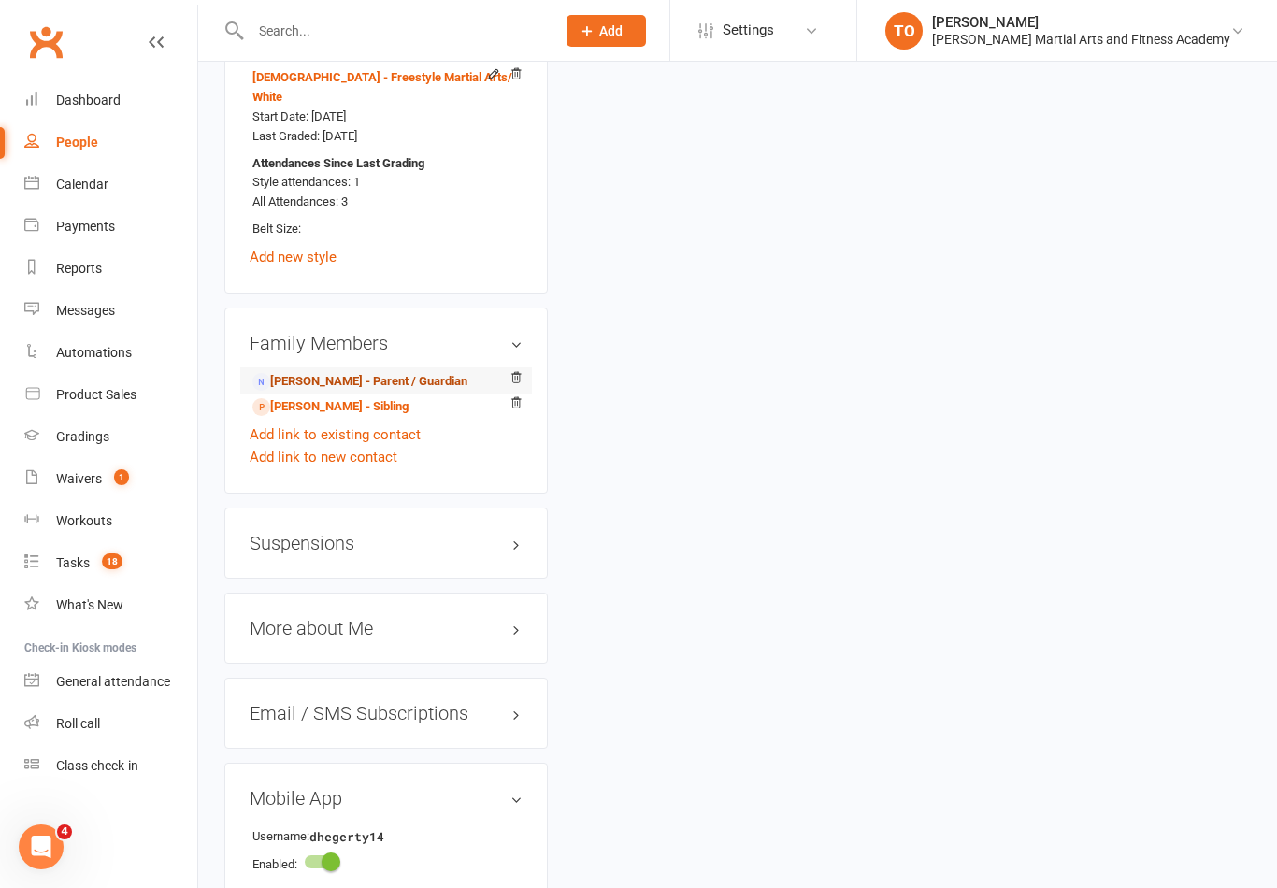
click at [322, 380] on link "Will Hegerty - Parent / Guardian" at bounding box center [359, 382] width 215 height 20
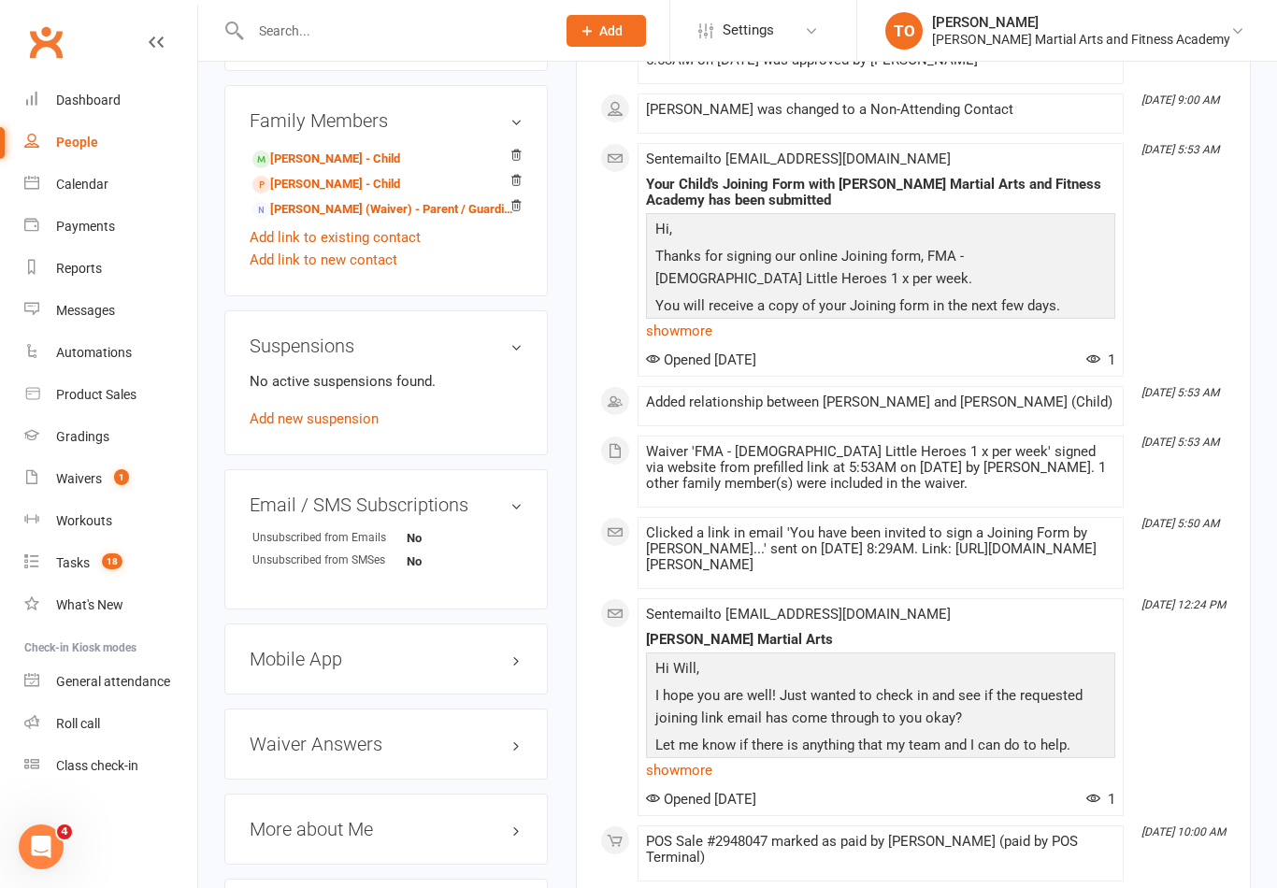
scroll to position [909, 0]
click at [255, 654] on h3 "Mobile App" at bounding box center [386, 658] width 273 height 21
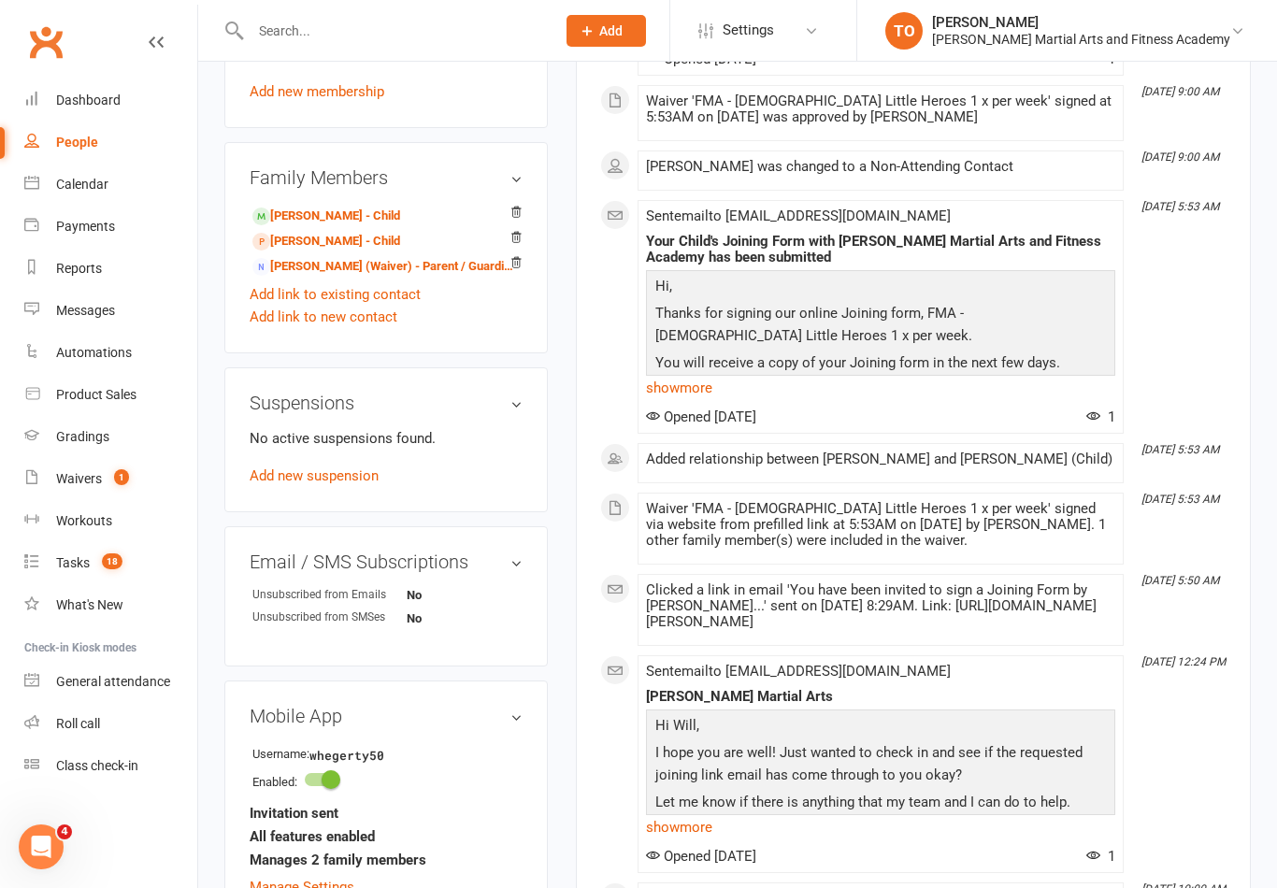
scroll to position [850, 0]
click at [319, 227] on link "Dylan Hegerty - Child" at bounding box center [326, 217] width 148 height 20
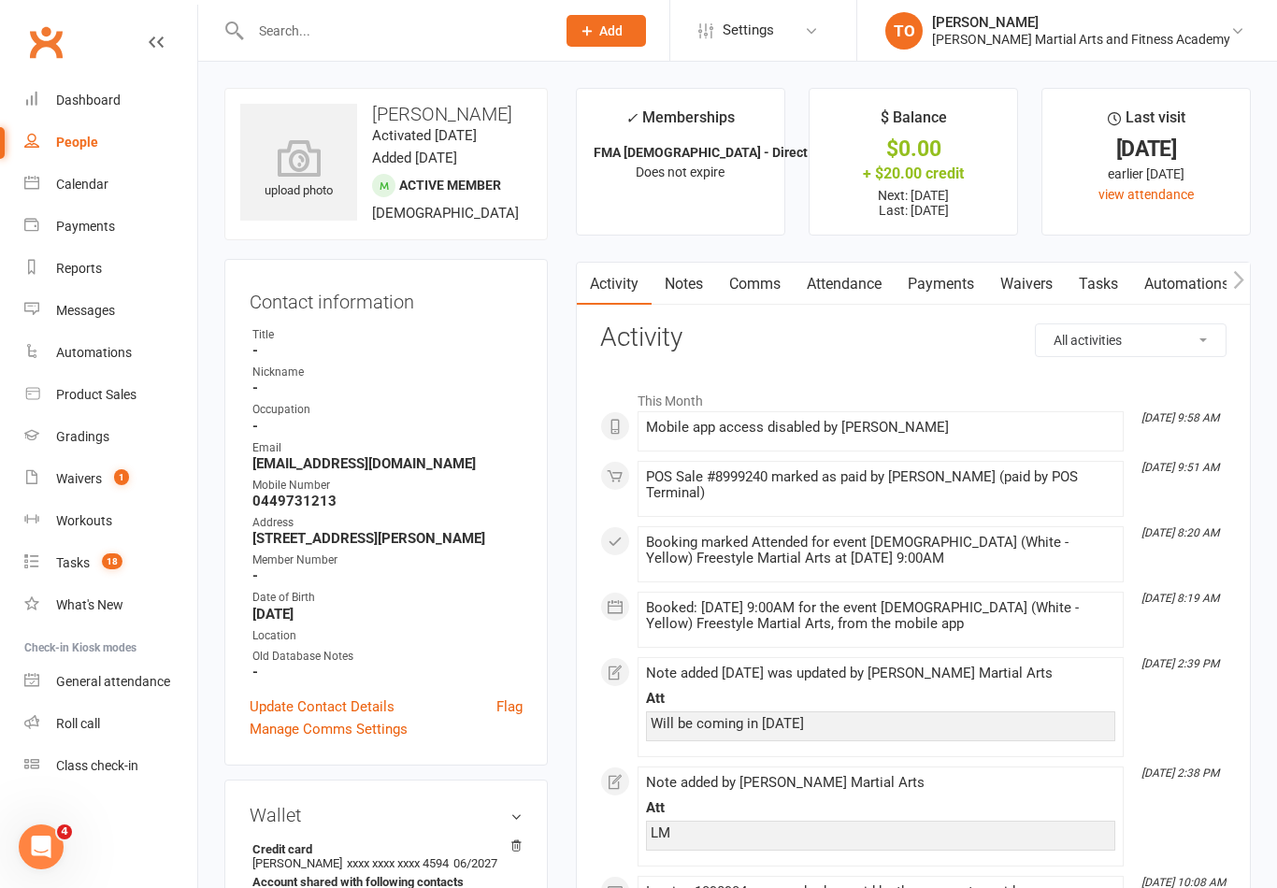
click at [688, 287] on link "Notes" at bounding box center [683, 284] width 64 height 43
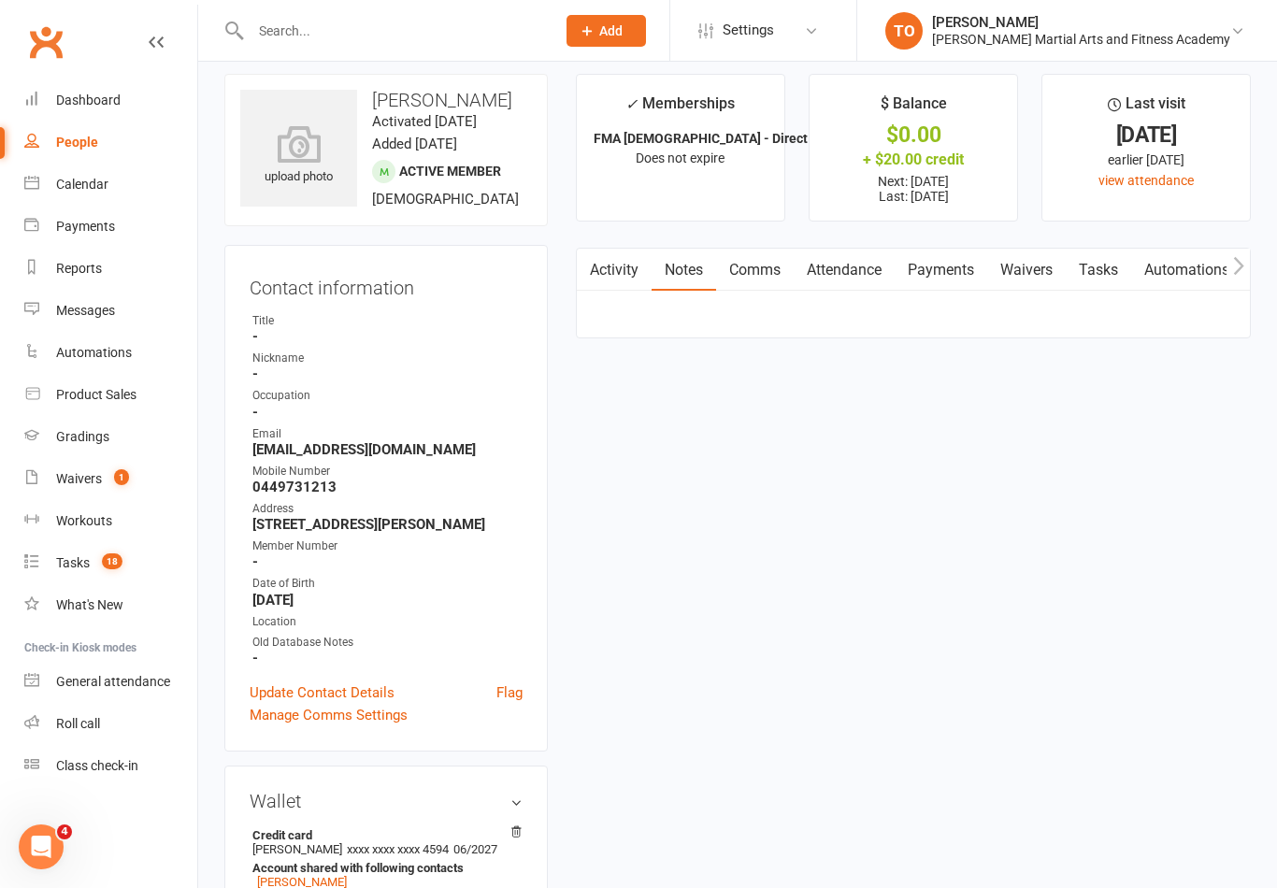
scroll to position [29, 0]
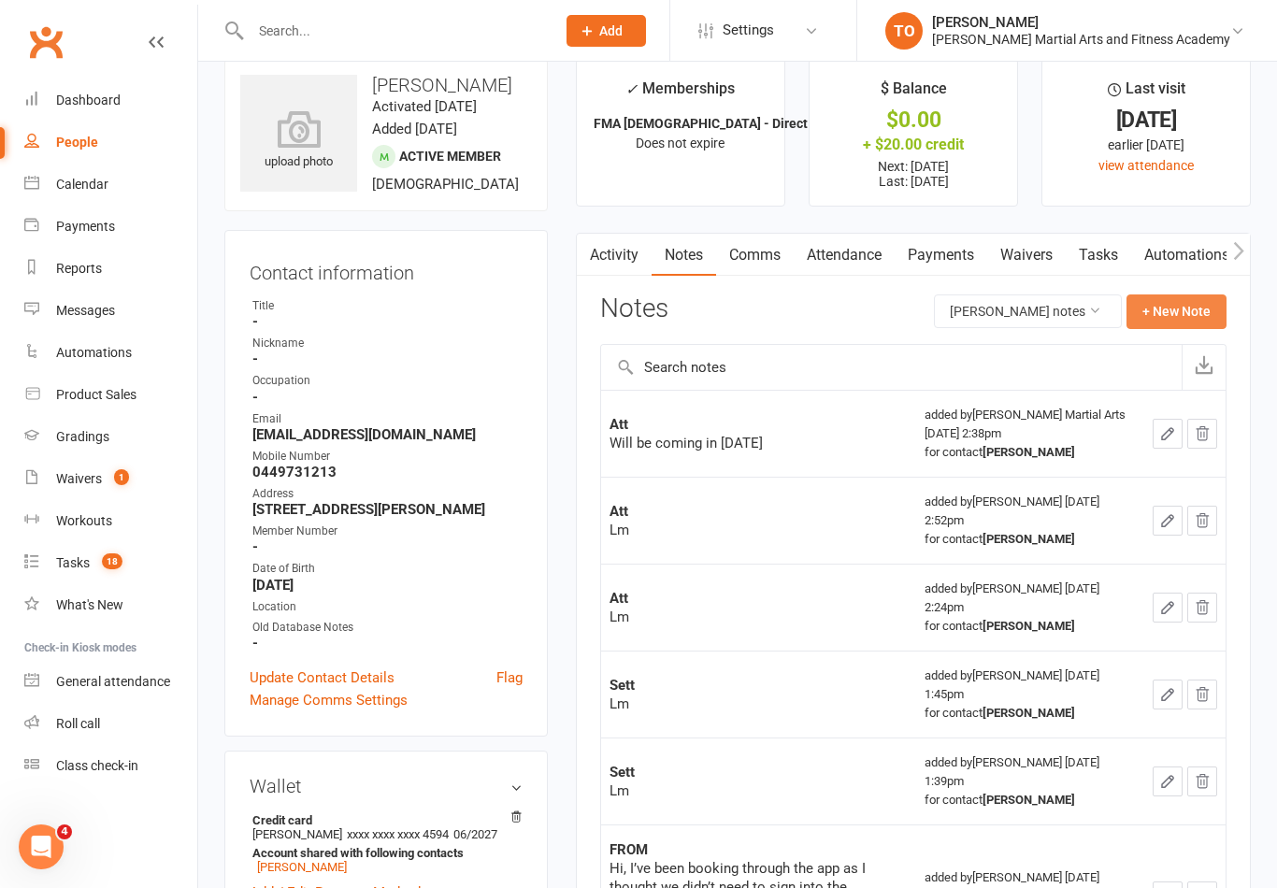
click at [1177, 295] on button "+ New Note" at bounding box center [1176, 311] width 100 height 34
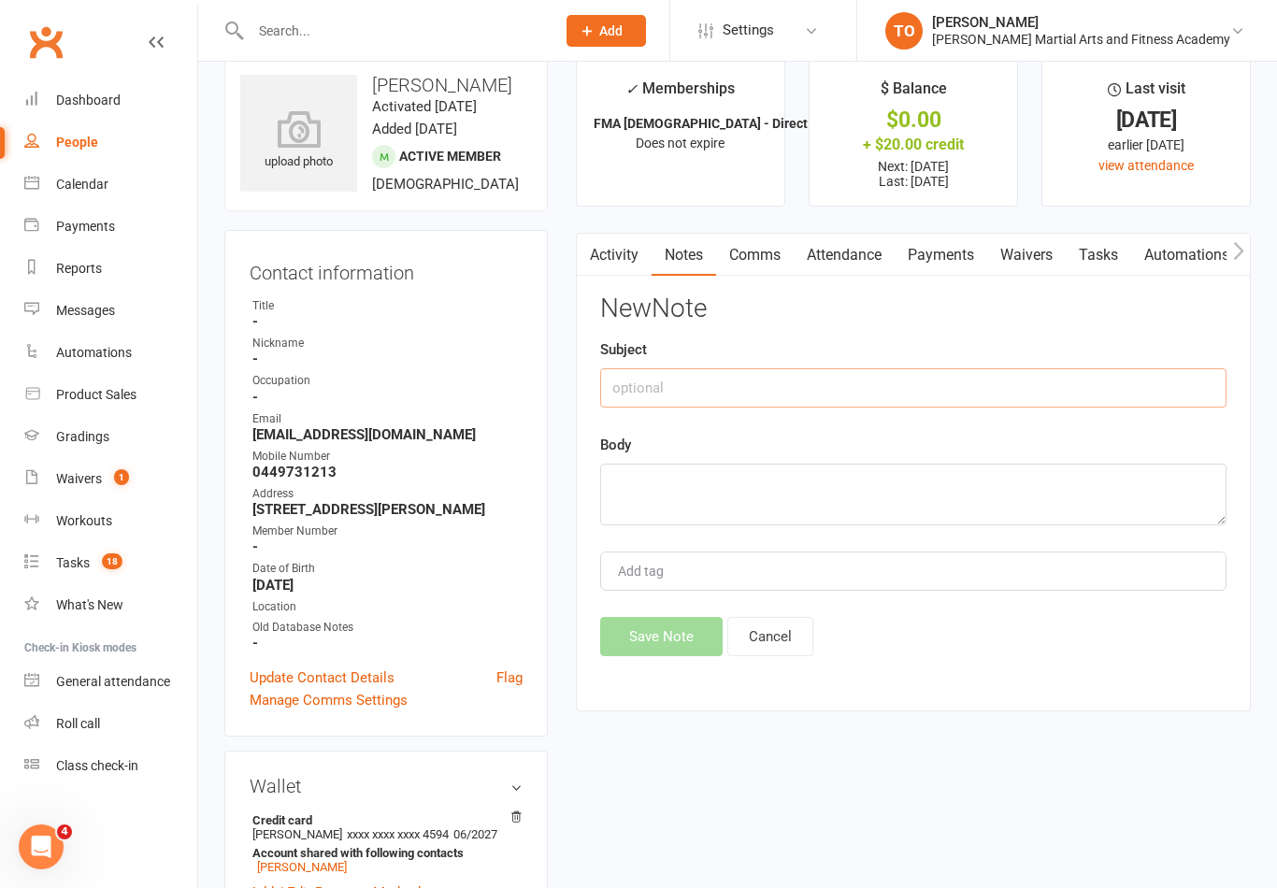
click at [820, 385] on input "text" at bounding box center [913, 387] width 626 height 39
click at [675, 389] on input "App Deativation" at bounding box center [913, 387] width 626 height 39
type input "App Deactivation"
click at [692, 480] on textarea at bounding box center [913, 495] width 626 height 62
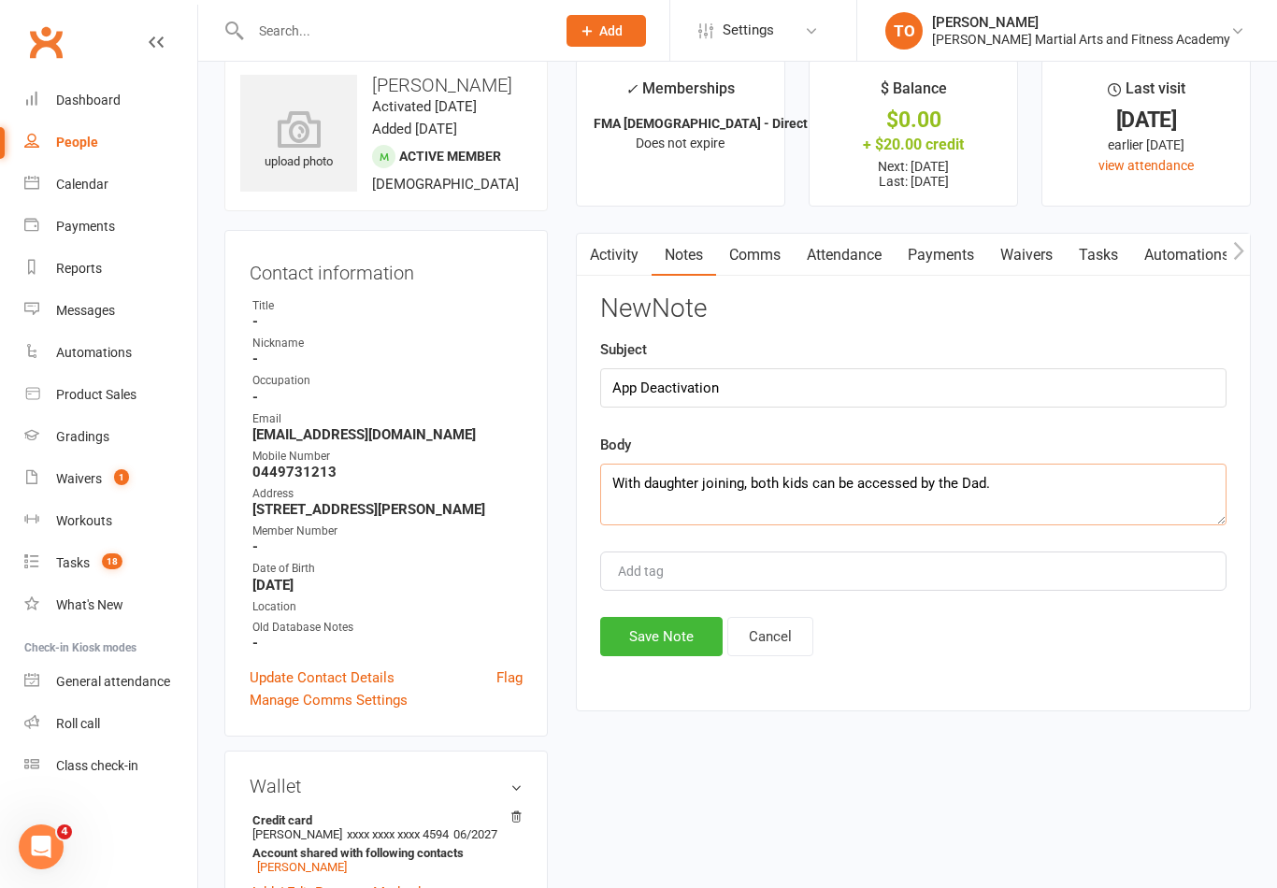
click at [826, 477] on textarea "With daughter joining, both kids can be accessed by the Dad." at bounding box center [913, 495] width 626 height 62
click at [1072, 492] on textarea "With daughter joining, both kids can now be accessed by the Dad." at bounding box center [913, 495] width 626 height 62
type textarea "With daughter joining, both kids can now be accessed by the Dad’s app."
click at [657, 649] on button "Save Note" at bounding box center [661, 636] width 122 height 39
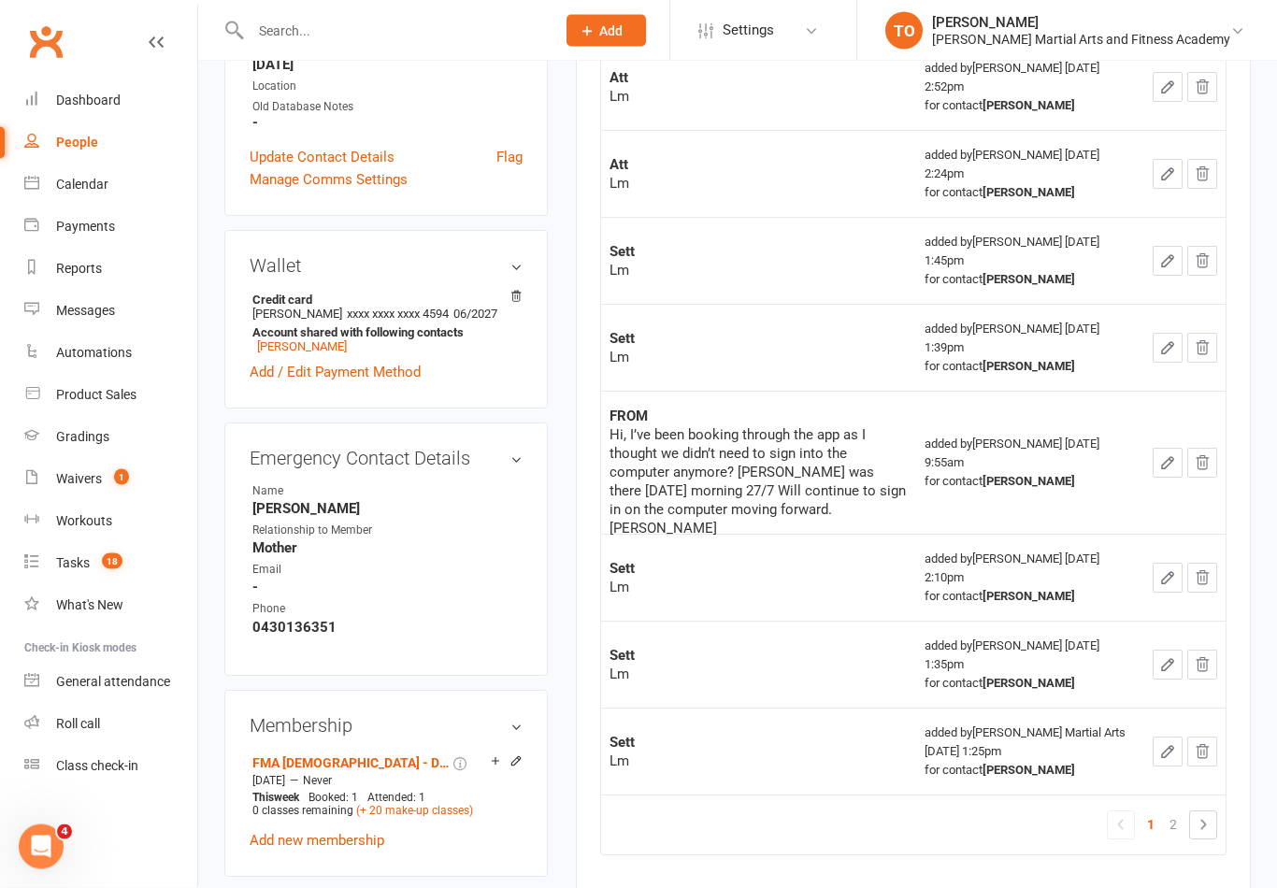
scroll to position [549, 0]
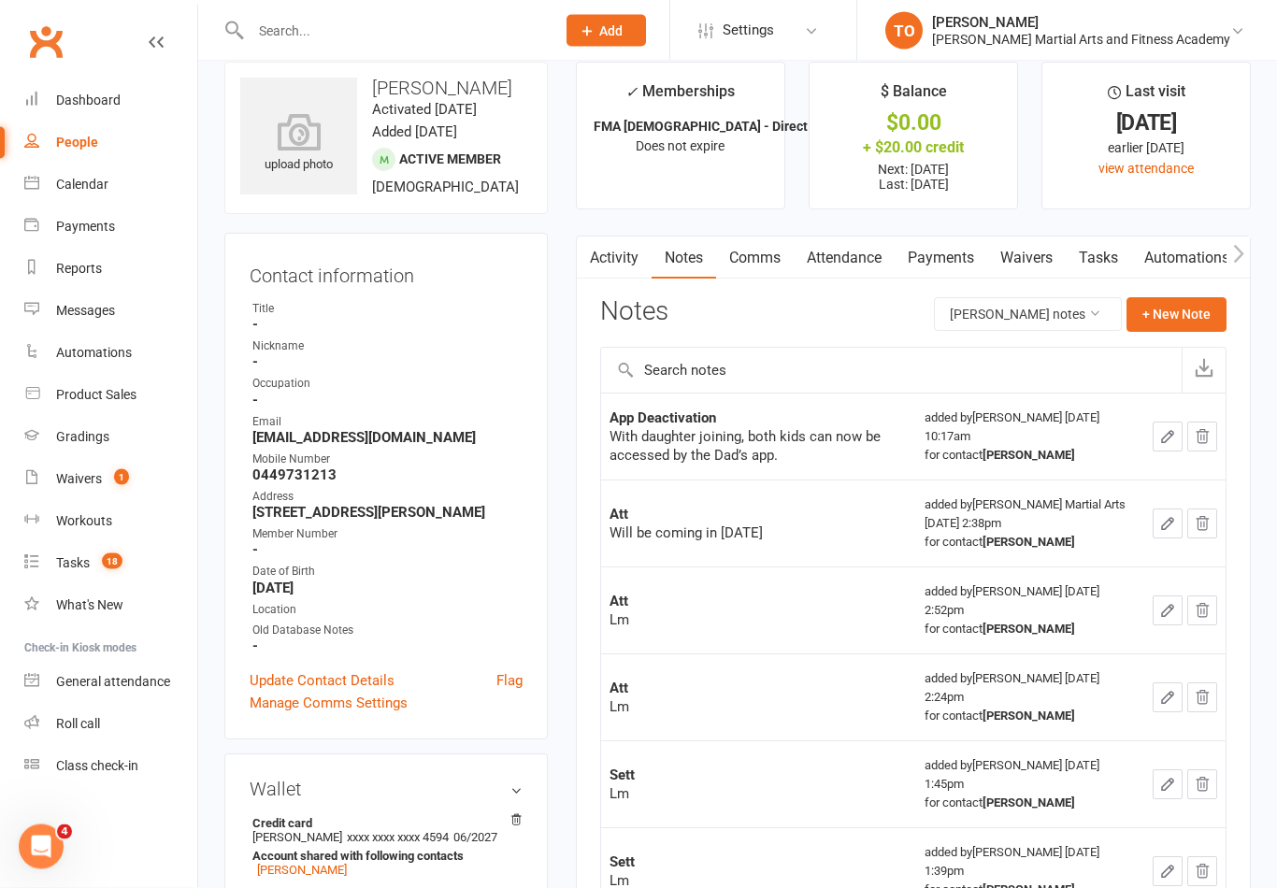
click at [303, 25] on input "text" at bounding box center [393, 31] width 297 height 26
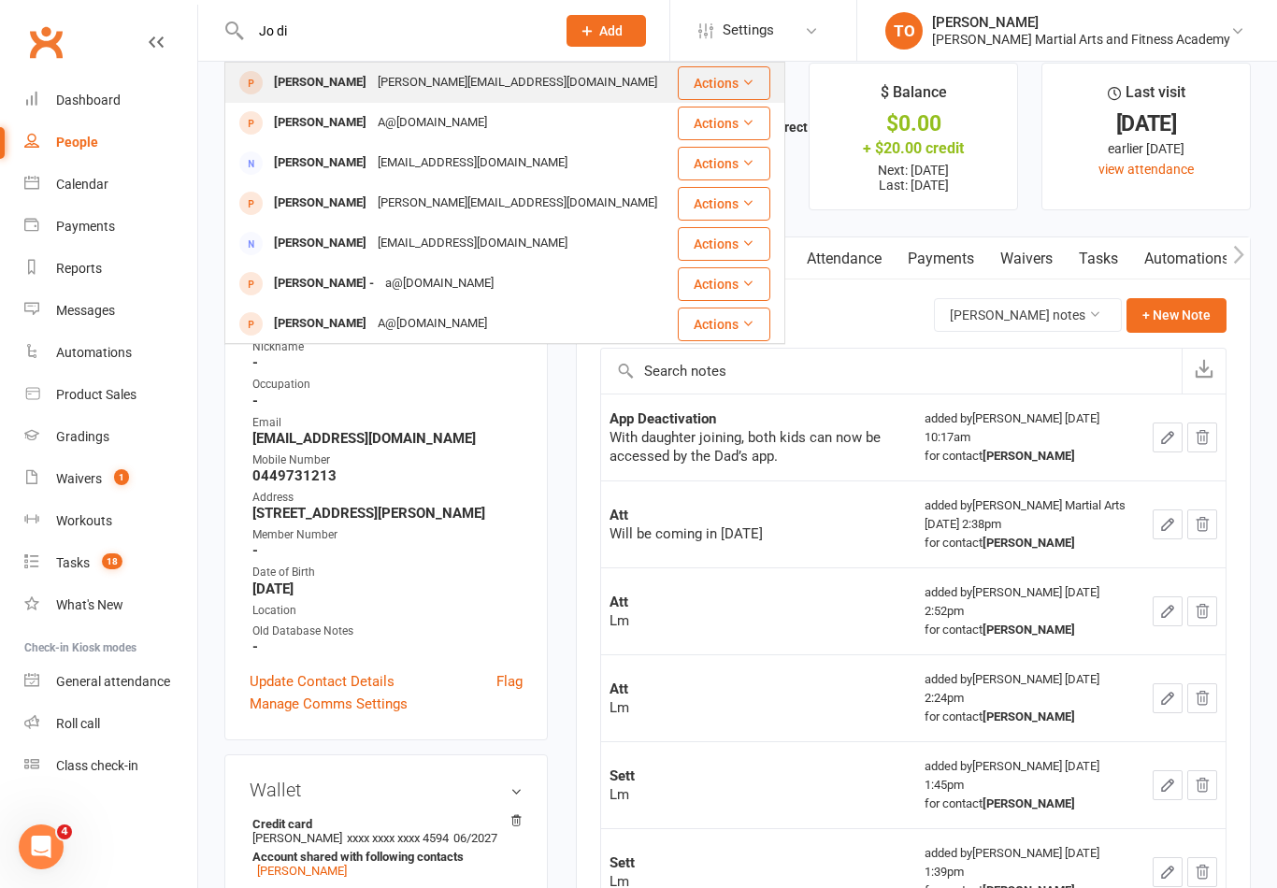
type input "Jo di"
click at [458, 79] on div "josorensen@hotmail.com" at bounding box center [517, 82] width 291 height 27
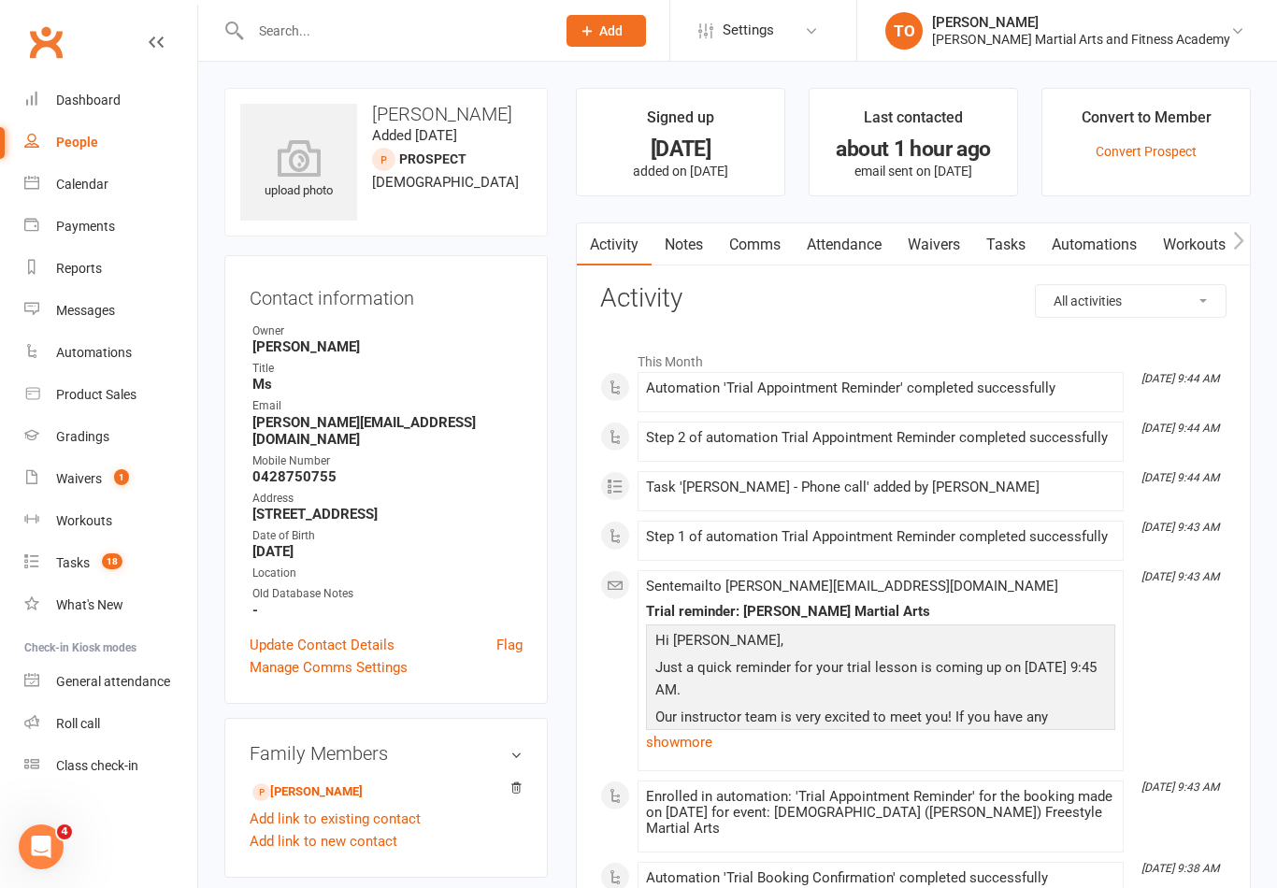
click at [955, 257] on link "Waivers" at bounding box center [933, 244] width 78 height 43
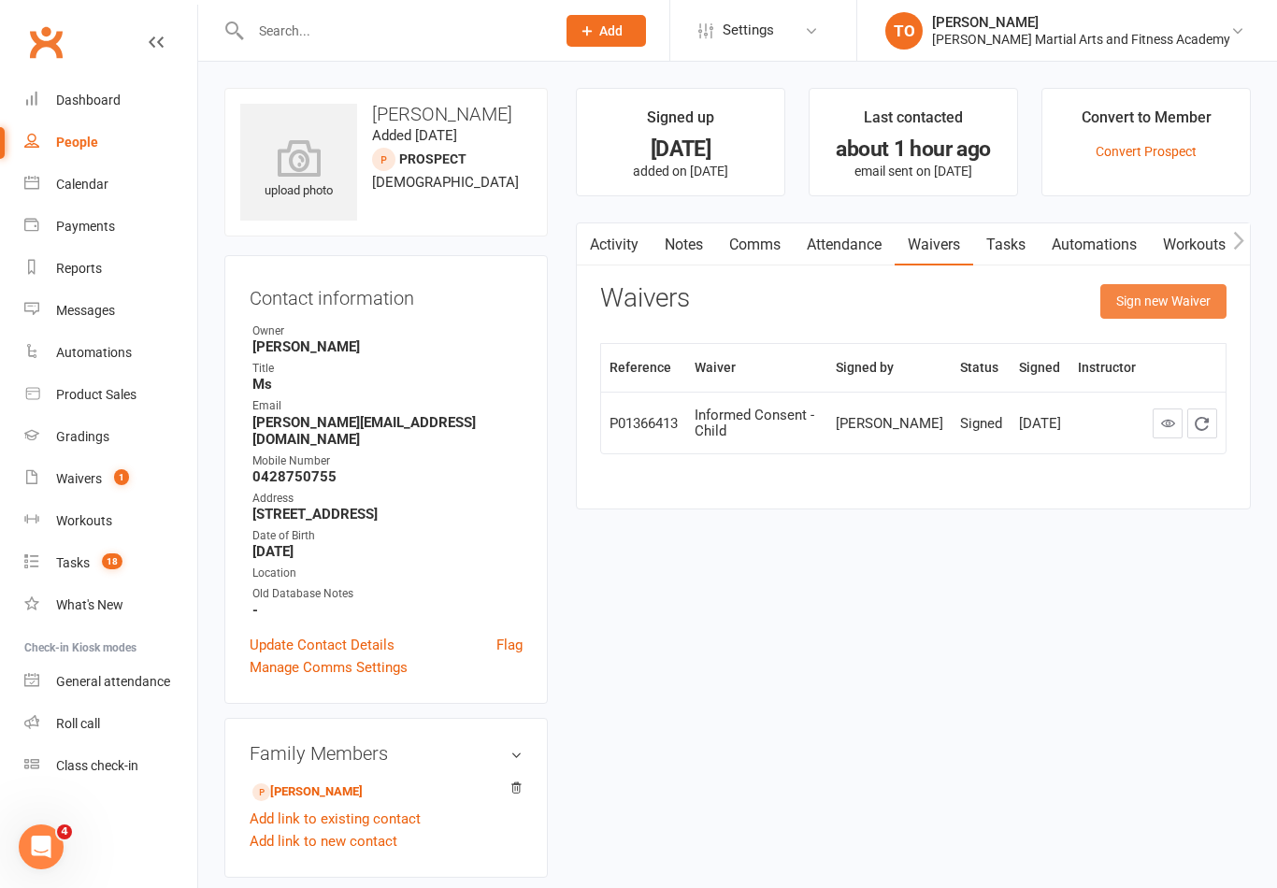
click at [1165, 311] on button "Sign new Waiver" at bounding box center [1163, 301] width 126 height 34
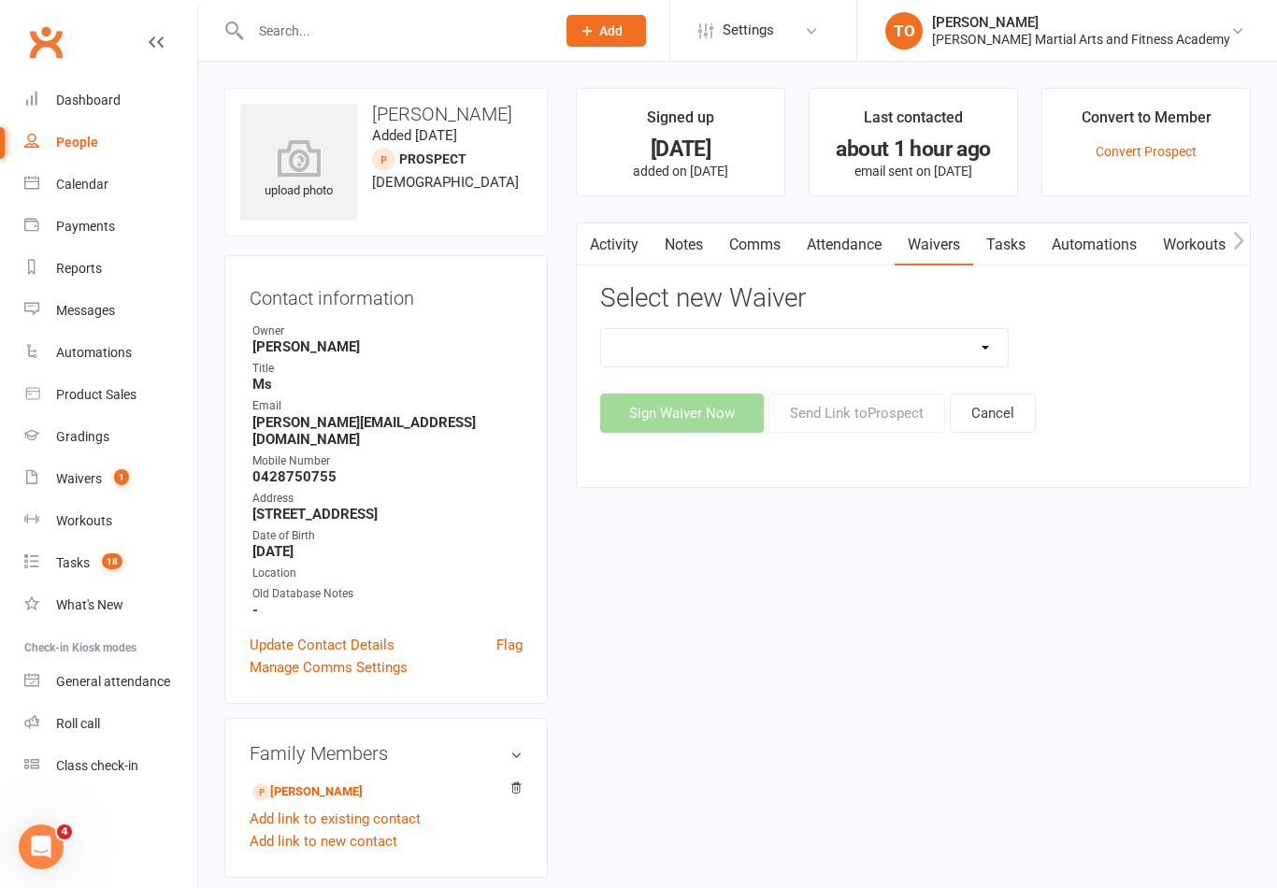
click at [988, 354] on select "Adult Grading Form ALL ACCESS Adults Membership B4F - Adults - 10 Class Pass + …" at bounding box center [804, 347] width 407 height 37
select select "10635"
click at [684, 417] on button "Sign Waiver Now" at bounding box center [682, 412] width 164 height 39
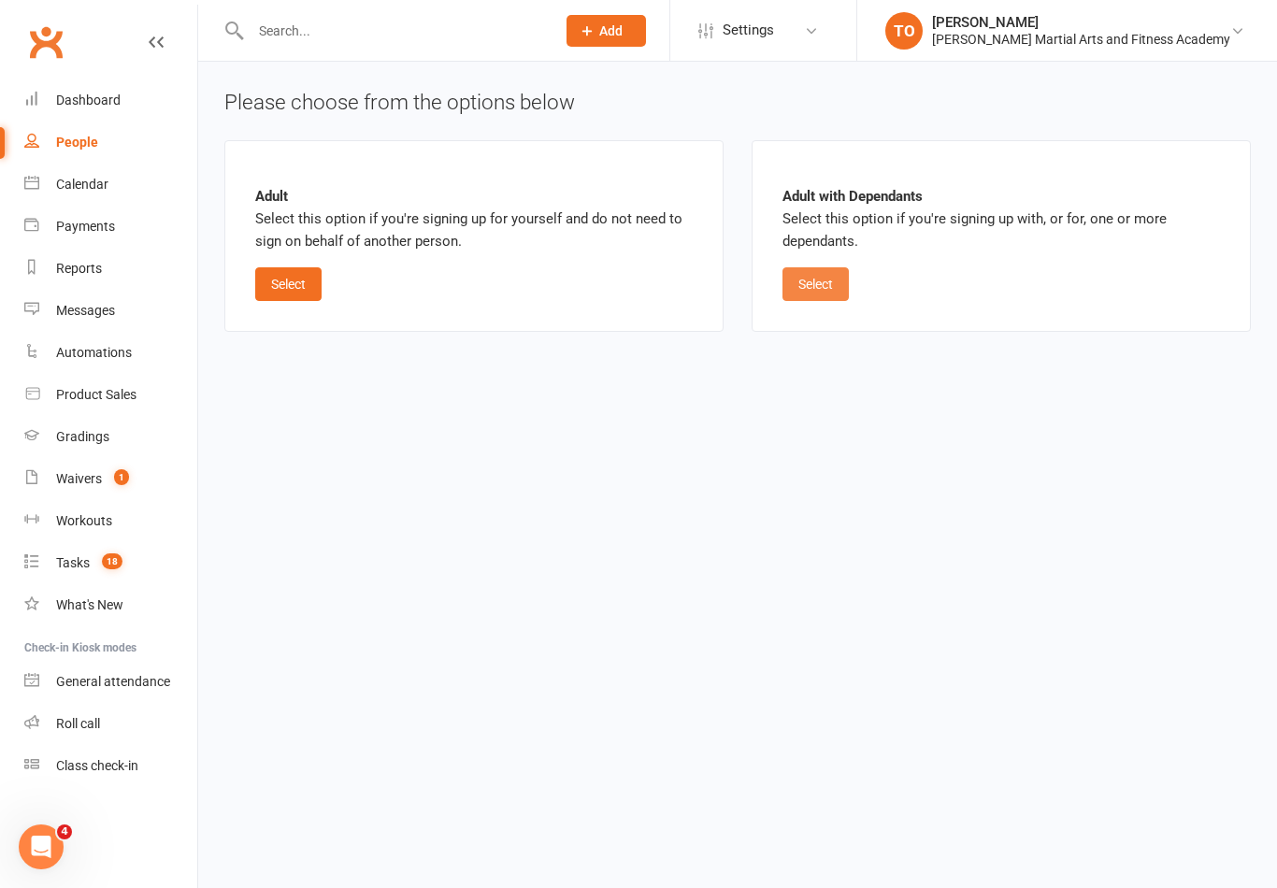
click at [806, 278] on button "Select" at bounding box center [815, 284] width 66 height 34
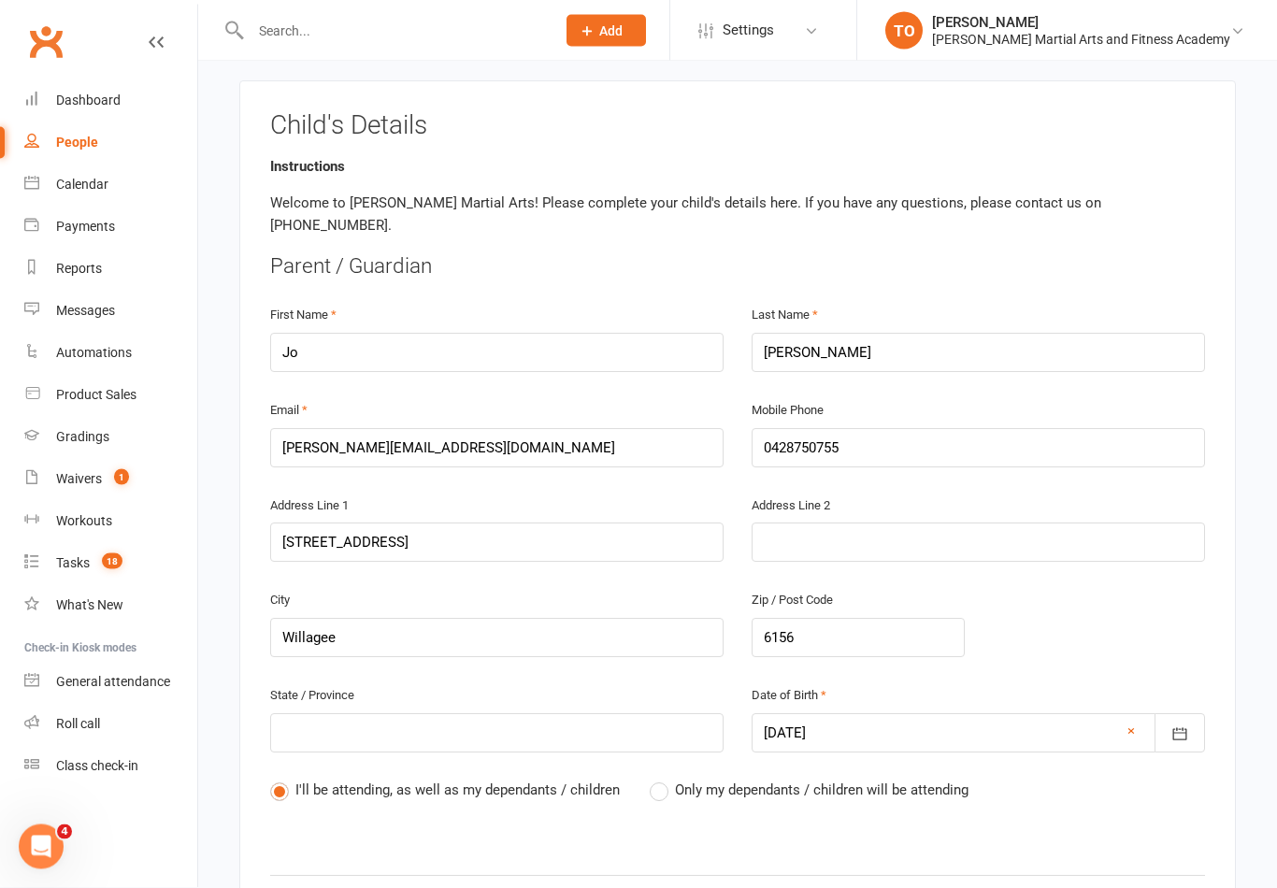
click at [666, 779] on label "Only my dependants / children will be attending" at bounding box center [808, 790] width 319 height 22
click at [662, 779] on input "Only my dependants / children will be attending" at bounding box center [655, 779] width 12 height 0
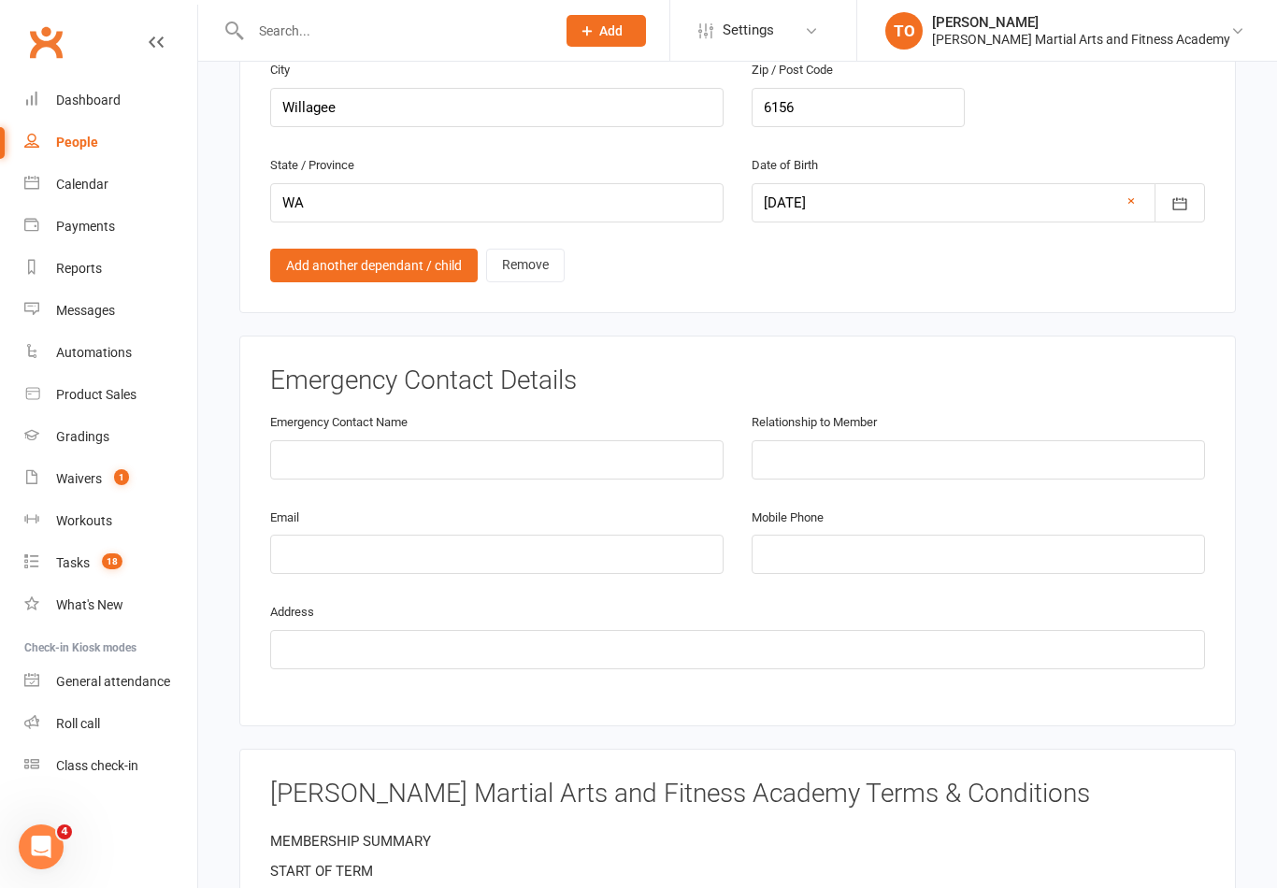
scroll to position [1530, 0]
click at [369, 439] on input "text" at bounding box center [496, 458] width 453 height 39
type input "Jo Di Giacomo"
click at [798, 439] on input "text" at bounding box center [977, 458] width 453 height 39
type input "Mother"
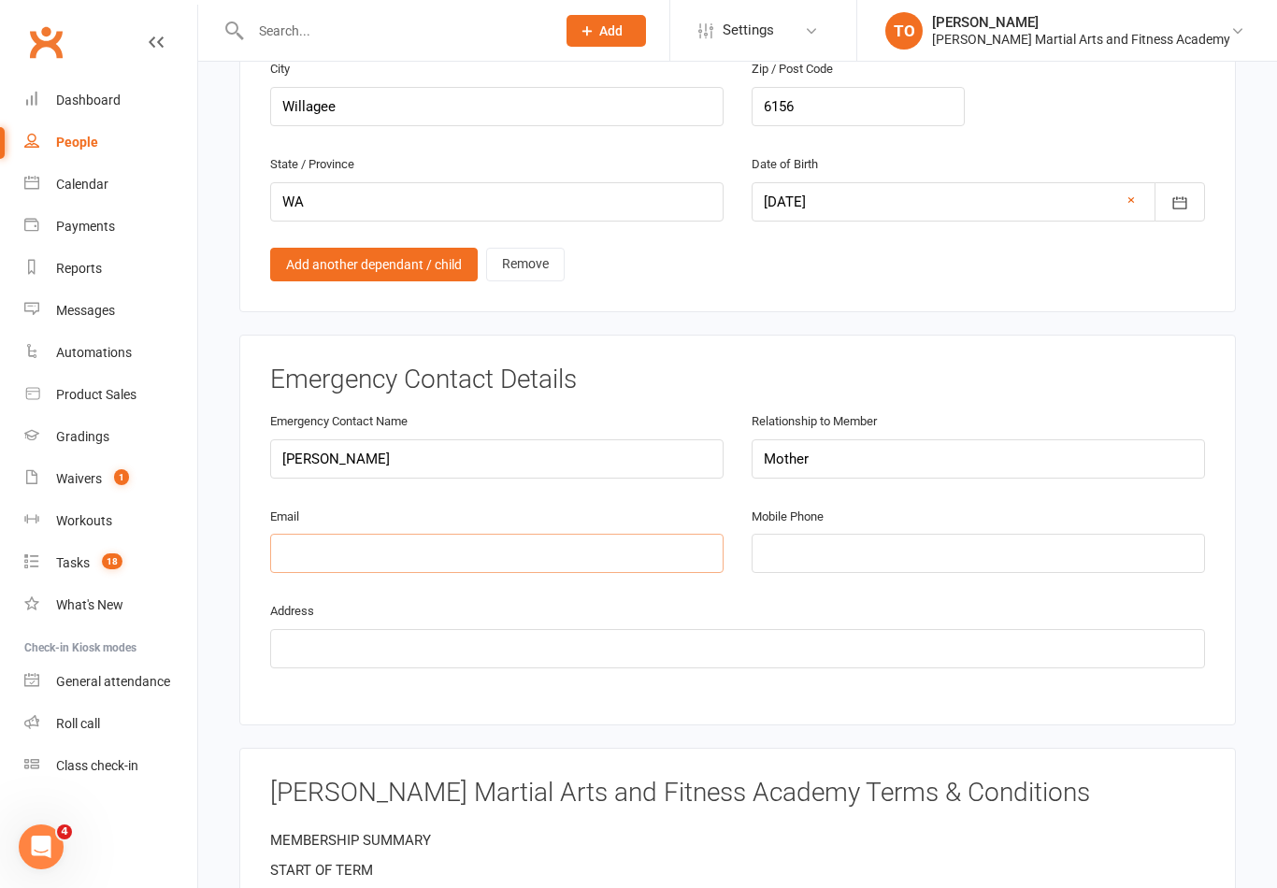
click at [418, 534] on input "email" at bounding box center [496, 553] width 453 height 39
type input "josorensen@hotmail.com"
click at [1011, 534] on input "tel" at bounding box center [977, 553] width 453 height 39
type input "0428750755"
click at [680, 629] on input "text" at bounding box center [737, 648] width 934 height 39
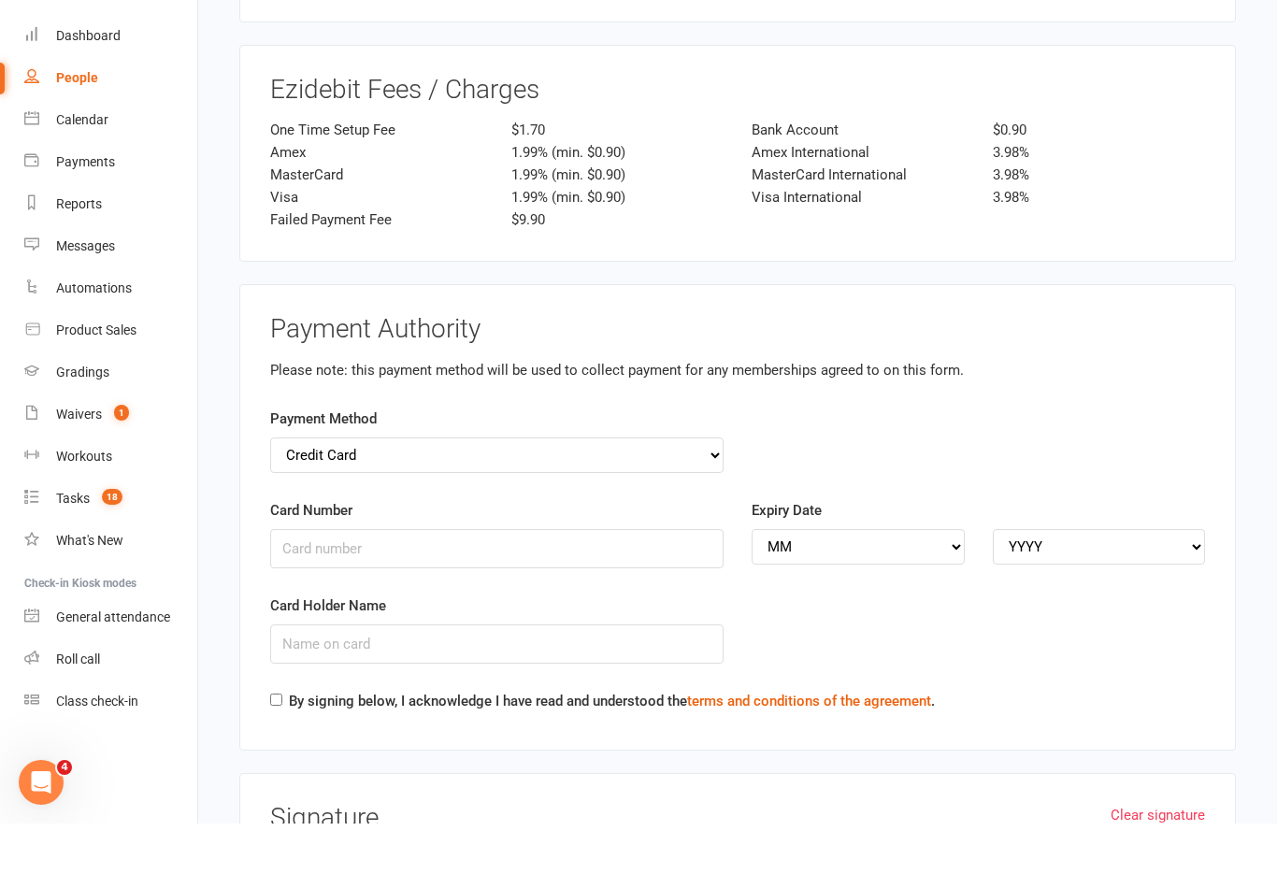
scroll to position [3091, 0]
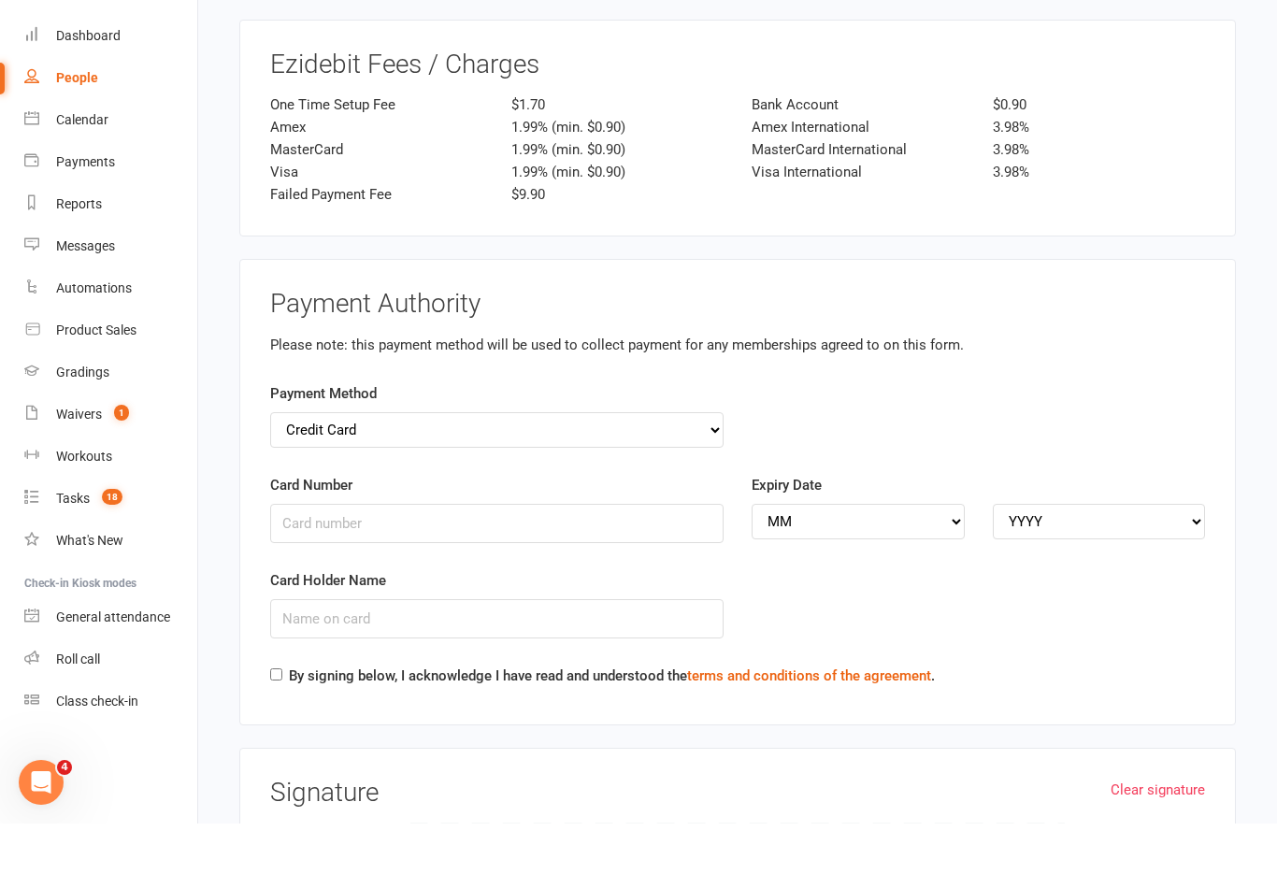
type input "47 Wheyland St. WILLAGEE 6156"
click at [346, 568] on input "Card Number" at bounding box center [496, 587] width 453 height 39
click at [398, 474] on select "Credit Card Bank Account" at bounding box center [496, 492] width 453 height 36
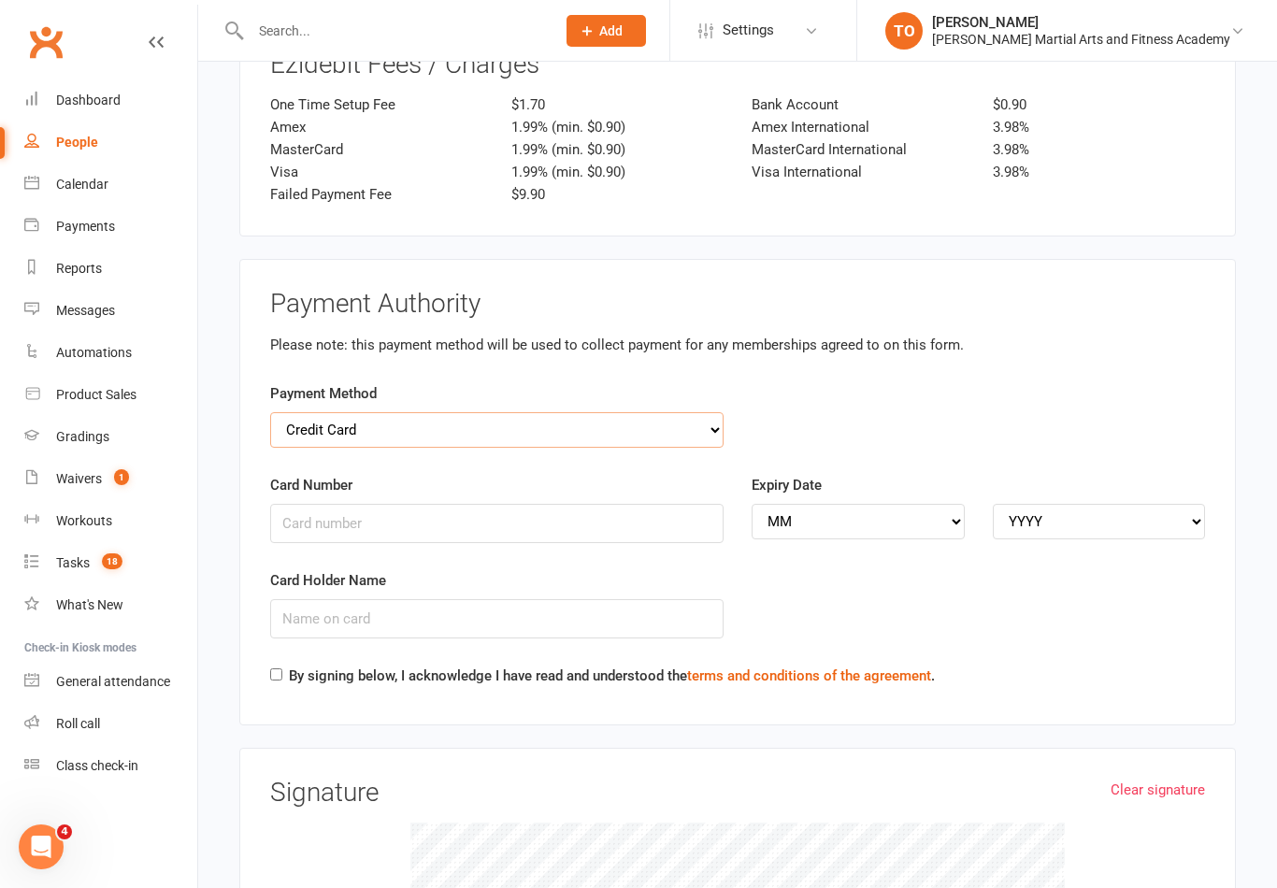
select select "bank_account"
click at [345, 504] on input "BSB" at bounding box center [496, 523] width 453 height 39
type input "736031"
click at [899, 504] on input "Account Number" at bounding box center [977, 523] width 453 height 39
type input "587"
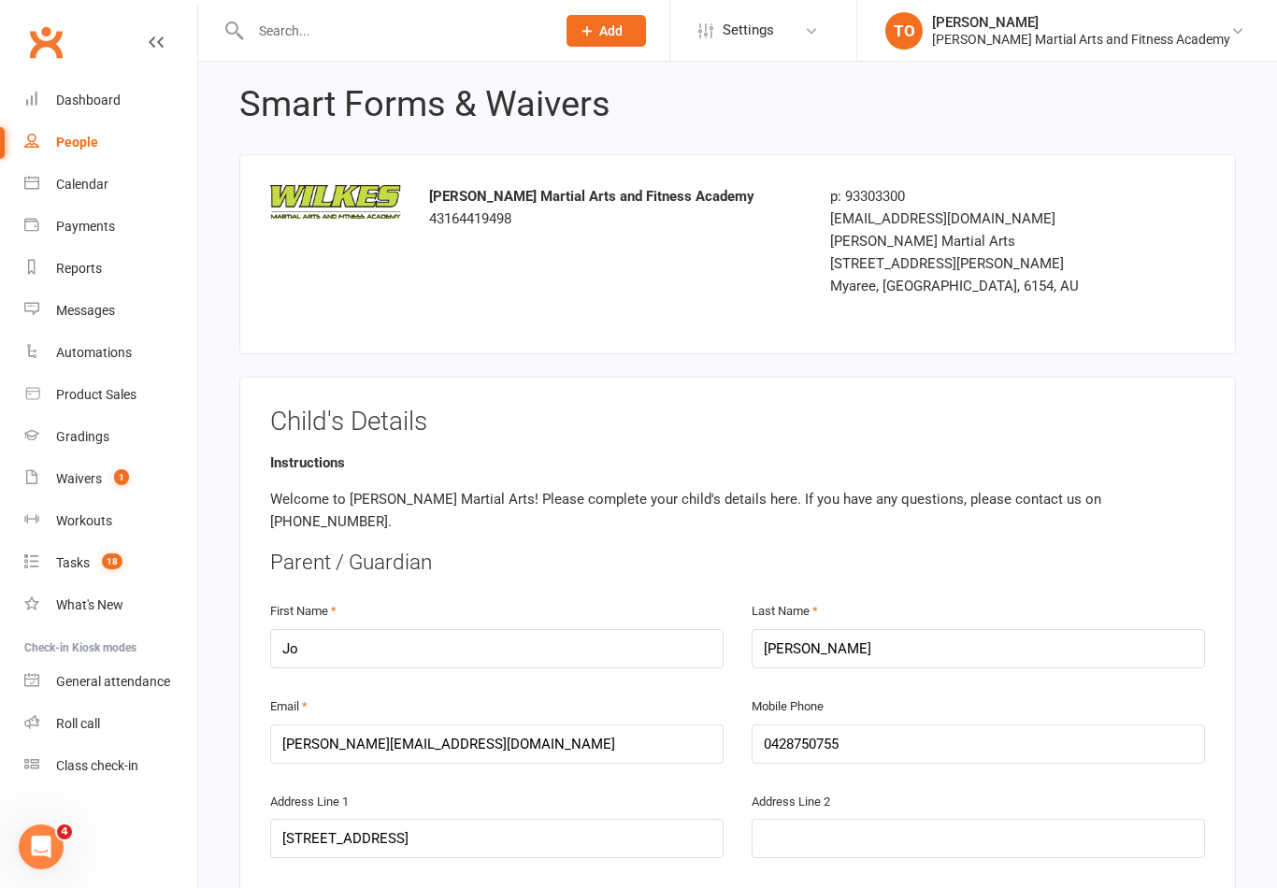
scroll to position [0, 0]
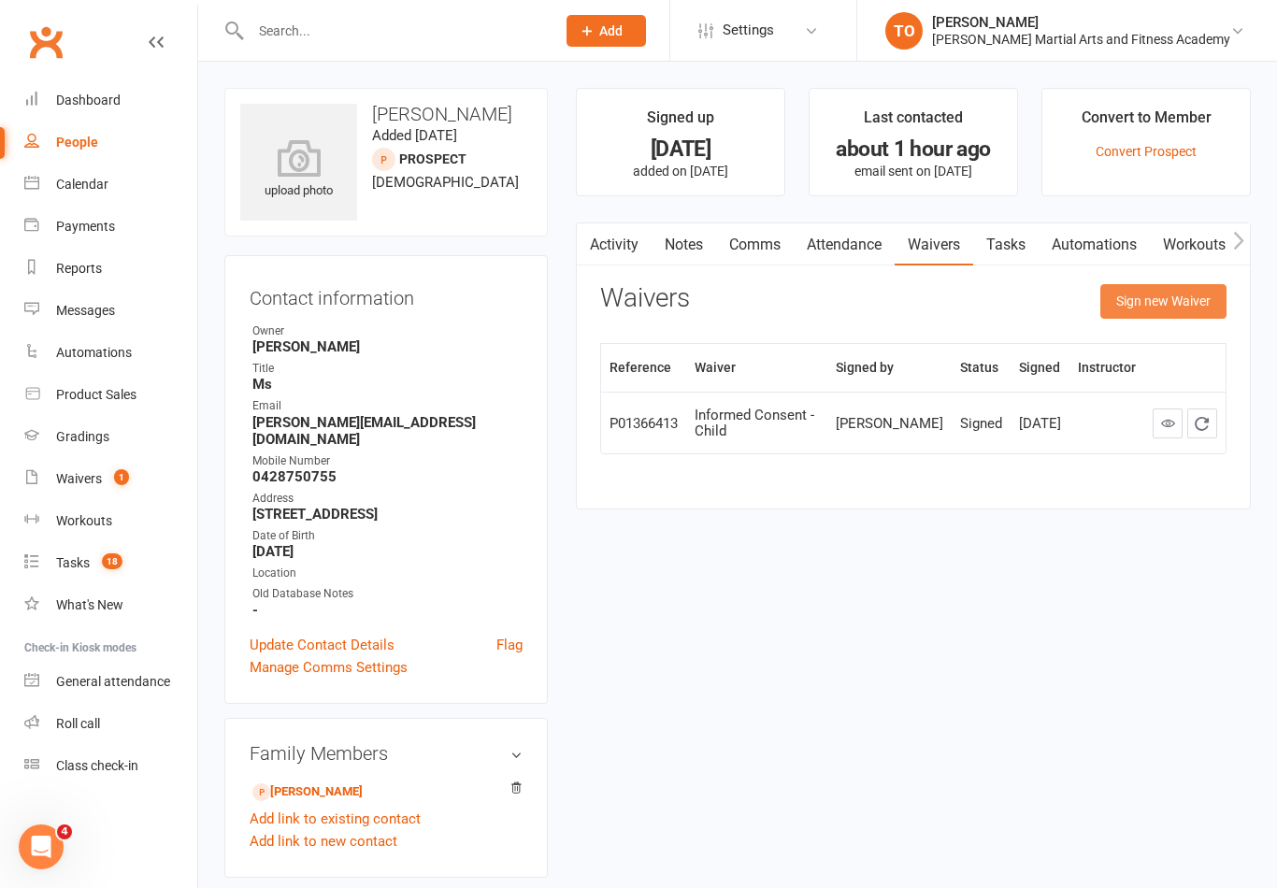
click at [1155, 299] on button "Sign new Waiver" at bounding box center [1163, 301] width 126 height 34
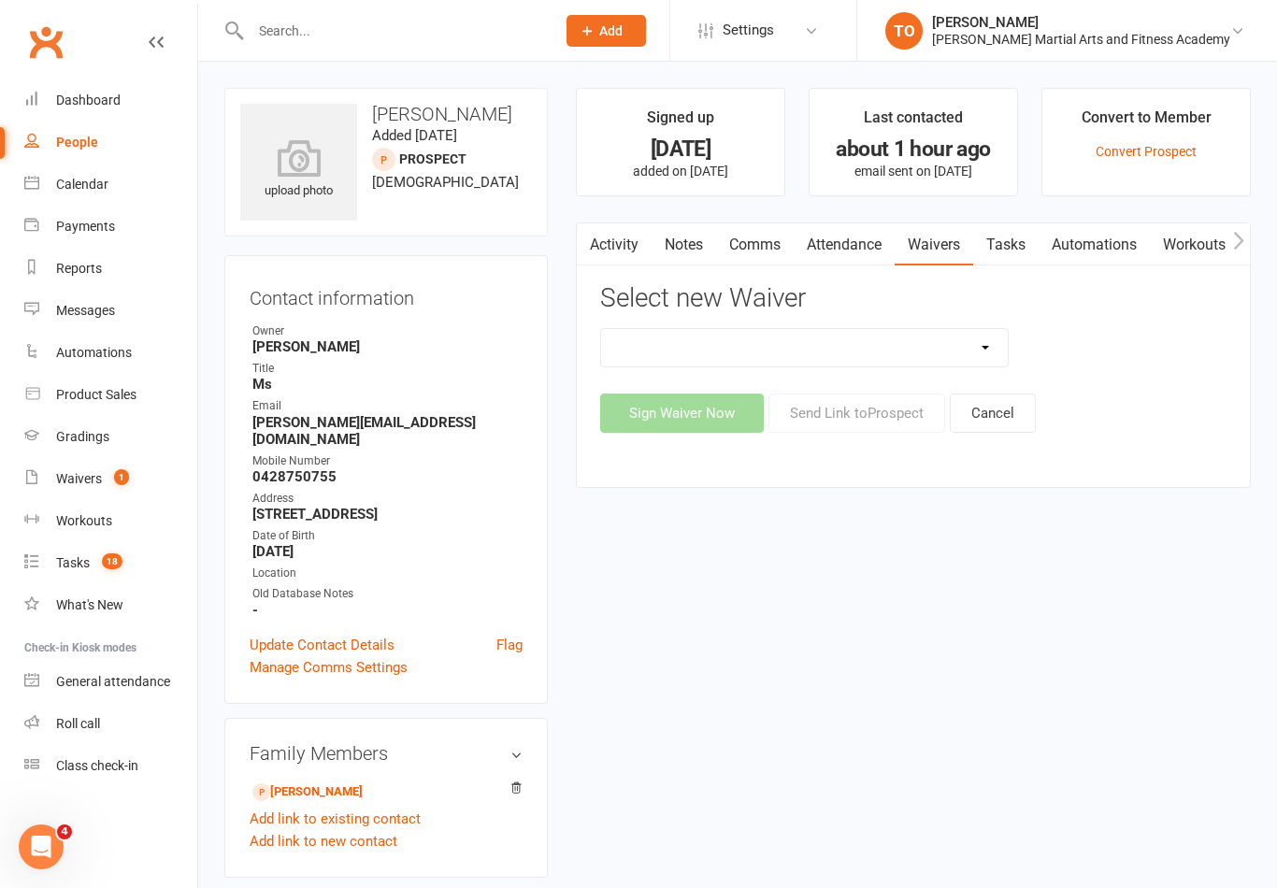
click at [979, 345] on select "Adult Grading Form ALL ACCESS Adults Membership B4F - Adults - 10 Class Pass + …" at bounding box center [804, 347] width 407 height 37
select select "10635"
click at [291, 29] on input "text" at bounding box center [393, 31] width 297 height 26
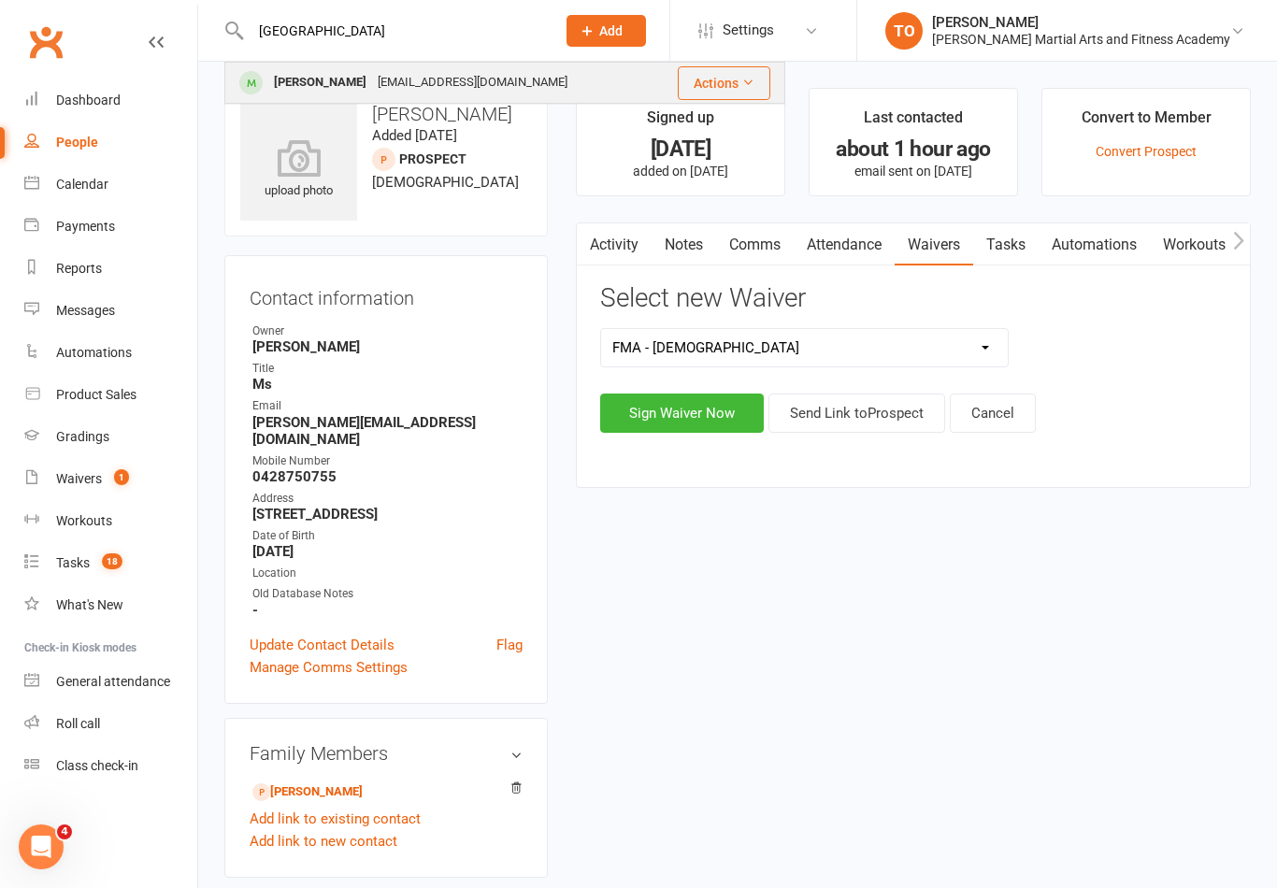
type input "York"
click at [297, 81] on div "York Taylor" at bounding box center [320, 82] width 104 height 27
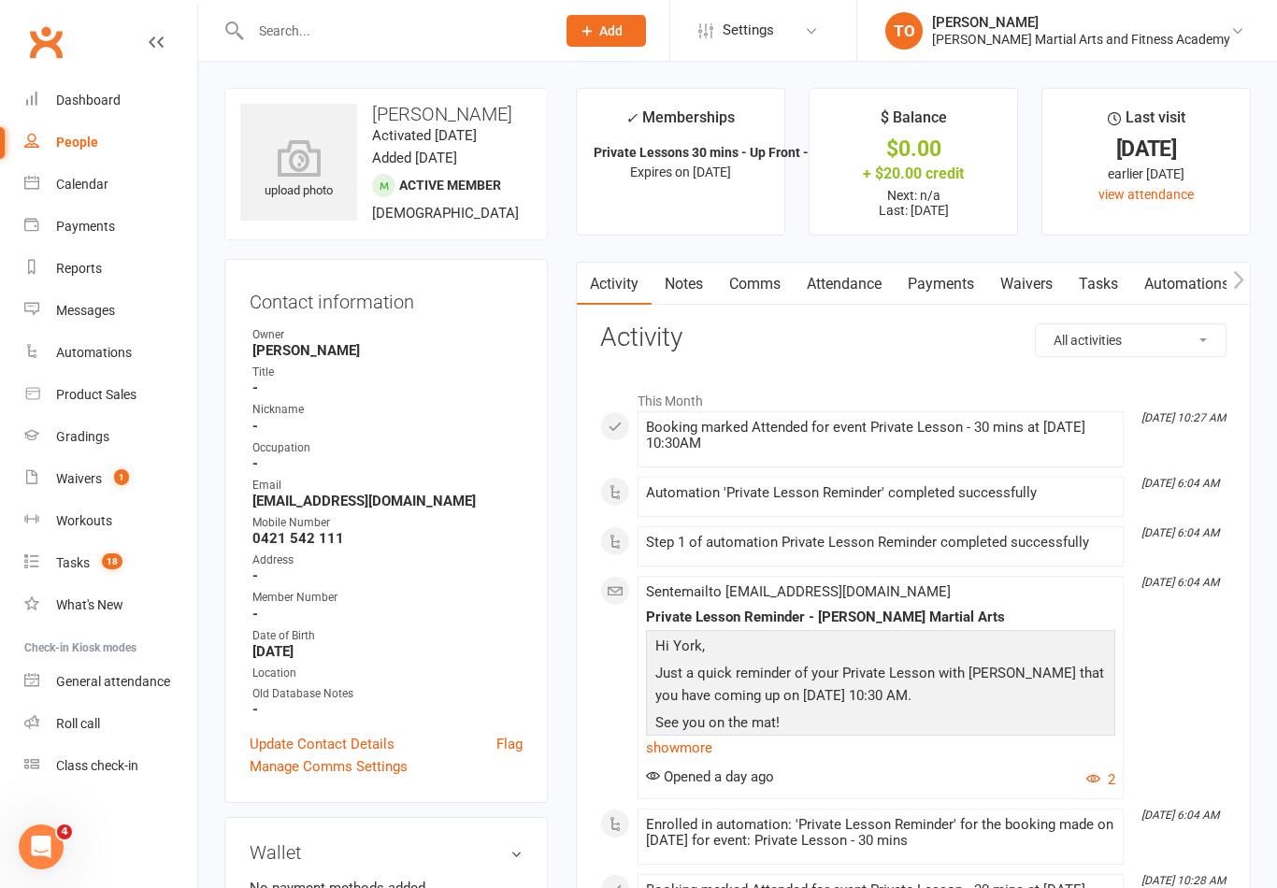
click at [942, 288] on link "Payments" at bounding box center [940, 284] width 93 height 43
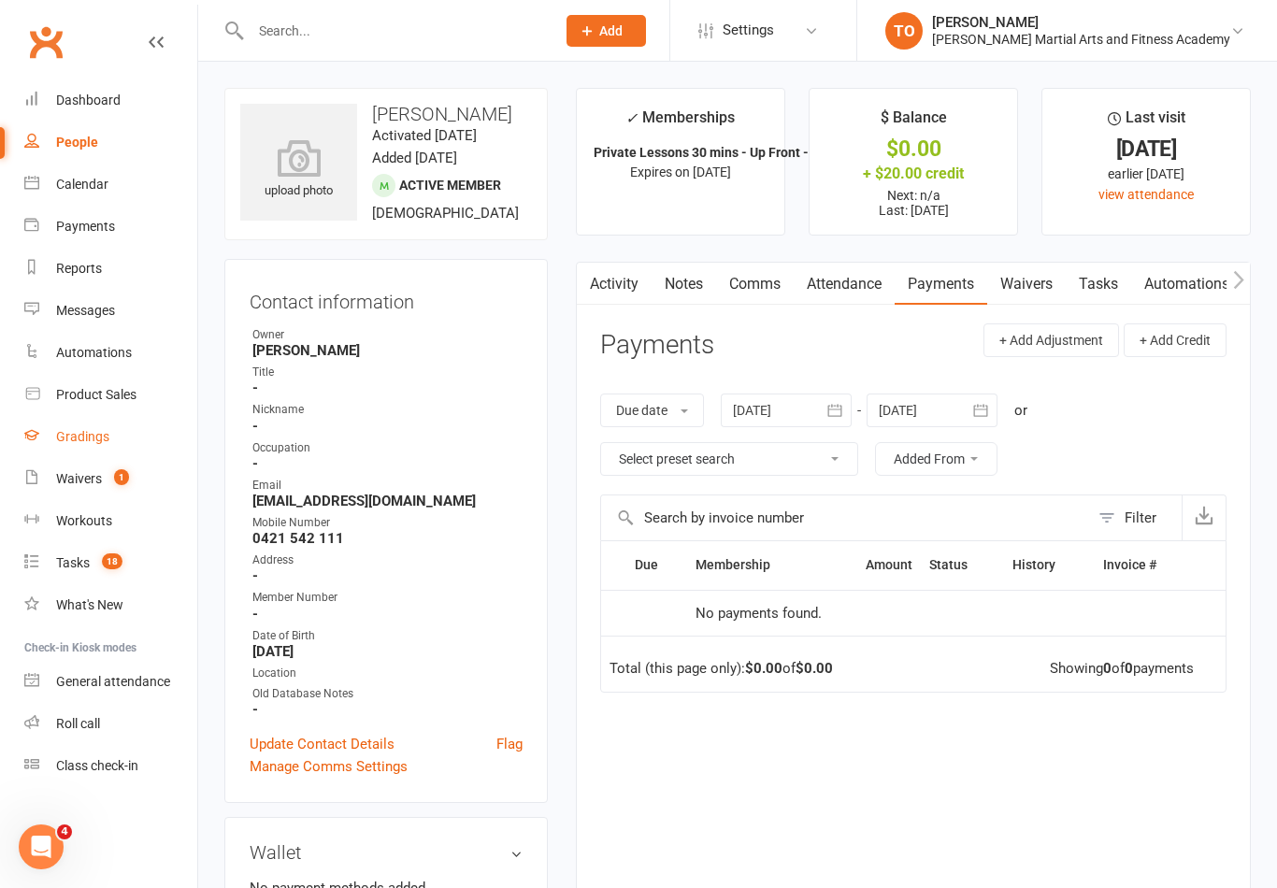
click at [97, 439] on div "Gradings" at bounding box center [82, 436] width 53 height 15
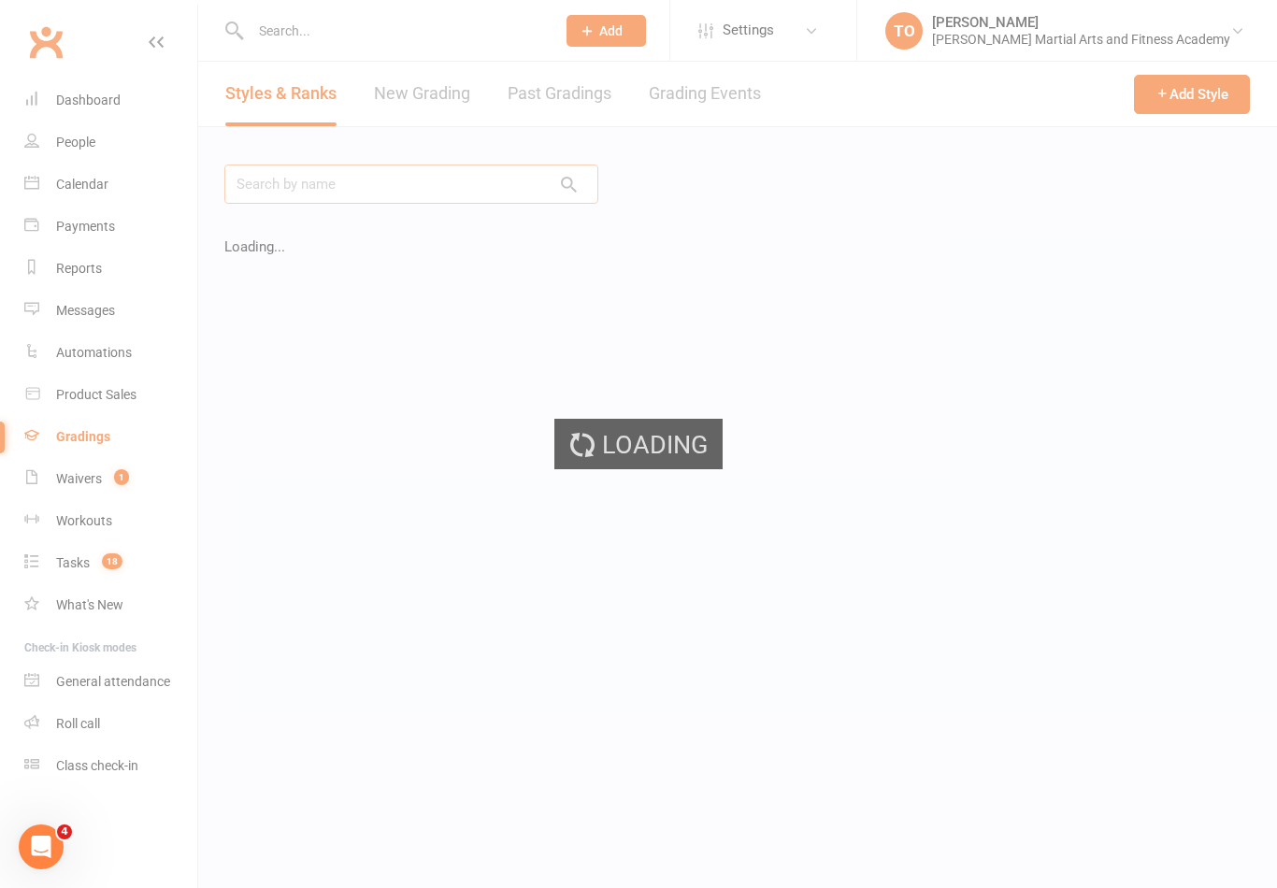
click at [388, 186] on input "text" at bounding box center [411, 183] width 374 height 39
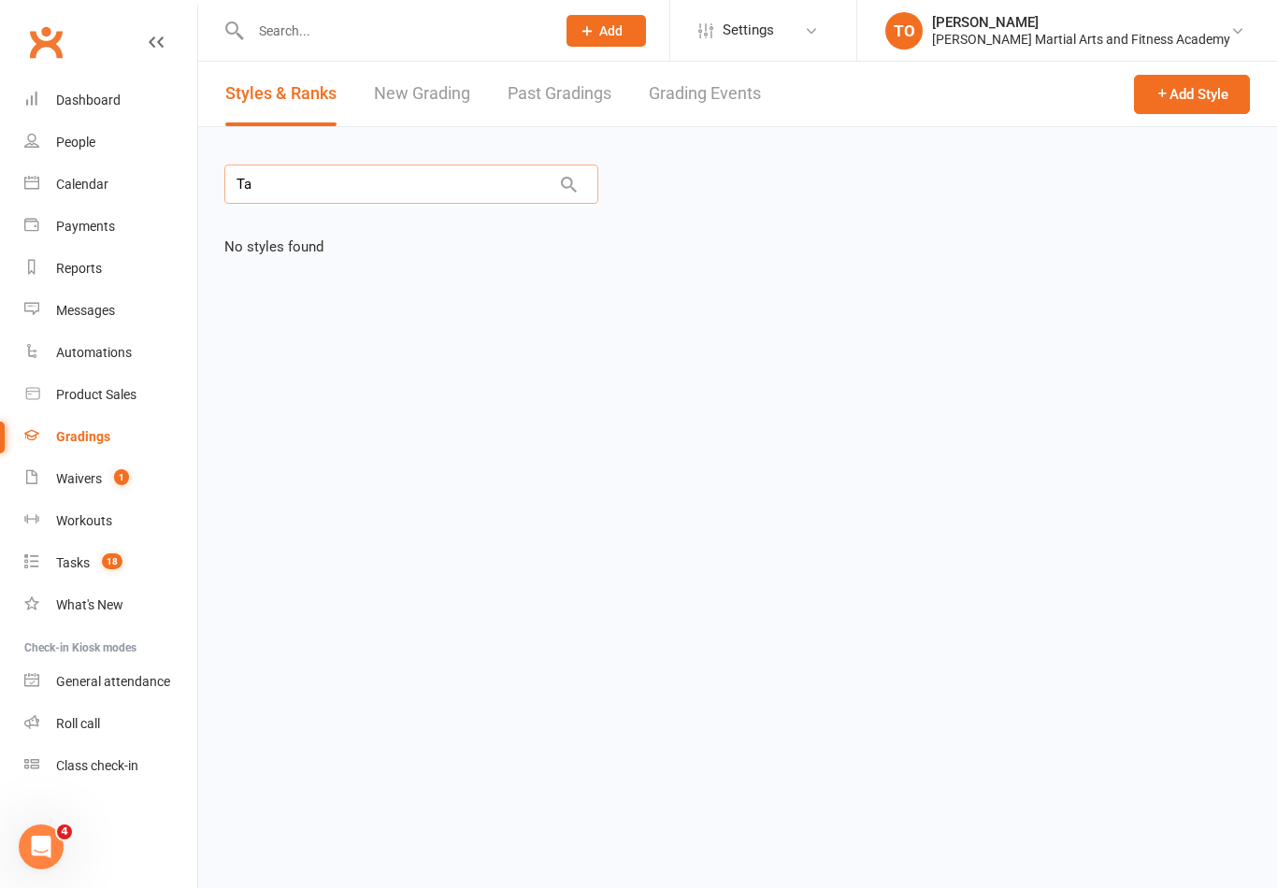
type input "T"
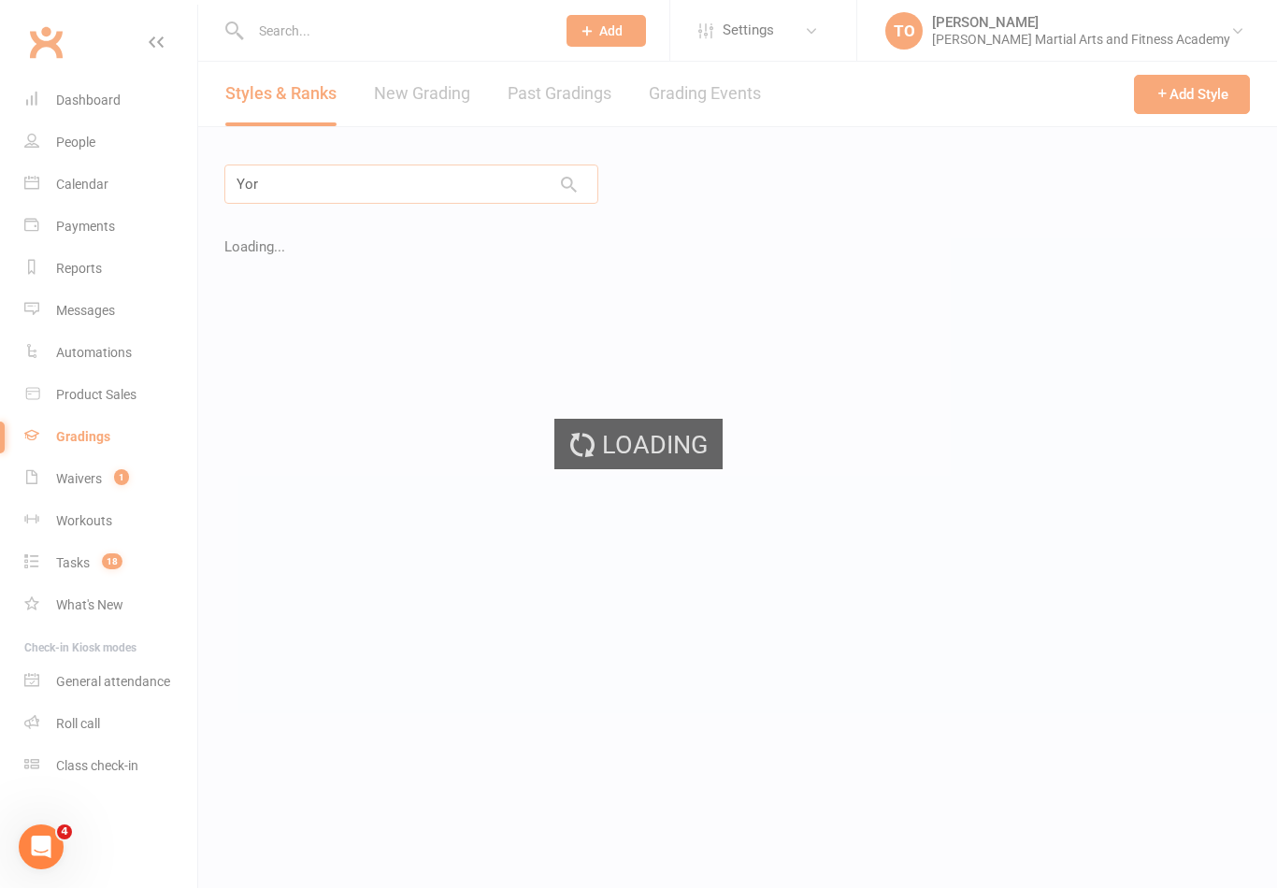
type input "York"
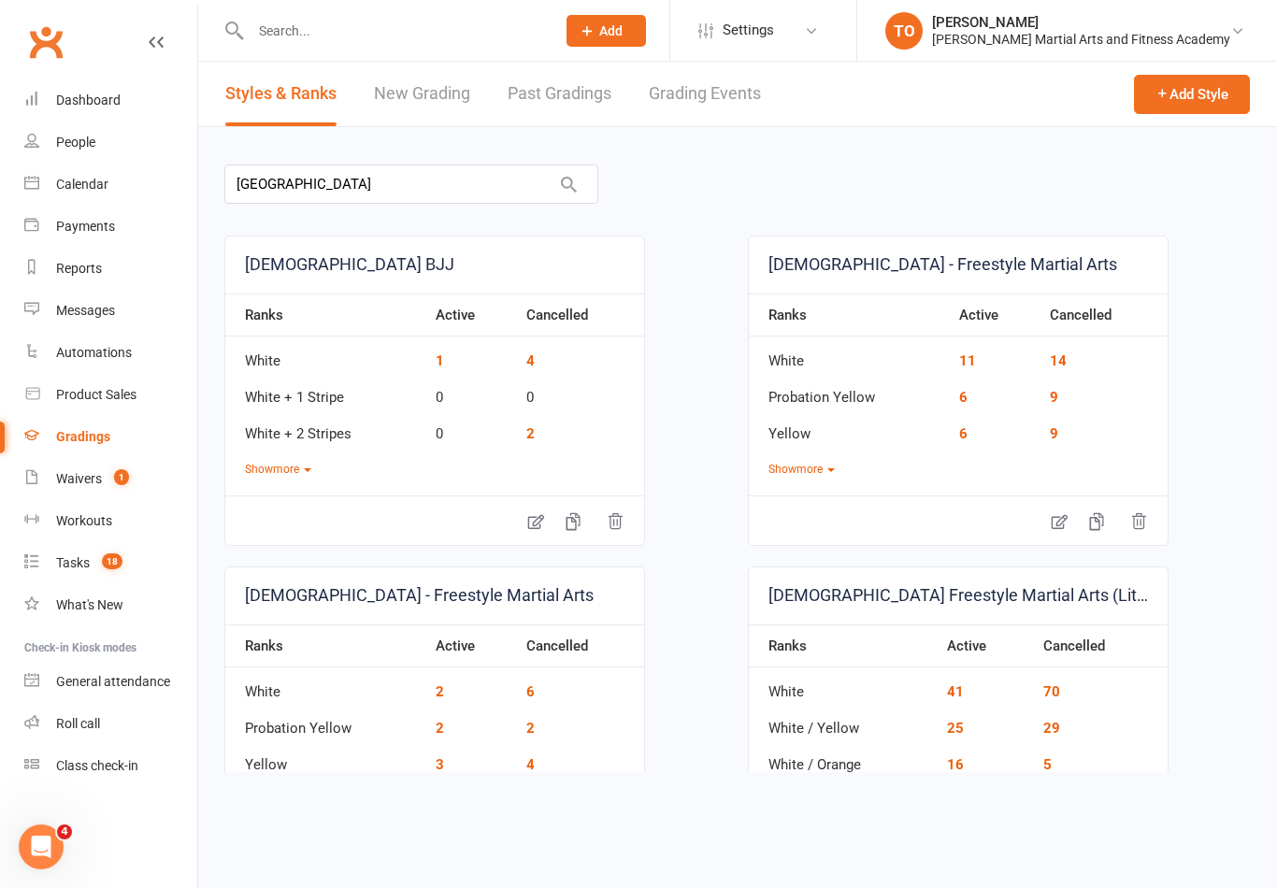
click at [704, 106] on link "Grading Events" at bounding box center [705, 94] width 112 height 64
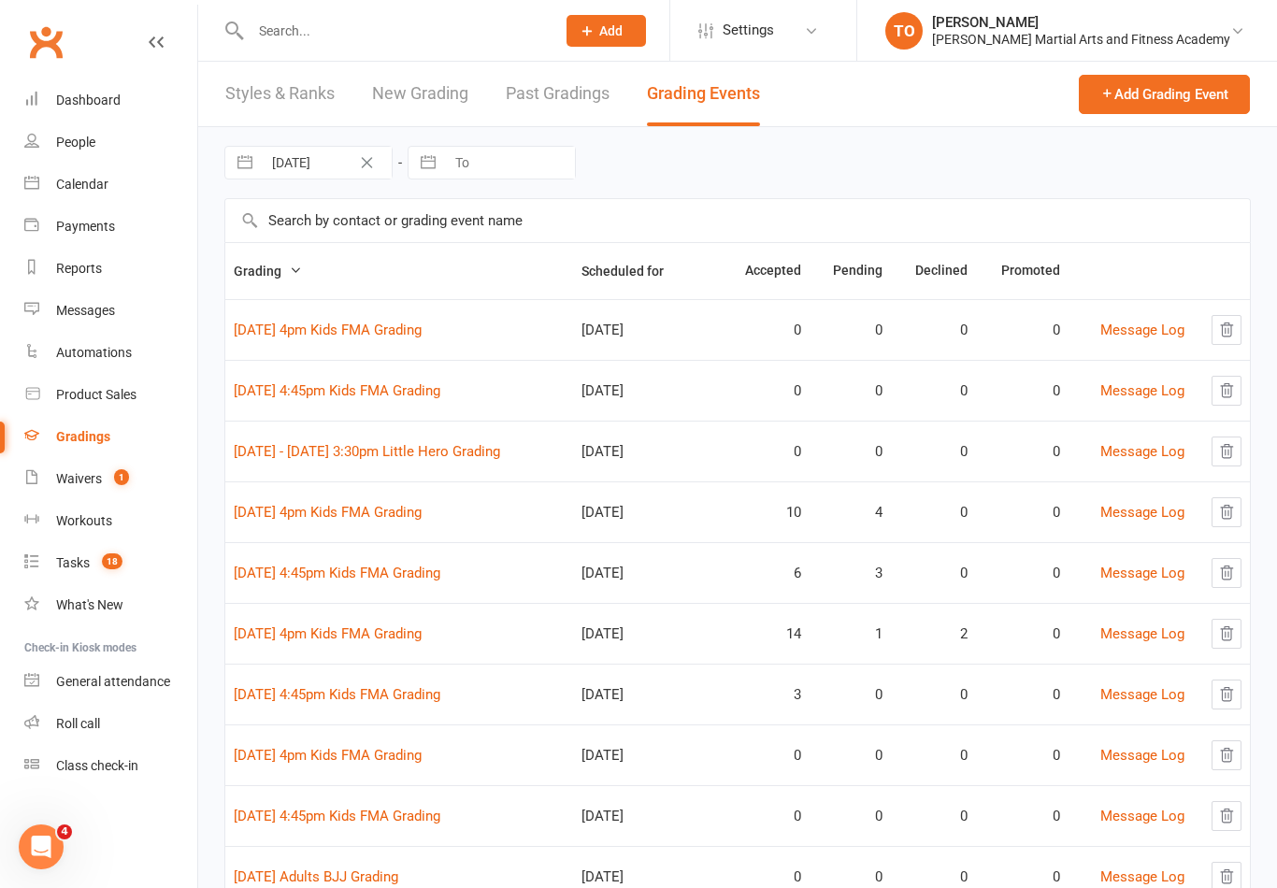
click at [366, 235] on input "text" at bounding box center [737, 220] width 1024 height 43
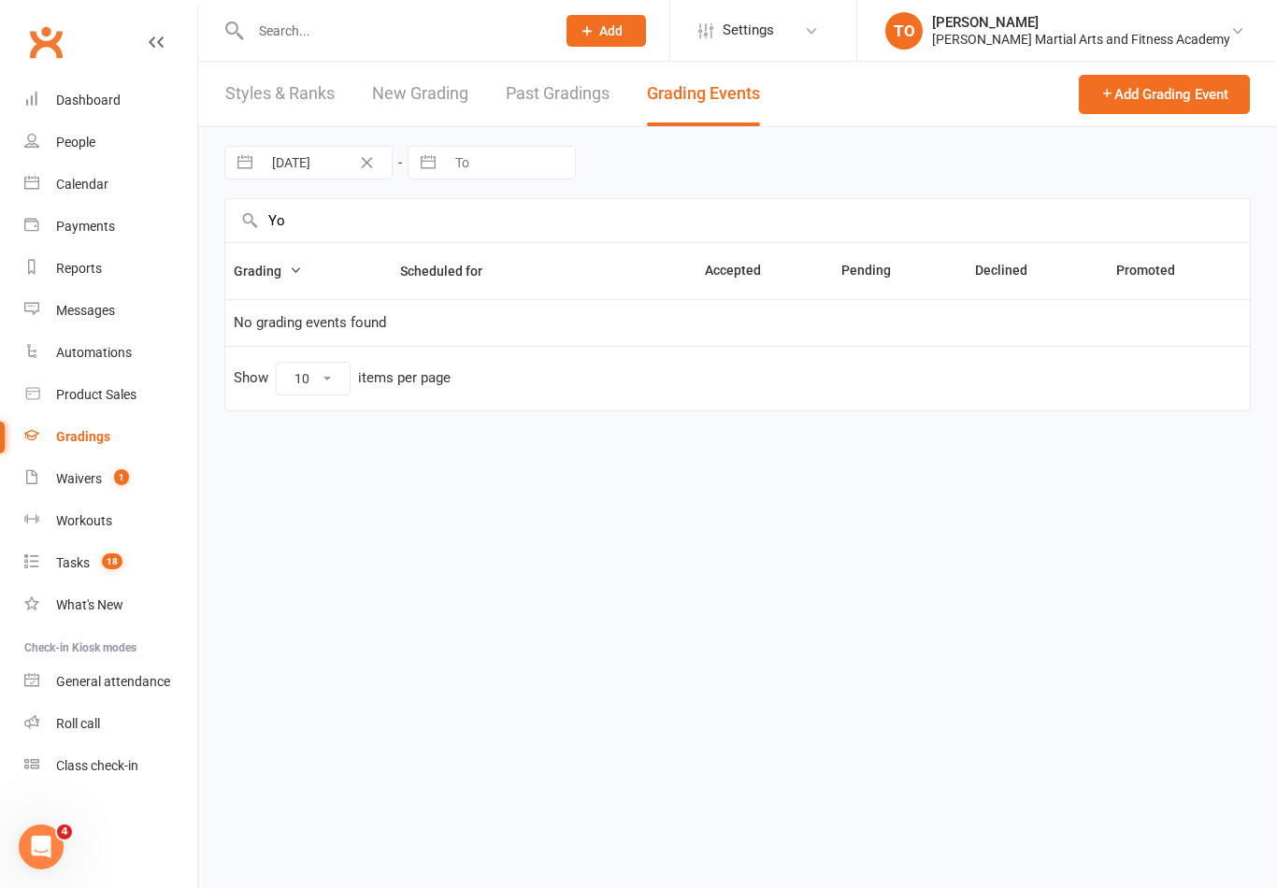
type input "Y"
type input "t"
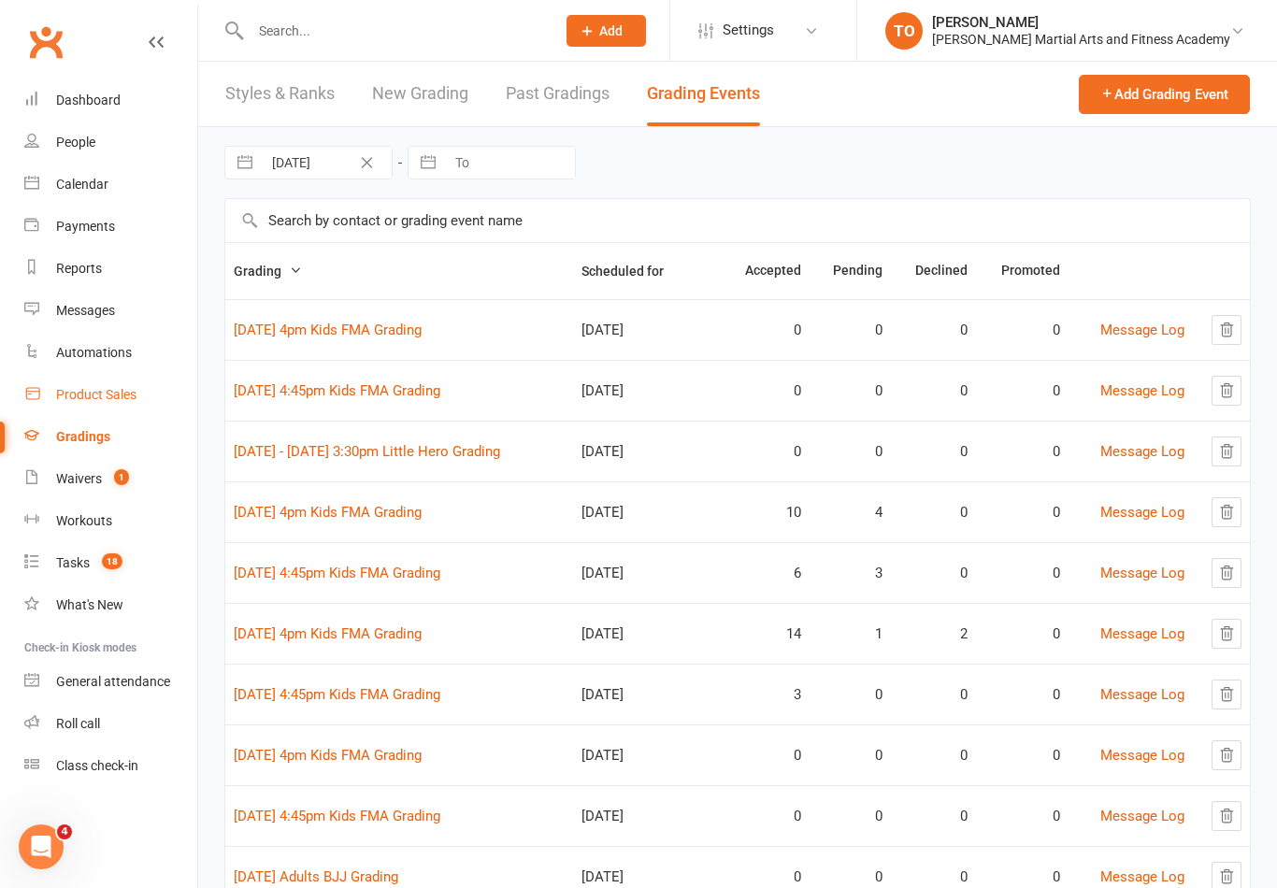
click at [106, 401] on div "Product Sales" at bounding box center [96, 394] width 80 height 15
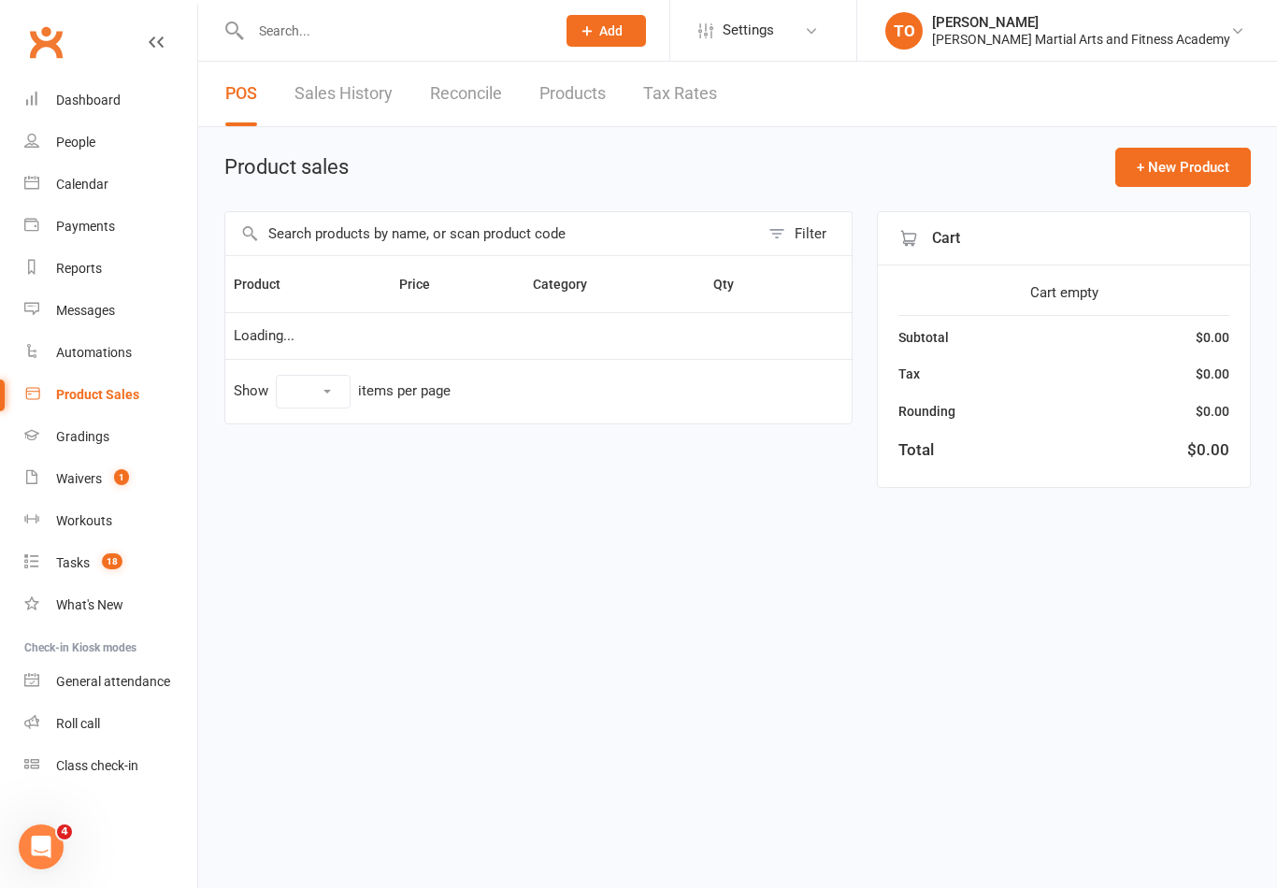
select select "100"
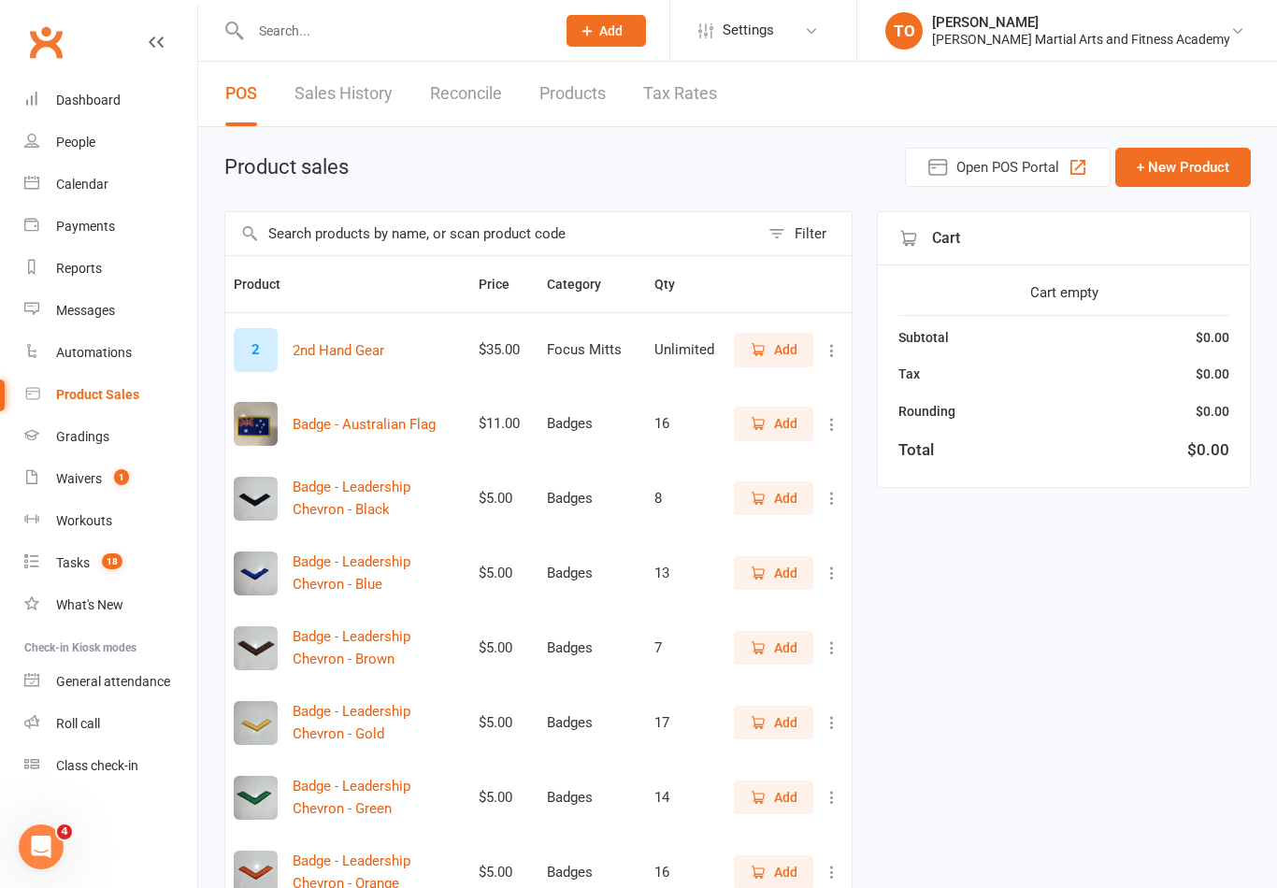
click at [322, 38] on input "text" at bounding box center [393, 31] width 297 height 26
type input "N"
click at [970, 164] on span "Open POS Portal" at bounding box center [1007, 167] width 103 height 22
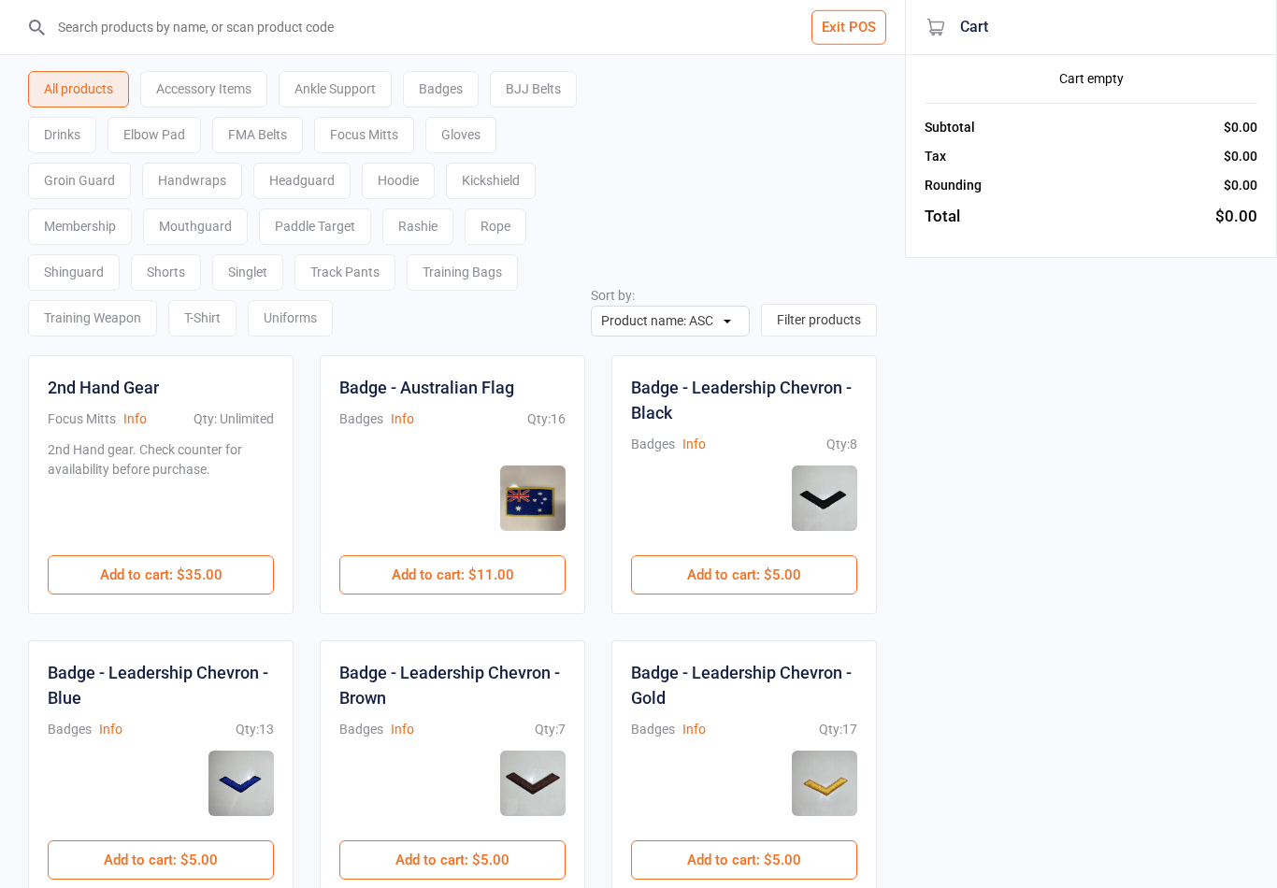
click at [157, 327] on div "Training Weapon" at bounding box center [92, 318] width 129 height 36
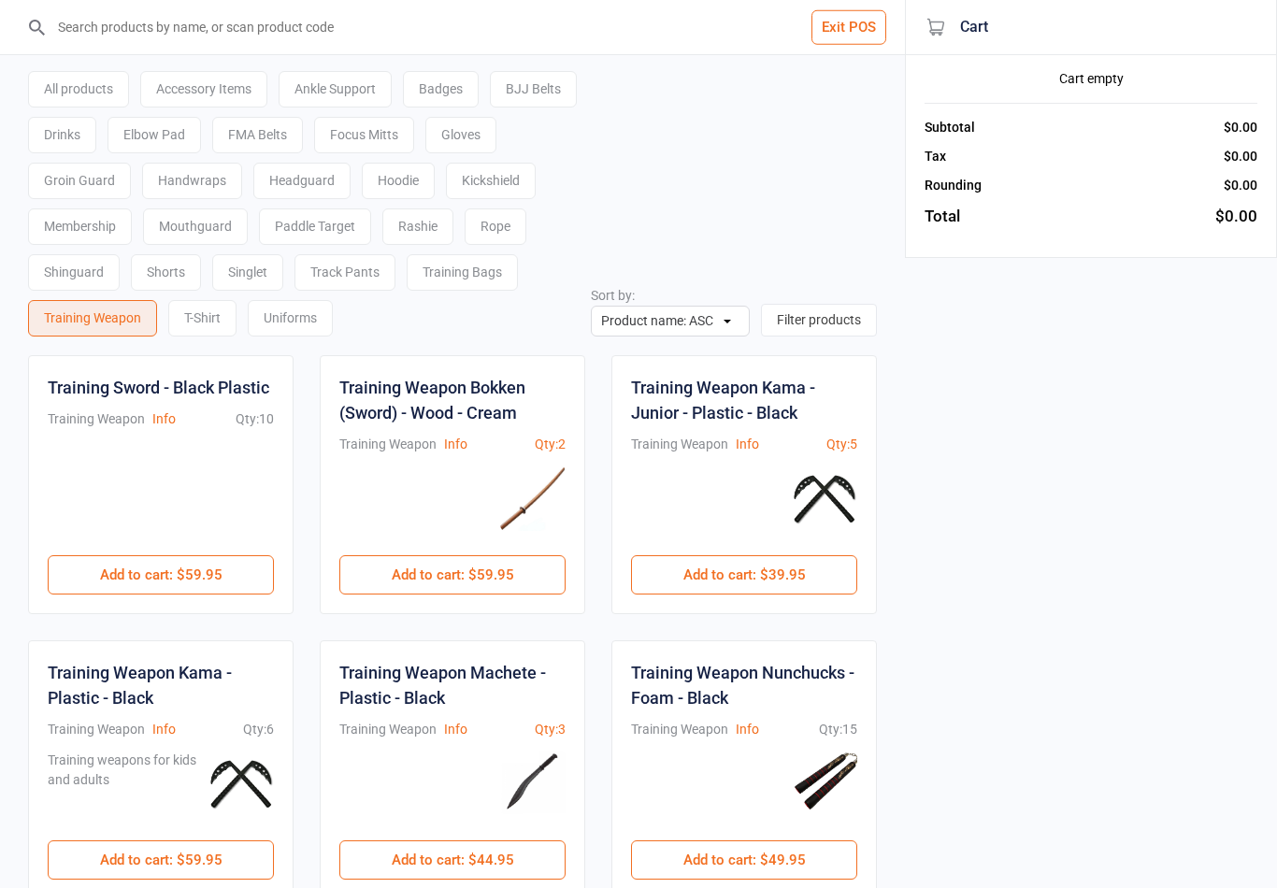
click at [234, 24] on input "search" at bounding box center [464, 27] width 830 height 54
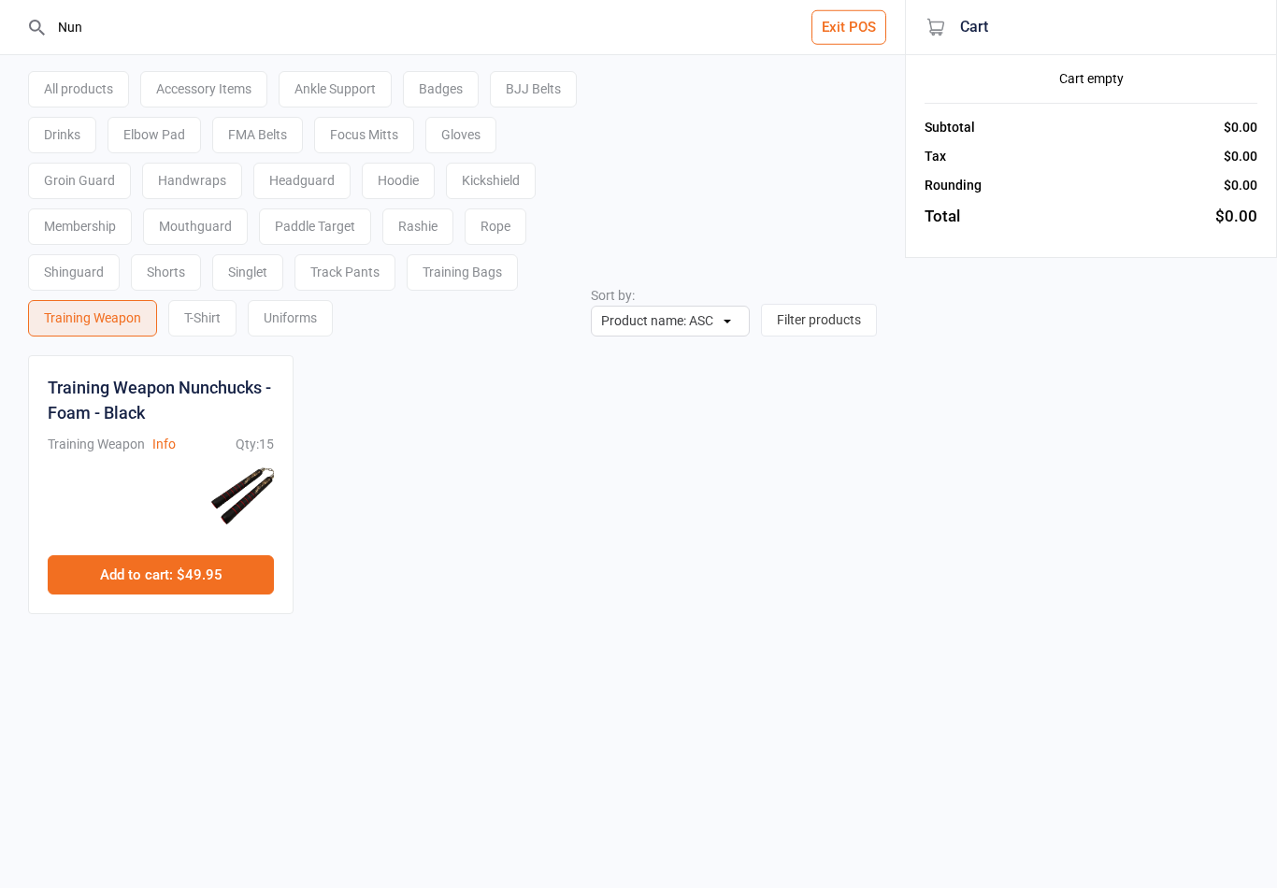
type input "Nun"
click at [187, 565] on button "Add to cart : $49.95" at bounding box center [161, 574] width 226 height 39
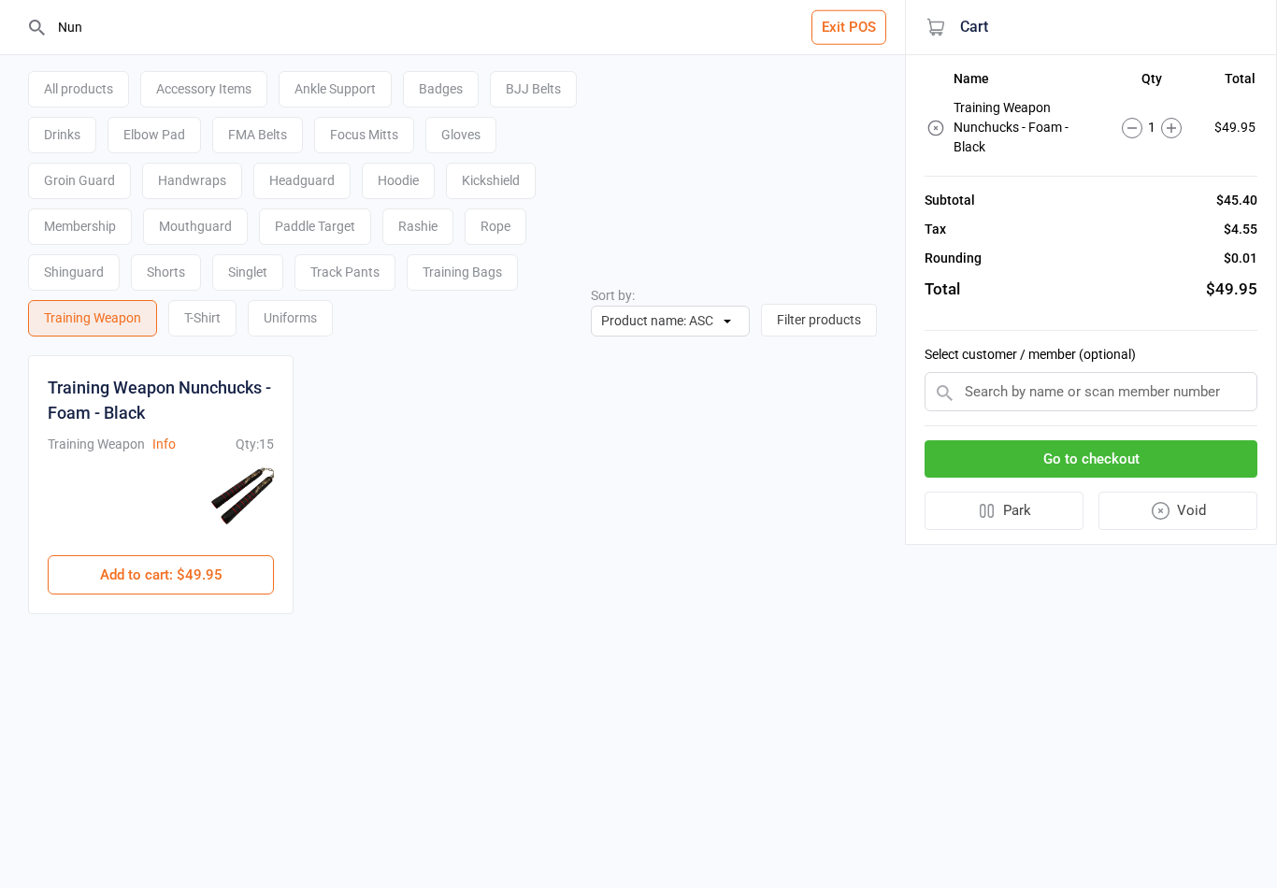
click at [1094, 376] on input "text" at bounding box center [1090, 391] width 333 height 39
type input "[GEOGRAPHIC_DATA]"
click at [1045, 394] on input "[GEOGRAPHIC_DATA]" at bounding box center [1090, 391] width 333 height 39
type input "[GEOGRAPHIC_DATA]"
click at [1121, 428] on div "[PERSON_NAME]" at bounding box center [1090, 427] width 331 height 31
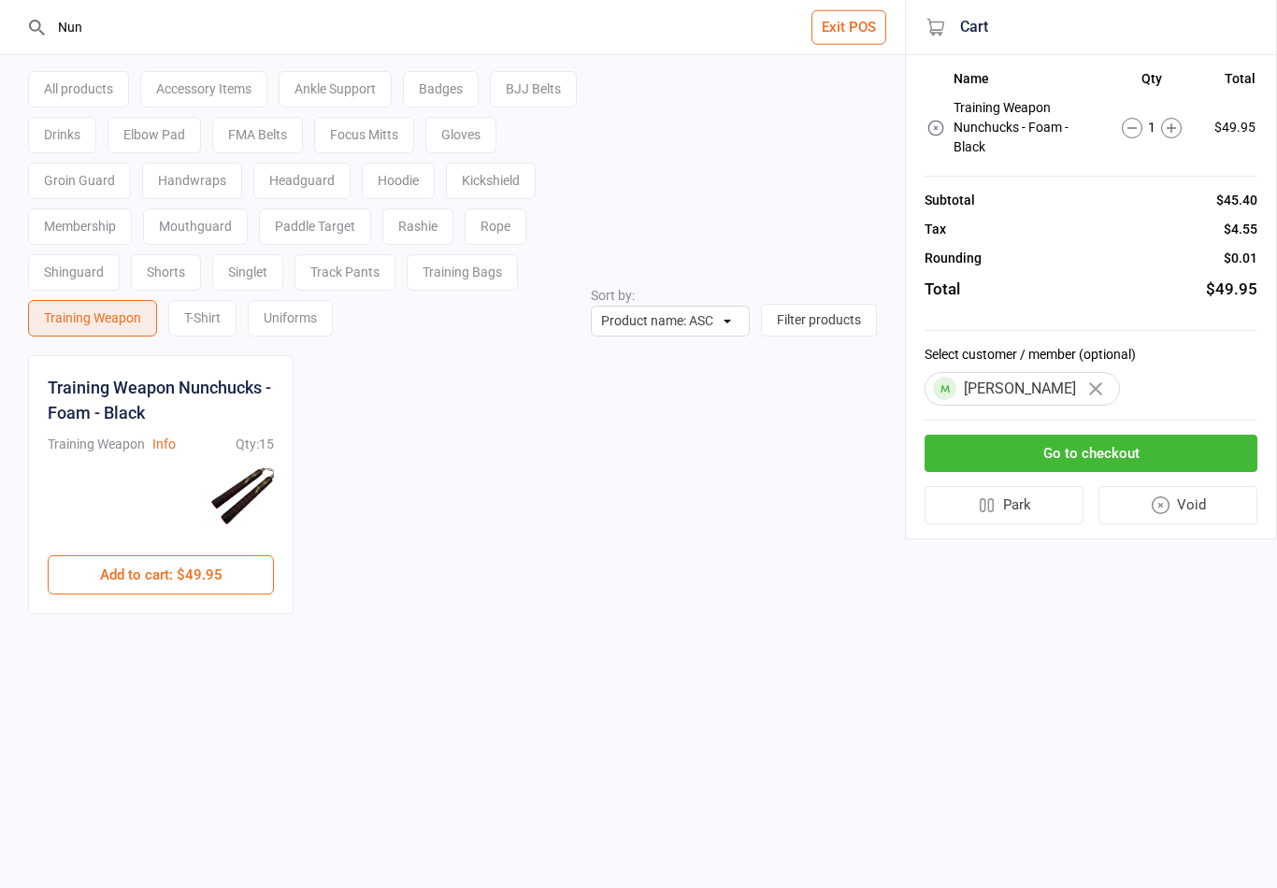
click at [1120, 449] on button "Go to checkout" at bounding box center [1090, 454] width 333 height 38
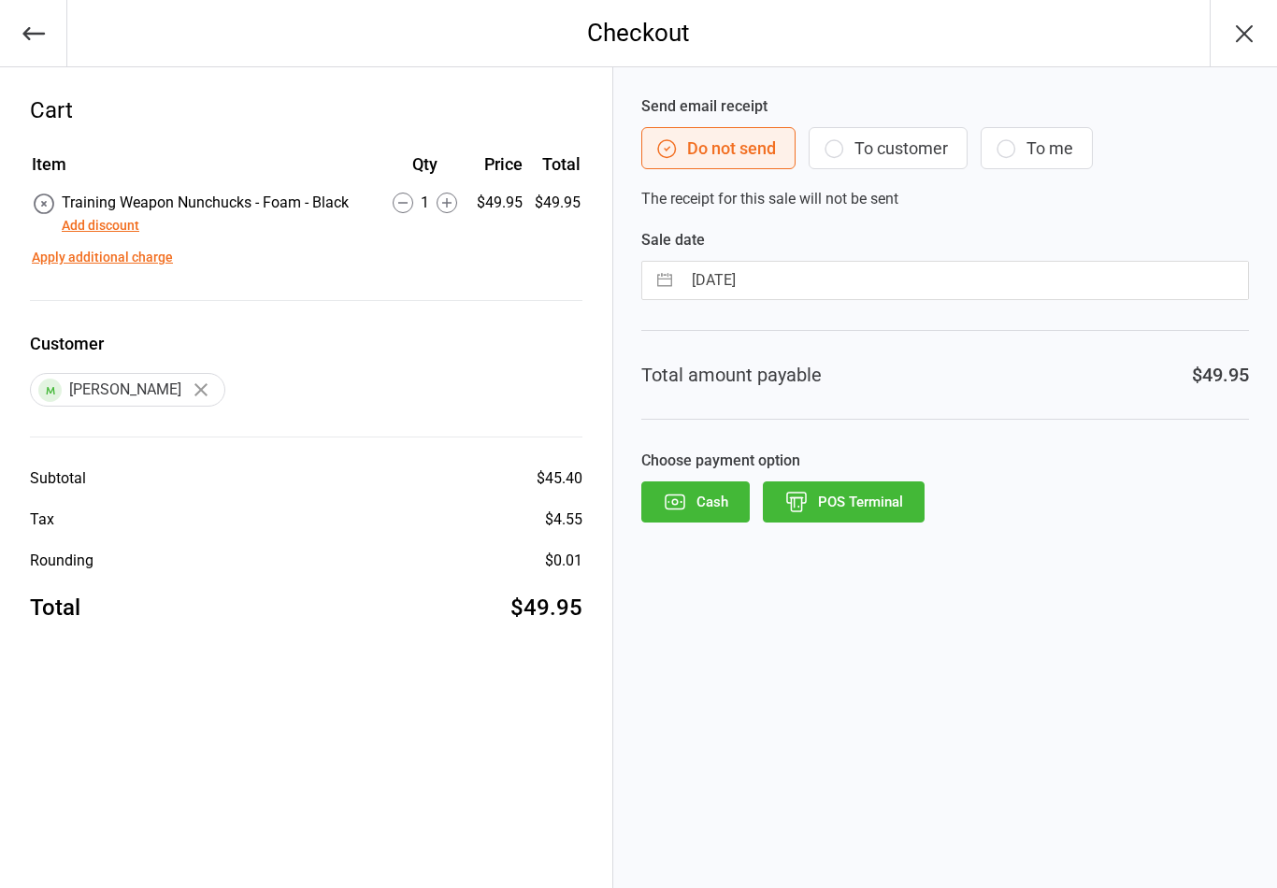
click at [124, 228] on button "Add discount" at bounding box center [101, 226] width 78 height 20
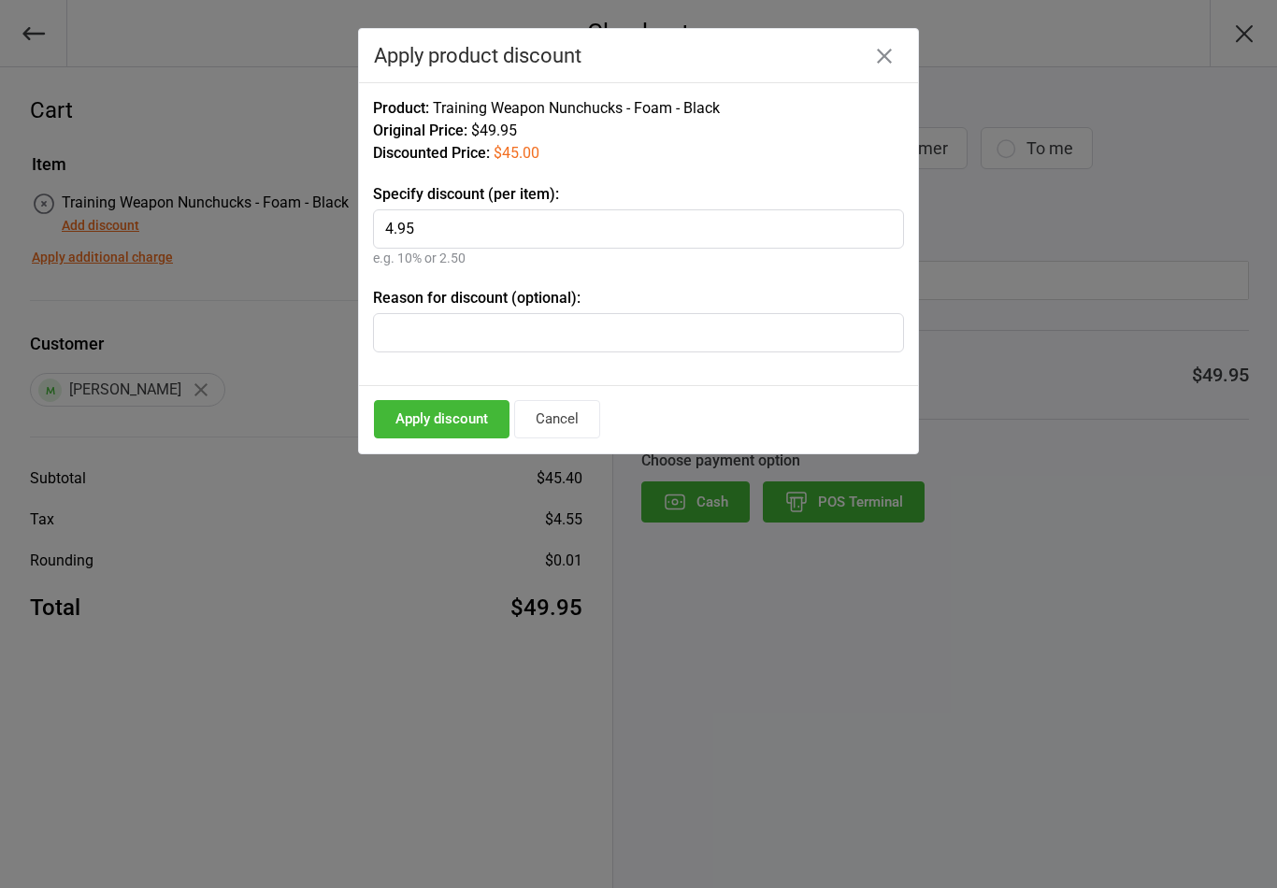
type input "4.95"
click at [426, 334] on input "text" at bounding box center [638, 332] width 531 height 39
type input "Grading discount"
click at [417, 421] on button "Apply discount" at bounding box center [442, 419] width 136 height 38
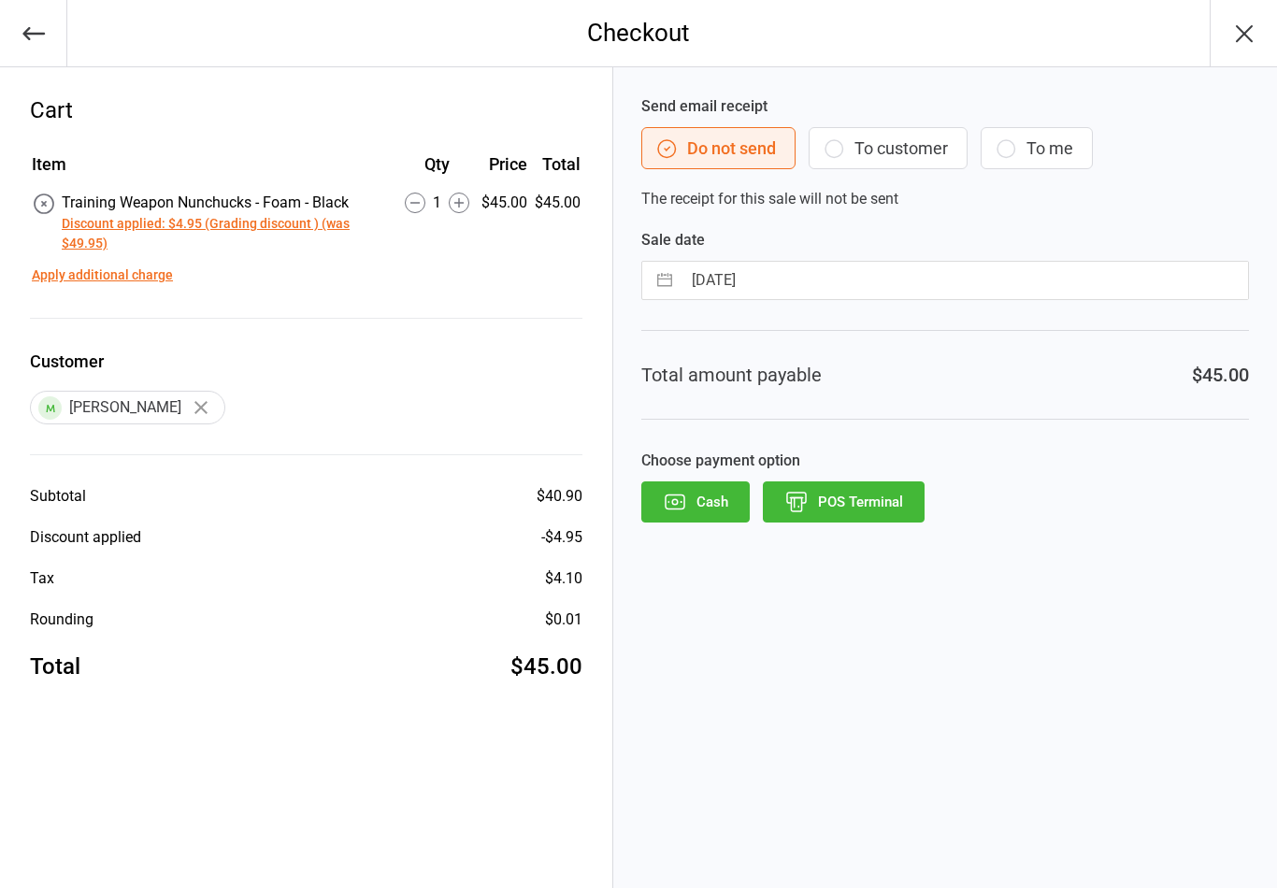
click at [852, 499] on button "POS Terminal" at bounding box center [844, 501] width 162 height 41
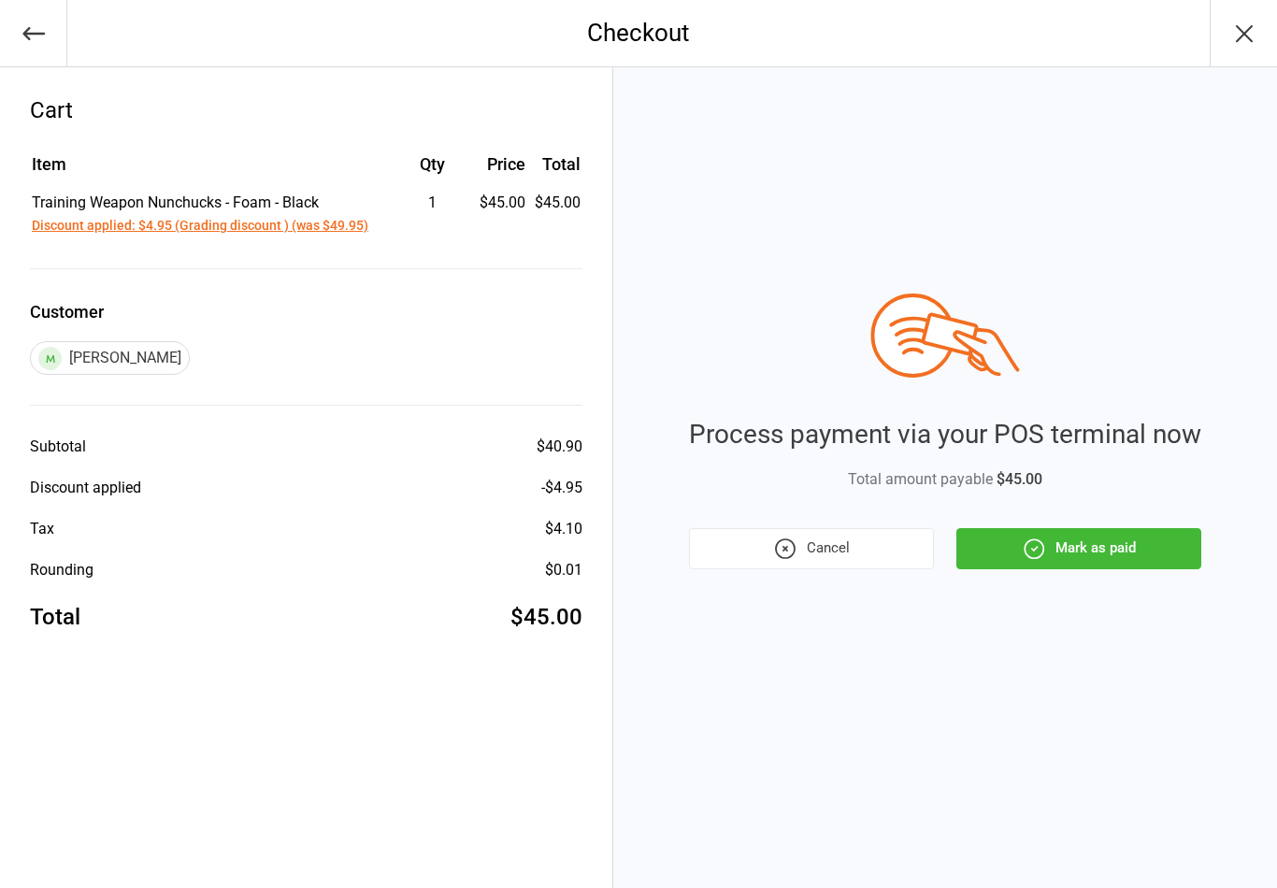
click at [1098, 544] on button "Mark as paid" at bounding box center [1078, 548] width 245 height 41
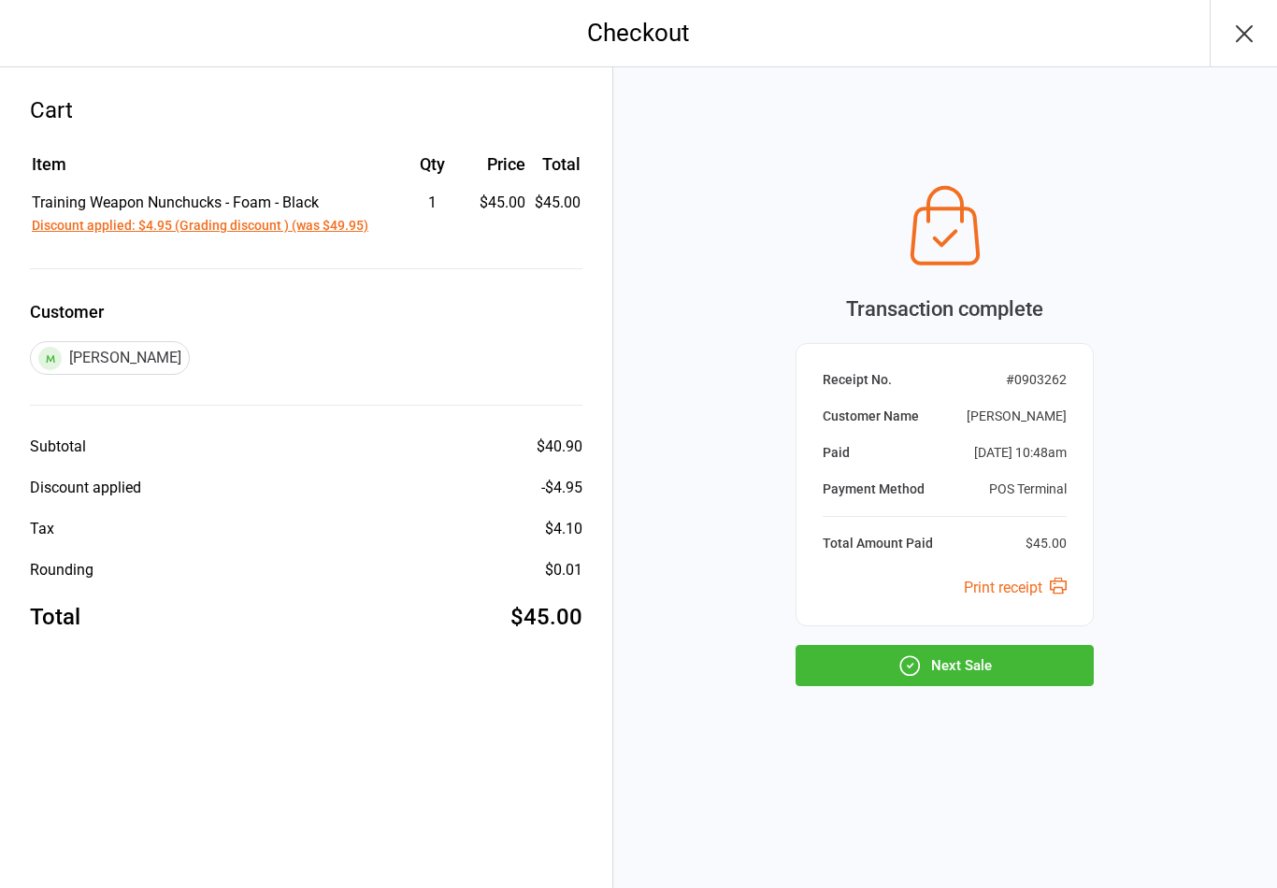
click at [966, 668] on button "Next Sale" at bounding box center [944, 665] width 298 height 41
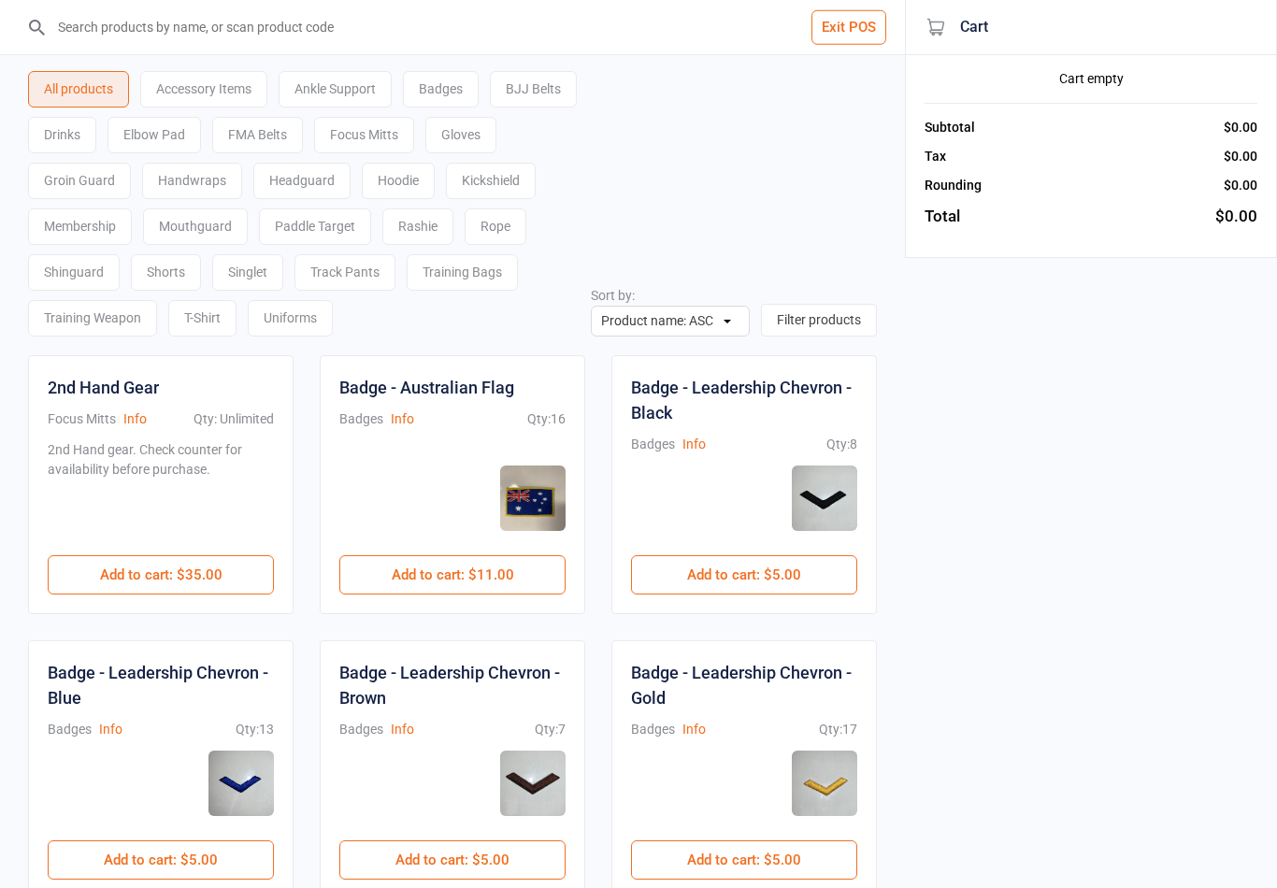
click at [839, 22] on button "Exit POS" at bounding box center [848, 27] width 75 height 35
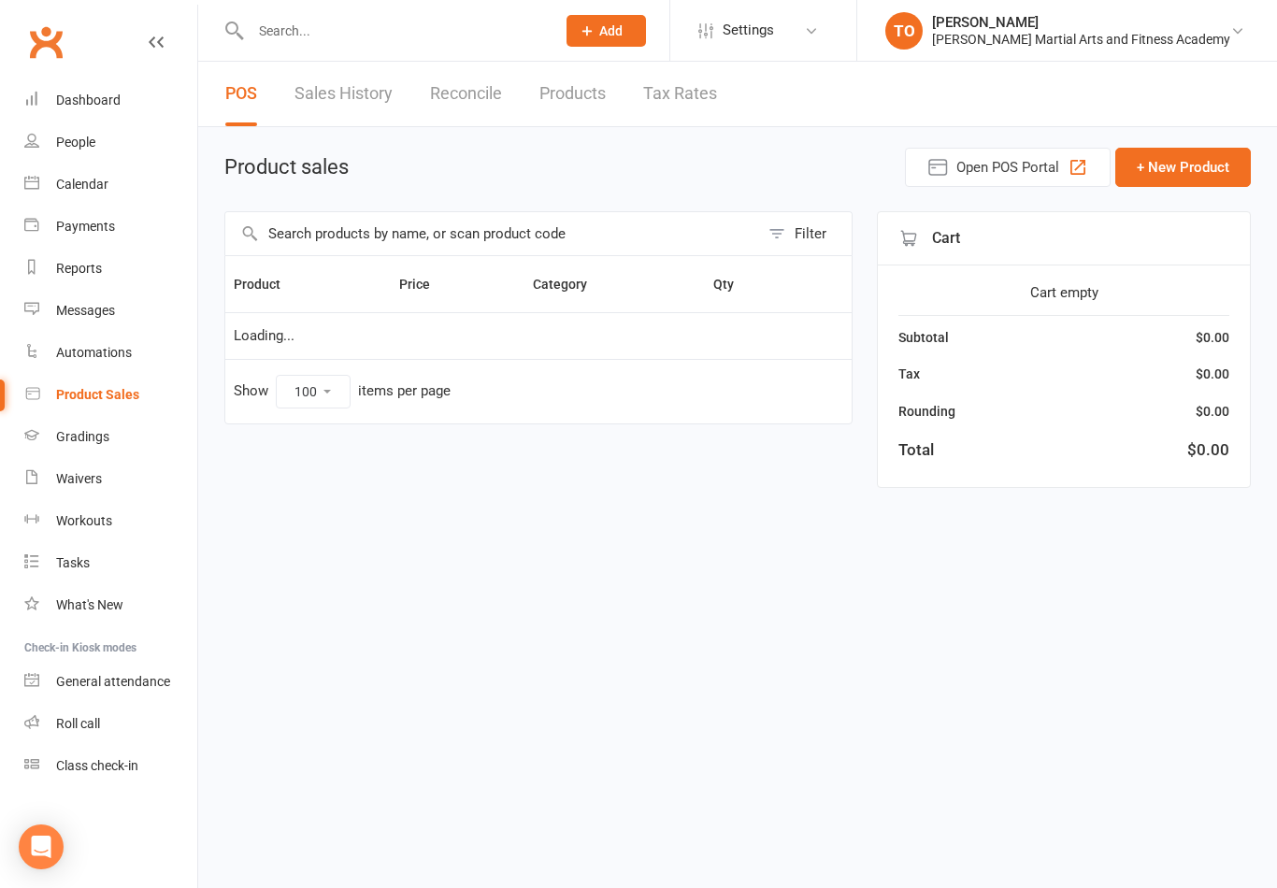
select select "100"
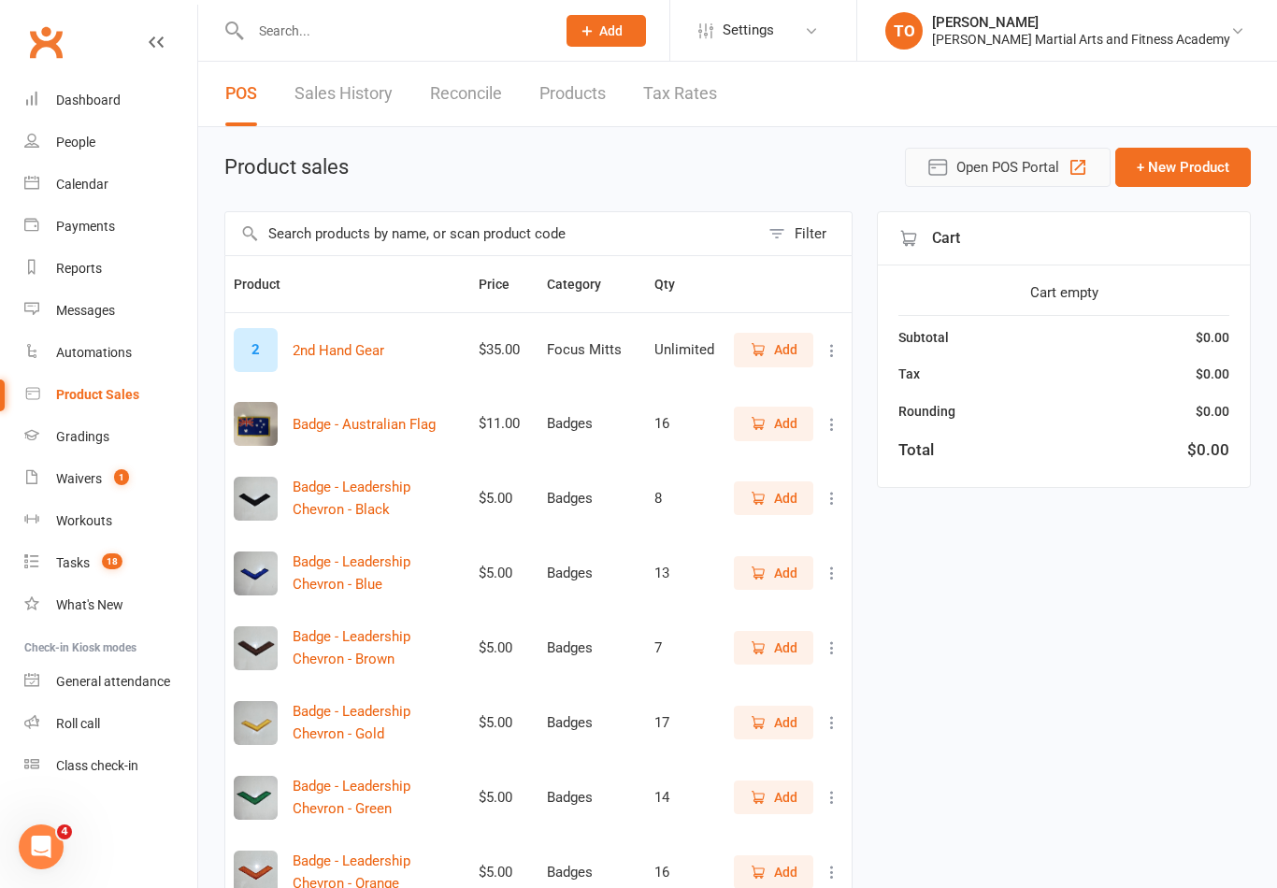
click at [959, 166] on span "Open POS Portal" at bounding box center [1007, 167] width 103 height 22
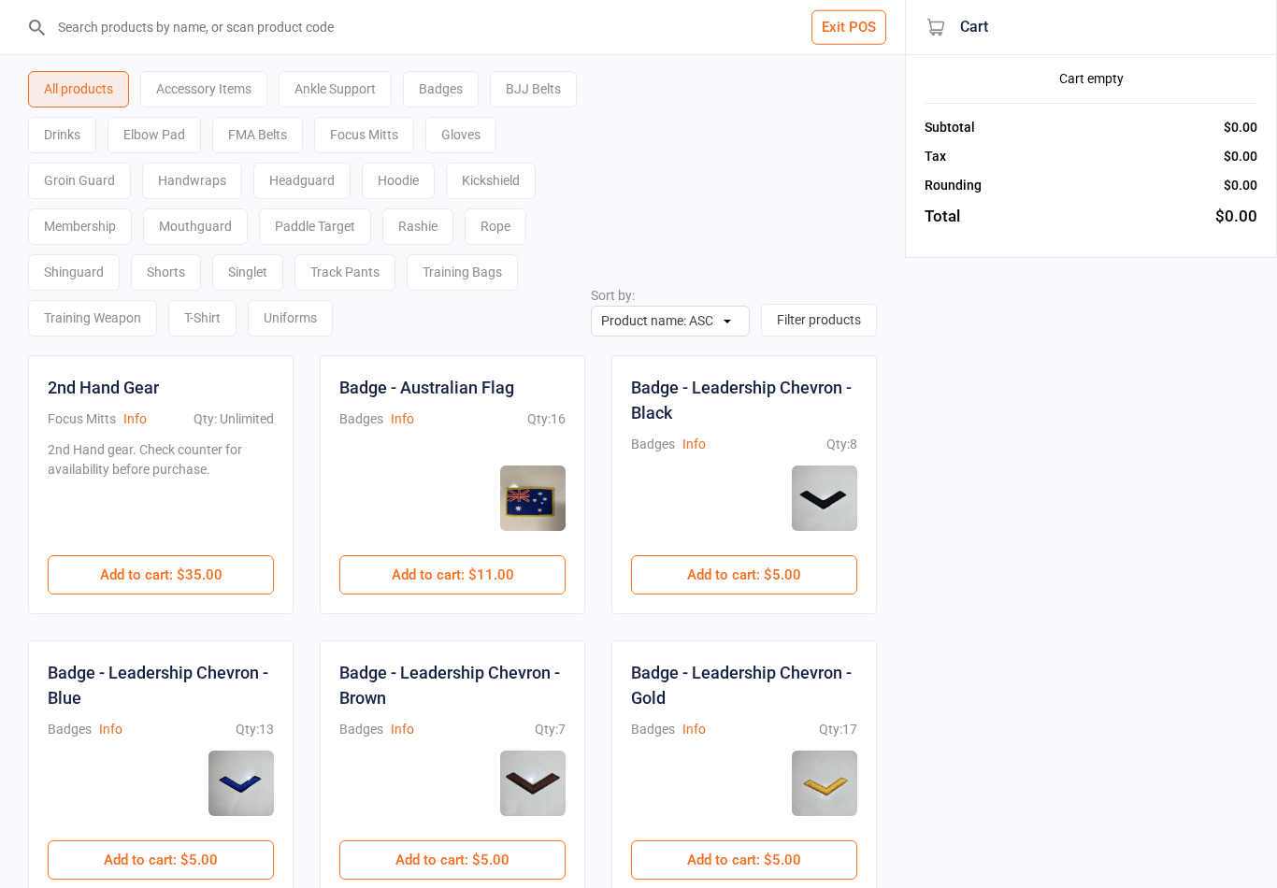
click at [333, 322] on div "Uniforms" at bounding box center [290, 318] width 85 height 36
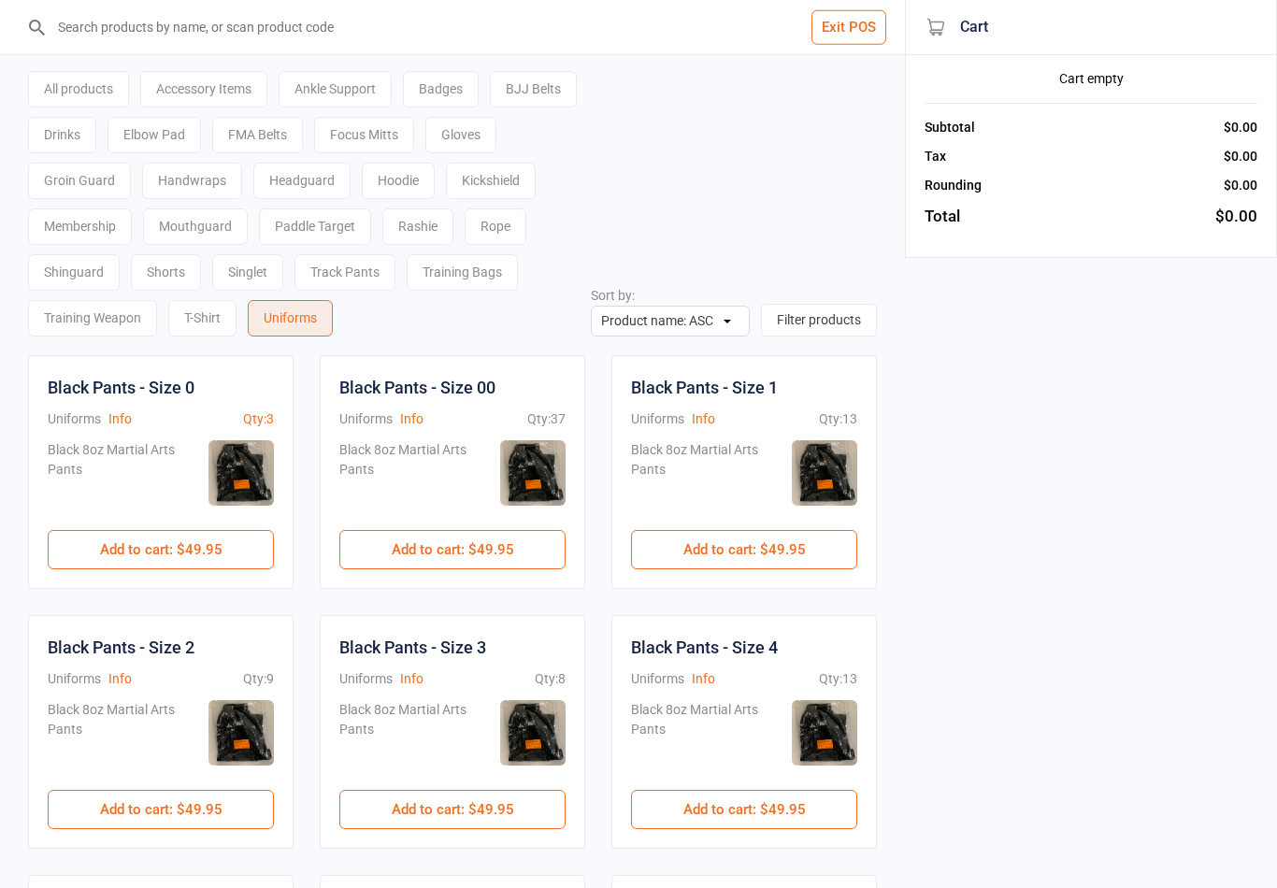
click at [478, 27] on input "search" at bounding box center [464, 27] width 830 height 54
type input "3"
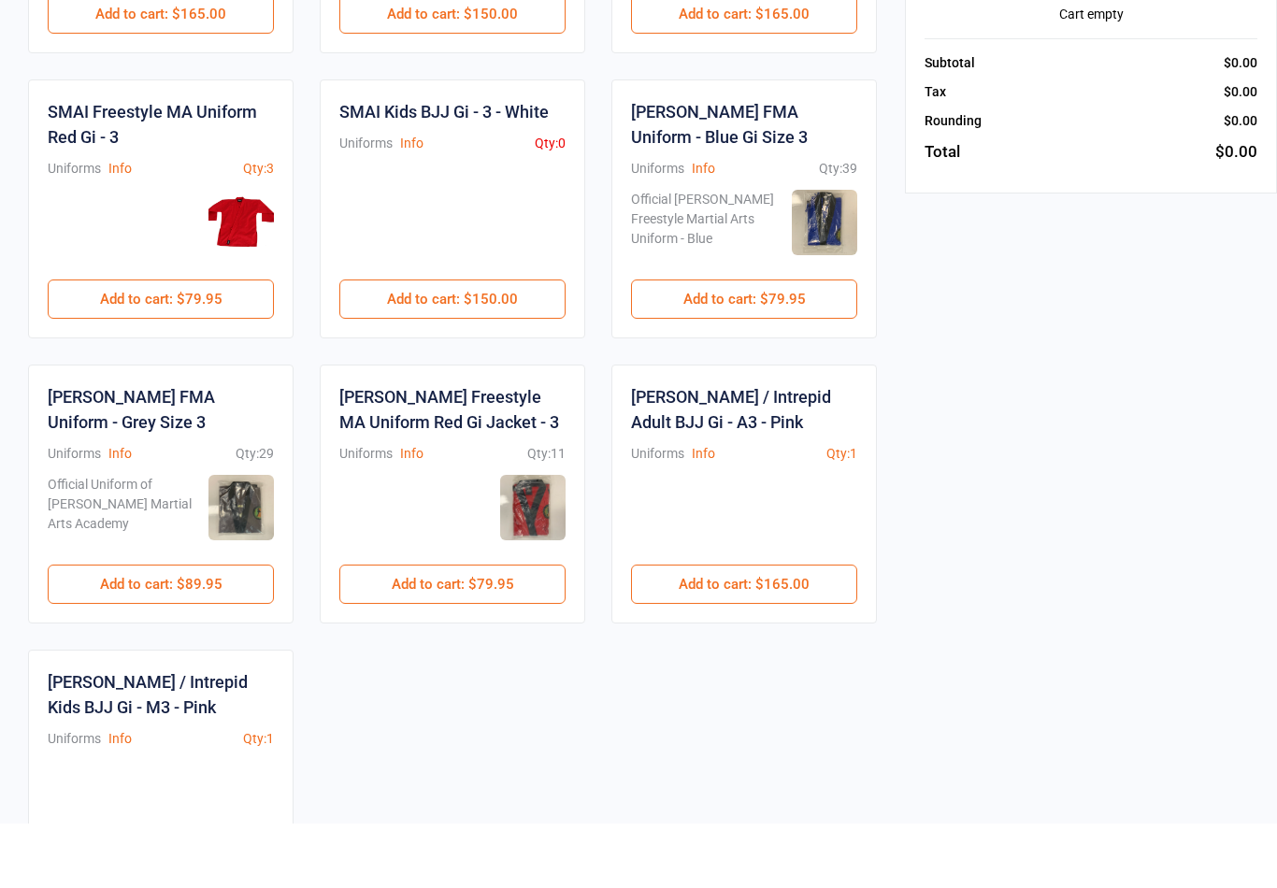
scroll to position [781, 0]
click at [183, 629] on button "Add to cart : $89.95" at bounding box center [161, 648] width 226 height 39
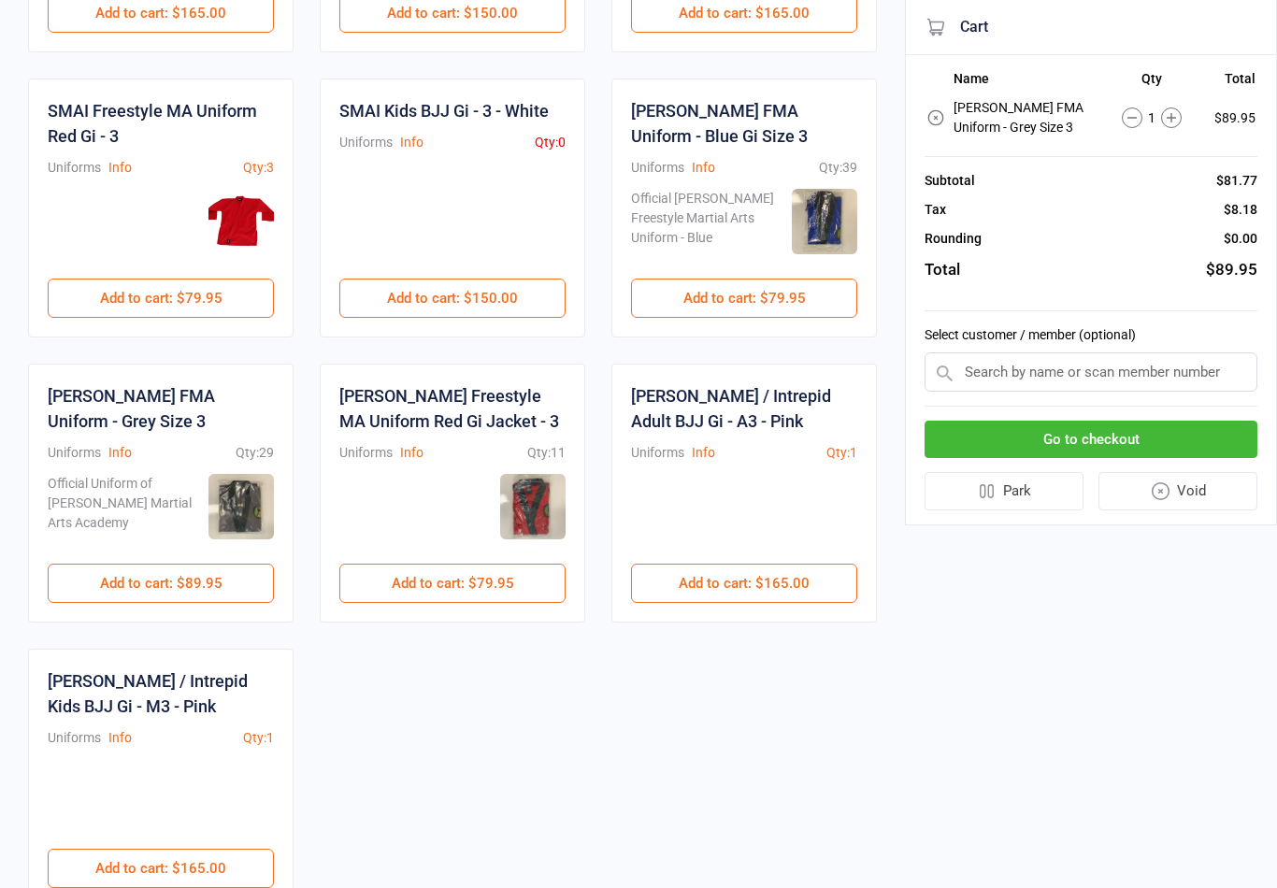
click at [1020, 369] on input "text" at bounding box center [1090, 371] width 333 height 39
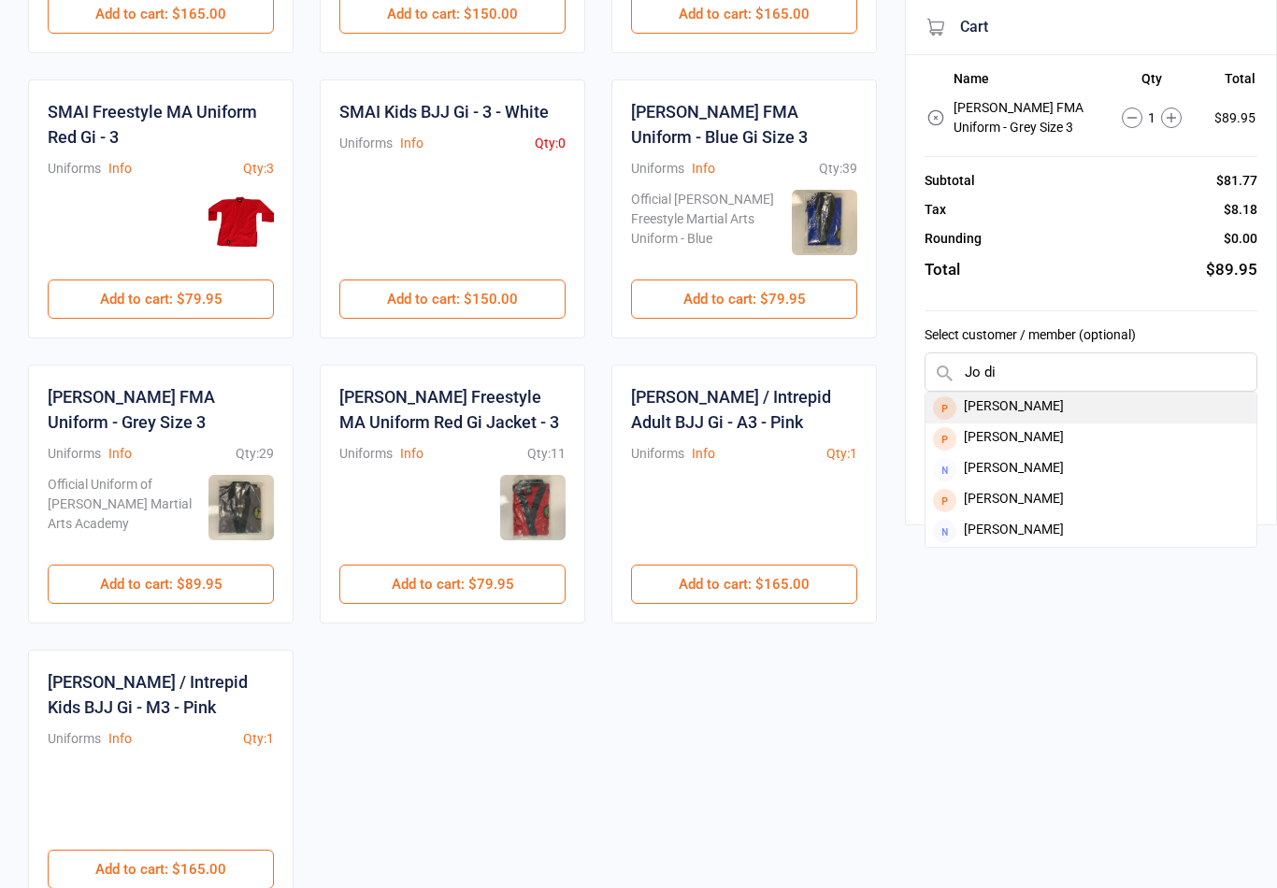
type input "Jo di"
click at [1126, 408] on div "[PERSON_NAME]" at bounding box center [1090, 407] width 331 height 31
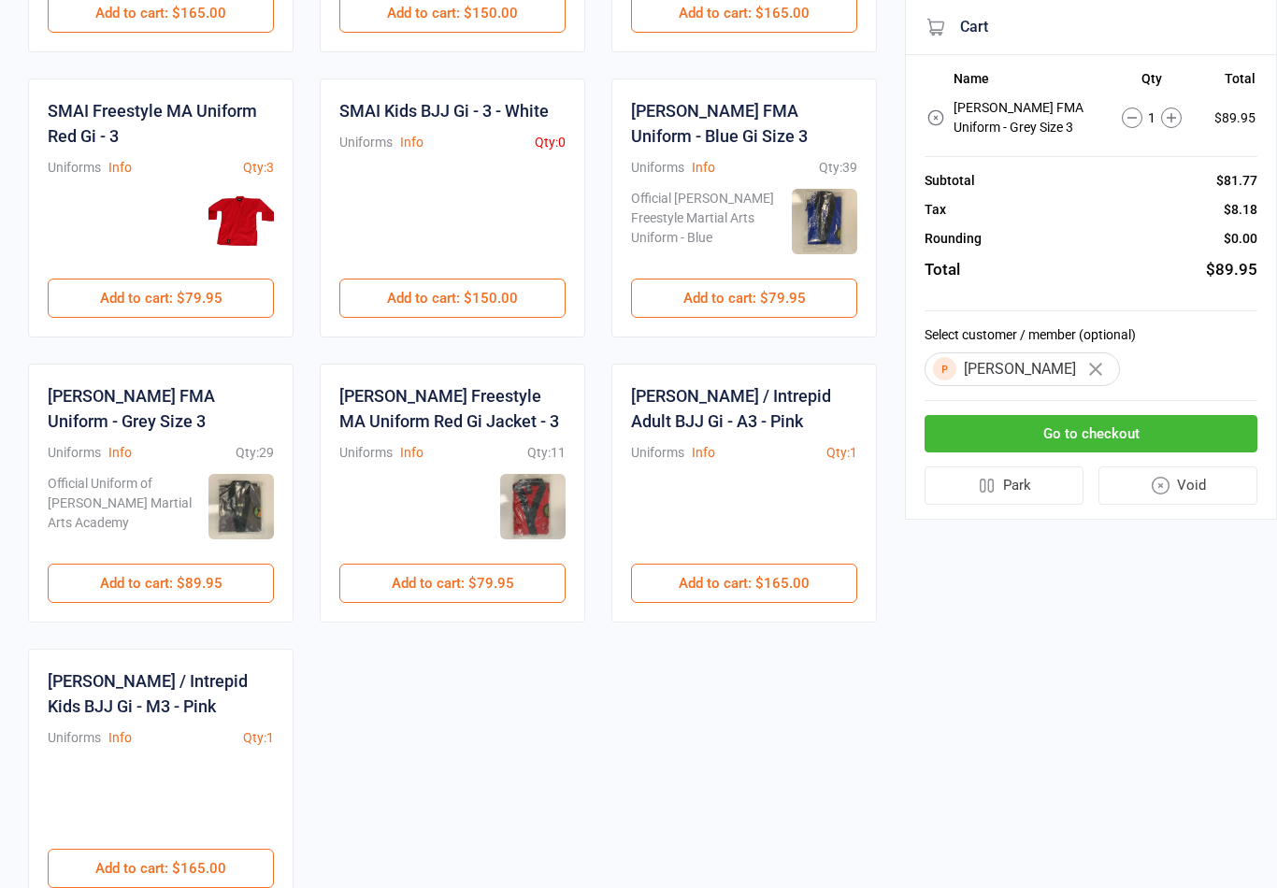
click at [1182, 439] on button "Go to checkout" at bounding box center [1090, 434] width 333 height 38
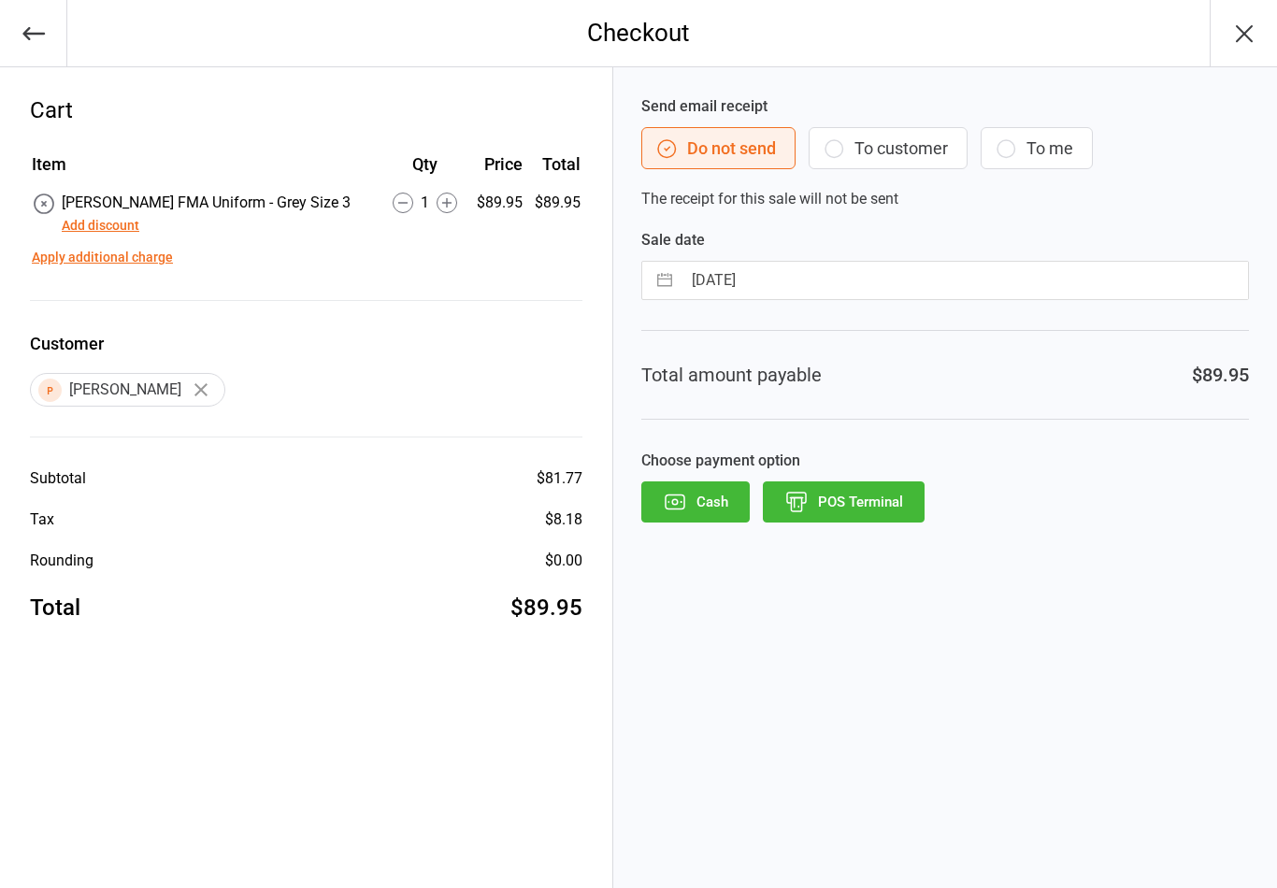
click at [843, 506] on button "POS Terminal" at bounding box center [844, 501] width 162 height 41
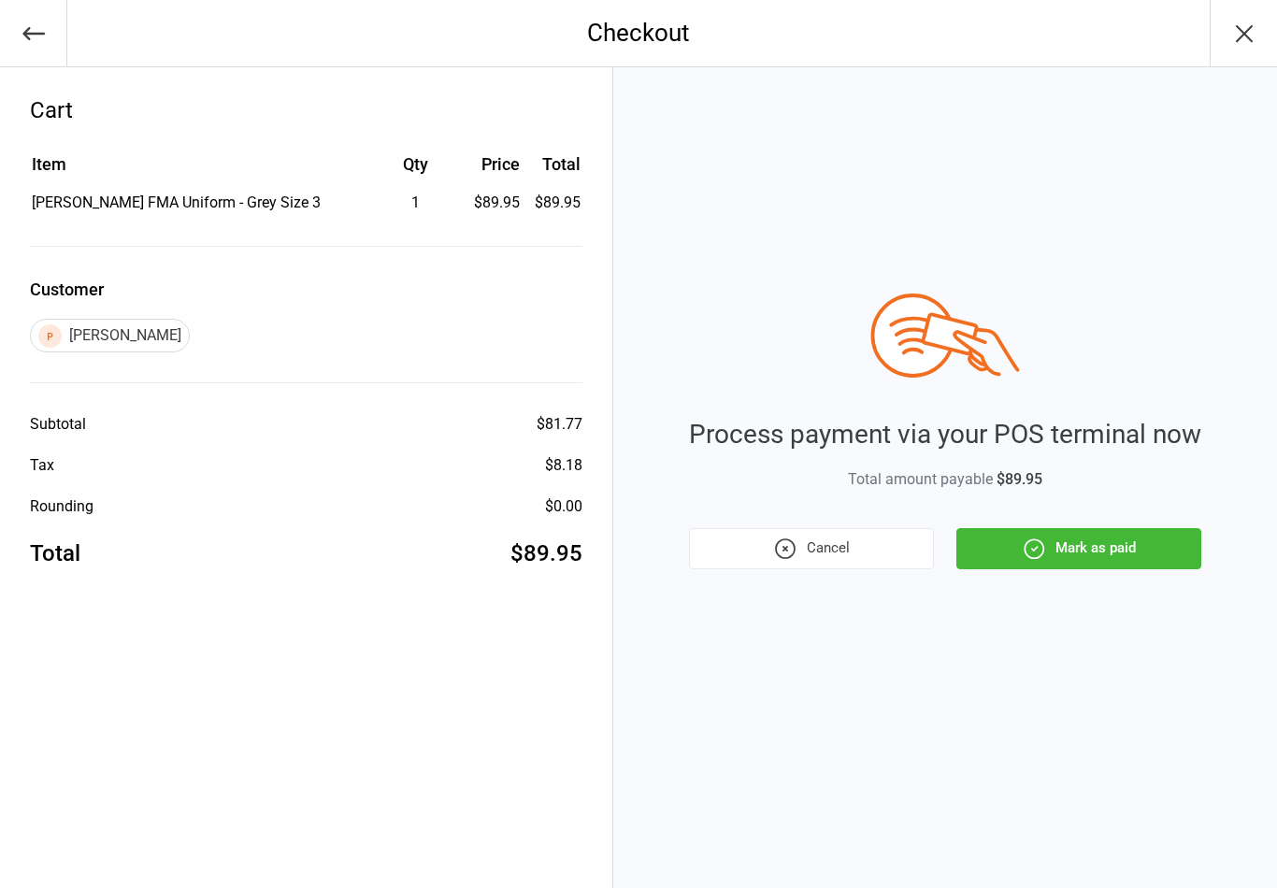
click at [1090, 546] on button "Mark as paid" at bounding box center [1078, 548] width 245 height 41
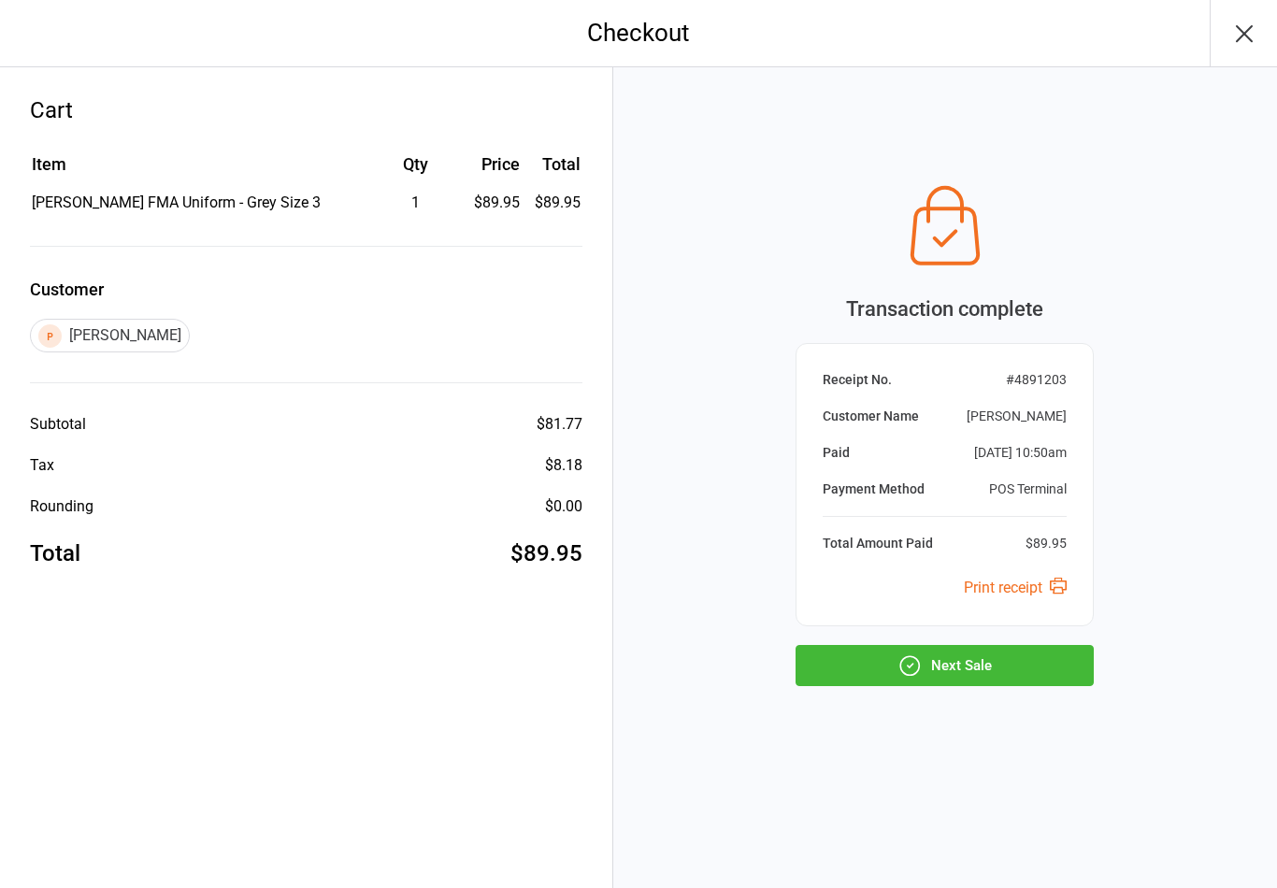
click at [958, 678] on button "Next Sale" at bounding box center [944, 665] width 298 height 41
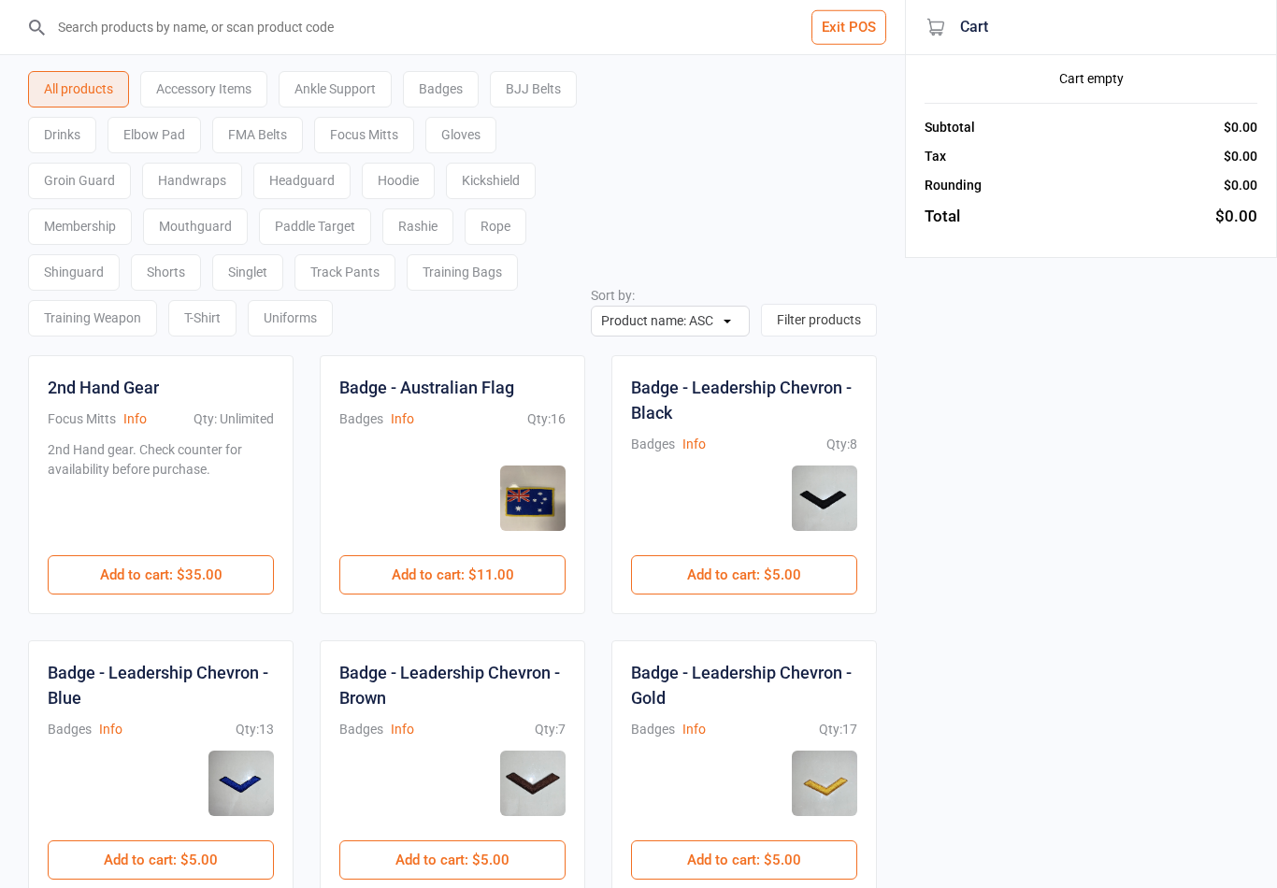
click at [841, 35] on button "Exit POS" at bounding box center [848, 27] width 75 height 35
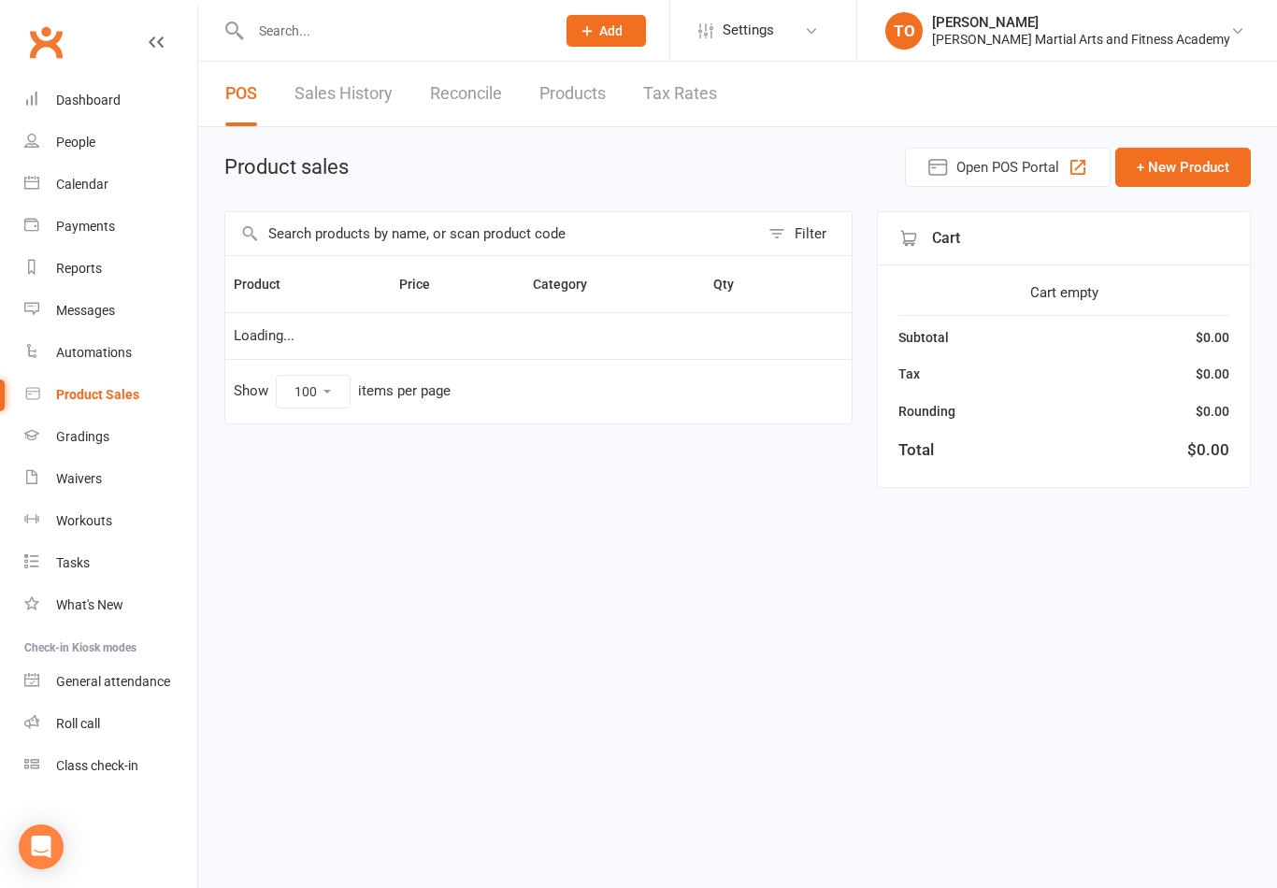
select select "100"
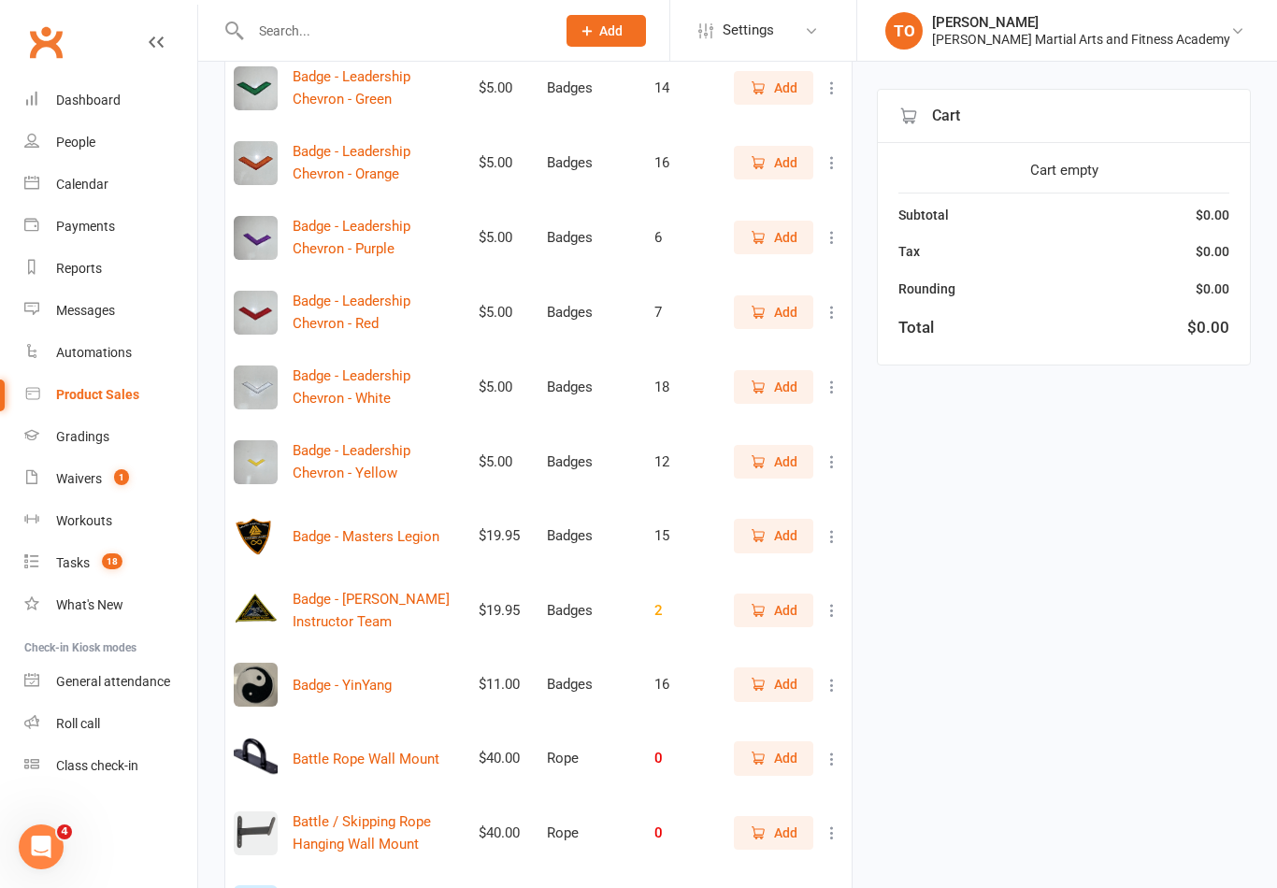
scroll to position [710, 0]
click at [62, 143] on div "People" at bounding box center [75, 142] width 39 height 15
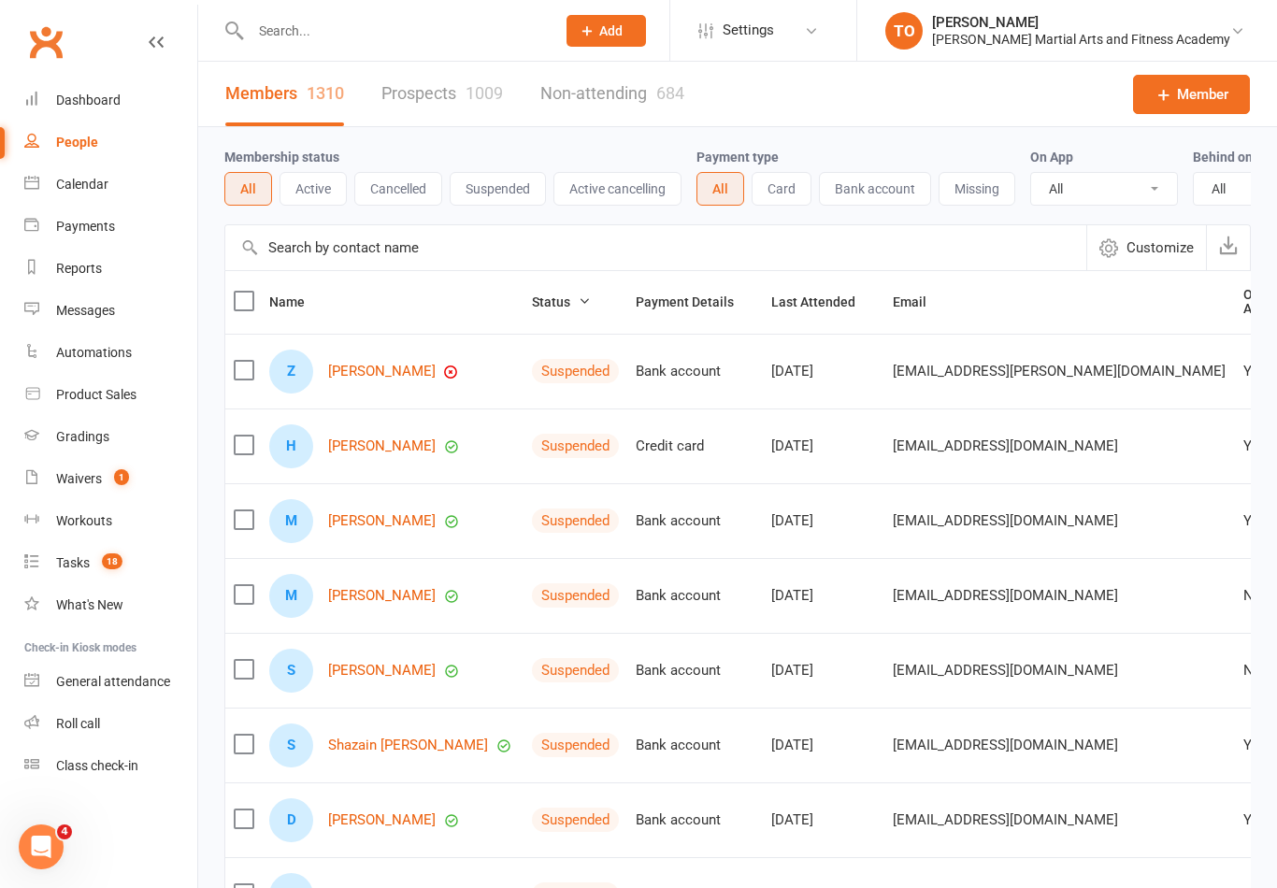
click at [294, 35] on input "text" at bounding box center [393, 31] width 297 height 26
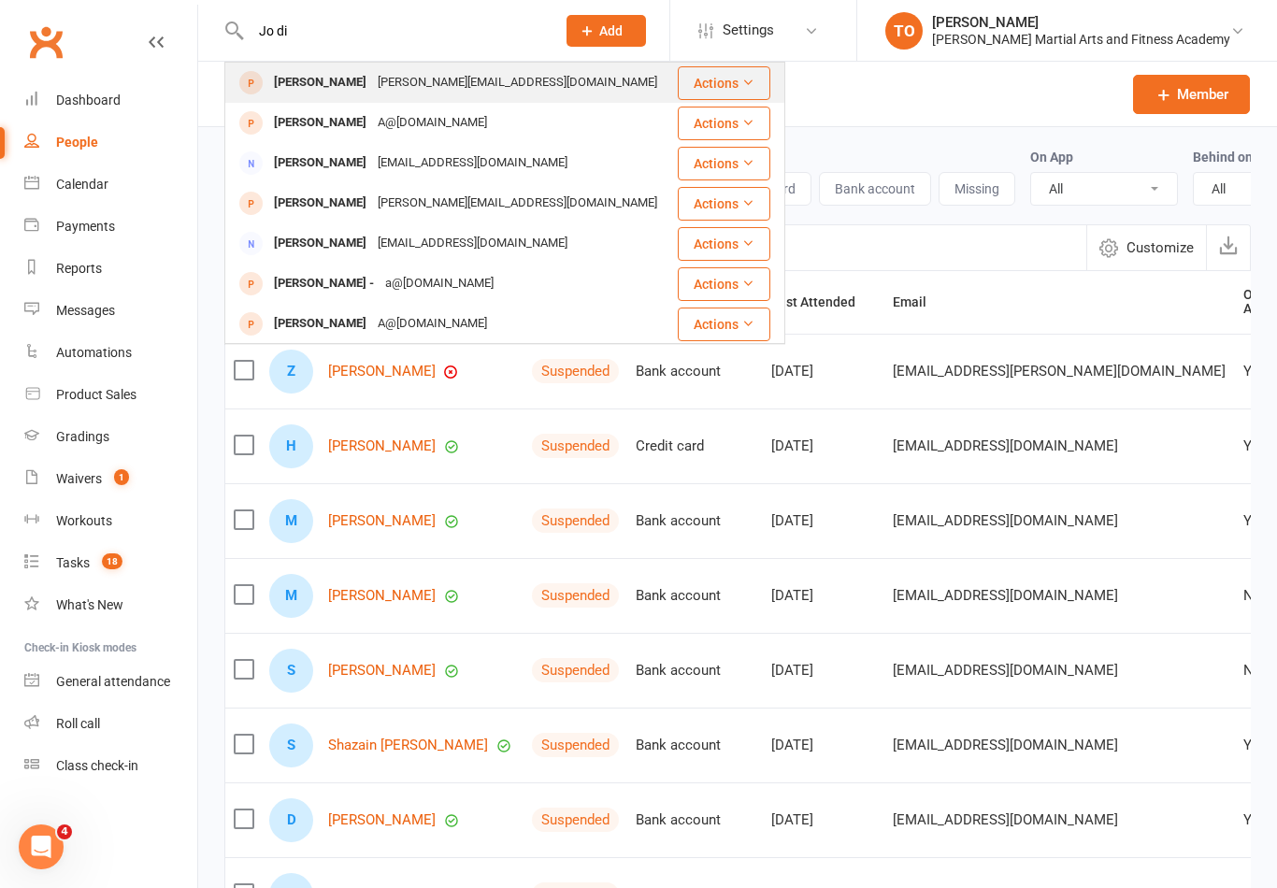
type input "Jo di"
click at [401, 91] on div "[PERSON_NAME][EMAIL_ADDRESS][DOMAIN_NAME]" at bounding box center [517, 82] width 291 height 27
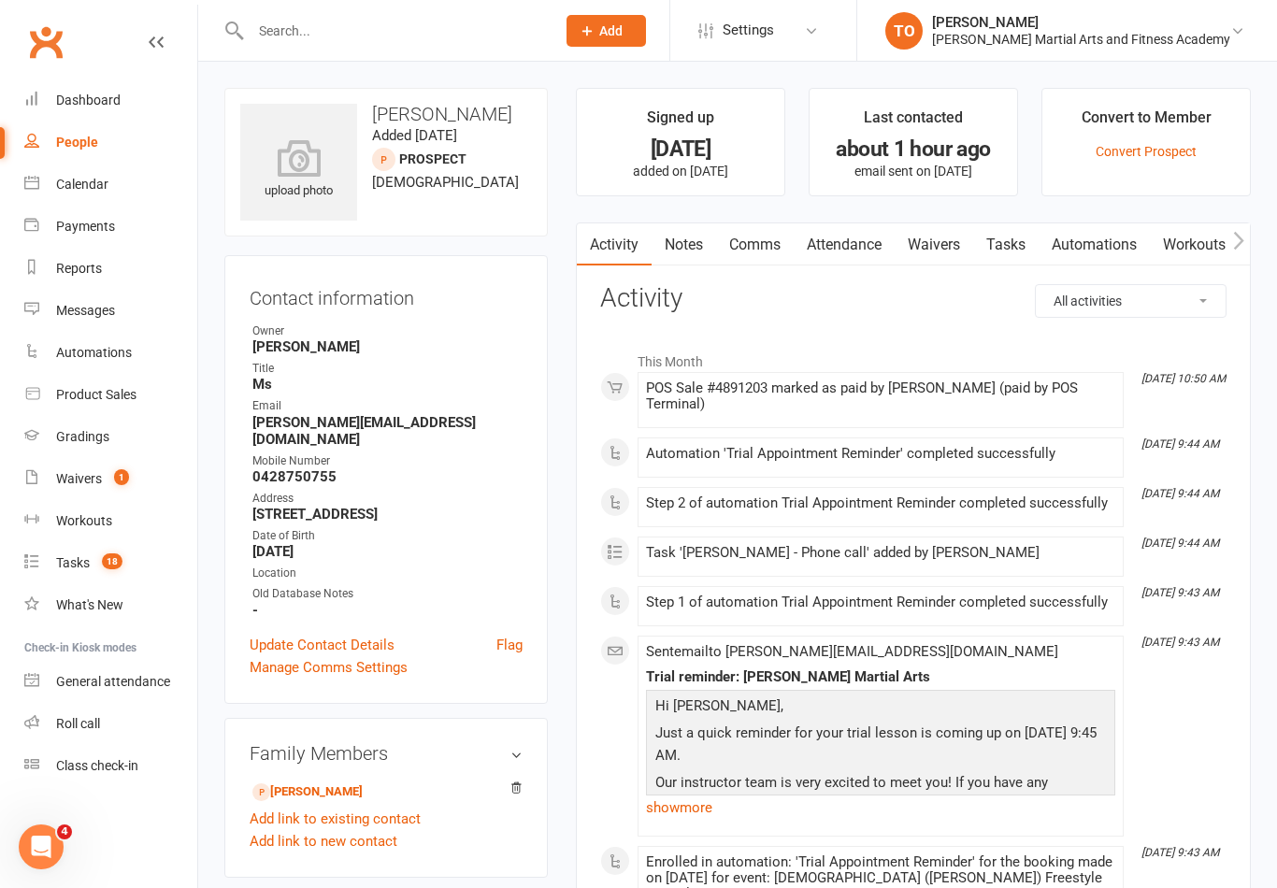
click at [955, 252] on link "Waivers" at bounding box center [933, 244] width 78 height 43
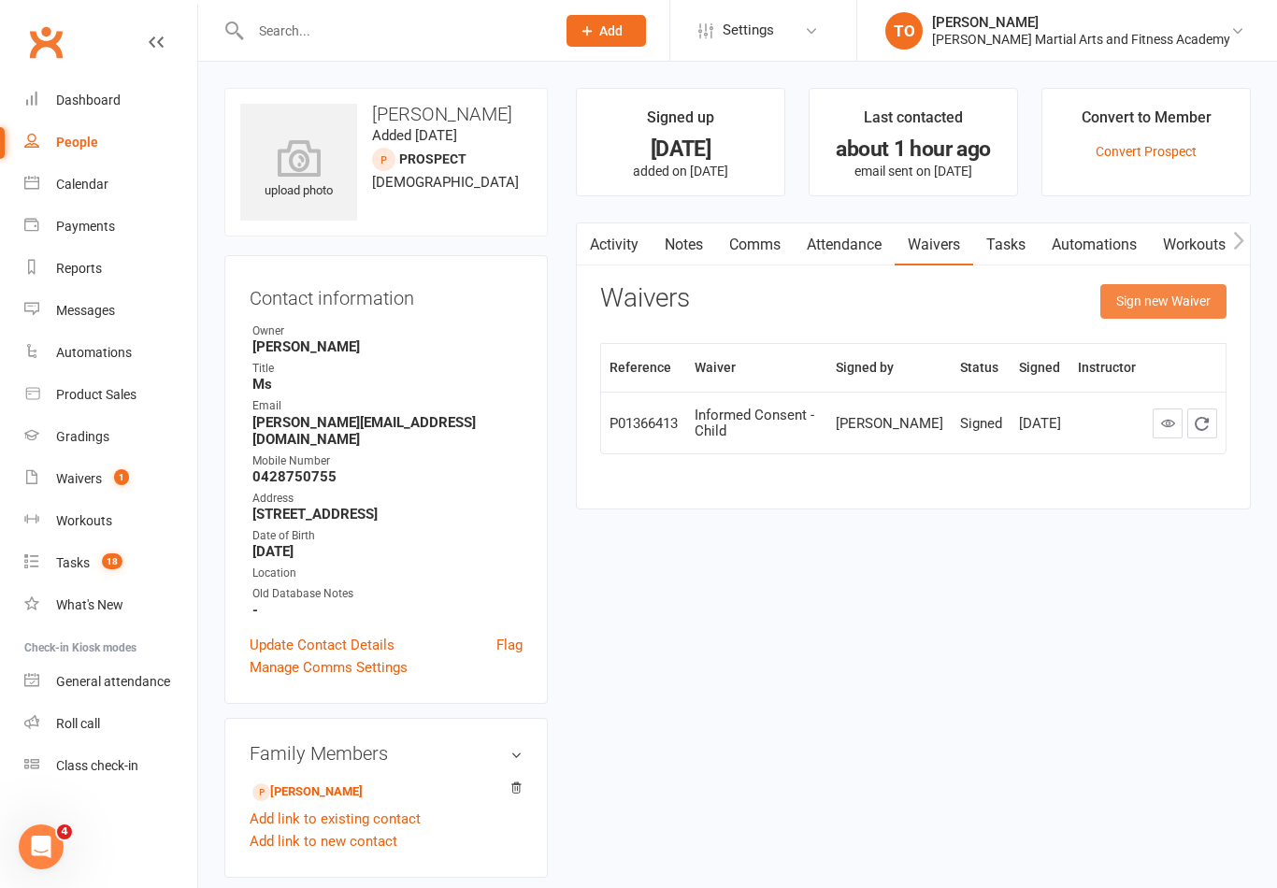
click at [1173, 300] on button "Sign new Waiver" at bounding box center [1163, 301] width 126 height 34
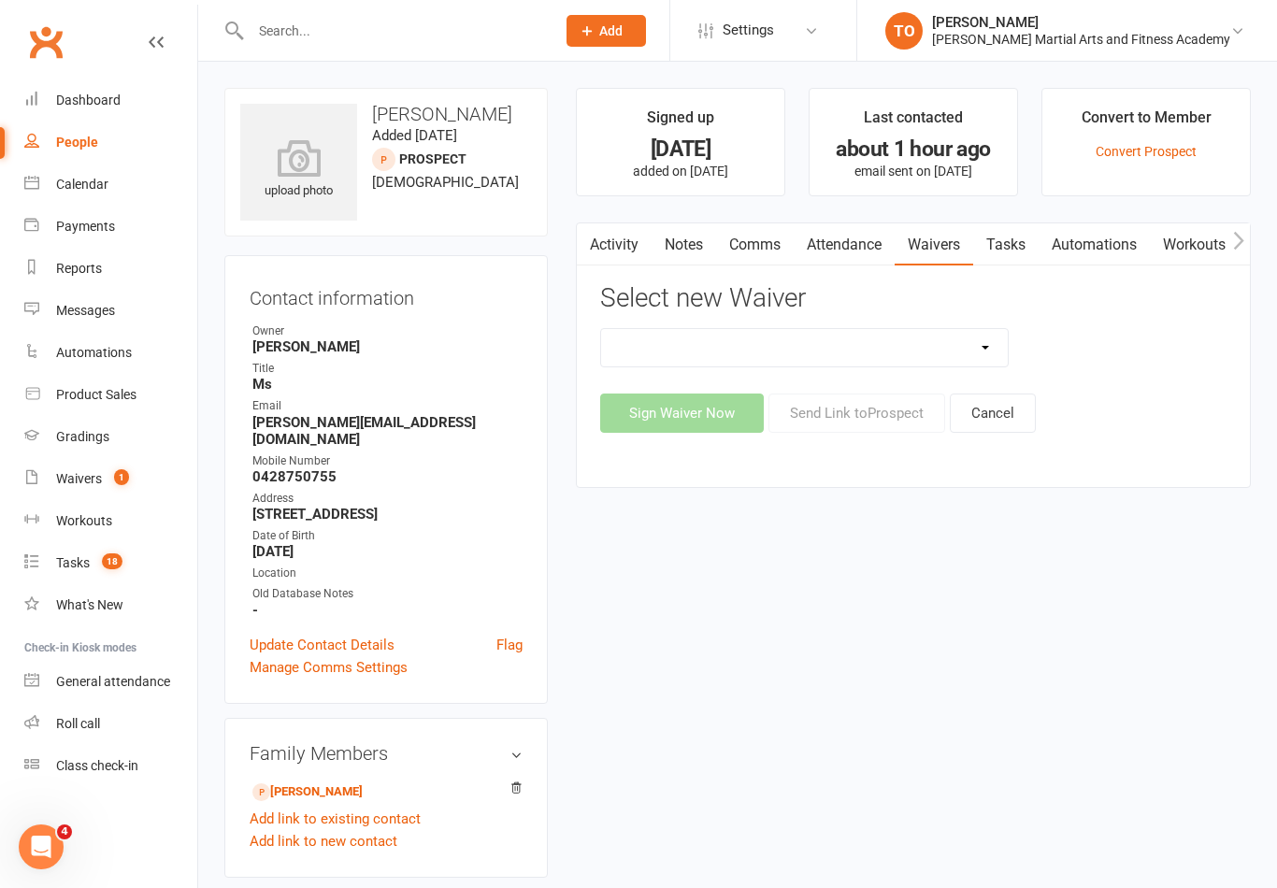
click at [991, 346] on select "Adult Grading Form ALL ACCESS Adults Membership B4F - Adults - 10 Class Pass + …" at bounding box center [804, 347] width 407 height 37
select select "10635"
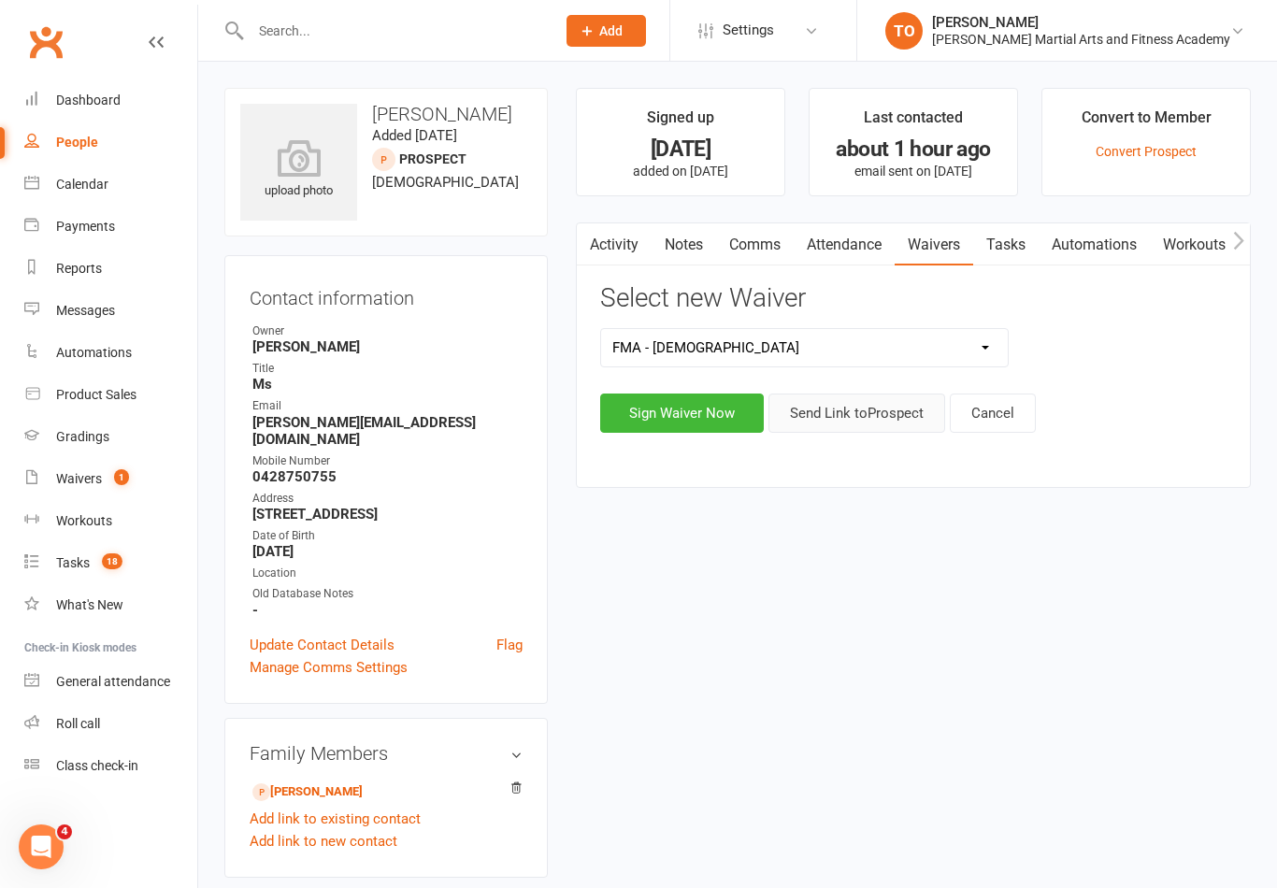
click at [850, 410] on button "Send Link to [GEOGRAPHIC_DATA]" at bounding box center [856, 412] width 177 height 39
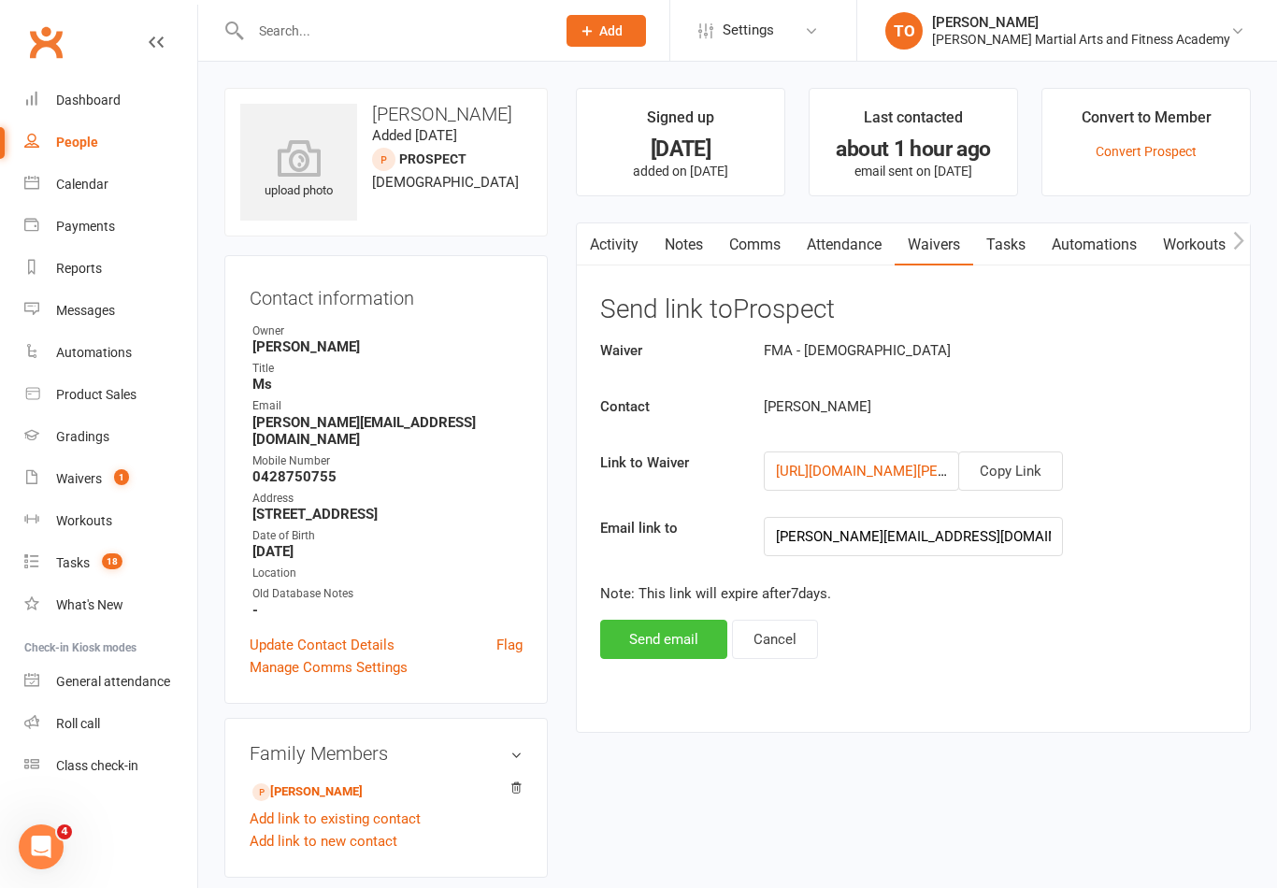
click at [675, 629] on button "Send email" at bounding box center [663, 639] width 127 height 39
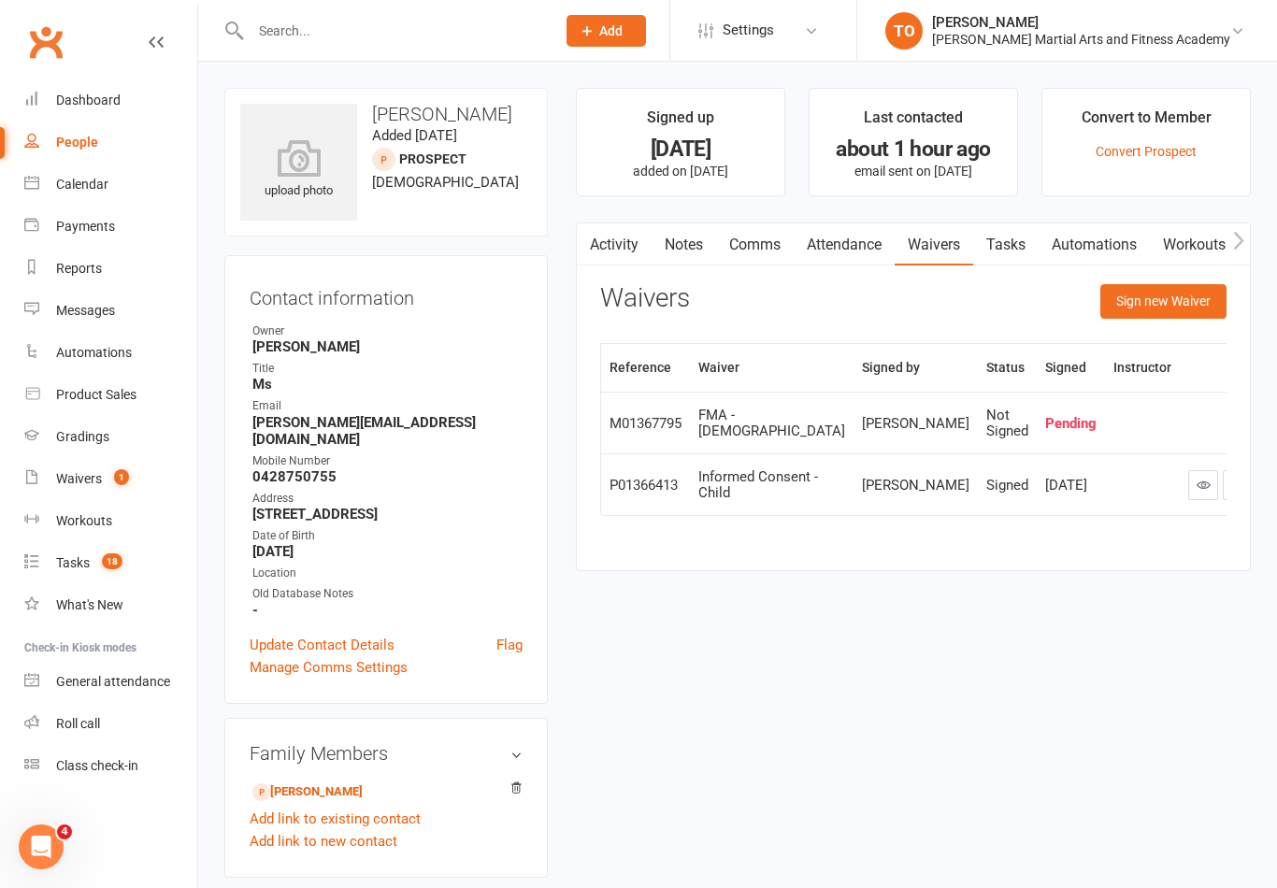
click at [1009, 243] on link "Tasks" at bounding box center [1005, 244] width 65 height 43
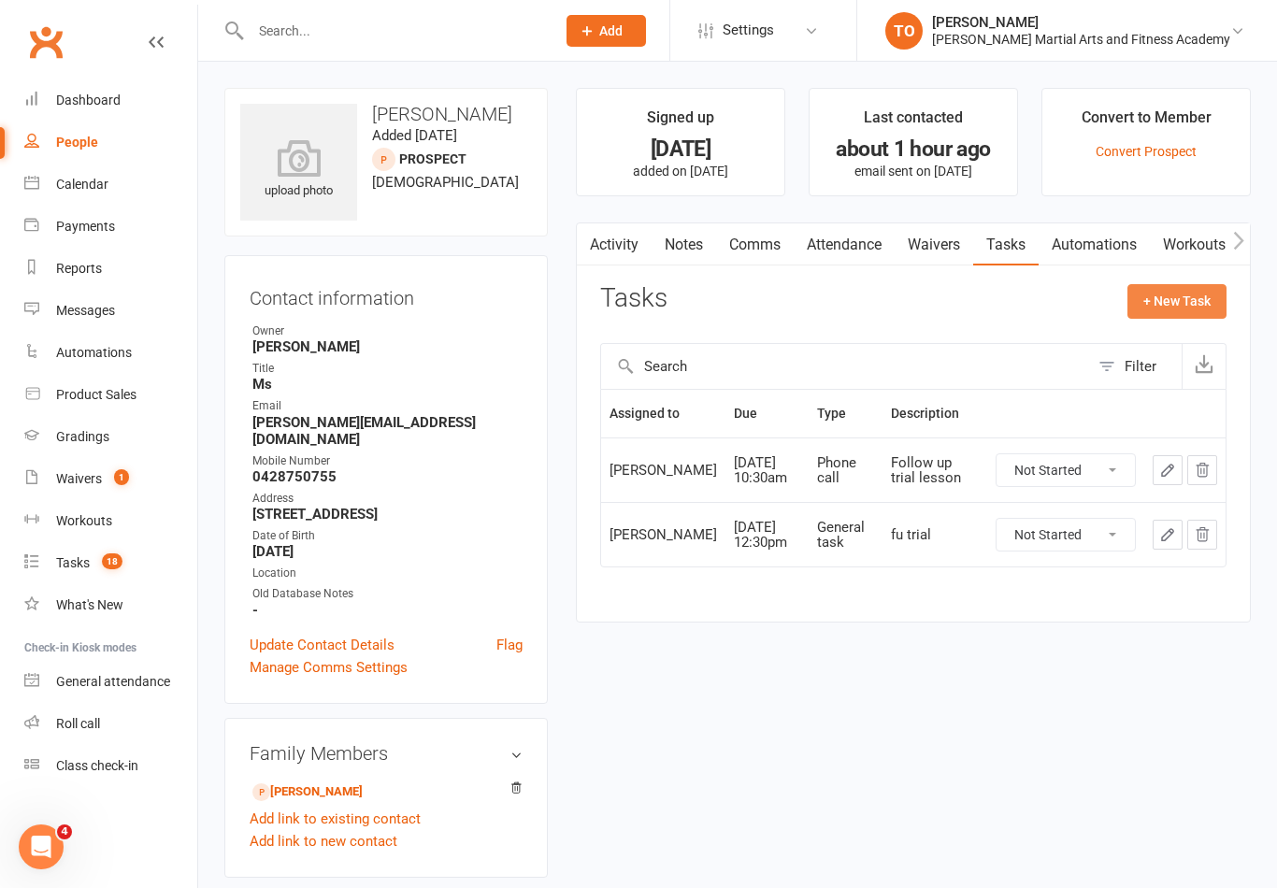
click at [1168, 311] on button "+ New Task" at bounding box center [1176, 301] width 99 height 34
select select "50724"
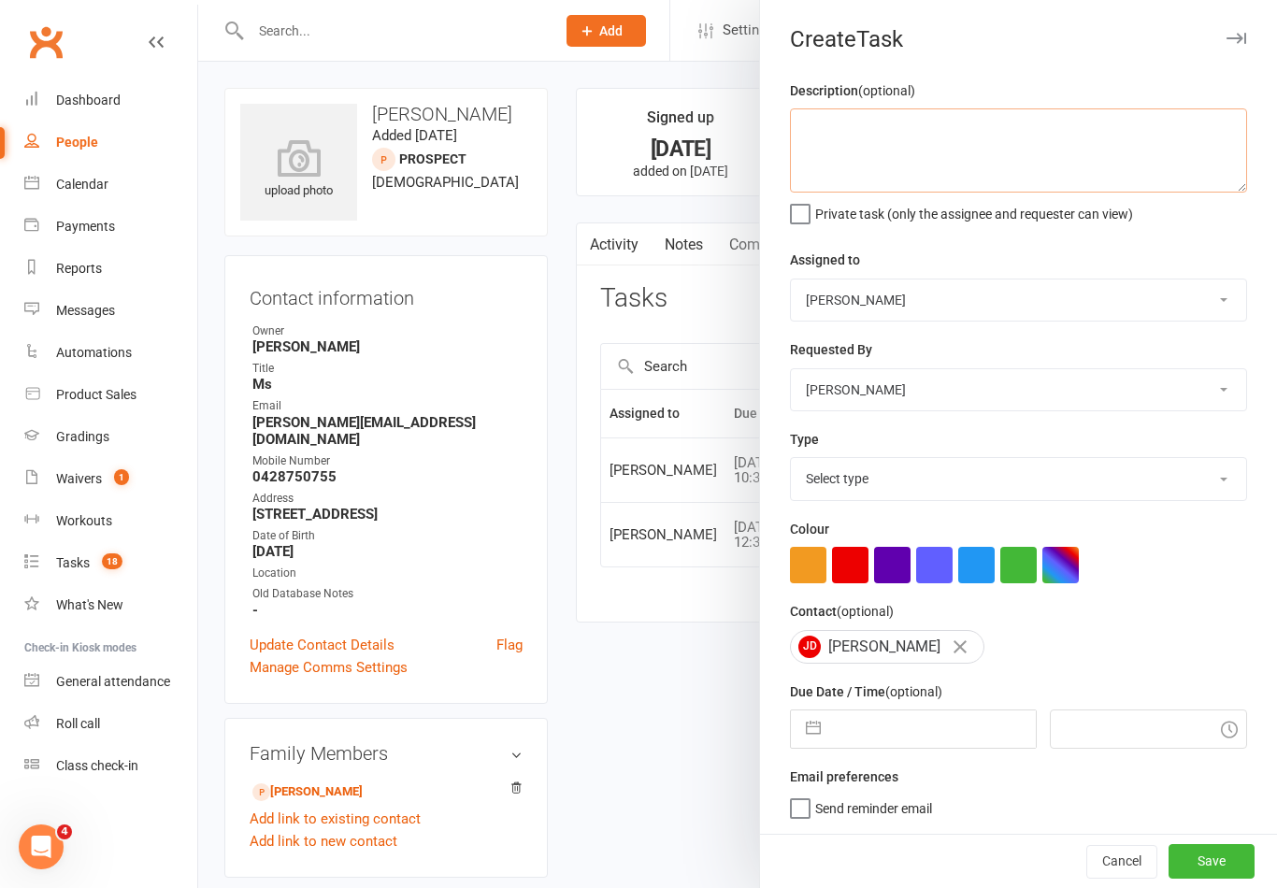
click at [991, 141] on textarea at bounding box center [1018, 150] width 457 height 84
type textarea "S"
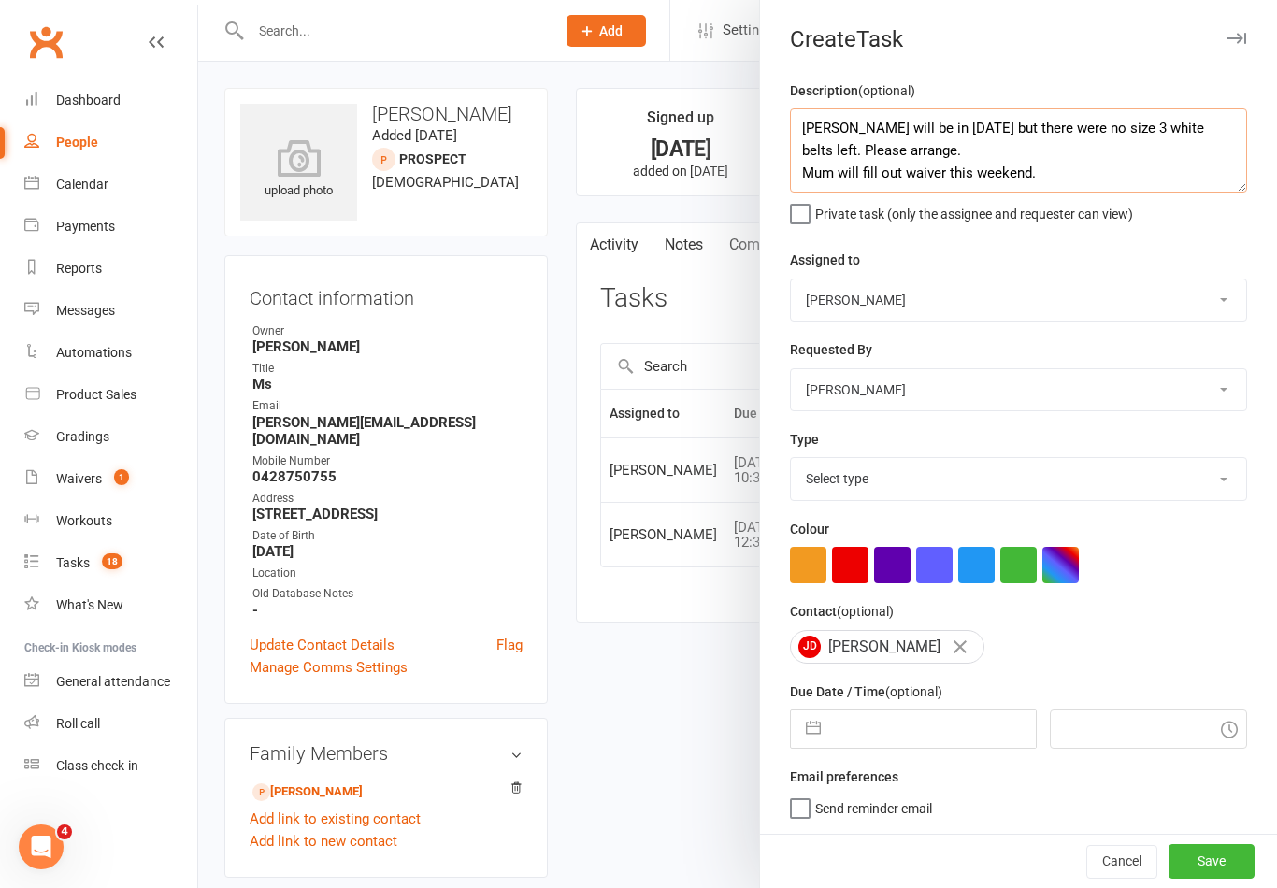
click at [904, 167] on textarea "[PERSON_NAME] will be in [DATE] but there were no size 3 white belts left. Plea…" at bounding box center [1018, 150] width 457 height 84
type textarea "[PERSON_NAME] will be in [DATE] but there were no size 3 white belts left. Plea…"
click at [905, 314] on select "[PERSON_NAME] [PERSON_NAME] [PERSON_NAME] [PERSON_NAME] [PERSON_NAME] [PERSON_N…" at bounding box center [1018, 299] width 455 height 41
select select "47660"
click at [917, 735] on input "text" at bounding box center [932, 728] width 205 height 37
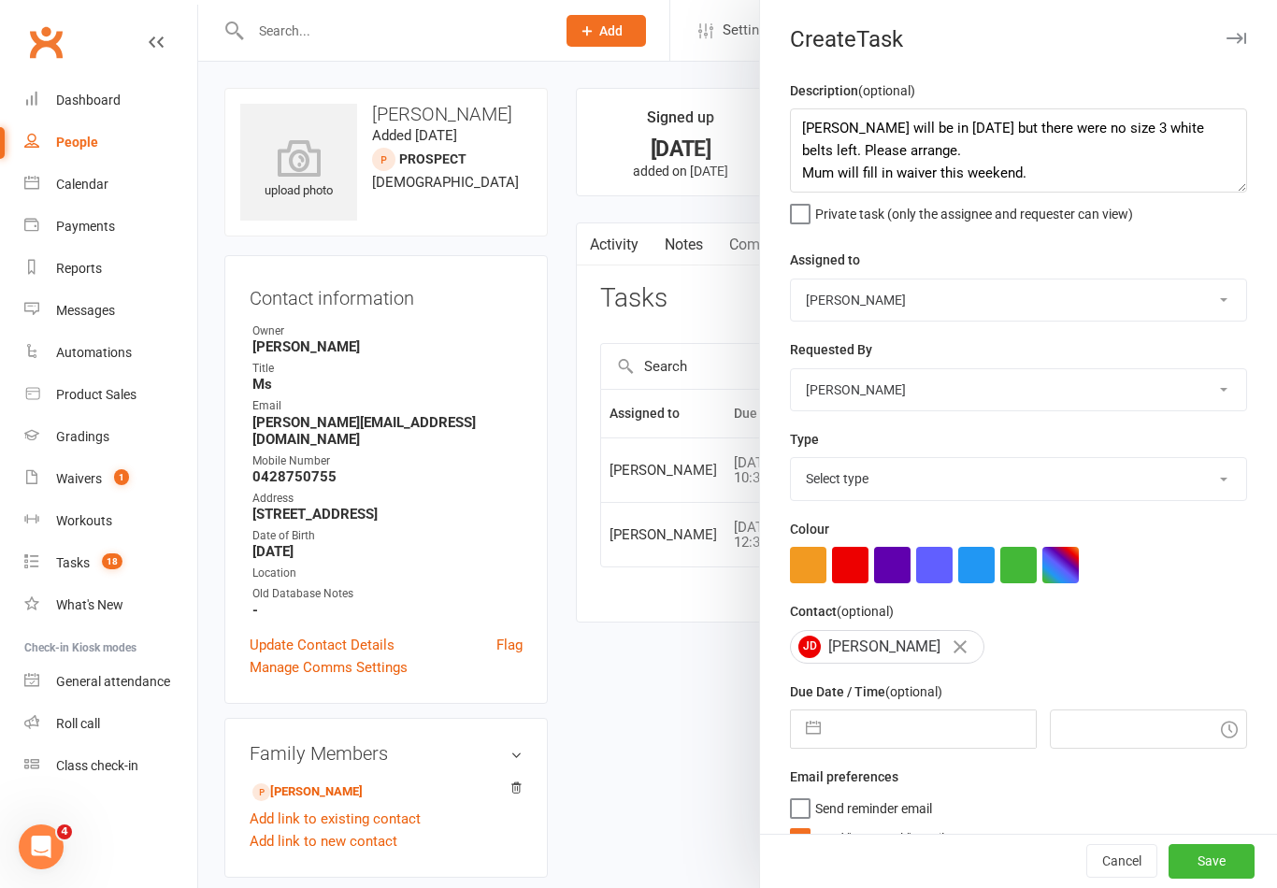
select select "8"
select select "2025"
select select "9"
select select "2025"
select select "10"
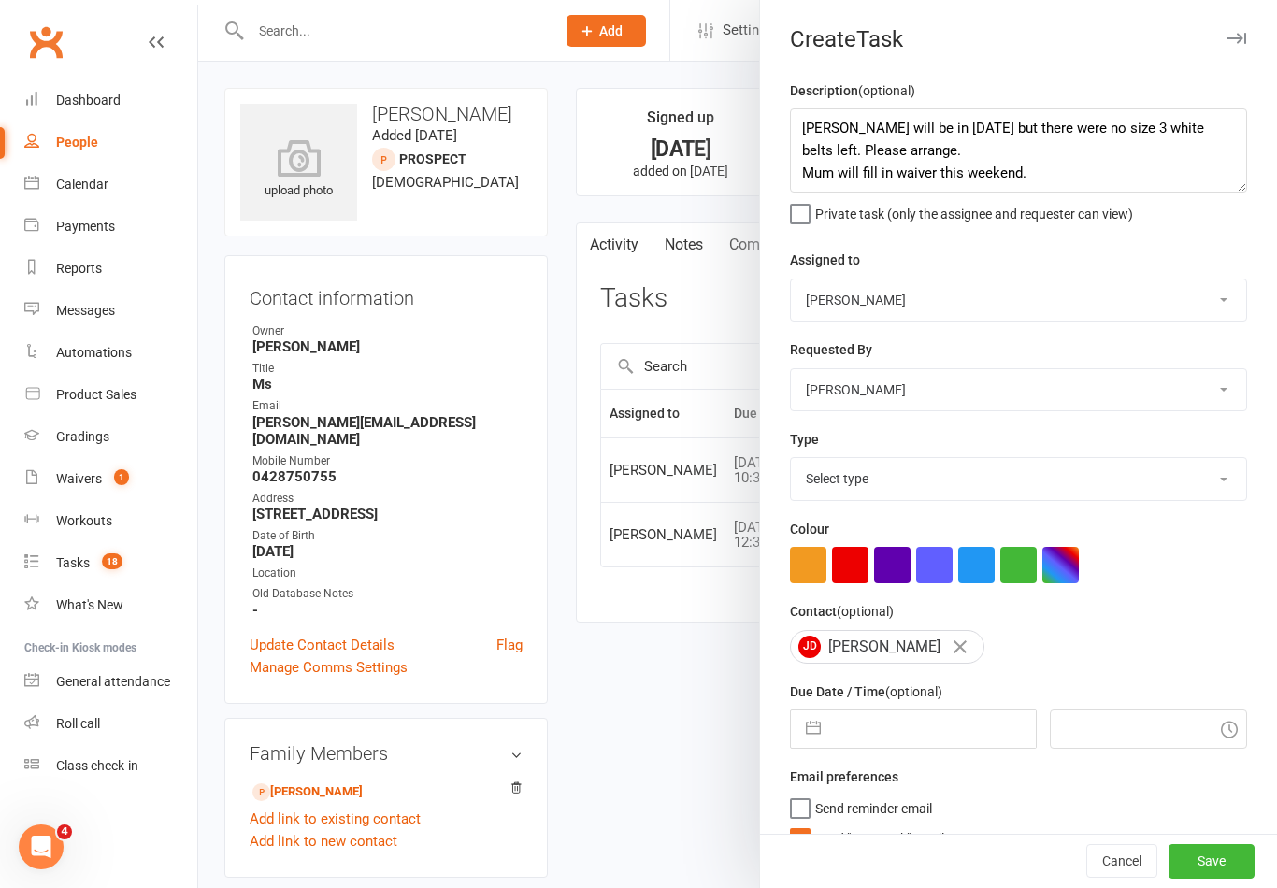
select select "2025"
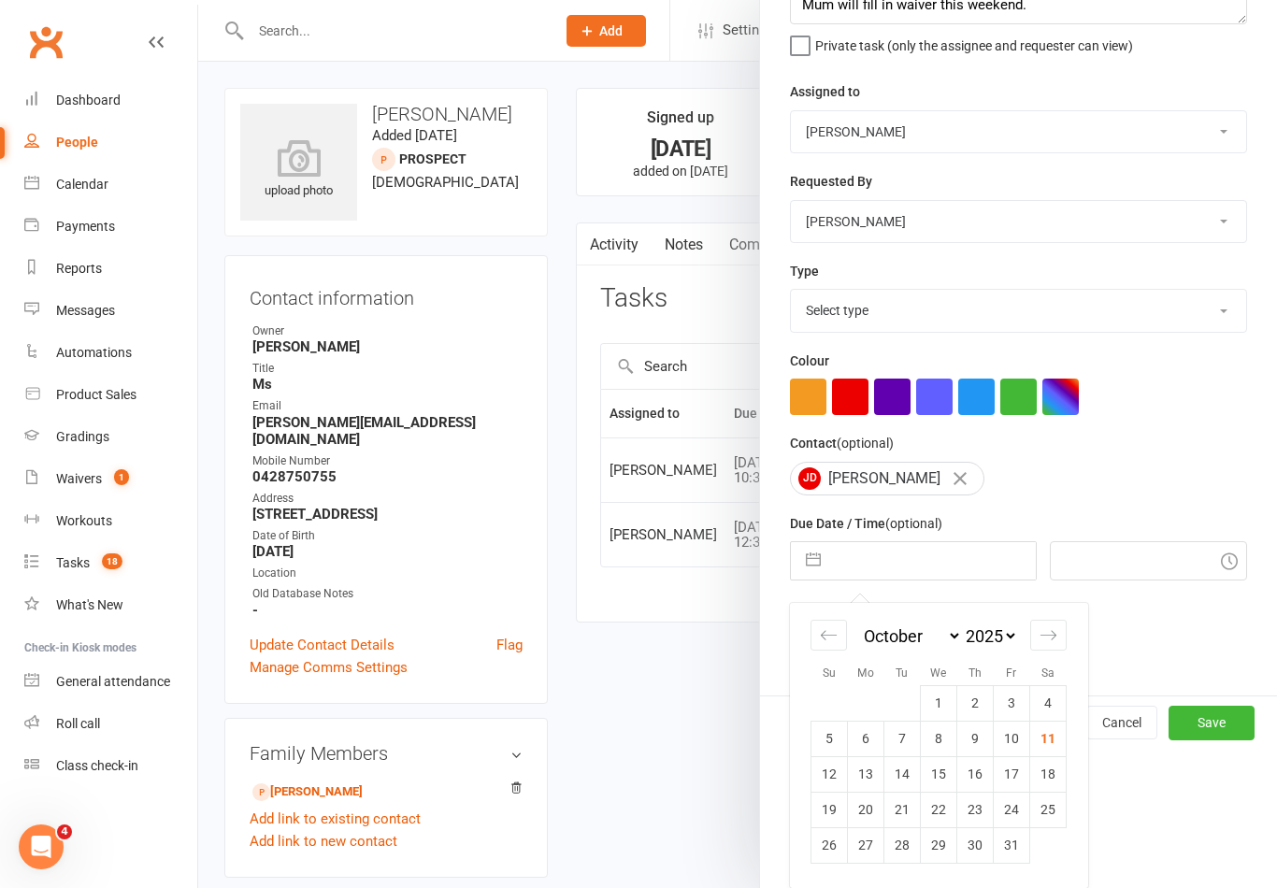
scroll to position [172, 0]
click at [876, 777] on td "13" at bounding box center [866, 774] width 36 height 36
type input "[DATE]"
type input "11:00am"
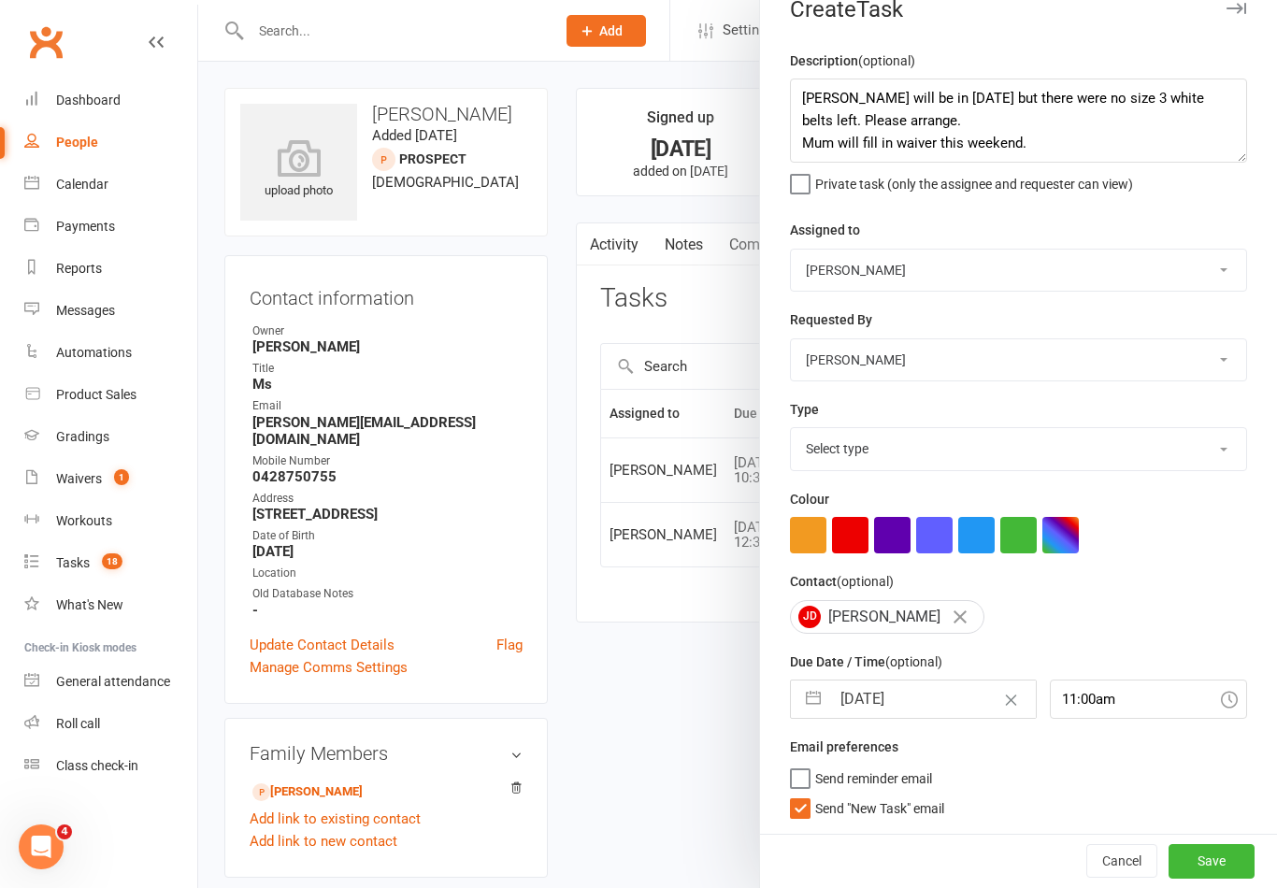
scroll to position [34, 0]
click at [819, 806] on span "Send "New Task" email" at bounding box center [879, 804] width 129 height 21
click at [819, 794] on input "Send "New Task" email" at bounding box center [867, 794] width 154 height 0
checkbox input "false"
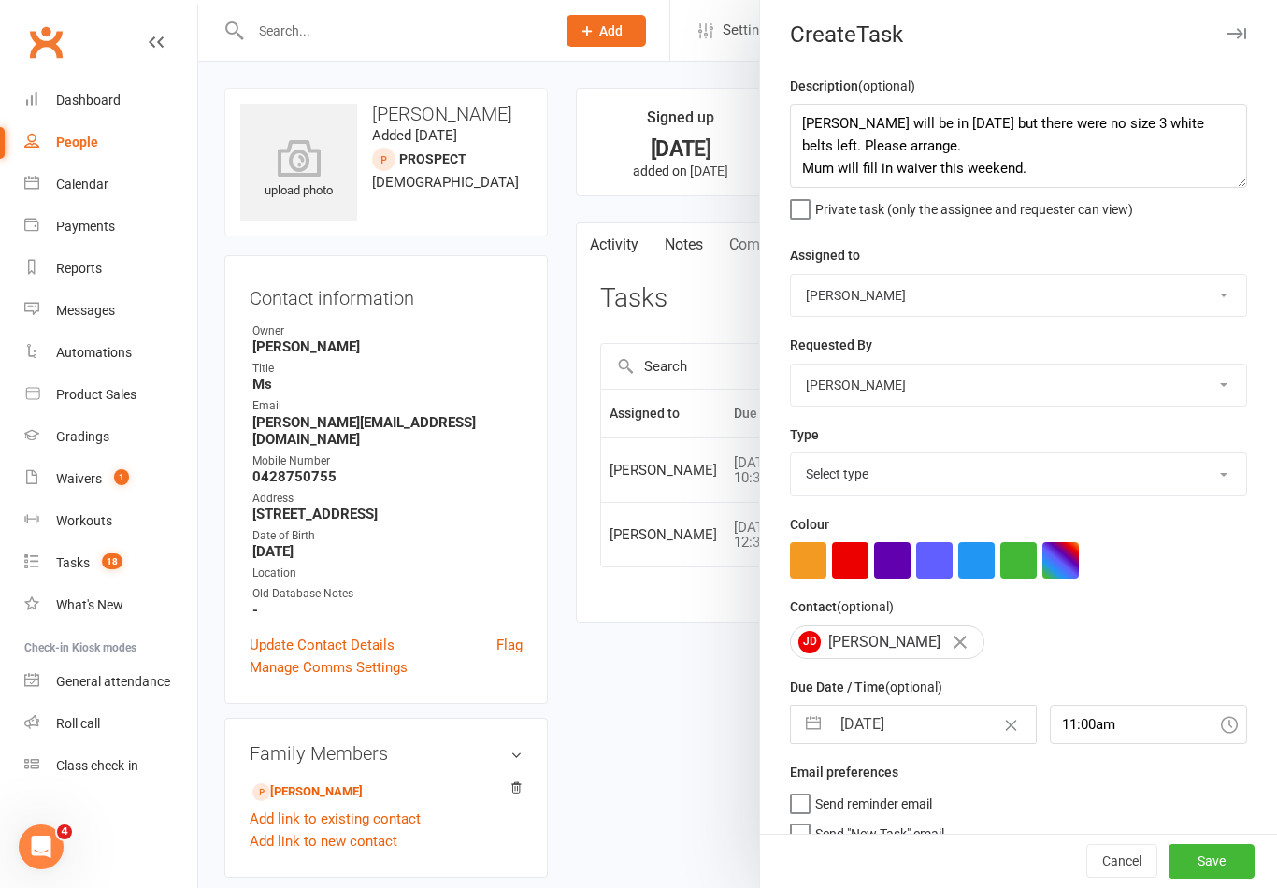
scroll to position [0, 0]
click at [1223, 878] on button "Save" at bounding box center [1211, 862] width 86 height 34
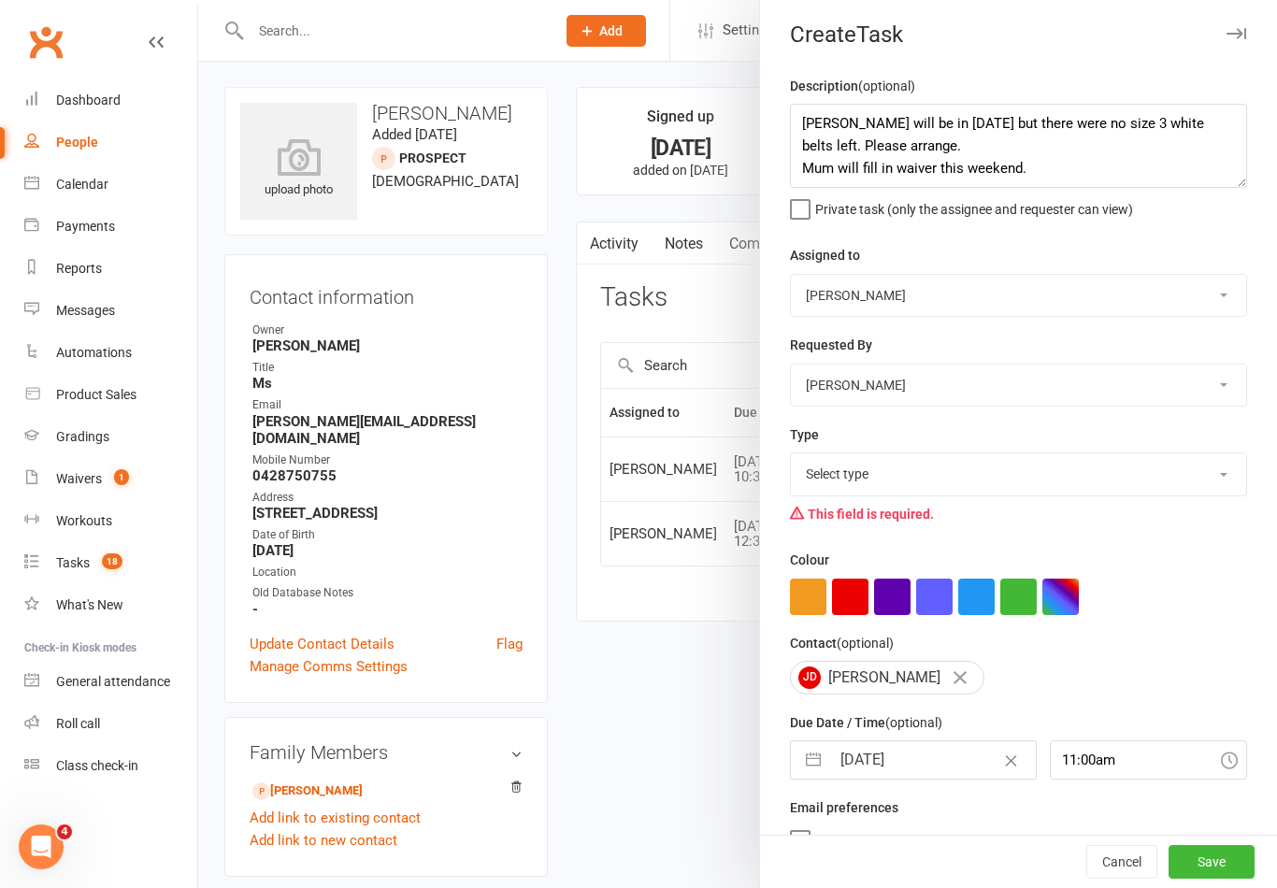
click at [1072, 470] on select "Select type E-mail General task Meeting Phone call Sett in calls Add new task t…" at bounding box center [1018, 473] width 455 height 41
select select "25648"
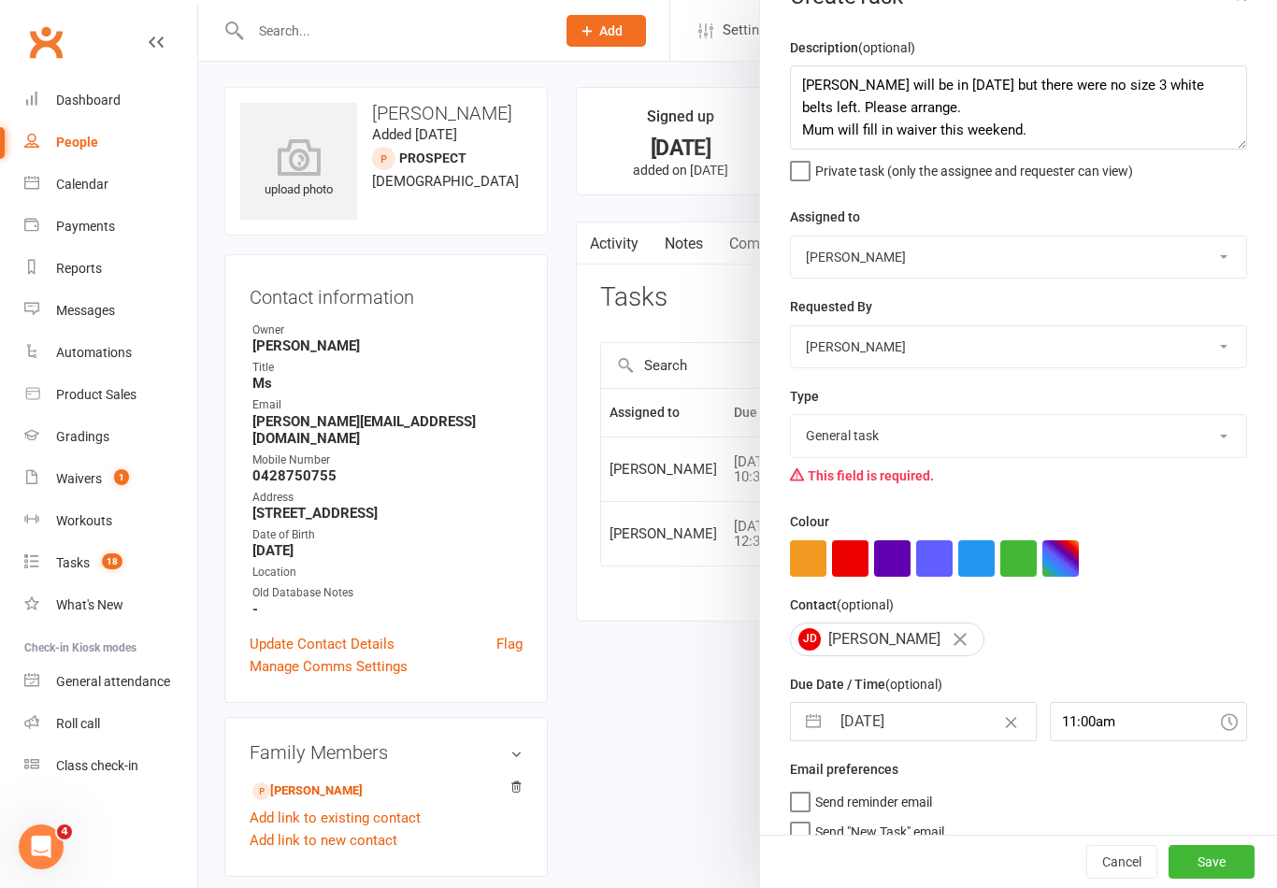
scroll to position [40, 0]
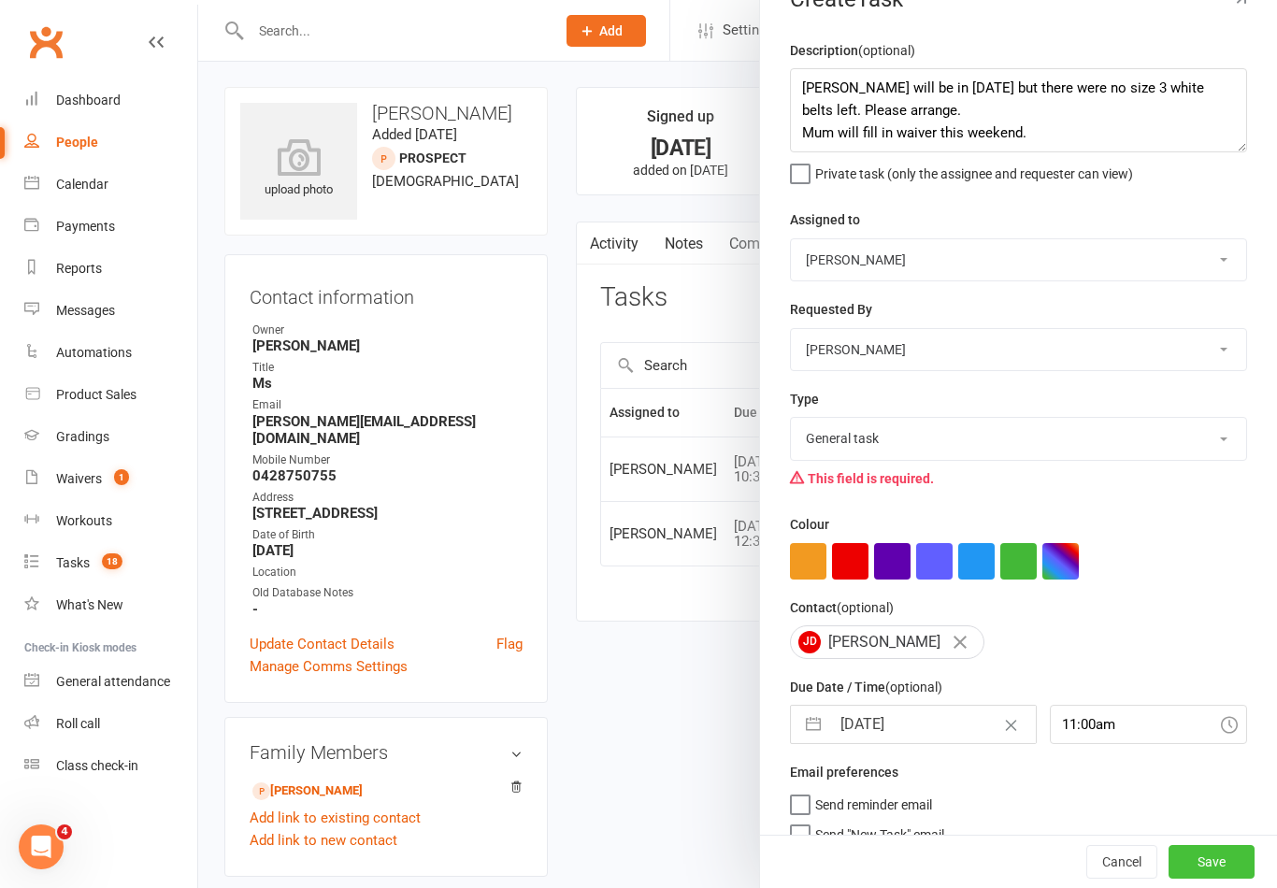
click at [1233, 878] on button "Save" at bounding box center [1211, 862] width 86 height 34
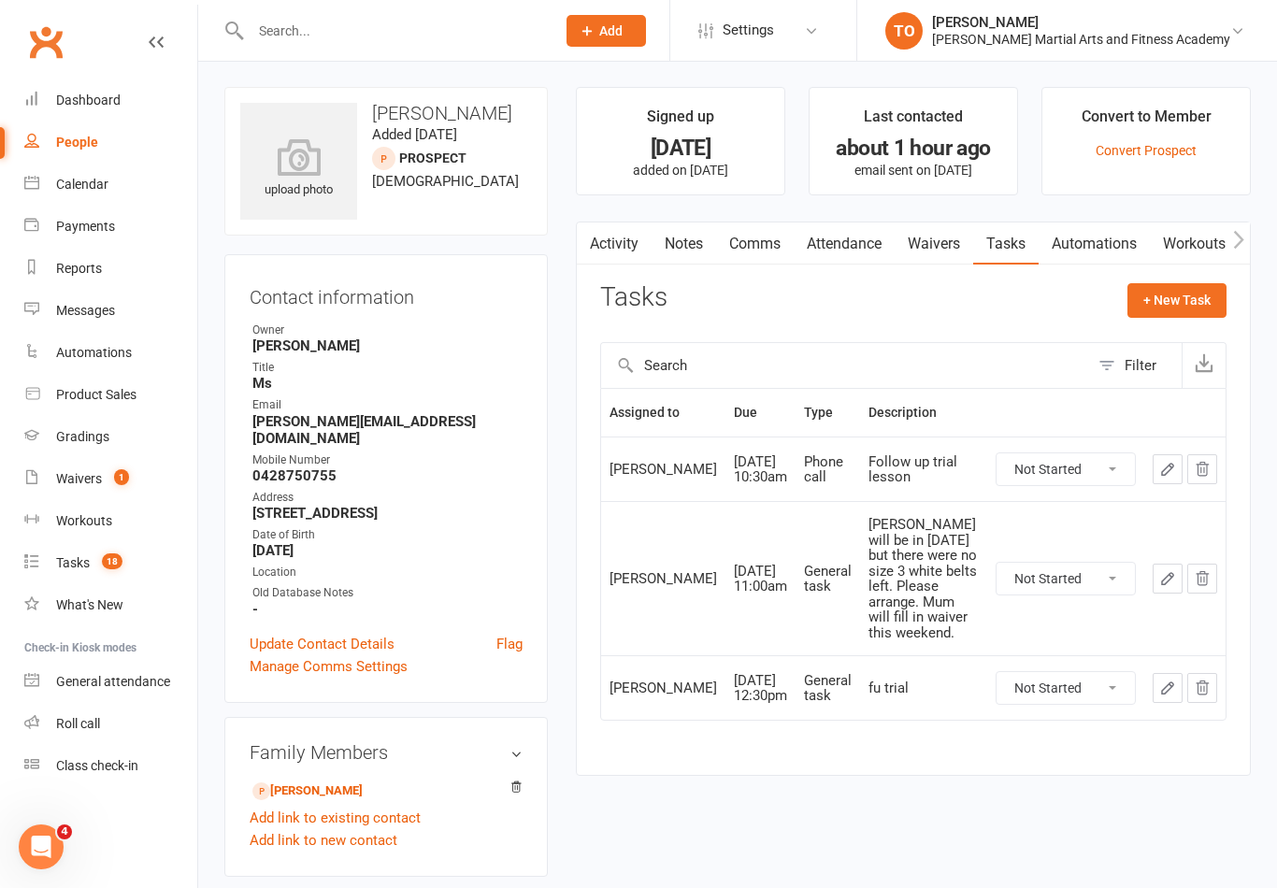
click at [1122, 485] on select "Not Started In Progress Waiting Complete" at bounding box center [1065, 469] width 138 height 32
select select "unstarted"
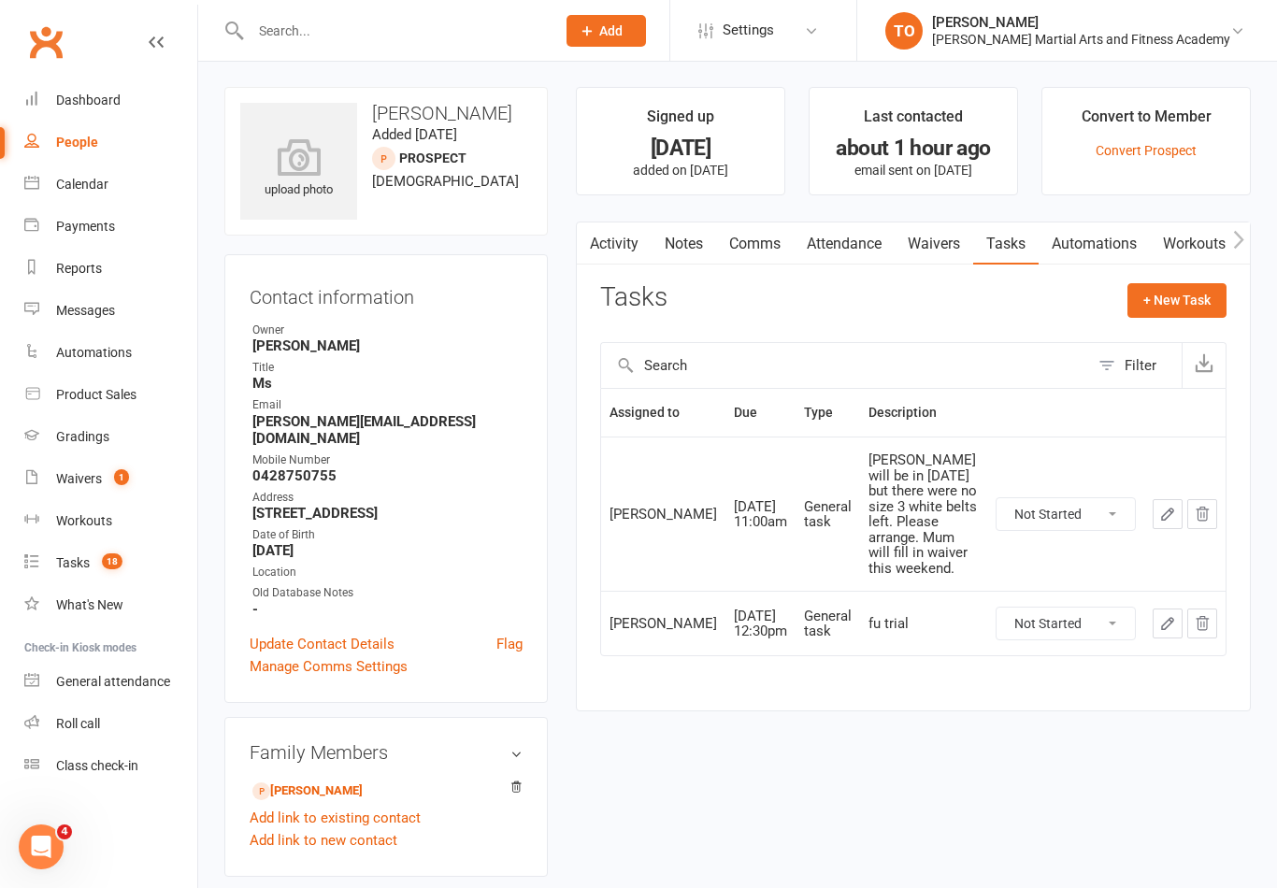
click at [1117, 607] on select "Not Started In Progress Waiting Complete" at bounding box center [1065, 623] width 138 height 32
select select "unstarted"
